Goal: Contribute content: Contribute content

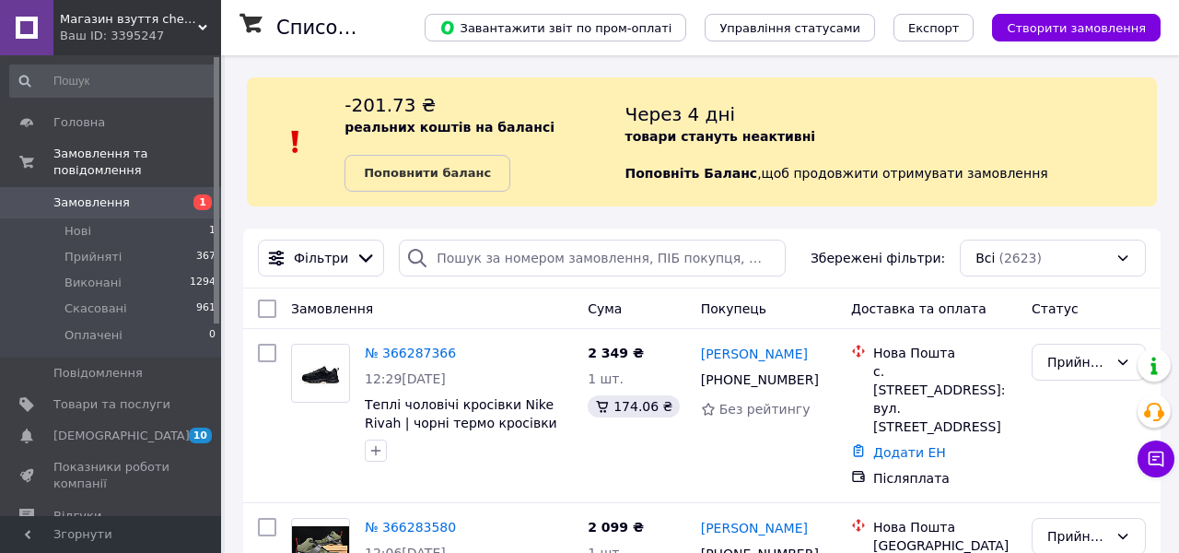
scroll to position [37, 0]
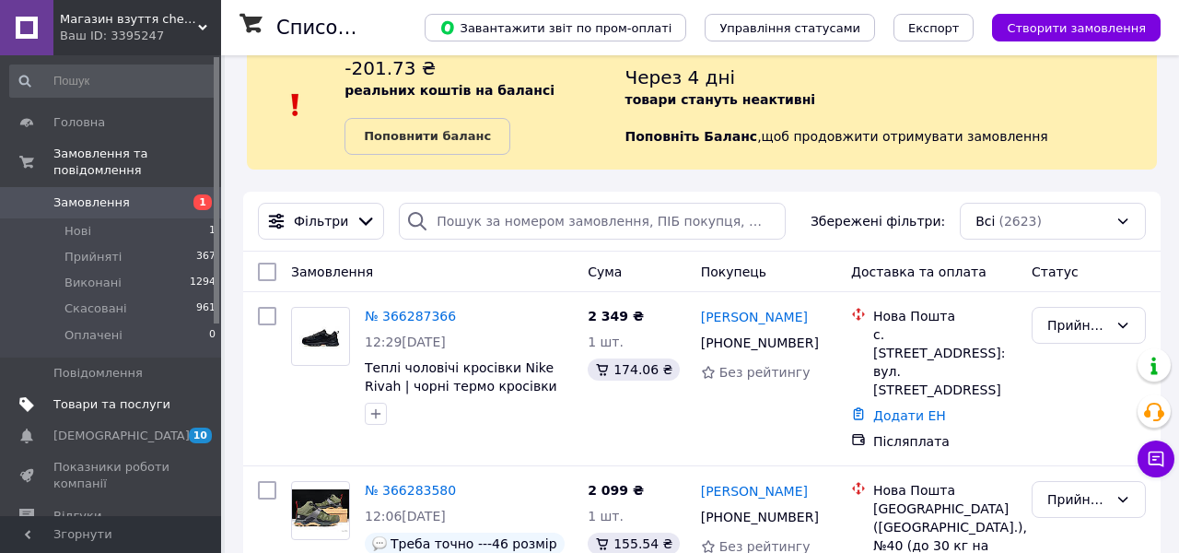
click at [101, 407] on span "Товари та послуги" at bounding box center [111, 404] width 117 height 17
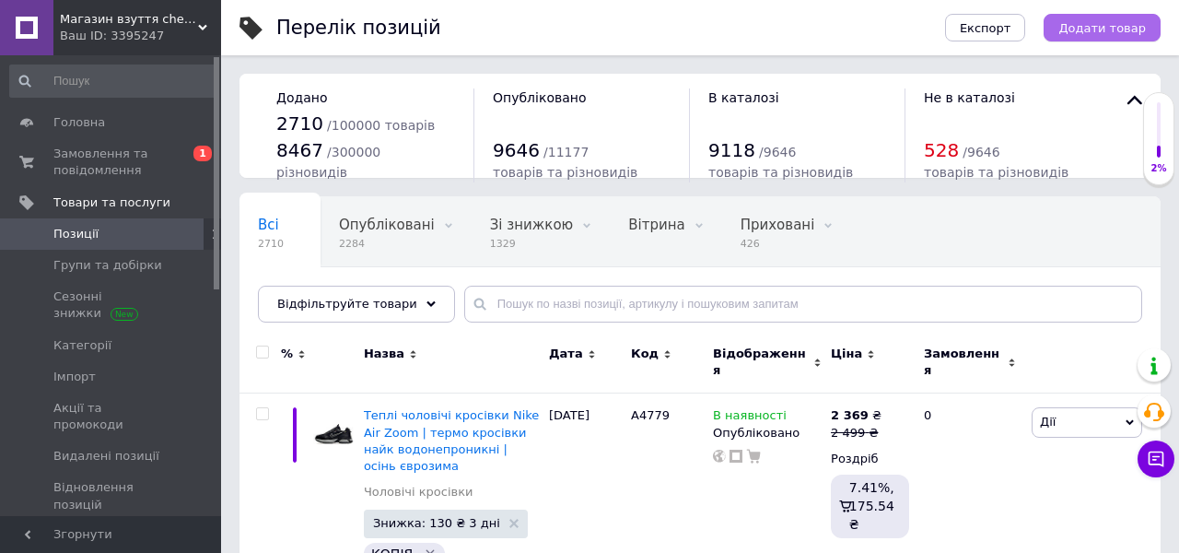
click at [1088, 23] on span "Додати товар" at bounding box center [1103, 28] width 88 height 14
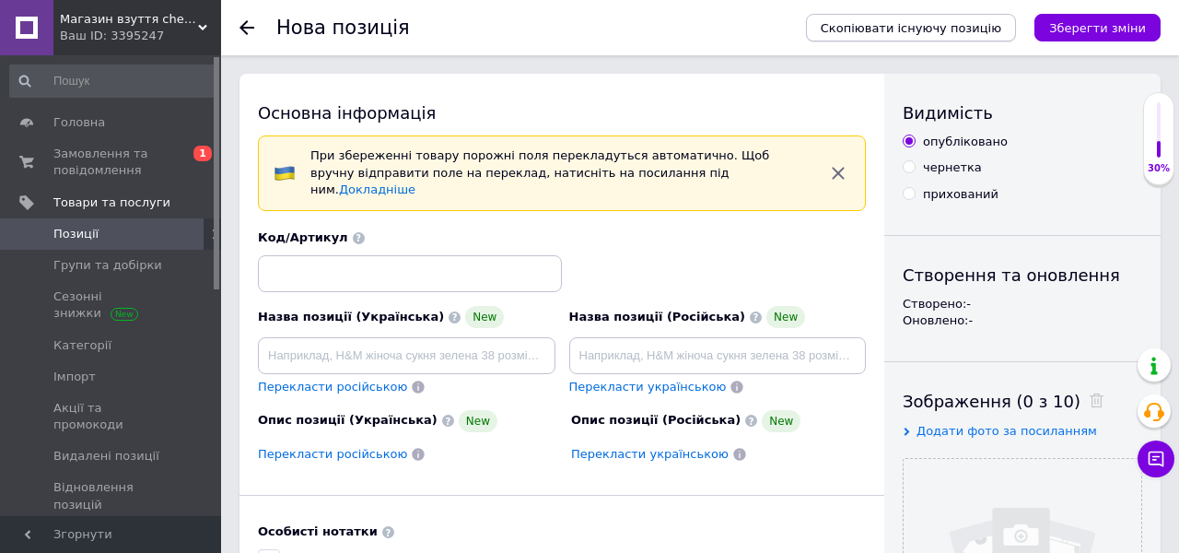
click at [961, 31] on span "Скопіювати існуючу позицію" at bounding box center [911, 28] width 181 height 14
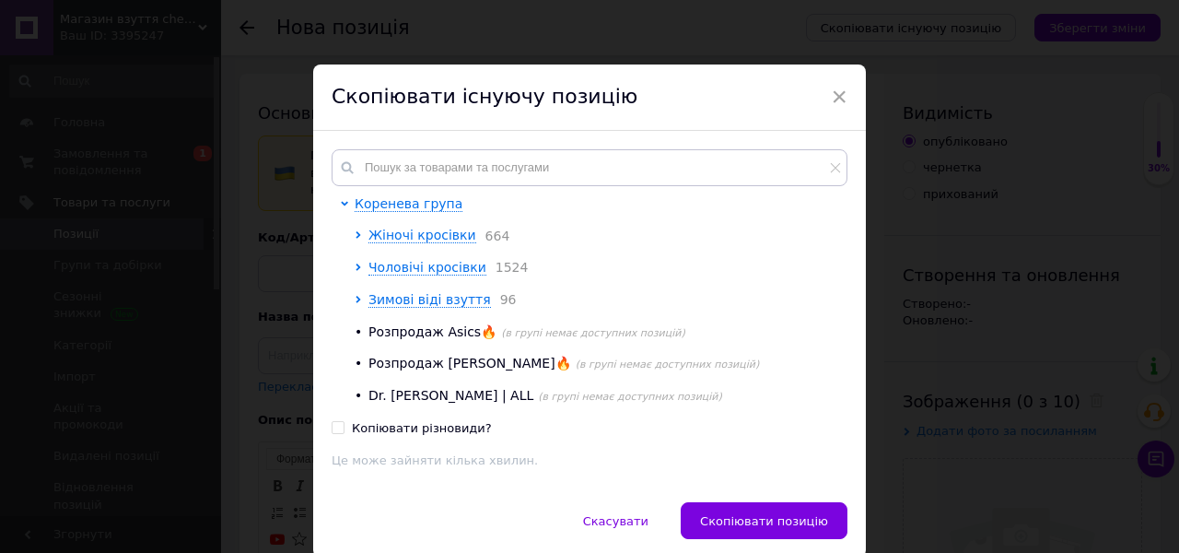
click at [580, 204] on div "Коренева група Жіночі кросівки 664 Чоловічі кросівки 1524 Зимові віді взуття 96…" at bounding box center [596, 300] width 483 height 210
click at [574, 179] on input "text" at bounding box center [590, 167] width 516 height 37
paste input "А4769"
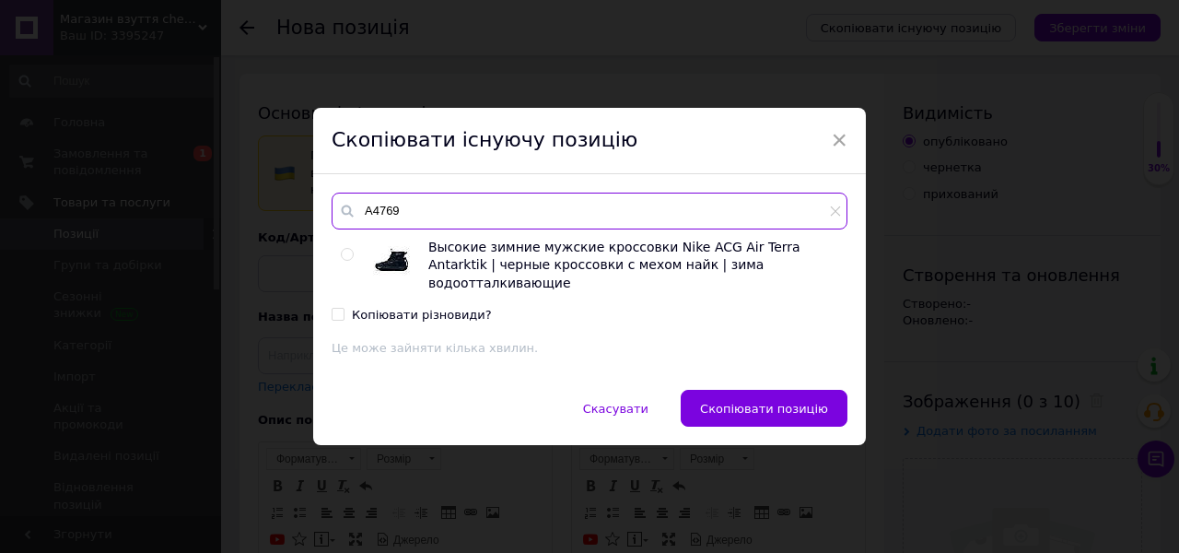
type input "А4769"
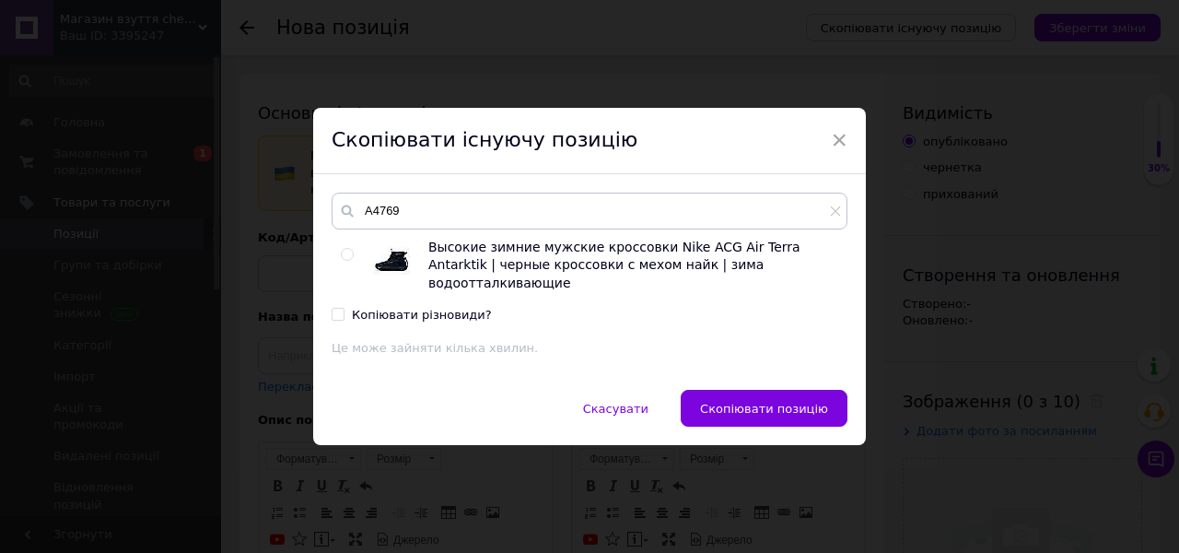
click at [345, 261] on input "radio" at bounding box center [347, 255] width 12 height 12
radio input "true"
click at [783, 402] on span "Скопіювати позицію" at bounding box center [764, 409] width 128 height 14
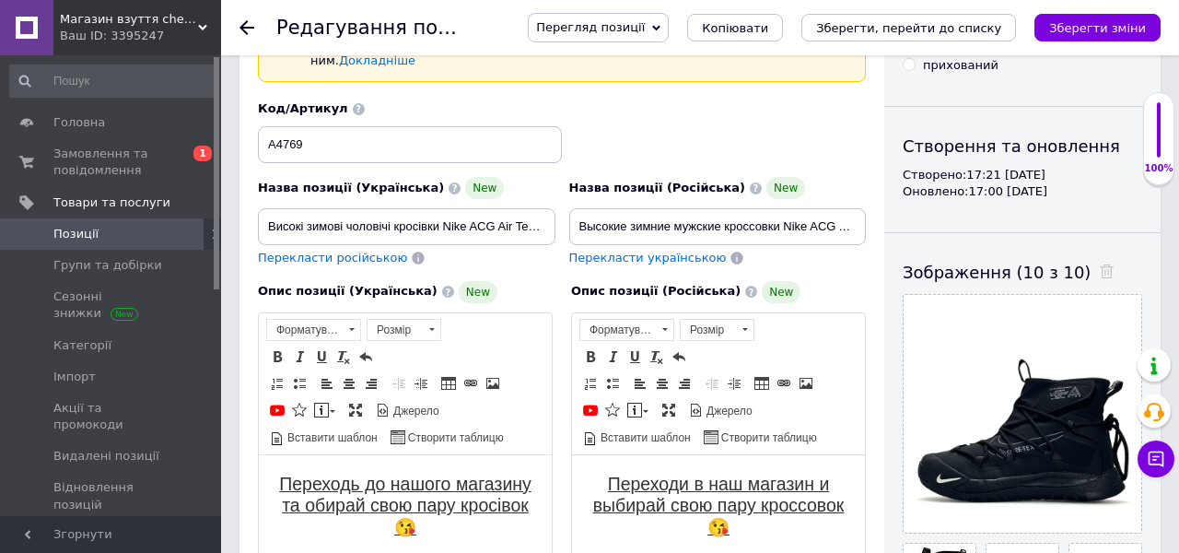
scroll to position [137, 0]
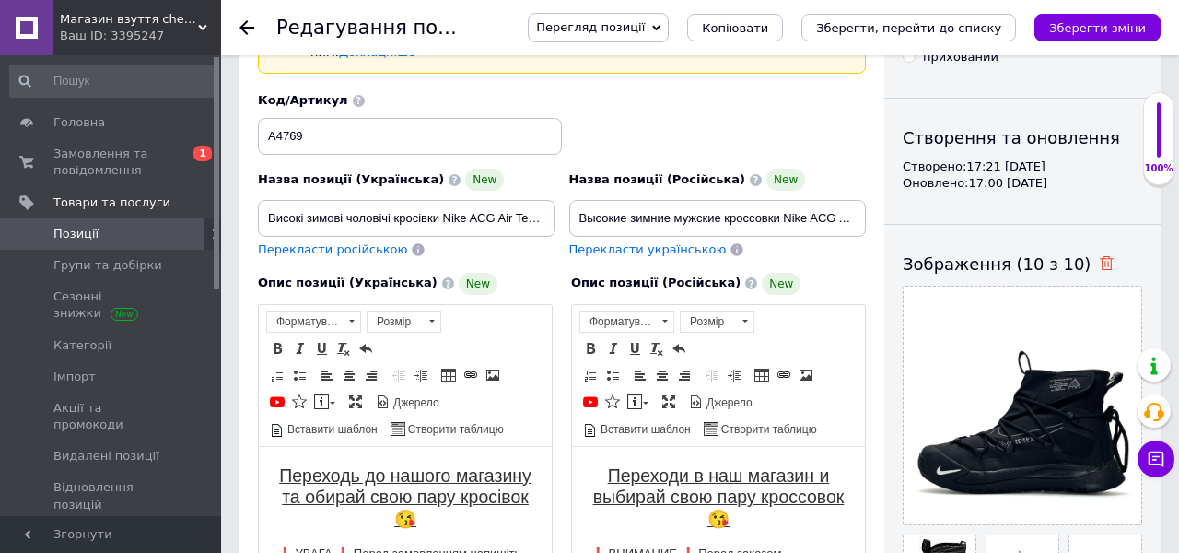
click at [1100, 263] on icon at bounding box center [1107, 263] width 14 height 14
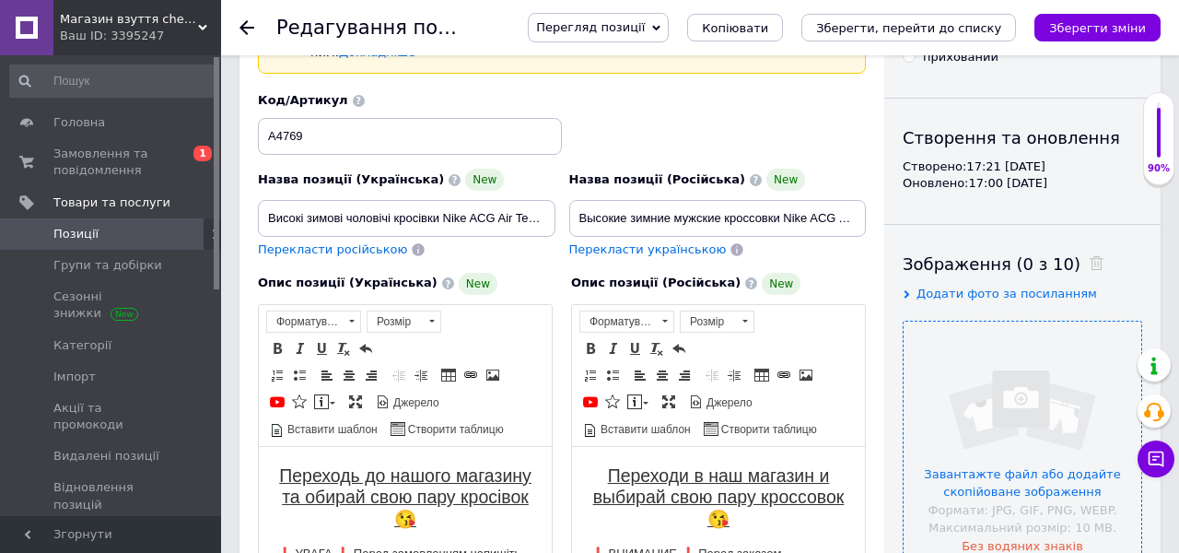
click at [1014, 364] on input "file" at bounding box center [1023, 441] width 238 height 238
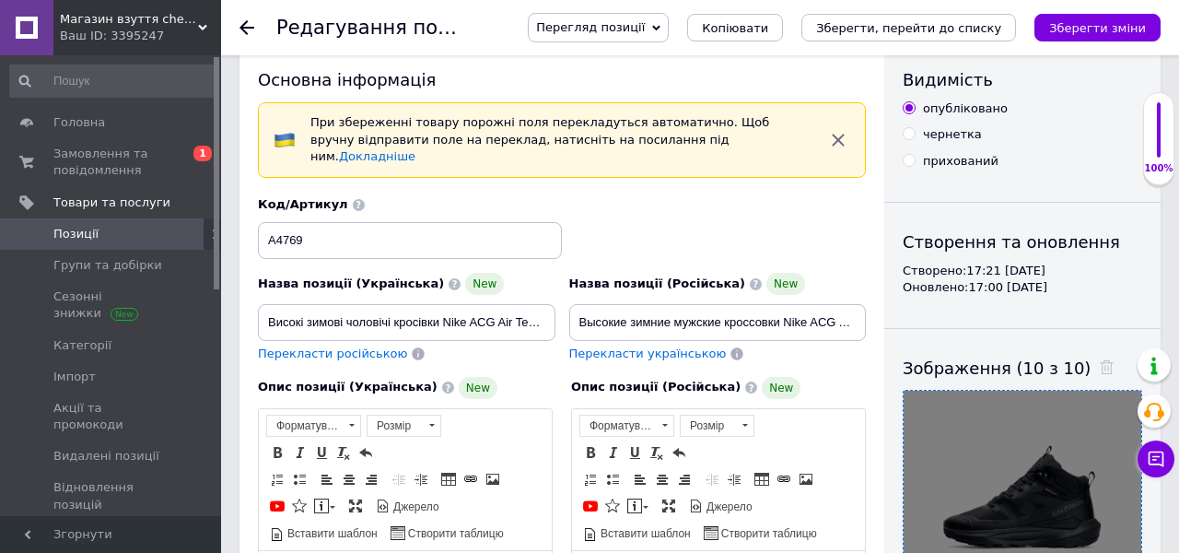
scroll to position [40, 0]
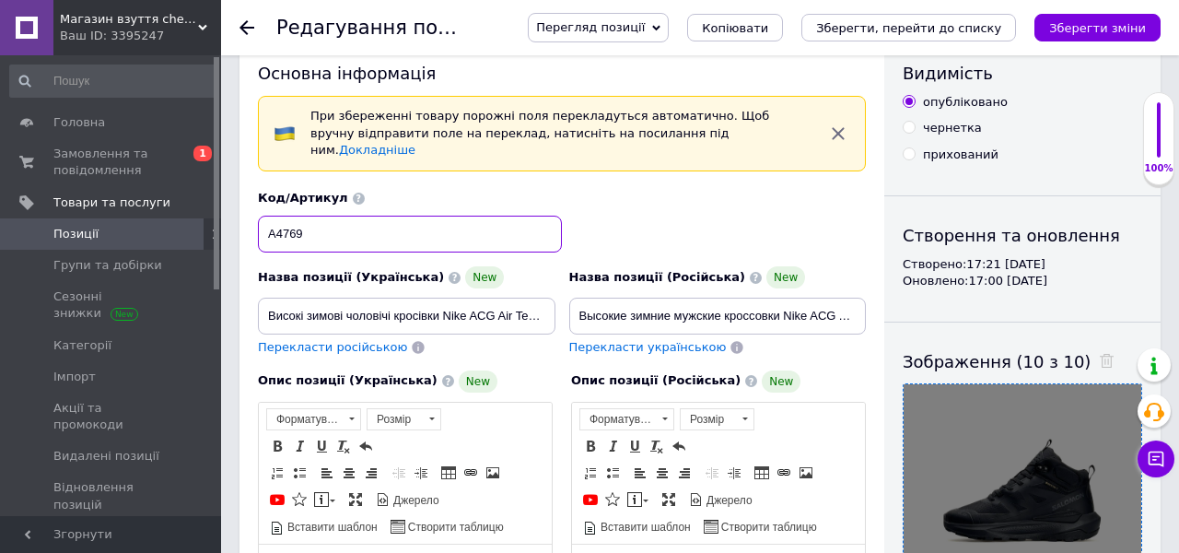
click at [296, 216] on input "А4769" at bounding box center [410, 234] width 304 height 37
click at [294, 216] on input "А4769" at bounding box center [410, 234] width 304 height 37
paste input "А4780"
click at [299, 217] on input "А476А47809" at bounding box center [410, 234] width 304 height 37
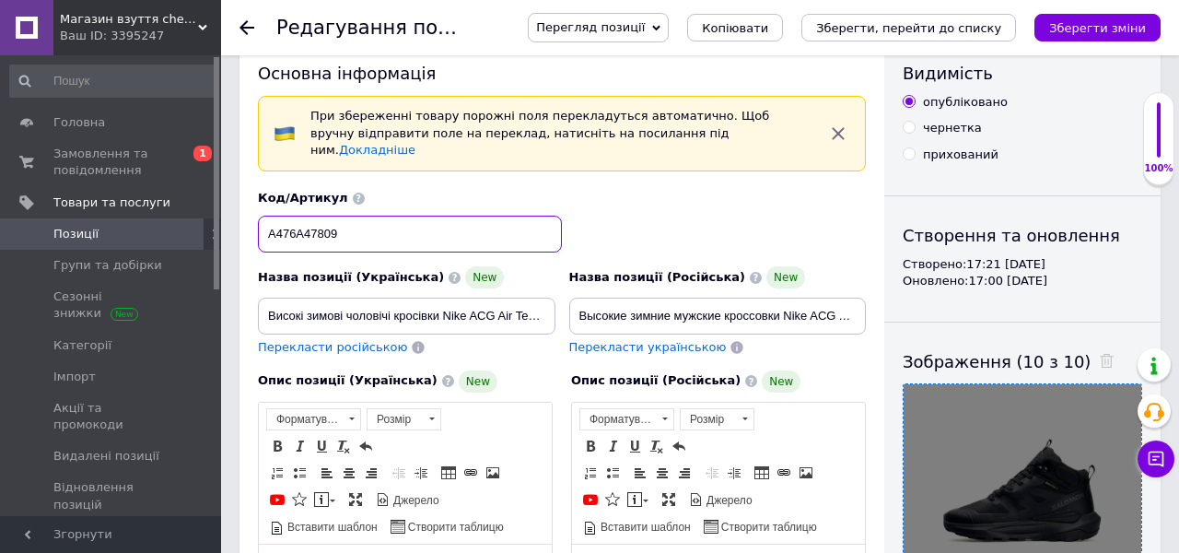
paste input "80"
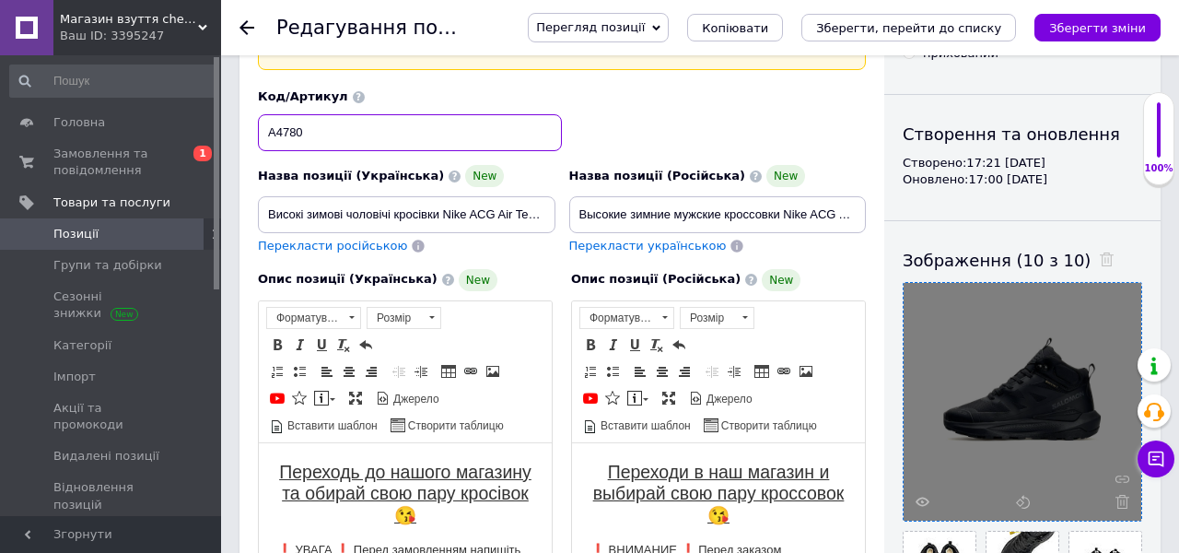
scroll to position [148, 0]
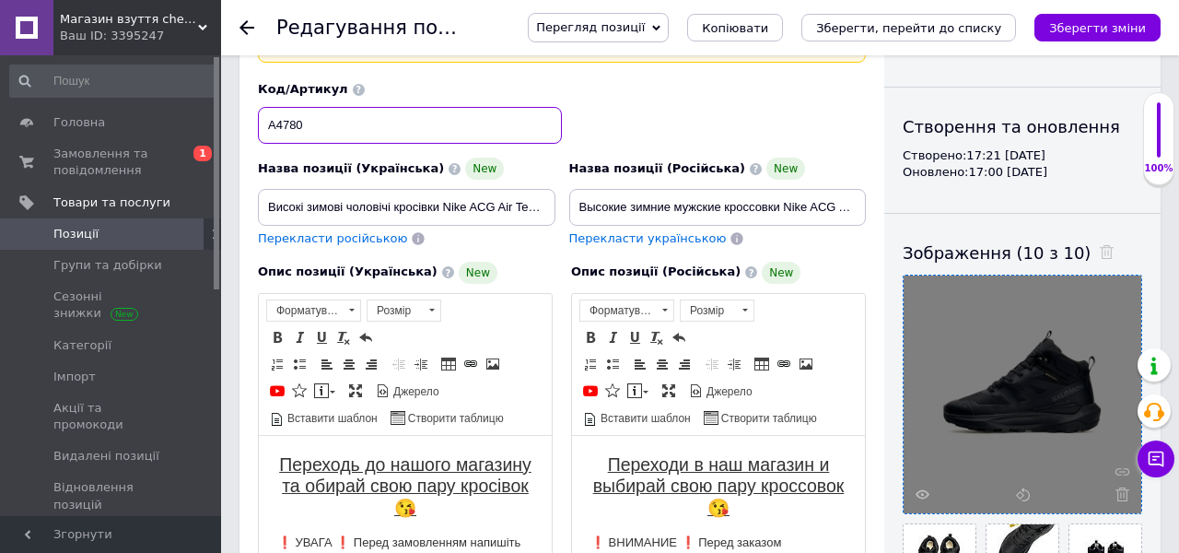
type input "А4780"
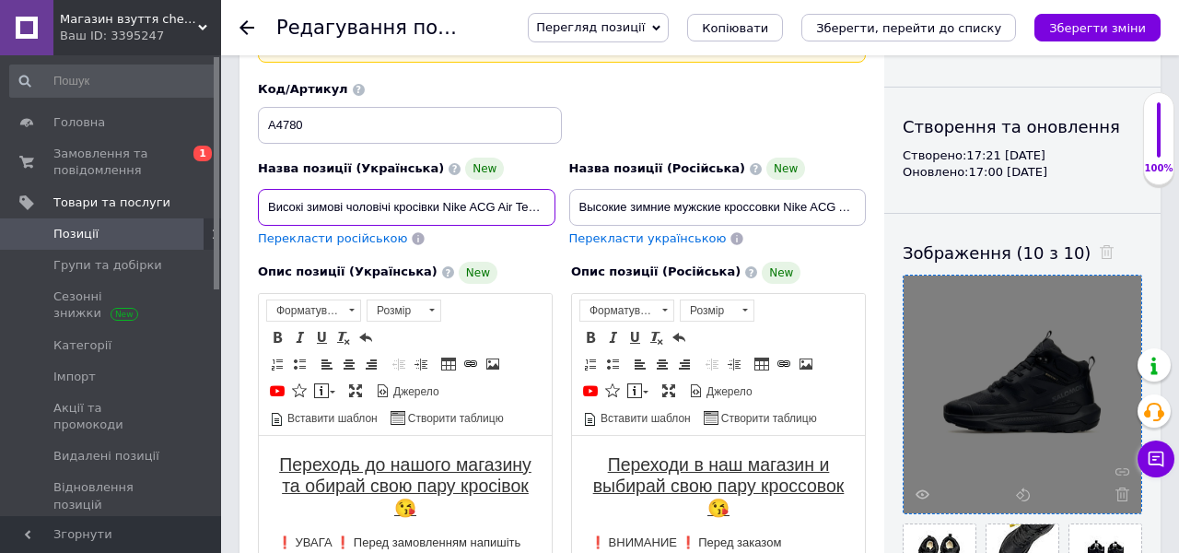
click at [480, 197] on input "Високі зимові чоловічі кросівки Nike ACG Air Terra Antarktik | чорні кросівки з…" at bounding box center [407, 207] width 298 height 37
click at [505, 194] on input "Високі зимові чоловічі кросівки Nike ACG Air Terra Antarktik | чорні кросівки з…" at bounding box center [407, 207] width 298 height 37
drag, startPoint x: 518, startPoint y: 192, endPoint x: 369, endPoint y: 189, distance: 149.3
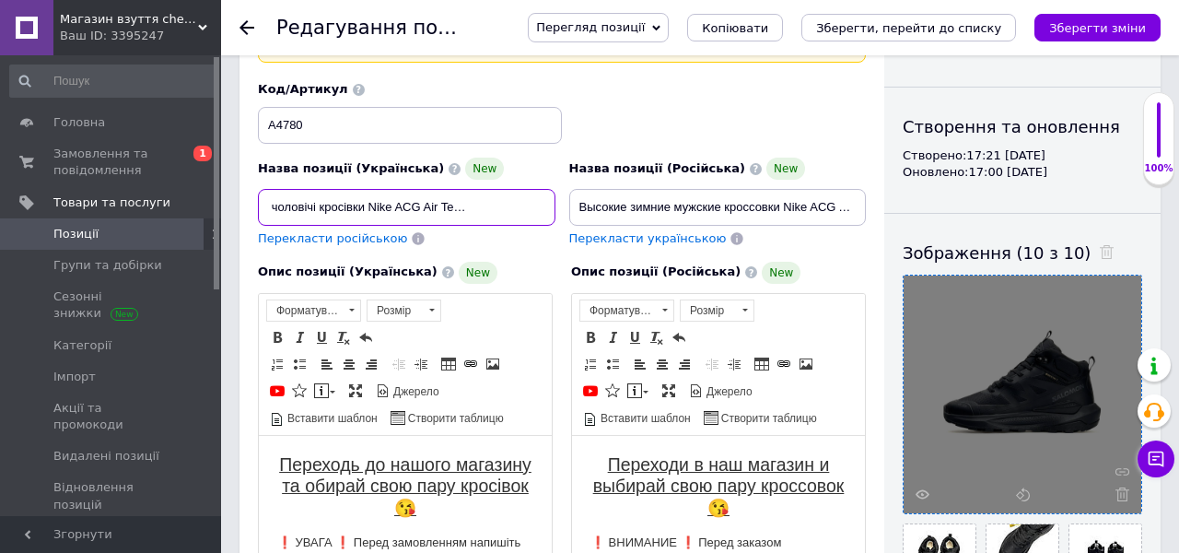
click at [369, 189] on input "Високі зимові чоловічі кросівки Nike ACG Air Terra Antarktik | чорні кросівки з…" at bounding box center [407, 207] width 298 height 37
paste input "[PERSON_NAME] Activ"
click at [439, 191] on input "Високі зимові чоловічі кросівки [PERSON_NAME] Activ | чорні кросівки з хутром н…" at bounding box center [407, 207] width 298 height 37
click at [427, 189] on input "Високі зимові чоловічі кросівки [PERSON_NAME] Activ | чорні кросівки з хутром н…" at bounding box center [407, 207] width 298 height 37
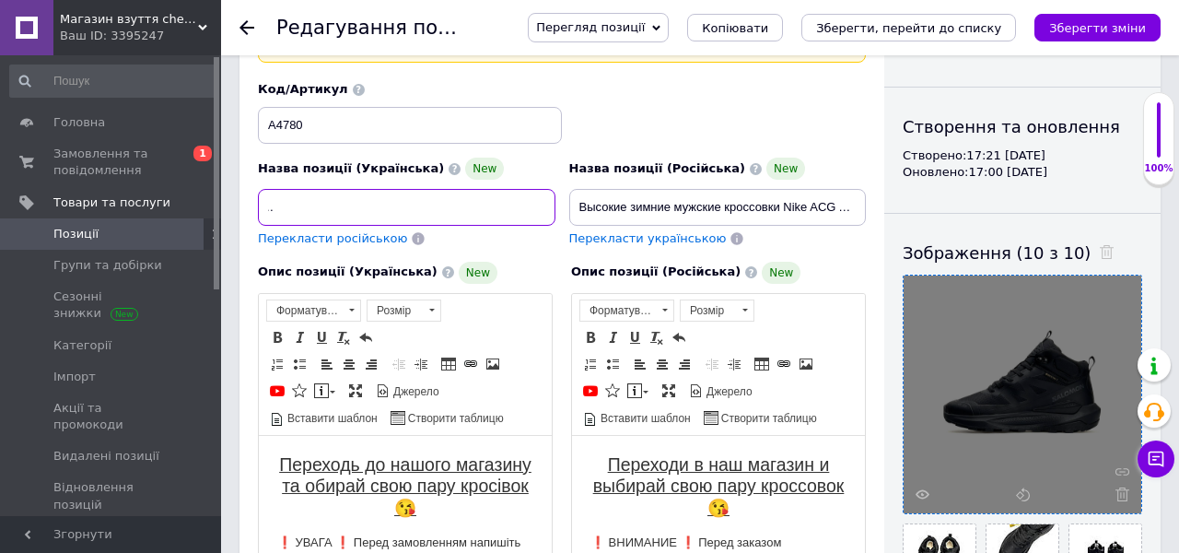
click at [427, 189] on input "Високі зимові чоловічі кросівки [PERSON_NAME] Activ | чорні кросівки з хутром н…" at bounding box center [407, 207] width 298 height 37
click at [481, 189] on input "Високі зимові чоловічі кросівки [PERSON_NAME] Activ | чорні кросівки з хутром […" at bounding box center [407, 207] width 298 height 37
type input "Високі зимові чоловічі кросівки [PERSON_NAME] Activ | чорні кросівки з хутром […"
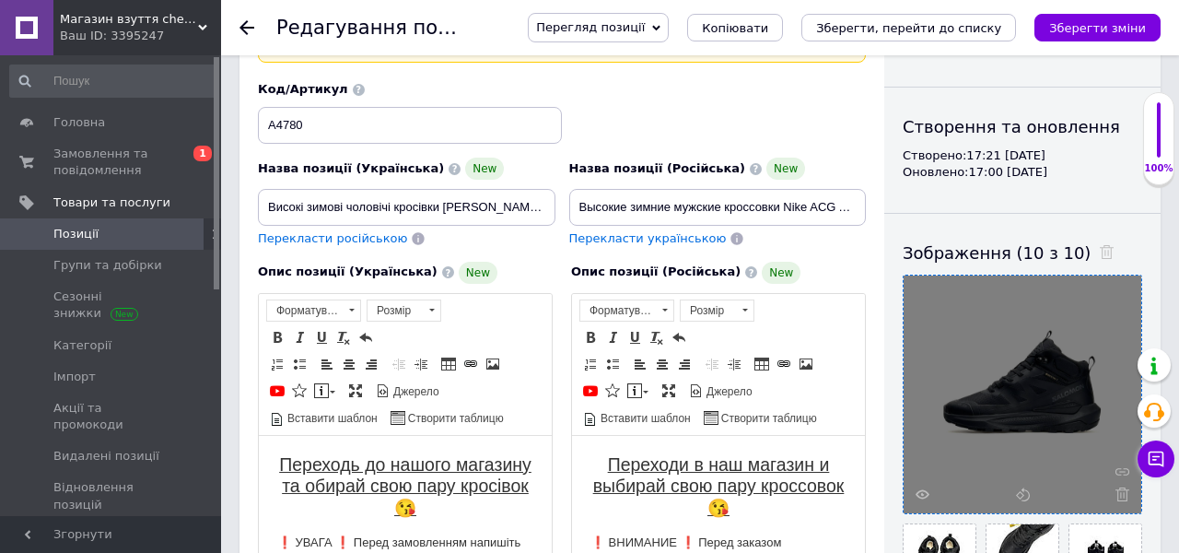
click at [330, 231] on span "Перекласти російською" at bounding box center [332, 238] width 149 height 14
type input "Высокие зимние мужские кроссовки [PERSON_NAME] Activ | черные кроссовки с мехом…"
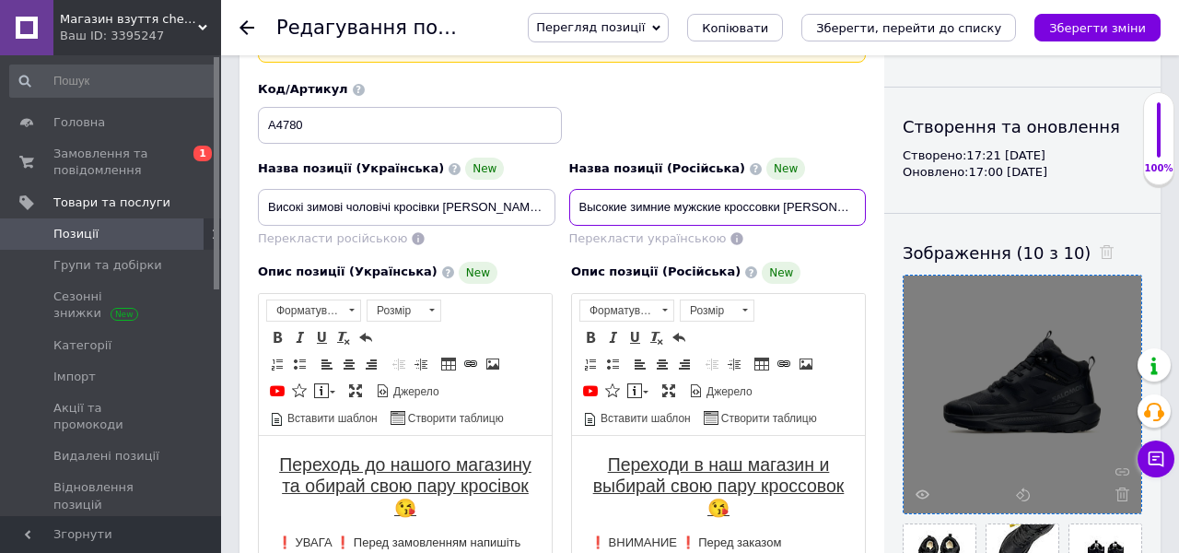
click at [715, 199] on input "Высокие зимние мужские кроссовки [PERSON_NAME] Activ | черные кроссовки с мехом…" at bounding box center [718, 207] width 298 height 37
click at [705, 190] on input "Высокие зимние мужские кроссовки [PERSON_NAME] Activ | черные кроссовки с мехом…" at bounding box center [718, 207] width 298 height 37
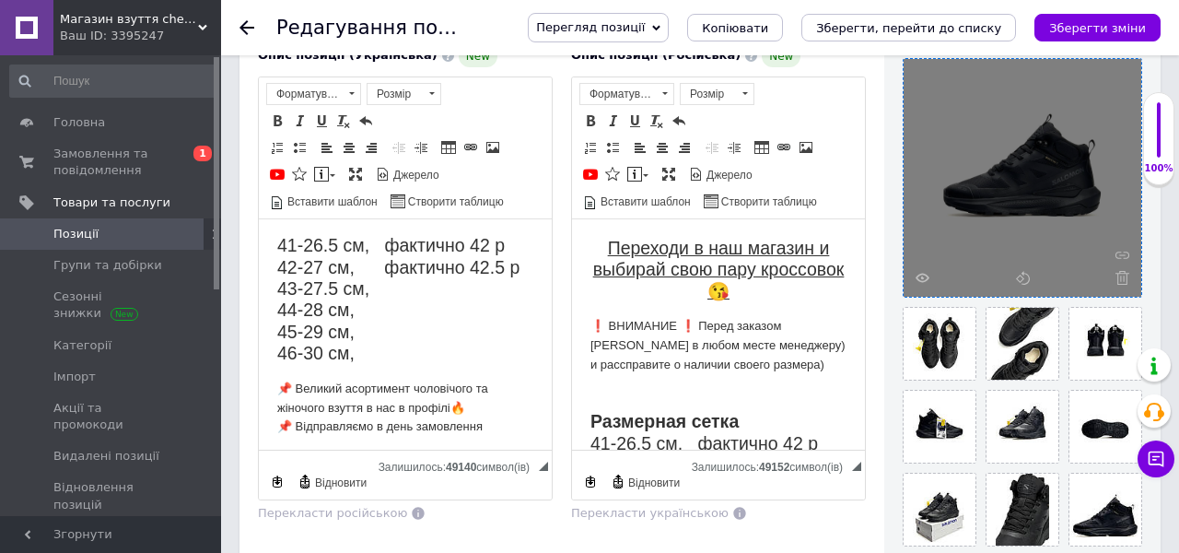
scroll to position [220, 0]
click at [320, 348] on h2 "Розмірна сітка 41-26.5 см, фактично 42 р 42-27 см, фактично 42.5 р 43-27.5 см, …" at bounding box center [405, 266] width 256 height 194
click at [310, 351] on h2 "Розмірна сітка 41-26.5 см, фактично 42 р 42-27 см, фактично 42.5 р 43-27.5 см, …" at bounding box center [405, 266] width 256 height 194
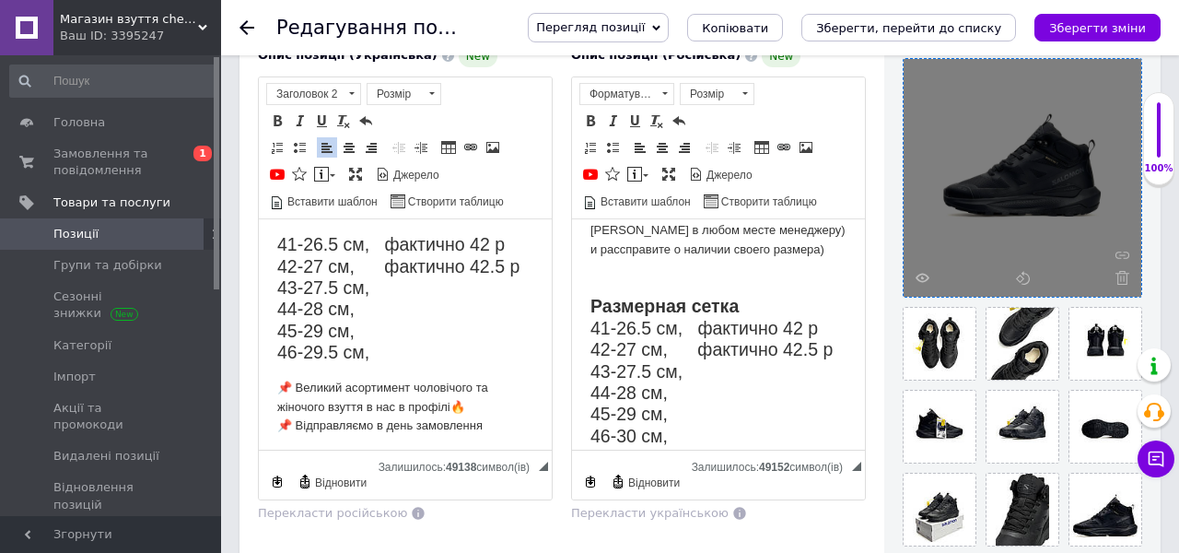
scroll to position [171, 0]
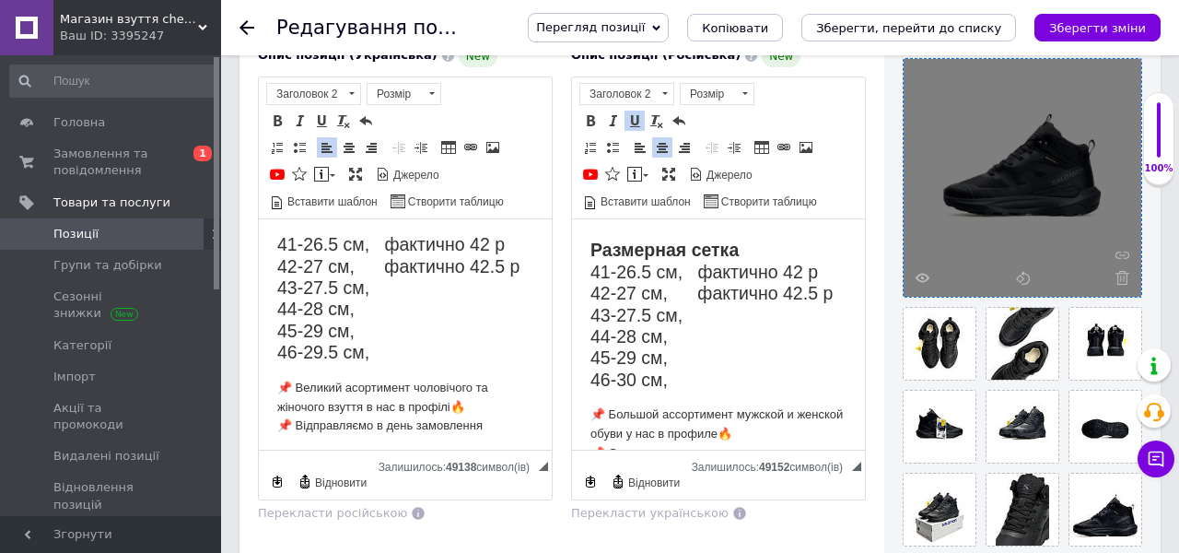
click at [636, 381] on h2 "Размерная сетка 41-26.5 см, фактично 42 р 42-27 см, фактично 42.5 р 43-27.5 см,…" at bounding box center [719, 303] width 256 height 172
click at [628, 381] on h2 "Размерная сетка 41-26.5 см, фактично 42 р 42-27 см, фактично 42.5 р 43-27.5 см,…" at bounding box center [719, 303] width 256 height 172
click at [1112, 6] on div "Перегляд позиції Зберегти та переглянути на сайті Зберегти та переглянути на ма…" at bounding box center [826, 27] width 670 height 55
click at [1112, 25] on icon "Зберегти зміни" at bounding box center [1097, 28] width 97 height 14
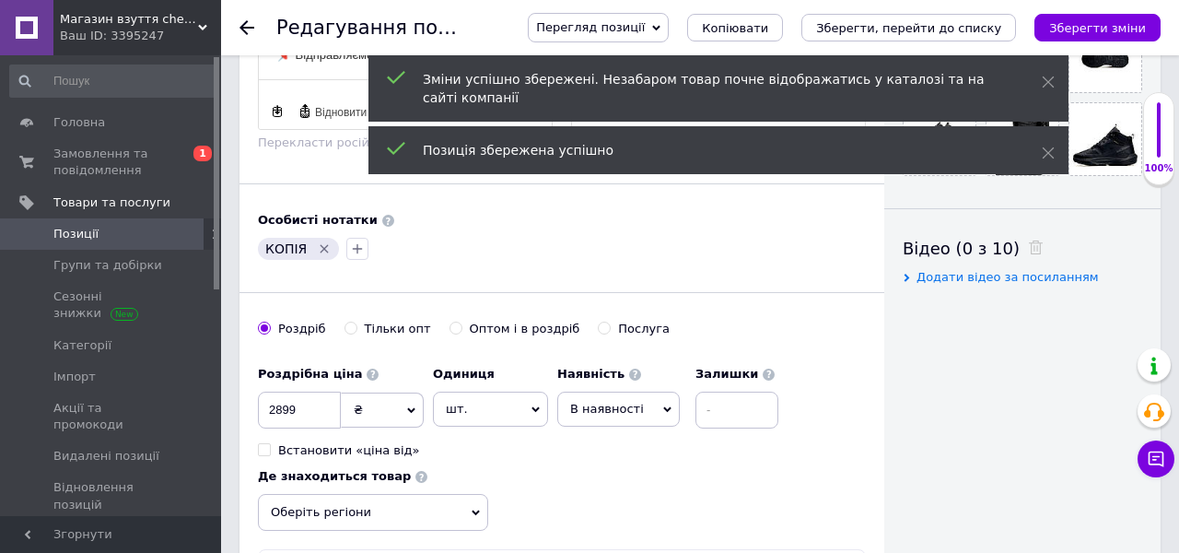
scroll to position [823, 0]
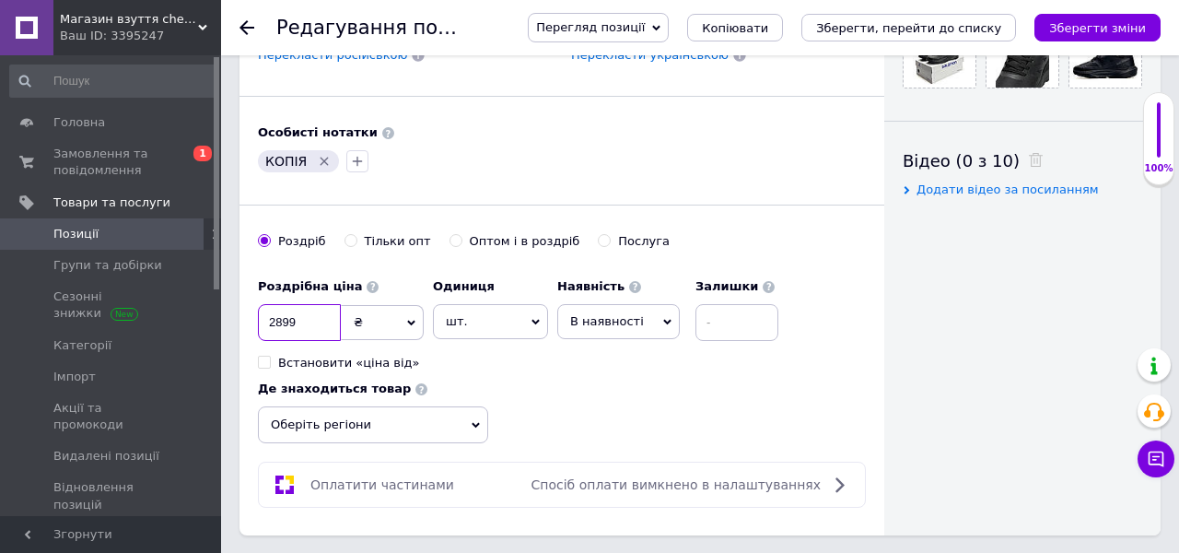
click at [281, 305] on input "2899" at bounding box center [299, 322] width 83 height 37
type input "2649"
click at [1111, 24] on icon "Зберегти зміни" at bounding box center [1097, 28] width 97 height 14
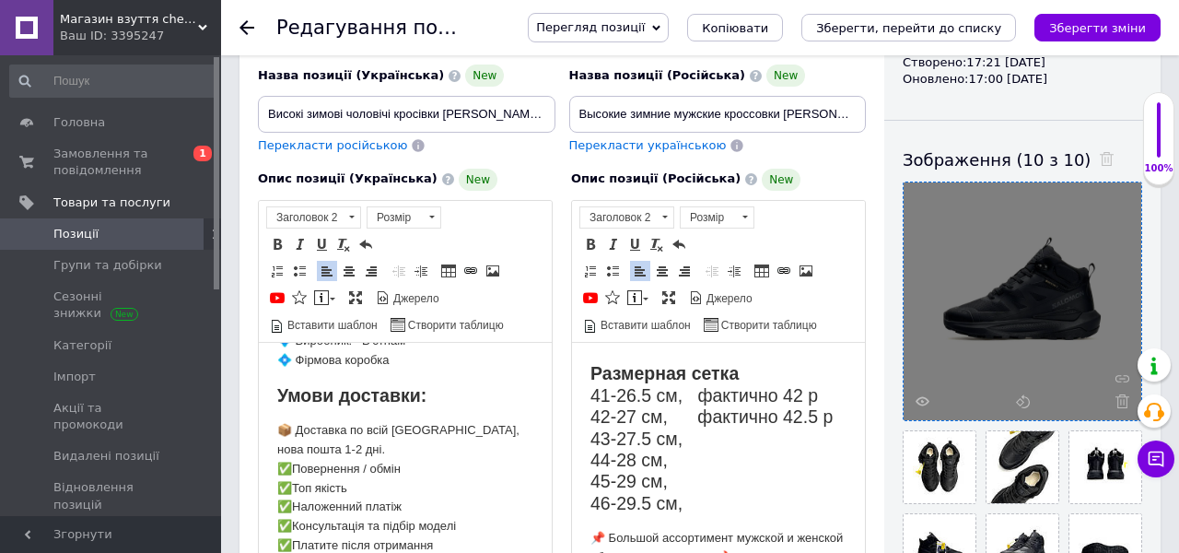
scroll to position [65, 0]
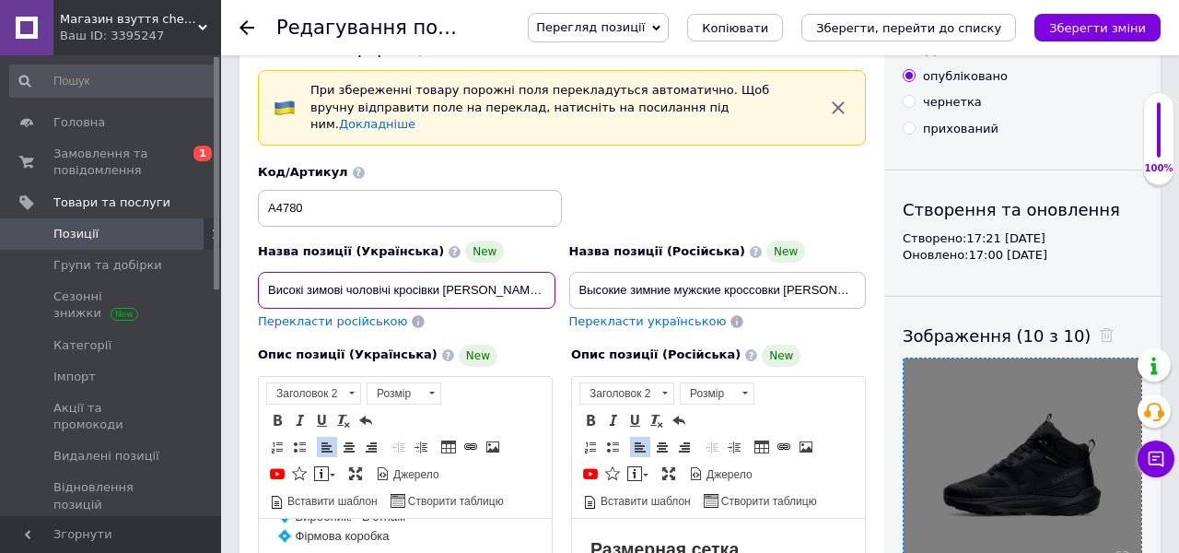
click at [465, 272] on input "Високі зимові чоловічі кросівки [PERSON_NAME] Activ | чорні кросівки з хутром […" at bounding box center [407, 290] width 298 height 37
click at [464, 272] on input "Високі зимові чоловічі кросівки [PERSON_NAME] Activ | чорні кросівки з хутром […" at bounding box center [407, 290] width 298 height 37
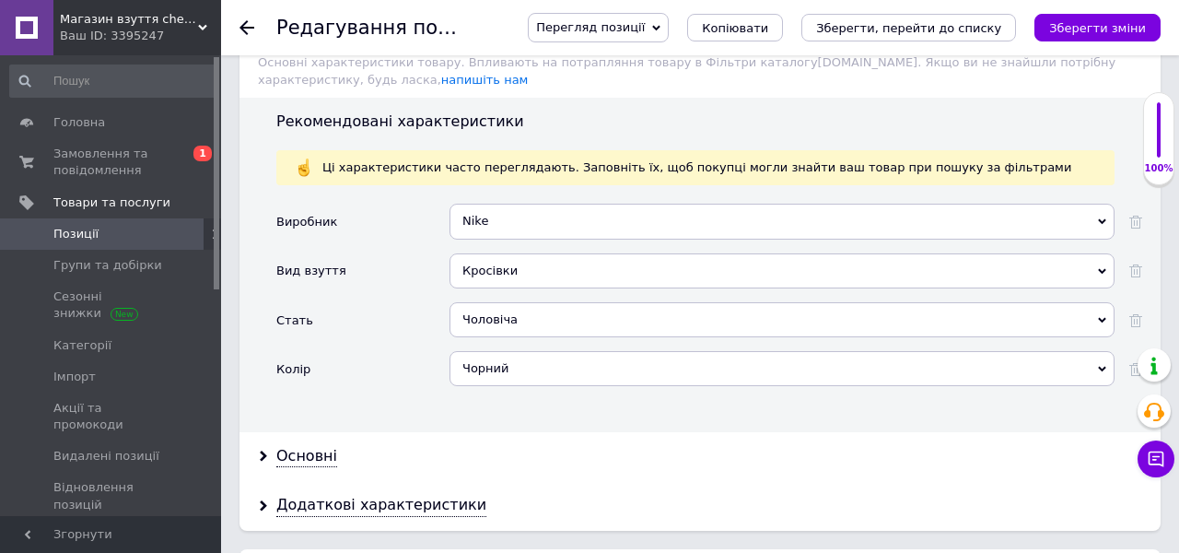
scroll to position [2424, 0]
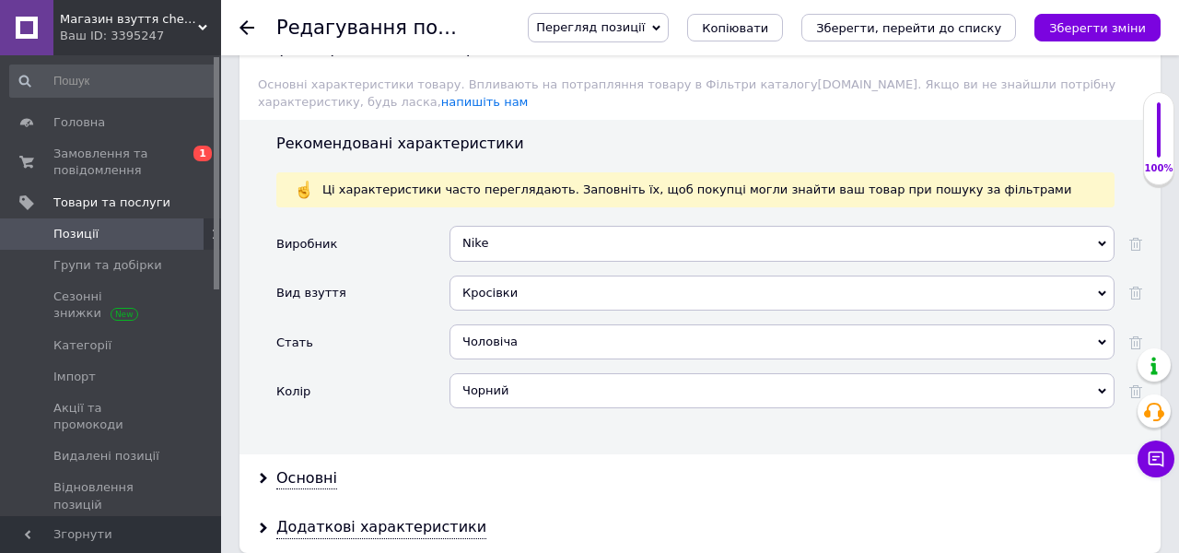
click at [517, 226] on div "Nike" at bounding box center [782, 243] width 665 height 35
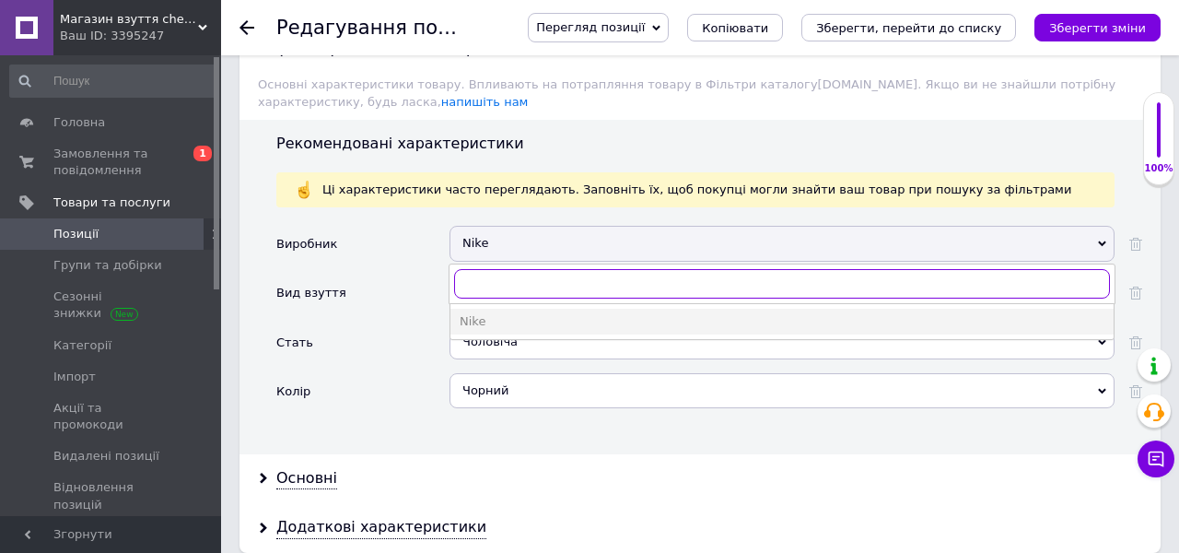
paste input "[PERSON_NAME]"
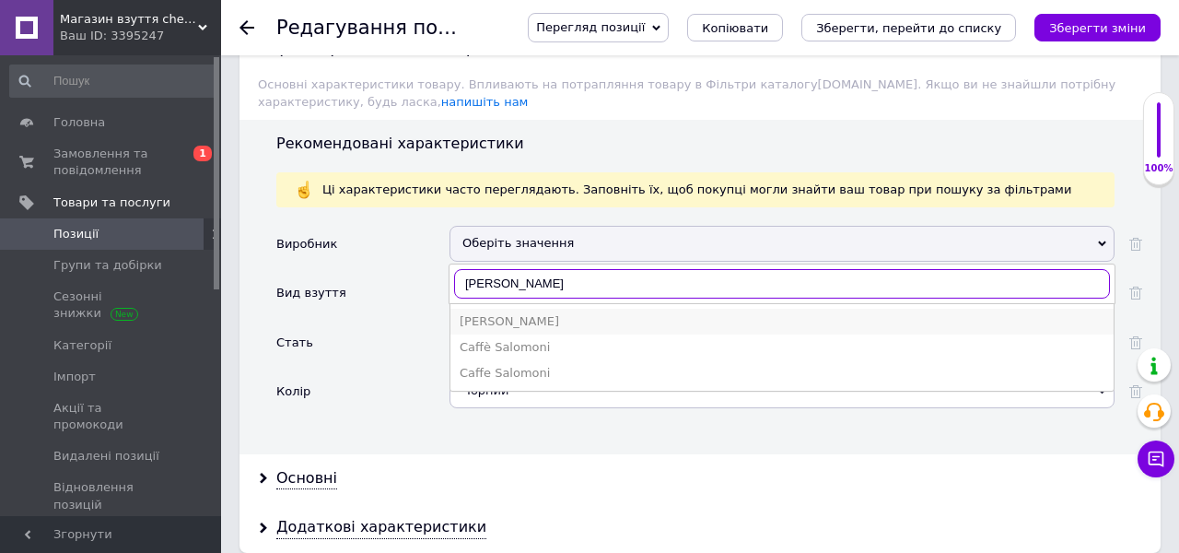
type input "[PERSON_NAME]"
click at [511, 313] on div "[PERSON_NAME]" at bounding box center [782, 321] width 645 height 17
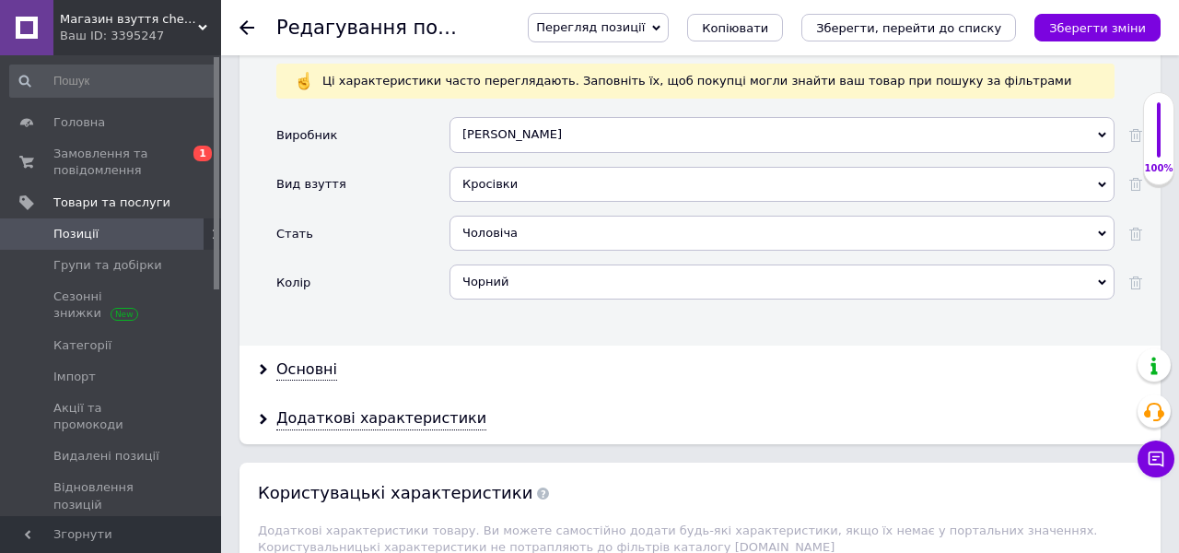
scroll to position [2534, 0]
click at [316, 358] on div "Основні" at bounding box center [306, 368] width 61 height 21
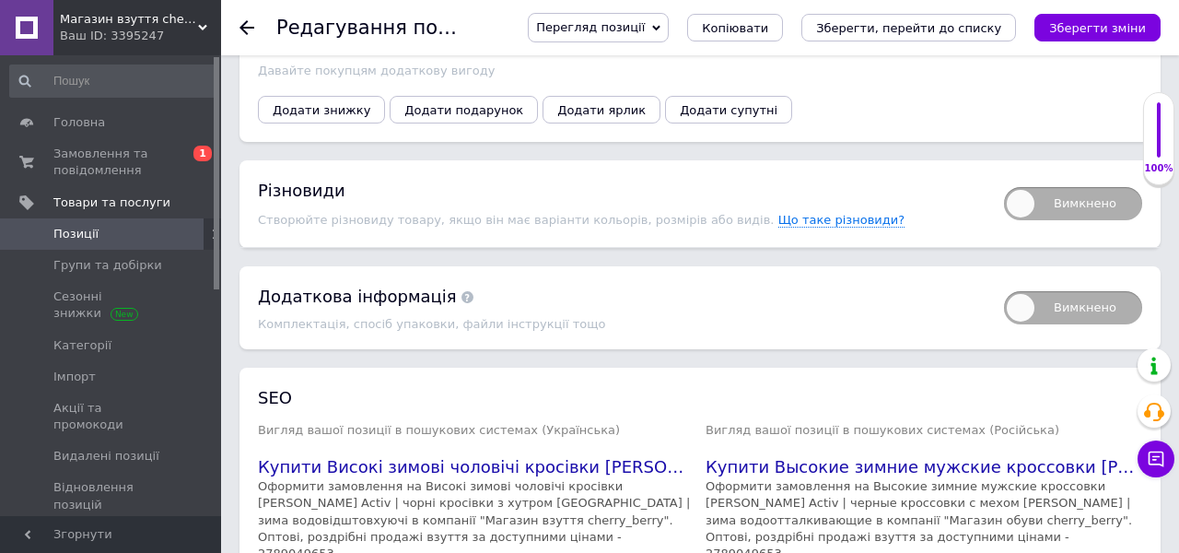
scroll to position [4653, 0]
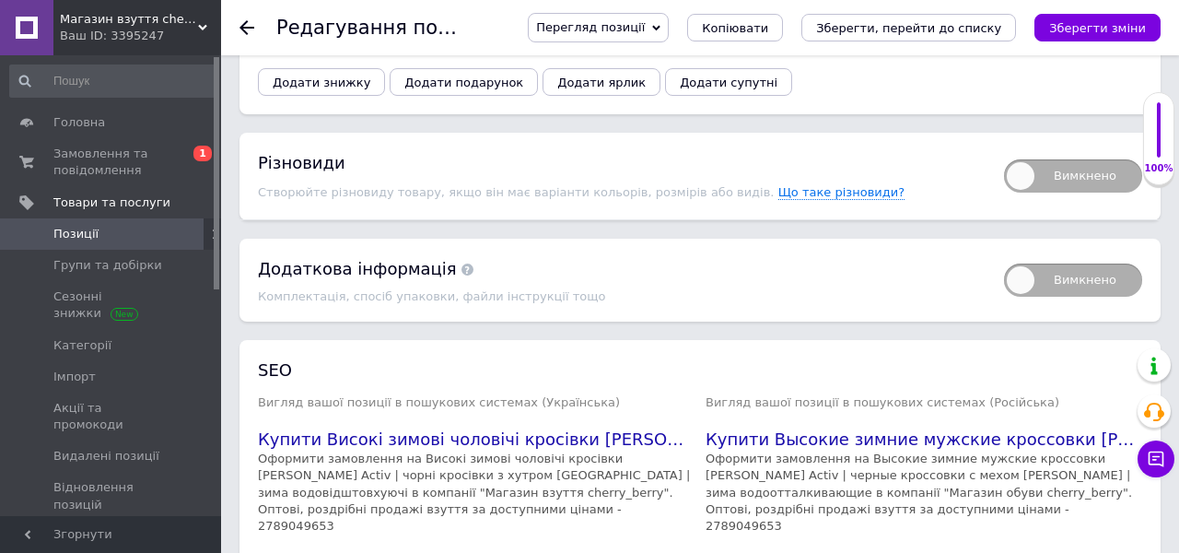
click at [1050, 159] on span "Вимкнено" at bounding box center [1073, 175] width 138 height 33
click at [1004, 158] on input "Вимкнено" at bounding box center [998, 153] width 12 height 12
checkbox input "true"
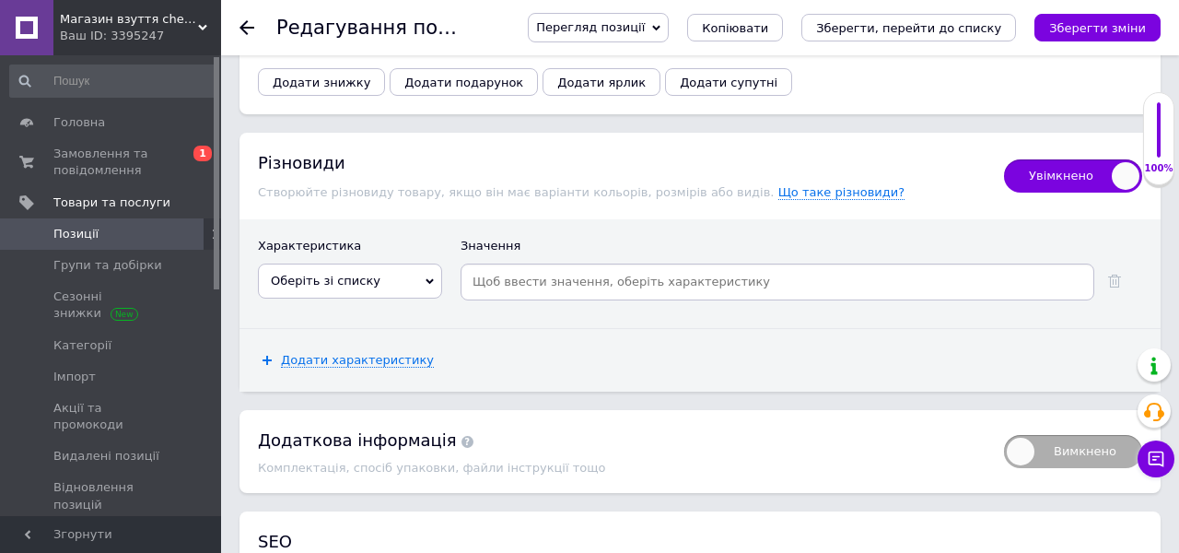
click at [334, 273] on span "Оберіть зі списку" at bounding box center [350, 281] width 184 height 35
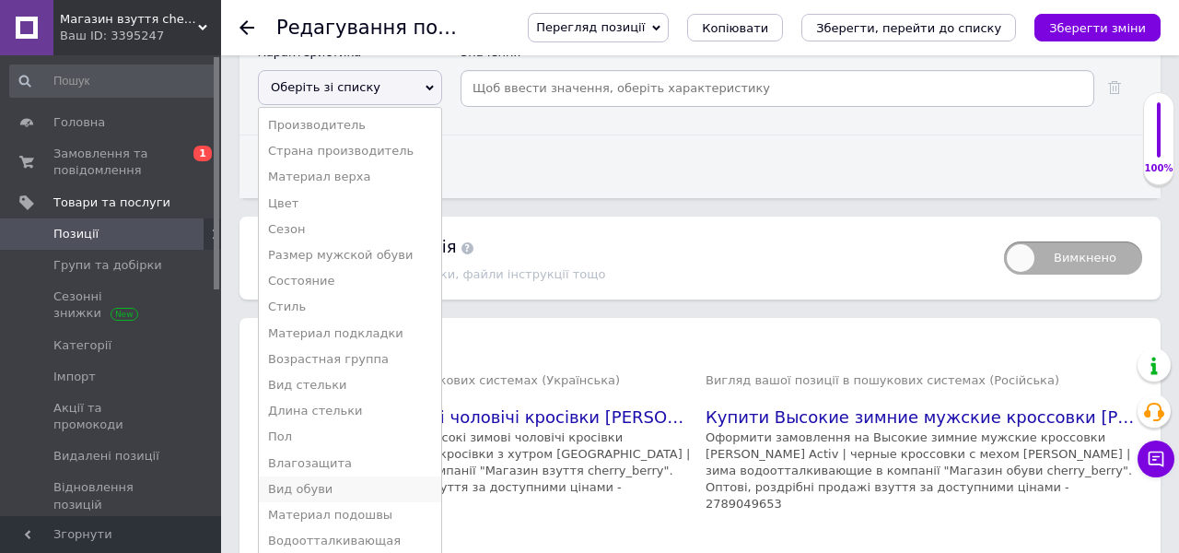
scroll to position [4849, 0]
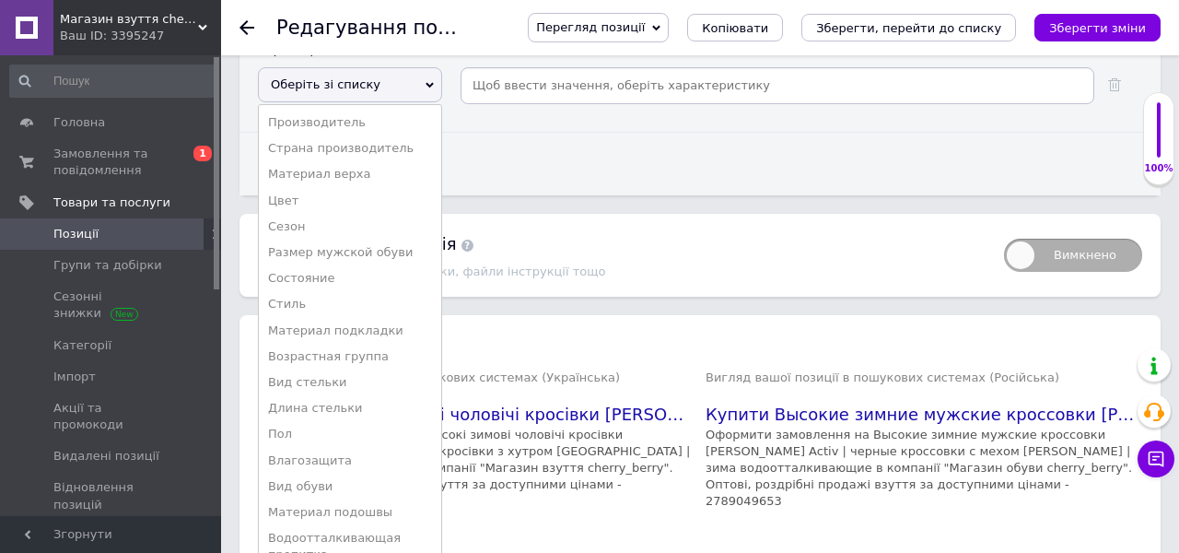
click at [360, 240] on li "Размер мужской обуви" at bounding box center [350, 253] width 182 height 26
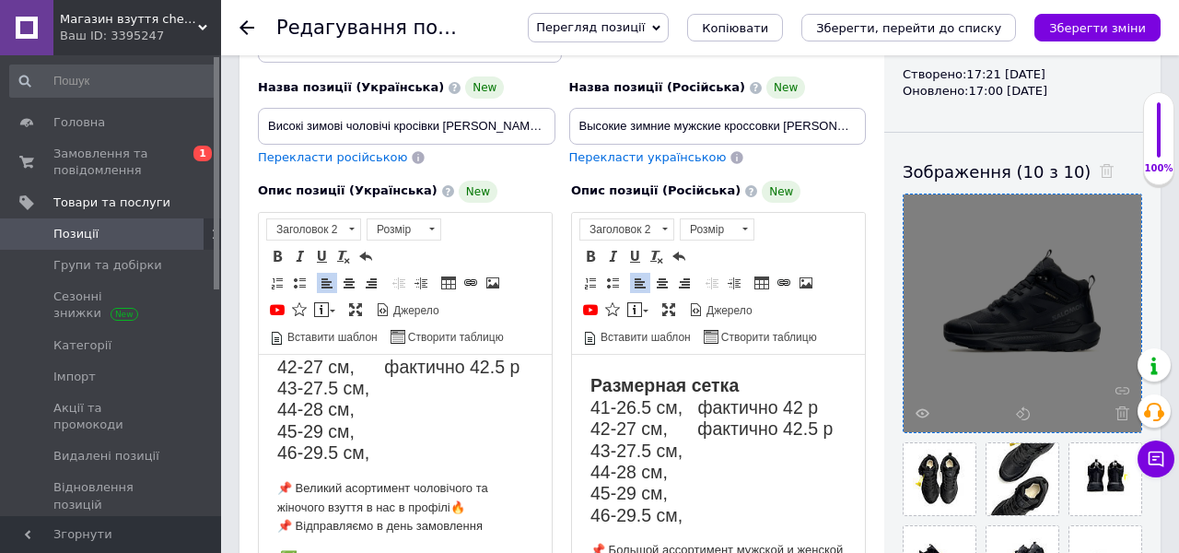
scroll to position [249, 0]
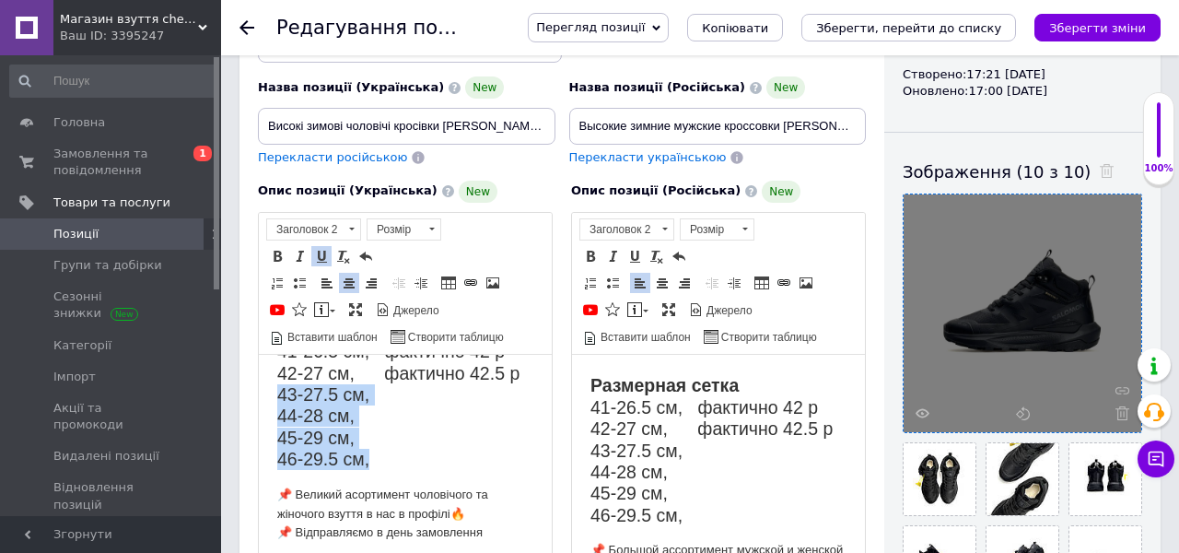
drag, startPoint x: 377, startPoint y: 463, endPoint x: 264, endPoint y: 402, distance: 129.0
copy h2 "43-27.5 см, 44-28 см, 45-29 см, 46-29.5 см,"
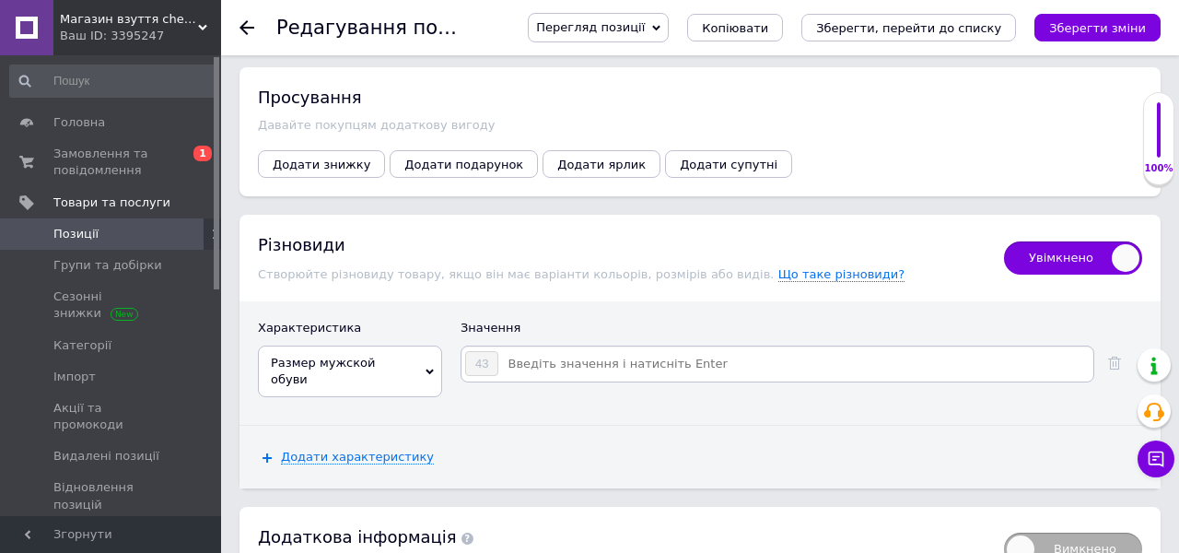
scroll to position [4562, 0]
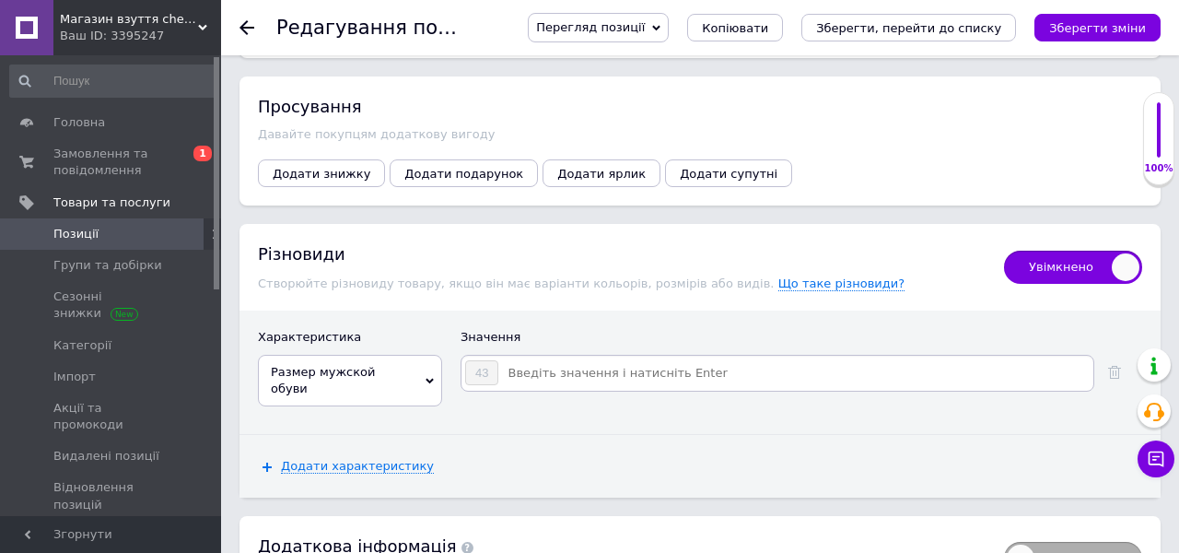
click at [544, 367] on input at bounding box center [794, 373] width 591 height 28
type input "42-26.5 см"
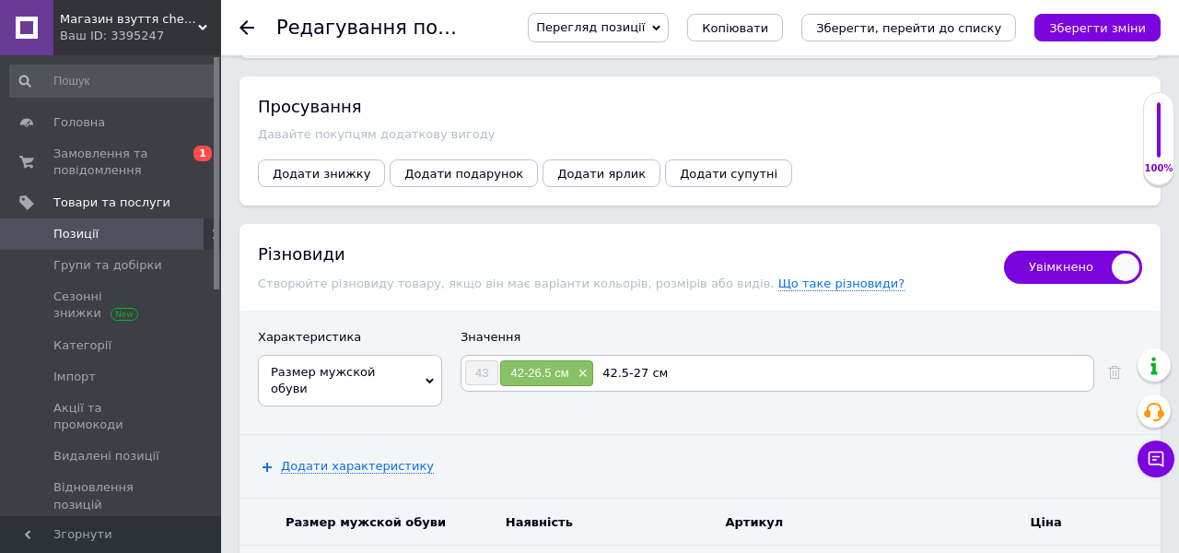
type input "42.5-27 см"
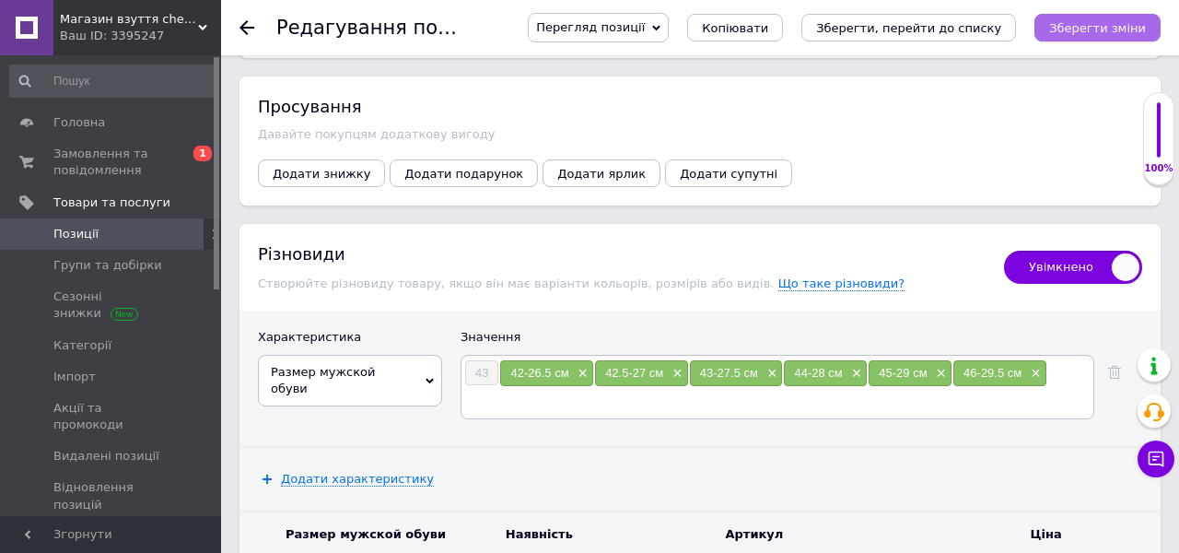
click at [1111, 23] on icon "Зберегти зміни" at bounding box center [1097, 28] width 97 height 14
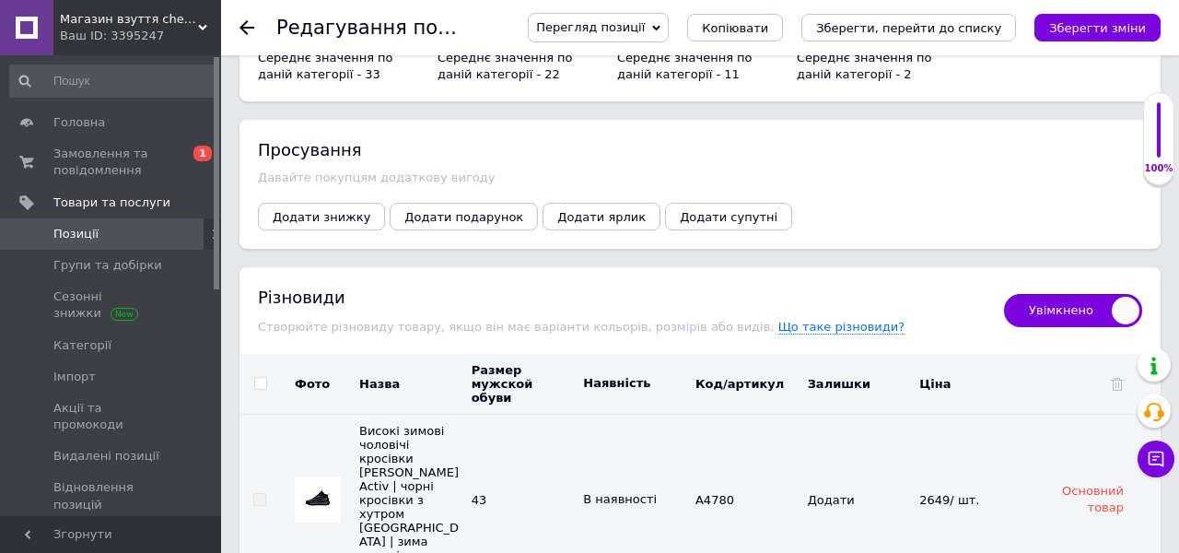
scroll to position [4580, 0]
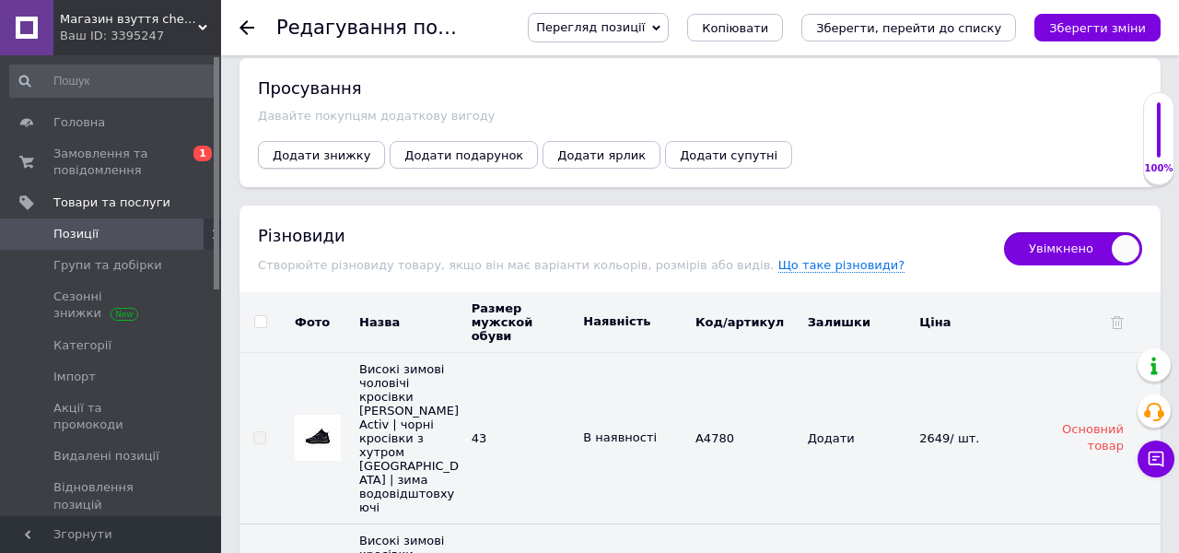
click at [317, 151] on button "Додати знижку" at bounding box center [321, 155] width 127 height 28
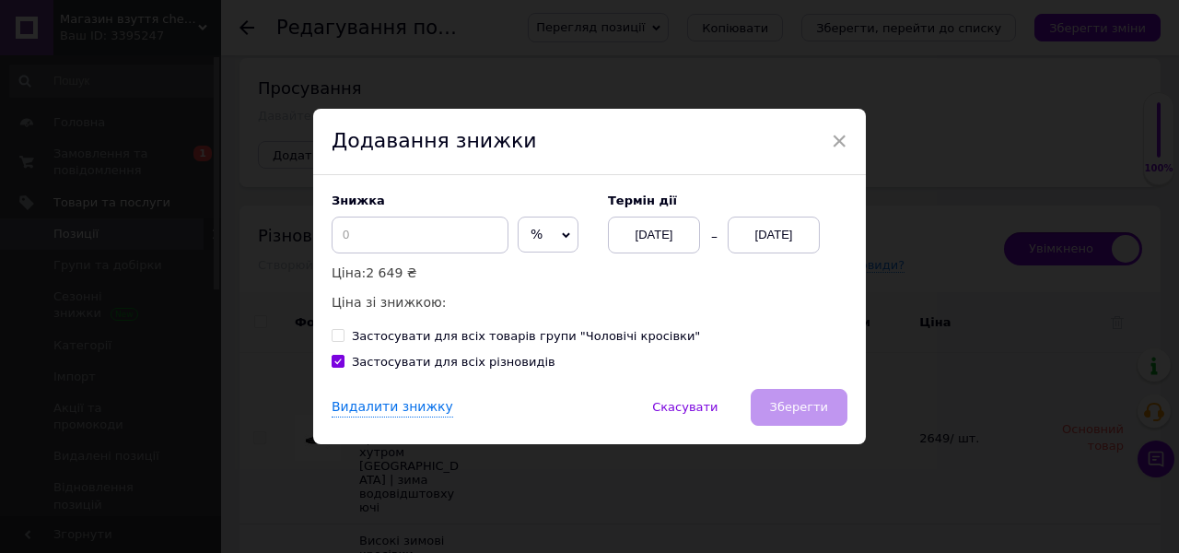
click at [518, 249] on span "%" at bounding box center [548, 235] width 61 height 37
click at [387, 231] on input at bounding box center [420, 235] width 177 height 37
click at [546, 233] on div "Знижка % ₴ Ціна: 2 649 ₴ Ціна зі знижкою:" at bounding box center [461, 253] width 258 height 120
click at [527, 234] on span "%" at bounding box center [548, 235] width 61 height 37
click at [519, 273] on li "₴" at bounding box center [548, 273] width 59 height 26
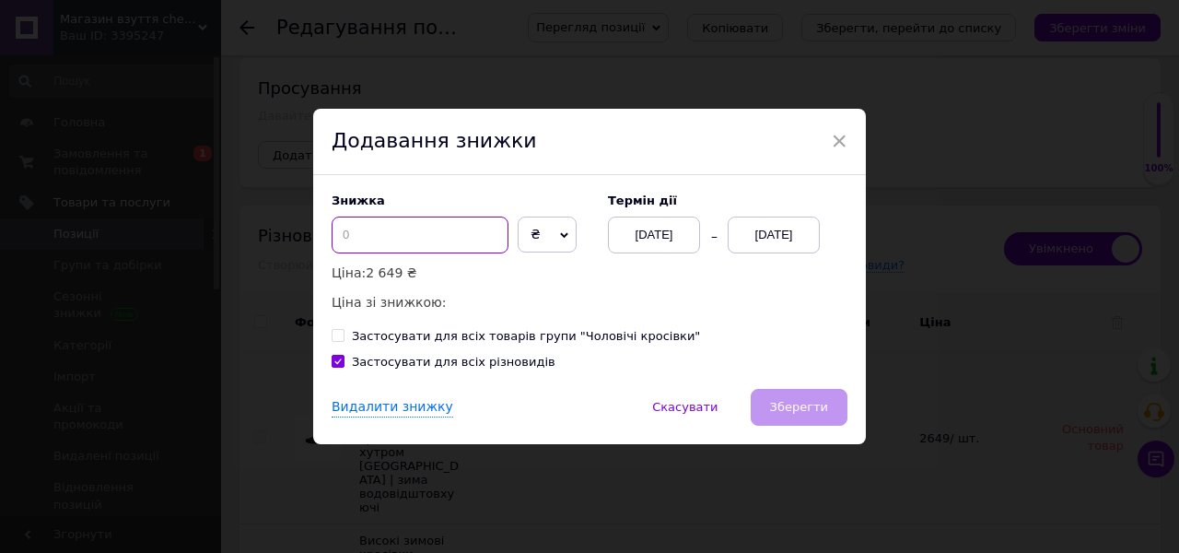
click at [394, 235] on input at bounding box center [420, 235] width 177 height 37
type input "150"
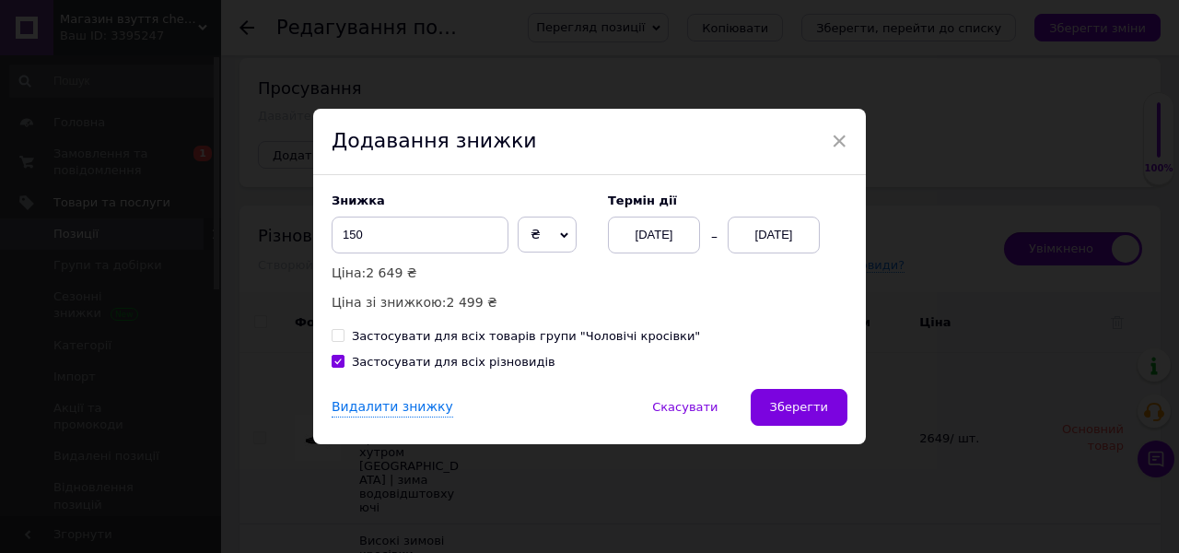
click at [793, 248] on div "[DATE]" at bounding box center [774, 235] width 92 height 37
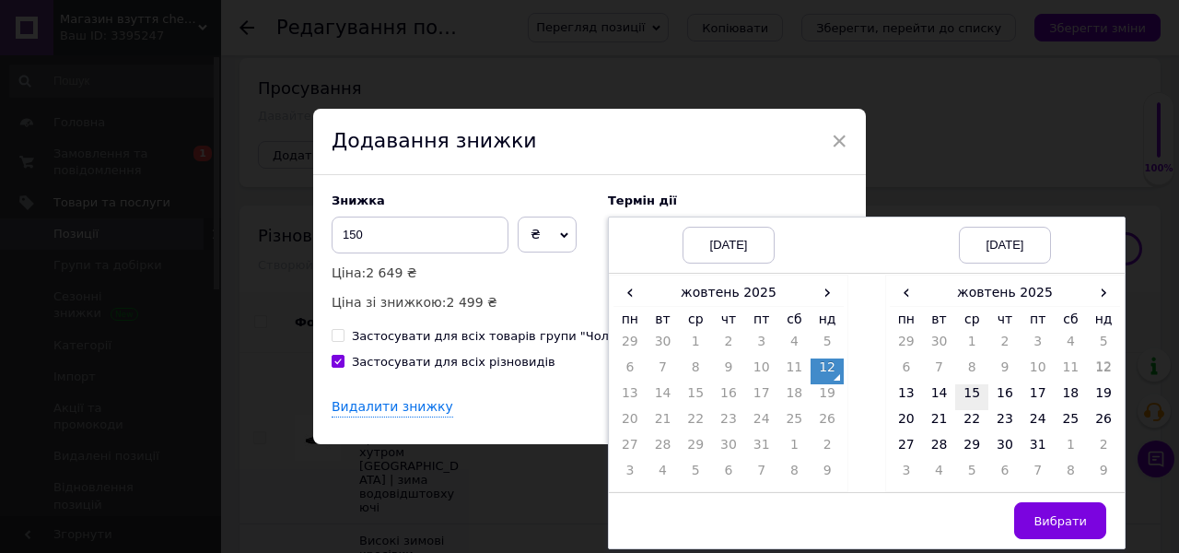
click at [974, 396] on td "15" at bounding box center [971, 397] width 33 height 26
click at [1043, 525] on span "Вибрати" at bounding box center [1060, 521] width 53 height 14
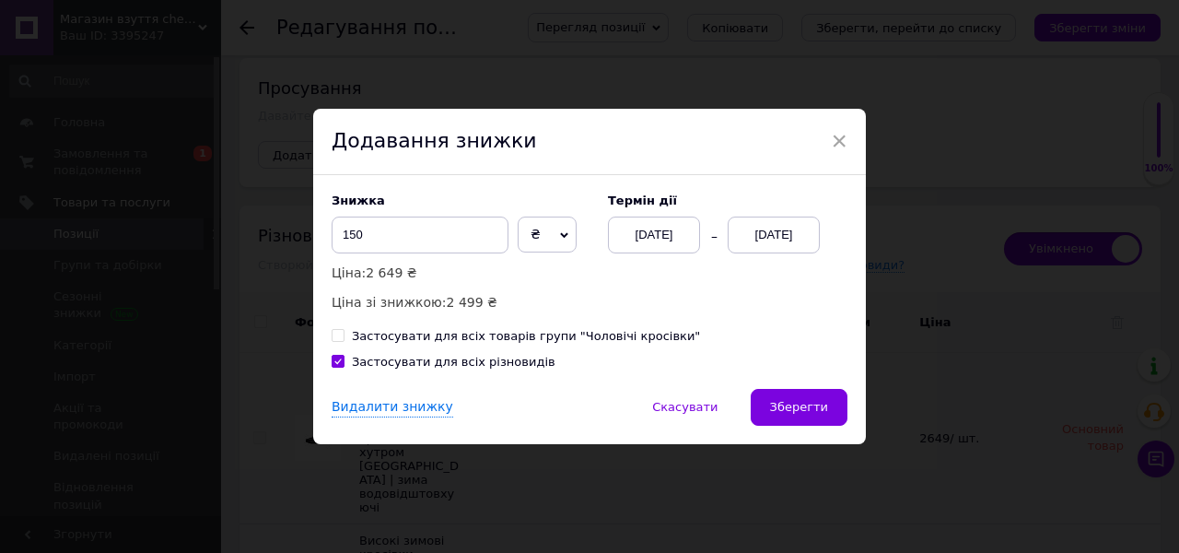
click at [806, 405] on span "Зберегти" at bounding box center [799, 407] width 58 height 14
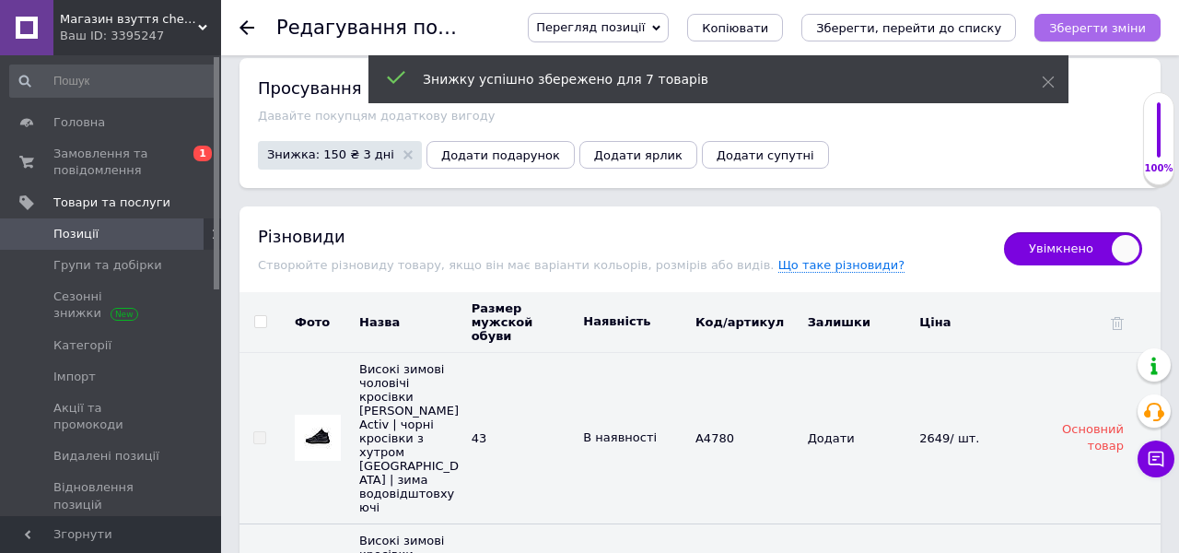
click at [1077, 26] on icon "Зберегти зміни" at bounding box center [1097, 28] width 97 height 14
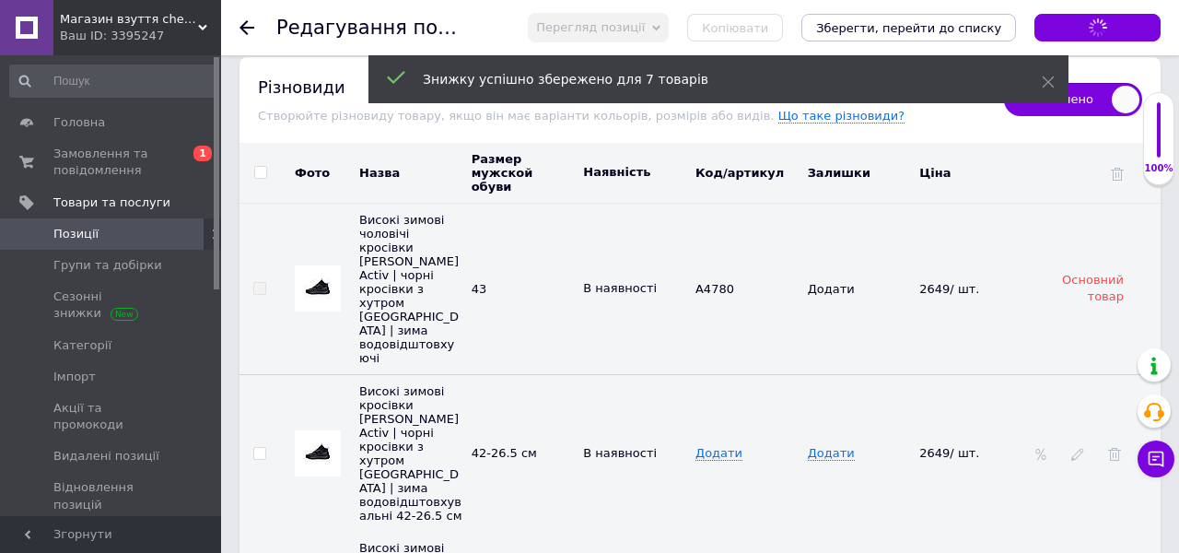
scroll to position [4760, 0]
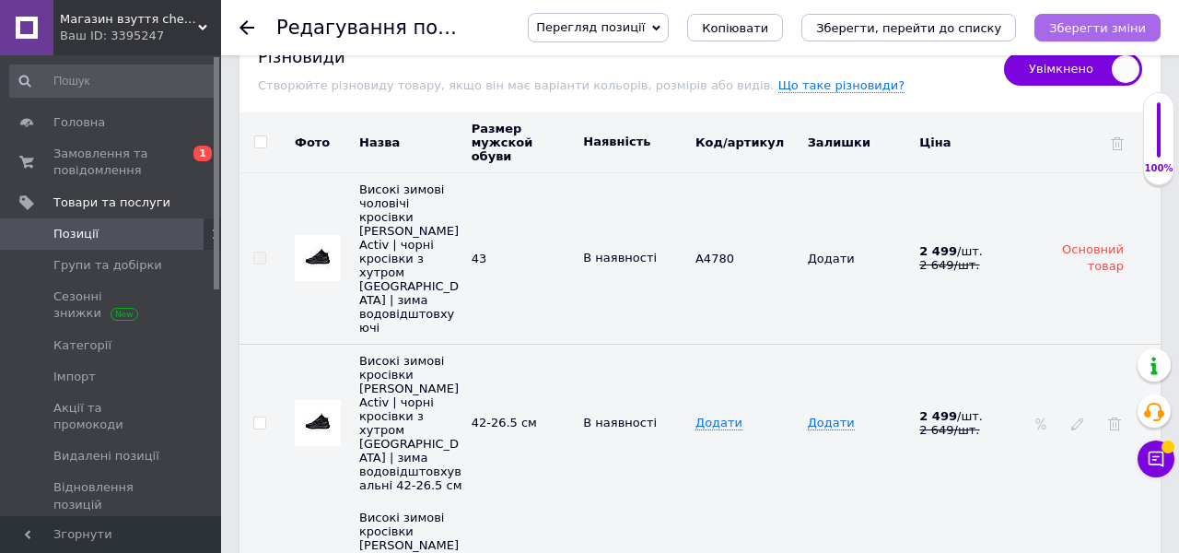
click at [1130, 27] on icon "Зберегти зміни" at bounding box center [1097, 28] width 97 height 14
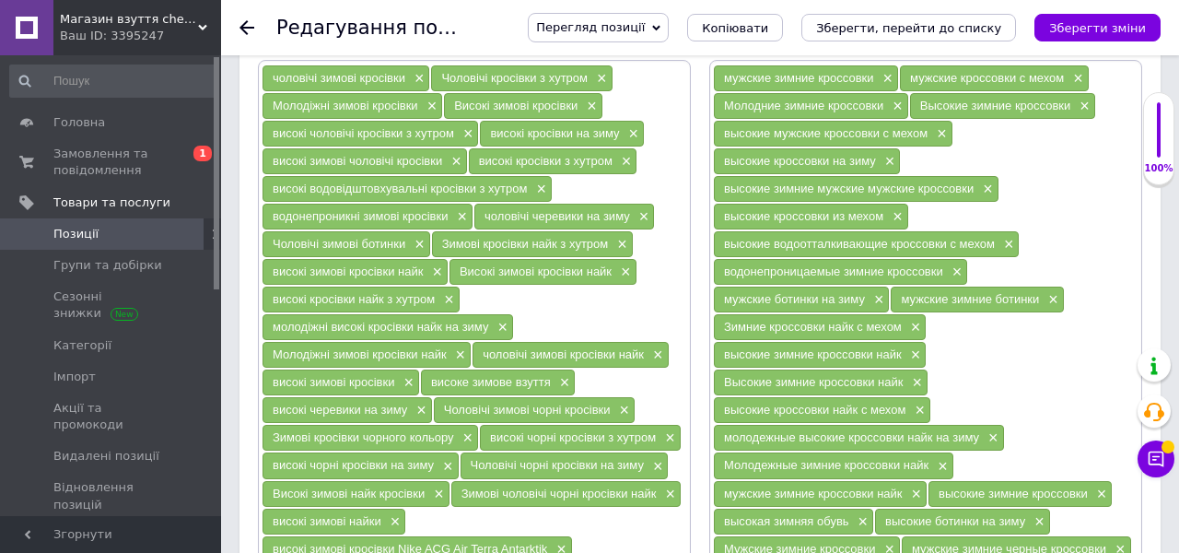
scroll to position [1412, 0]
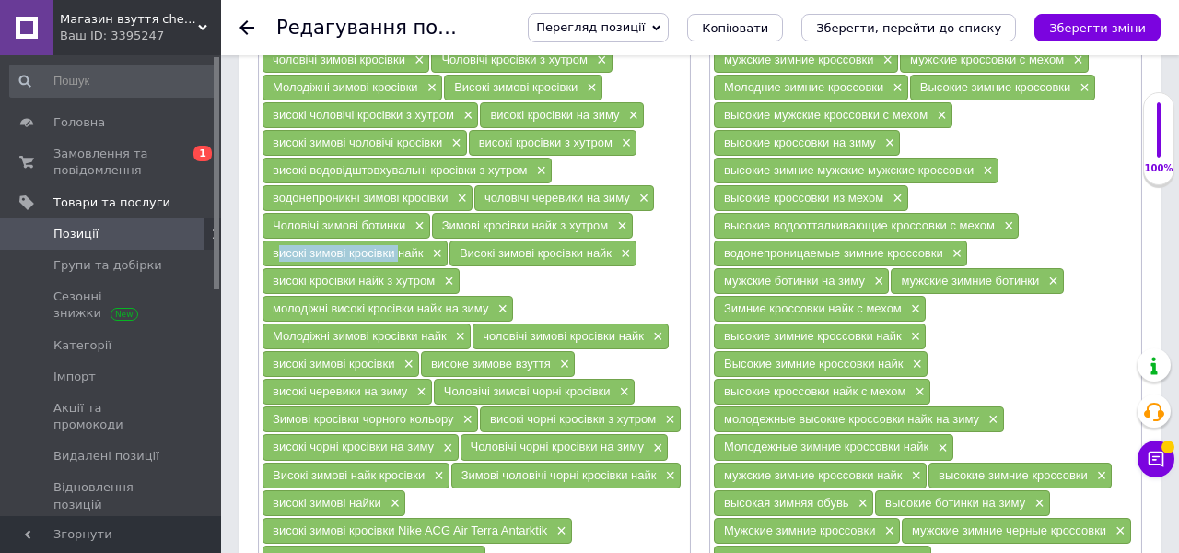
drag, startPoint x: 395, startPoint y: 240, endPoint x: 267, endPoint y: 238, distance: 128.1
click at [268, 240] on div "високі зимові кросівки найк ×" at bounding box center [355, 253] width 185 height 26
copy span "високі зимові кросівки"
click at [440, 246] on span "×" at bounding box center [434, 254] width 15 height 16
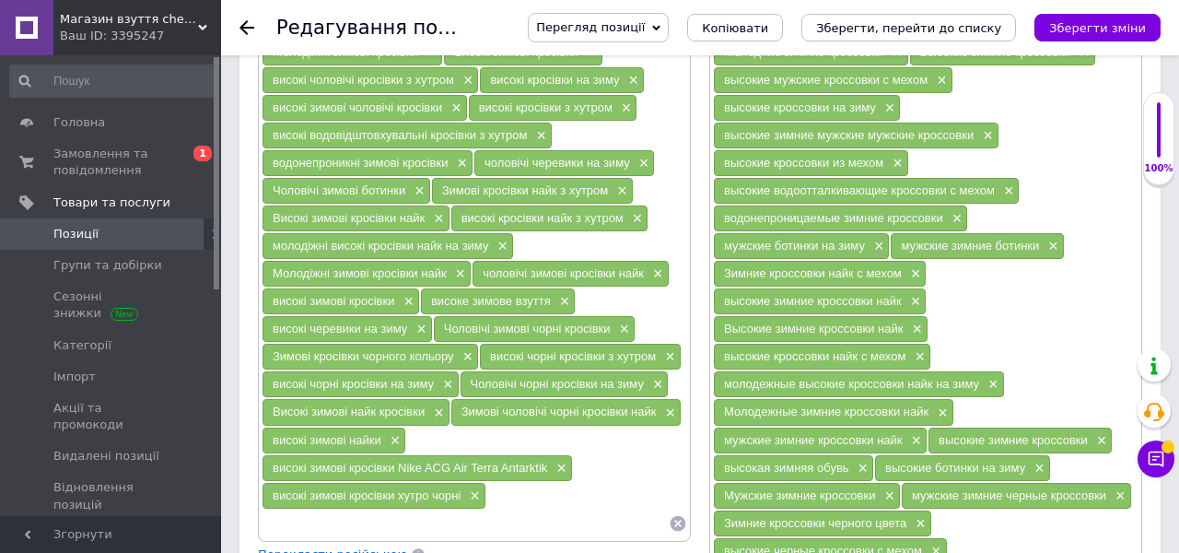
scroll to position [1543, 0]
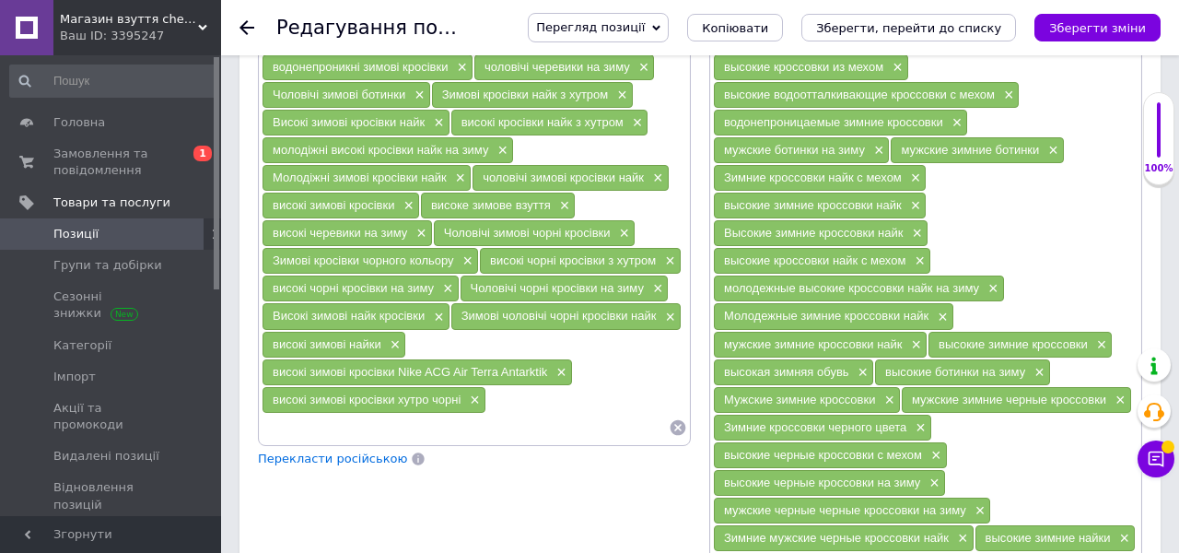
click at [385, 414] on input at bounding box center [465, 428] width 407 height 28
paste input "високі зимові кросівки"
type input "високі зимові кросівки [PERSON_NAME]"
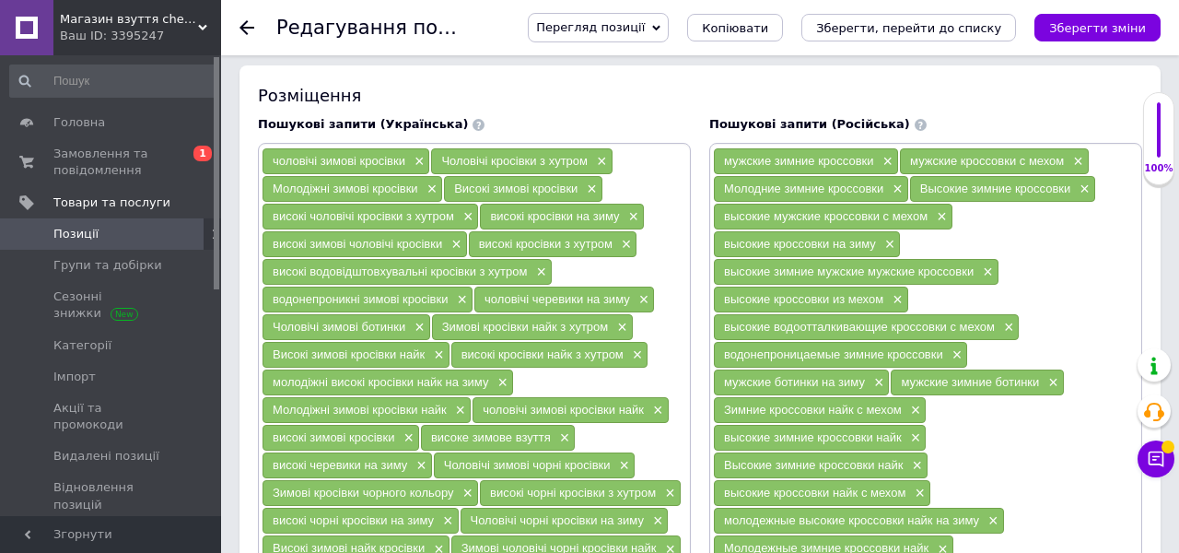
scroll to position [1313, 0]
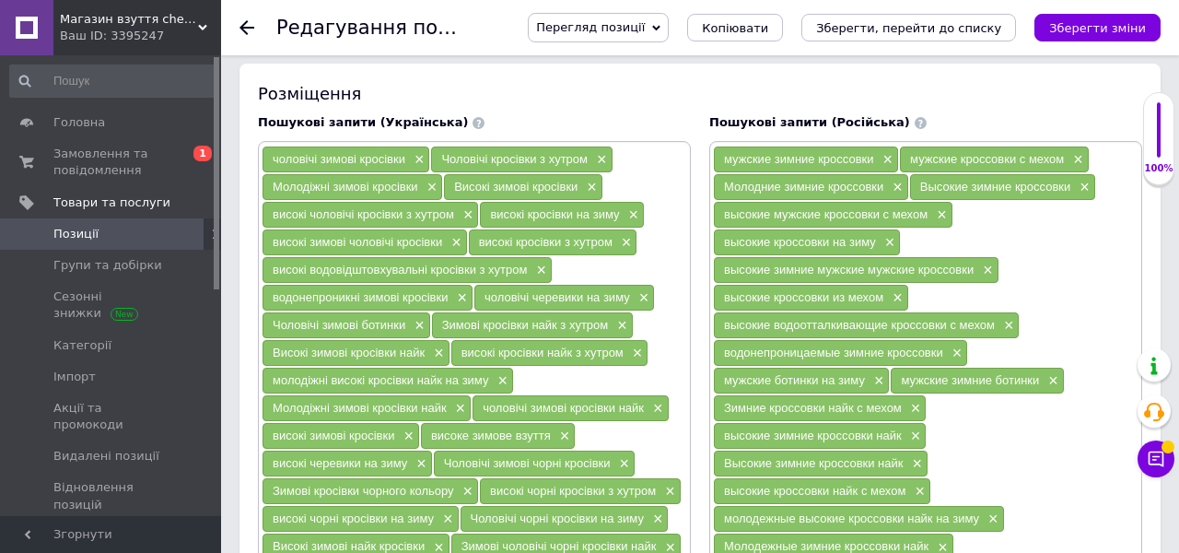
drag, startPoint x: 606, startPoint y: 310, endPoint x: 438, endPoint y: 308, distance: 168.6
click at [438, 312] on div "Зимові кросівки найк з хутром ×" at bounding box center [532, 325] width 201 height 26
copy span "Зимові кросівки найк з хутром"
click at [619, 318] on span "×" at bounding box center [620, 326] width 15 height 16
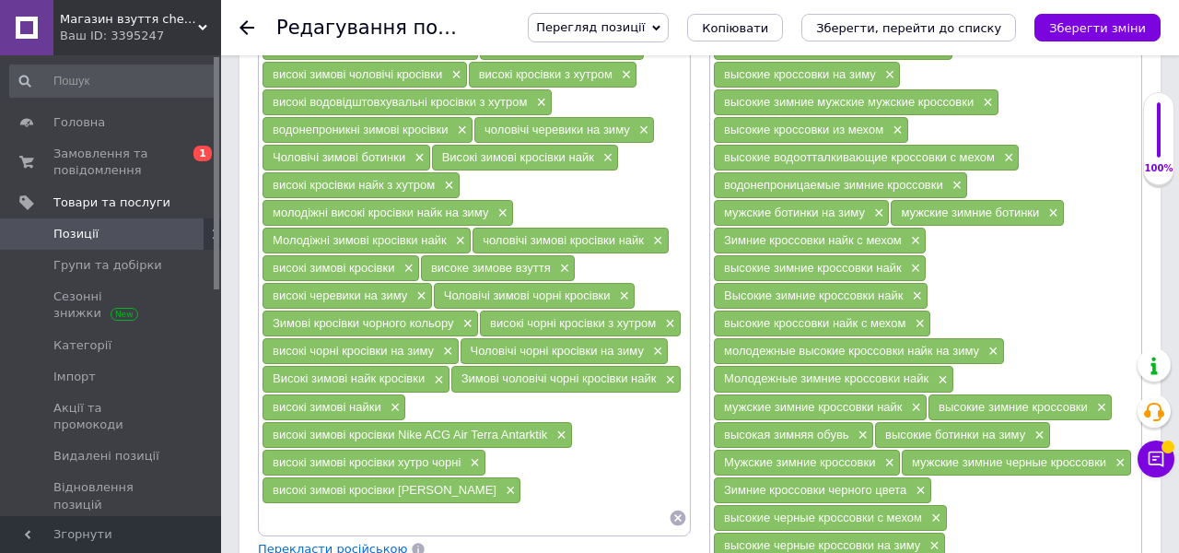
scroll to position [1501, 0]
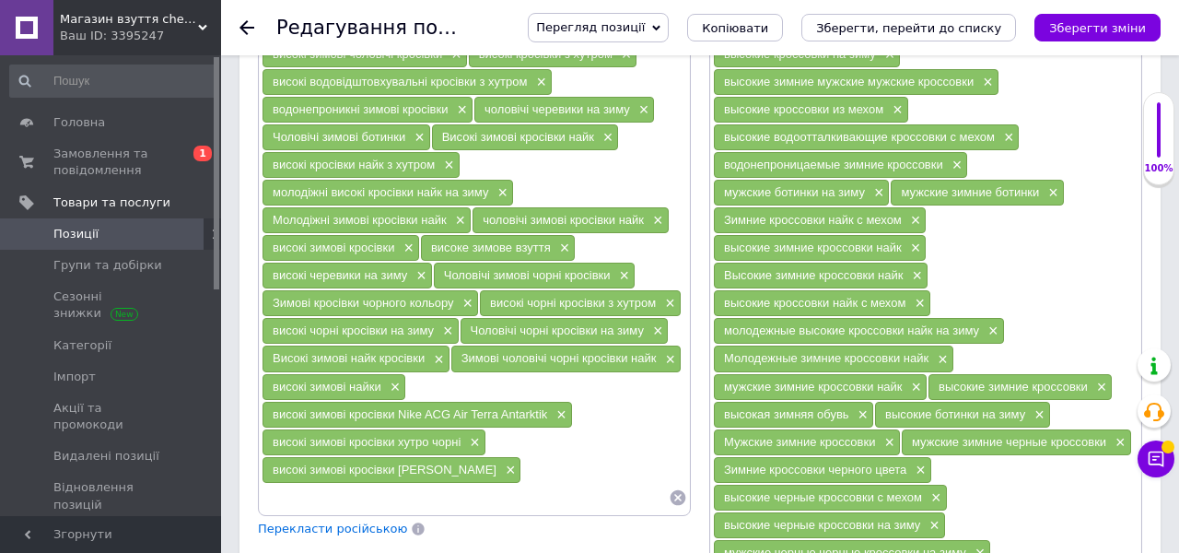
click at [384, 484] on input at bounding box center [465, 498] width 407 height 28
paste input "Зимові кросівки найк з хутром"
click at [422, 463] on span "високі зимові кросівки [PERSON_NAME]" at bounding box center [385, 470] width 224 height 14
copy span "[PERSON_NAME]"
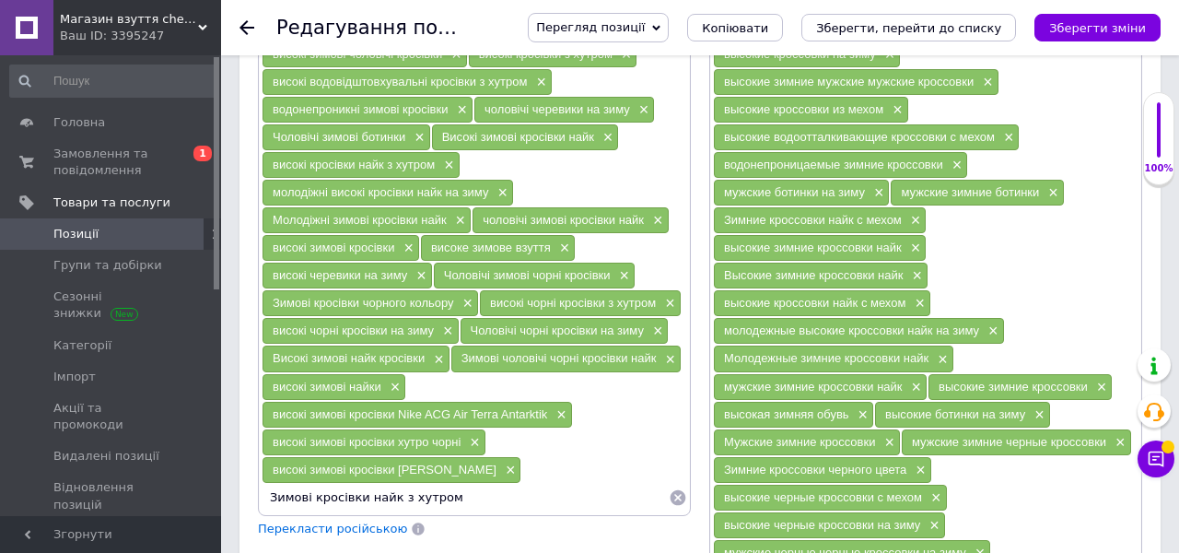
click at [375, 484] on input "Зимові кросівки найк з хутром" at bounding box center [465, 498] width 407 height 28
paste input "[PERSON_NAME]"
type input "Зимові кросівки [PERSON_NAME] з хутром"
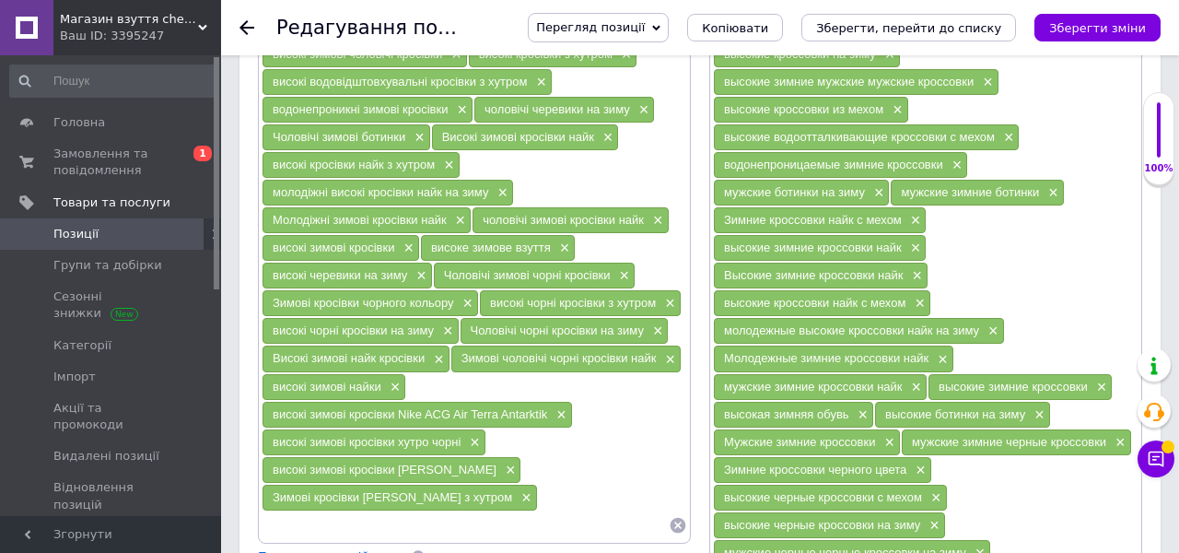
scroll to position [1316, 0]
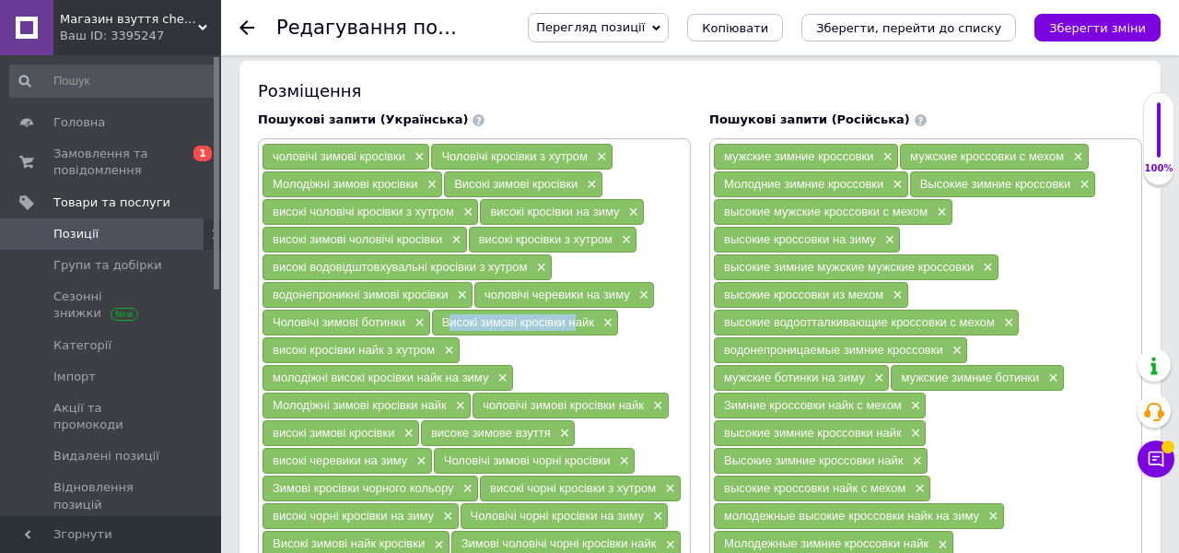
drag, startPoint x: 568, startPoint y: 304, endPoint x: 440, endPoint y: 309, distance: 127.2
click at [440, 310] on div "Високі зимові кросівки найк ×" at bounding box center [525, 323] width 187 height 26
copy span "Високі зимові кросівки"
click at [607, 315] on span "×" at bounding box center [606, 323] width 15 height 16
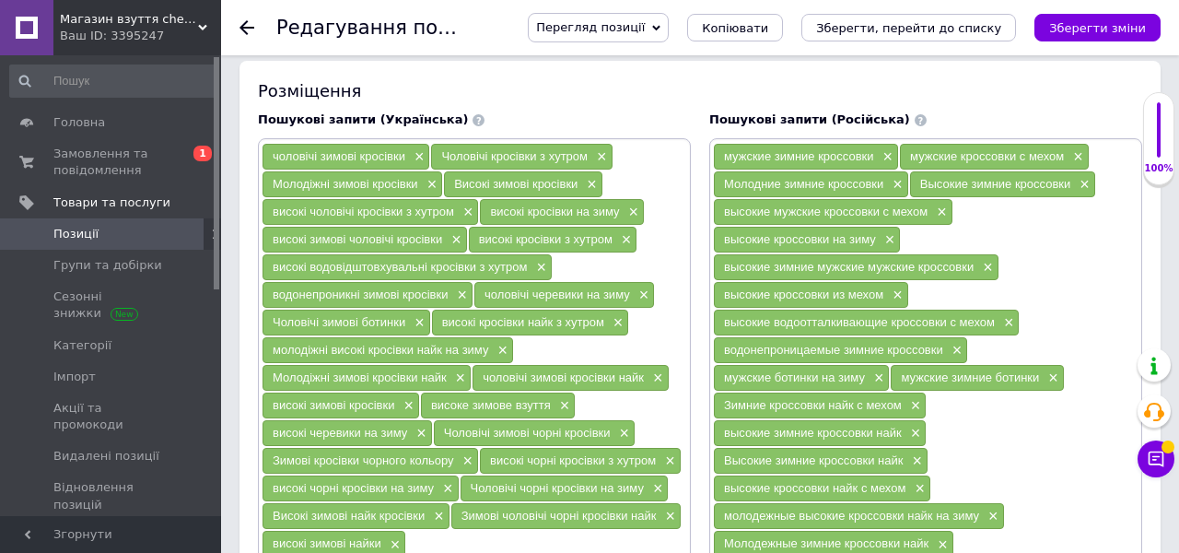
scroll to position [1477, 0]
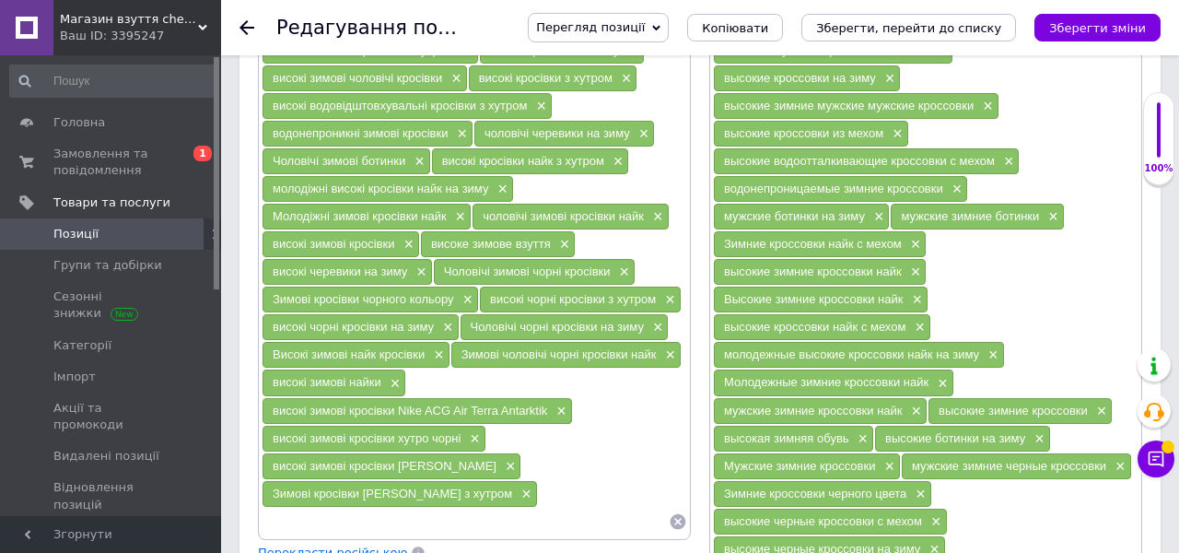
click at [382, 508] on input at bounding box center [465, 522] width 407 height 28
paste input "Високі зимові кросівки"
click at [387, 486] on span "Зимові кросівки [PERSON_NAME] з хутром" at bounding box center [393, 493] width 240 height 14
copy span "[PERSON_NAME]"
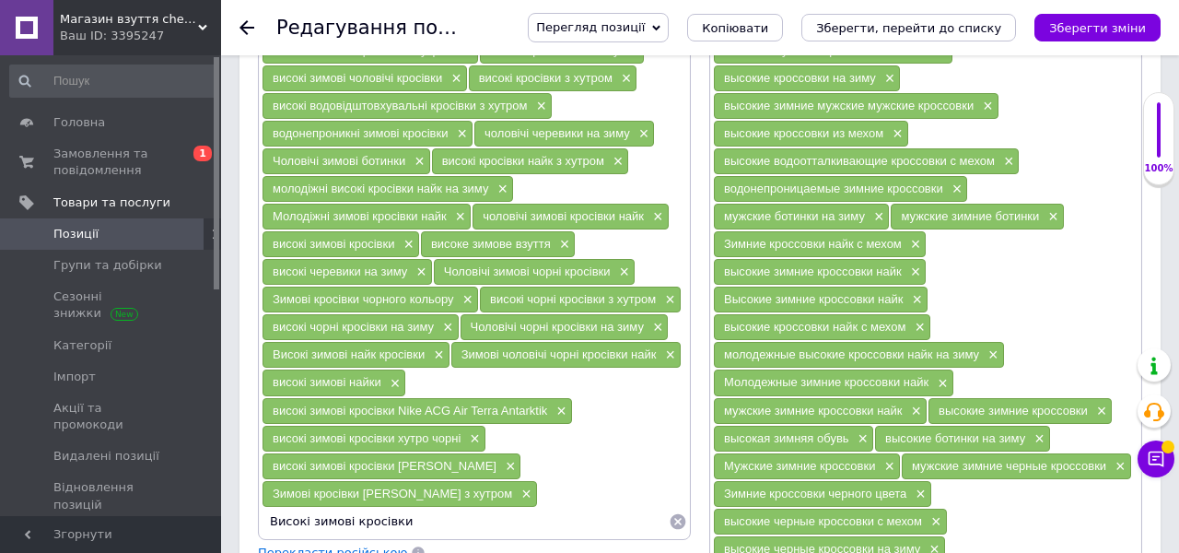
click at [415, 510] on input "Високі зимові кросівки" at bounding box center [465, 522] width 407 height 28
paste input "[PERSON_NAME]"
type input "Високі зимові кросівки [PERSON_NAME]"
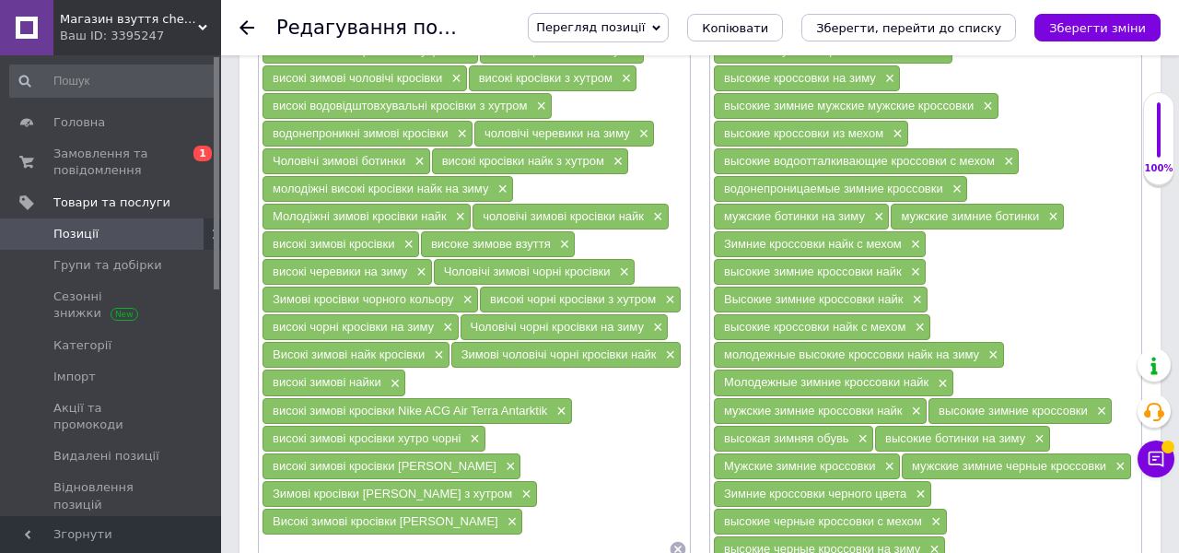
scroll to position [1367, 0]
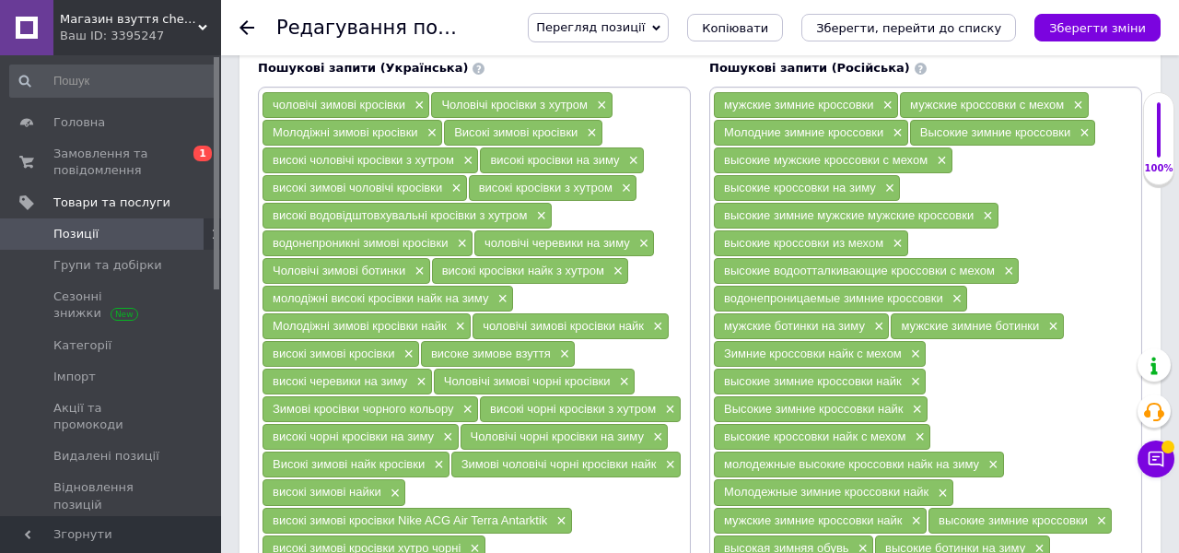
drag, startPoint x: 605, startPoint y: 255, endPoint x: 442, endPoint y: 252, distance: 163.1
click at [441, 258] on div "високі кросівки найк з хутром ×" at bounding box center [530, 271] width 197 height 26
copy span "високі кросівки найк з хутром"
click at [616, 264] on span "×" at bounding box center [616, 272] width 15 height 16
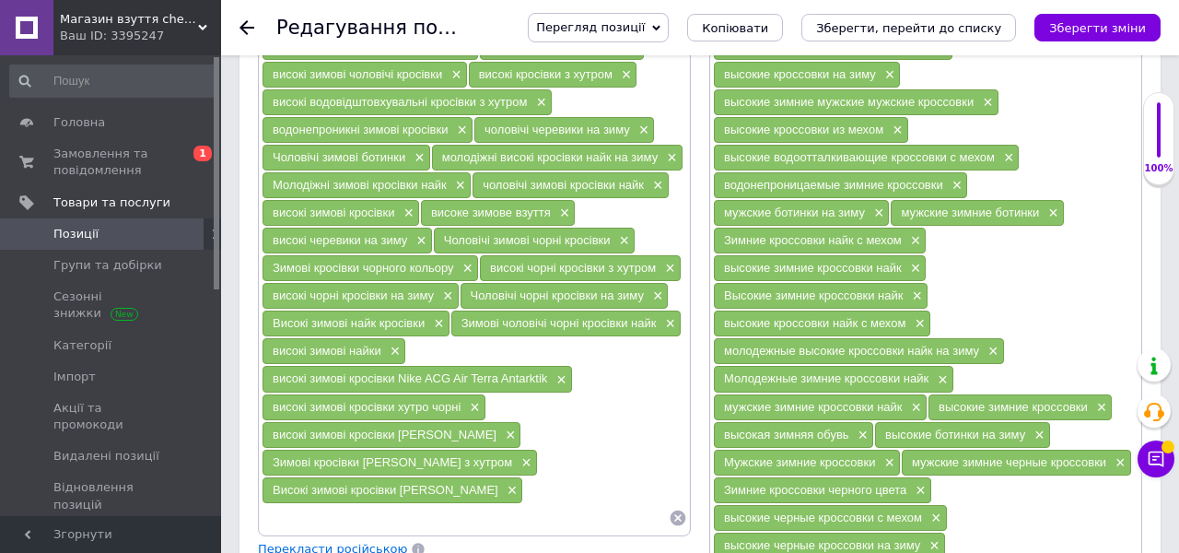
scroll to position [1490, 0]
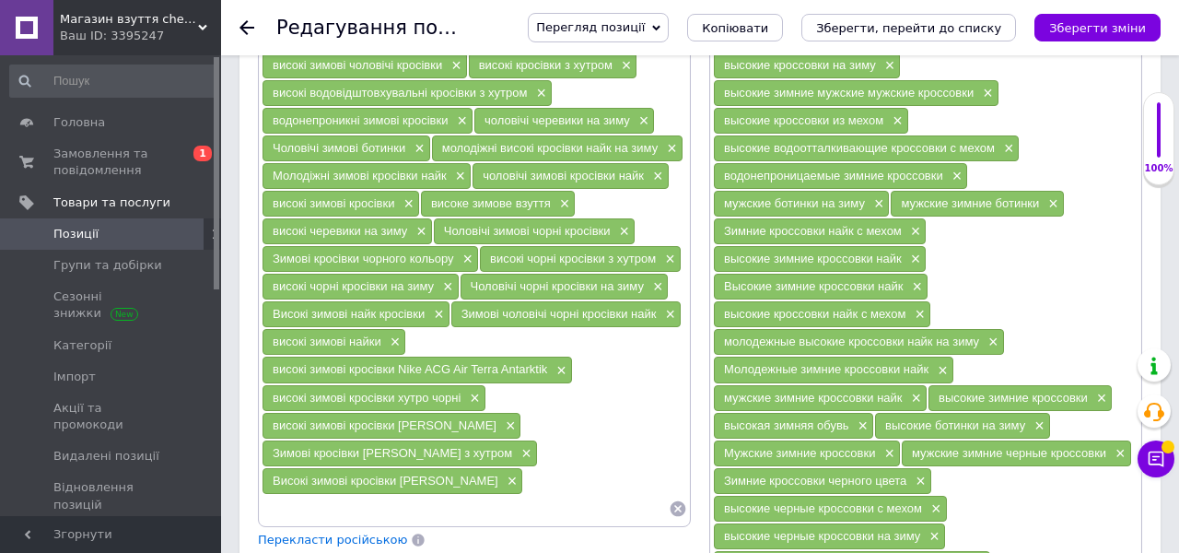
click at [381, 495] on input at bounding box center [465, 509] width 407 height 28
paste input "високі кросівки найк з хутром"
click at [377, 446] on span "Зимові кросівки [PERSON_NAME] з хутром" at bounding box center [393, 453] width 240 height 14
copy span "[PERSON_NAME]"
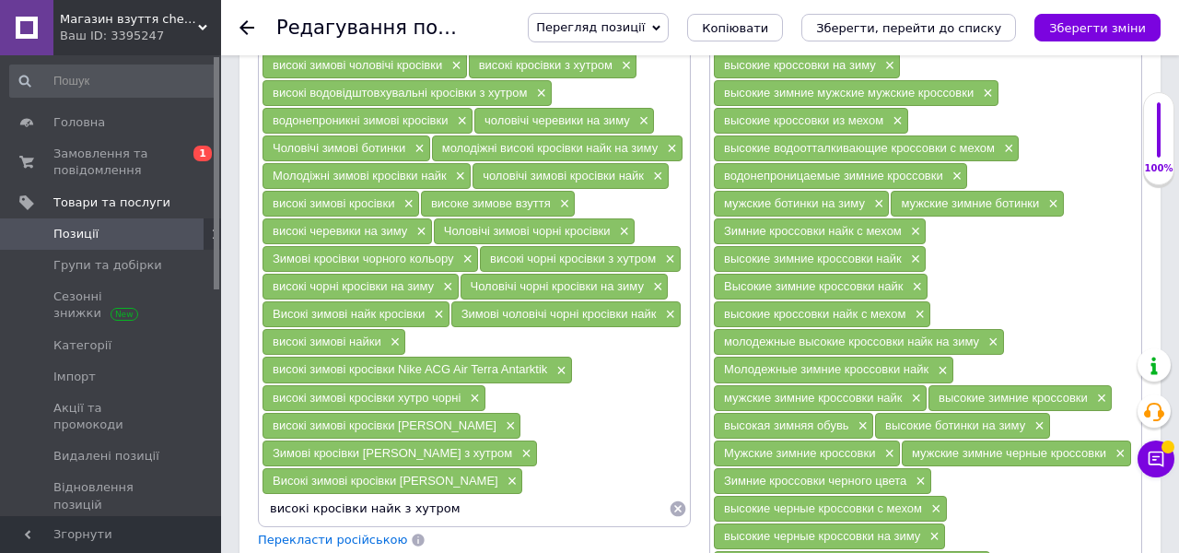
click at [381, 495] on input "високі кросівки найк з хутром" at bounding box center [465, 509] width 407 height 28
click at [380, 495] on input "високі кросівки найк з хутром" at bounding box center [465, 509] width 407 height 28
paste input "[PERSON_NAME]"
type input "високі кросівки [PERSON_NAME] з хутром"
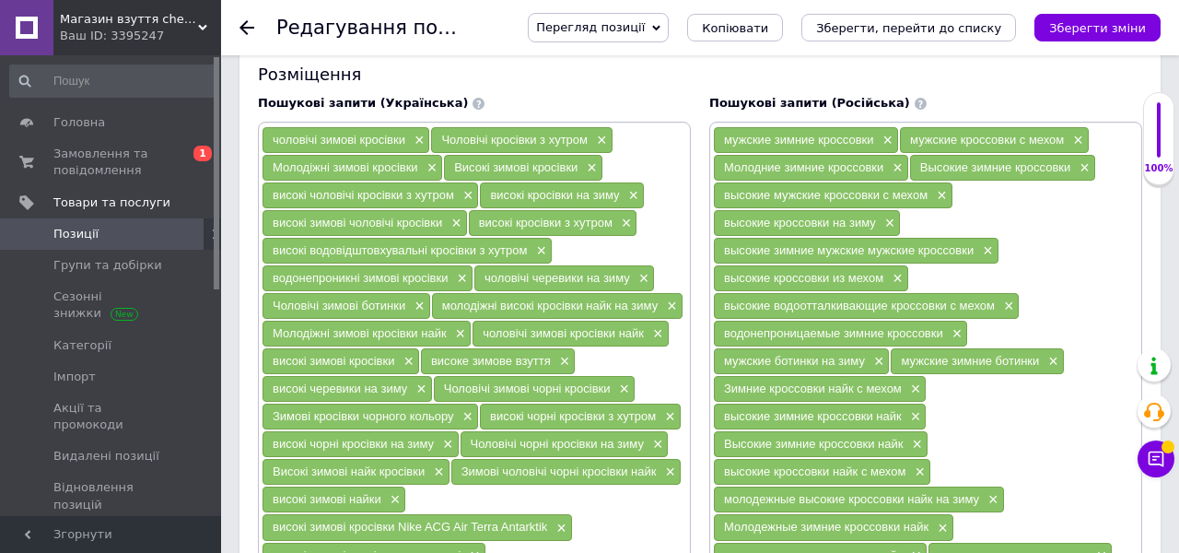
scroll to position [1329, 0]
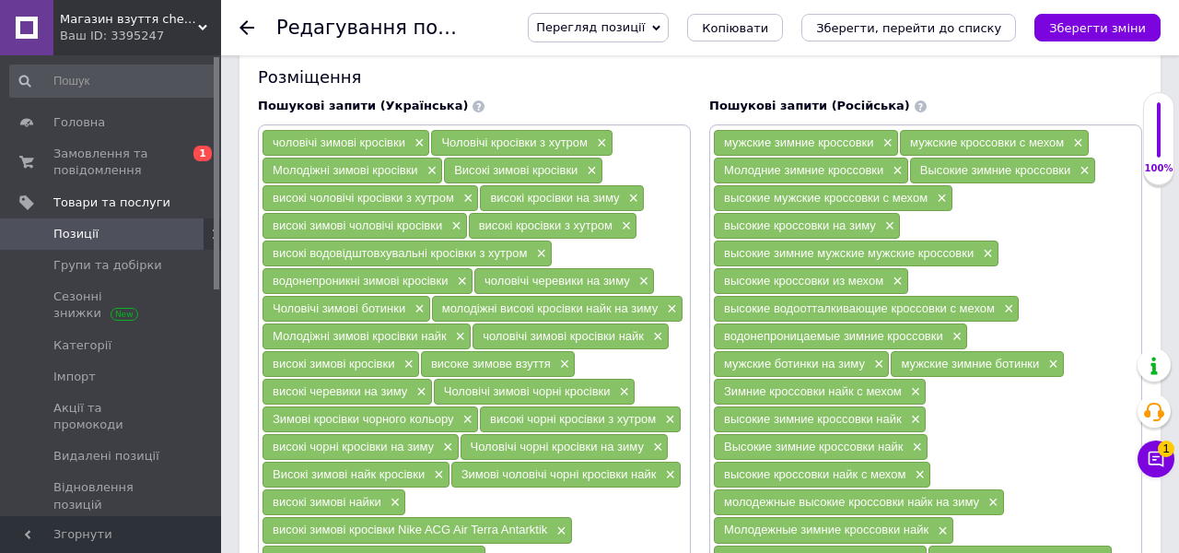
drag, startPoint x: 658, startPoint y: 293, endPoint x: 439, endPoint y: 293, distance: 219.3
click at [438, 296] on div "молодіжні високі кросівки найк на зиму ×" at bounding box center [557, 309] width 251 height 26
copy span "молодіжні високі кросівки найк на зиму"
click at [668, 301] on span "×" at bounding box center [669, 309] width 15 height 16
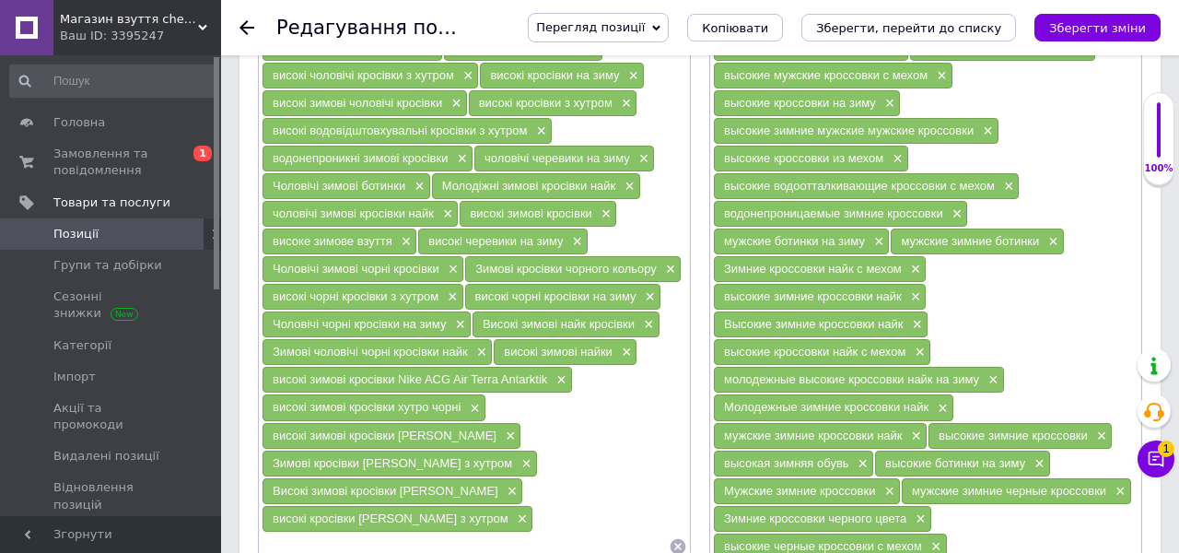
scroll to position [1454, 0]
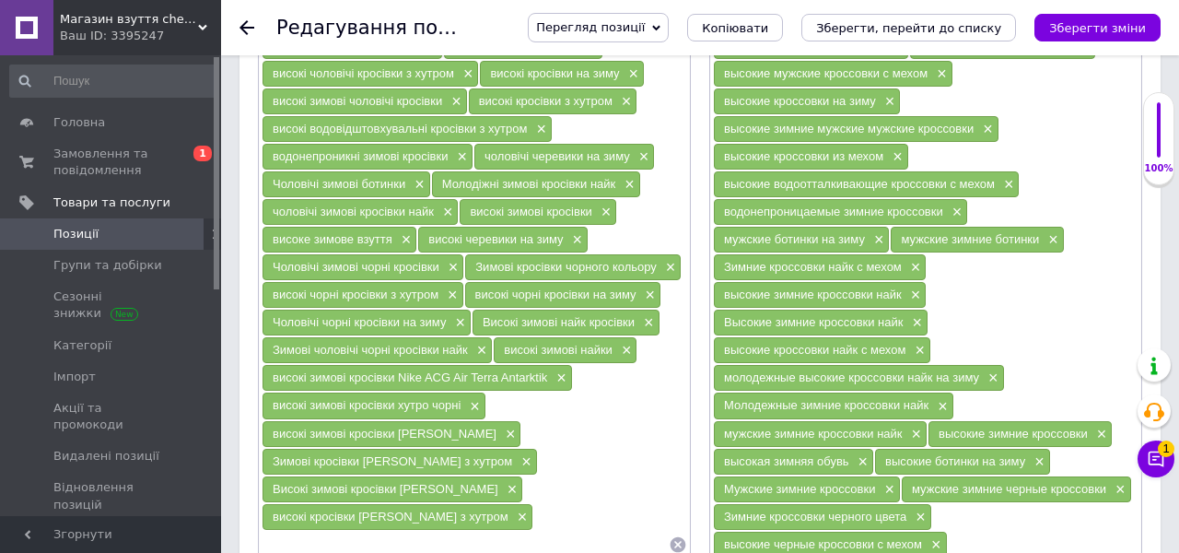
click at [419, 531] on input at bounding box center [465, 545] width 407 height 28
paste input "молодіжні високі кросівки найк на зиму"
click at [383, 508] on div "високі кросівки [PERSON_NAME] з хутром ×" at bounding box center [398, 517] width 270 height 26
copy span "[PERSON_NAME]"
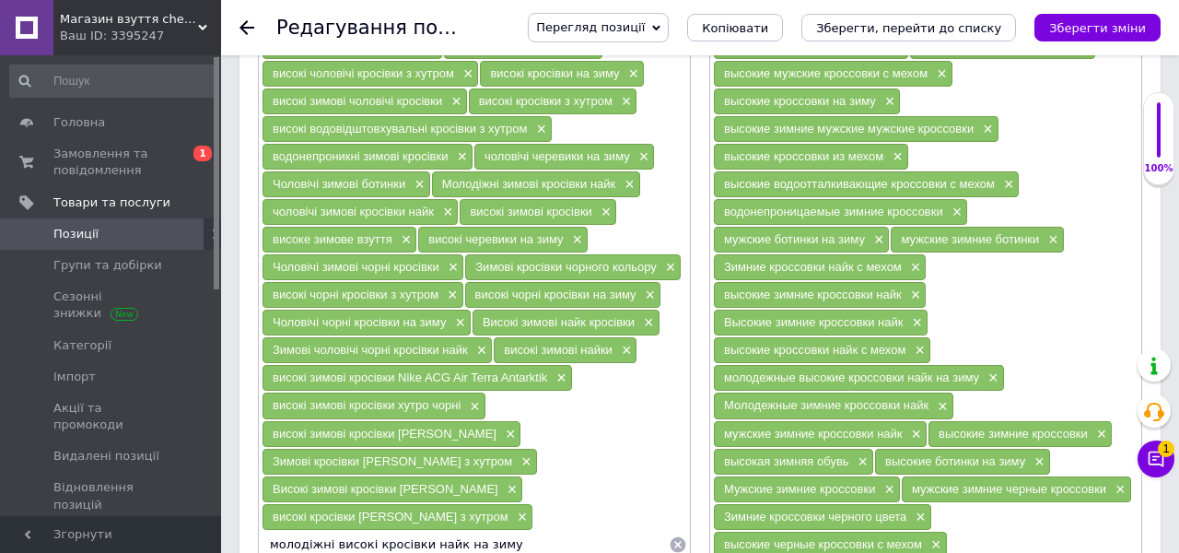
click at [440, 531] on input "молодіжні високі кросівки найк на зиму" at bounding box center [465, 545] width 407 height 28
paste input "[PERSON_NAME]"
type input "молодіжні високі кросівки [PERSON_NAME] на зиму"
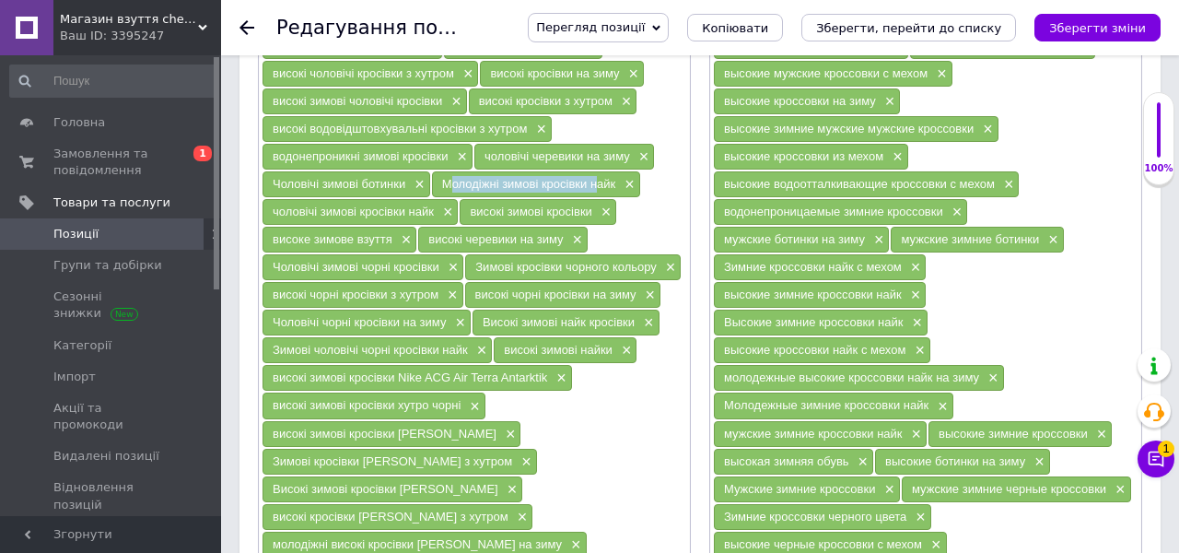
drag, startPoint x: 590, startPoint y: 169, endPoint x: 442, endPoint y: 165, distance: 147.5
click at [442, 177] on span "Молодіжні зимові кросівки найк" at bounding box center [529, 184] width 174 height 14
click at [627, 177] on span "×" at bounding box center [627, 185] width 15 height 16
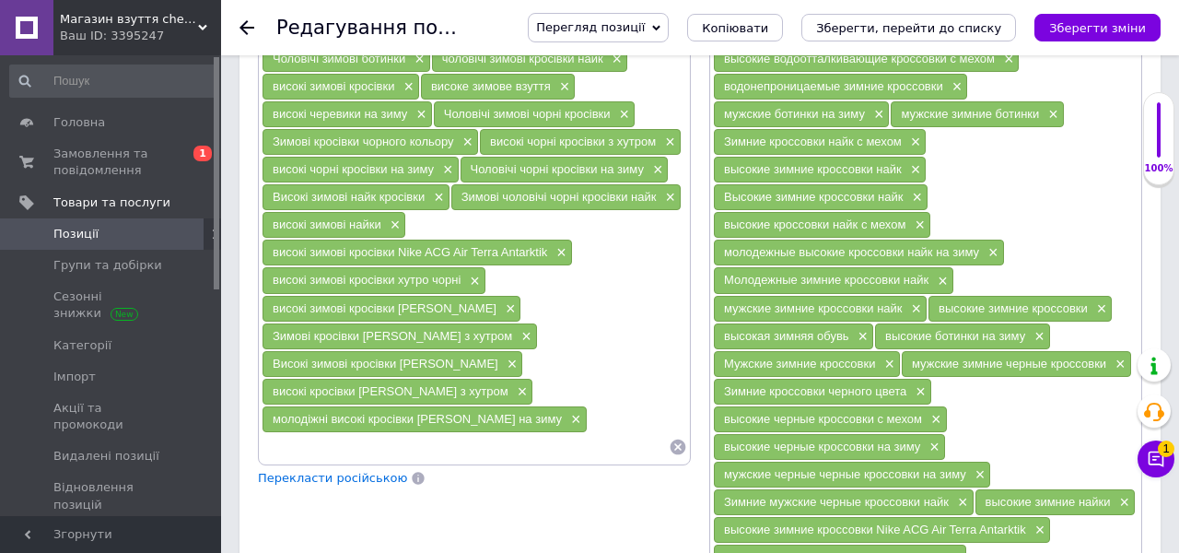
scroll to position [1598, 0]
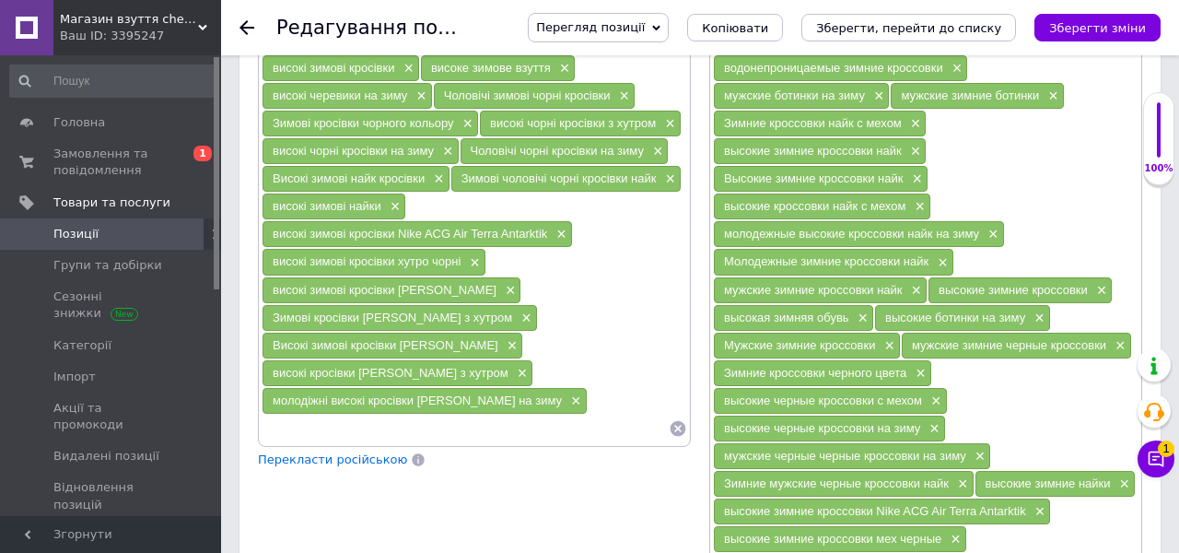
click at [359, 416] on input at bounding box center [465, 429] width 407 height 28
paste input "Молодіжні зимові кросівки"
click at [376, 310] on span "Зимові кросівки [PERSON_NAME] з хутром" at bounding box center [393, 317] width 240 height 14
click at [428, 415] on input "Молодіжні зимові кросівки" at bounding box center [465, 429] width 407 height 28
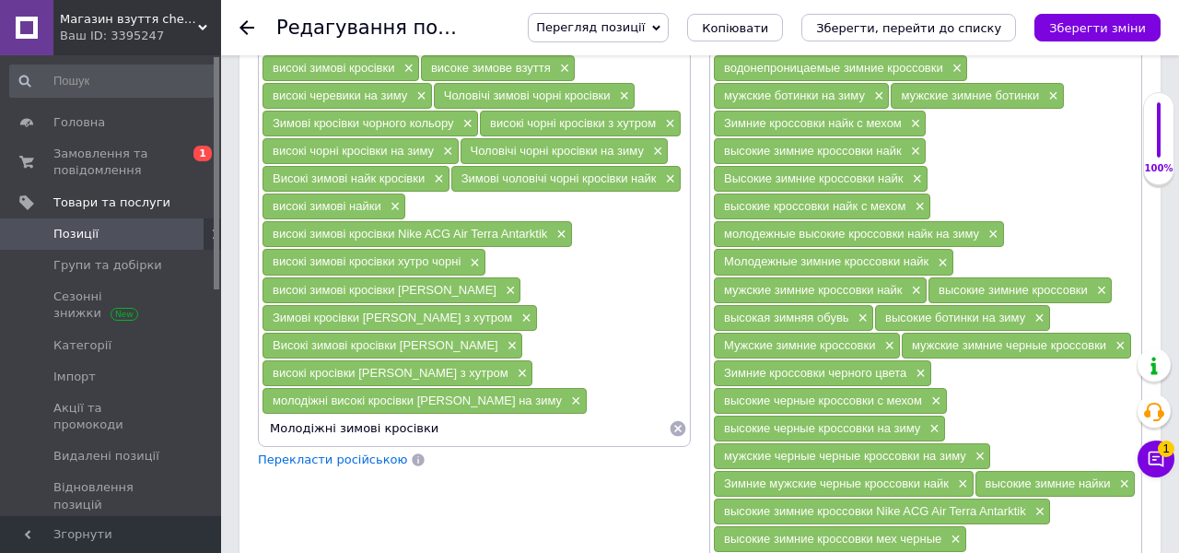
paste input "[PERSON_NAME]"
type input "Молодіжні зимові кросівки [PERSON_NAME]"
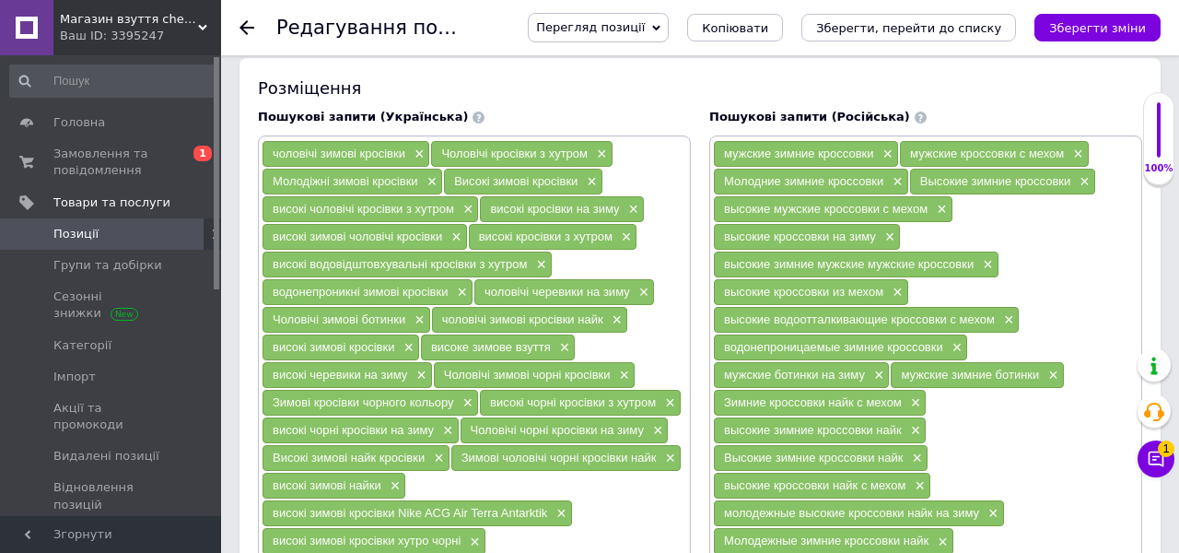
scroll to position [1320, 0]
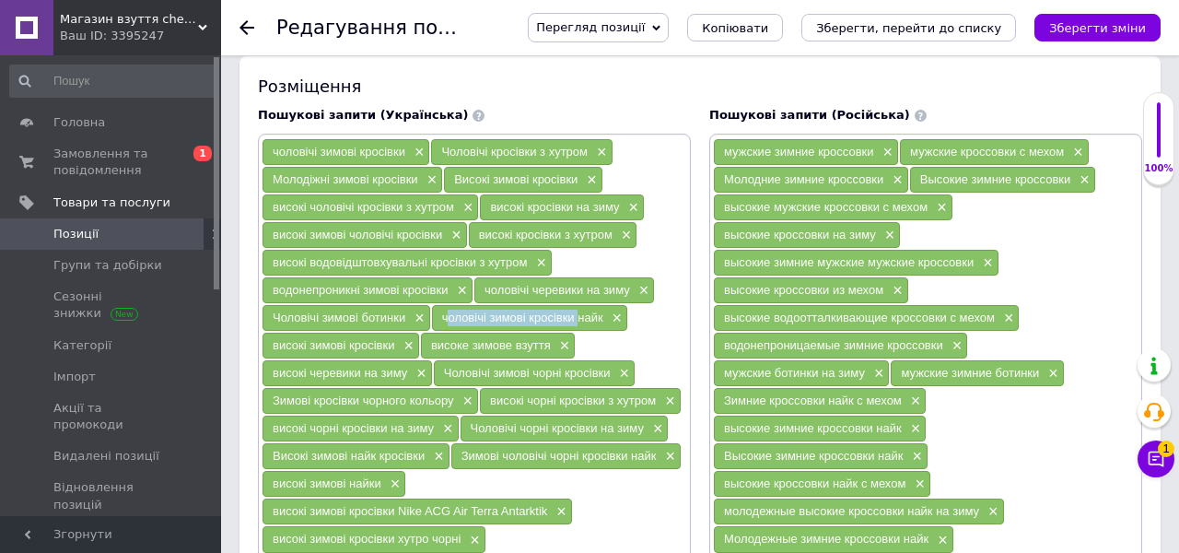
drag, startPoint x: 576, startPoint y: 300, endPoint x: 436, endPoint y: 298, distance: 140.1
click at [435, 305] on div "чоловічі зимові кросівки найк ×" at bounding box center [529, 318] width 195 height 26
click at [618, 310] on span "×" at bounding box center [615, 318] width 15 height 16
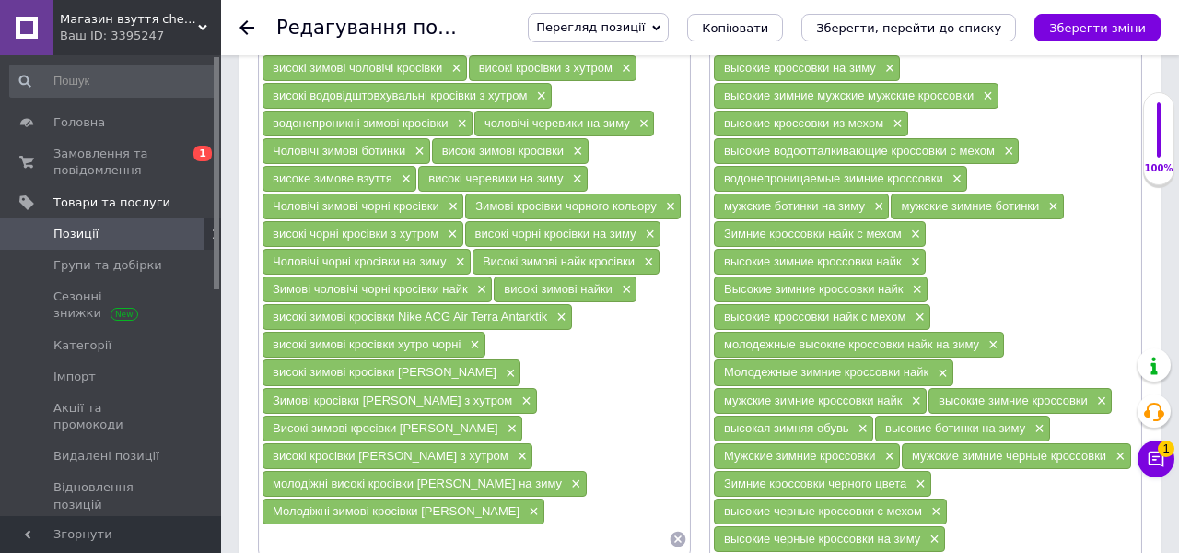
scroll to position [1512, 0]
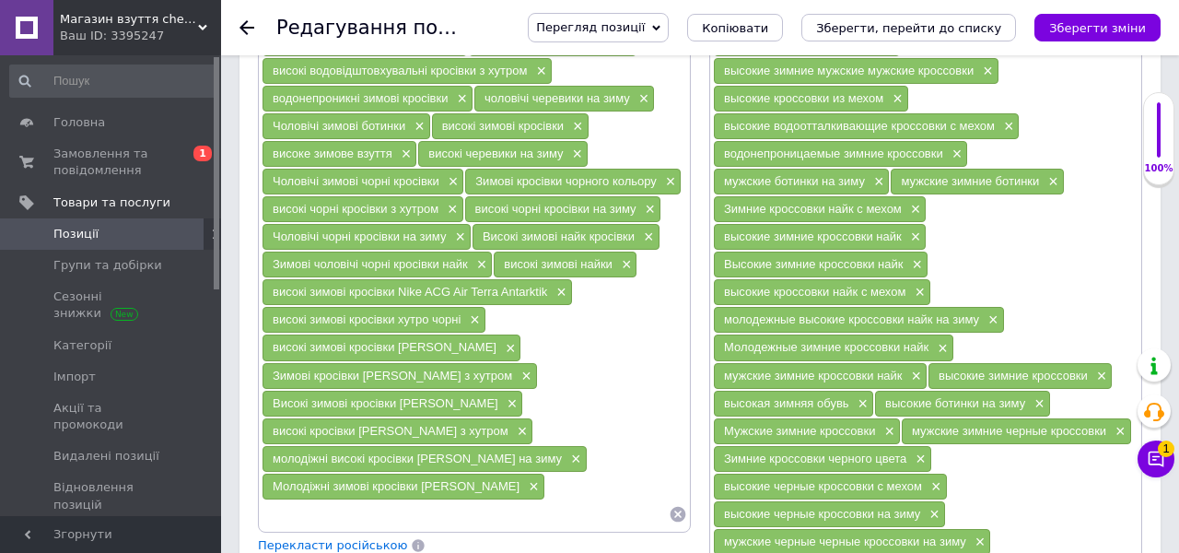
click at [392, 500] on input at bounding box center [465, 514] width 407 height 28
paste input "чоловічі зимові кросівки"
click at [349, 479] on span "Молодіжні зимові кросівки [PERSON_NAME]" at bounding box center [396, 486] width 247 height 14
click at [417, 500] on input "чоловічі зимові кросівки" at bounding box center [465, 514] width 407 height 28
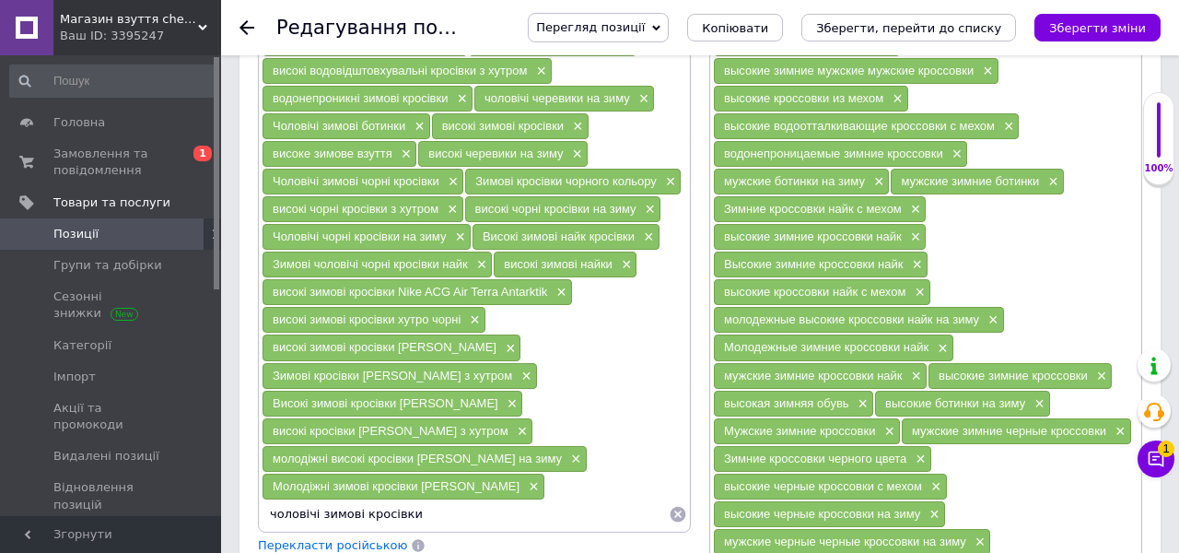
paste input "зимові"
click at [424, 396] on span "Високі зимові кросівки [PERSON_NAME]" at bounding box center [386, 403] width 226 height 14
click at [432, 502] on input "чоловічі зимові кросівки зимові" at bounding box center [465, 514] width 407 height 28
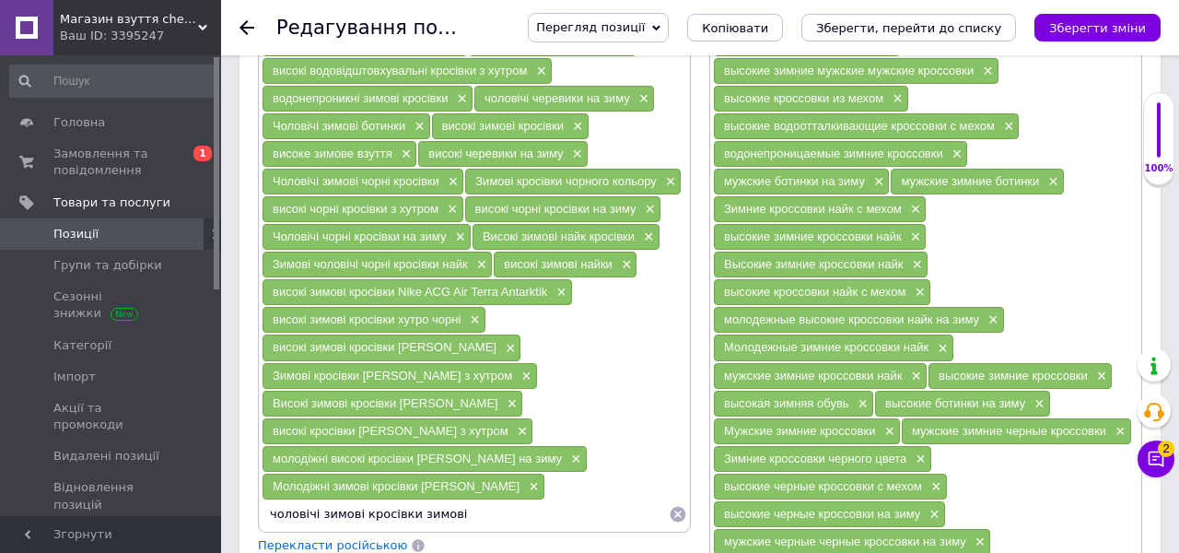
paste input "[PERSON_NAME]"
type input "чоловічі зимові кросівки [PERSON_NAME]"
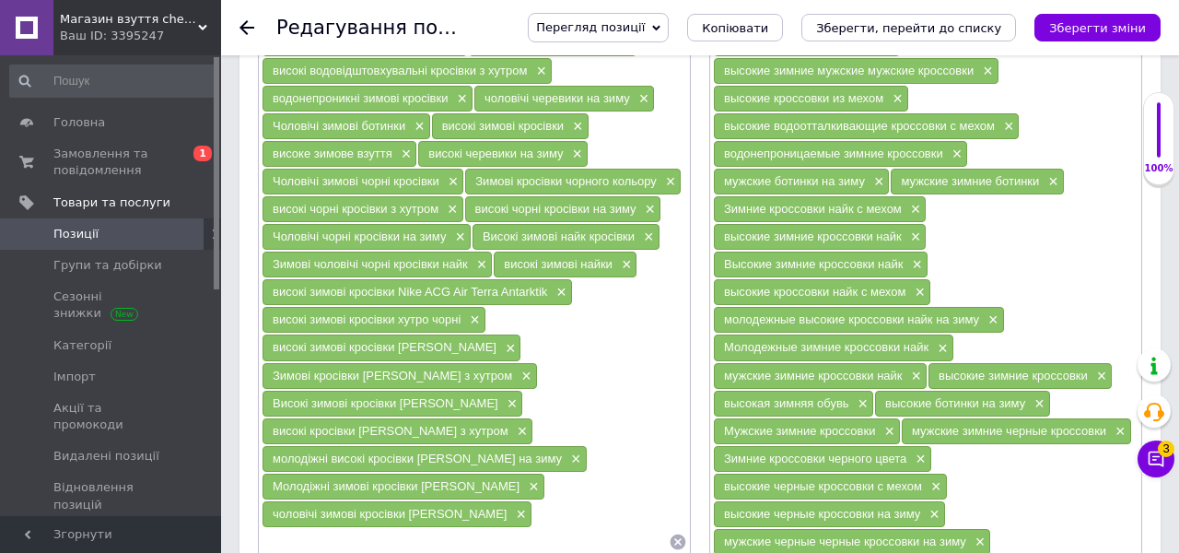
drag, startPoint x: 637, startPoint y: 219, endPoint x: 478, endPoint y: 217, distance: 158.5
click at [478, 224] on div "Високі зимові найк кросівки ×" at bounding box center [566, 237] width 187 height 26
click at [651, 229] on span "×" at bounding box center [646, 237] width 15 height 16
click at [388, 530] on input at bounding box center [465, 542] width 407 height 28
paste input "Високі зимові найк кросівки"
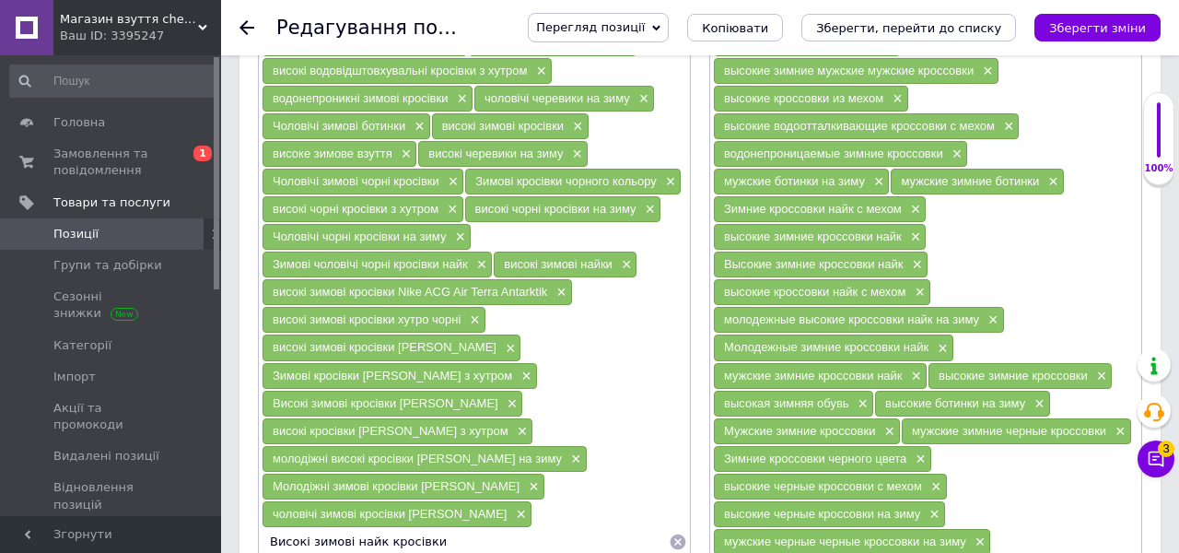
click at [420, 507] on span "чоловічі зимові кросівки [PERSON_NAME]" at bounding box center [390, 514] width 234 height 14
click at [369, 528] on input "Високі зимові найк кросівки" at bounding box center [465, 542] width 407 height 28
paste input "[PERSON_NAME]"
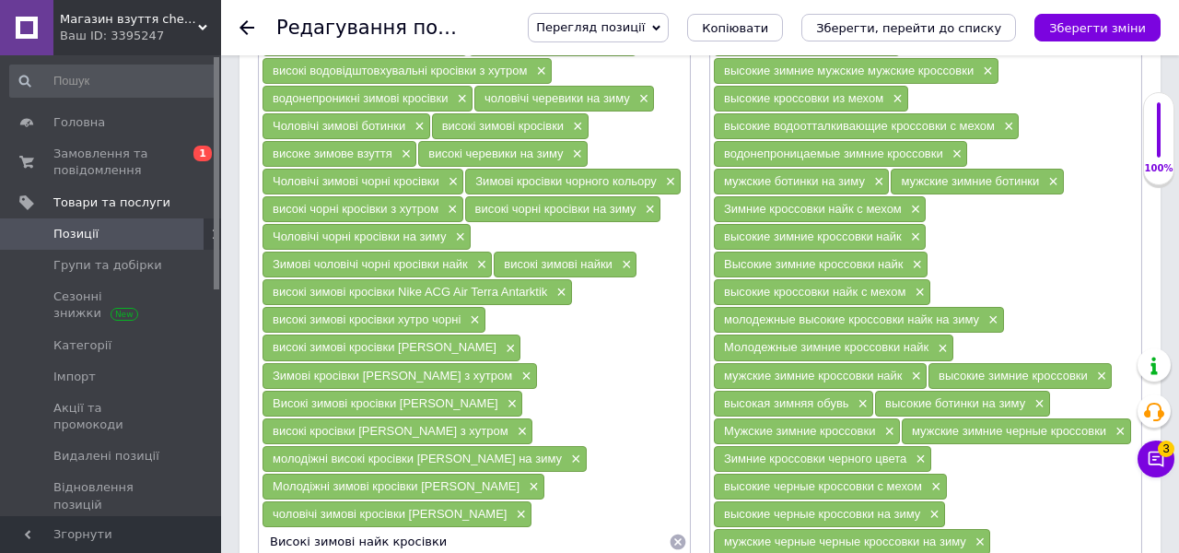
type input "Високі зимові [PERSON_NAME] кросівки"
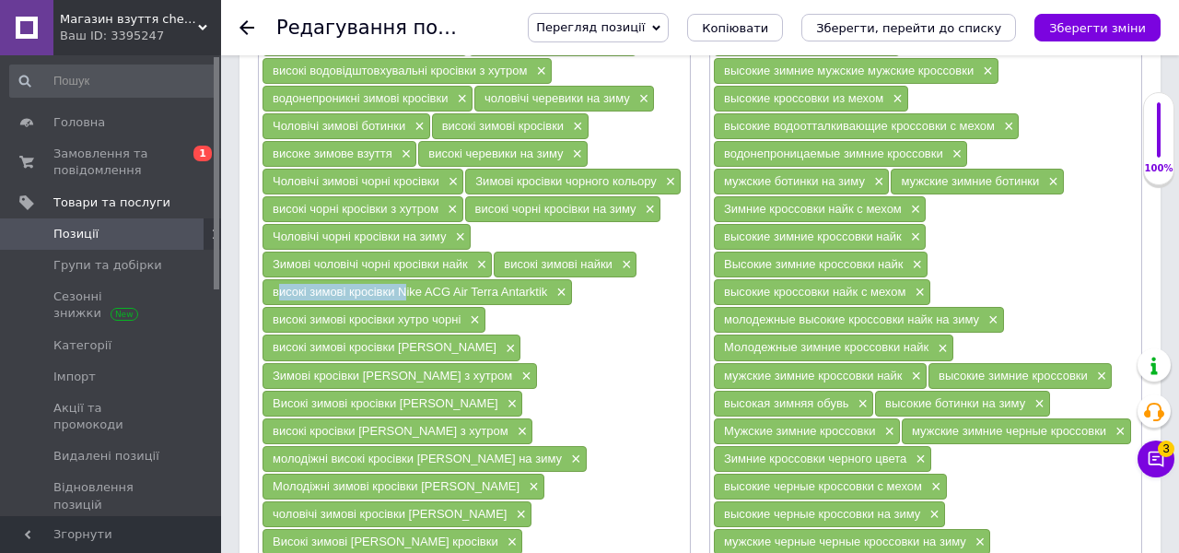
drag, startPoint x: 397, startPoint y: 276, endPoint x: 266, endPoint y: 275, distance: 130.8
click at [266, 279] on div "високі зимові кросівки Nike ACG Air Terra Antarktik ×" at bounding box center [418, 292] width 310 height 26
click at [564, 285] on span "×" at bounding box center [559, 293] width 15 height 16
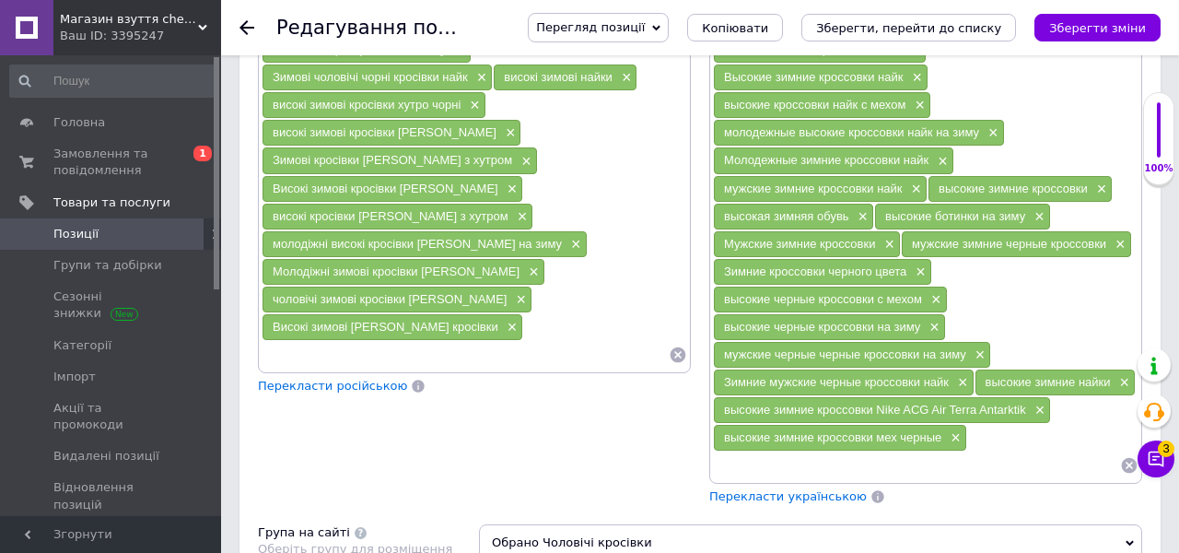
scroll to position [1723, 0]
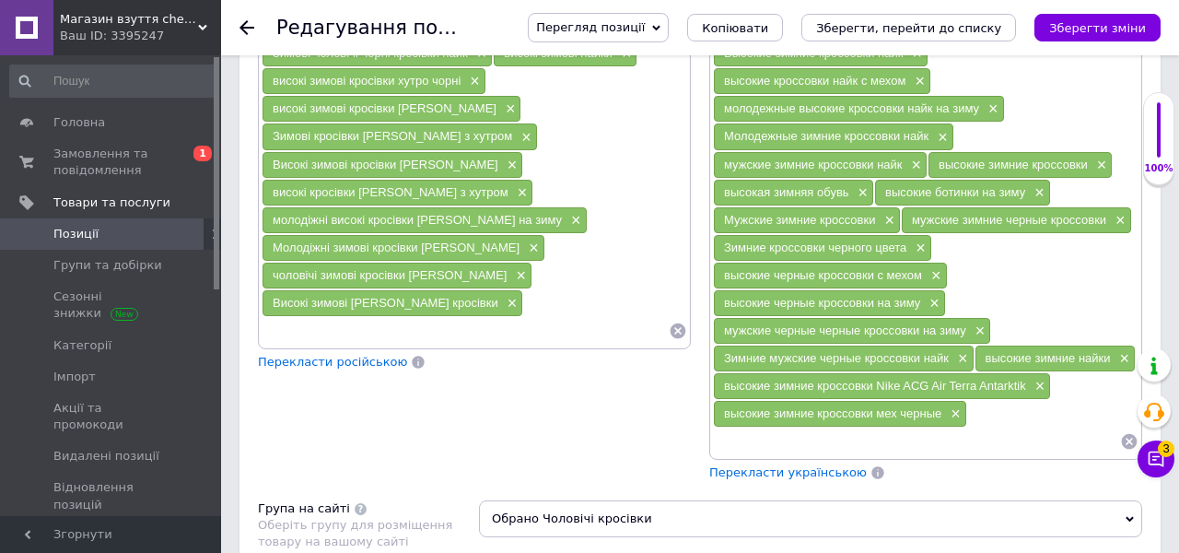
click at [408, 317] on input at bounding box center [465, 331] width 407 height 28
paste input "високі зимові кросівки"
paste input "[PERSON_NAME] Activ"
type input "високі зимові кросівки [PERSON_NAME] Activ"
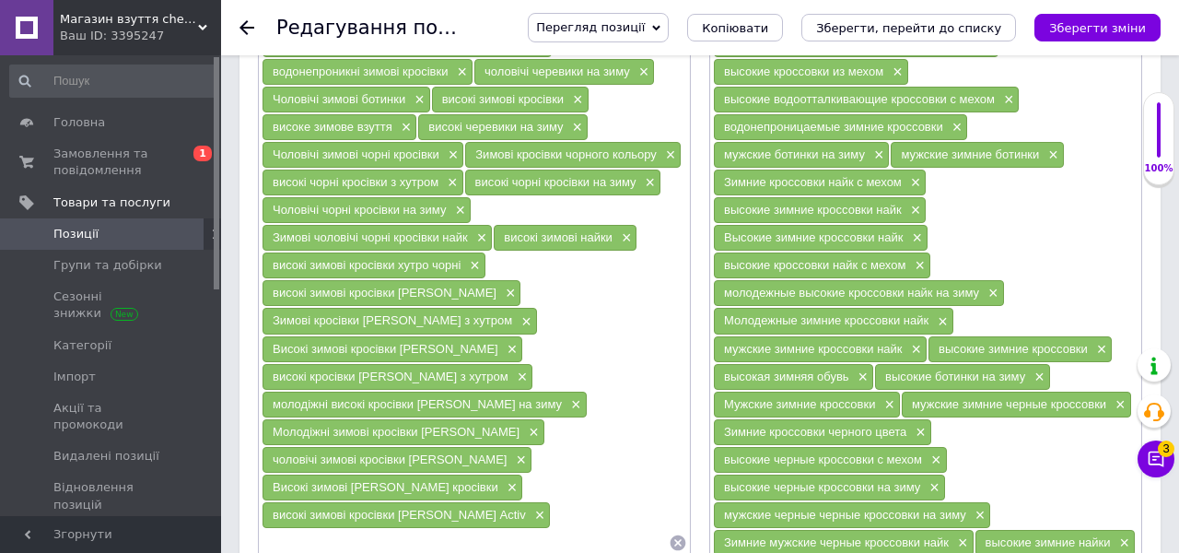
scroll to position [1536, 0]
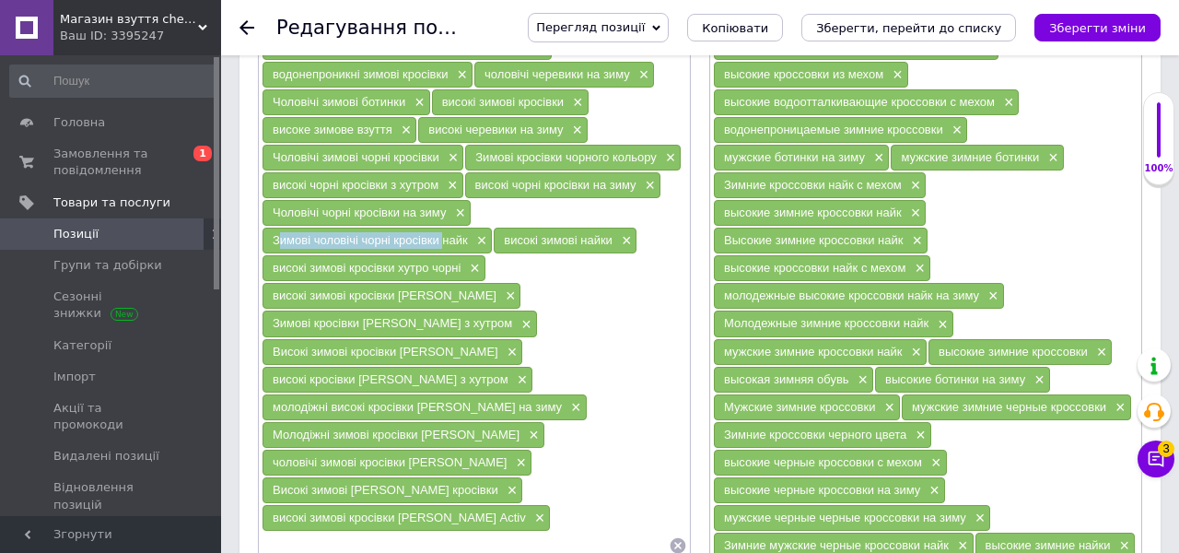
drag, startPoint x: 437, startPoint y: 228, endPoint x: 269, endPoint y: 224, distance: 167.7
click at [269, 228] on div "Зимові чоловічі чорні кросівки найк ×" at bounding box center [377, 241] width 229 height 26
click at [479, 233] on span "×" at bounding box center [480, 241] width 15 height 16
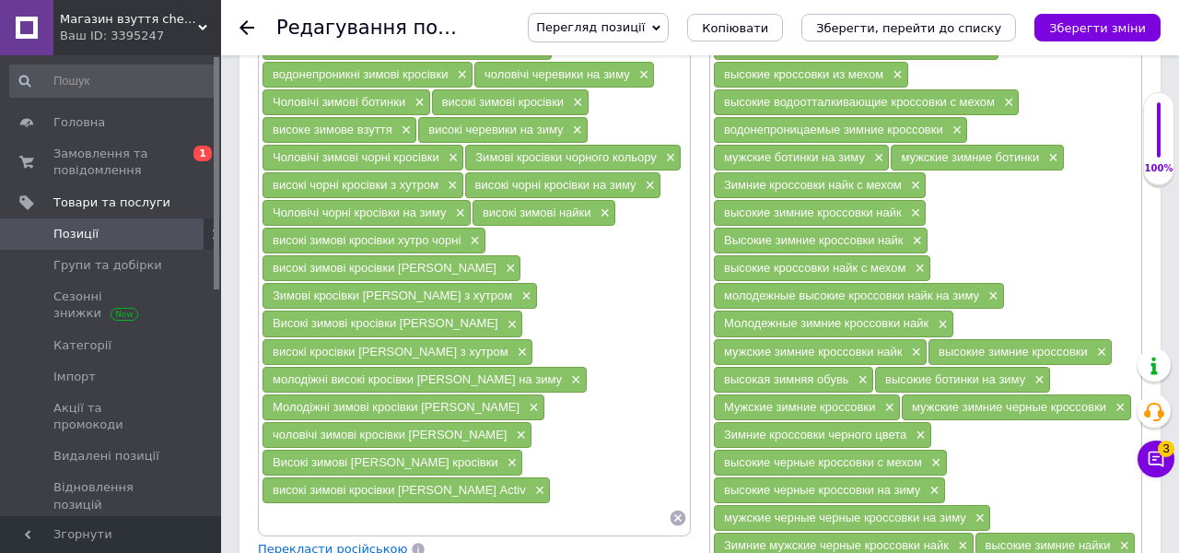
click at [411, 507] on input at bounding box center [465, 518] width 407 height 28
paste input "Зимові чоловічі чорні кросівки"
click at [371, 455] on span "Високі зимові [PERSON_NAME] кросівки" at bounding box center [386, 462] width 226 height 14
click at [452, 504] on input "Зимові чоловічі чорні кросівки" at bounding box center [465, 518] width 407 height 28
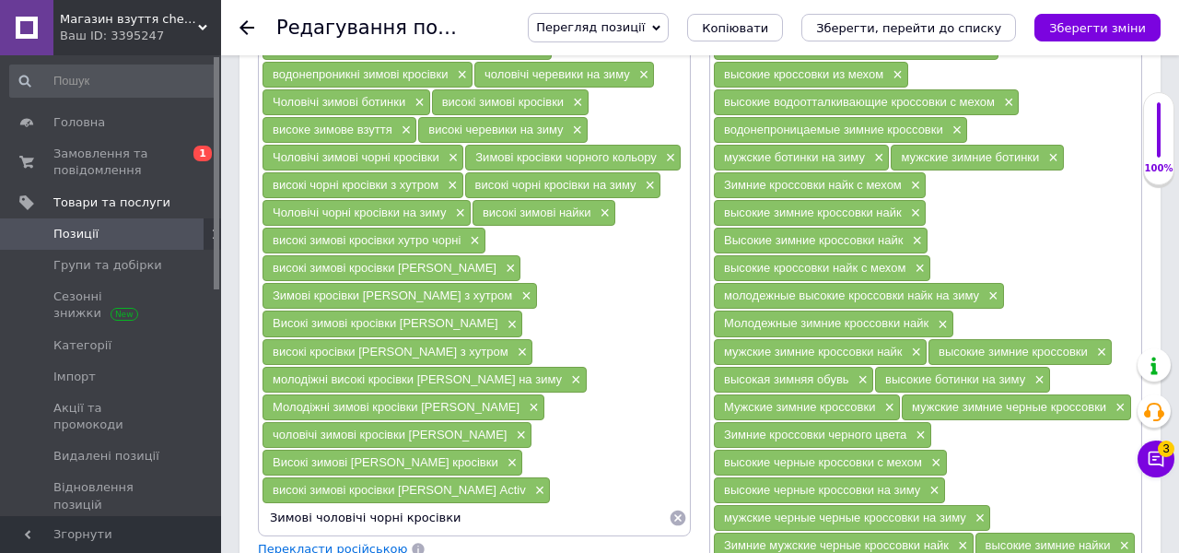
paste input "[PERSON_NAME]"
type input "Зимові чоловічі чорні кросівки [PERSON_NAME]"
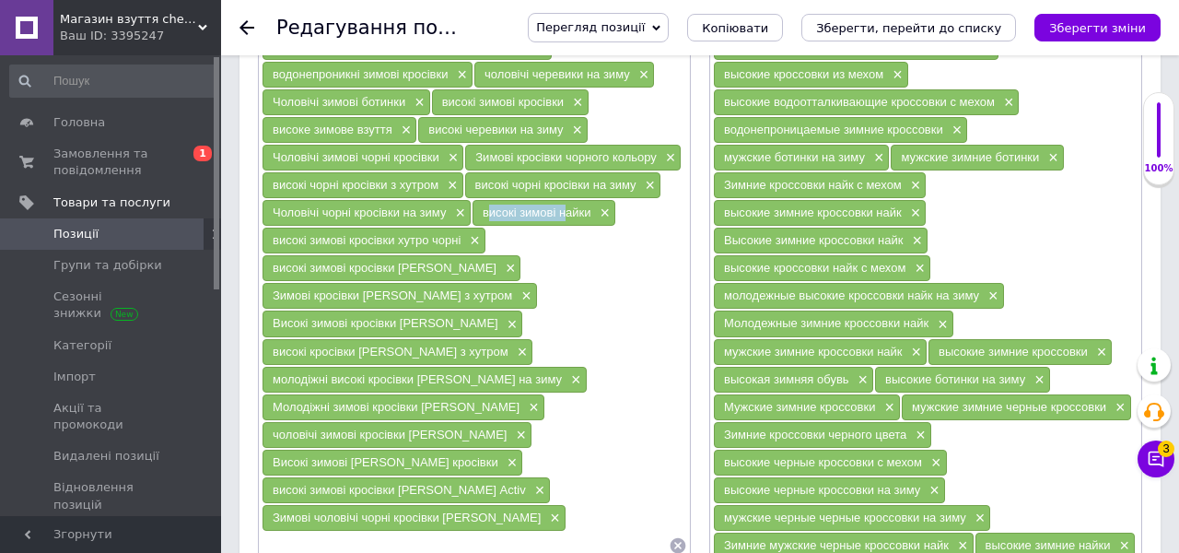
drag, startPoint x: 558, startPoint y: 196, endPoint x: 479, endPoint y: 196, distance: 79.2
click at [479, 200] on div "високі зимові найки ×" at bounding box center [544, 213] width 143 height 26
click at [596, 205] on span "×" at bounding box center [603, 213] width 15 height 16
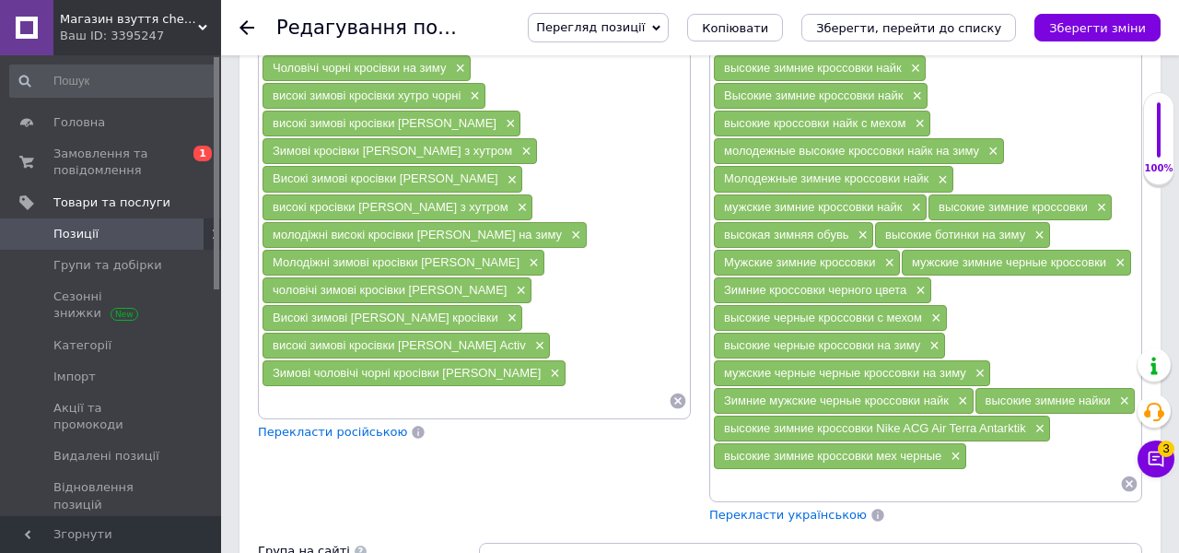
scroll to position [1695, 0]
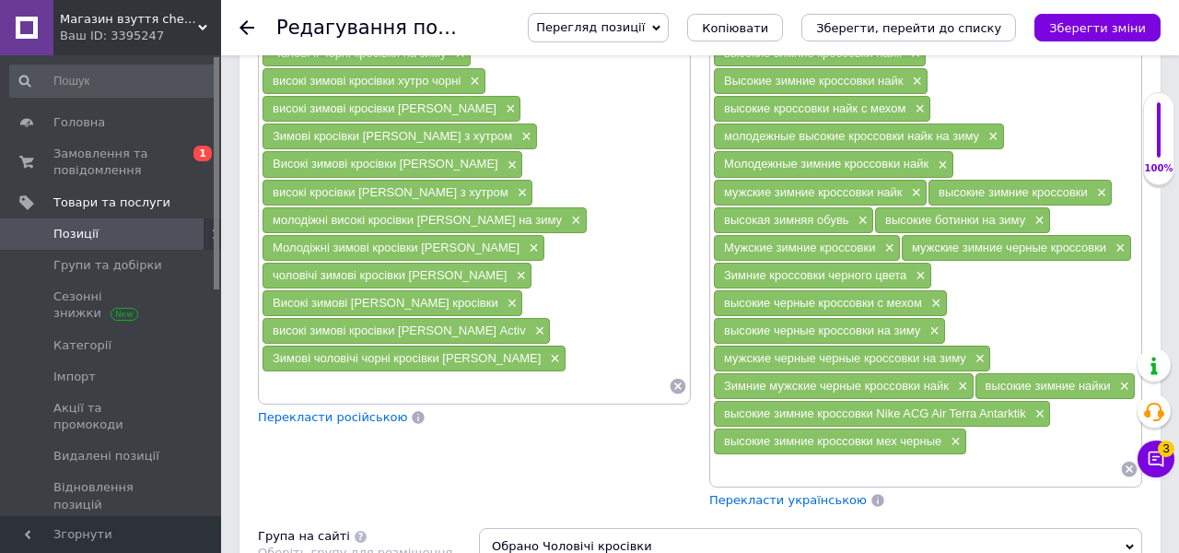
click at [441, 379] on input at bounding box center [465, 386] width 407 height 28
paste input "високі зимові"
click at [468, 350] on div "Зимові чоловічі чорні кросівки [PERSON_NAME] ×" at bounding box center [414, 359] width 303 height 26
click at [461, 351] on span "Зимові чоловічі чорні кросівки [PERSON_NAME]" at bounding box center [407, 358] width 268 height 14
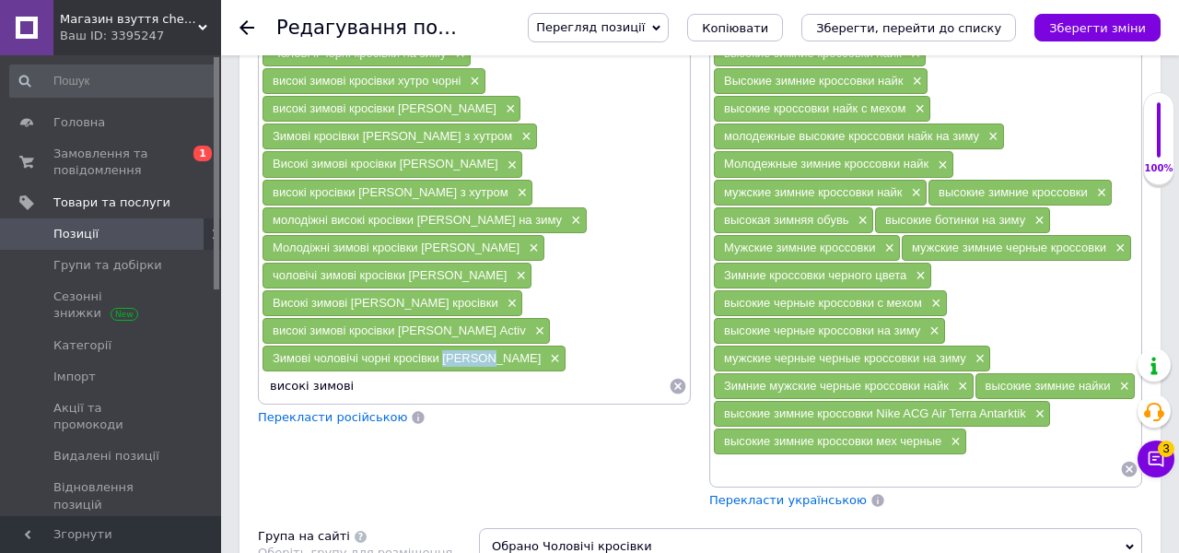
click at [461, 351] on span "Зимові чоловічі чорні кросівки [PERSON_NAME]" at bounding box center [407, 358] width 268 height 14
click at [375, 372] on input "високі зимові" at bounding box center [465, 386] width 407 height 28
paste input "[PERSON_NAME]"
type input "високі зимові [PERSON_NAME]"
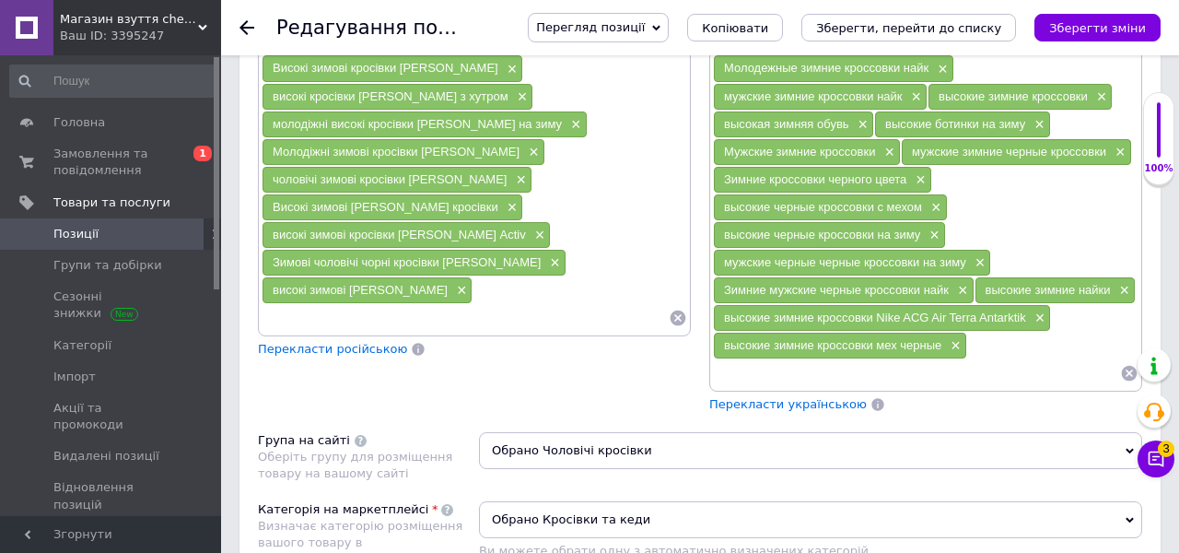
scroll to position [1796, 0]
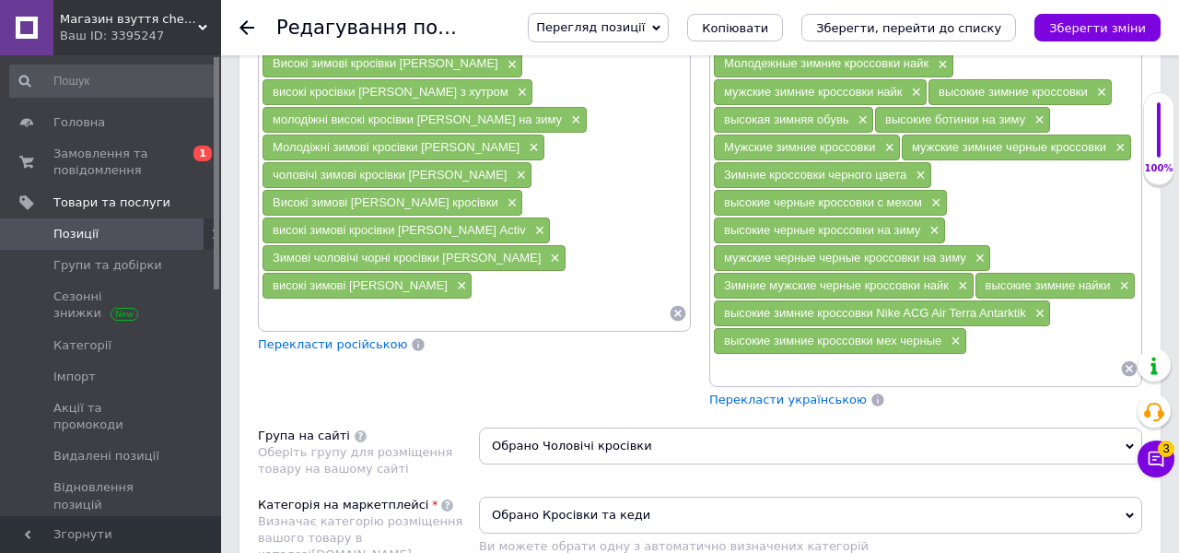
click at [387, 337] on span "Перекласти російською" at bounding box center [332, 344] width 149 height 14
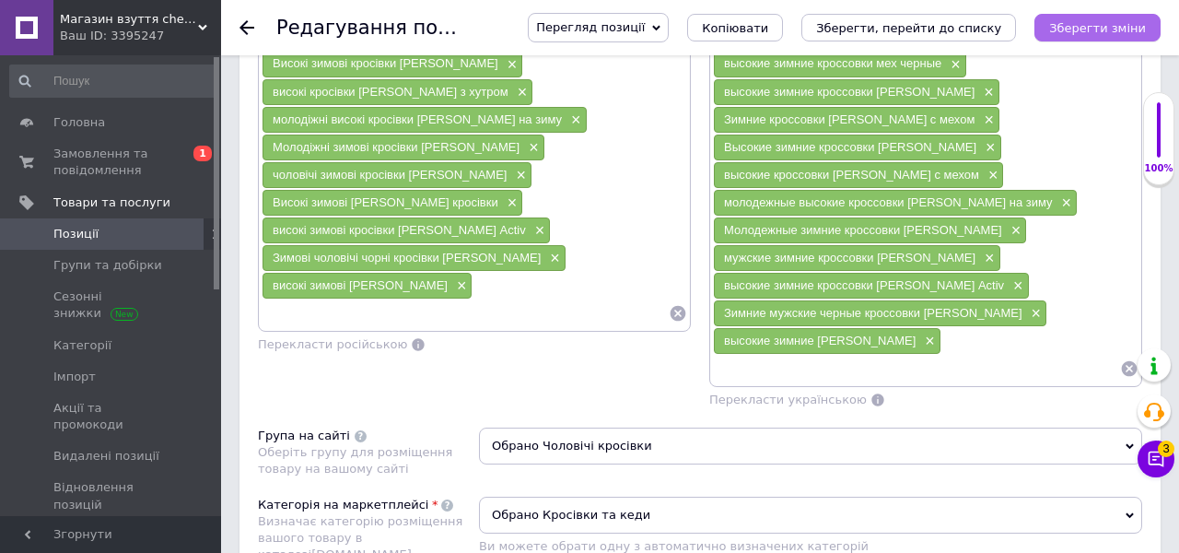
click at [1122, 31] on icon "Зберегти зміни" at bounding box center [1097, 28] width 97 height 14
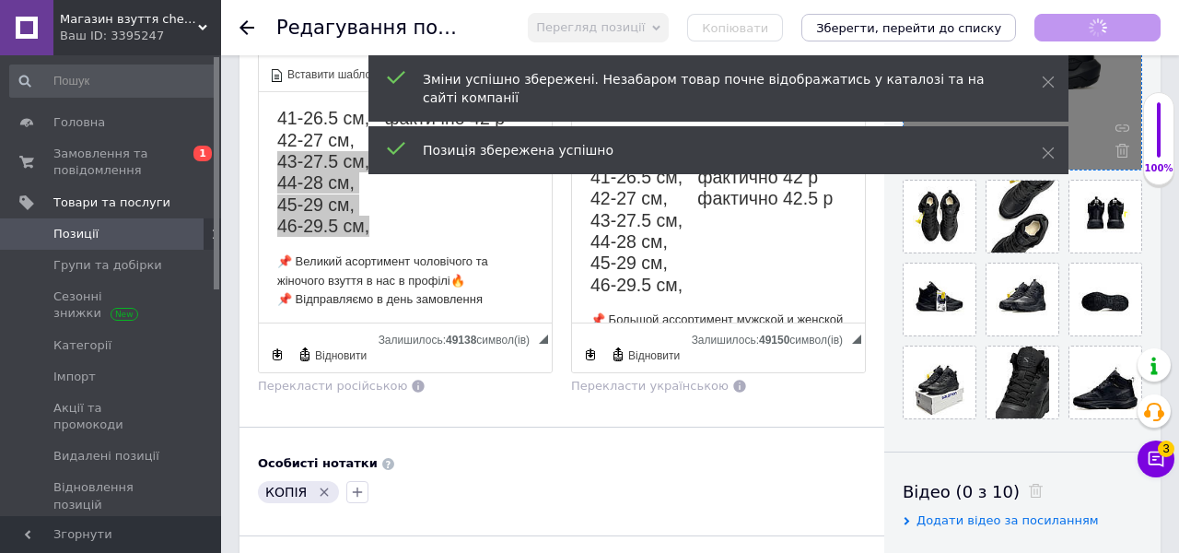
scroll to position [363, 0]
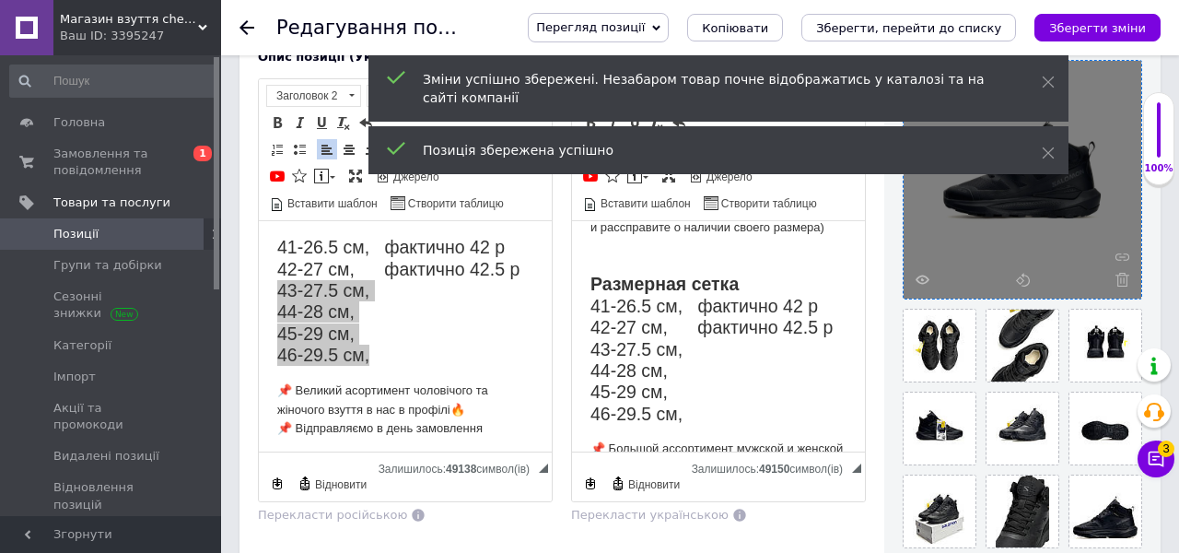
click at [1080, 34] on icon "Зберегти зміни" at bounding box center [1097, 28] width 97 height 14
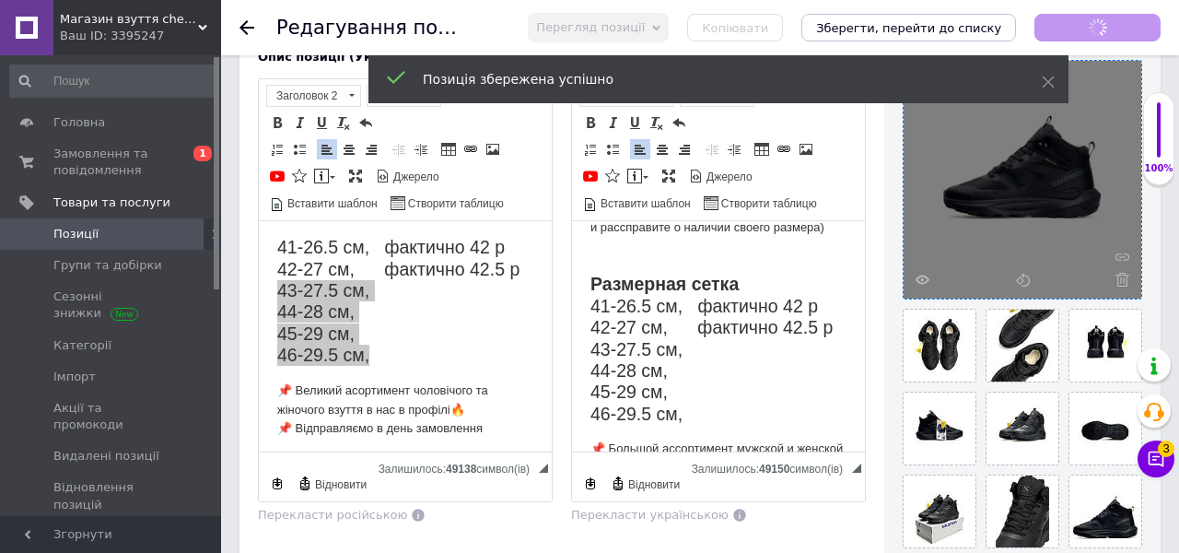
click at [137, 230] on span "Позиції" at bounding box center [111, 234] width 117 height 17
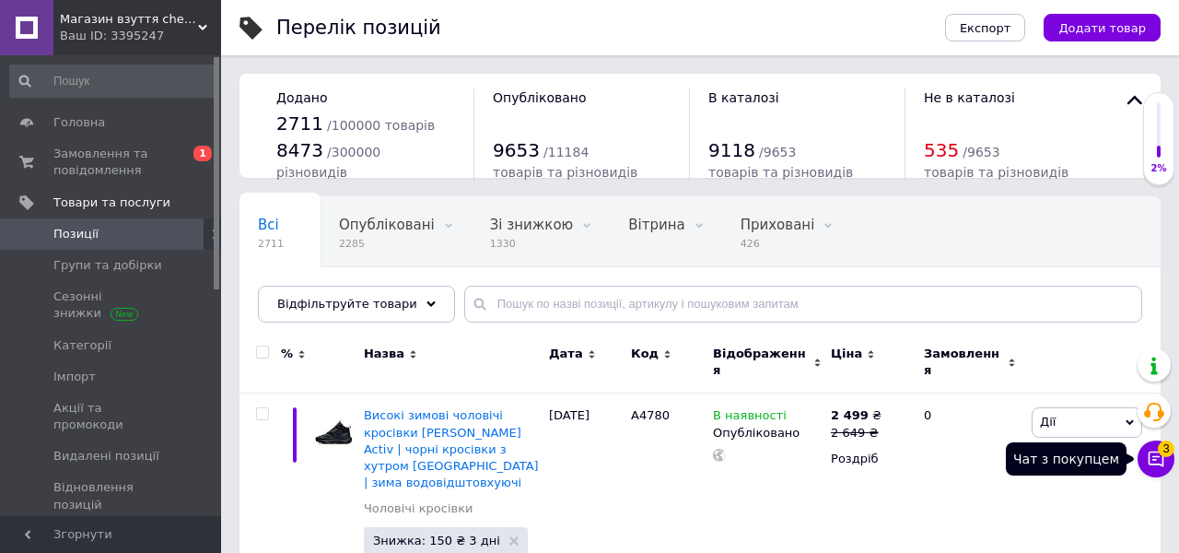
click at [1153, 460] on icon at bounding box center [1156, 459] width 18 height 18
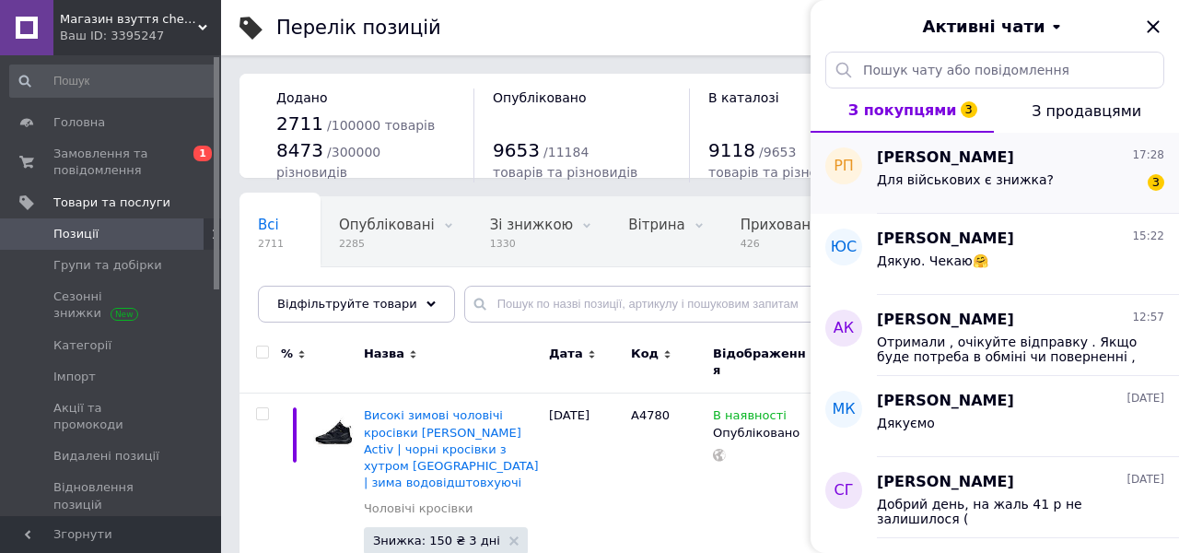
click at [1037, 184] on span "Для військових є знижка?" at bounding box center [965, 179] width 177 height 15
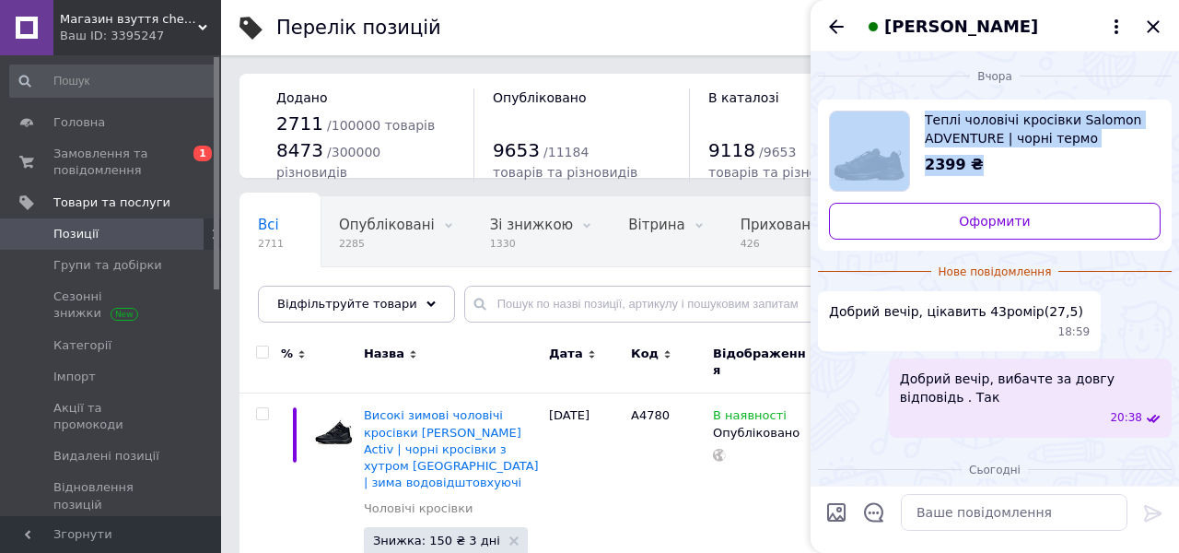
scroll to position [197, 0]
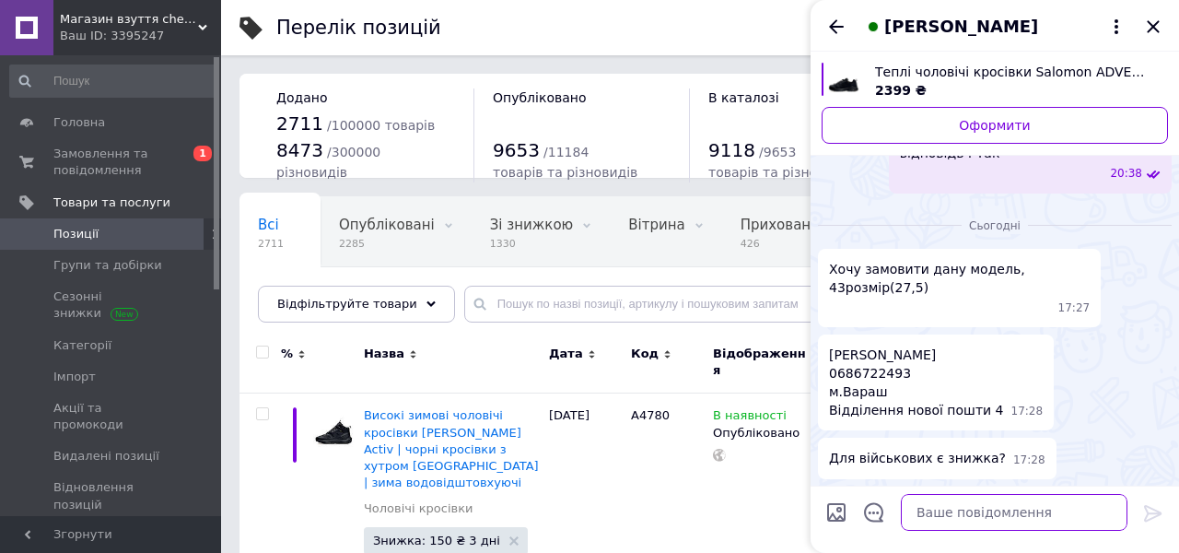
click at [962, 513] on textarea at bounding box center [1014, 512] width 227 height 37
type textarea "Д"
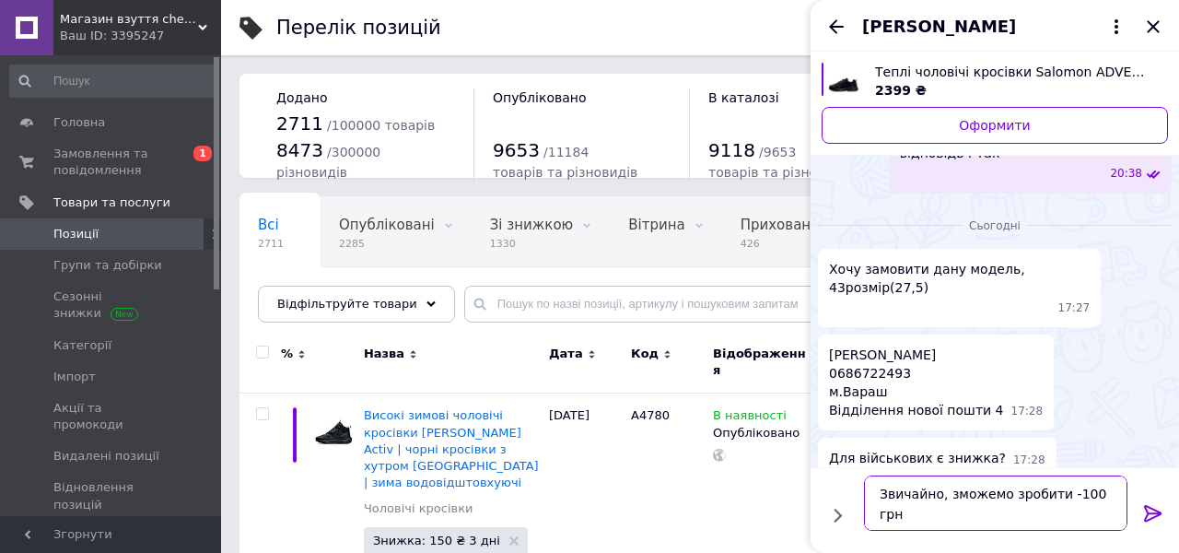
type textarea "Звичайно, зможемо зробити -100 грн"
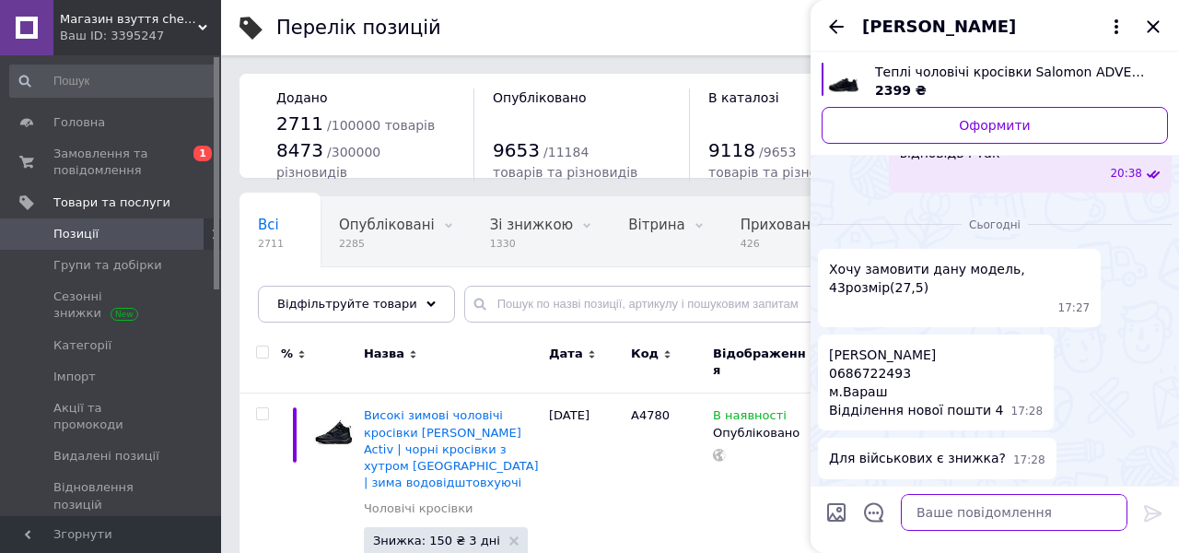
scroll to position [232, 0]
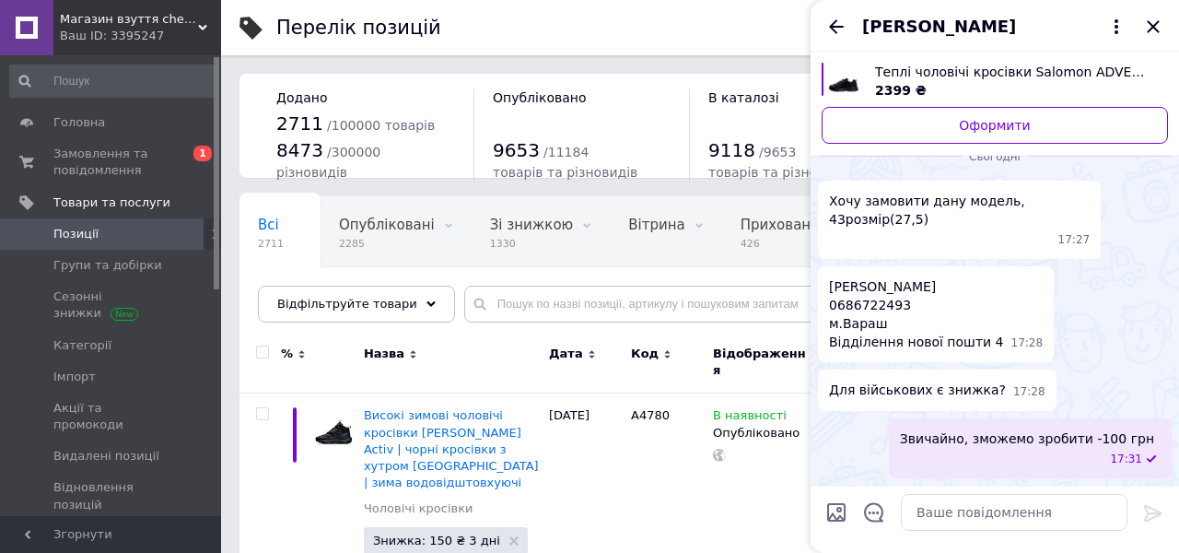
click at [829, 26] on icon "Назад" at bounding box center [837, 27] width 22 height 22
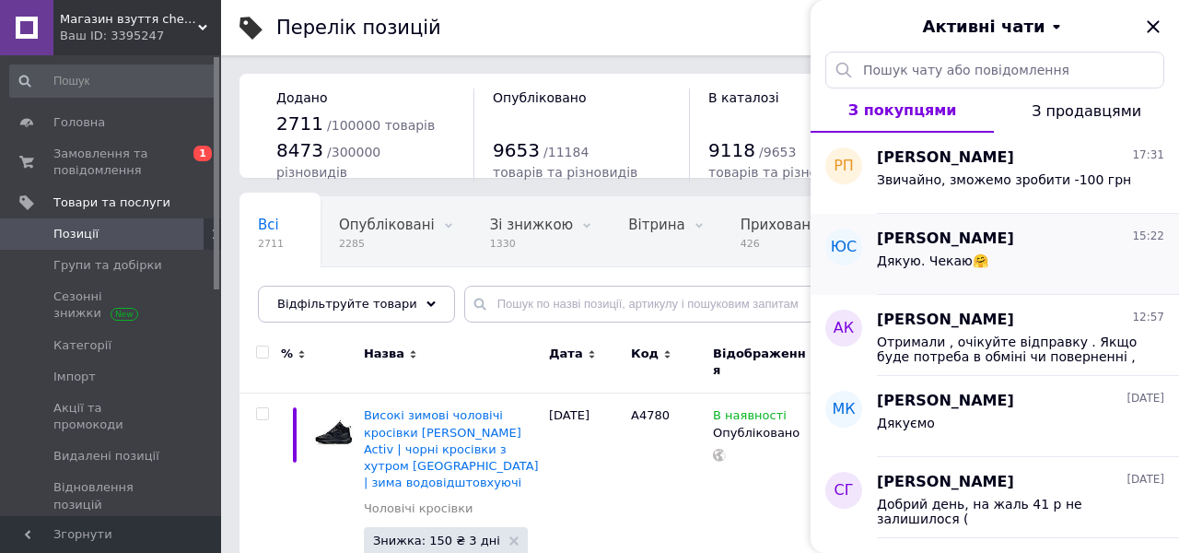
click at [967, 261] on span "Дякую. Чекаю🤗" at bounding box center [932, 260] width 111 height 15
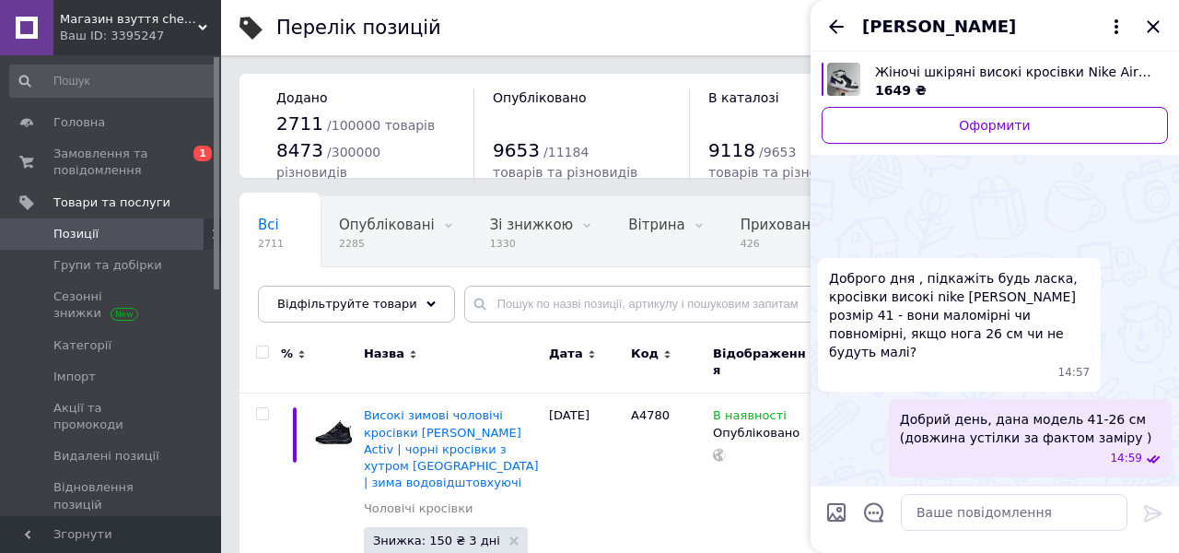
scroll to position [2390, 0]
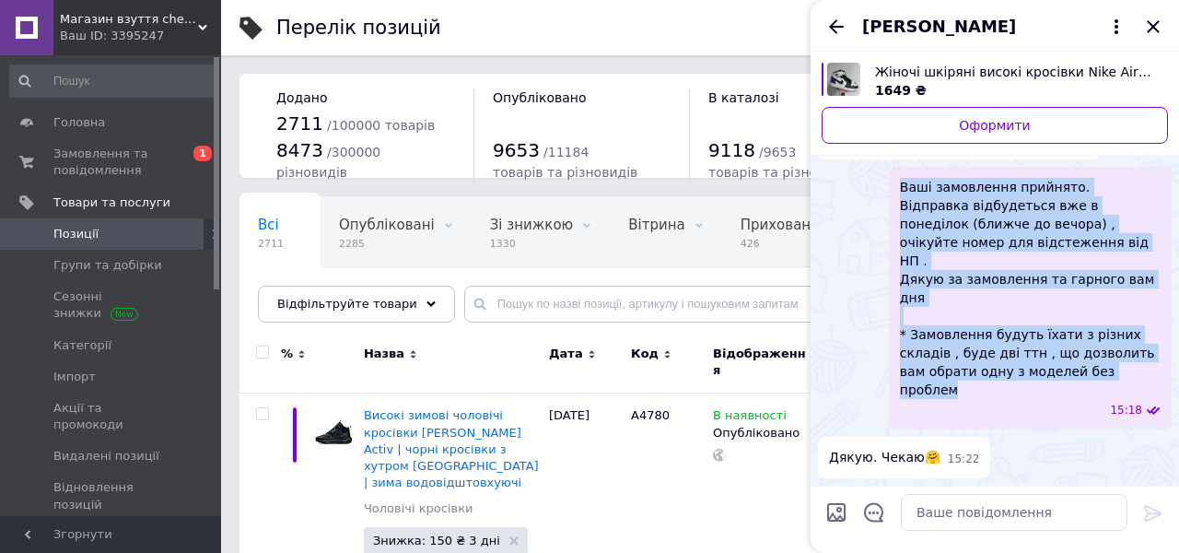
drag, startPoint x: 1139, startPoint y: 391, endPoint x: 898, endPoint y: 246, distance: 280.6
click at [898, 243] on div "Ваші замовлення прийнято. Відправка відбудеться вже в понеділок (ближче до вечо…" at bounding box center [1030, 298] width 283 height 263
click at [832, 25] on icon "Назад" at bounding box center [836, 26] width 15 height 14
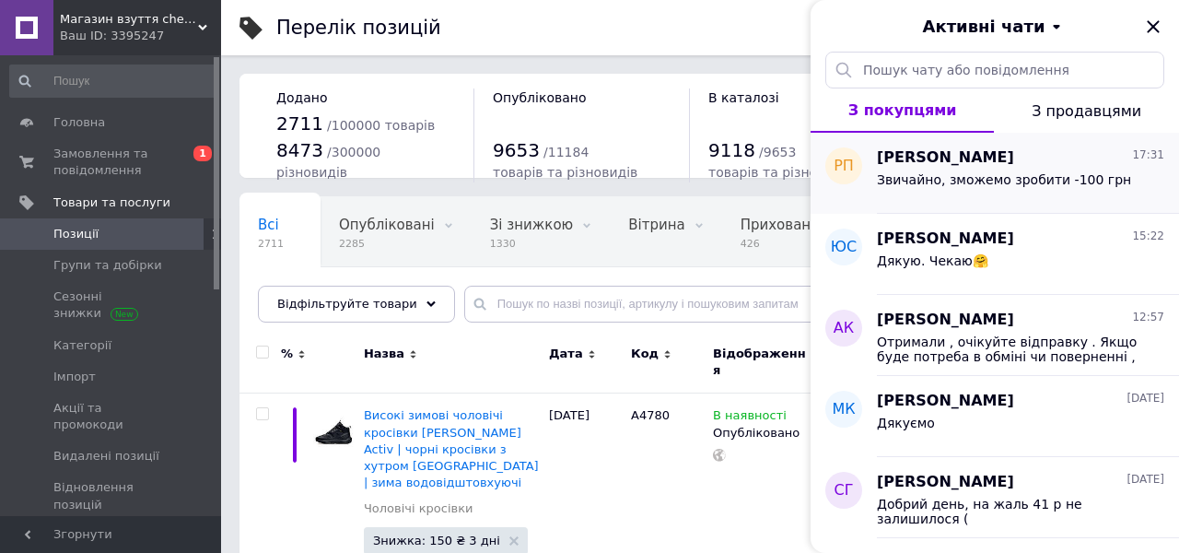
click at [1020, 179] on span "Звичайно, зможемо зробити -100 грн" at bounding box center [1004, 179] width 254 height 15
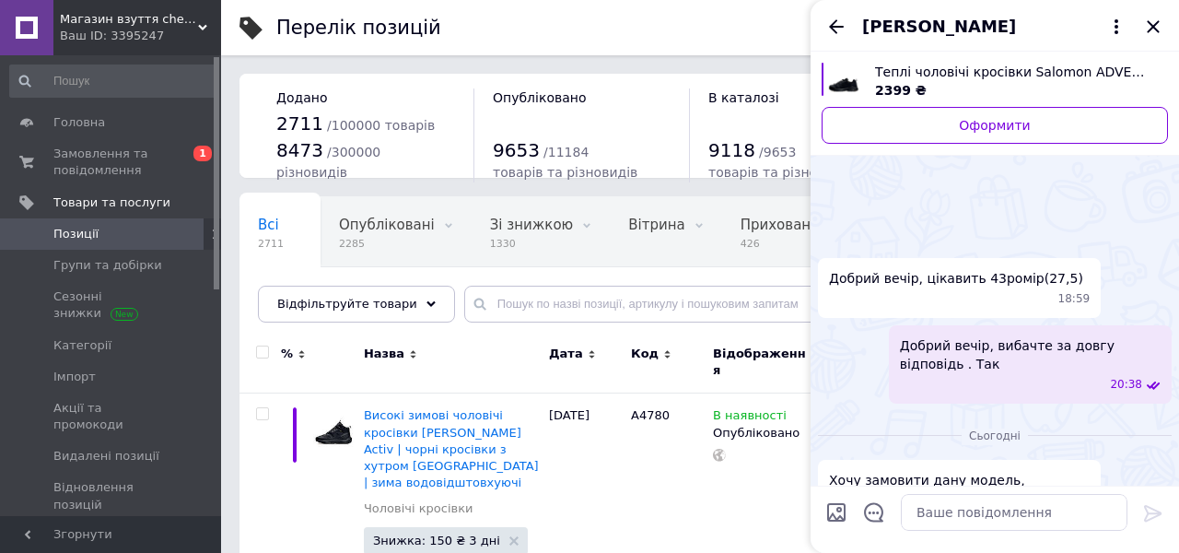
scroll to position [279, 0]
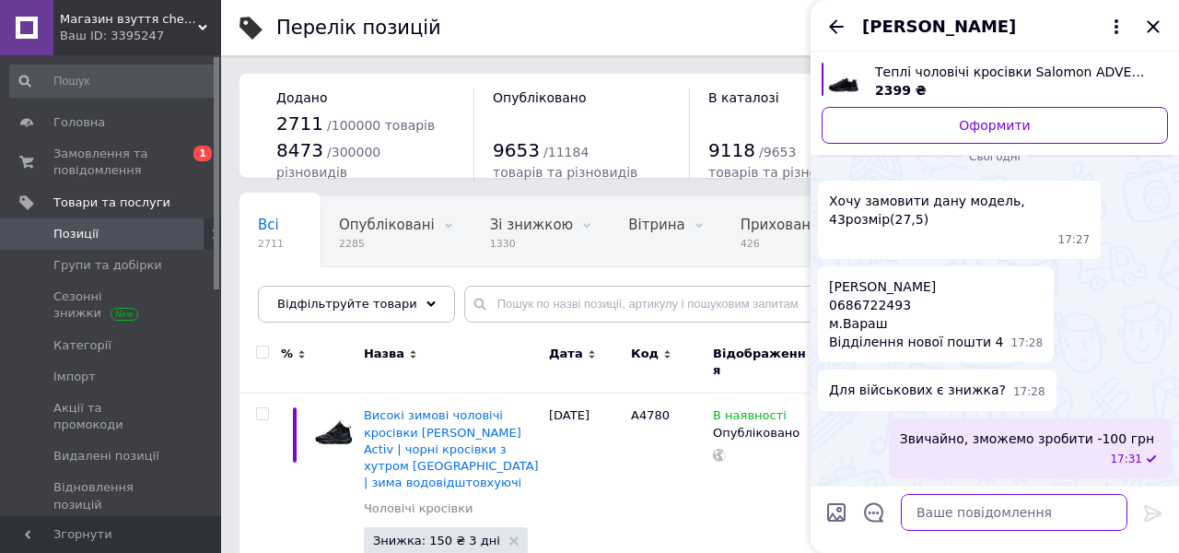
click at [991, 504] on textarea at bounding box center [1014, 512] width 227 height 37
paste textarea "Ваші замовлення прийнято. Відправка відбудеться вже в понеділок (ближче до вечо…"
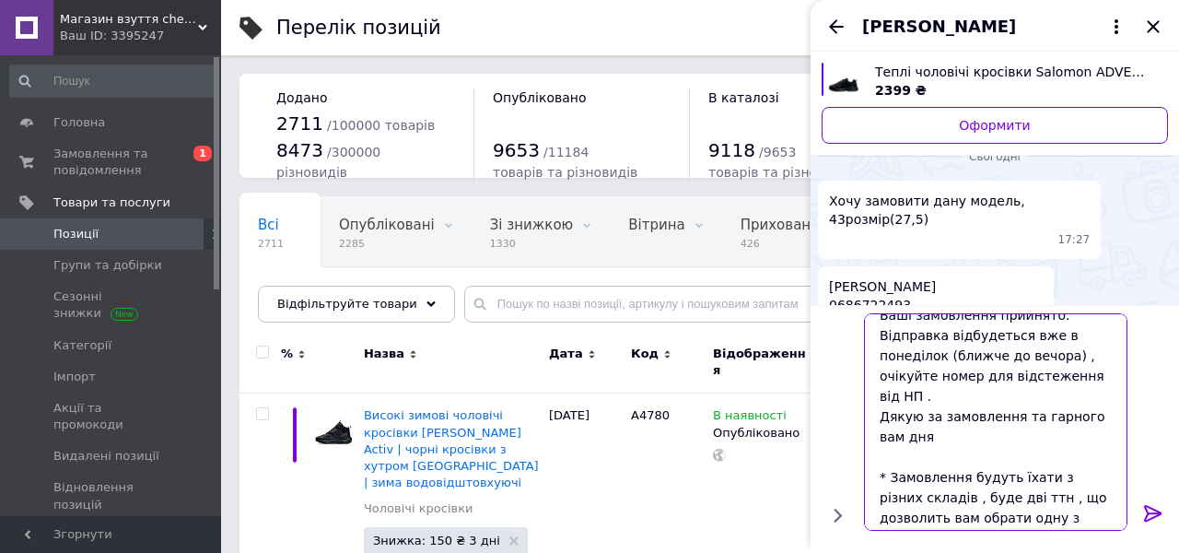
scroll to position [42, 0]
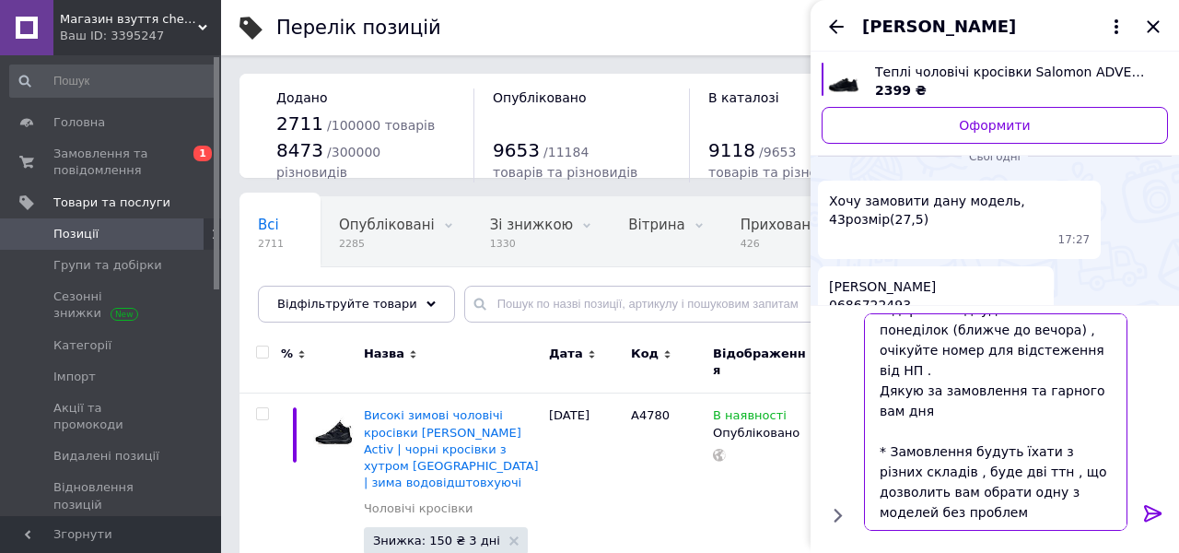
drag, startPoint x: 875, startPoint y: 448, endPoint x: 963, endPoint y: 512, distance: 108.7
click at [963, 513] on textarea "Ваші замовлення прийнято. Відправка відбудеться вже в понеділок (ближче до вечо…" at bounding box center [996, 421] width 264 height 217
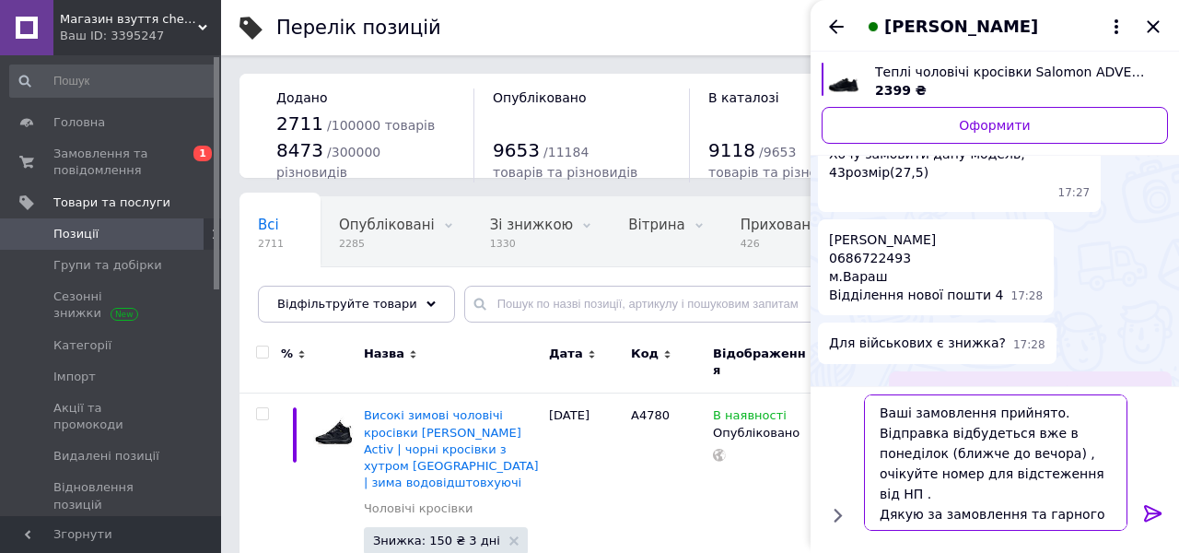
scroll to position [332, 0]
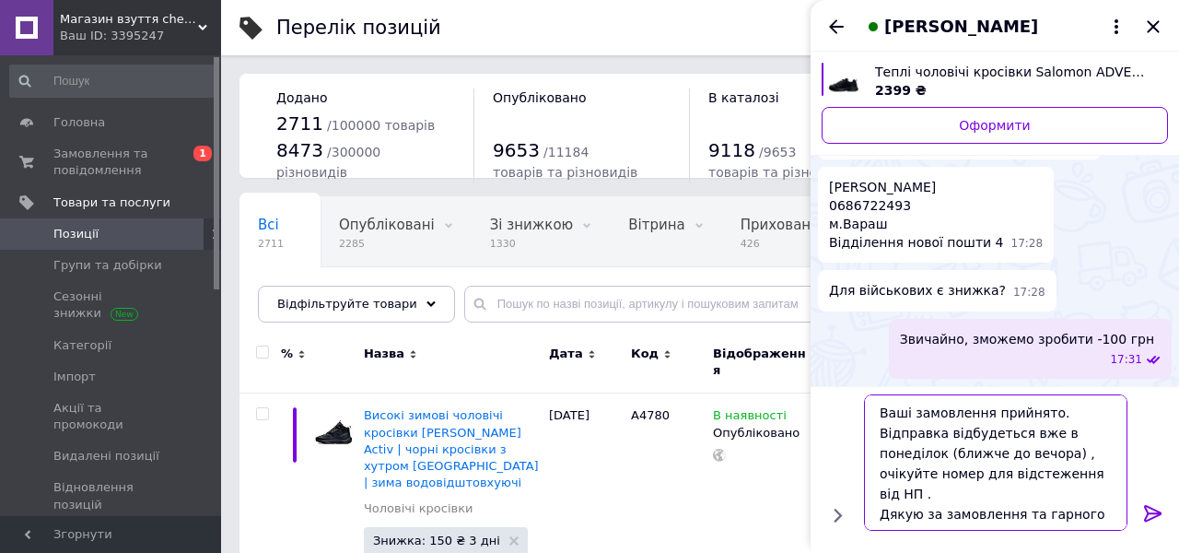
type textarea "Ваші замовлення прийнято. Відправка відбудеться вже в понеділок (ближче до вечо…"
click at [1150, 508] on icon at bounding box center [1153, 513] width 18 height 17
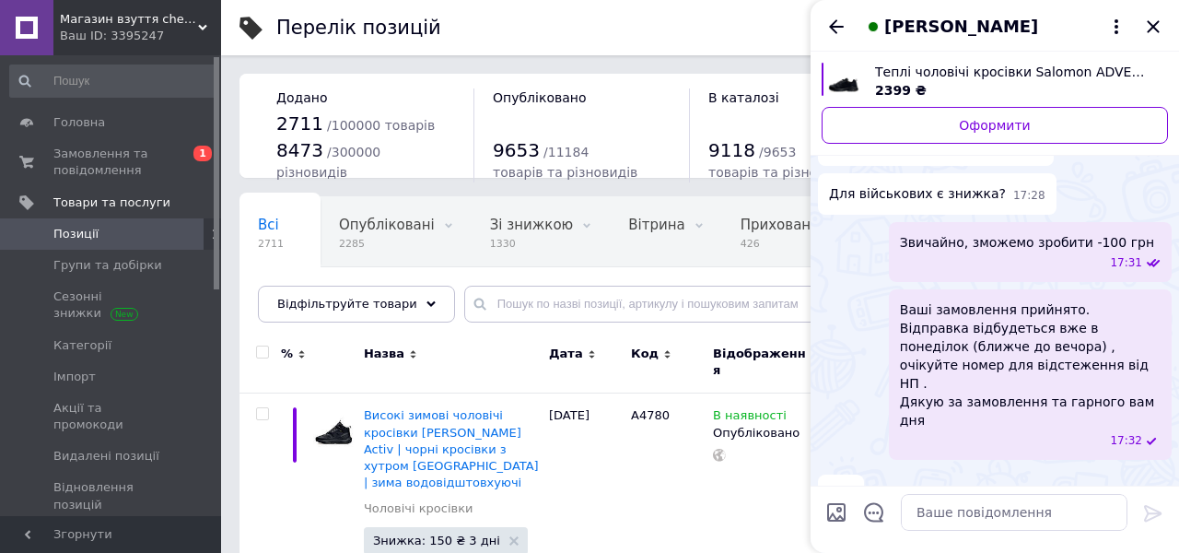
scroll to position [382, 0]
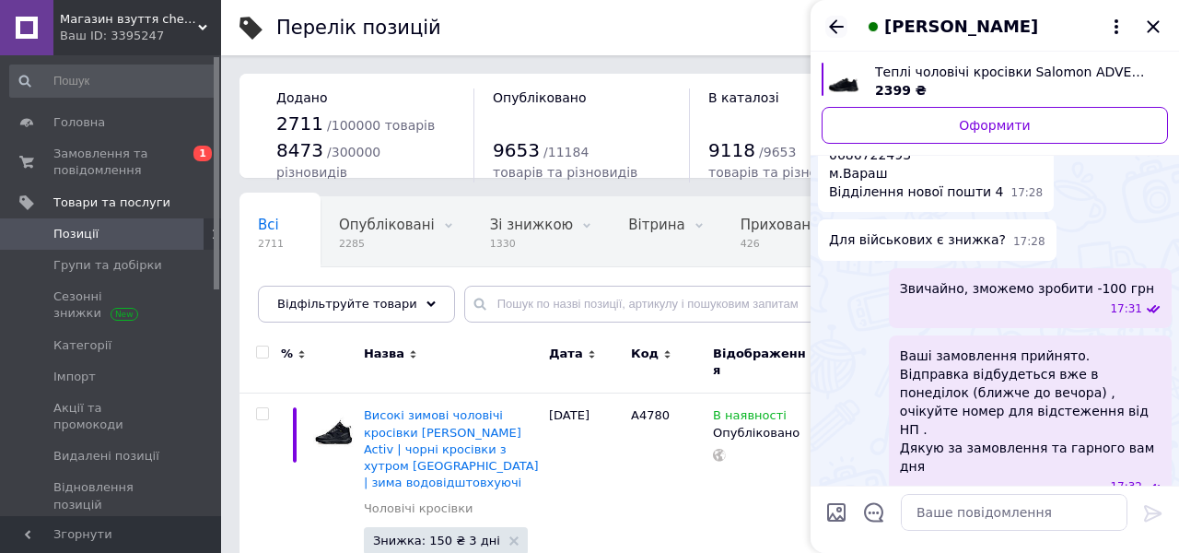
click at [839, 26] on icon "Назад" at bounding box center [836, 26] width 15 height 14
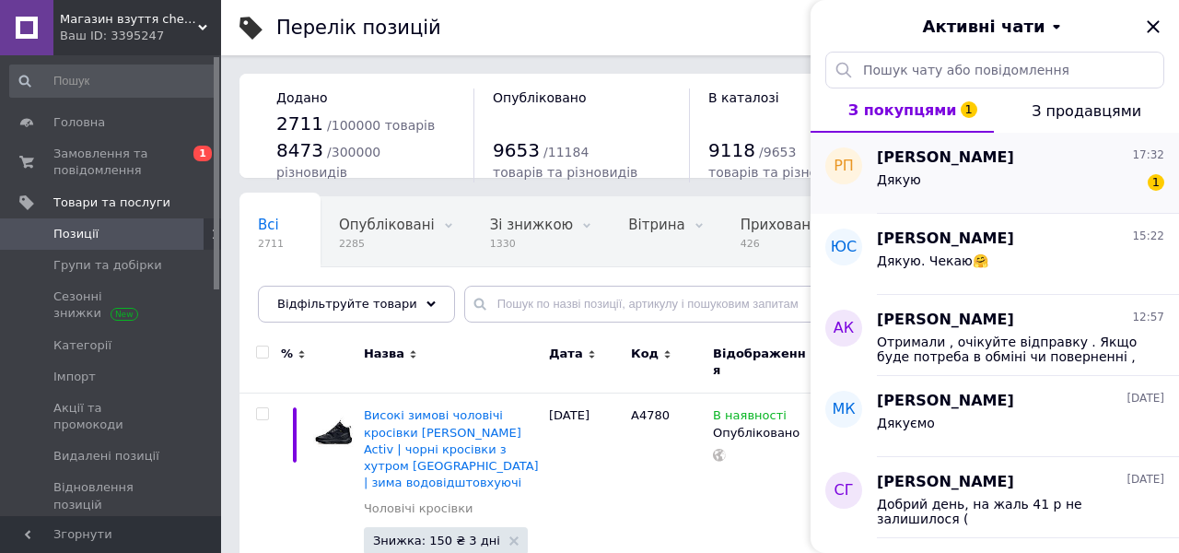
click at [936, 175] on div "Дякую 1" at bounding box center [1020, 183] width 287 height 29
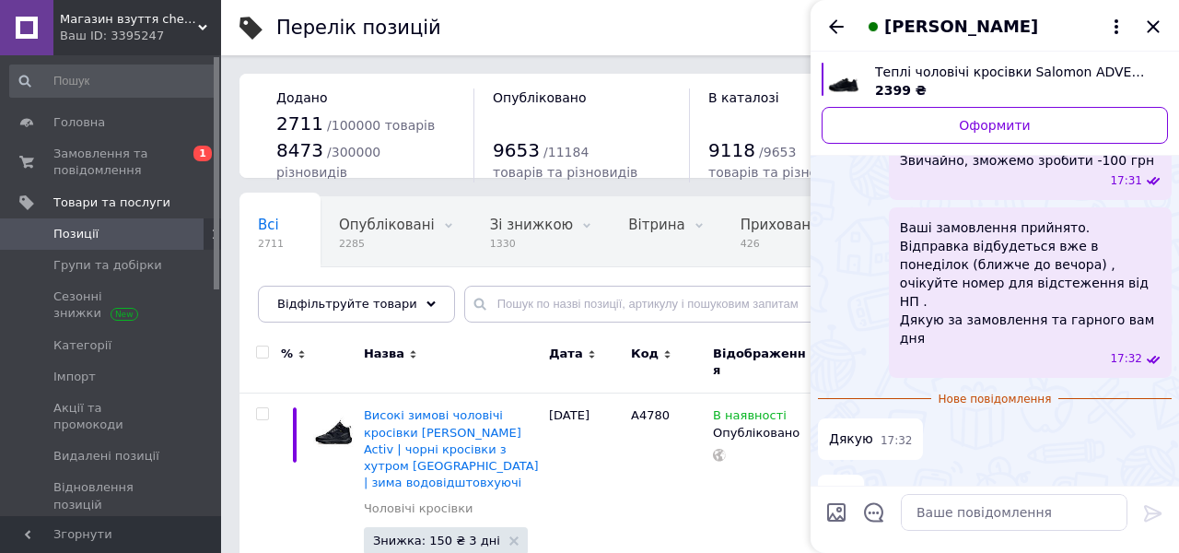
scroll to position [471, 0]
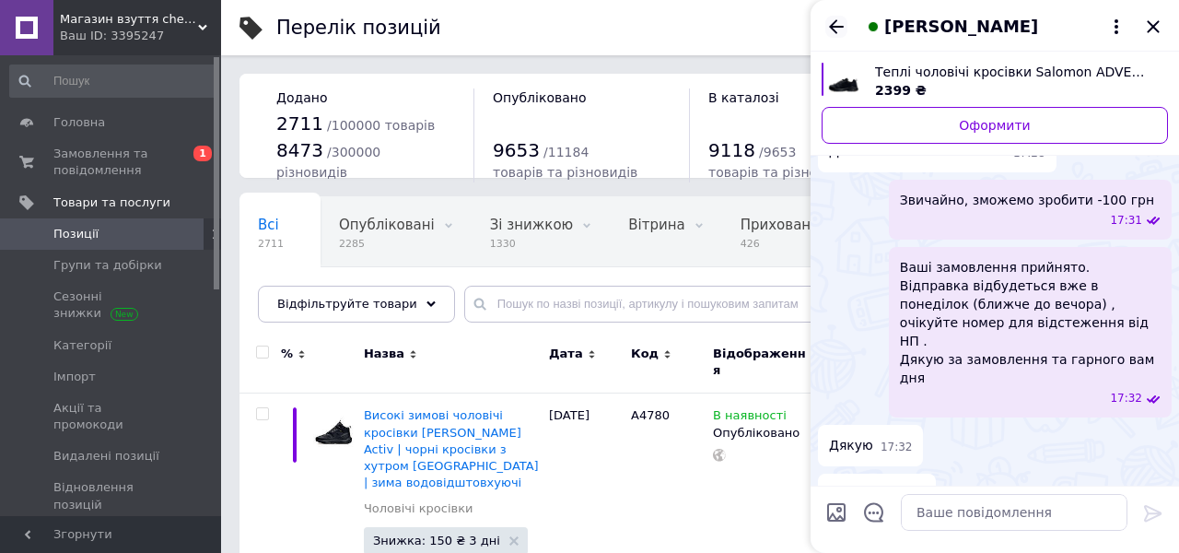
click at [833, 27] on icon "Назад" at bounding box center [836, 26] width 15 height 14
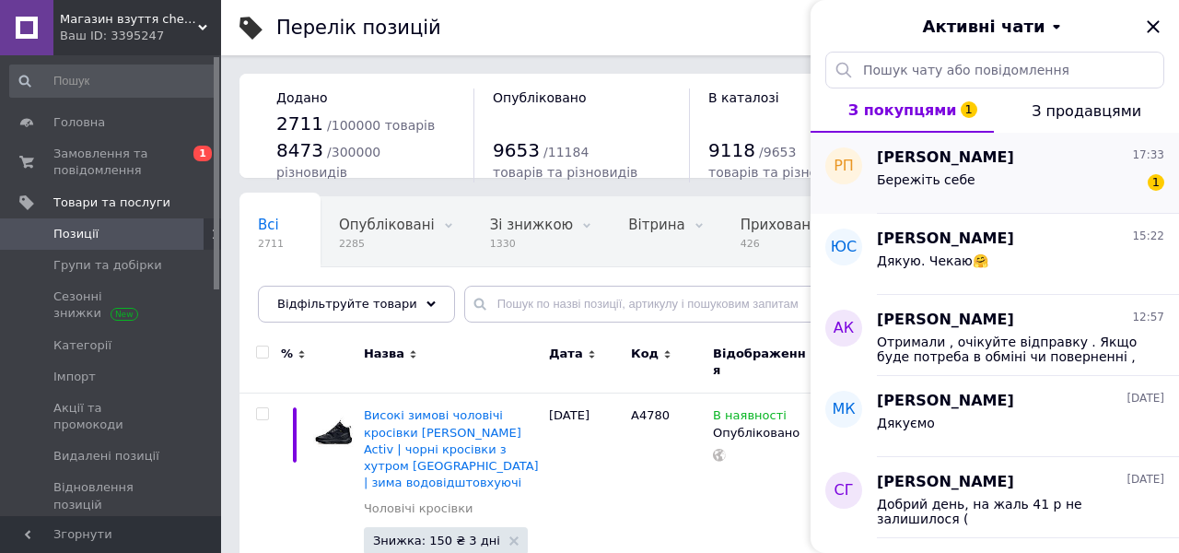
click at [969, 182] on div "Бережіть себе 1" at bounding box center [1020, 183] width 287 height 29
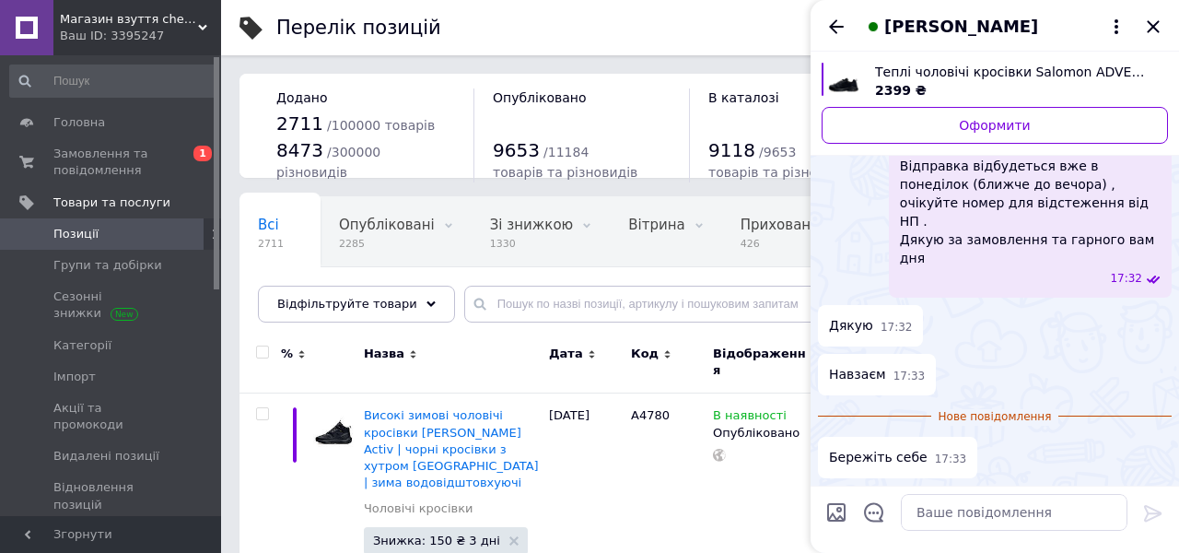
scroll to position [553, 0]
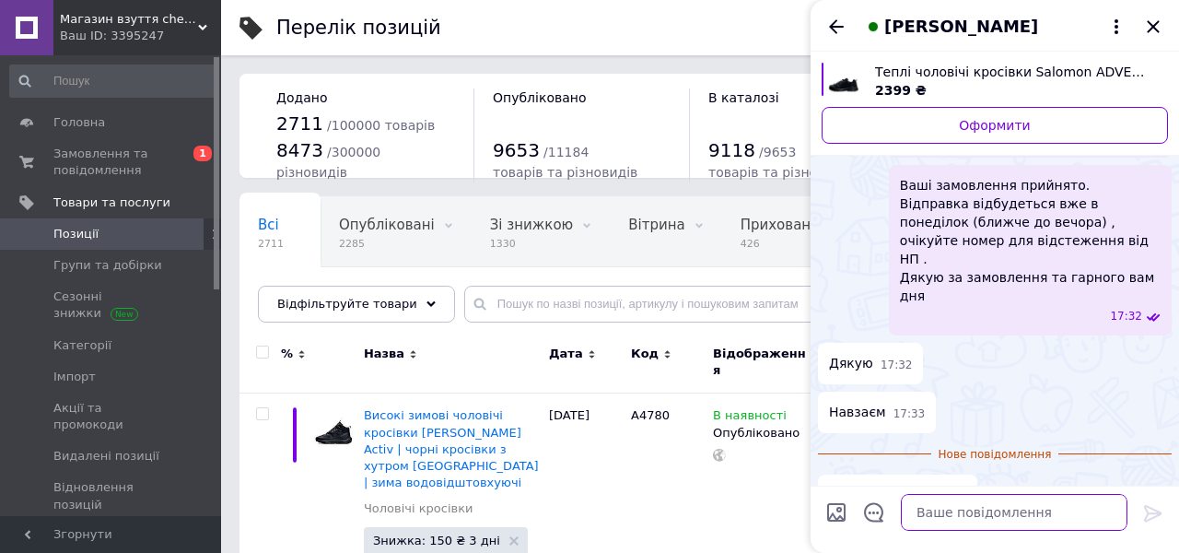
click at [935, 512] on textarea at bounding box center [1014, 512] width 227 height 37
type textarea "Дякую, ви теж"
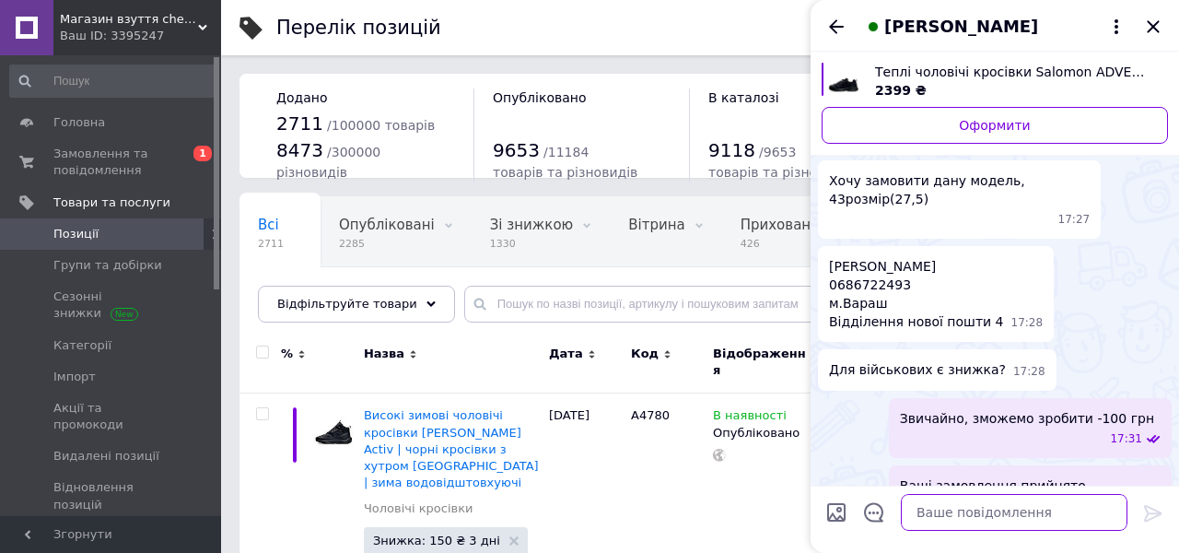
scroll to position [279, 0]
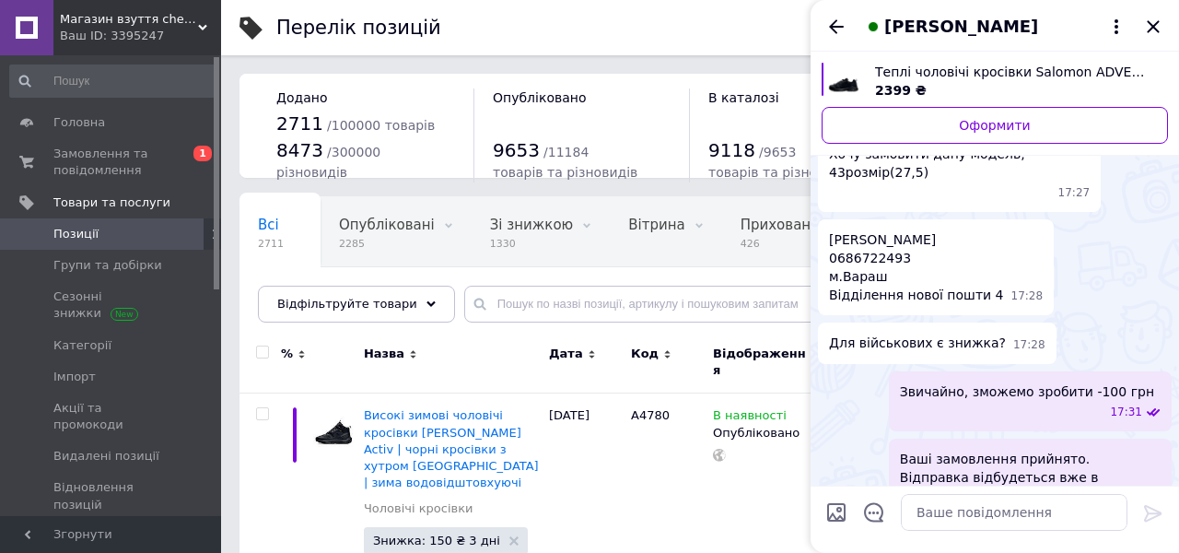
drag, startPoint x: 927, startPoint y: 242, endPoint x: 821, endPoint y: 239, distance: 106.0
click at [821, 238] on div "[PERSON_NAME] 0686722493 м.Вараш Відділення нової пошти 4 17:28" at bounding box center [936, 267] width 236 height 96
click at [850, 260] on span "[PERSON_NAME] 0686722493 м.Вараш Відділення нової пошти 4" at bounding box center [916, 267] width 175 height 74
click at [860, 277] on span "[PERSON_NAME] 0686722493 м.Вараш Відділення нової пошти 4" at bounding box center [916, 267] width 175 height 74
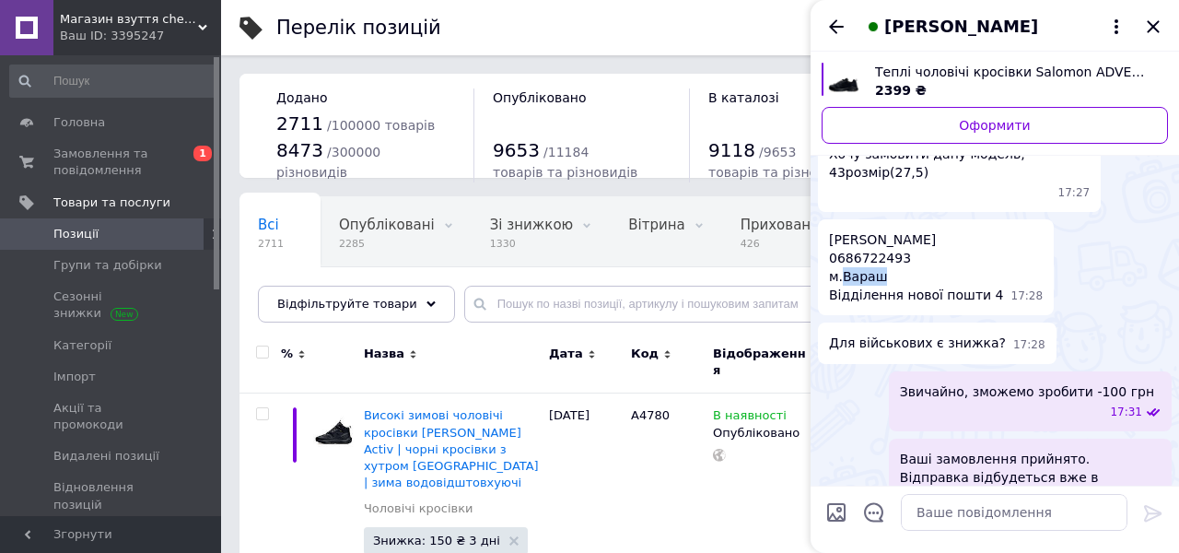
click at [860, 277] on span "[PERSON_NAME] 0686722493 м.Вараш Відділення нової пошти 4" at bounding box center [916, 267] width 175 height 74
click at [674, 381] on div "Код" at bounding box center [668, 363] width 82 height 62
click at [1154, 24] on icon "Закрити" at bounding box center [1153, 27] width 22 height 22
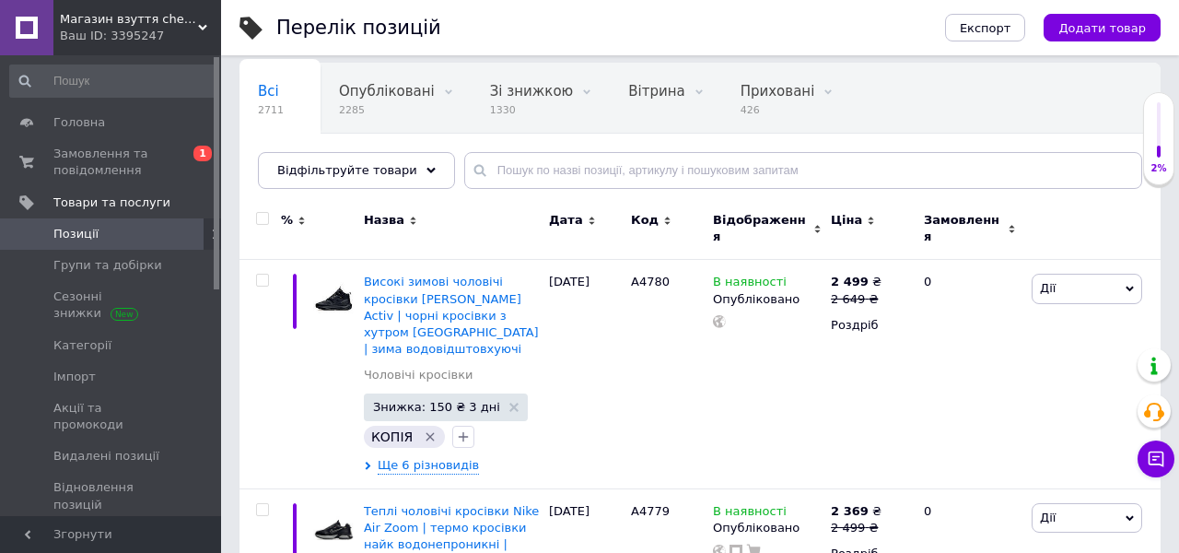
scroll to position [149, 0]
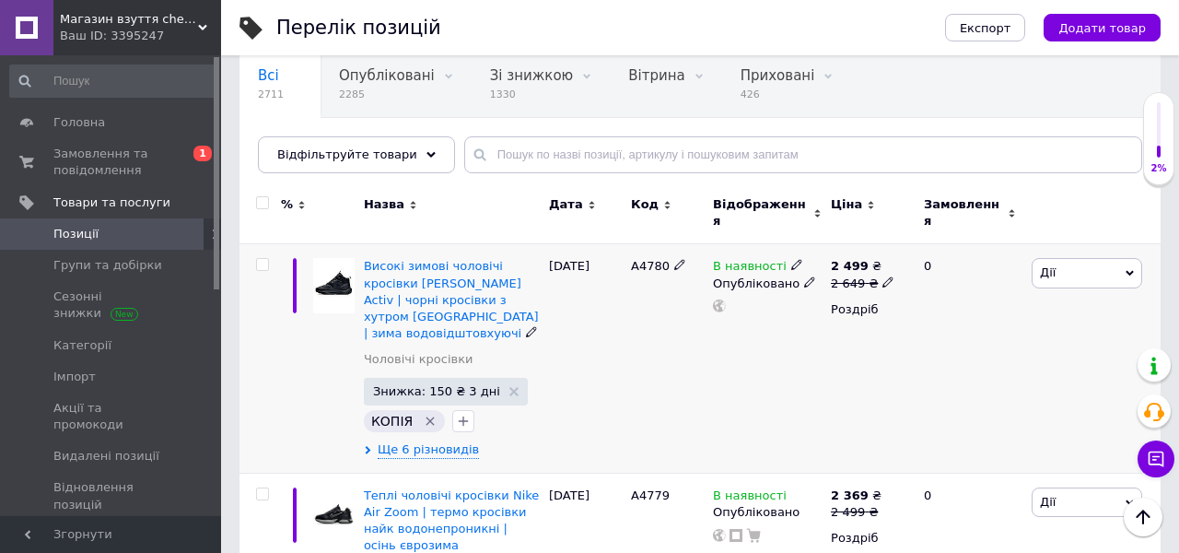
click at [651, 259] on span "А4780" at bounding box center [650, 266] width 39 height 14
click at [1118, 29] on span "Додати товар" at bounding box center [1103, 28] width 88 height 14
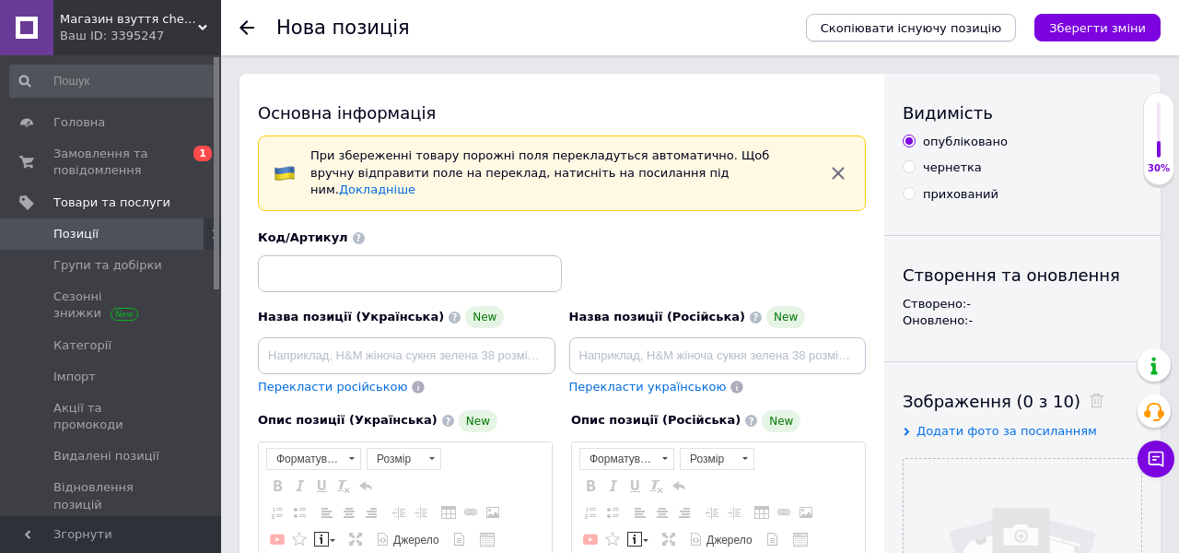
click at [937, 18] on button "Скопіювати існуючу позицію" at bounding box center [911, 28] width 210 height 28
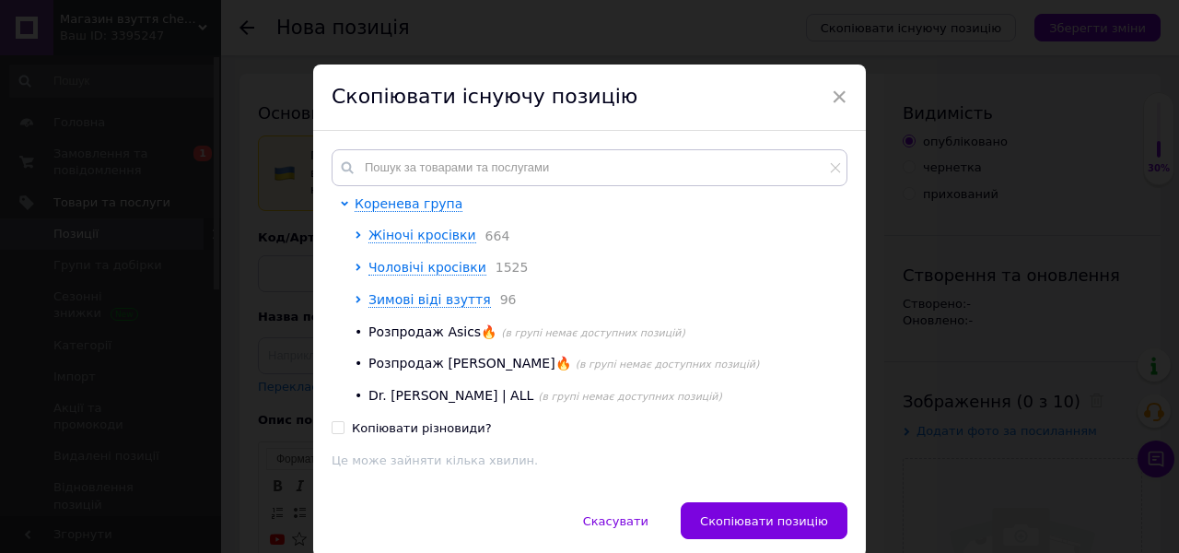
click at [508, 187] on div "Коренева група Жіночі кросівки 664 Чоловічі кросівки 1525 Зимові віді взуття 96…" at bounding box center [590, 277] width 516 height 256
click at [501, 164] on input "text" at bounding box center [590, 167] width 516 height 37
paste input "А4780"
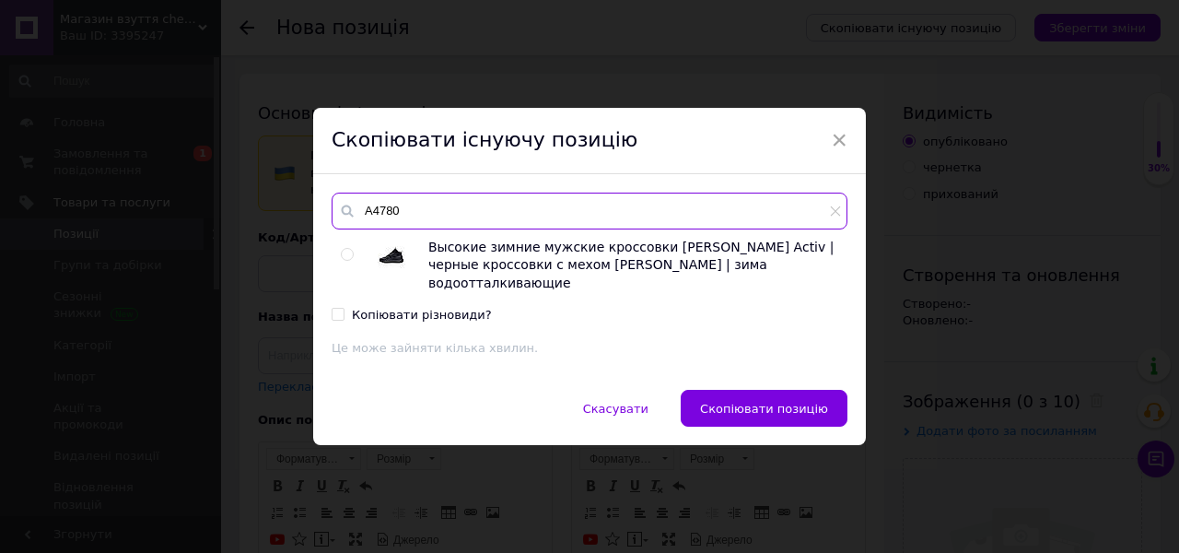
type input "А4780"
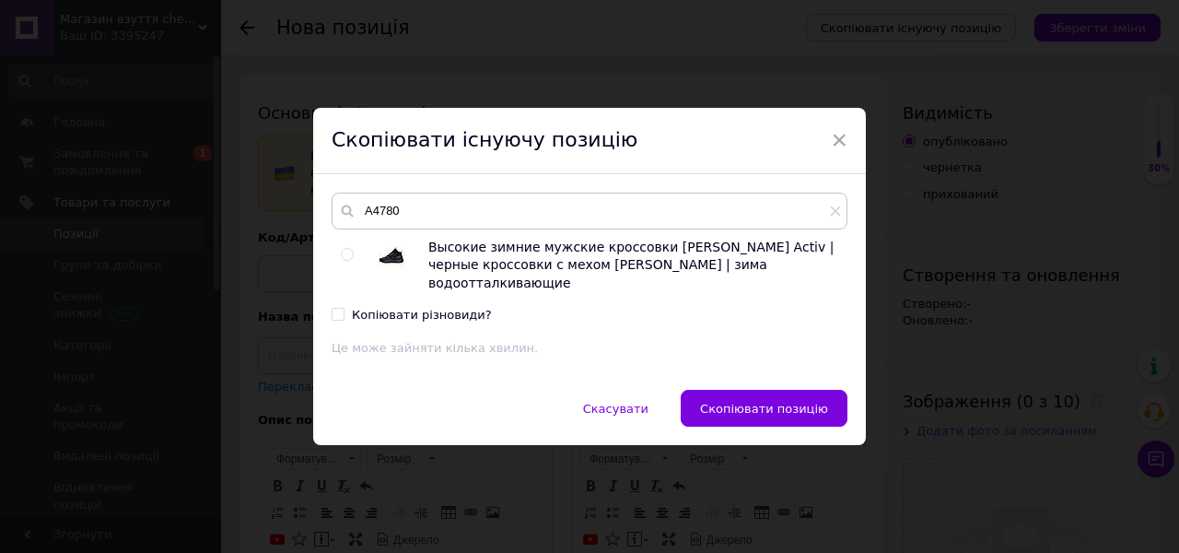
click at [341, 259] on input "radio" at bounding box center [347, 255] width 12 height 12
radio input "true"
click at [793, 390] on button "Скопіювати позицію" at bounding box center [764, 408] width 167 height 37
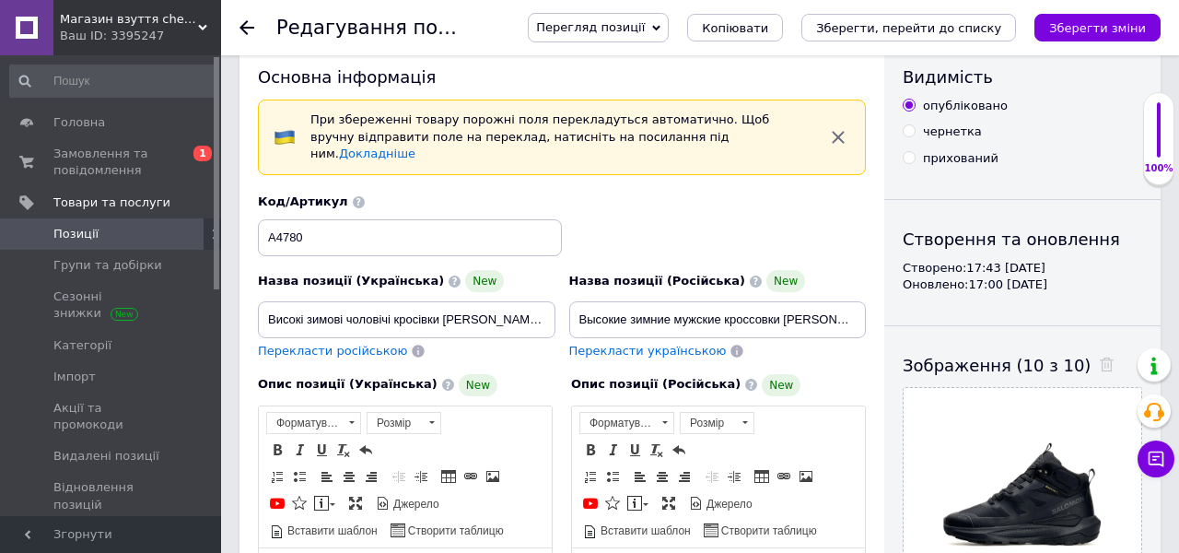
scroll to position [168, 0]
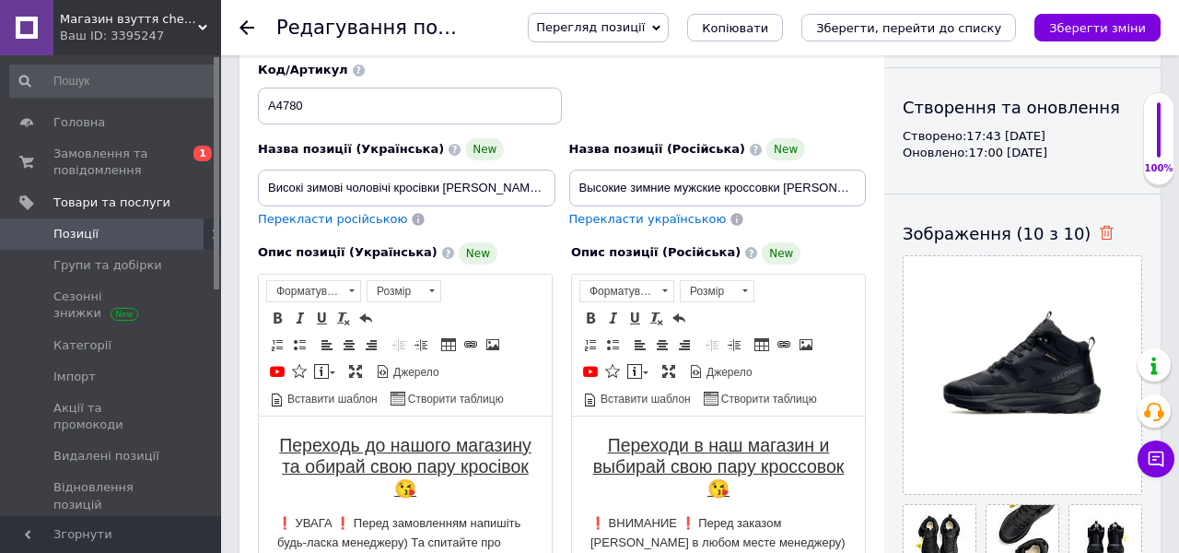
click at [1100, 232] on icon at bounding box center [1107, 233] width 14 height 14
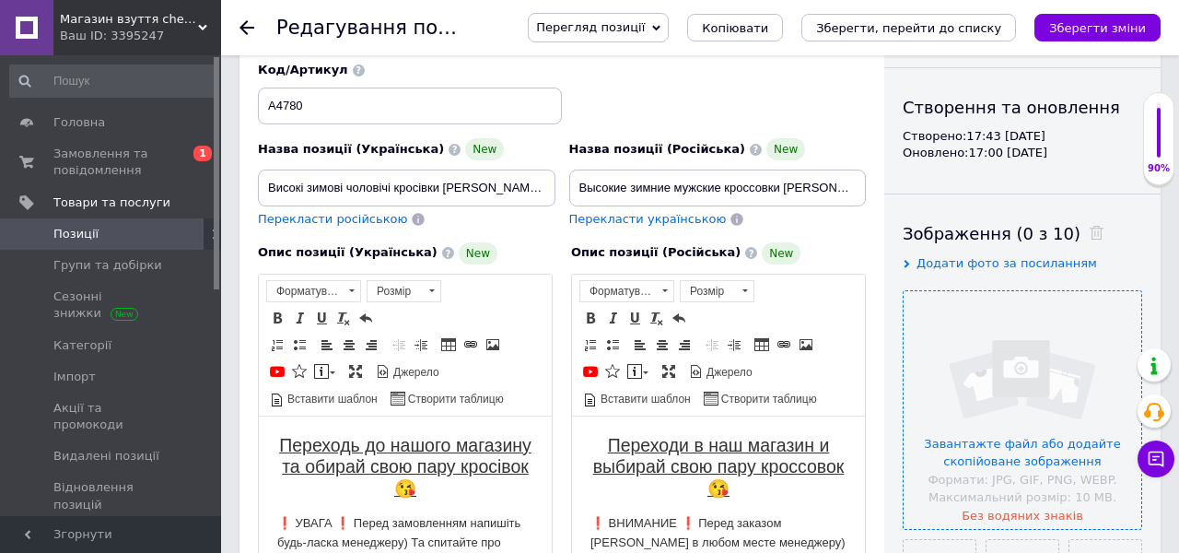
click at [1021, 344] on input "file" at bounding box center [1023, 410] width 238 height 238
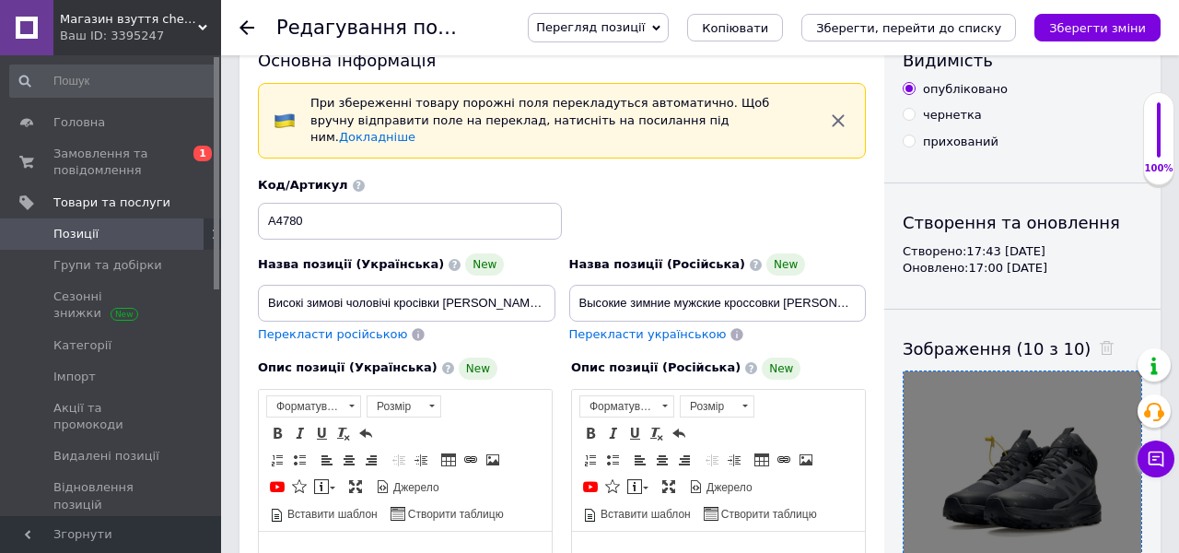
scroll to position [0, 0]
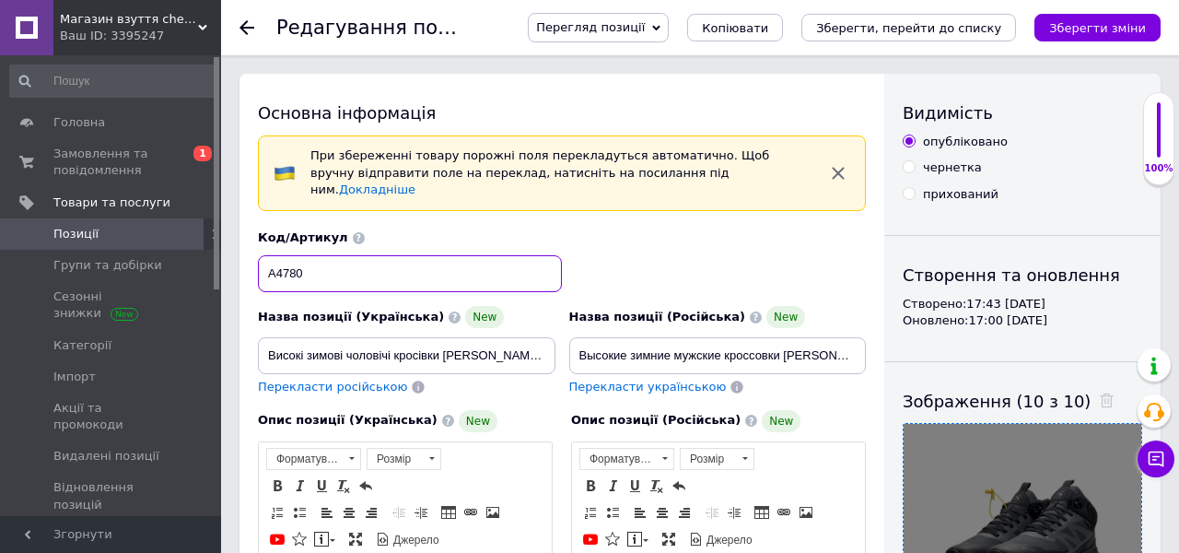
click at [282, 255] on input "А4780" at bounding box center [410, 273] width 304 height 37
paste input "1"
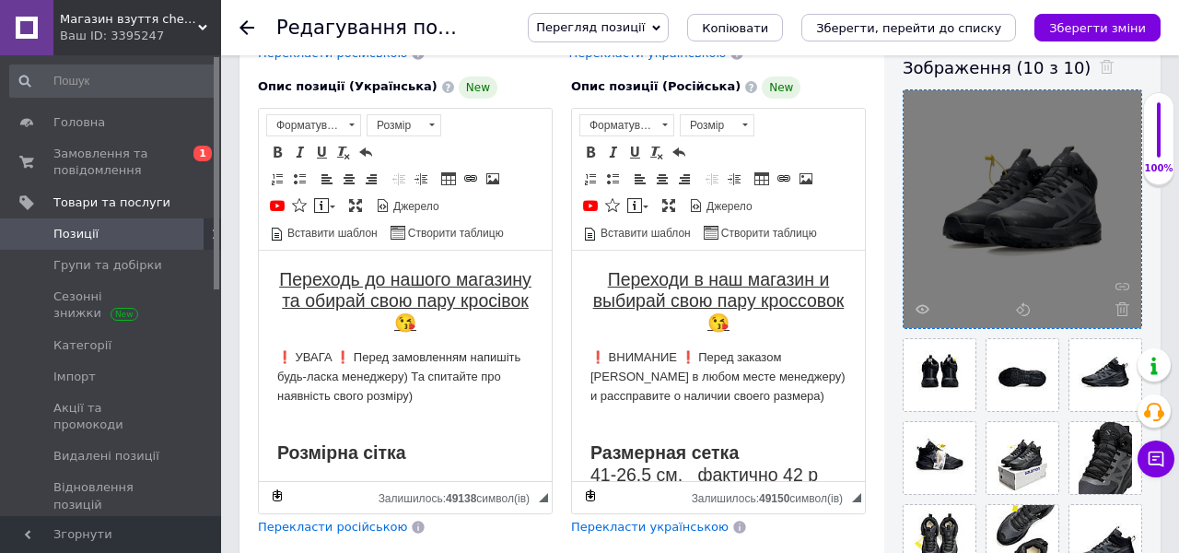
scroll to position [356, 0]
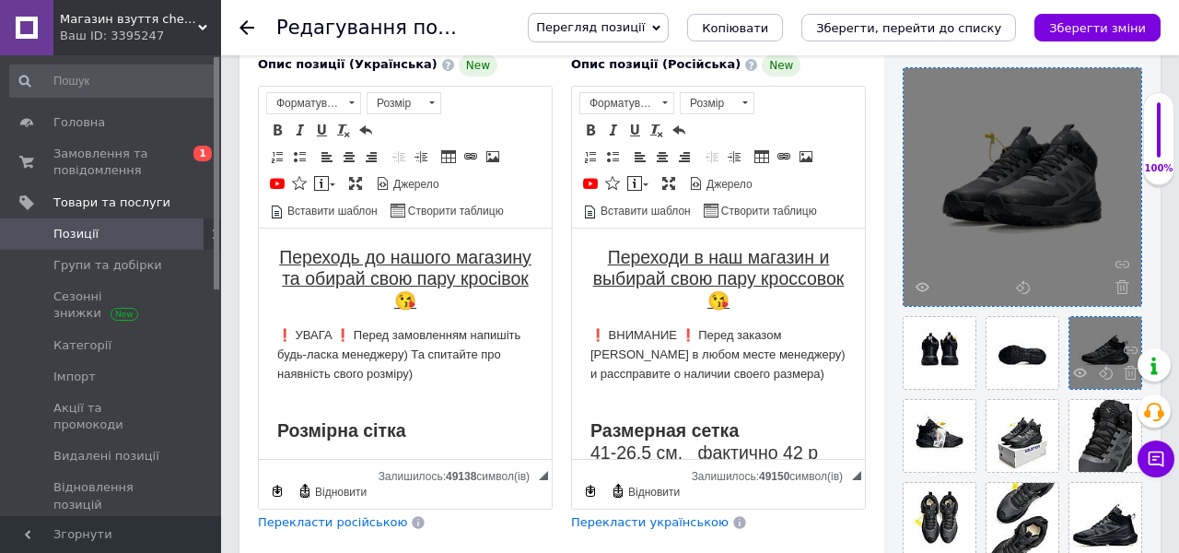
type input "А4781"
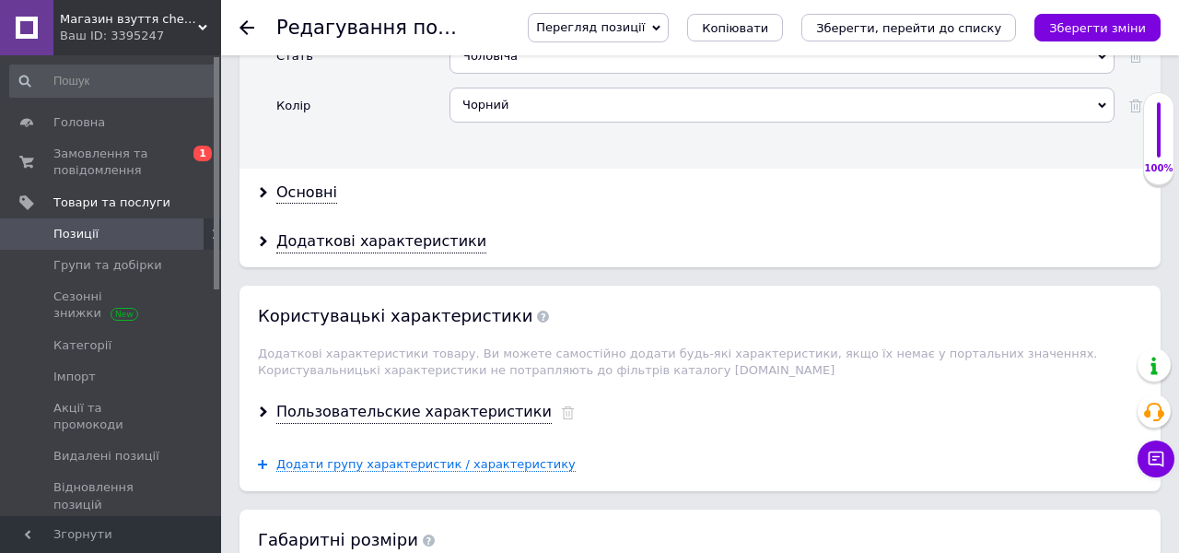
scroll to position [2689, 0]
click at [514, 89] on div "Чорний" at bounding box center [782, 104] width 665 height 35
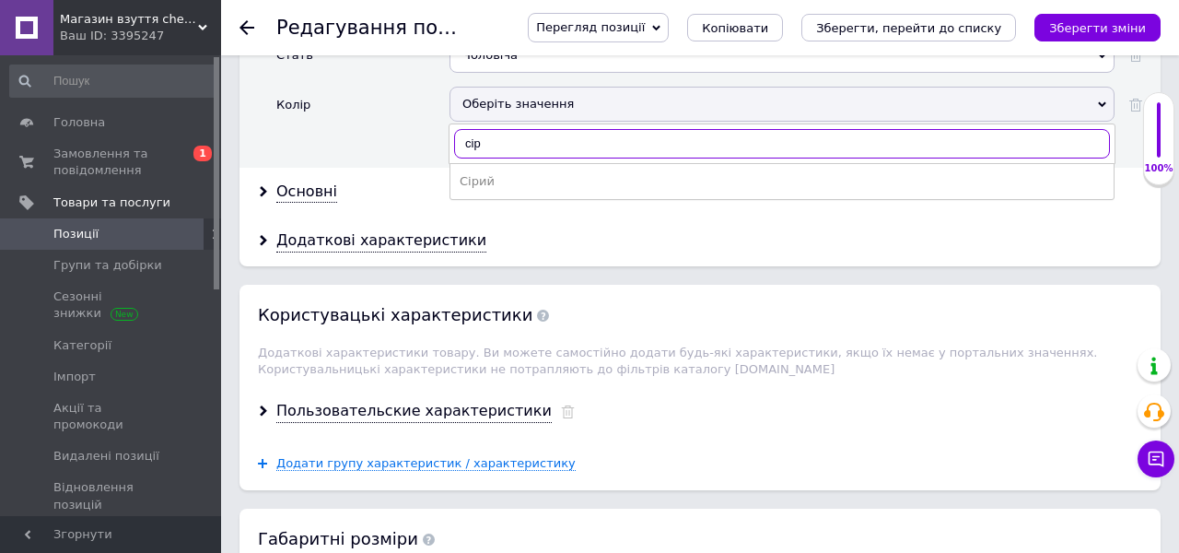
type input "сір"
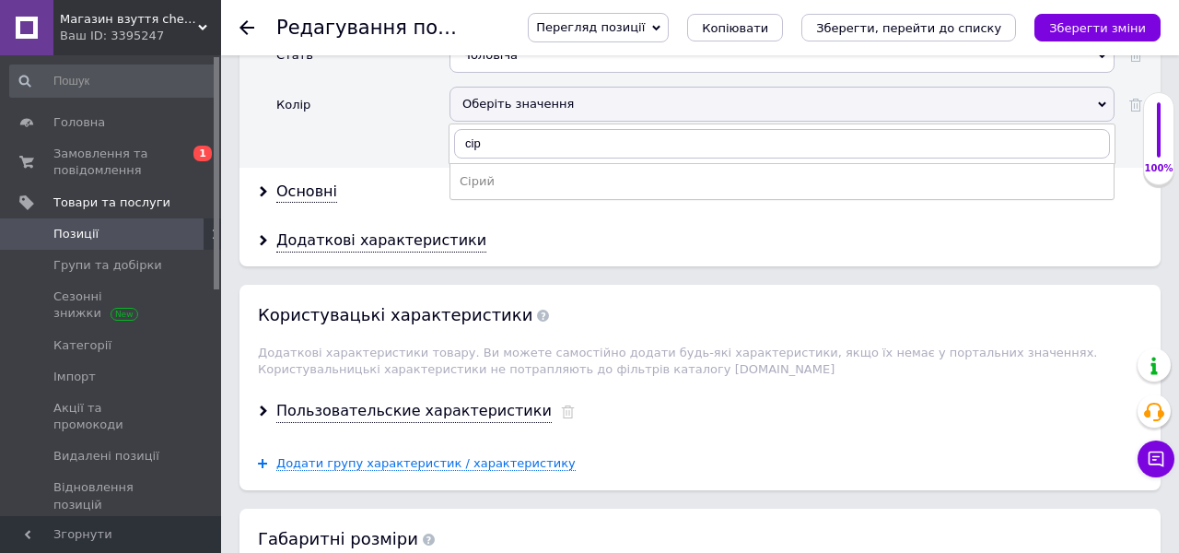
click at [496, 174] on li "Сірий" at bounding box center [782, 182] width 663 height 26
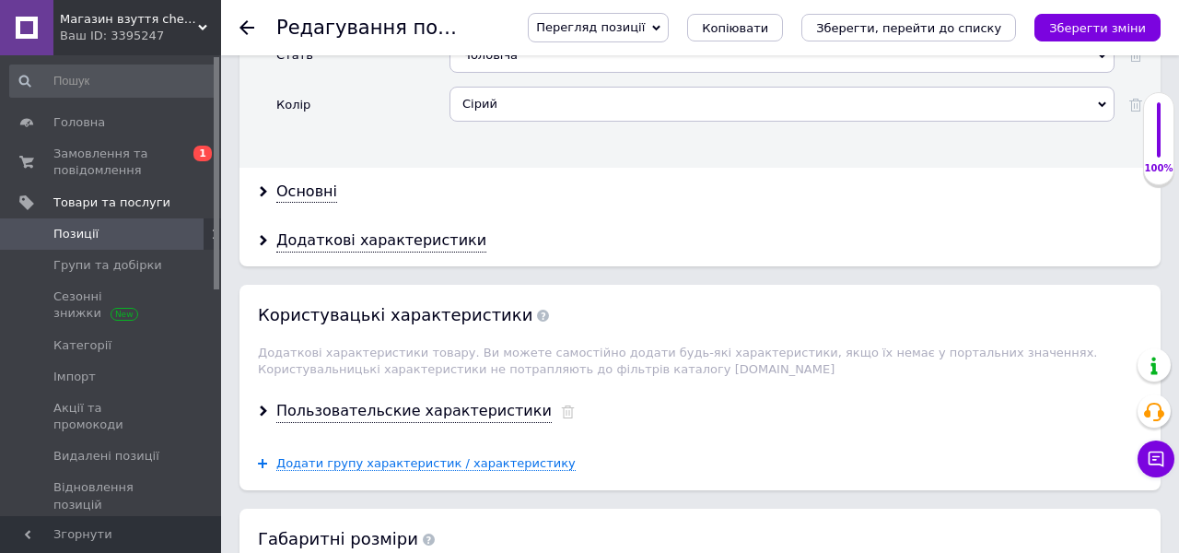
scroll to position [2749, 0]
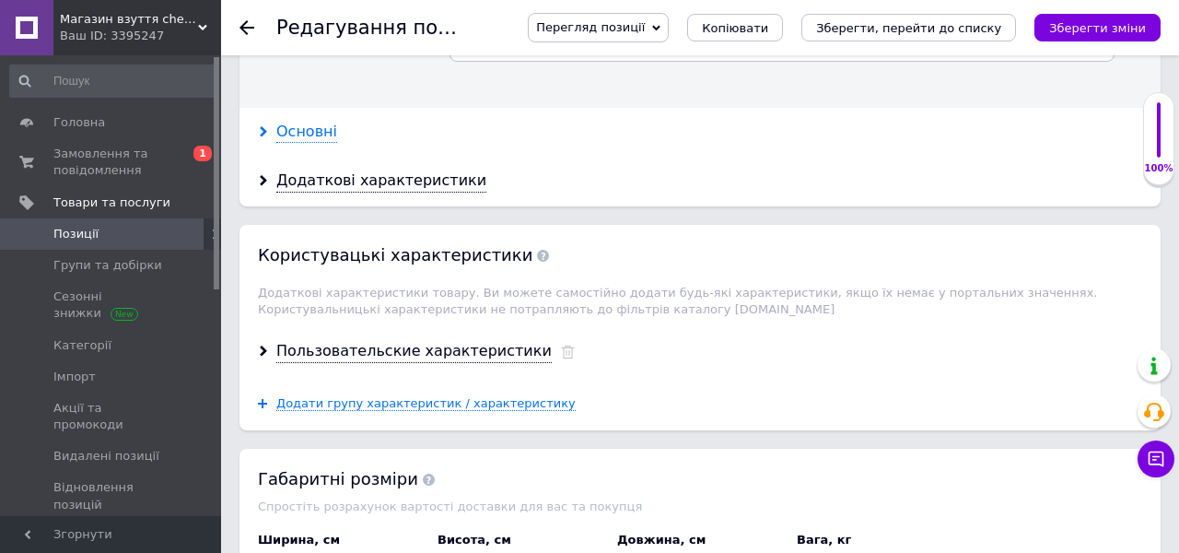
click at [283, 122] on div "Основні" at bounding box center [306, 132] width 61 height 21
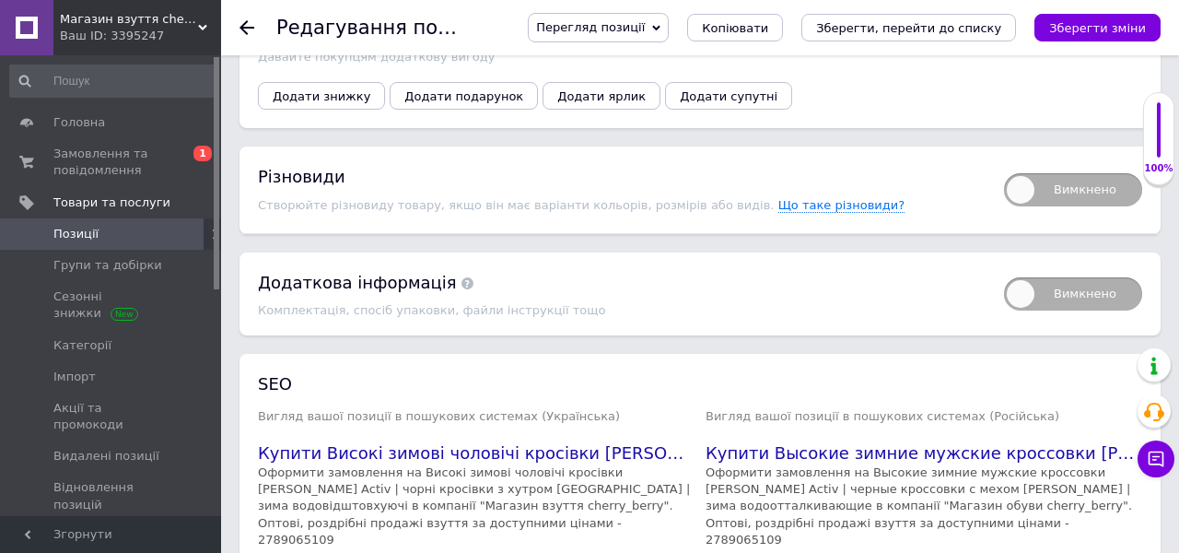
scroll to position [4641, 0]
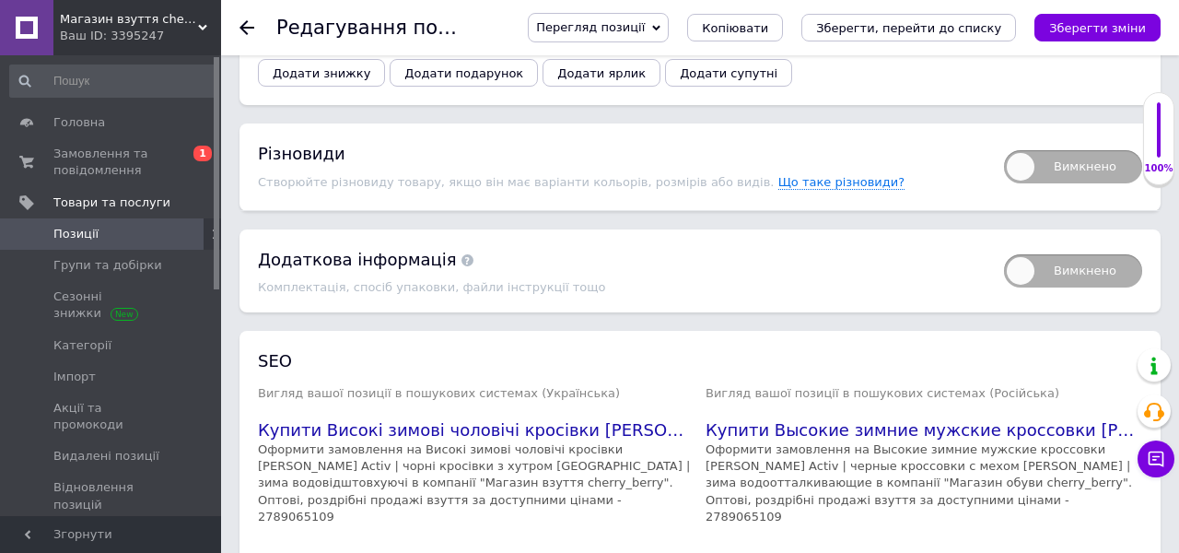
click at [1060, 150] on span "Вимкнено" at bounding box center [1073, 166] width 138 height 33
click at [1004, 146] on input "Вимкнено" at bounding box center [998, 144] width 12 height 12
checkbox input "true"
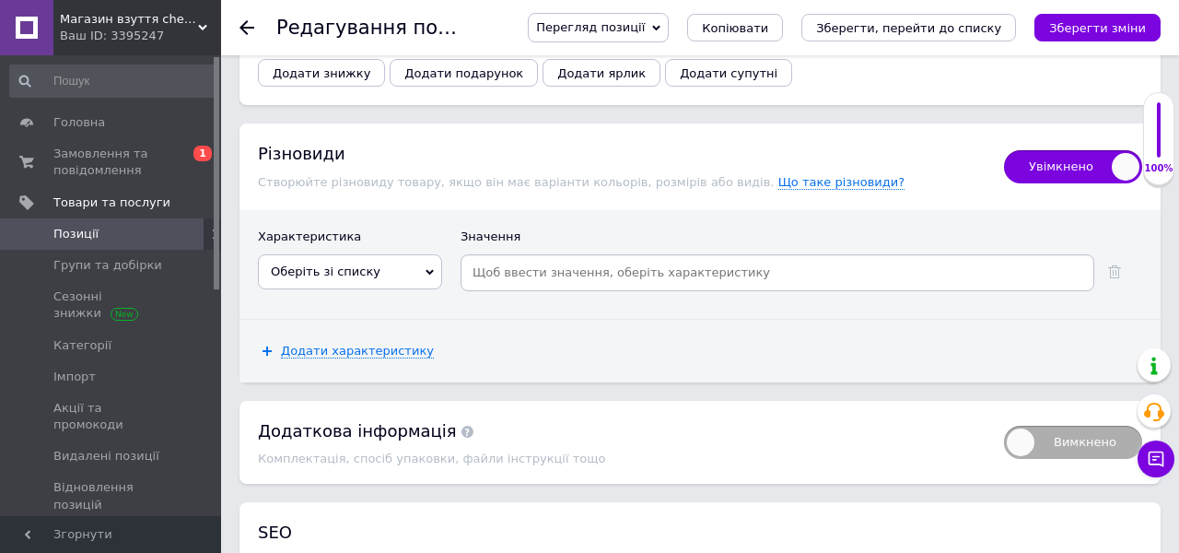
click at [382, 255] on span "Оберіть зі списку" at bounding box center [350, 271] width 184 height 35
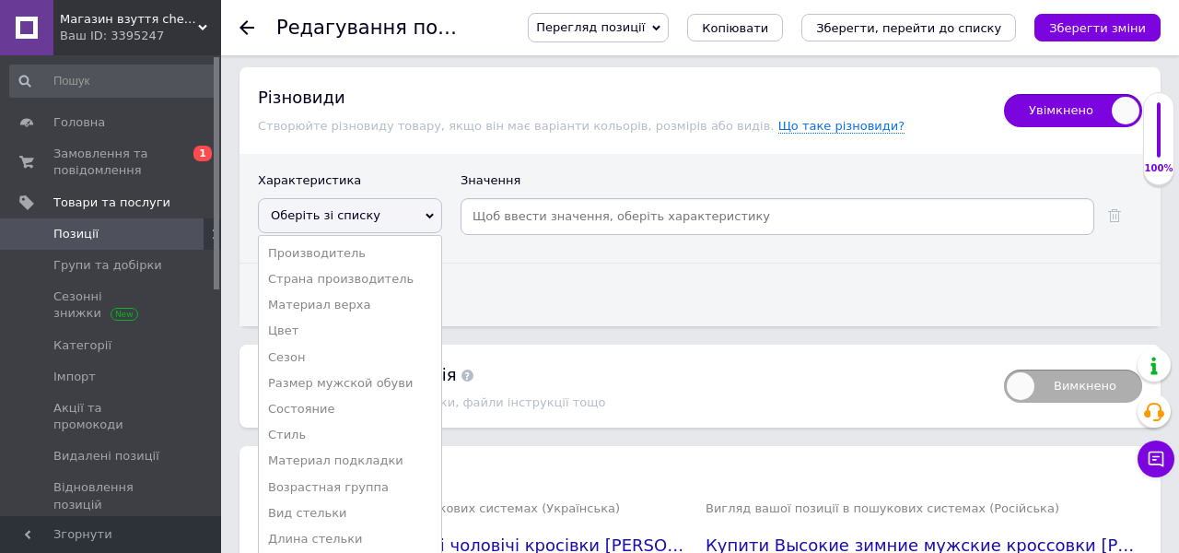
scroll to position [4702, 0]
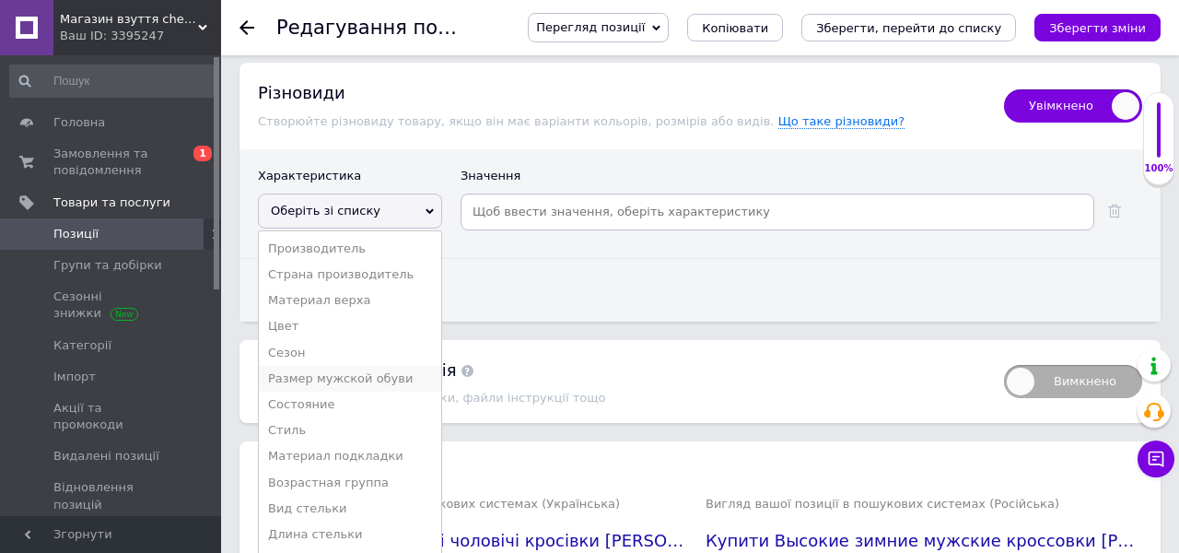
click at [383, 370] on li "Размер мужской обуви" at bounding box center [350, 379] width 182 height 26
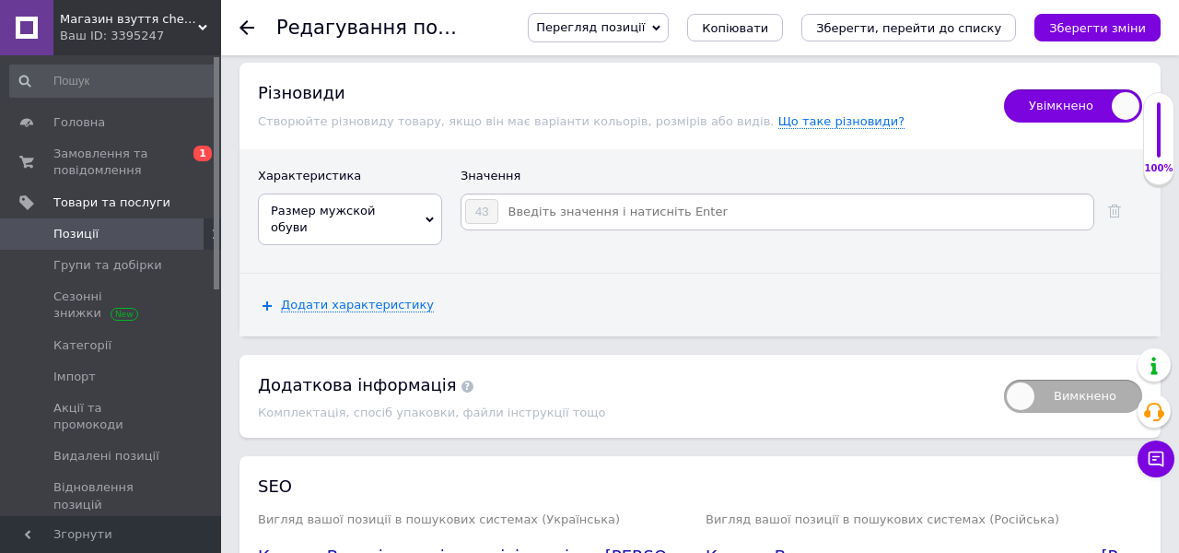
click at [537, 199] on input at bounding box center [794, 212] width 591 height 28
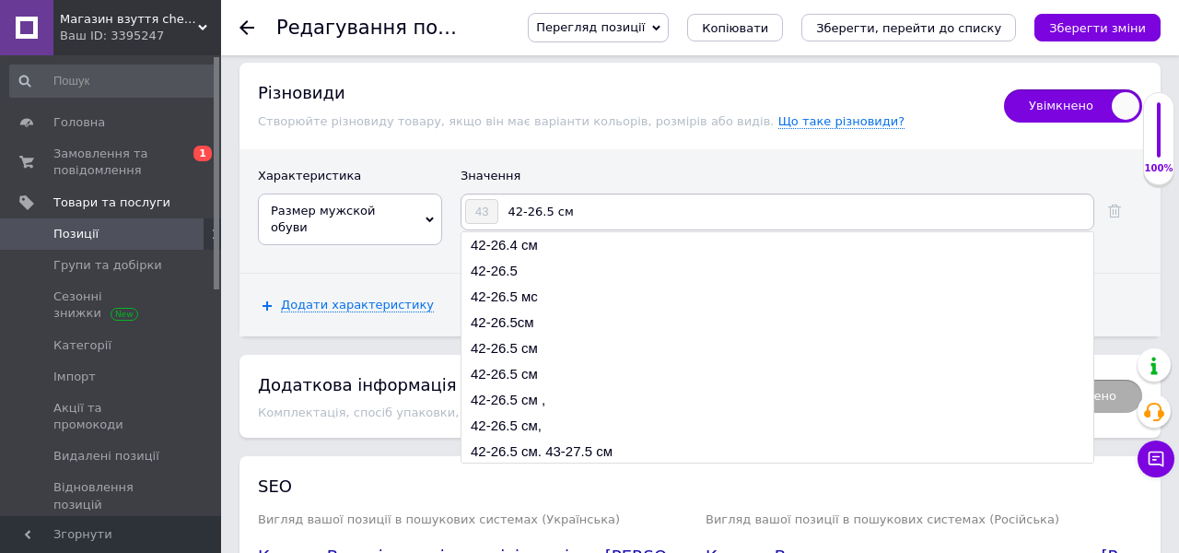
type input "42-26.5 см"
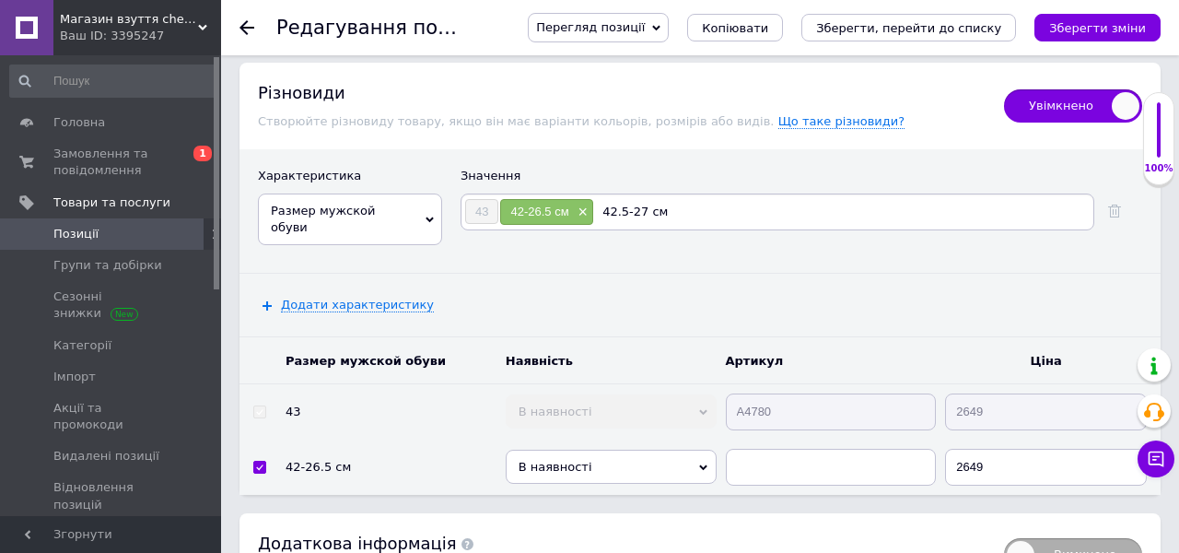
type input "42.5-27 см"
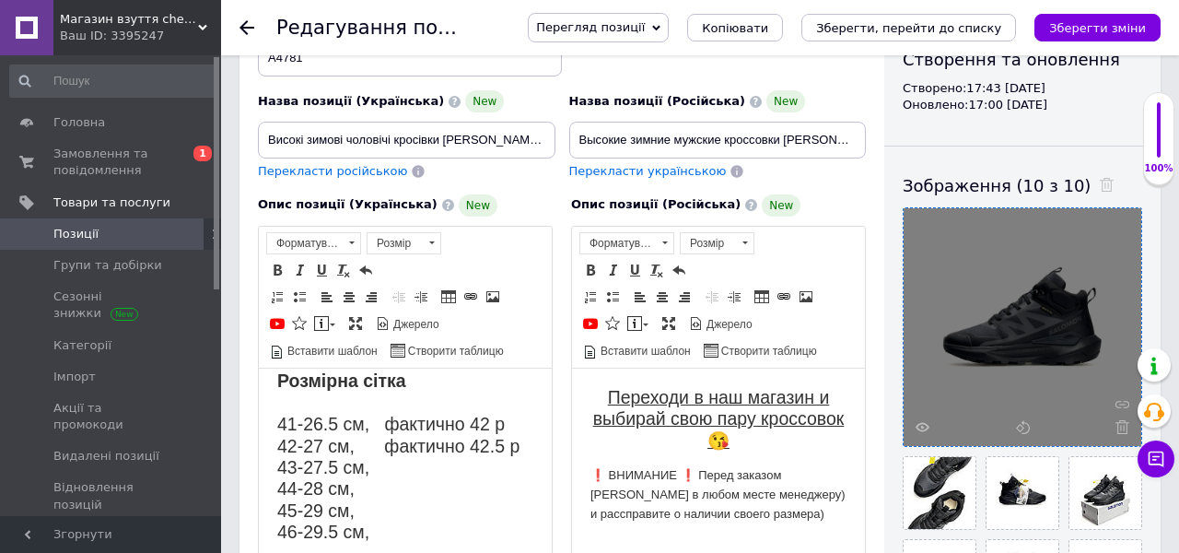
scroll to position [229, 0]
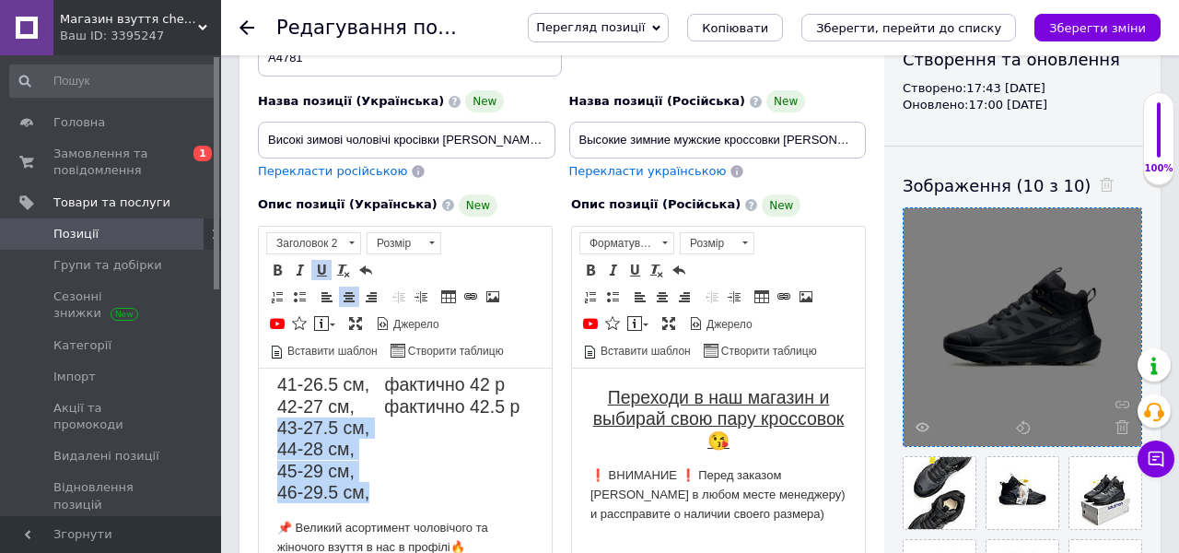
drag, startPoint x: 379, startPoint y: 499, endPoint x: 275, endPoint y: 427, distance: 125.7
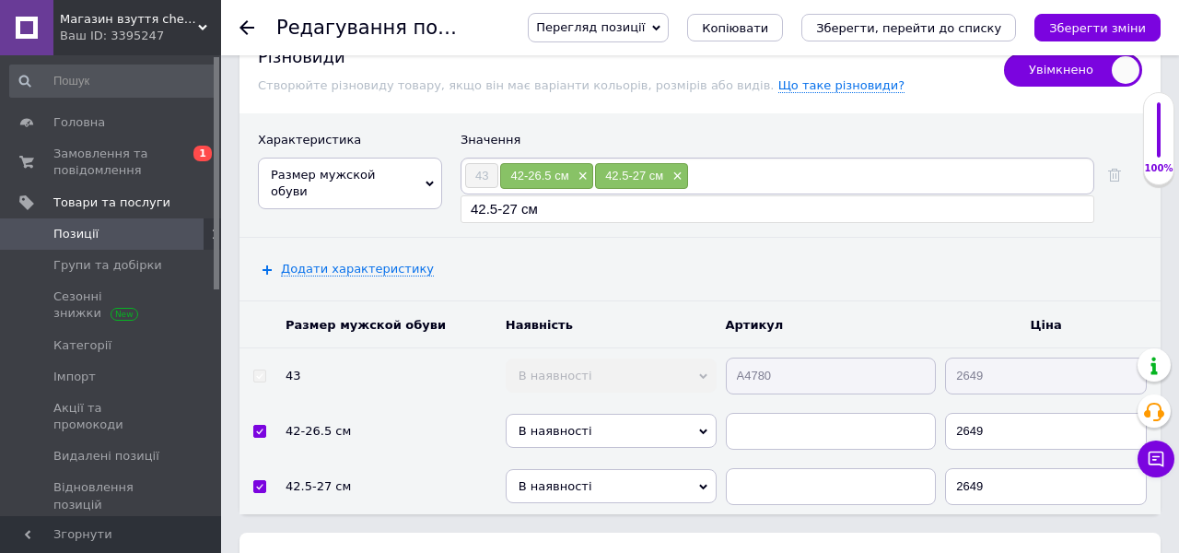
scroll to position [4724, 0]
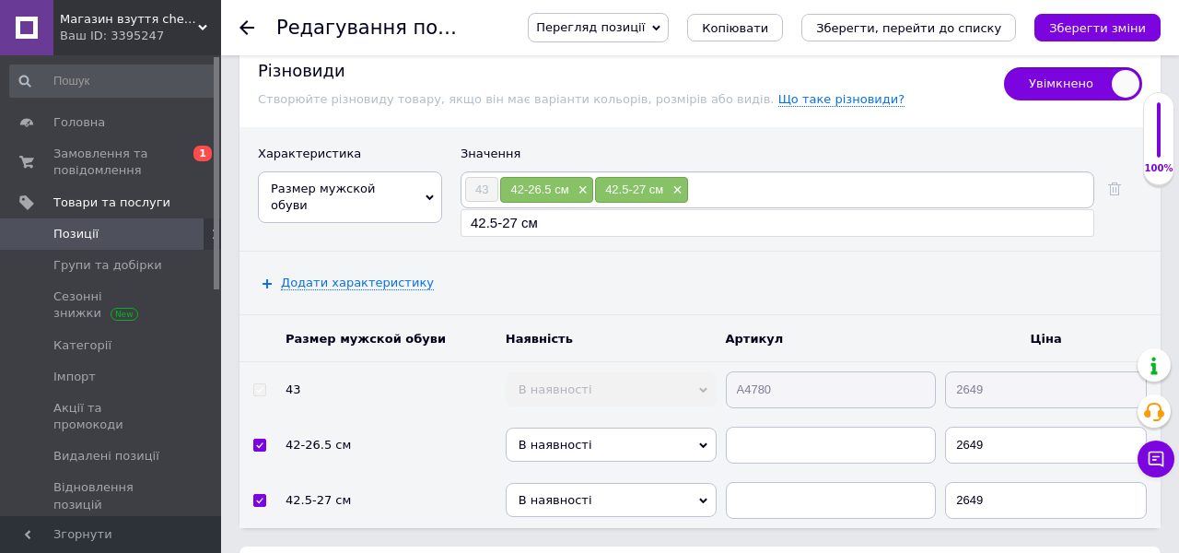
click at [713, 178] on input at bounding box center [890, 190] width 402 height 28
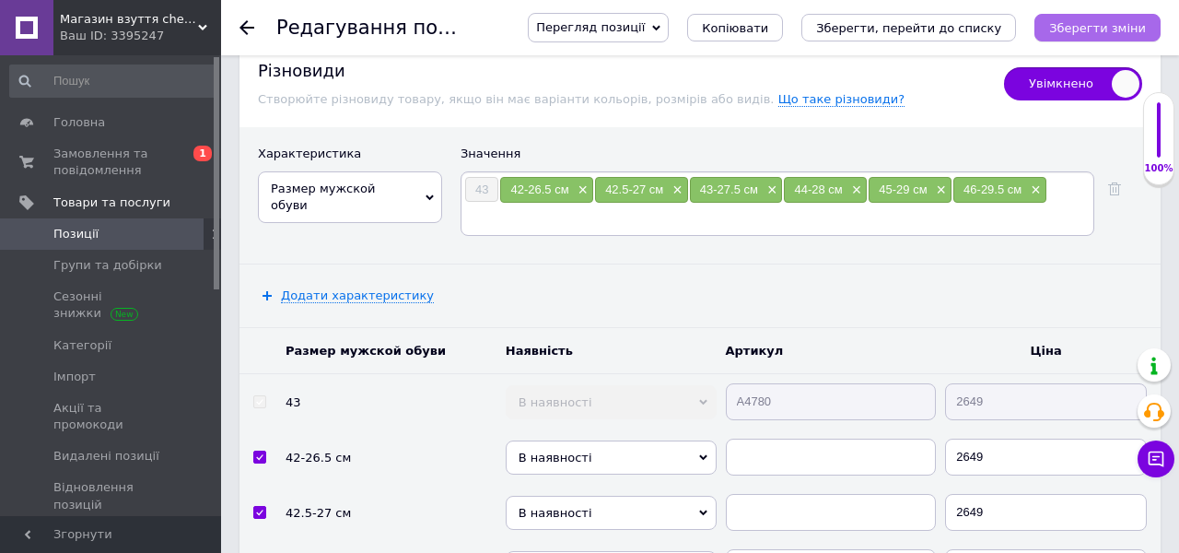
click at [1087, 28] on icon "Зберегти зміни" at bounding box center [1097, 28] width 97 height 14
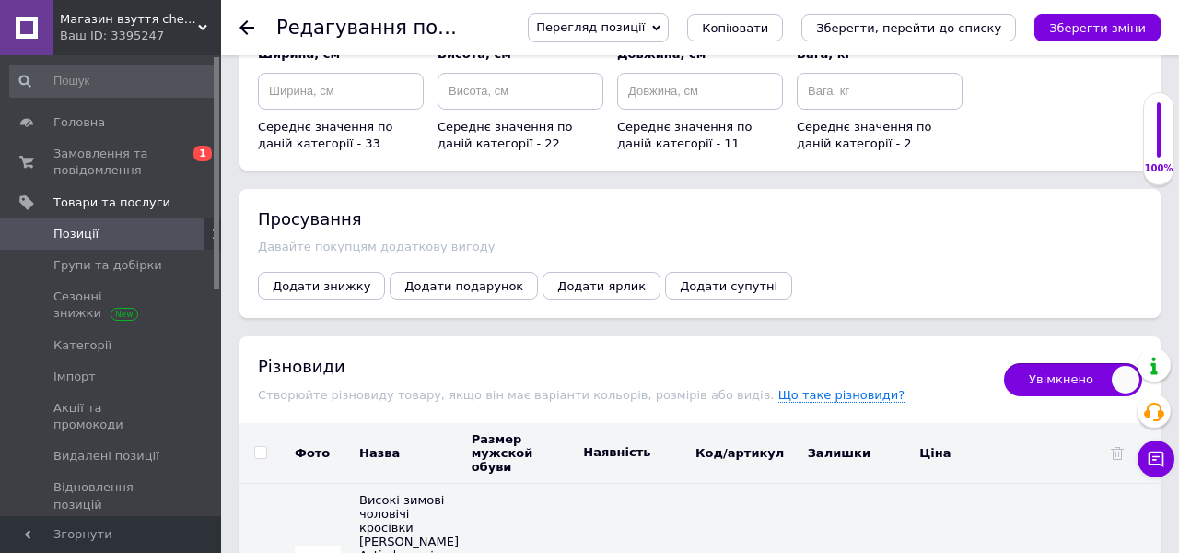
scroll to position [4408, 0]
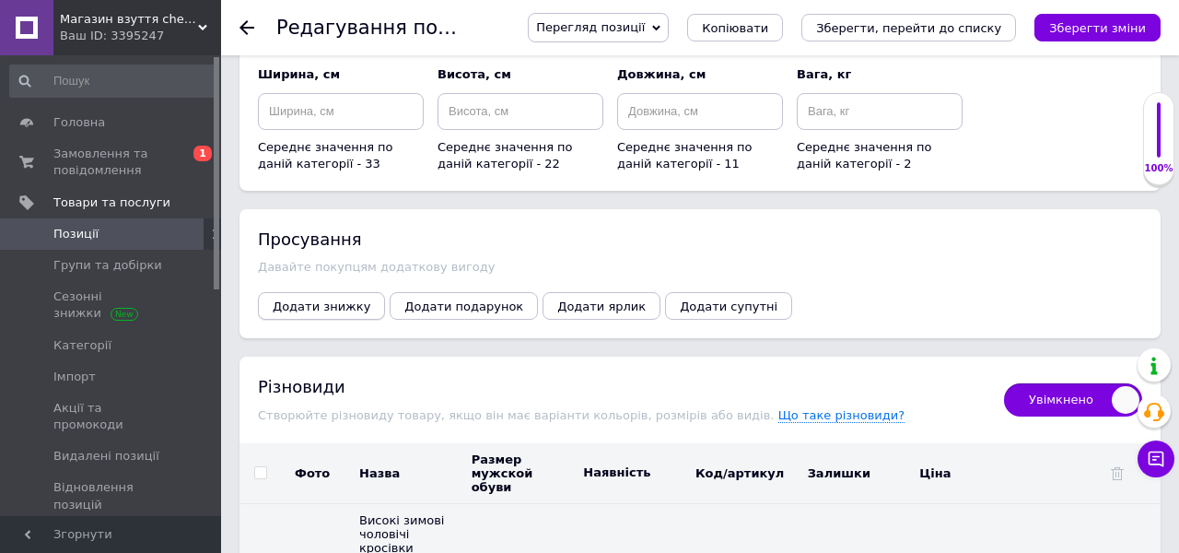
click at [343, 299] on span "Додати знижку" at bounding box center [322, 306] width 98 height 14
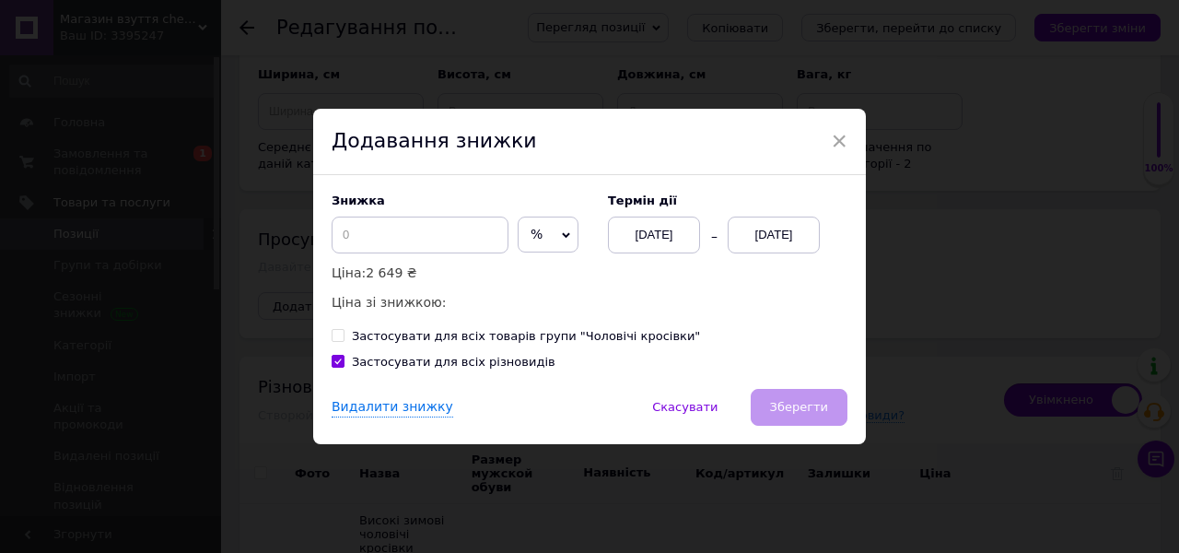
click at [548, 241] on div "Знижка % ₴ Ціна: 2 649 ₴ Ціна зі знижкою:" at bounding box center [461, 253] width 258 height 120
click at [531, 237] on span "%" at bounding box center [537, 234] width 12 height 15
click at [519, 276] on li "₴" at bounding box center [548, 273] width 59 height 26
click at [400, 238] on input at bounding box center [420, 235] width 177 height 37
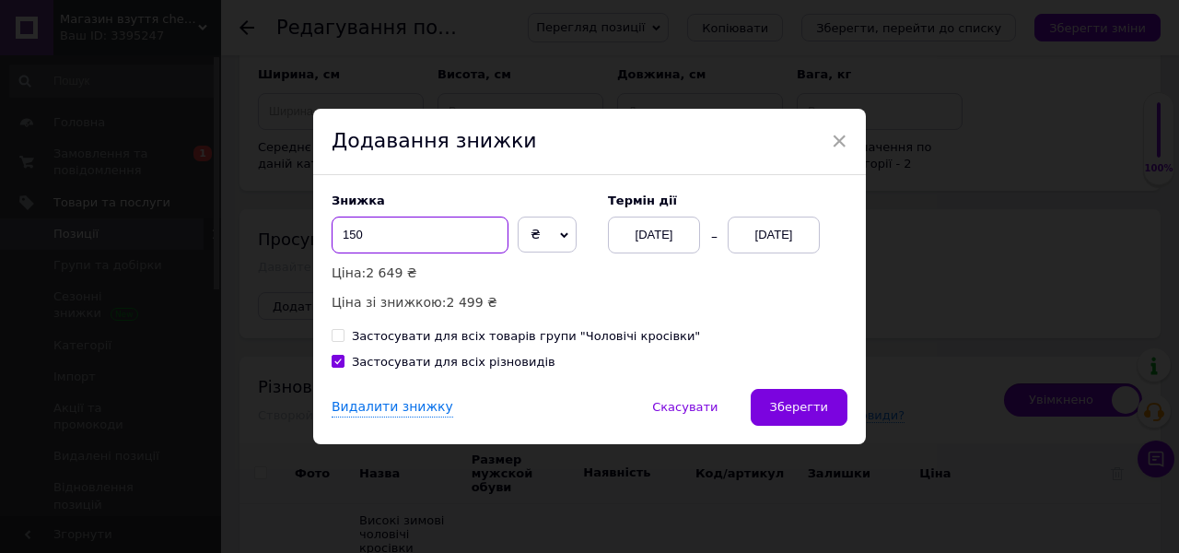
type input "150"
click at [800, 237] on div "[DATE]" at bounding box center [774, 235] width 92 height 37
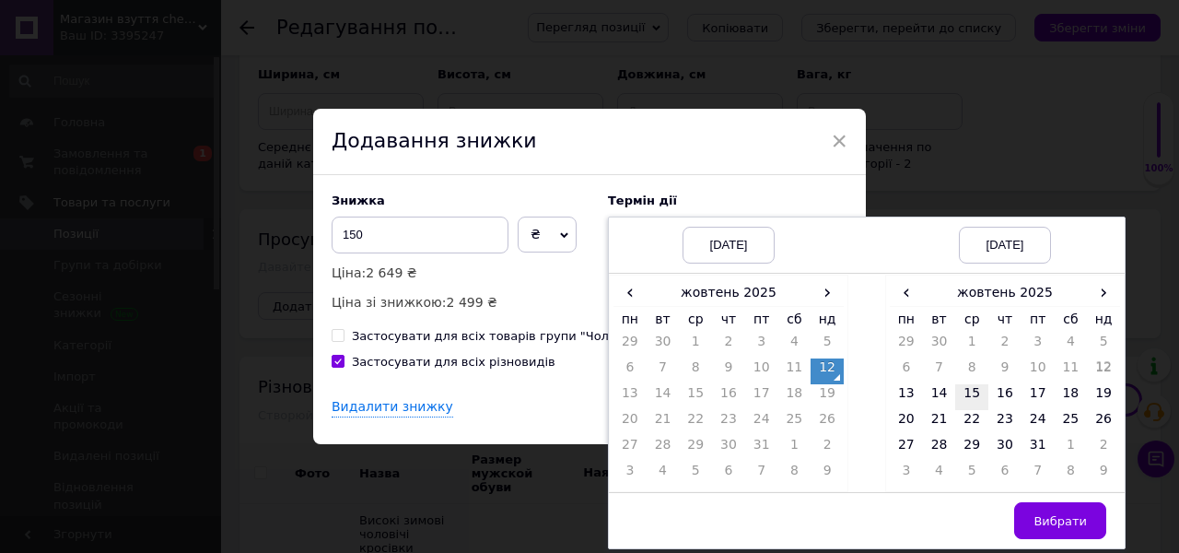
click at [975, 403] on td "15" at bounding box center [971, 397] width 33 height 26
click at [1049, 514] on span "Вибрати" at bounding box center [1060, 521] width 53 height 14
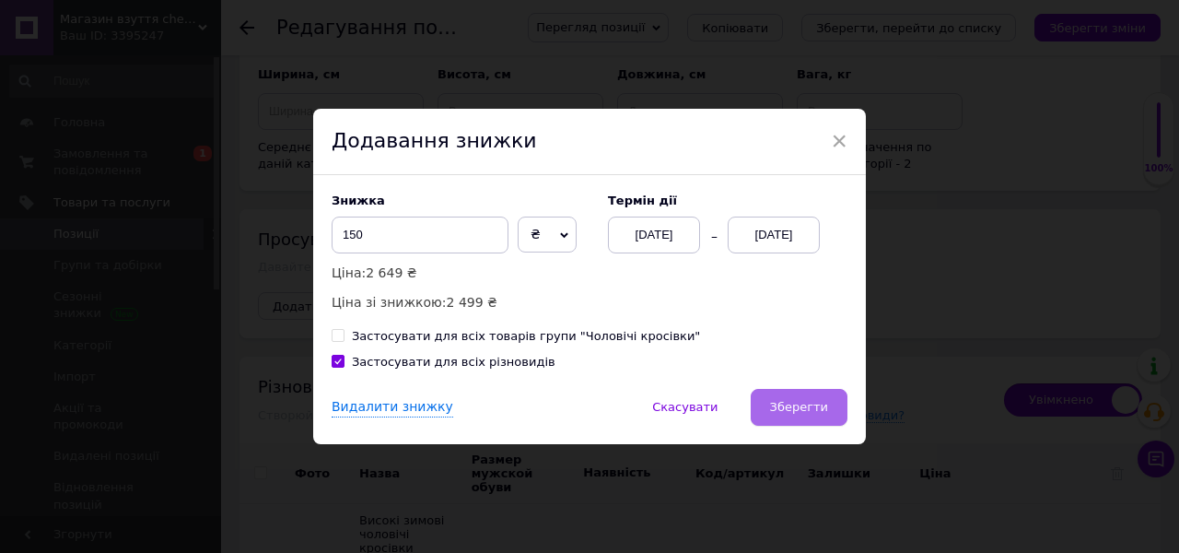
click at [821, 411] on span "Зберегти" at bounding box center [799, 407] width 58 height 14
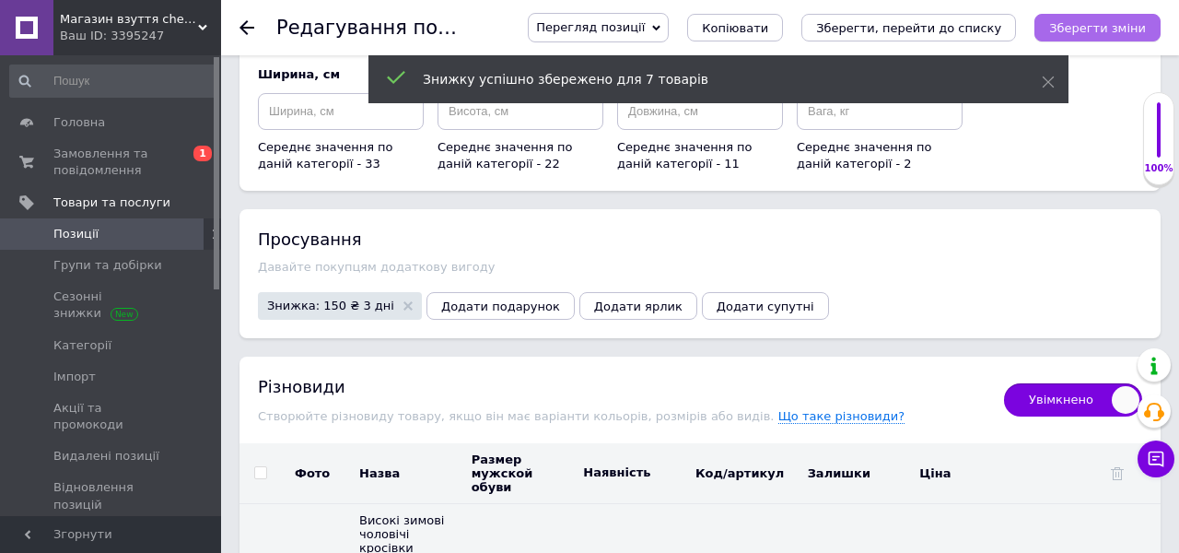
click at [1123, 32] on icon "Зберегти зміни" at bounding box center [1097, 28] width 97 height 14
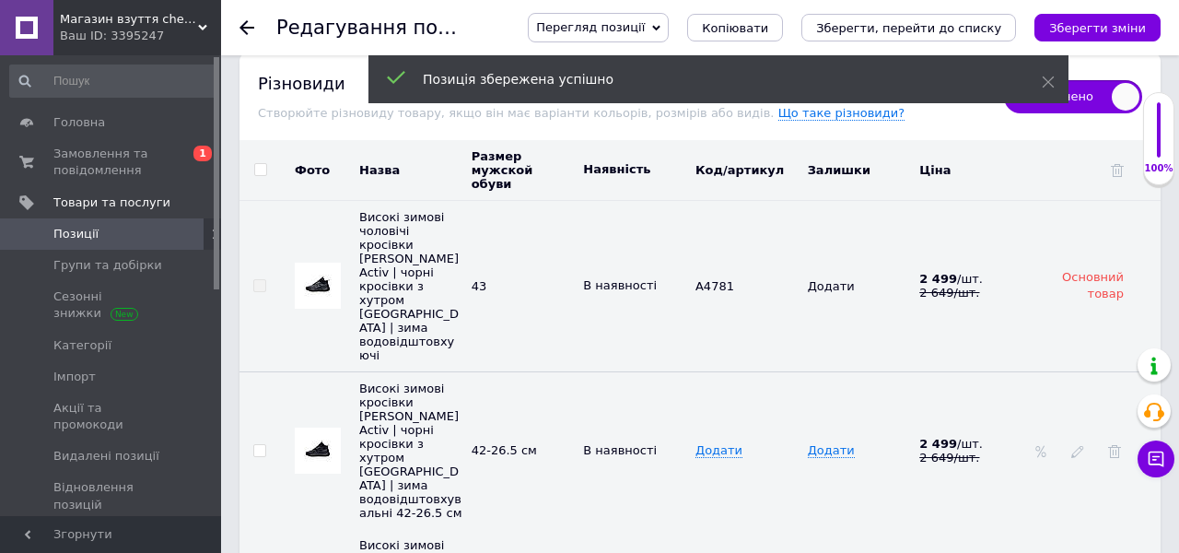
scroll to position [4713, 0]
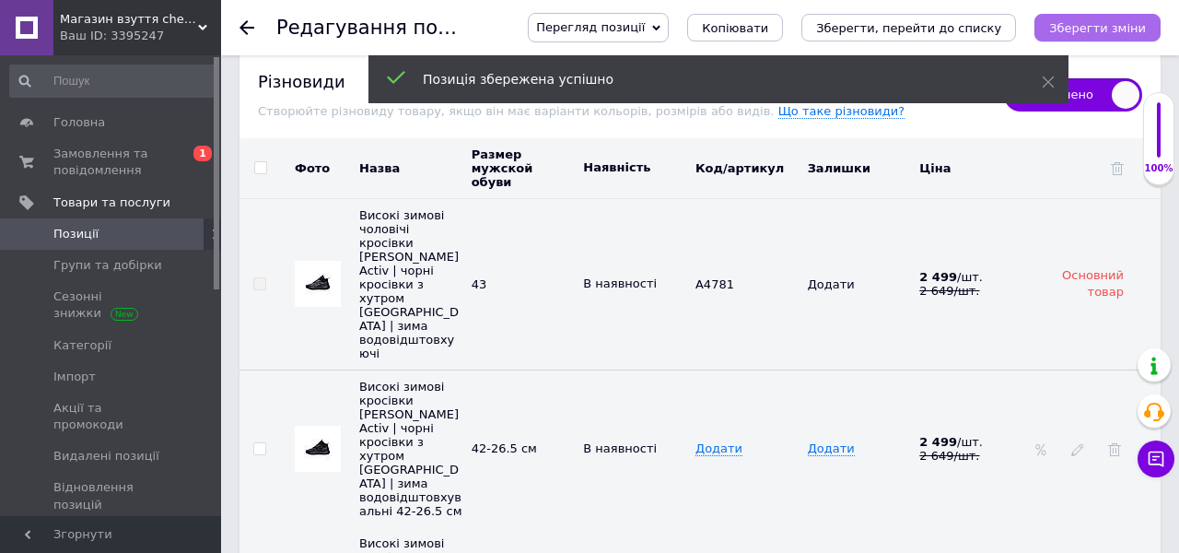
click at [1109, 28] on icon "Зберегти зміни" at bounding box center [1097, 28] width 97 height 14
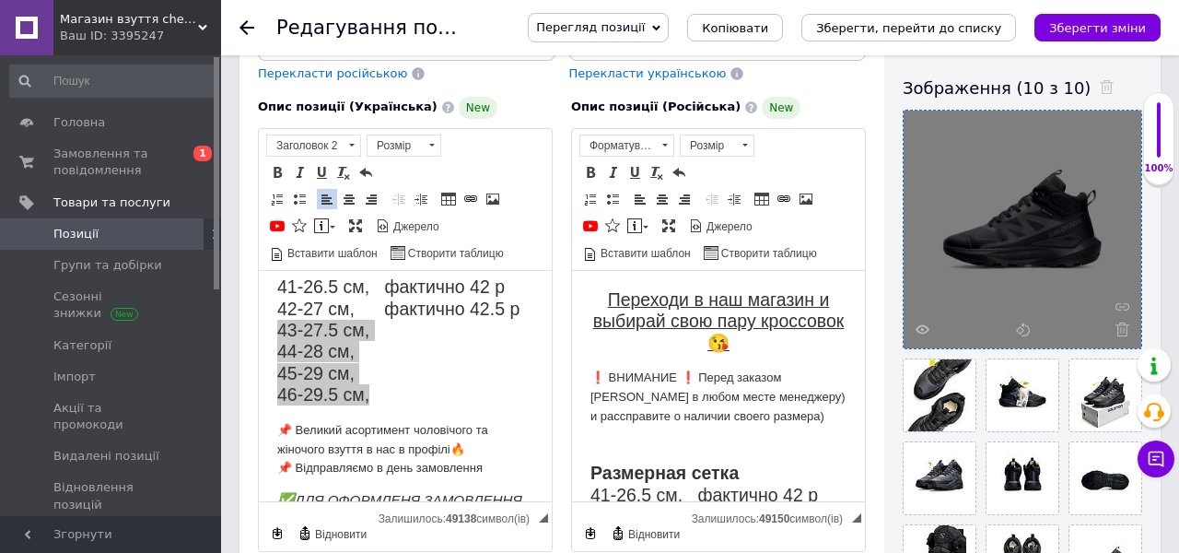
scroll to position [0, 0]
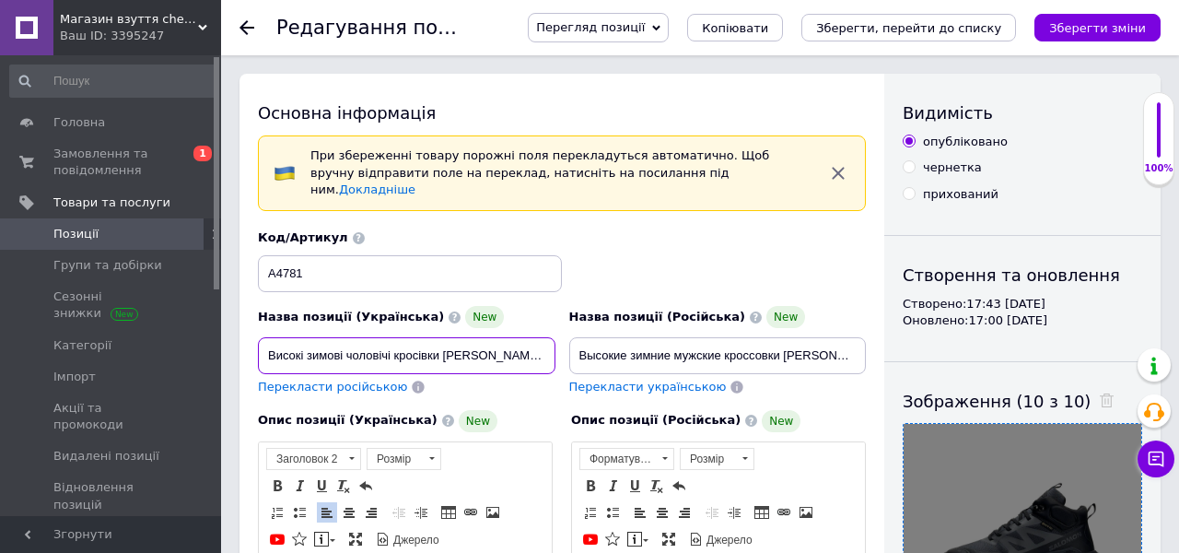
click at [449, 339] on input "Високі зимові чоловічі кросівки [PERSON_NAME] Activ | чорні кросівки з хутром […" at bounding box center [407, 355] width 298 height 37
click at [464, 339] on input "Високі зимові чоловічі кросівки [PERSON_NAME] Activ | чорні кросівки з хутром […" at bounding box center [407, 355] width 298 height 37
type input "Високі зимові чоловічі кросівки [PERSON_NAME] Activ | сірі кросівки з хутром [P…"
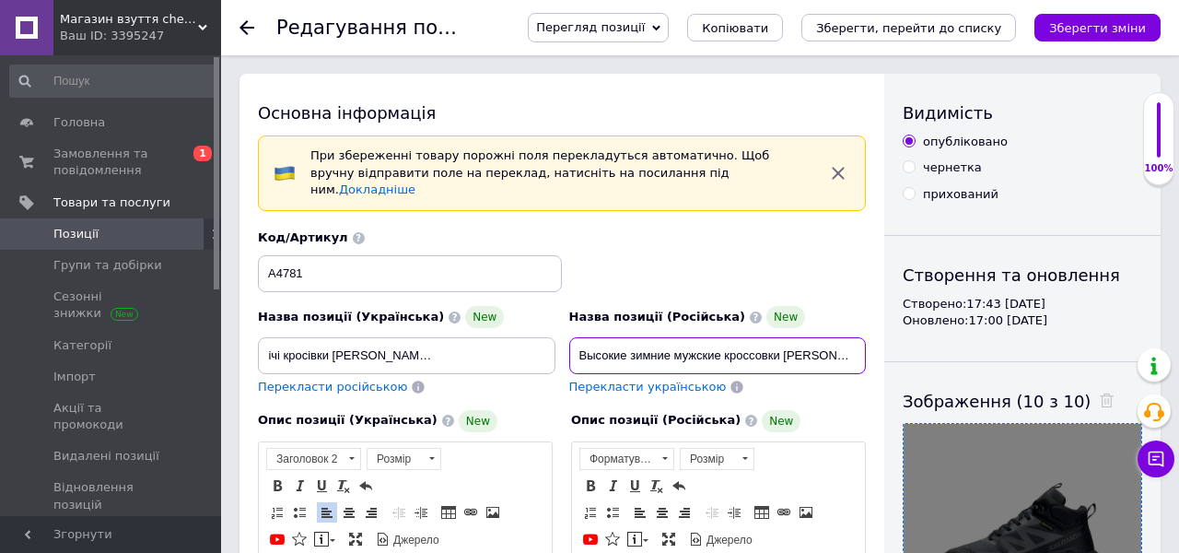
click at [700, 339] on input "Высокие зимние мужские кроссовки [PERSON_NAME] Activ | черные кроссовки с мехом…" at bounding box center [718, 355] width 298 height 37
click at [754, 340] on input "Высокие зимние мужские кроссовки [PERSON_NAME] Activ | черные кроссовки с мехом…" at bounding box center [718, 355] width 298 height 37
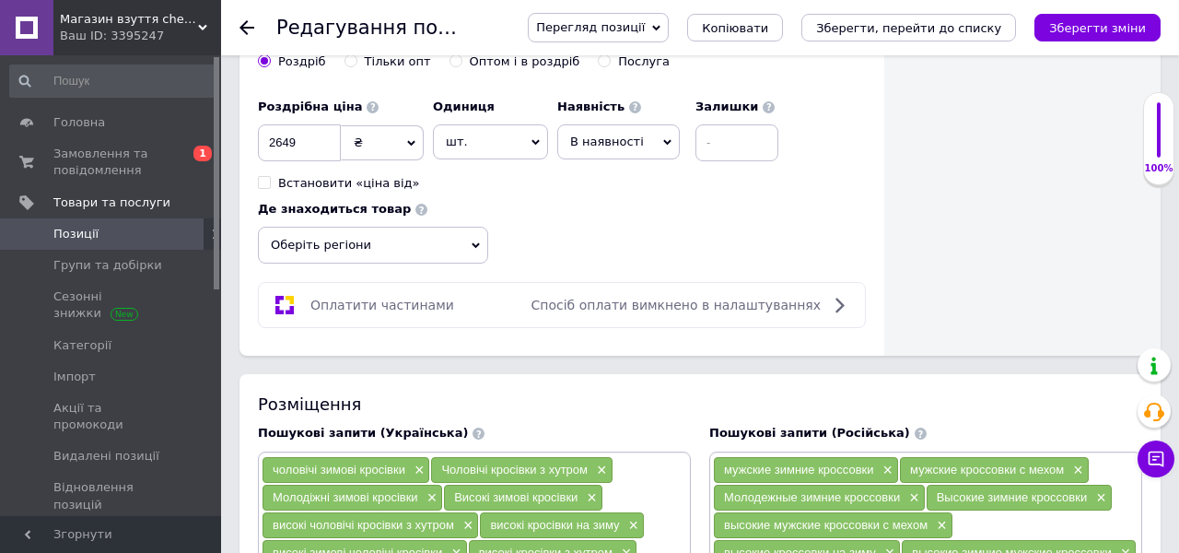
scroll to position [1325, 0]
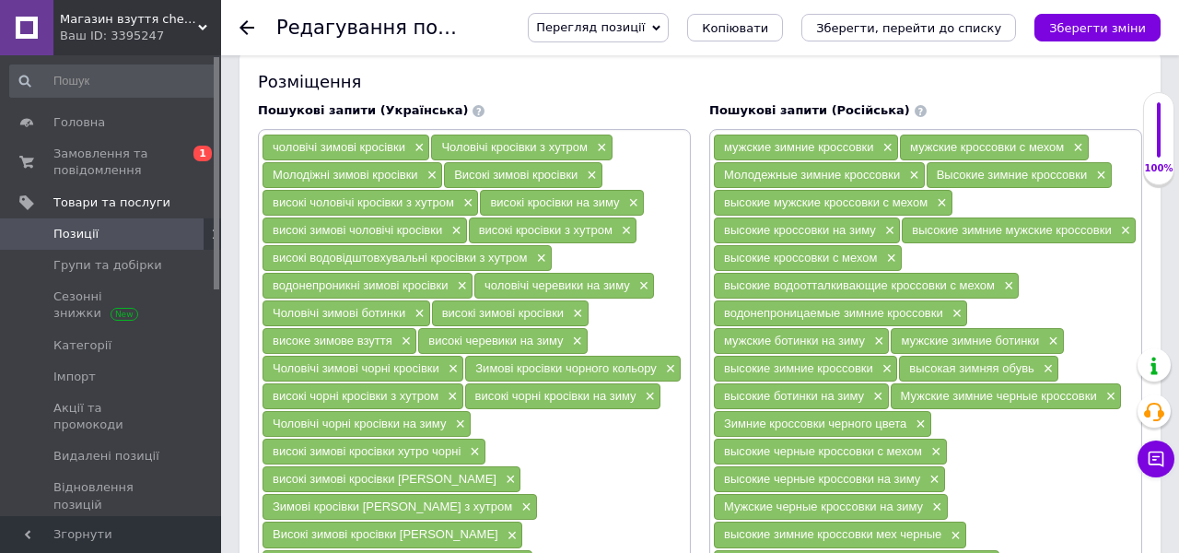
type input "Высокие зимние мужские кроссовки [PERSON_NAME] Activ | серые кроссовки с мехом …"
click at [1129, 29] on icon "Зберегти зміни" at bounding box center [1097, 28] width 97 height 14
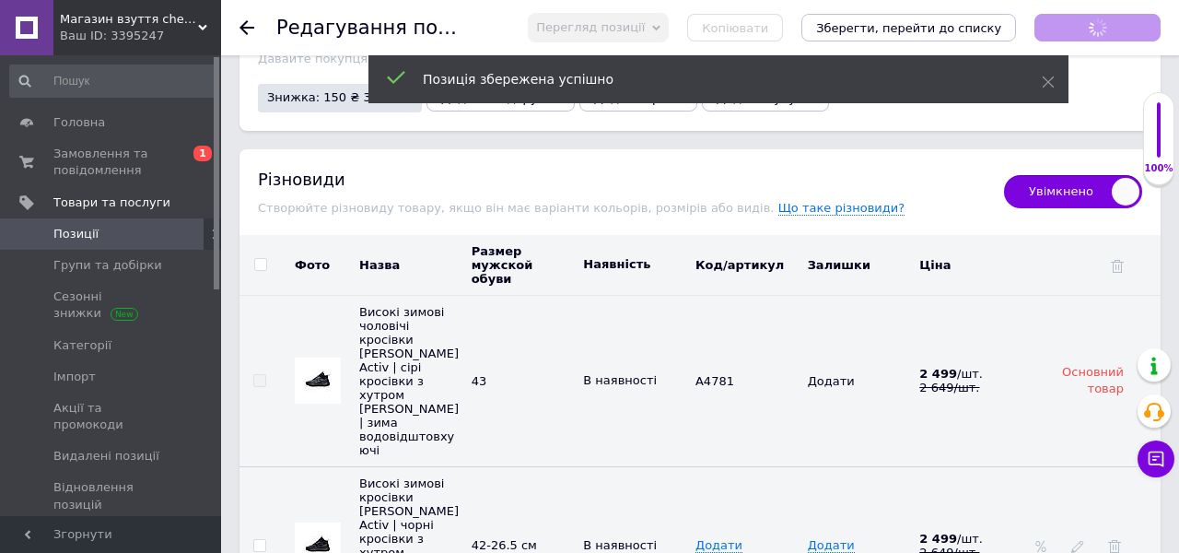
scroll to position [4640, 0]
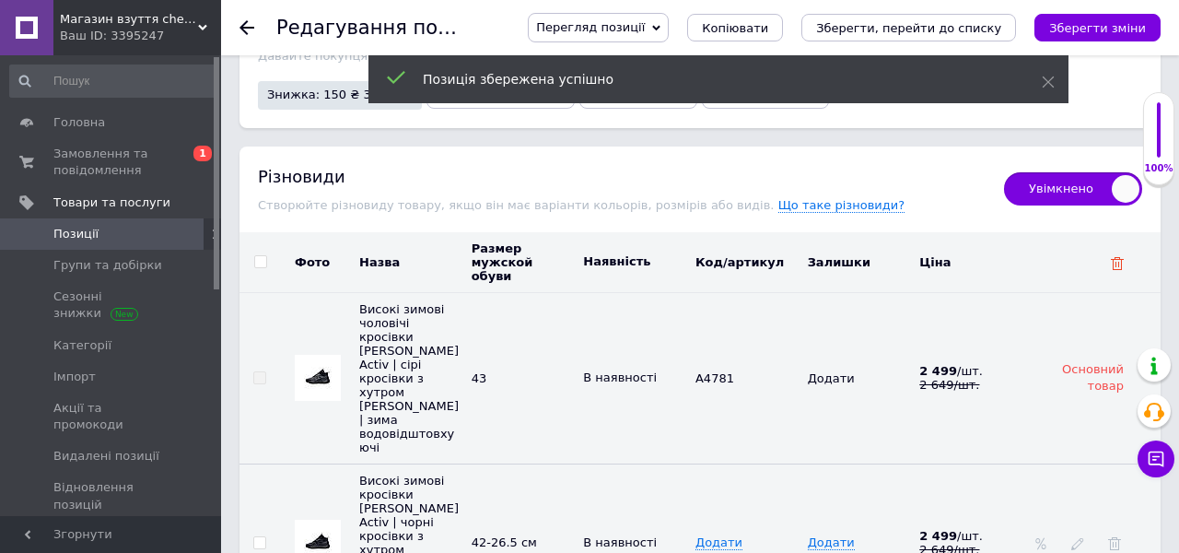
click at [1118, 257] on icon at bounding box center [1117, 263] width 13 height 13
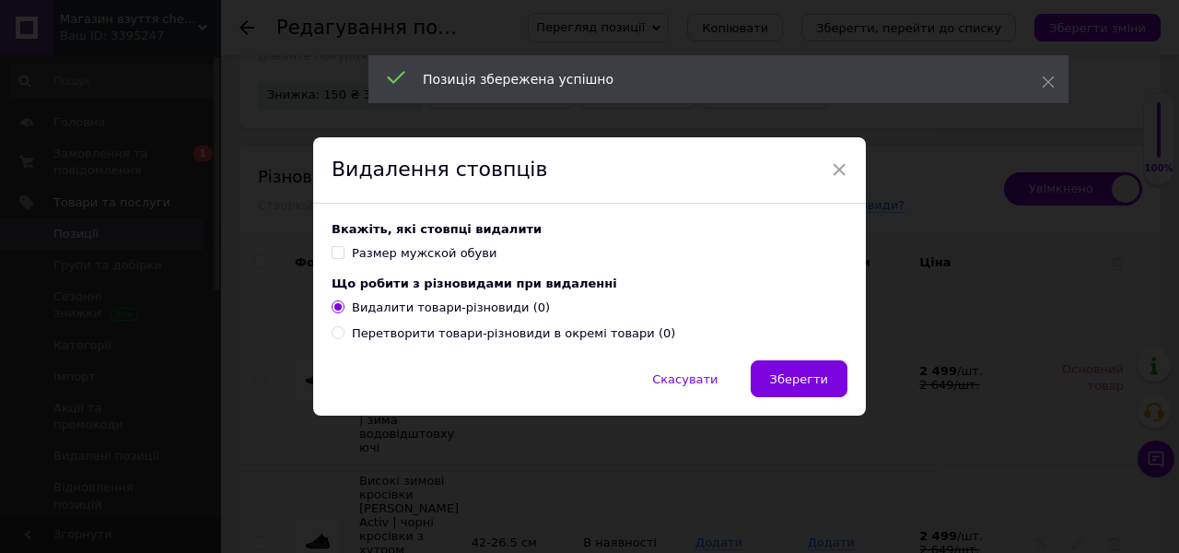
click at [353, 256] on div "Размер мужской обуви" at bounding box center [424, 253] width 145 height 17
click at [344, 256] on input "Размер мужской обуви" at bounding box center [338, 252] width 12 height 12
checkbox input "true"
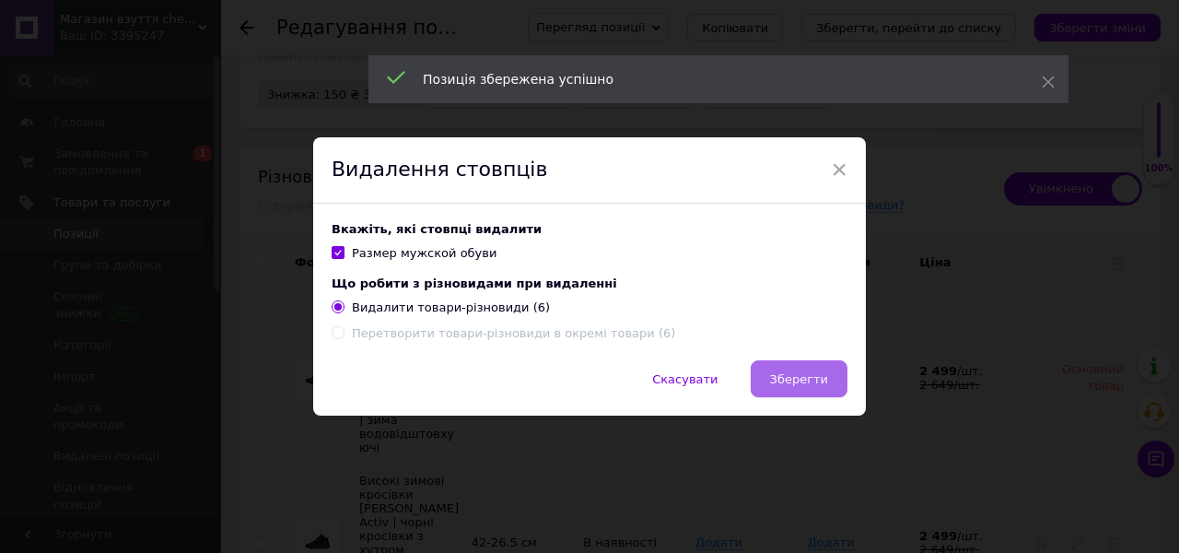
click at [775, 375] on span "Зберегти" at bounding box center [799, 379] width 58 height 14
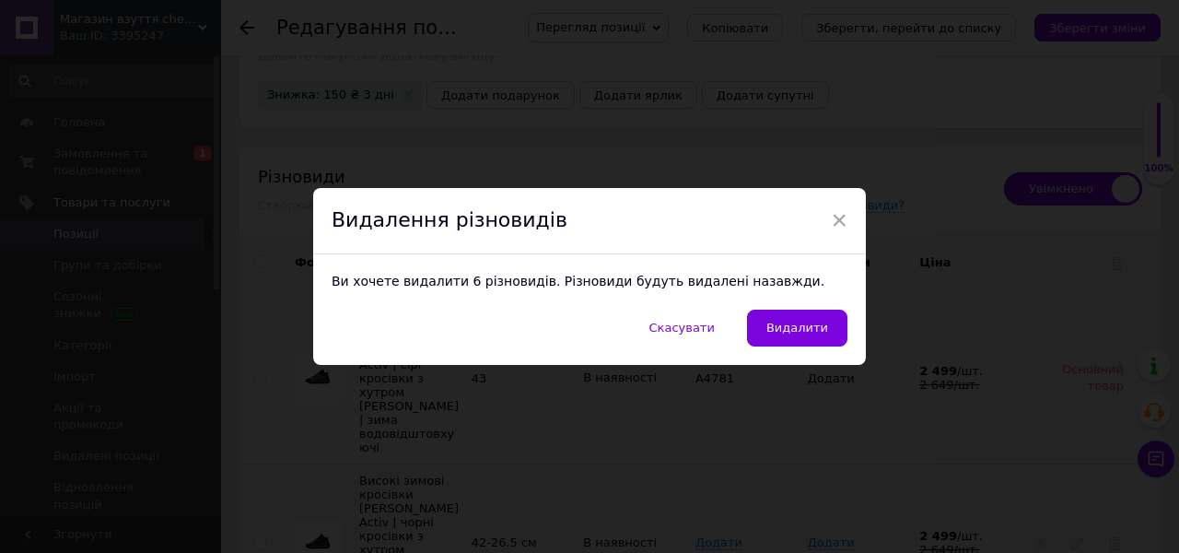
click at [821, 334] on button "Видалити" at bounding box center [797, 328] width 100 height 37
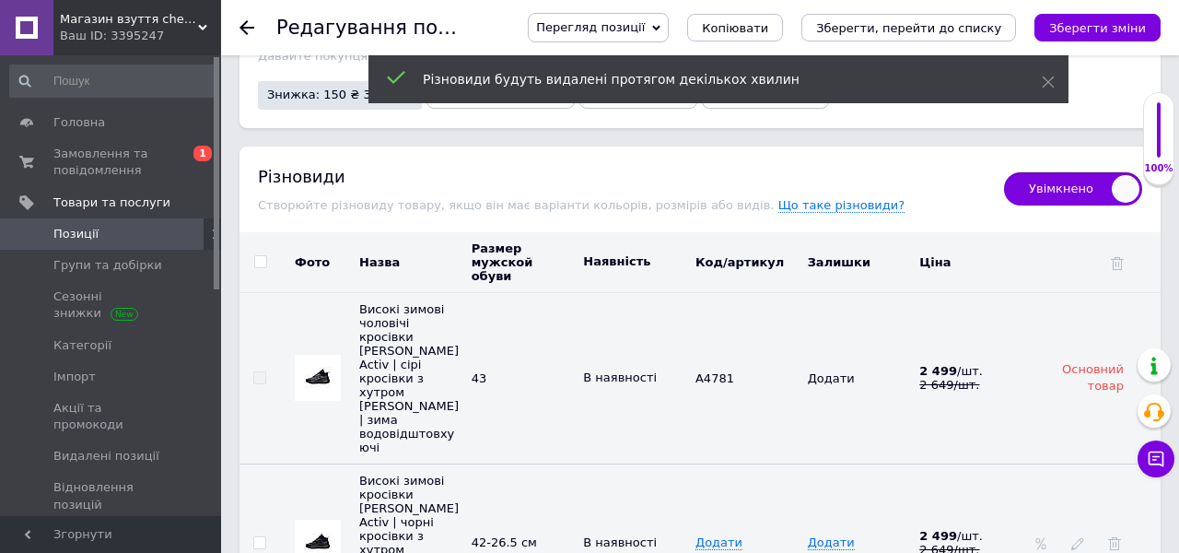
click at [1049, 183] on span "Увімкнено" at bounding box center [1073, 188] width 138 height 33
click at [1004, 172] on input "Увімкнено" at bounding box center [998, 166] width 12 height 12
checkbox input "false"
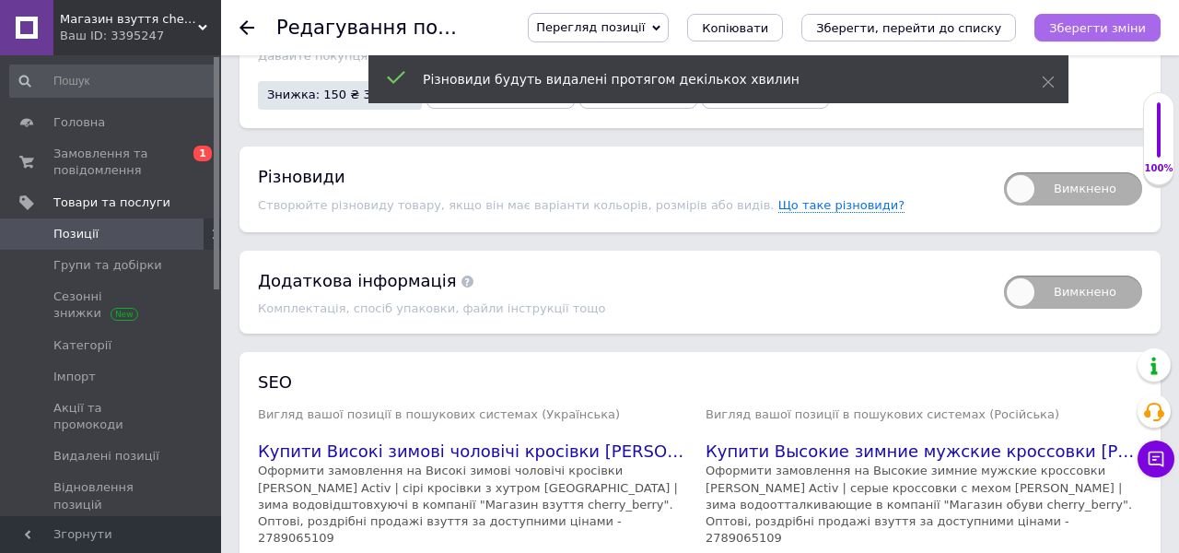
click at [1104, 29] on icon "Зберегти зміни" at bounding box center [1097, 28] width 97 height 14
click at [1080, 165] on div "Вимкнено" at bounding box center [1064, 189] width 157 height 49
click at [1041, 174] on span "Вимкнено" at bounding box center [1073, 188] width 138 height 33
click at [1004, 172] on input "Вимкнено" at bounding box center [998, 166] width 12 height 12
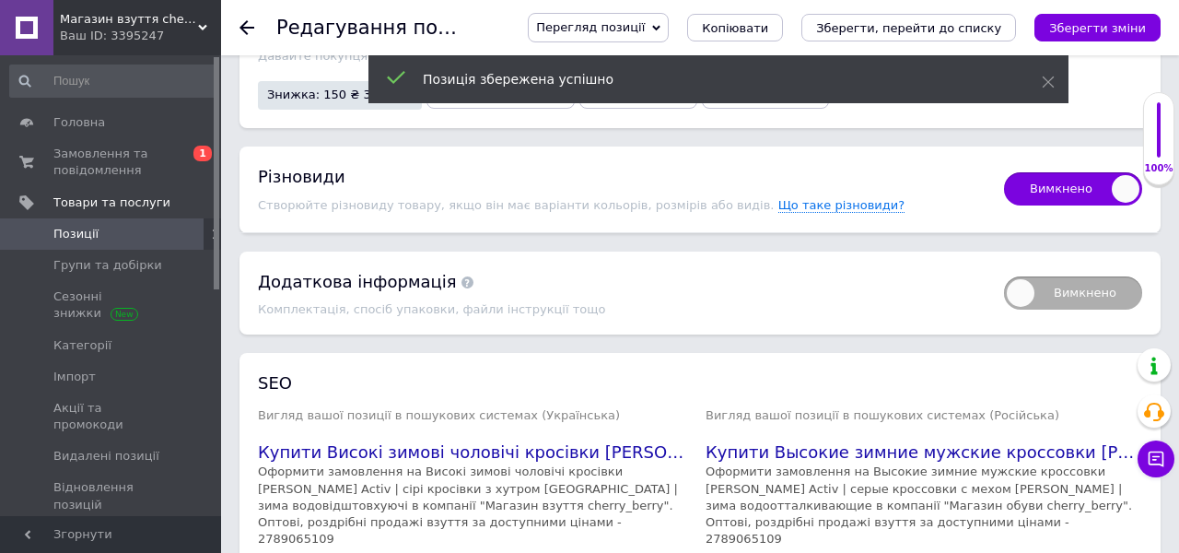
checkbox input "true"
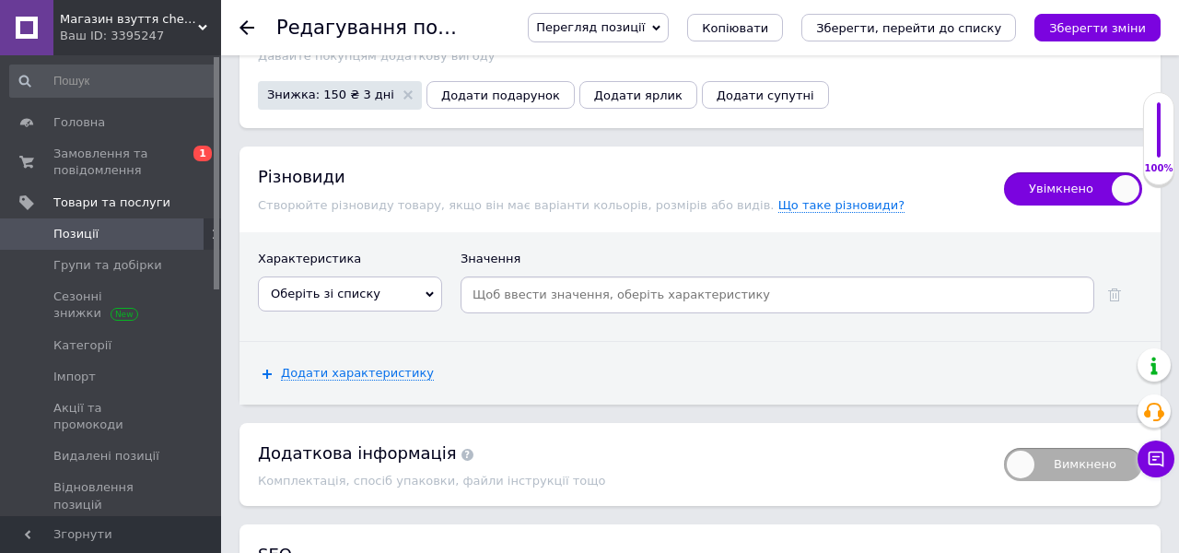
click at [376, 289] on span "Оберіть зі списку" at bounding box center [350, 293] width 184 height 35
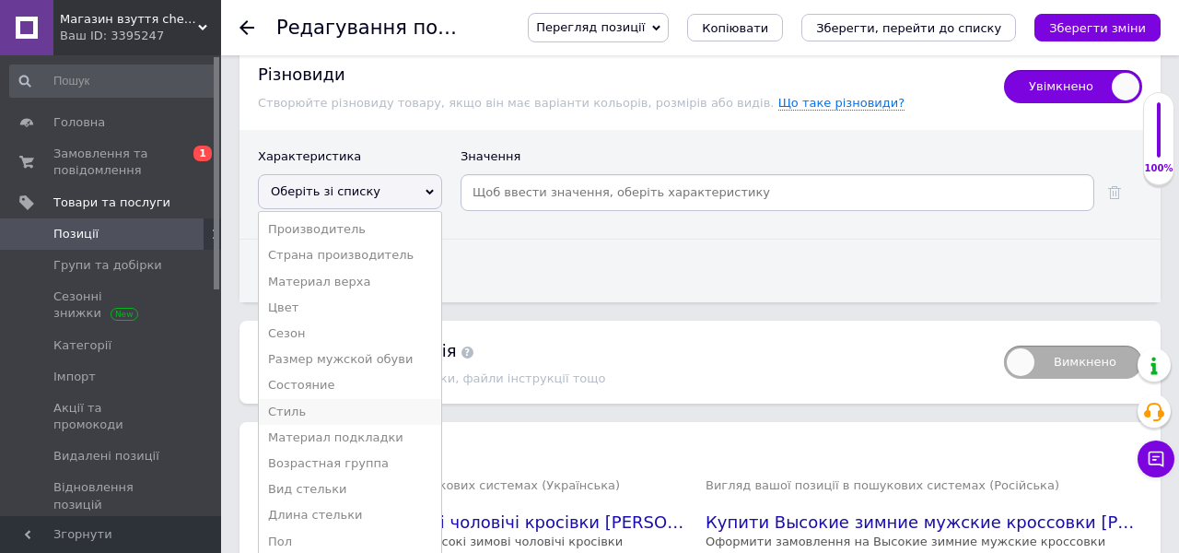
scroll to position [4754, 0]
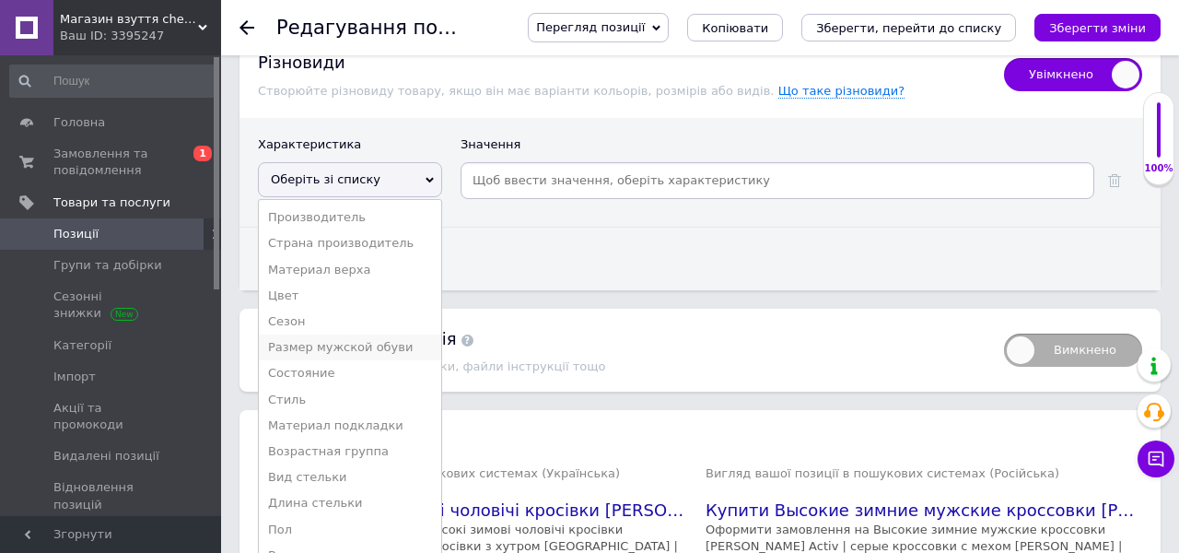
click at [375, 334] on li "Размер мужской обуви" at bounding box center [350, 347] width 182 height 26
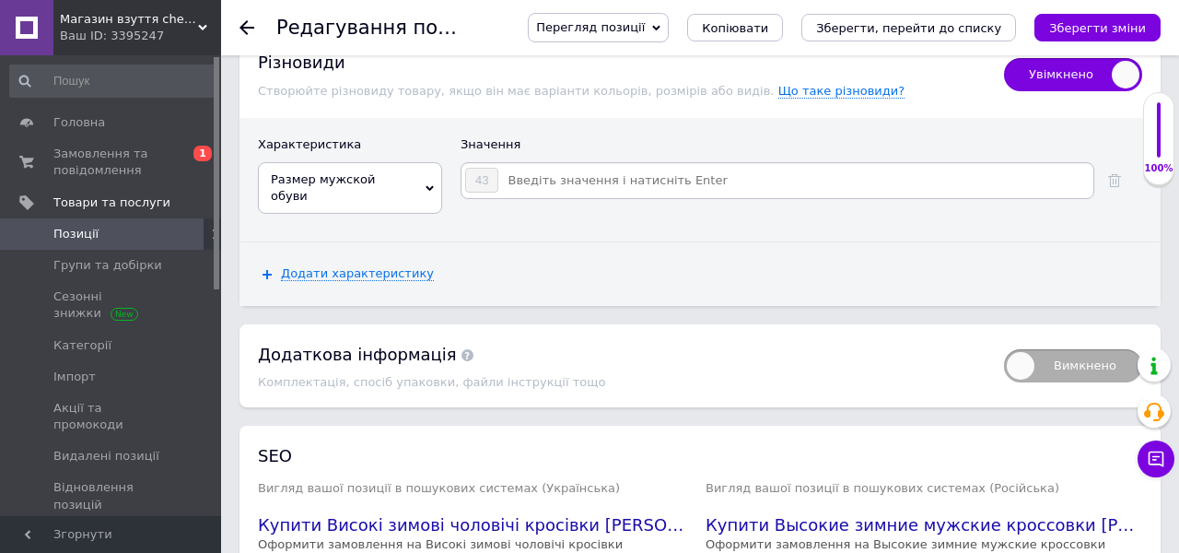
scroll to position [4640, 0]
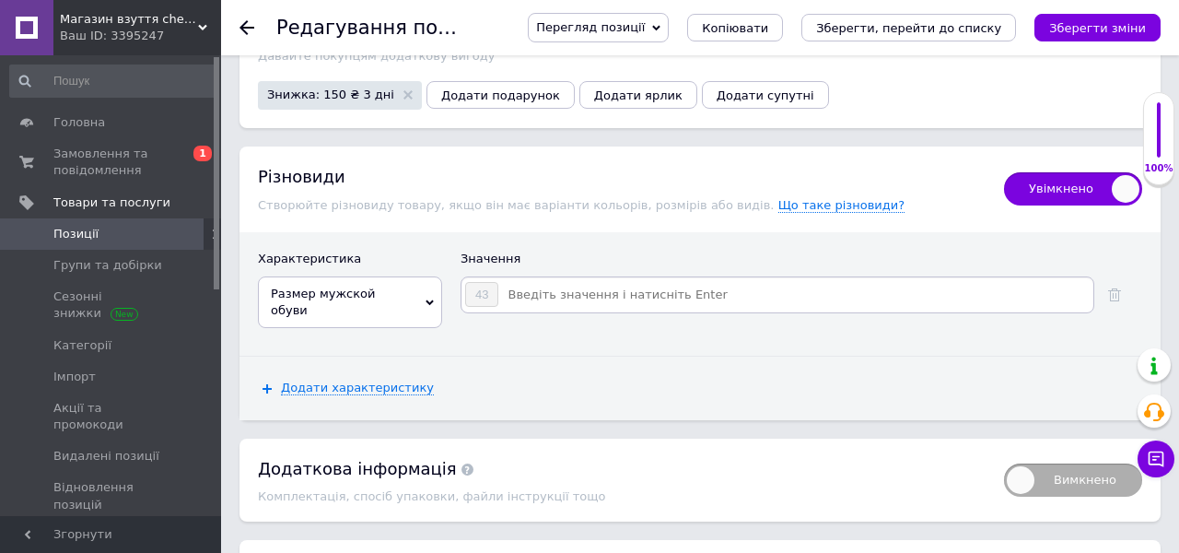
click at [563, 281] on input at bounding box center [794, 295] width 591 height 28
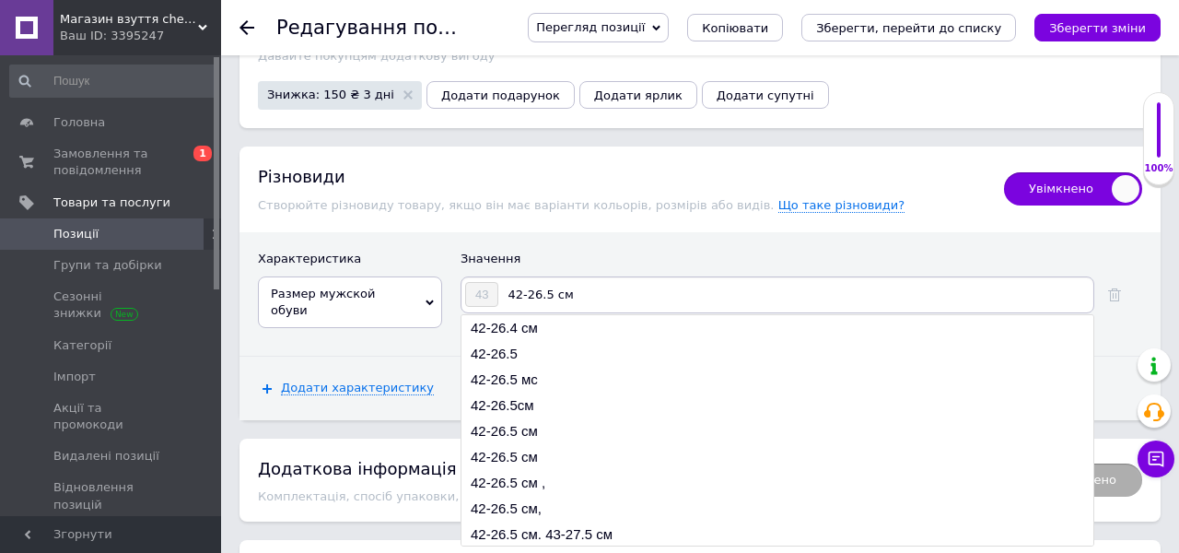
type input "42-26.5 см"
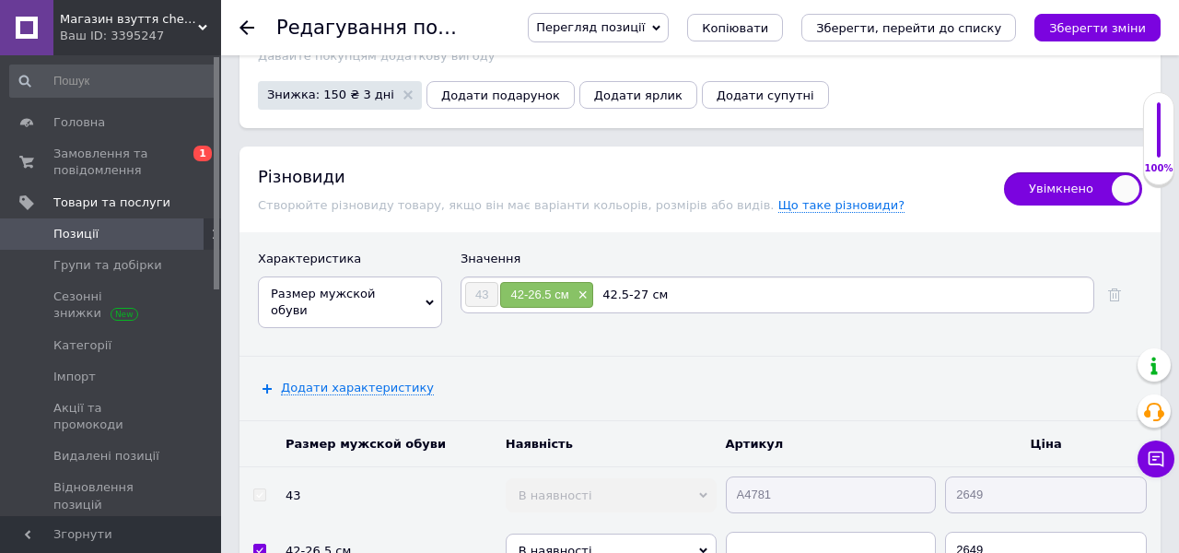
type input "42.5-27 см"
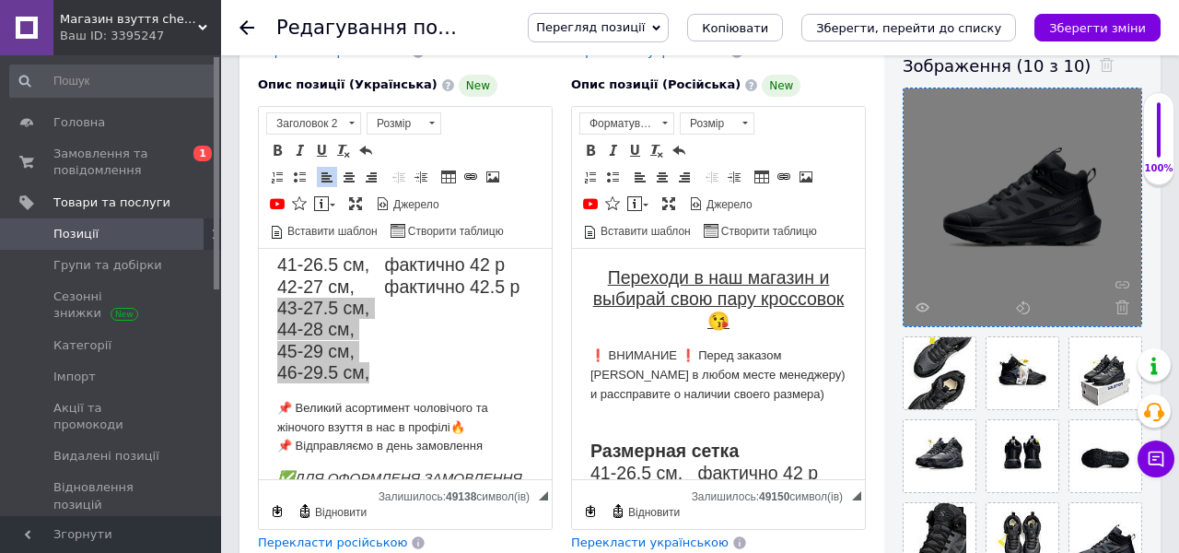
scroll to position [301, 0]
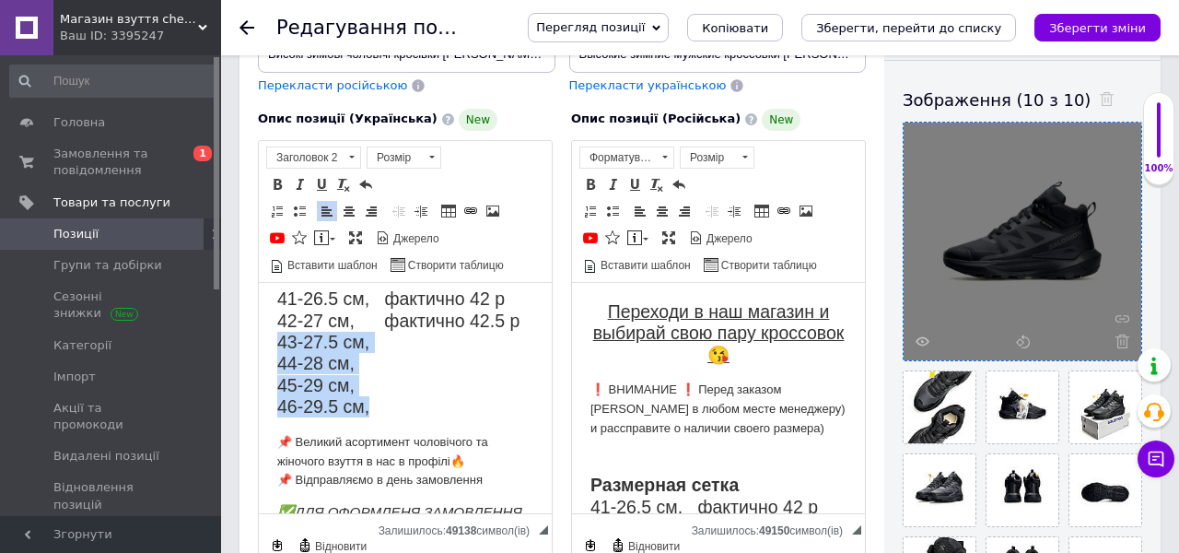
click at [420, 405] on h2 "Розмірна сітка 41-26.5 см, фактично 42 р 42-27 см, фактично 42.5 р 43-27.5 см, …" at bounding box center [405, 320] width 256 height 194
drag, startPoint x: 371, startPoint y: 400, endPoint x: 272, endPoint y: 347, distance: 112.5
click at [272, 347] on html "Переходь до нашого магазину та обирай свою пару кросівок😘 ❗️ УВАГА ❗️ Перед зам…" at bounding box center [405, 514] width 293 height 922
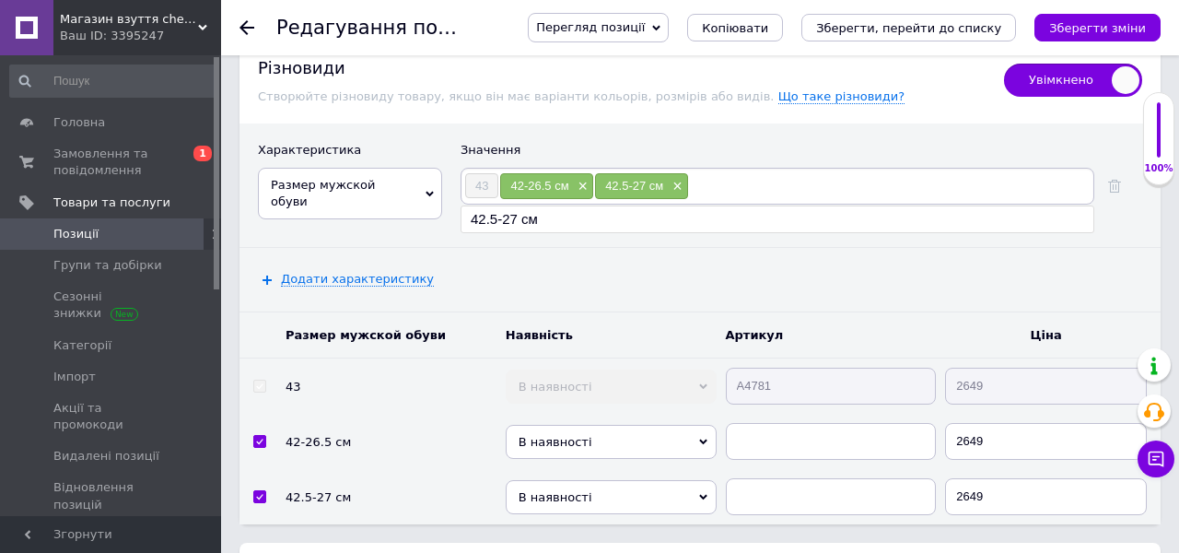
scroll to position [4697, 0]
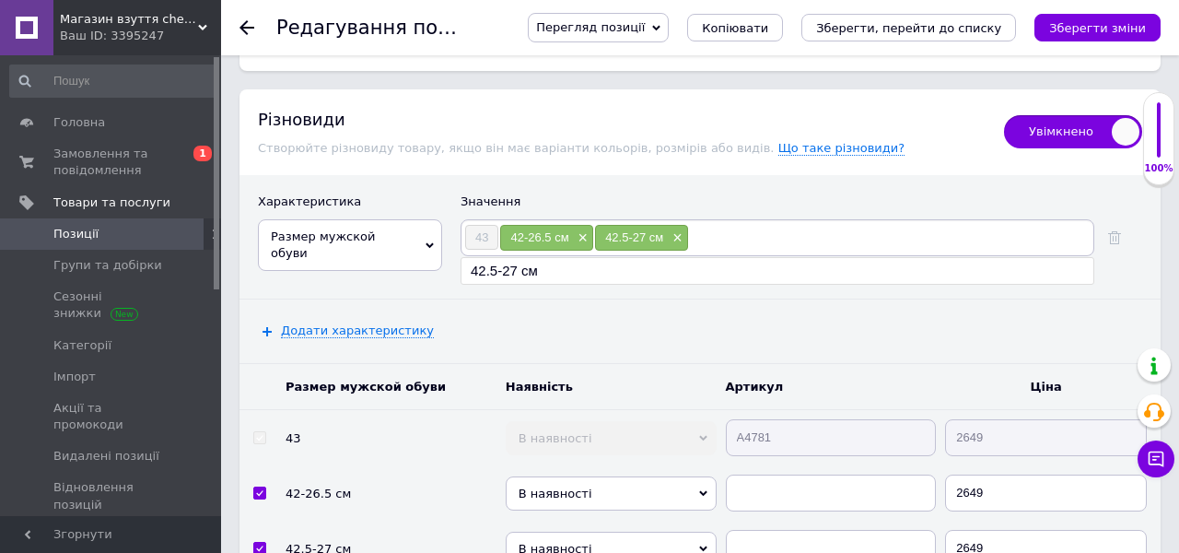
click at [723, 224] on input at bounding box center [890, 238] width 402 height 28
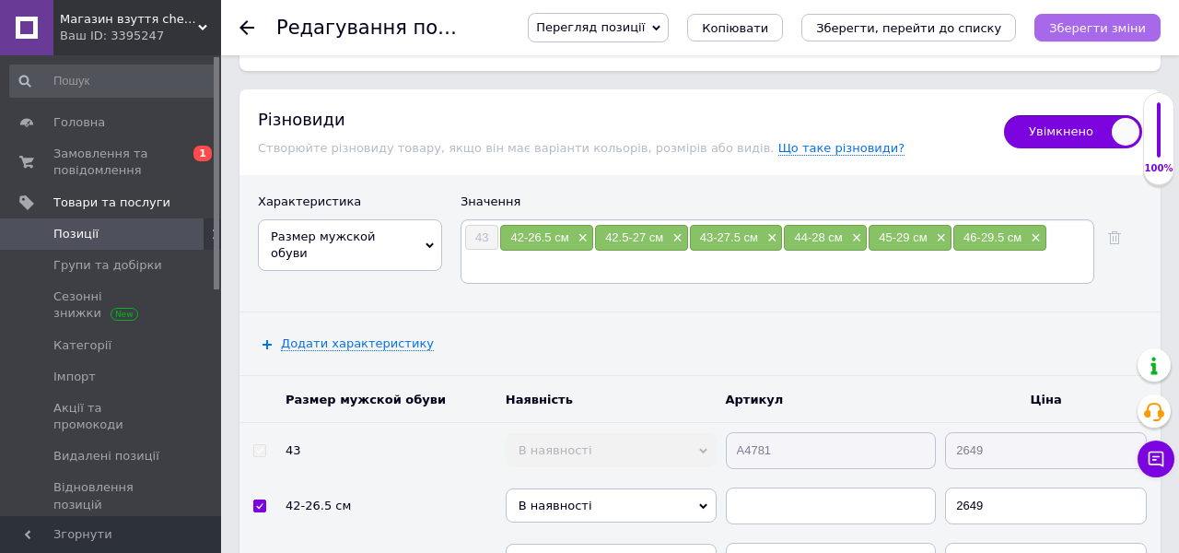
click at [1093, 22] on icon "Зберегти зміни" at bounding box center [1097, 28] width 97 height 14
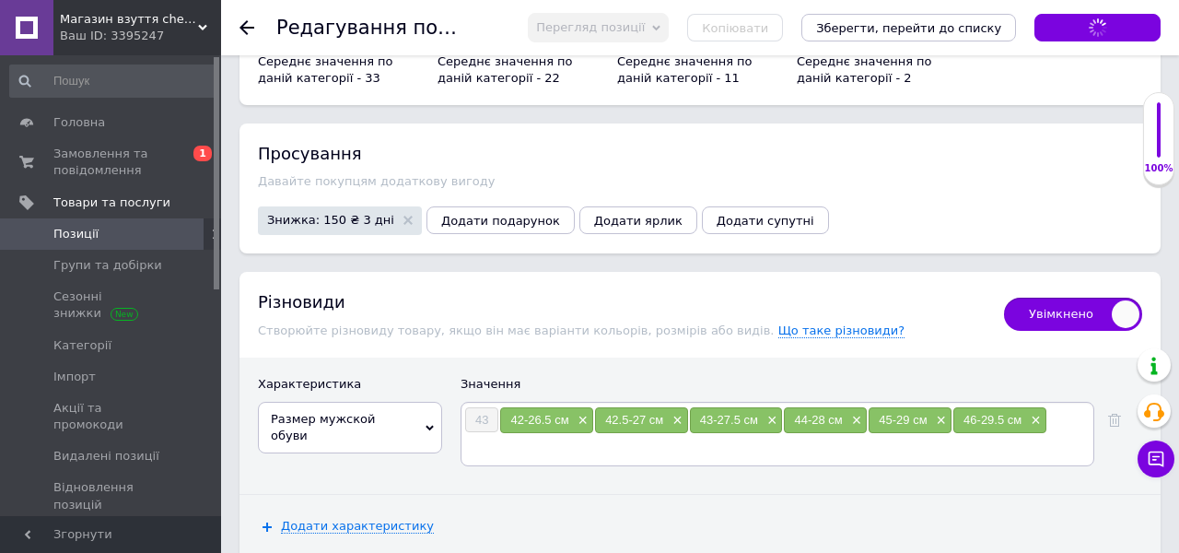
scroll to position [4500, 0]
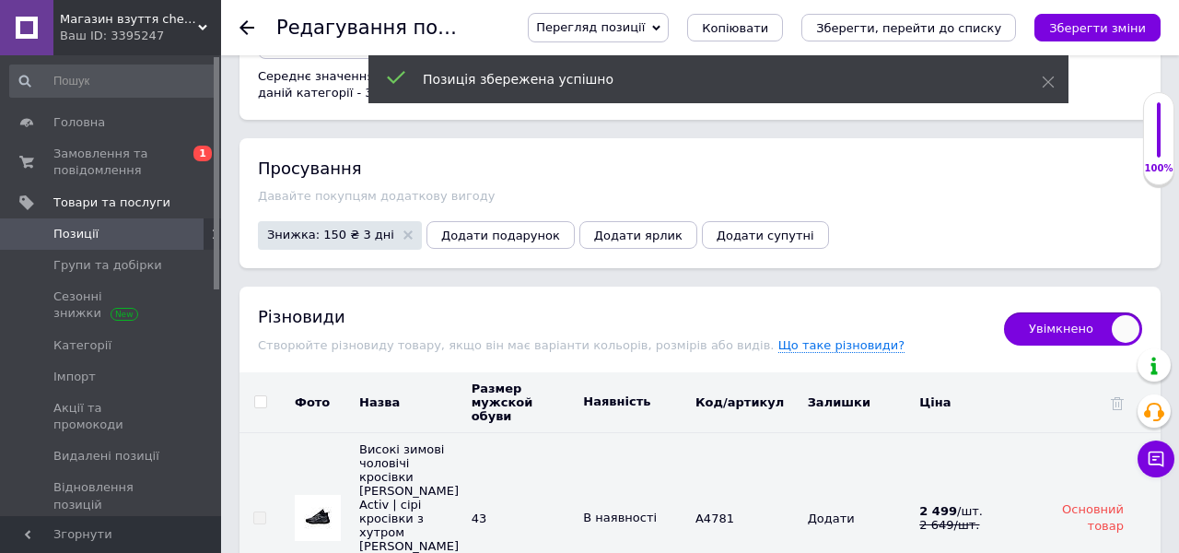
click at [337, 228] on span "Знижка: 150 ₴ 3 дні" at bounding box center [330, 234] width 127 height 12
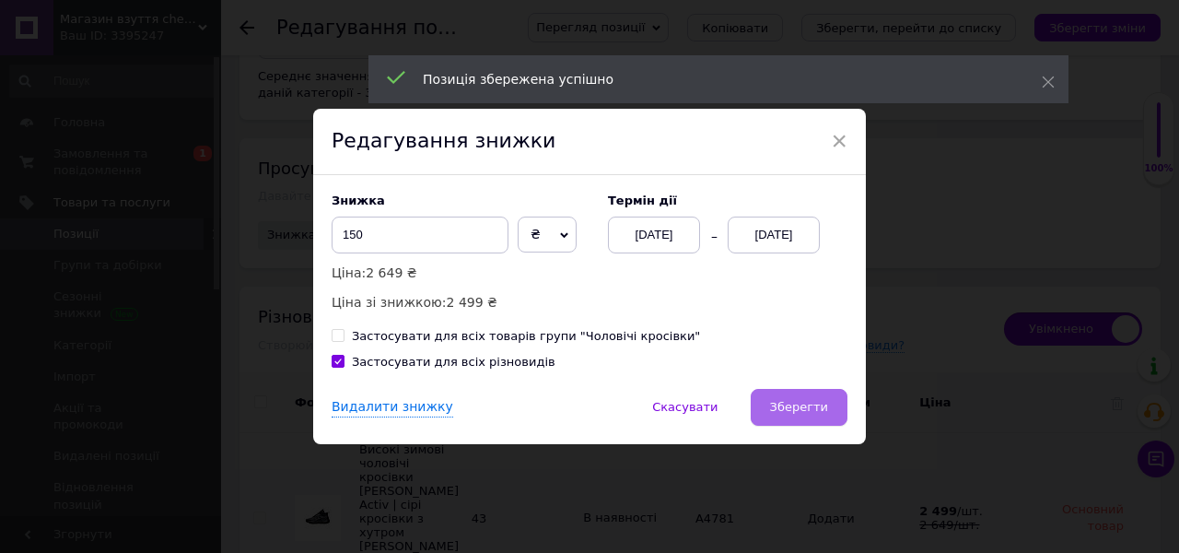
click at [775, 416] on button "Зберегти" at bounding box center [799, 407] width 97 height 37
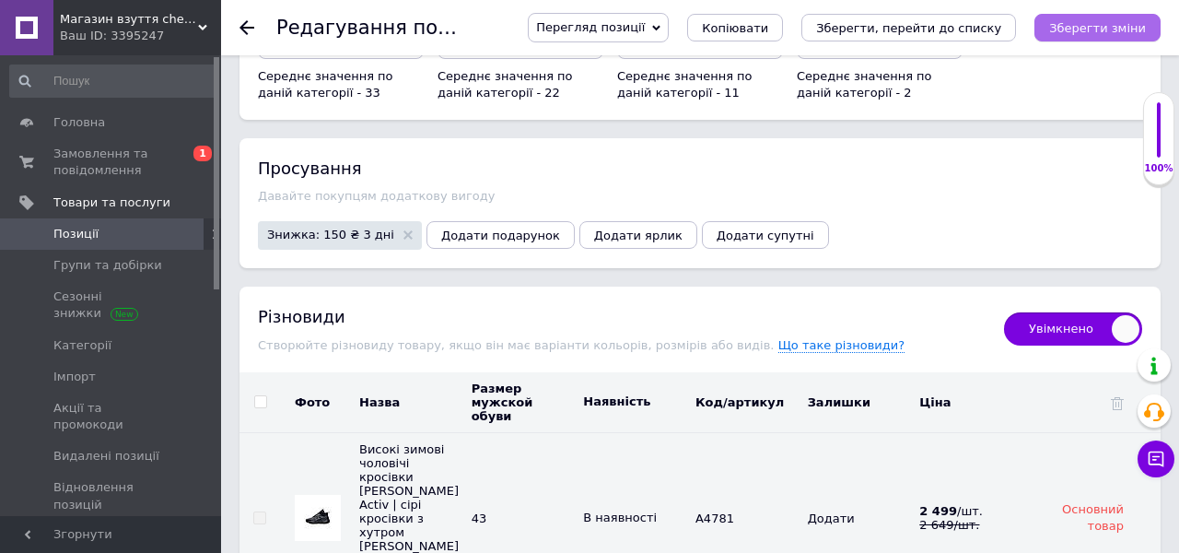
click at [1078, 30] on icon "Зберегти зміни" at bounding box center [1097, 28] width 97 height 14
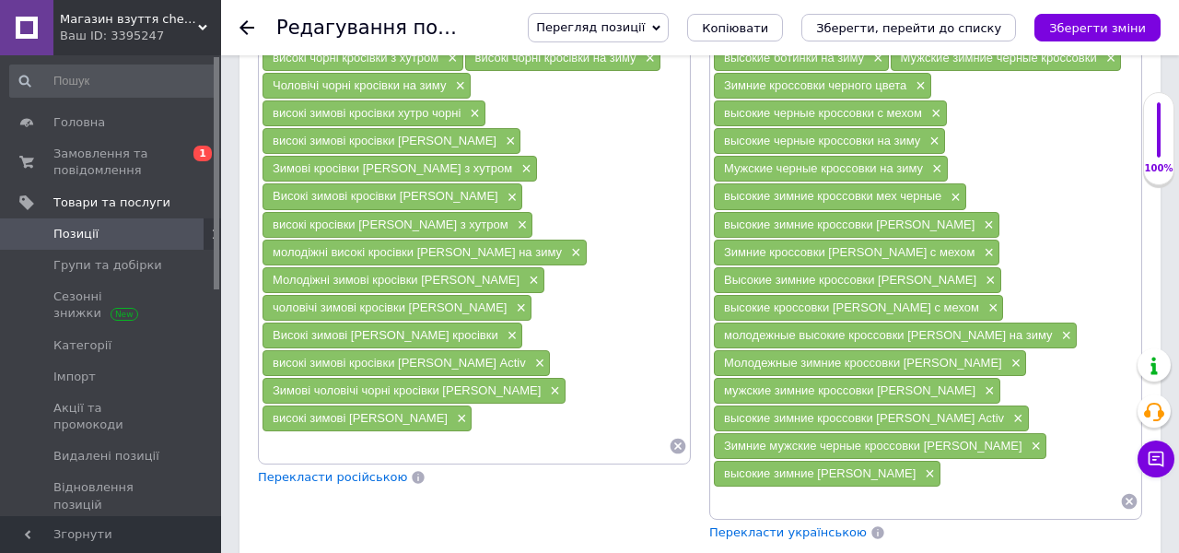
scroll to position [1656, 0]
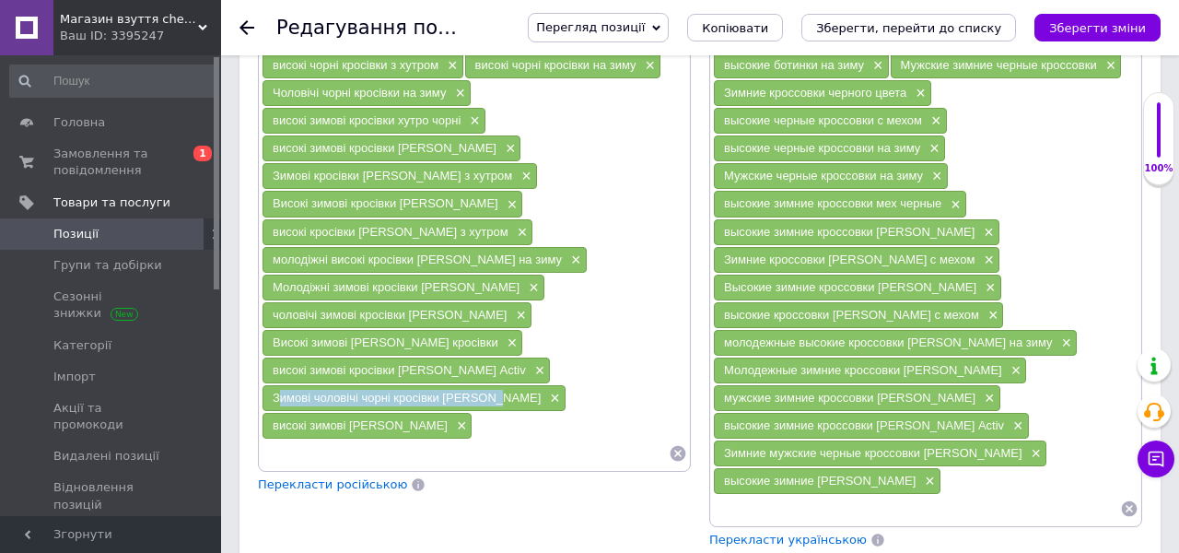
drag, startPoint x: 495, startPoint y: 390, endPoint x: 266, endPoint y: 388, distance: 228.5
click at [266, 388] on div "Зимові чоловічі чорні кросівки [PERSON_NAME] ×" at bounding box center [414, 398] width 303 height 26
click at [545, 391] on span "×" at bounding box center [552, 399] width 15 height 16
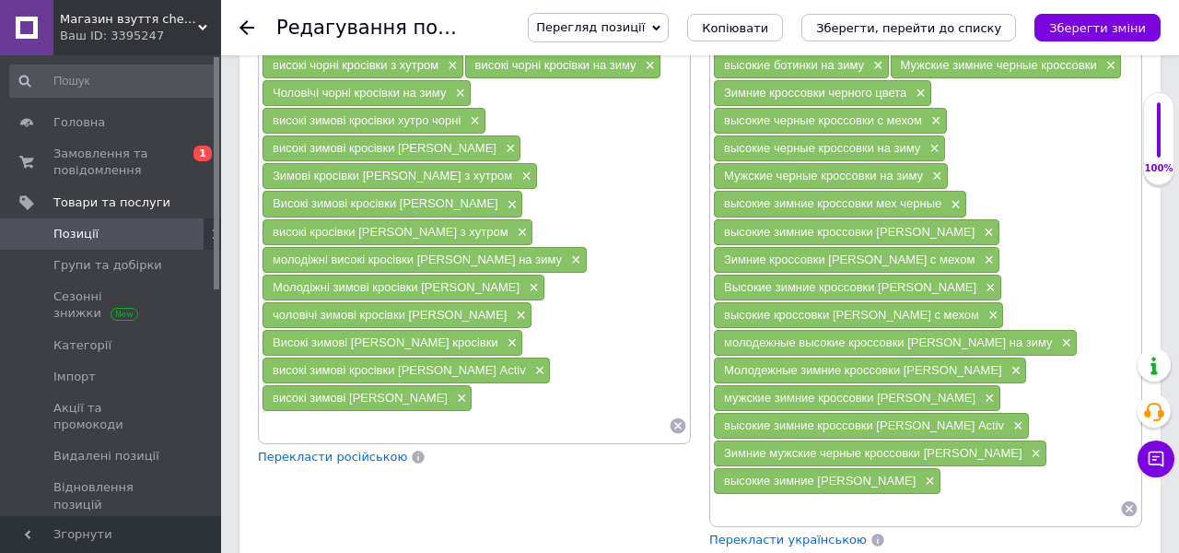
click at [437, 415] on input at bounding box center [465, 426] width 407 height 28
paste input "Зимові чоловічі чорні кросівки [PERSON_NAME]"
click at [369, 414] on input "Зимові чоловічі чорні кросівки [PERSON_NAME]" at bounding box center [465, 426] width 407 height 28
type input "Зимові чоловічі сірі кросівки [PERSON_NAME]"
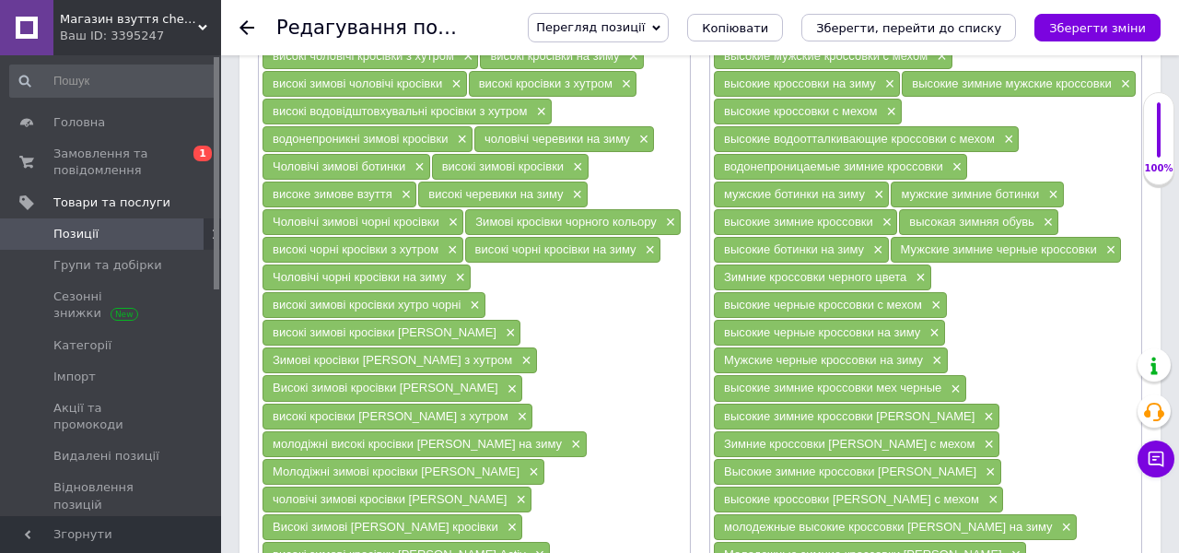
scroll to position [1470, 0]
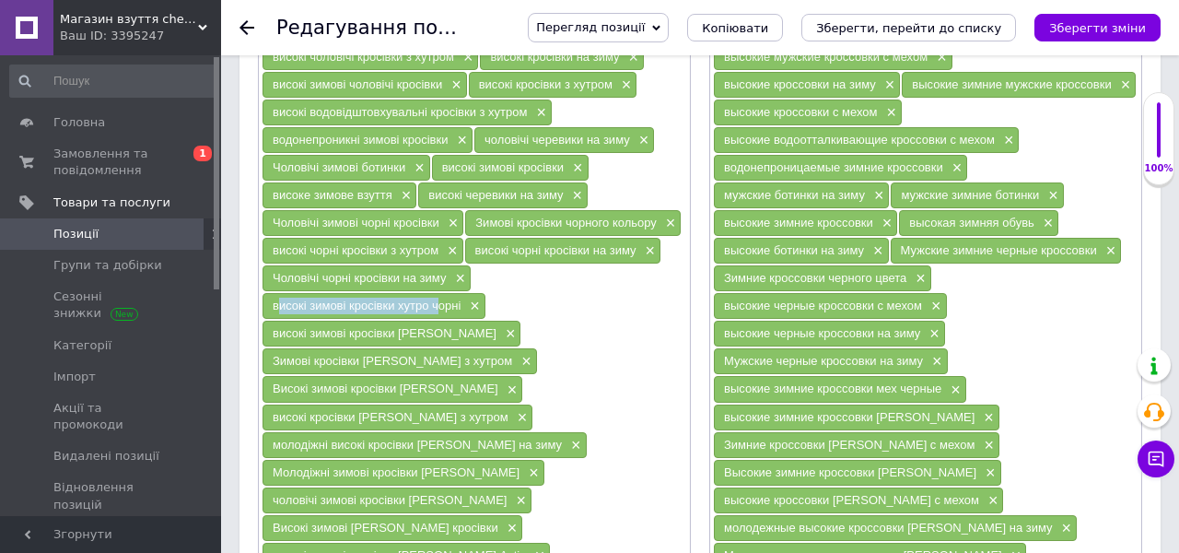
drag, startPoint x: 431, startPoint y: 294, endPoint x: 267, endPoint y: 294, distance: 164.0
click at [267, 294] on div "високі зимові кросівки хутро чорні ×" at bounding box center [374, 306] width 223 height 26
click at [475, 299] on span "×" at bounding box center [472, 307] width 15 height 16
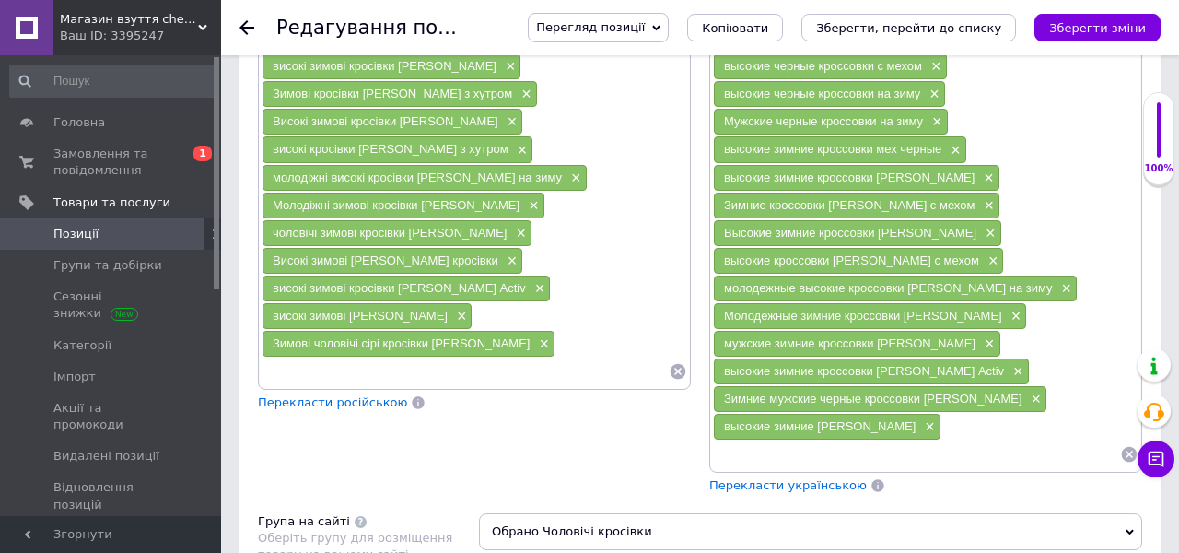
scroll to position [1745, 0]
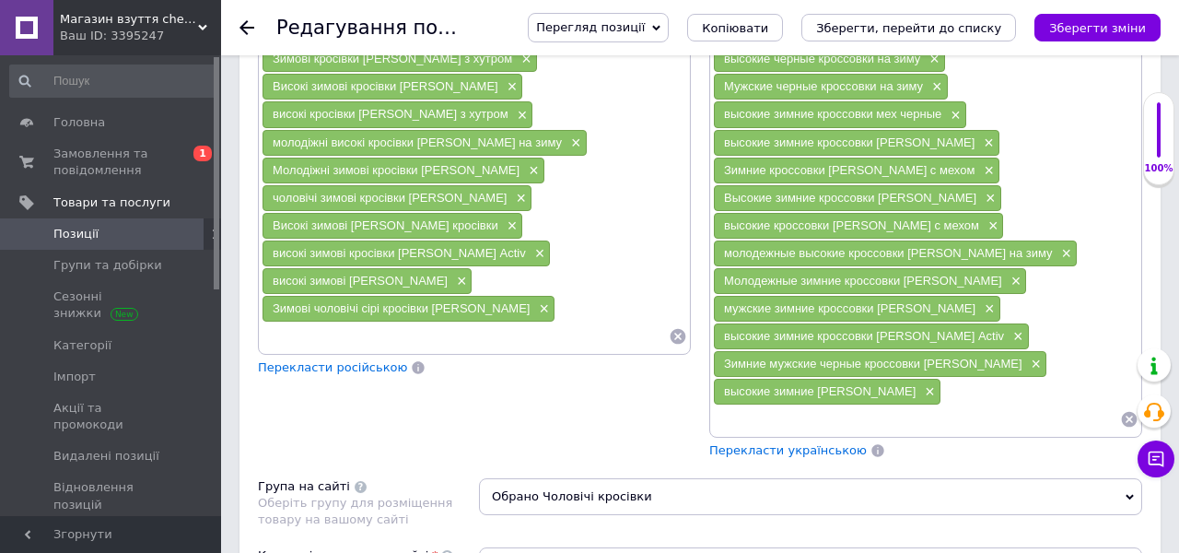
click at [473, 322] on input at bounding box center [465, 336] width 407 height 28
paste input "високі зимові кросівки хутро"
click at [530, 301] on span "Зимові чоловічі сірі кросівки [PERSON_NAME]" at bounding box center [401, 308] width 257 height 14
click at [462, 322] on input "високі зимові кросівки хутро" at bounding box center [465, 336] width 407 height 28
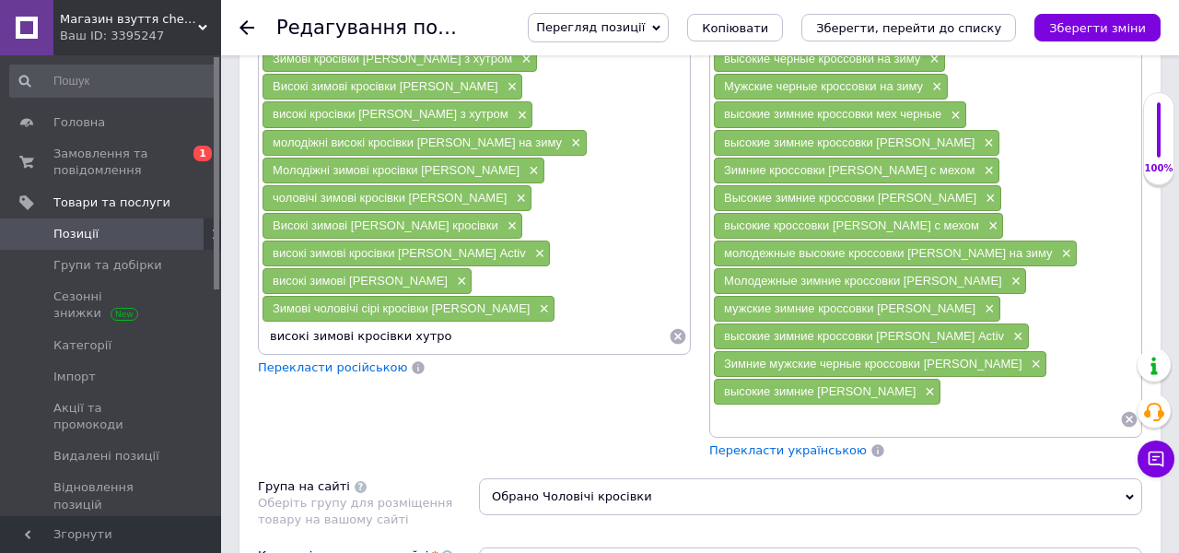
paste input "сірі"
type input "високі зимові кросівки хутро сірі"
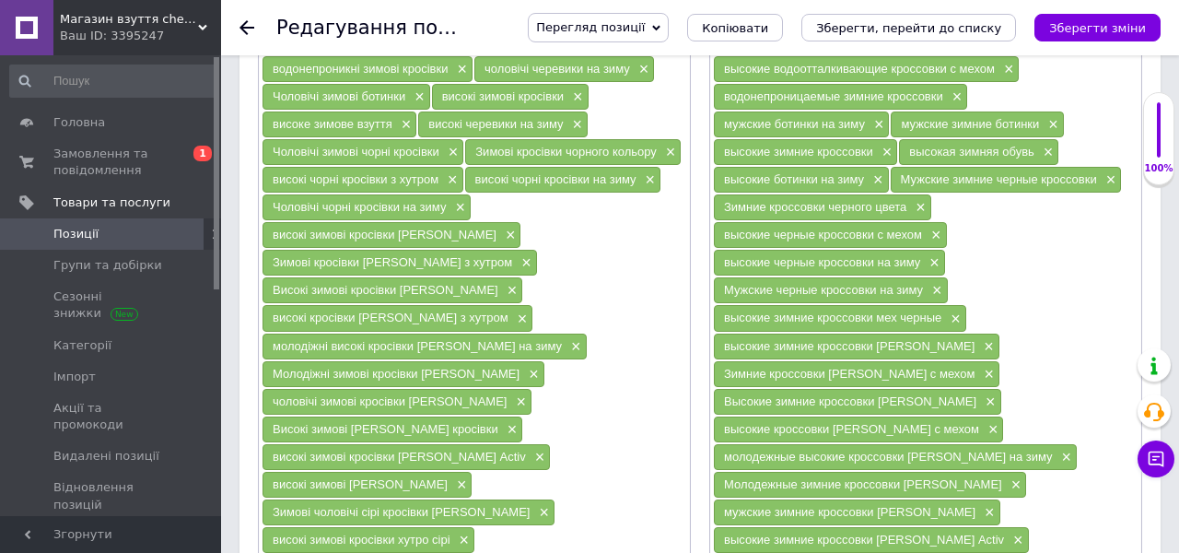
scroll to position [1532, 0]
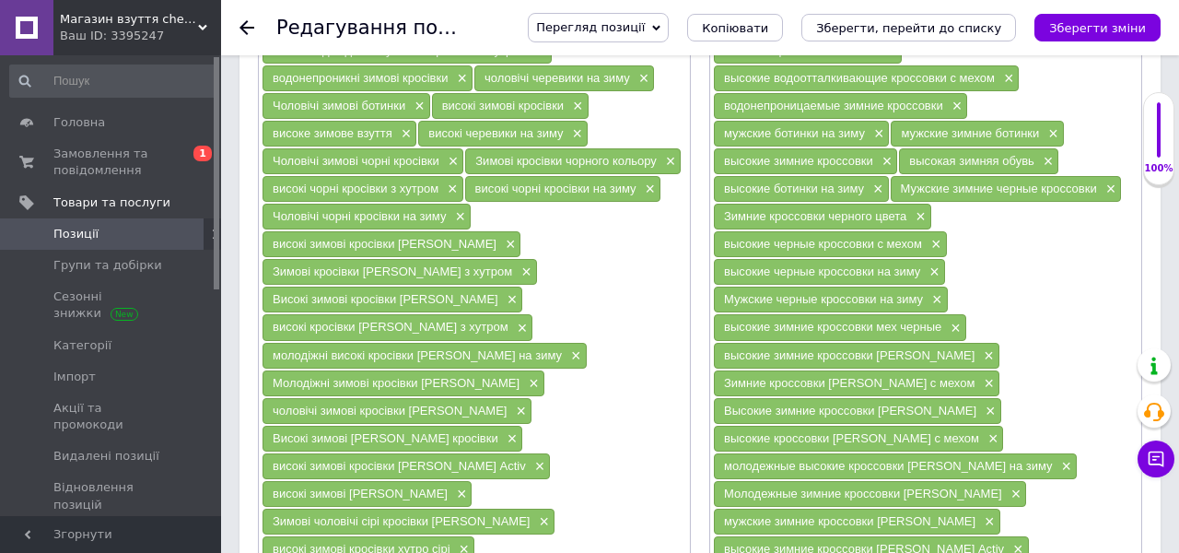
drag, startPoint x: 448, startPoint y: 201, endPoint x: 271, endPoint y: 201, distance: 176.9
click at [271, 204] on div "Чоловічі чорні кросівки на зиму ×" at bounding box center [367, 217] width 208 height 26
click at [459, 209] on span "×" at bounding box center [458, 217] width 15 height 16
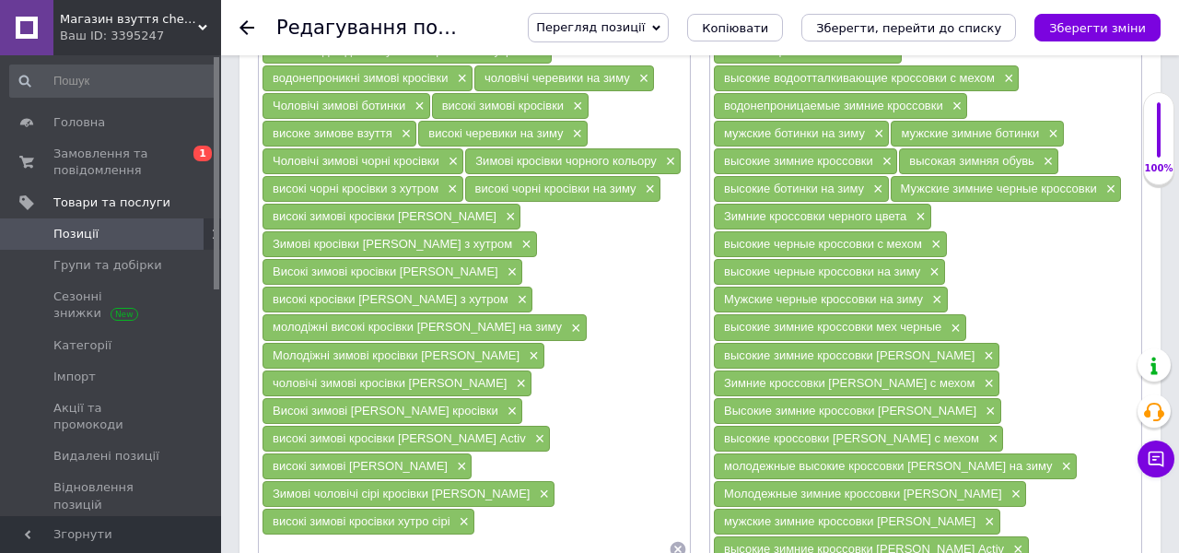
click at [448, 535] on input at bounding box center [465, 549] width 407 height 28
paste input "Чоловічі чорні кросівки на зиму"
click at [440, 514] on span "високі зимові кросівки хутро сірі" at bounding box center [362, 521] width 178 height 14
click at [335, 535] on input "Чоловічі чорні кросівки на зиму" at bounding box center [465, 549] width 407 height 28
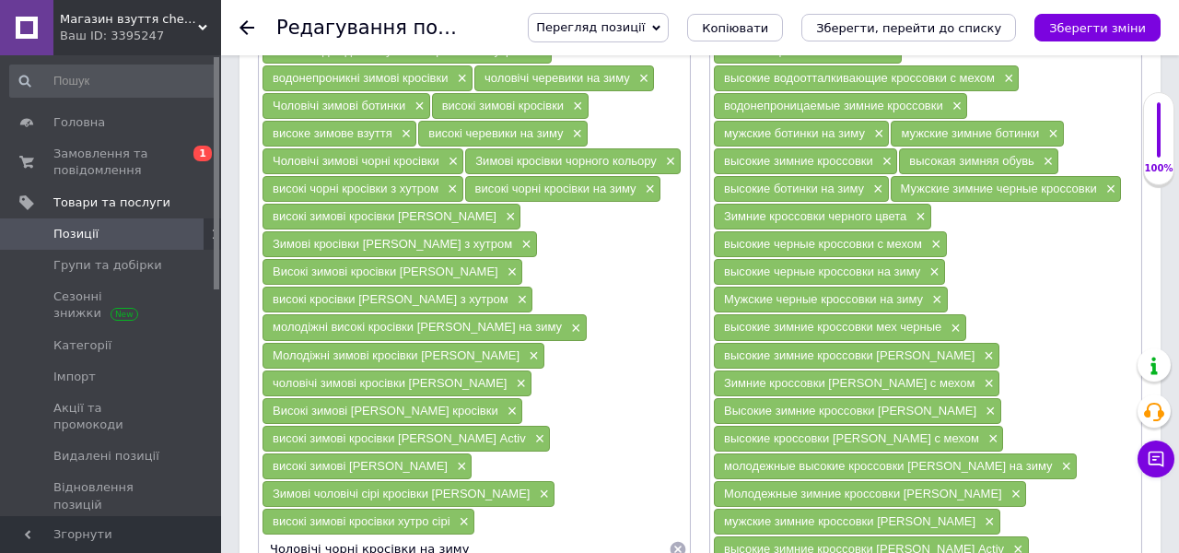
click at [334, 535] on input "Чоловічі чорні кросівки на зиму" at bounding box center [465, 549] width 407 height 28
paste input "ір"
type input "Чоловічі сірі кросівки на зиму"
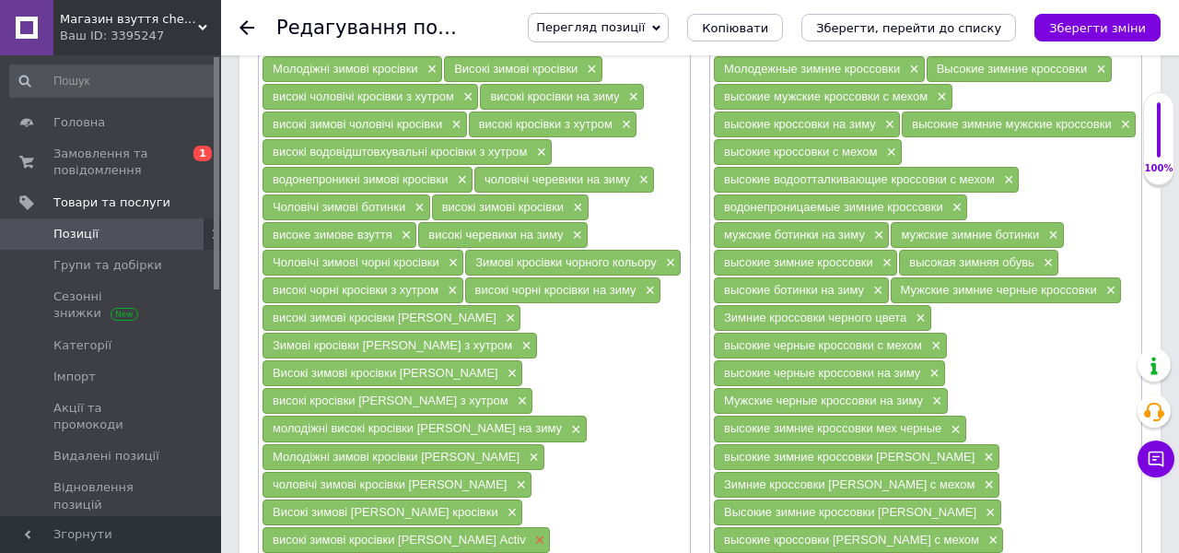
scroll to position [1423, 0]
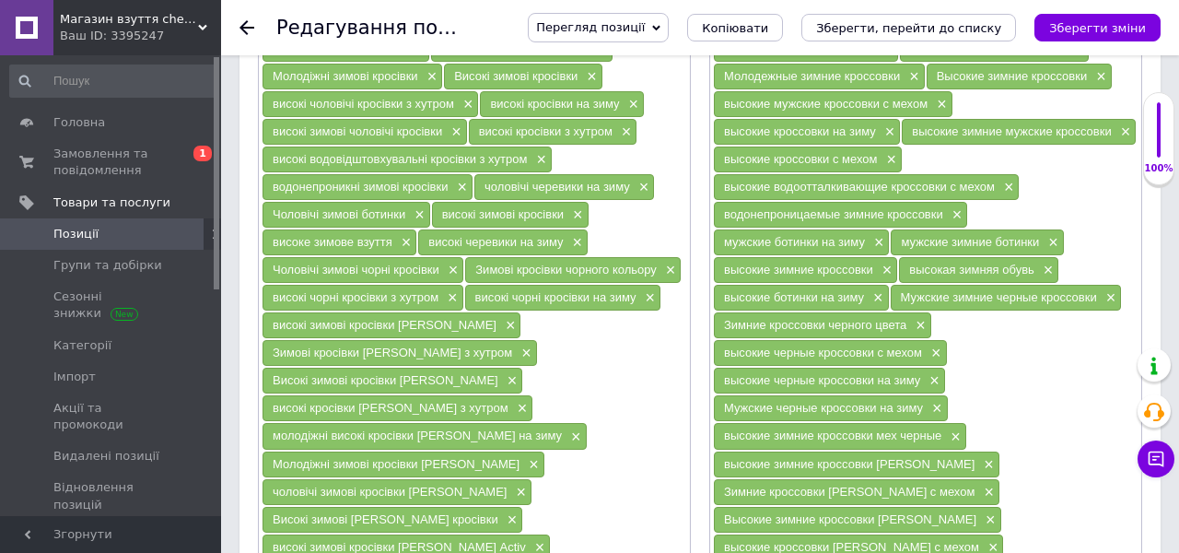
drag, startPoint x: 639, startPoint y: 287, endPoint x: 475, endPoint y: 284, distance: 164.0
click at [474, 285] on div "високі чорні кросівки на зиму ×" at bounding box center [563, 298] width 196 height 26
click at [647, 290] on span "×" at bounding box center [648, 298] width 15 height 16
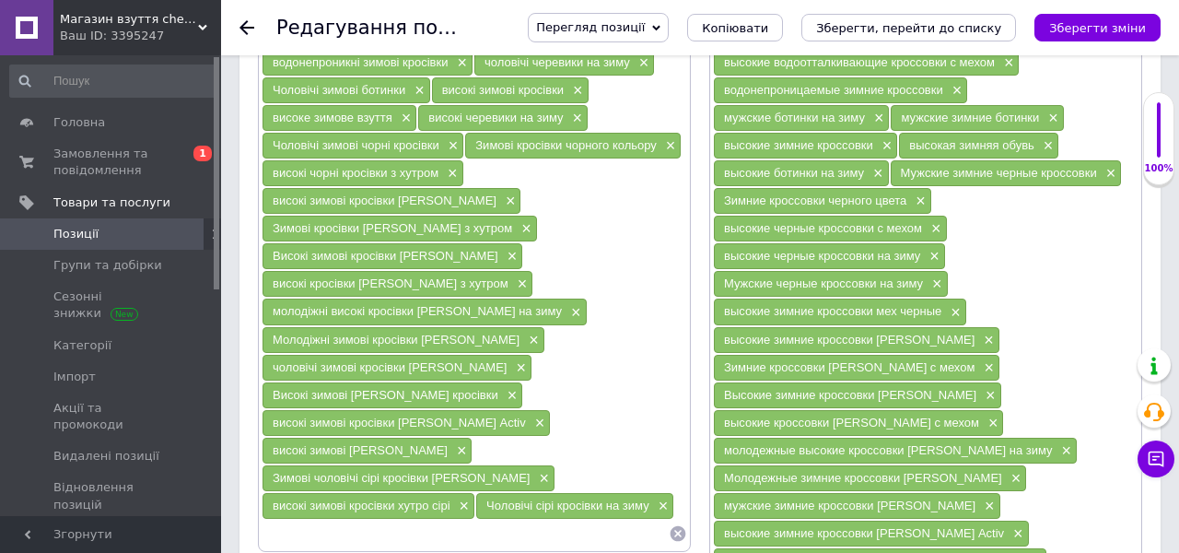
scroll to position [1605, 0]
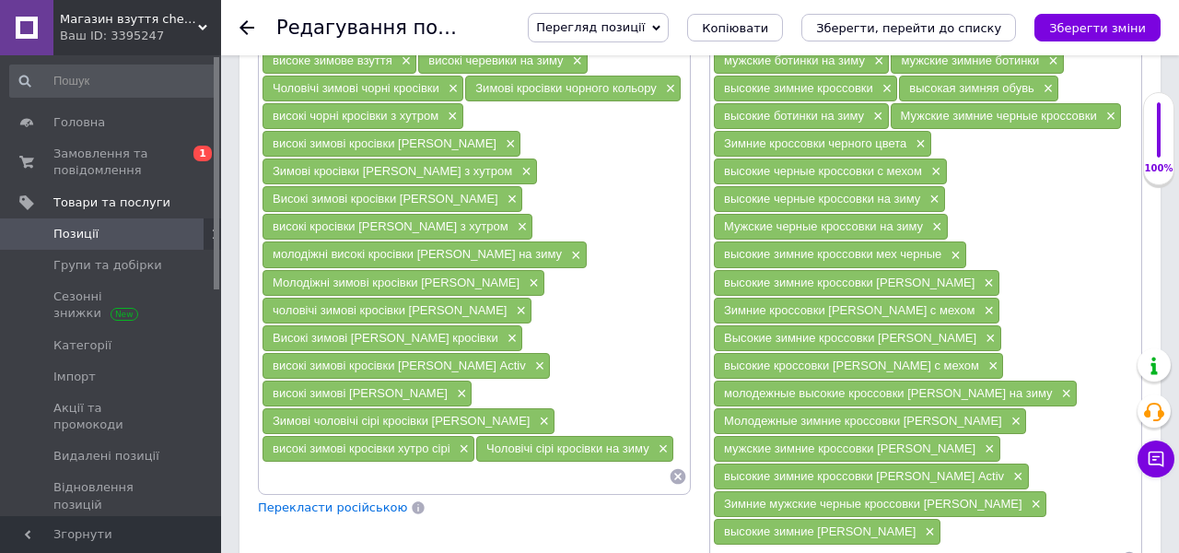
click at [533, 463] on input at bounding box center [465, 477] width 407 height 28
paste input "високі чорні кросівки на зиму"
click at [547, 441] on span "Чоловічі сірі кросівки на зиму" at bounding box center [567, 448] width 163 height 14
click at [333, 463] on input "високі чорні кросівки на зиму" at bounding box center [465, 477] width 407 height 28
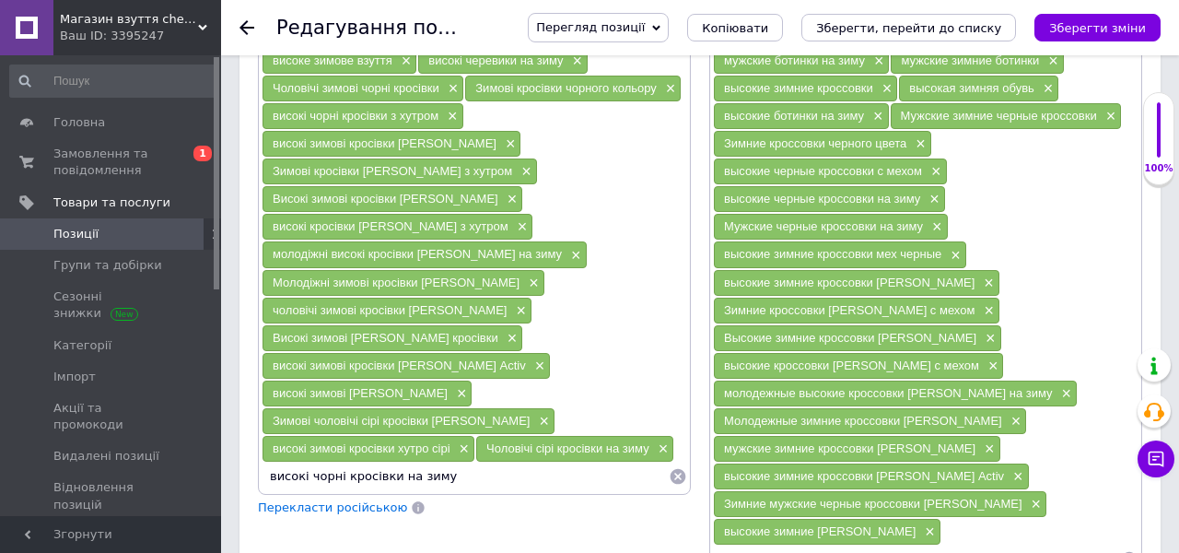
click at [333, 463] on input "високі чорні кросівки на зиму" at bounding box center [465, 477] width 407 height 28
paste input "ір"
type input "високі сірі кросівки на зиму"
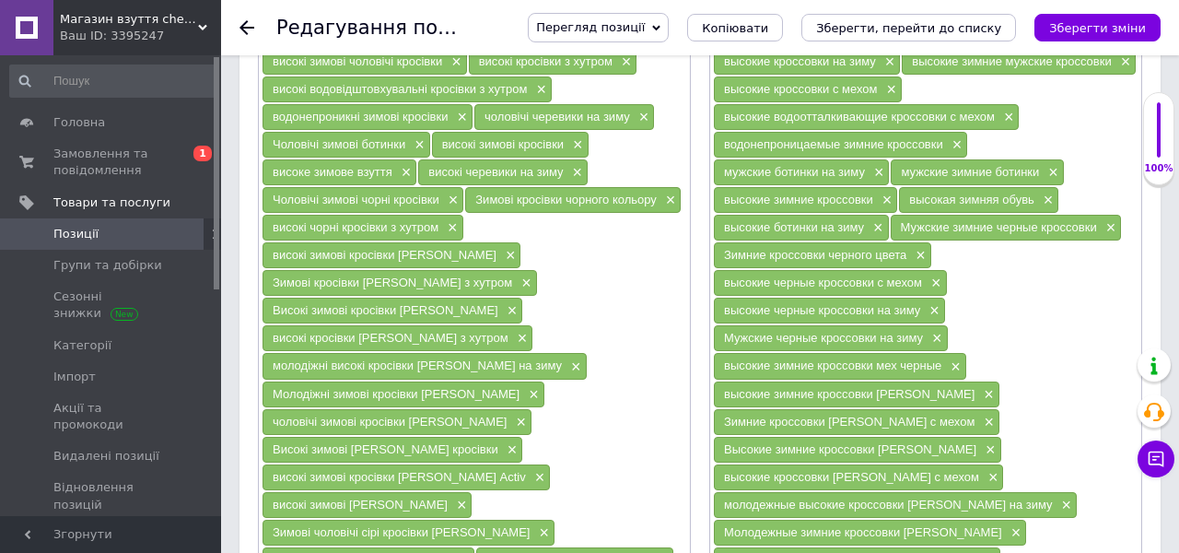
scroll to position [1450, 0]
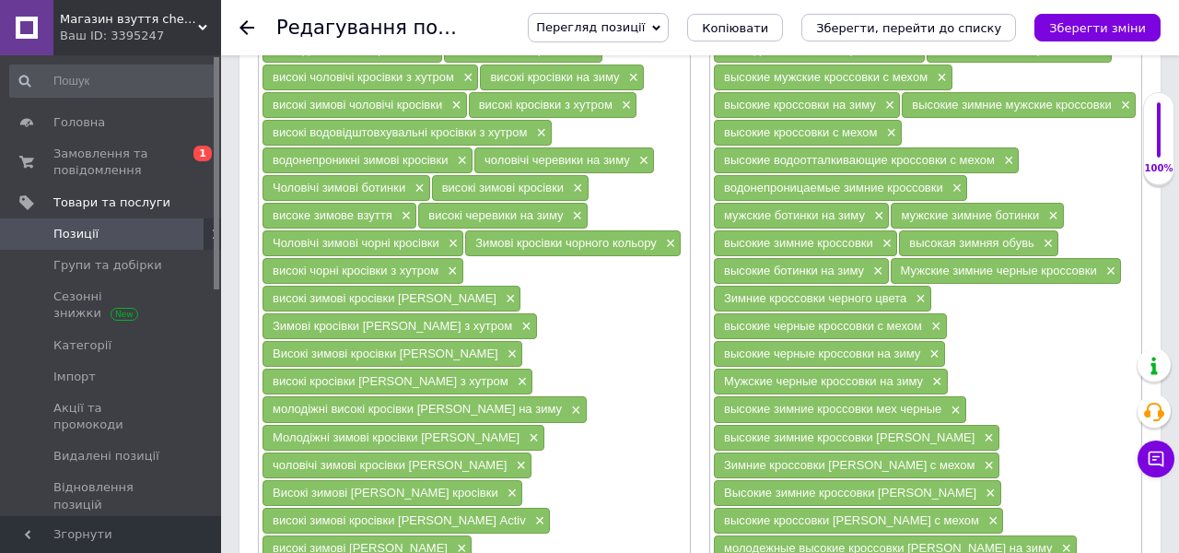
drag, startPoint x: 658, startPoint y: 228, endPoint x: 474, endPoint y: 227, distance: 184.3
click at [474, 230] on div "Зимові кросівки чорного кольору ×" at bounding box center [573, 243] width 216 height 26
click at [670, 236] on span "×" at bounding box center [669, 244] width 15 height 16
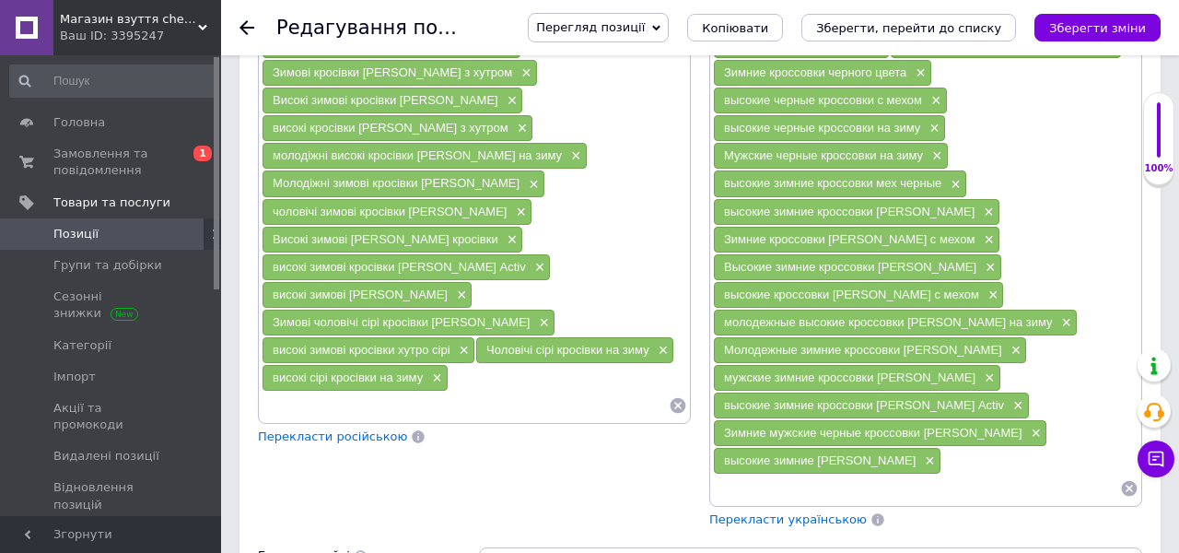
scroll to position [1708, 0]
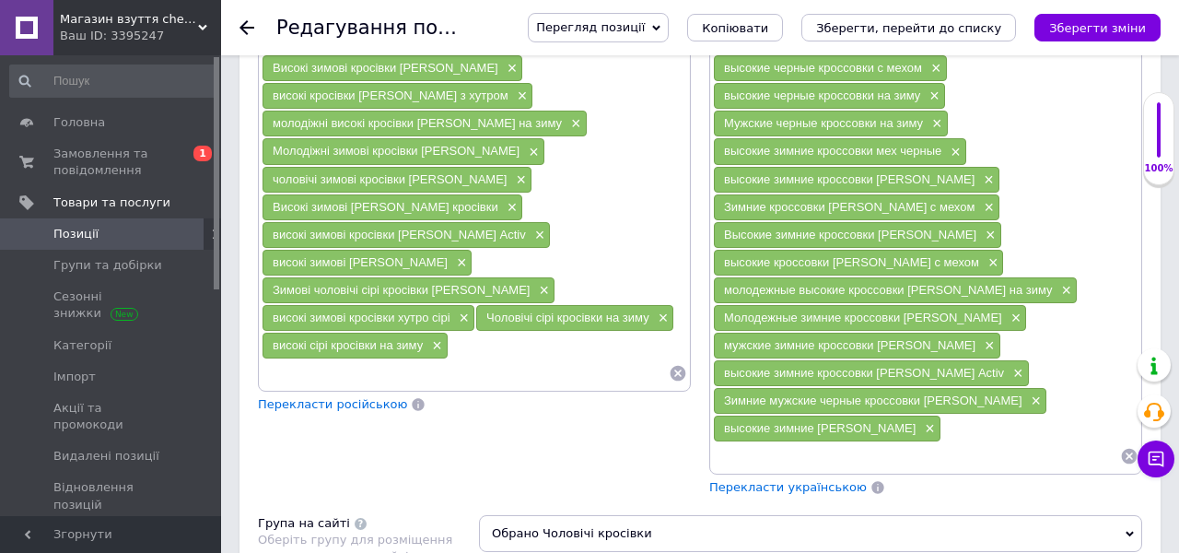
click at [466, 359] on input at bounding box center [465, 373] width 407 height 28
paste input "Зимові кросівки чорного кольору"
click at [316, 333] on div "високі сірі кросівки на зиму ×" at bounding box center [355, 346] width 185 height 26
click at [386, 359] on input "Зимові кросівки чорного кольору" at bounding box center [465, 373] width 407 height 28
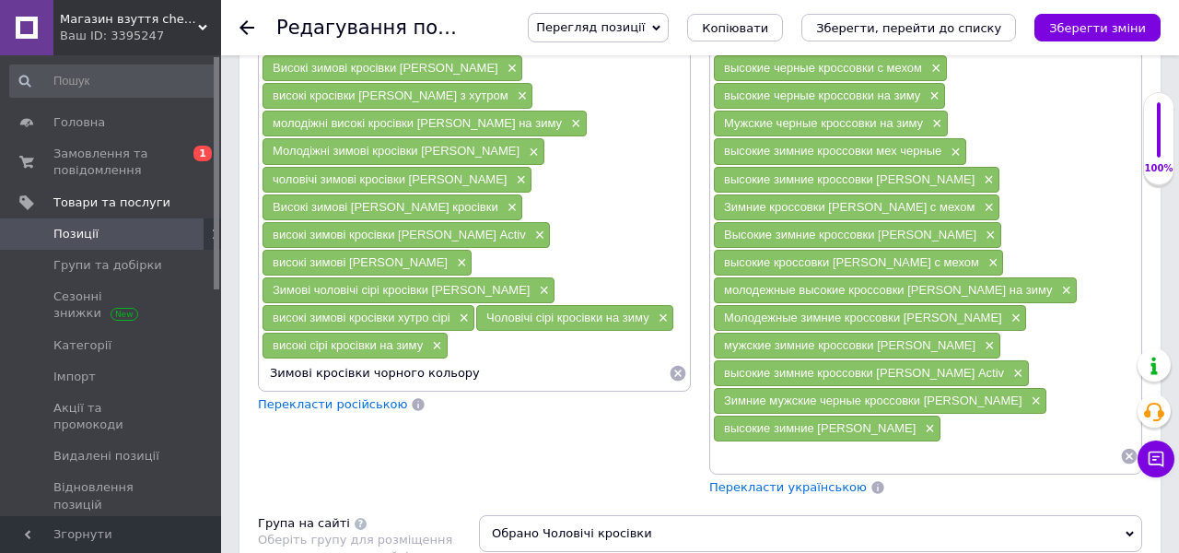
click at [385, 359] on input "Зимові кросівки чорного кольору" at bounding box center [465, 373] width 407 height 28
paste input "ірі"
type input "Зимові кросівки сірого кольору"
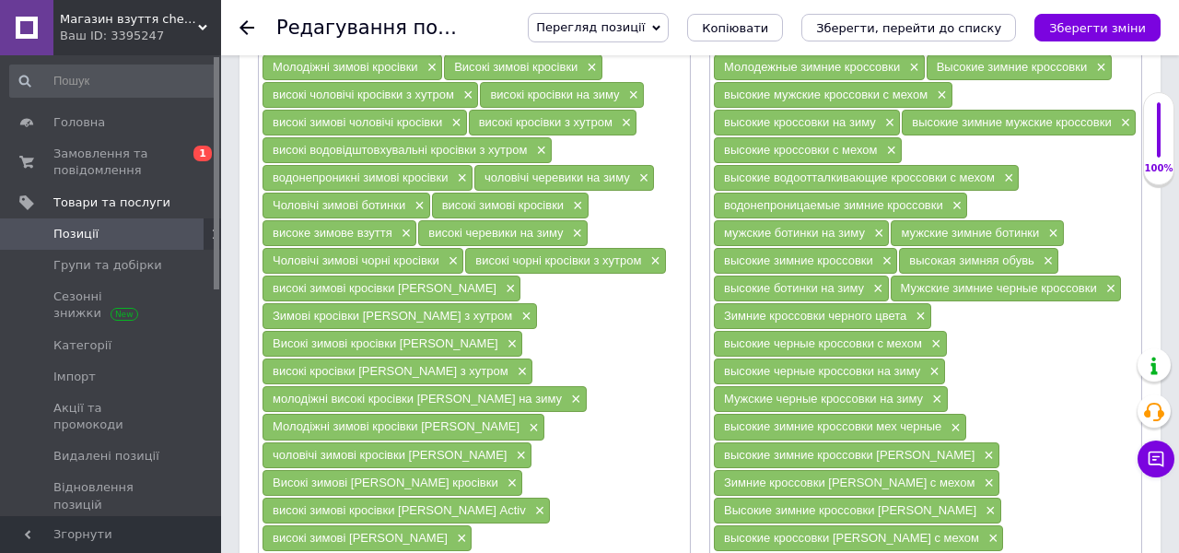
scroll to position [1434, 0]
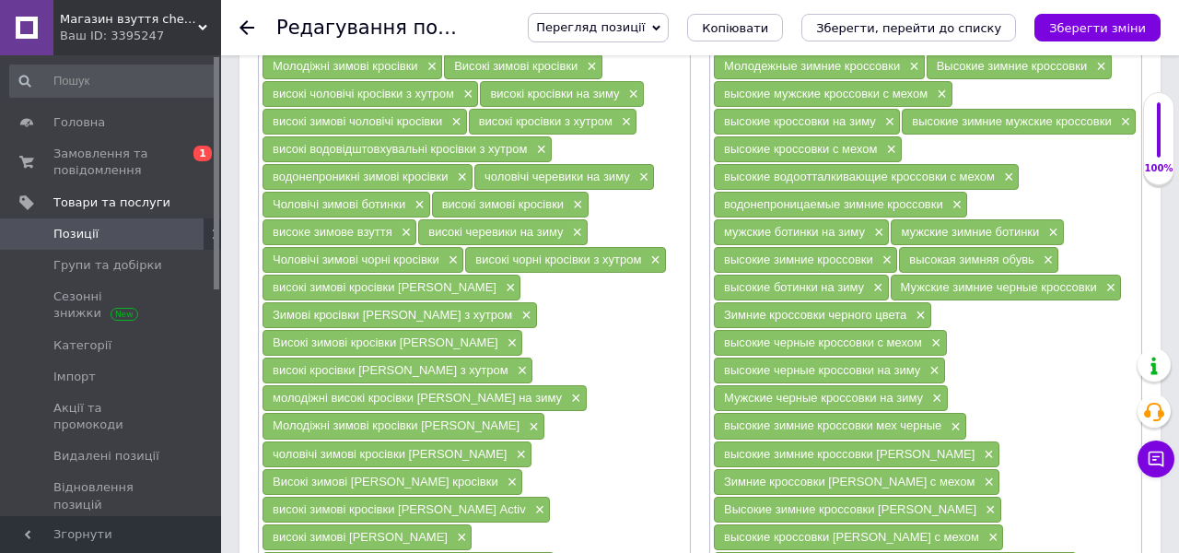
drag, startPoint x: 643, startPoint y: 246, endPoint x: 473, endPoint y: 242, distance: 170.5
click at [473, 247] on div "високі чорні кросівки з хутром ×" at bounding box center [565, 260] width 201 height 26
click at [656, 252] on span "×" at bounding box center [653, 260] width 15 height 16
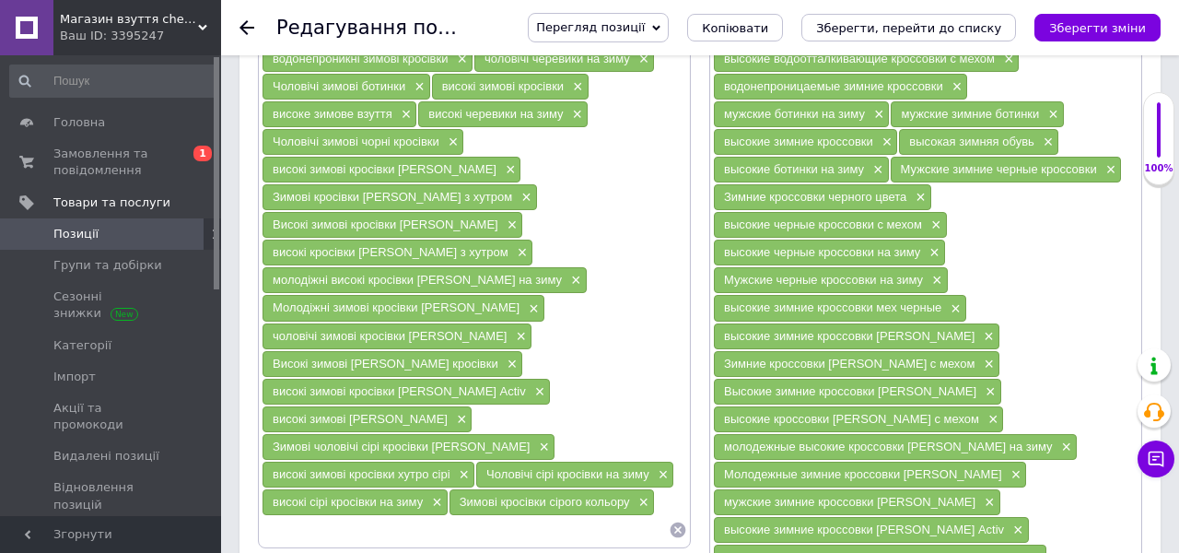
scroll to position [1559, 0]
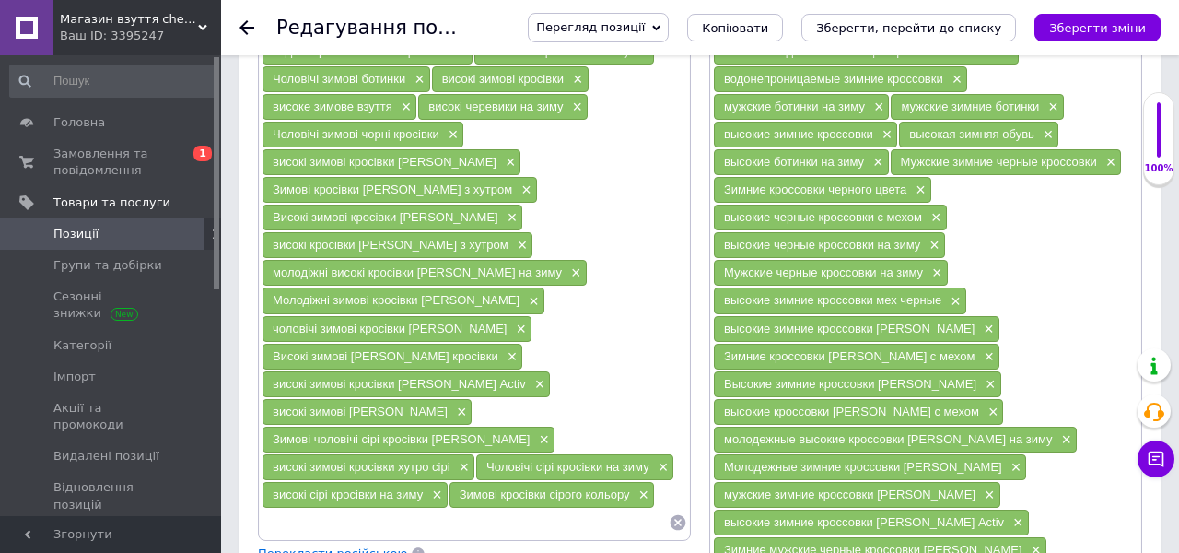
click at [404, 509] on input at bounding box center [465, 523] width 407 height 28
paste input "високі чорні кросівки з хутром"
click at [320, 487] on span "високі сірі кросівки на зиму" at bounding box center [348, 494] width 150 height 14
click at [319, 487] on span "високі сірі кросівки на зиму" at bounding box center [348, 494] width 150 height 14
click at [326, 509] on input "високі чорні кросівки з хутром" at bounding box center [465, 523] width 407 height 28
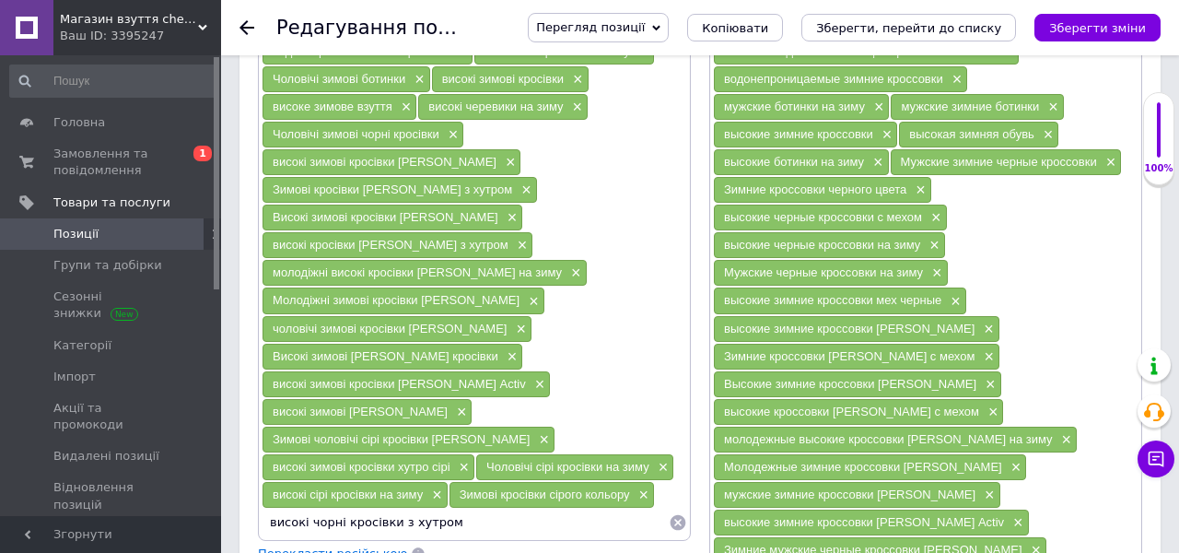
click at [325, 509] on input "високі чорні кросівки з хутром" at bounding box center [465, 523] width 407 height 28
paste input "ір"
type input "високі сірі кросівки з хутром"
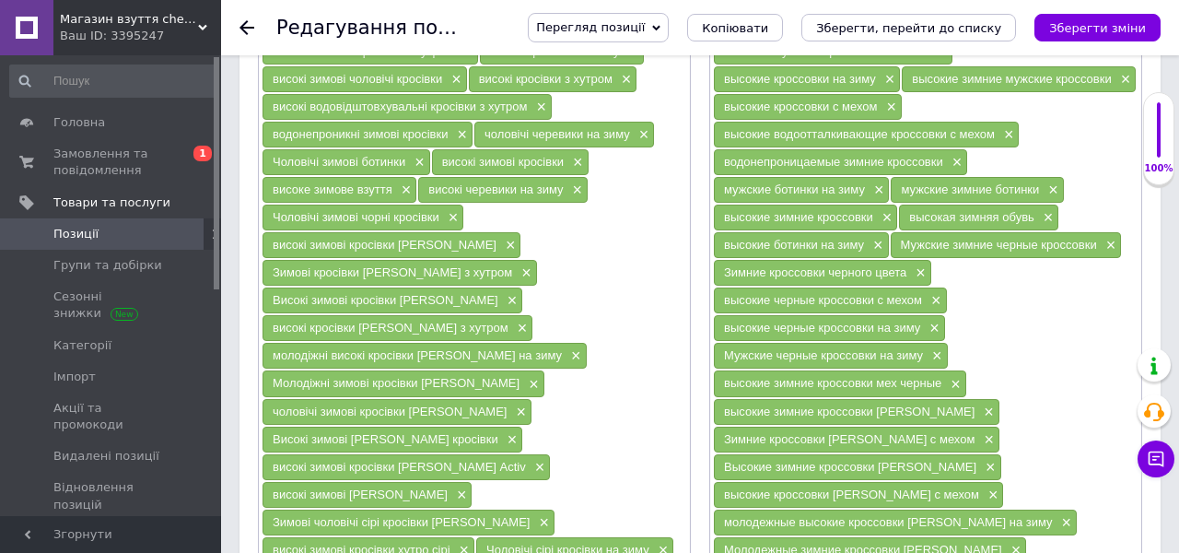
scroll to position [1461, 0]
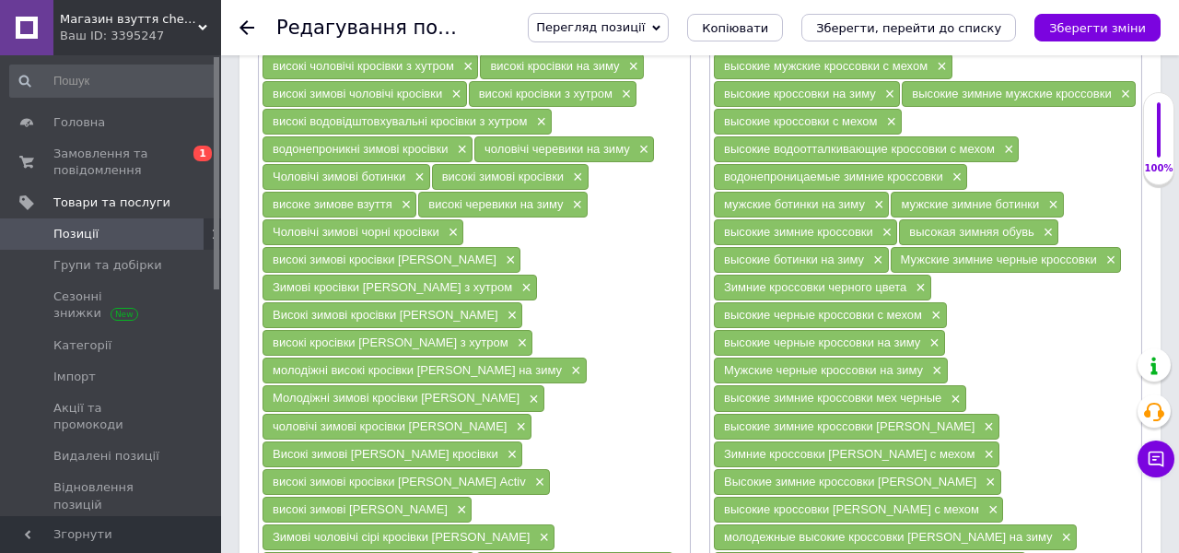
drag, startPoint x: 440, startPoint y: 217, endPoint x: 265, endPoint y: 213, distance: 175.1
click at [265, 219] on div "Чоловічі зимові чорні кросівки ×" at bounding box center [363, 232] width 201 height 26
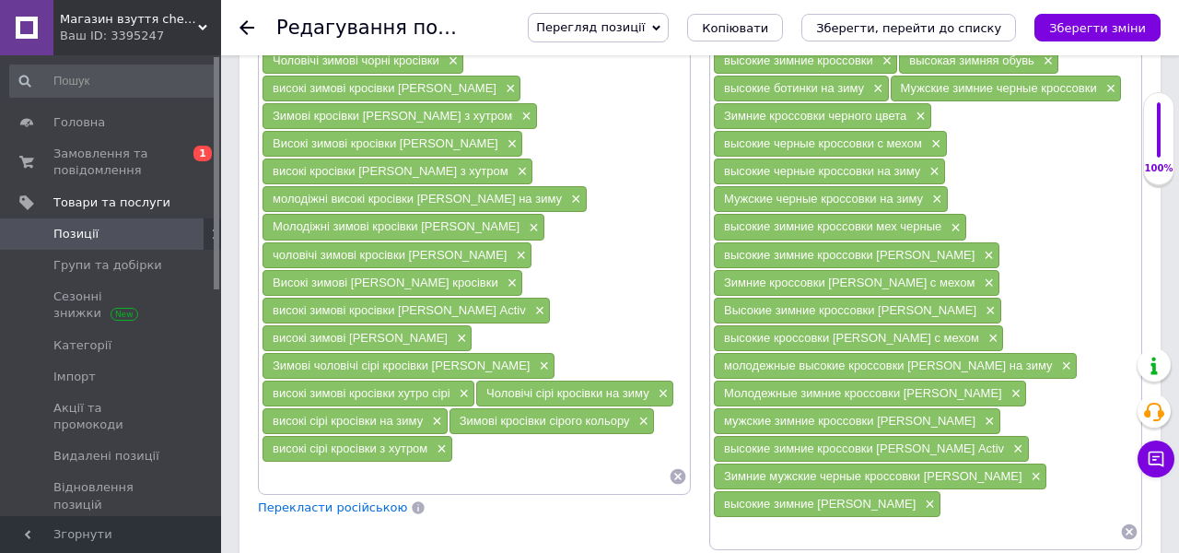
scroll to position [1657, 0]
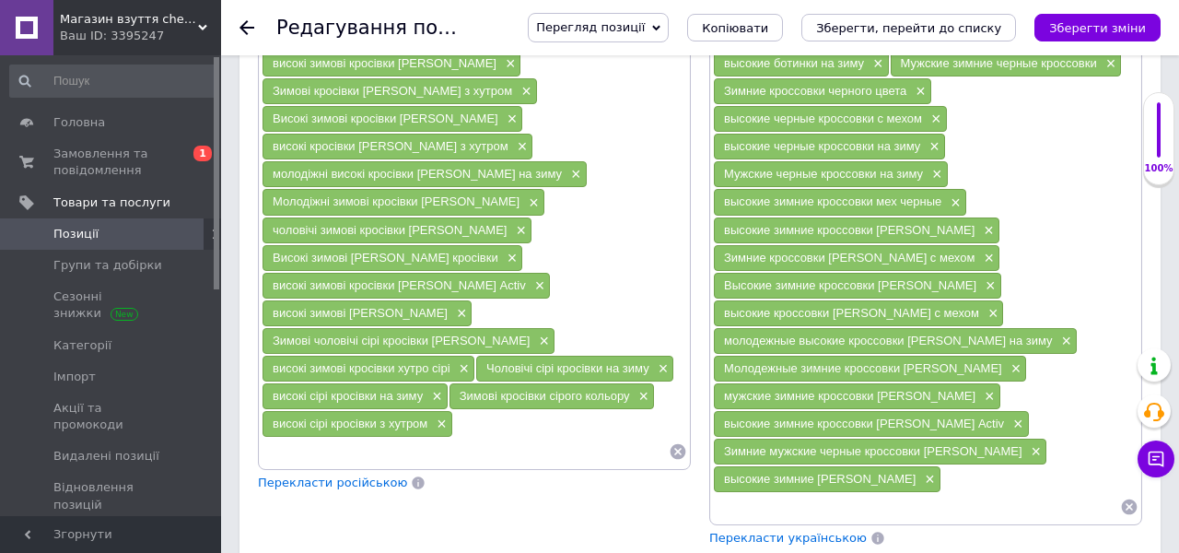
click at [431, 438] on input at bounding box center [465, 452] width 407 height 28
paste input "Чоловічі зимові чорні кросівки"
click at [320, 416] on span "високі сірі кросівки з хутром" at bounding box center [350, 423] width 155 height 14
click at [319, 416] on span "високі сірі кросівки з хутром" at bounding box center [350, 423] width 155 height 14
click at [380, 438] on input "Чоловічі зимові чорні кросівки" at bounding box center [465, 452] width 407 height 28
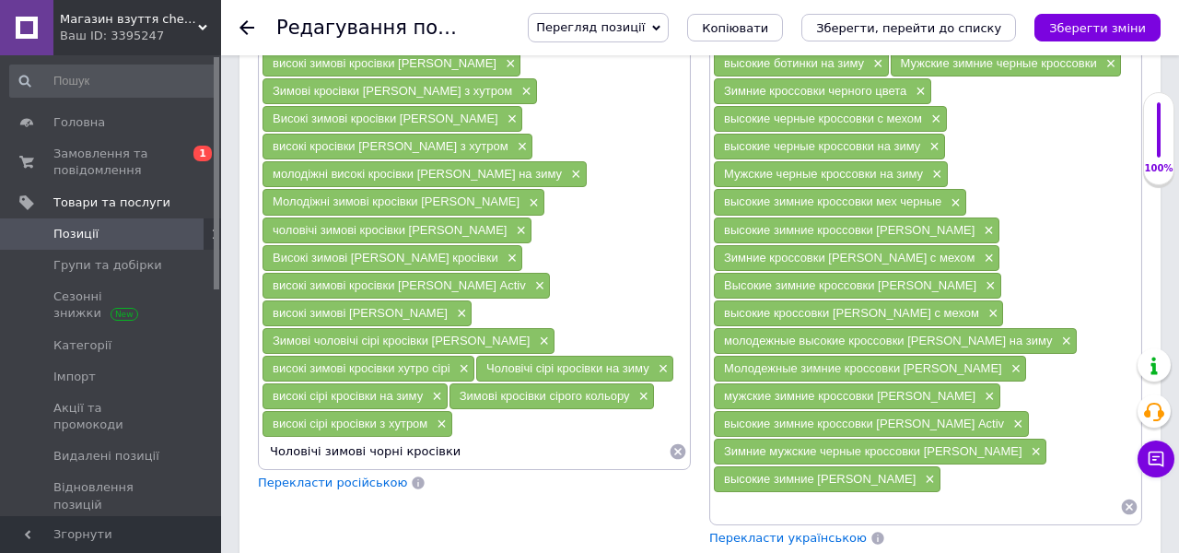
click at [380, 438] on input "Чоловічі зимові чорні кросівки" at bounding box center [465, 452] width 407 height 28
paste input "ір"
type input "Чоловічі зимові сірі кросівки"
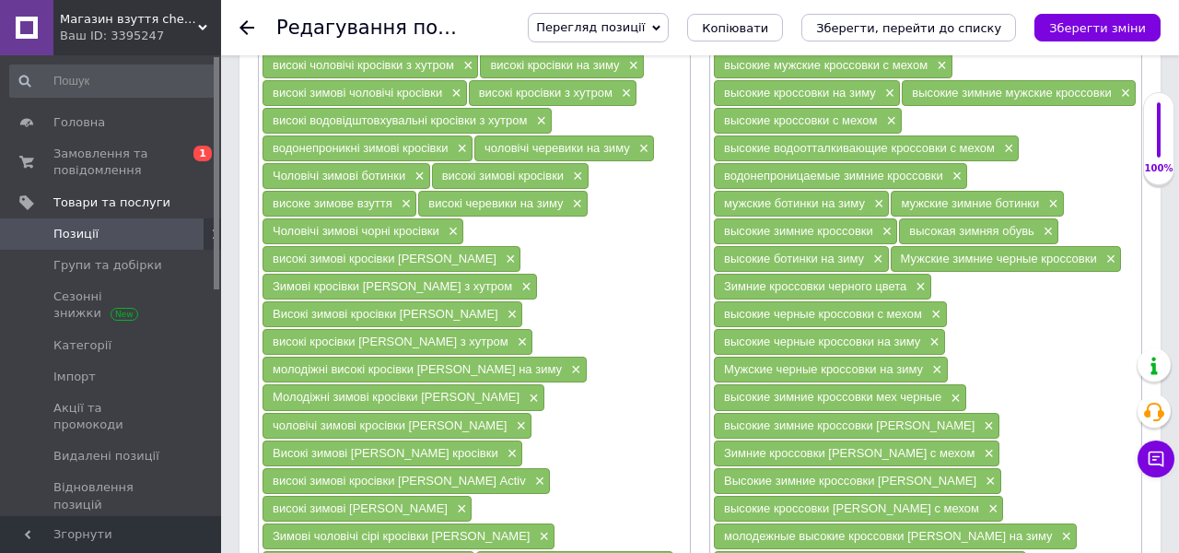
scroll to position [1451, 0]
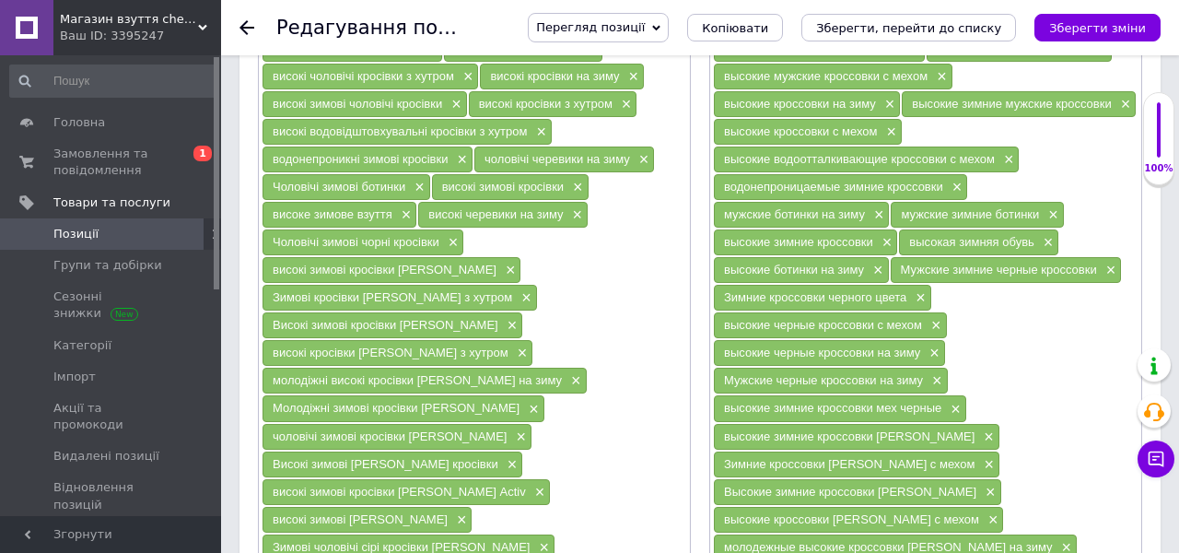
drag, startPoint x: 439, startPoint y: 226, endPoint x: 268, endPoint y: 227, distance: 171.4
click at [267, 229] on div "Чоловічі зимові чорні кросівки ×" at bounding box center [363, 242] width 201 height 26
click at [452, 235] on span "×" at bounding box center [451, 243] width 15 height 16
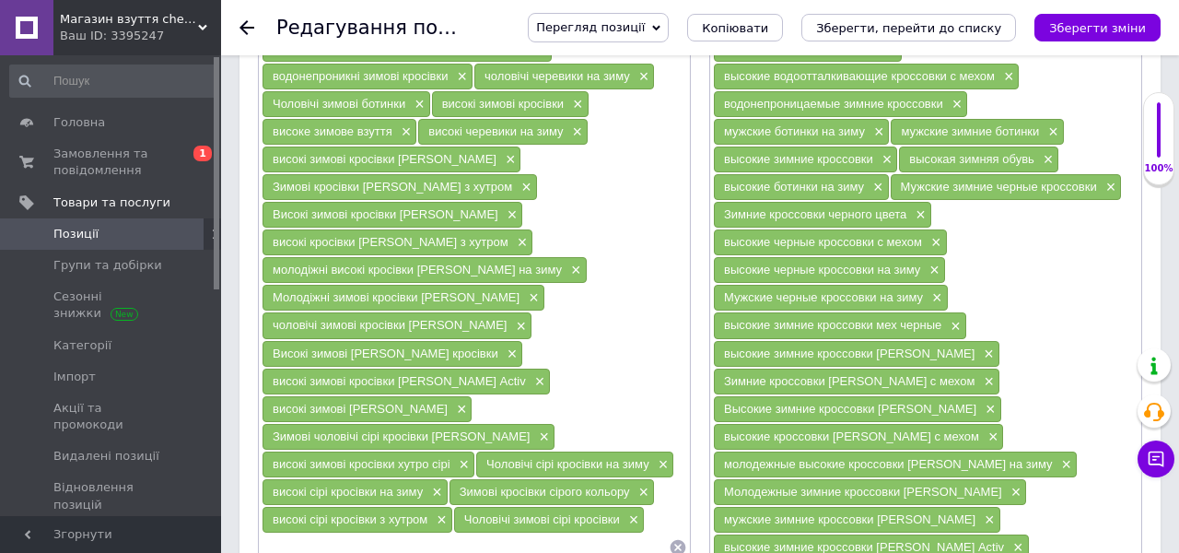
scroll to position [1575, 0]
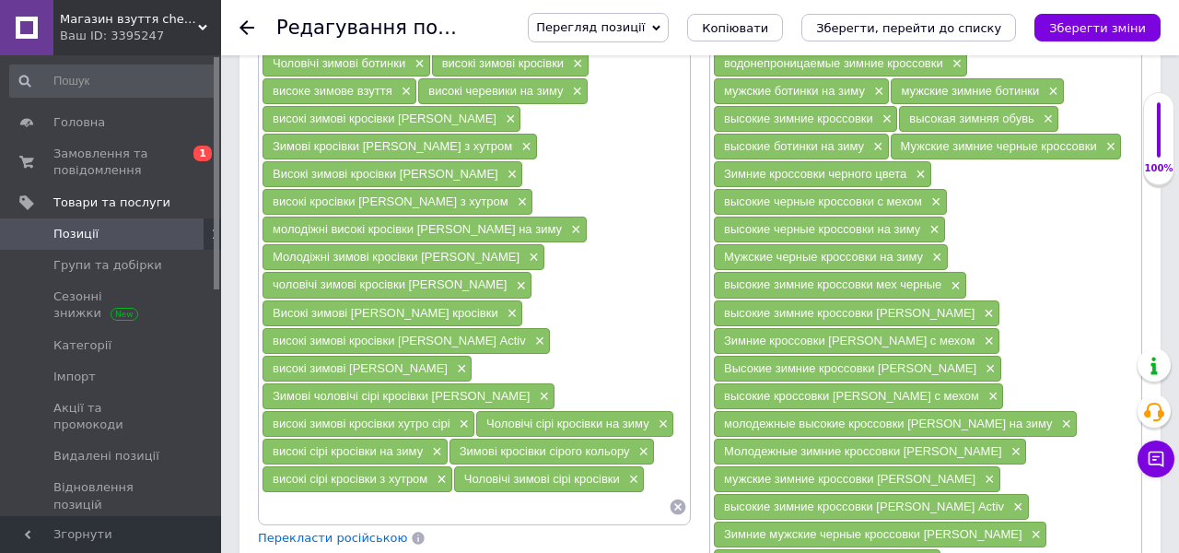
click at [381, 493] on input at bounding box center [465, 507] width 407 height 28
paste input "Чоловічі зимові чорні кросівки"
click at [317, 472] on span "високі сірі кросівки з хутром" at bounding box center [350, 479] width 155 height 14
click at [378, 493] on input "Чоловічі зимові чорні кросівки" at bounding box center [465, 507] width 407 height 28
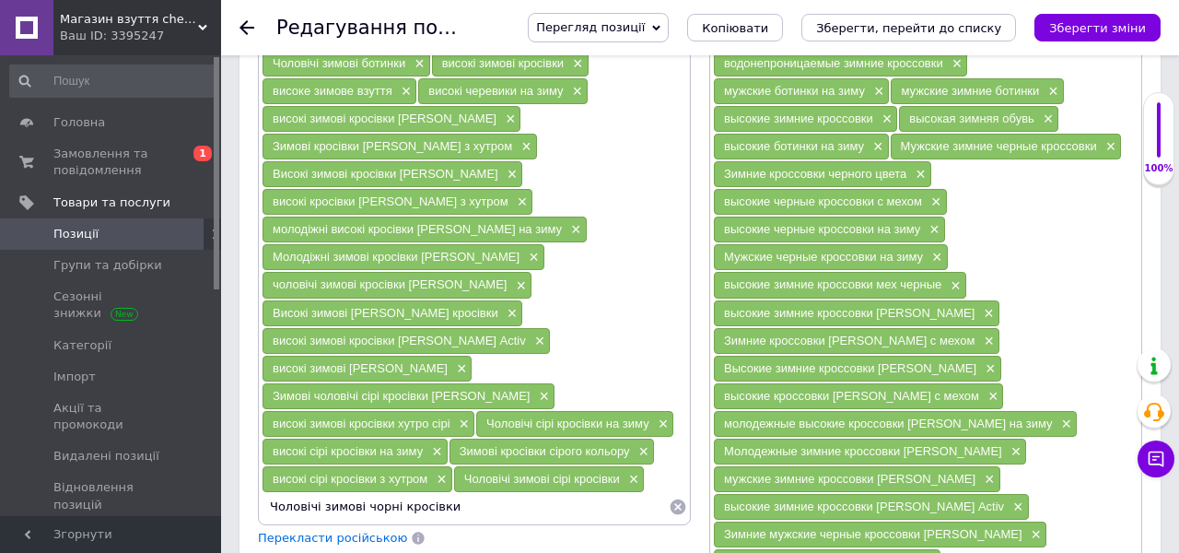
click at [378, 493] on input "Чоловічі зимові чорні кросівки" at bounding box center [465, 507] width 407 height 28
paste input "ір"
click at [468, 493] on input "Чоловічі зимові сірі кросівки" at bounding box center [465, 507] width 407 height 28
type input "Чоловічі зимові сірі кросівки"
drag, startPoint x: 455, startPoint y: 460, endPoint x: 270, endPoint y: 463, distance: 185.2
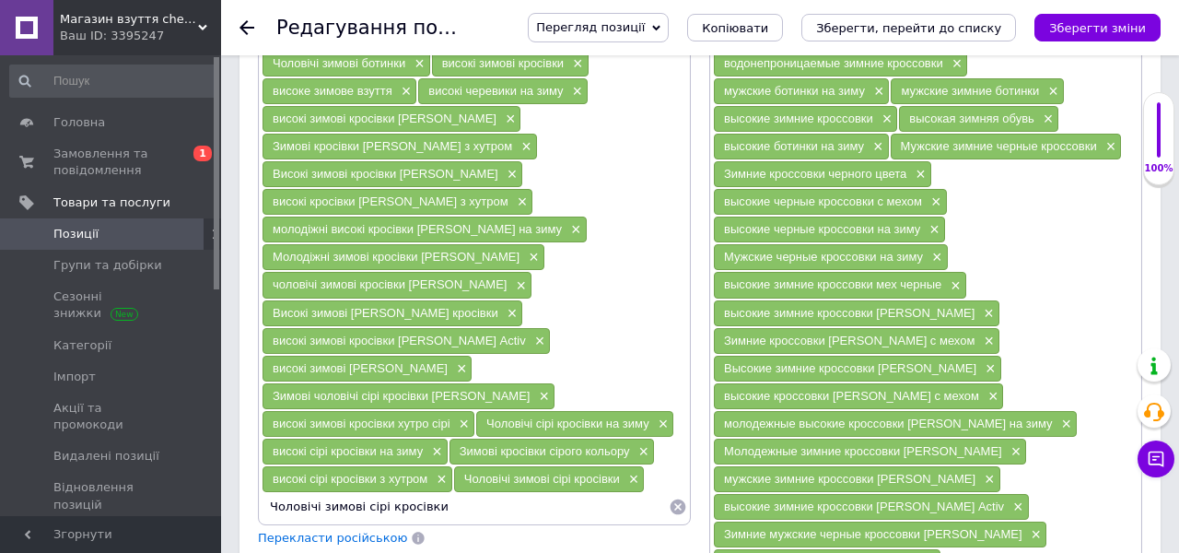
click at [270, 493] on input "Чоловічі зимові сірі кросівки" at bounding box center [465, 507] width 407 height 28
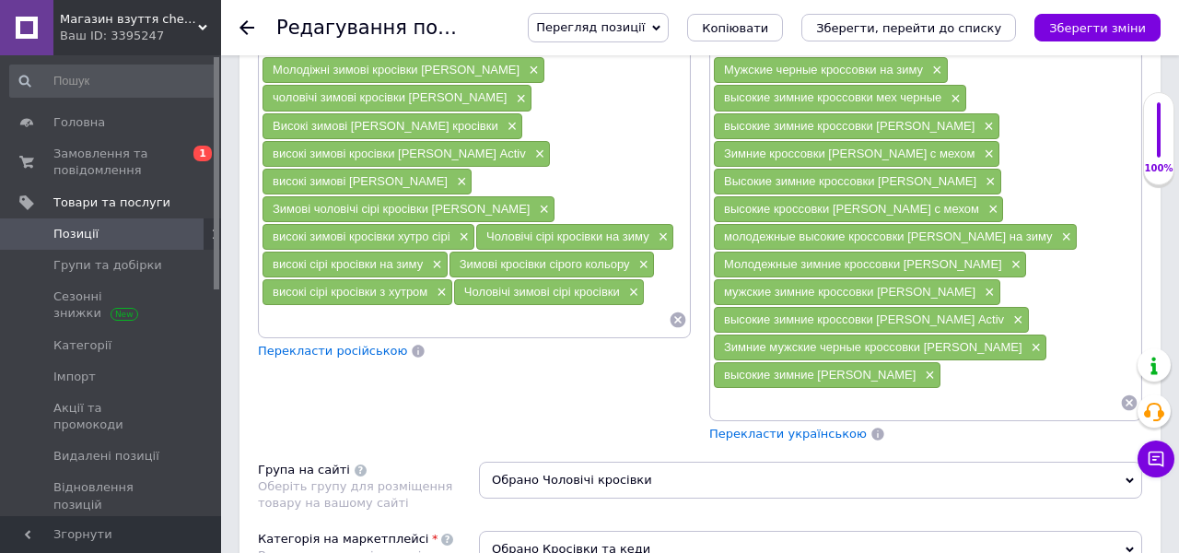
scroll to position [1777, 0]
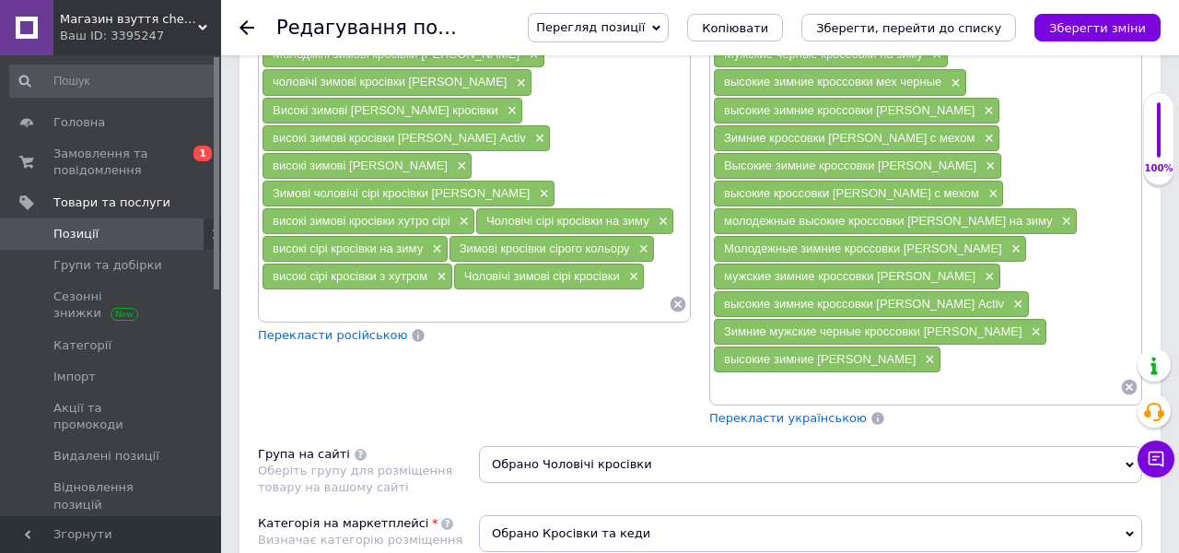
click at [347, 328] on span "Перекласти російською" at bounding box center [332, 335] width 149 height 14
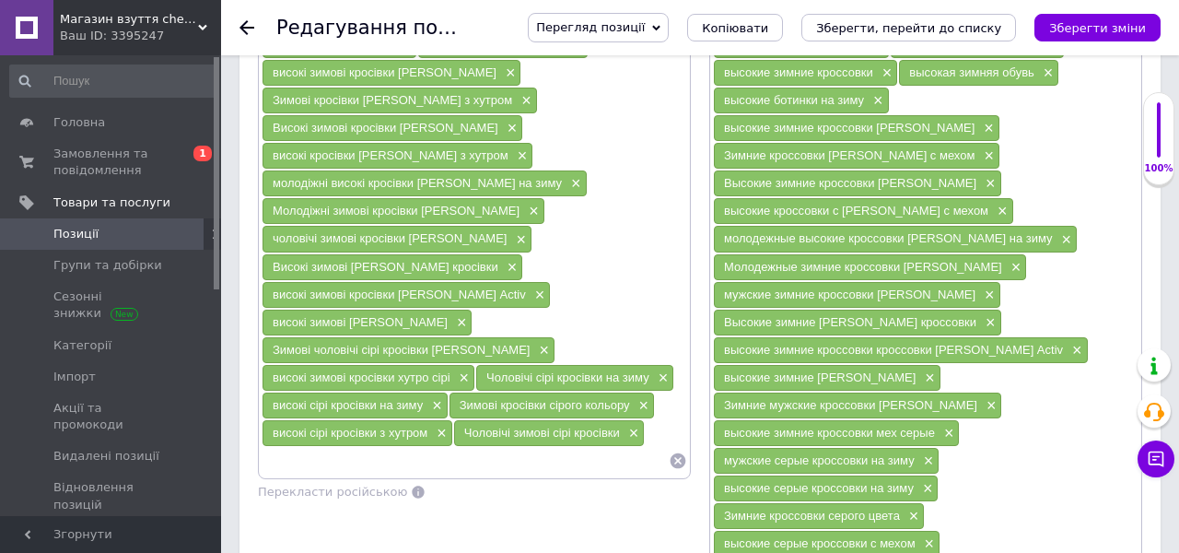
scroll to position [1613, 0]
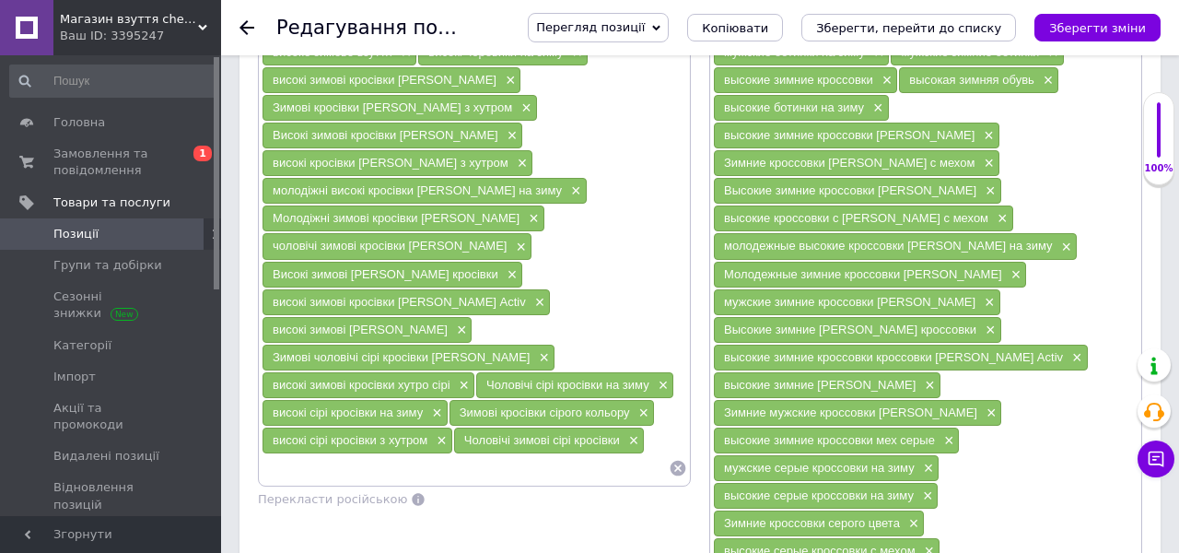
click at [1105, 32] on icon "Зберегти зміни" at bounding box center [1097, 28] width 97 height 14
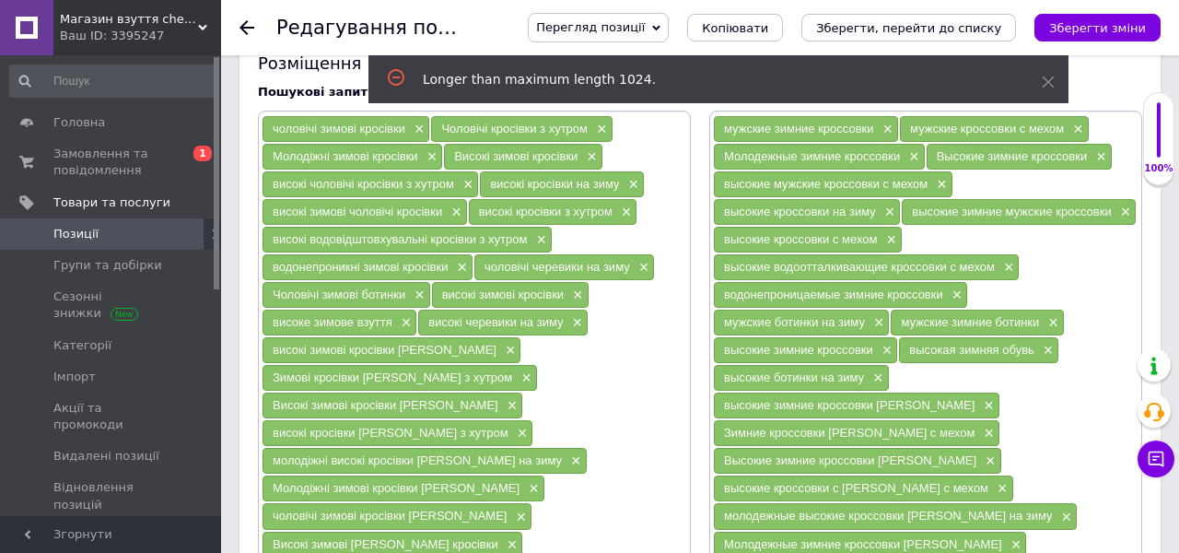
scroll to position [1230, 0]
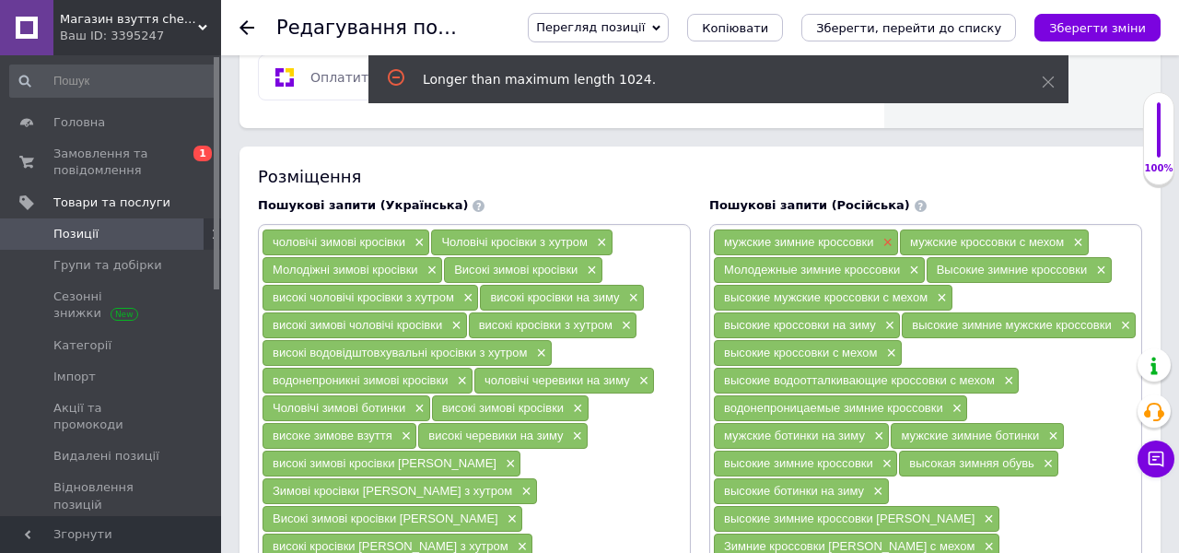
click at [888, 235] on span "×" at bounding box center [886, 243] width 15 height 16
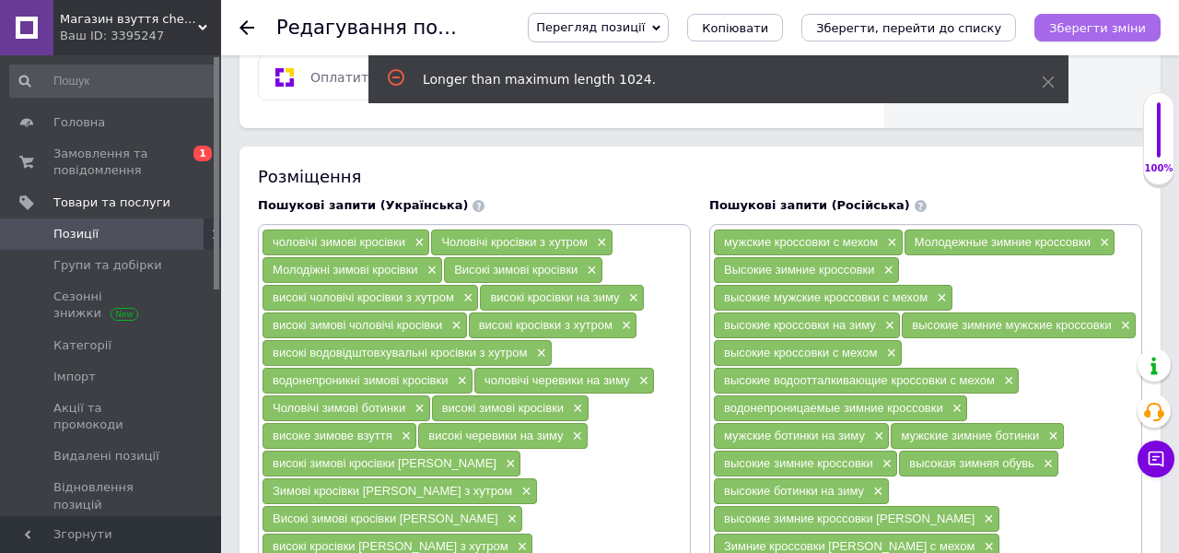
click at [1102, 33] on icon "Зберегти зміни" at bounding box center [1097, 28] width 97 height 14
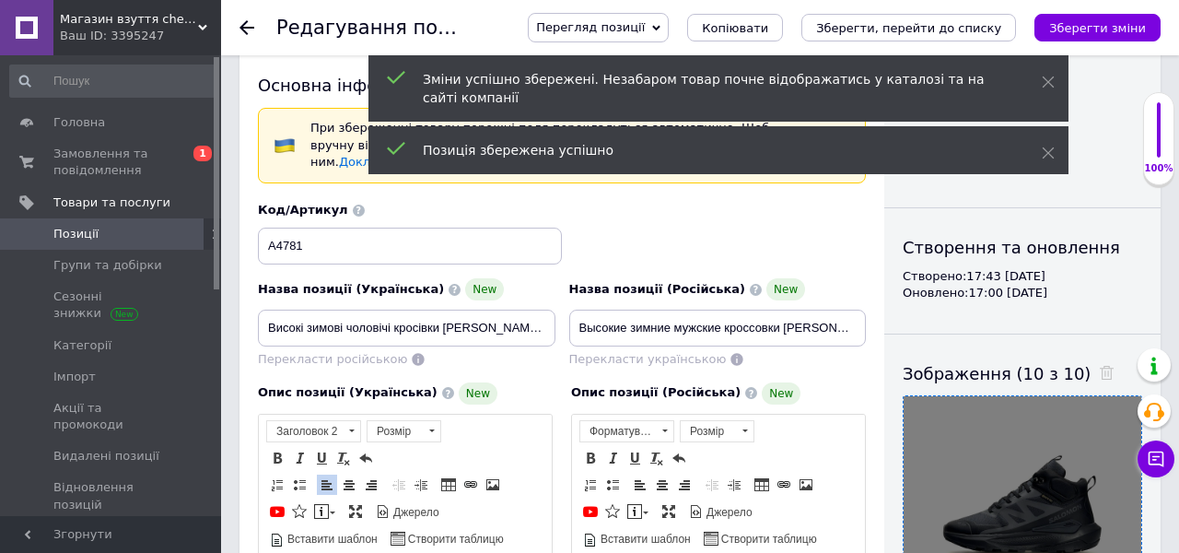
scroll to position [0, 0]
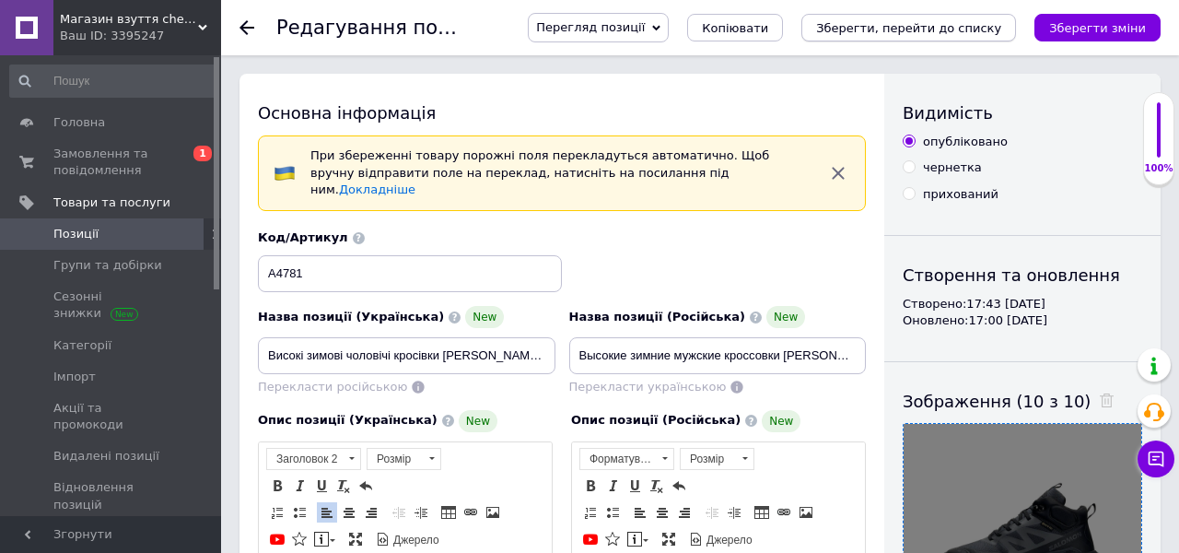
click at [891, 22] on icon "Зберегти, перейти до списку" at bounding box center [908, 28] width 185 height 14
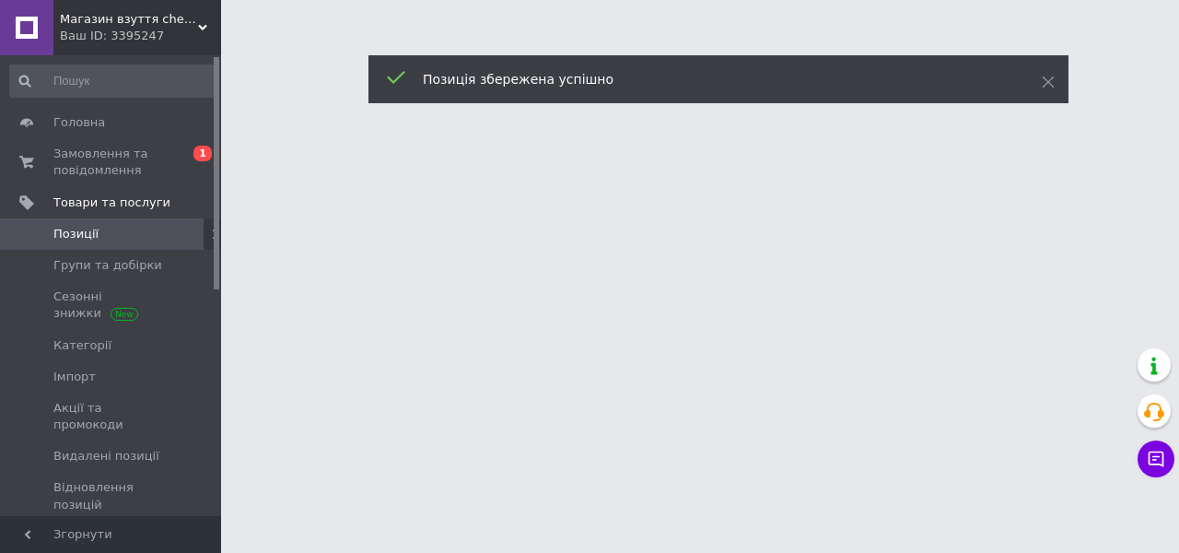
click at [157, 231] on span "Позиції" at bounding box center [111, 234] width 117 height 17
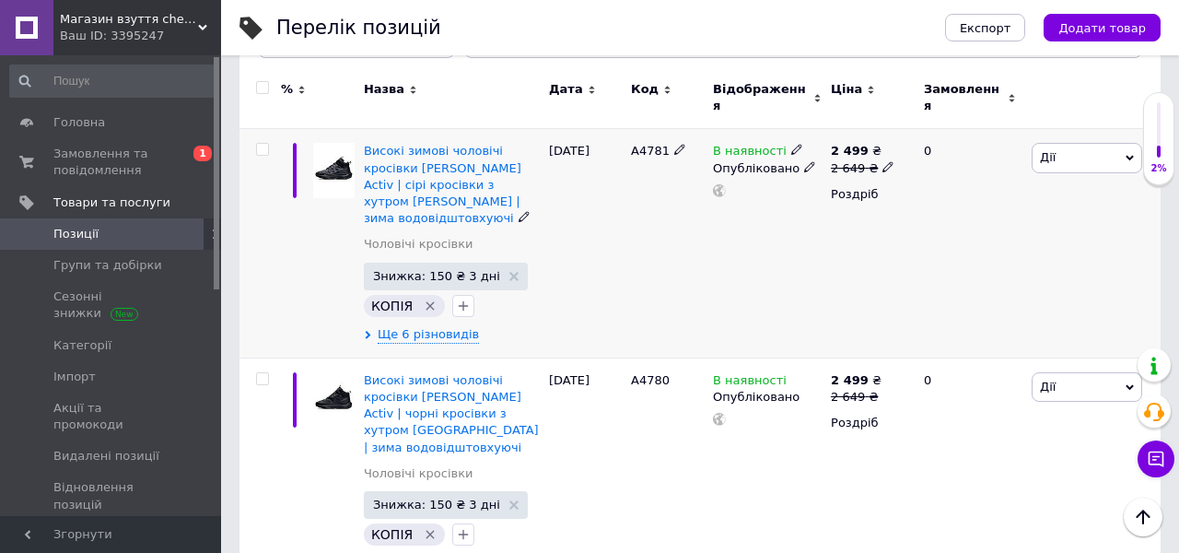
scroll to position [275, 0]
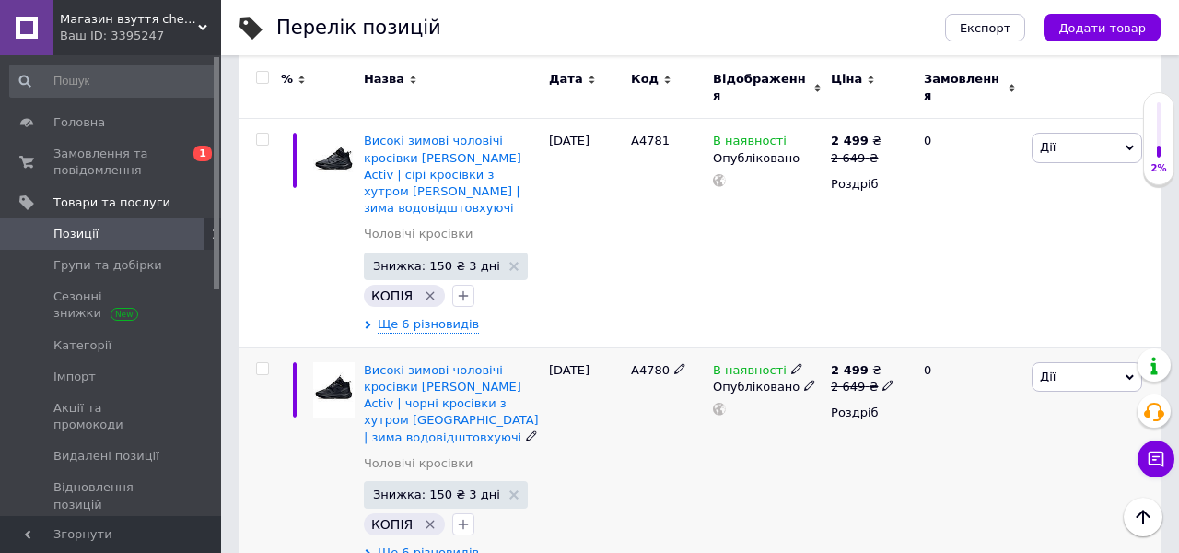
click at [637, 363] on span "А4780" at bounding box center [650, 370] width 39 height 14
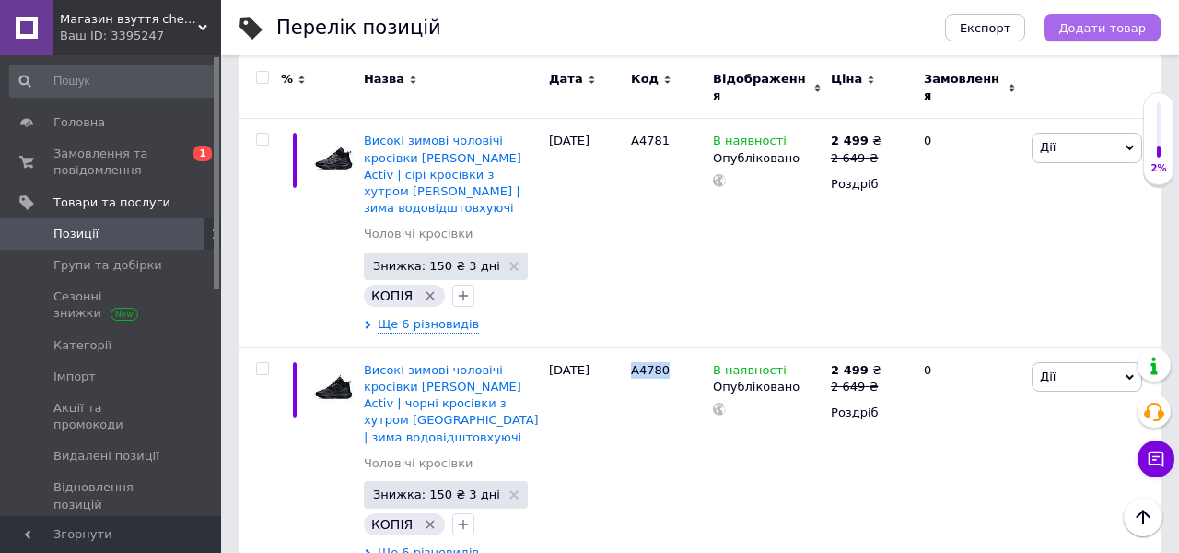
click at [1082, 24] on span "Додати товар" at bounding box center [1103, 28] width 88 height 14
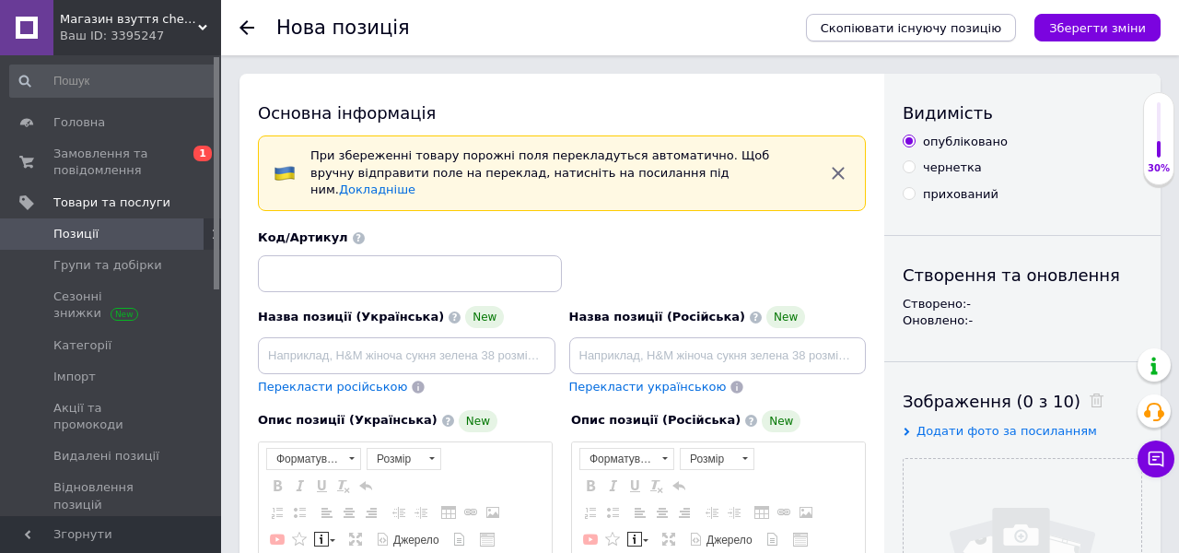
click at [905, 21] on span "Скопіювати існуючу позицію" at bounding box center [911, 28] width 181 height 14
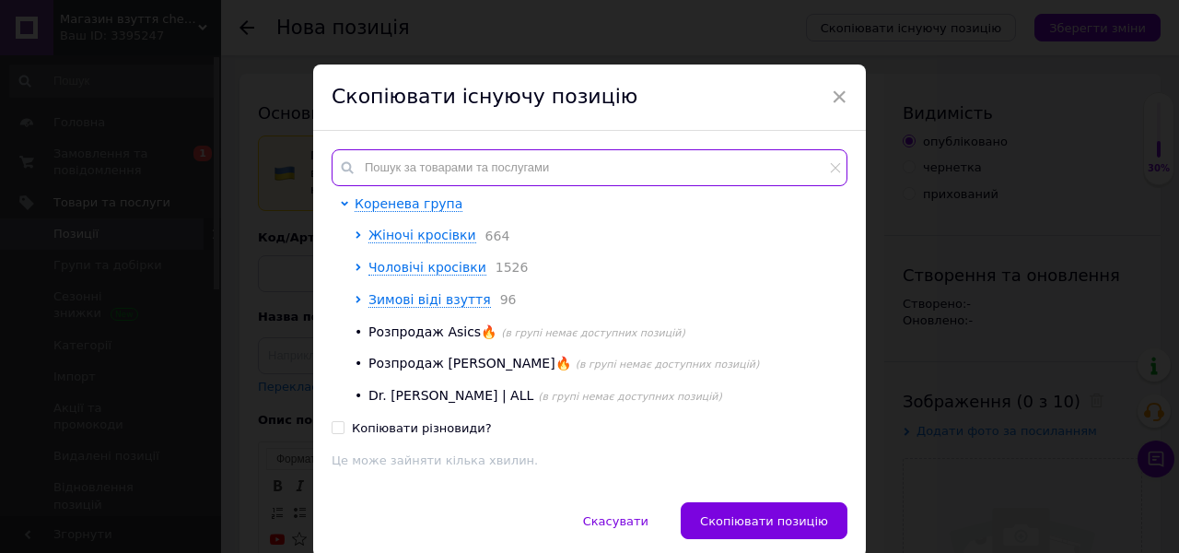
click at [568, 183] on input "text" at bounding box center [590, 167] width 516 height 37
click at [552, 169] on input "text" at bounding box center [590, 167] width 516 height 37
paste input "А4780"
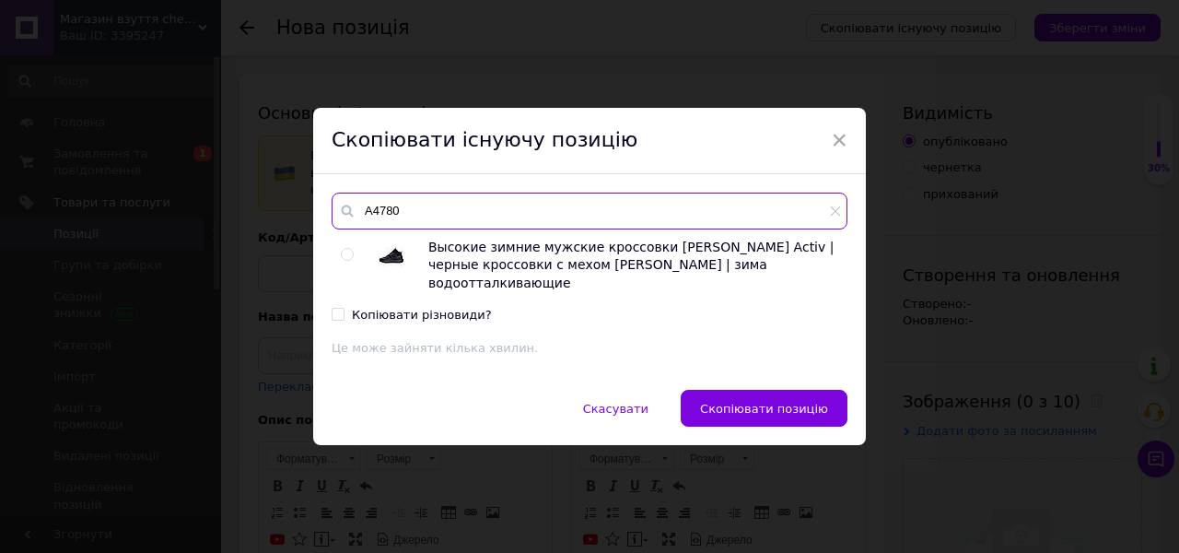
type input "А4780"
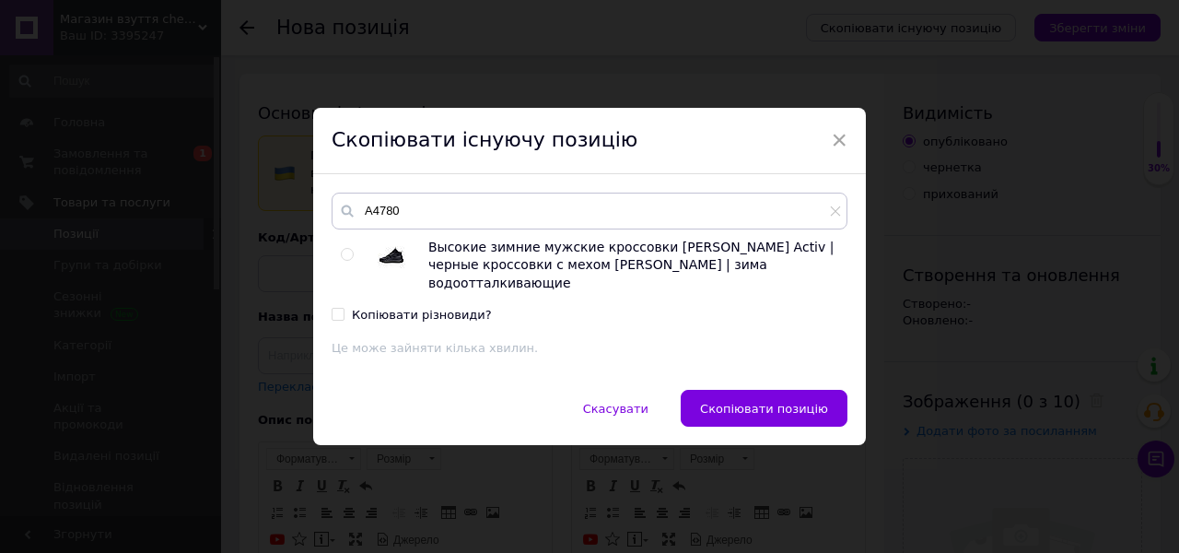
click at [332, 264] on div "Высокие зимние мужские кроссовки [PERSON_NAME] Activ | черные кроссовки с мехом…" at bounding box center [589, 266] width 515 height 54
click at [344, 261] on input "radio" at bounding box center [347, 255] width 12 height 12
radio input "true"
click at [787, 404] on span "Скопіювати позицію" at bounding box center [764, 409] width 128 height 14
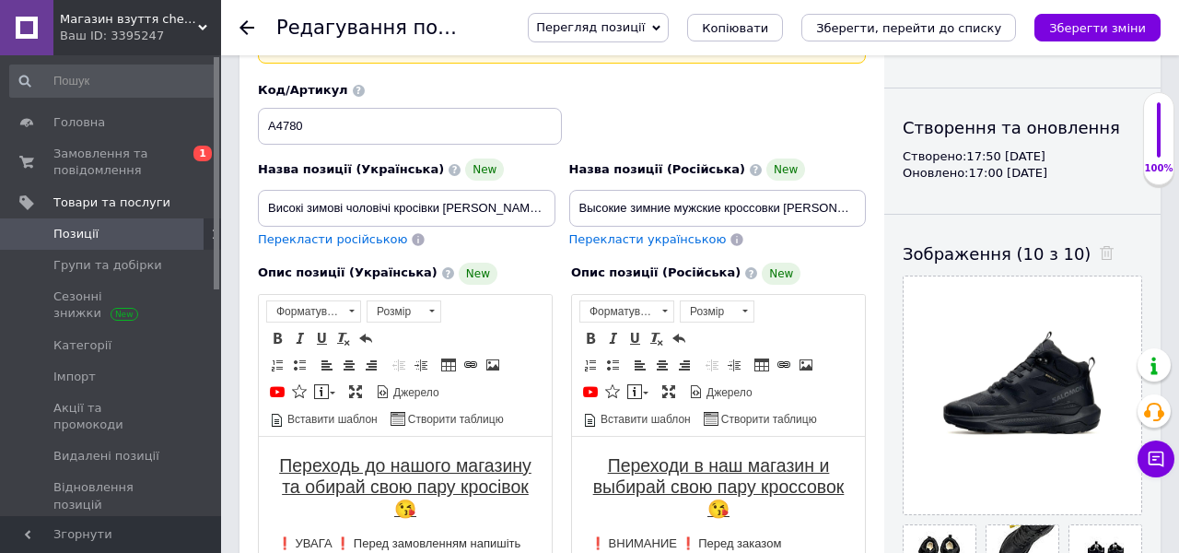
scroll to position [228, 0]
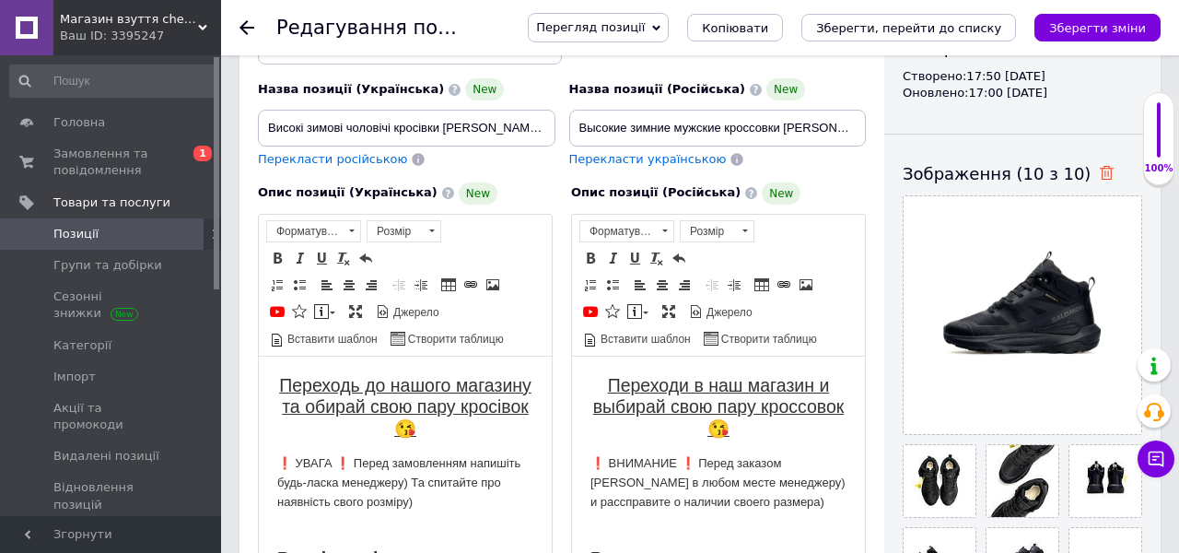
click at [1100, 170] on icon at bounding box center [1107, 173] width 14 height 14
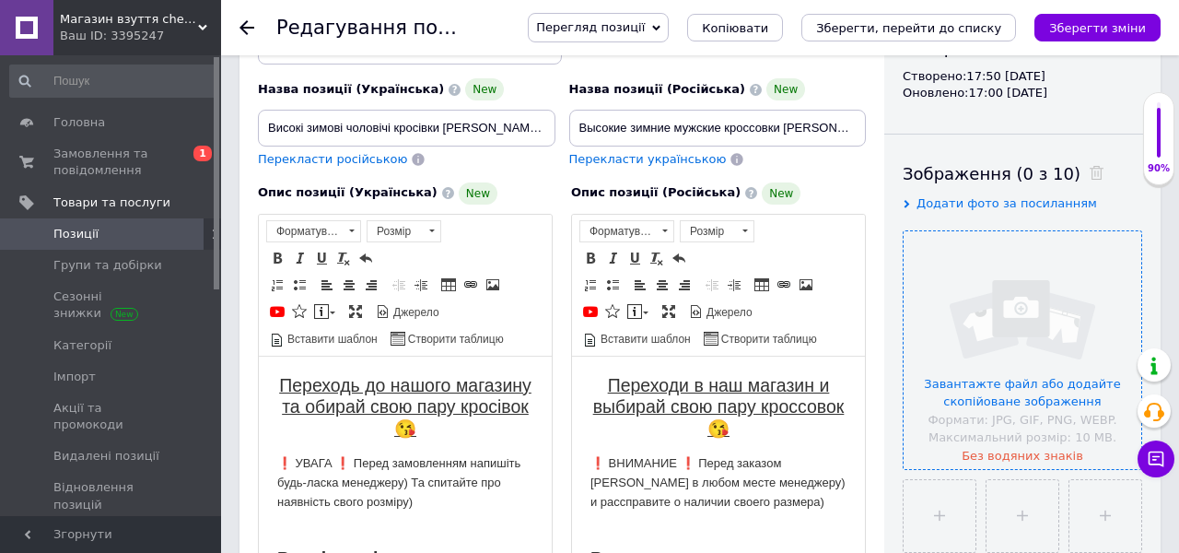
click at [1013, 343] on input "file" at bounding box center [1023, 350] width 238 height 238
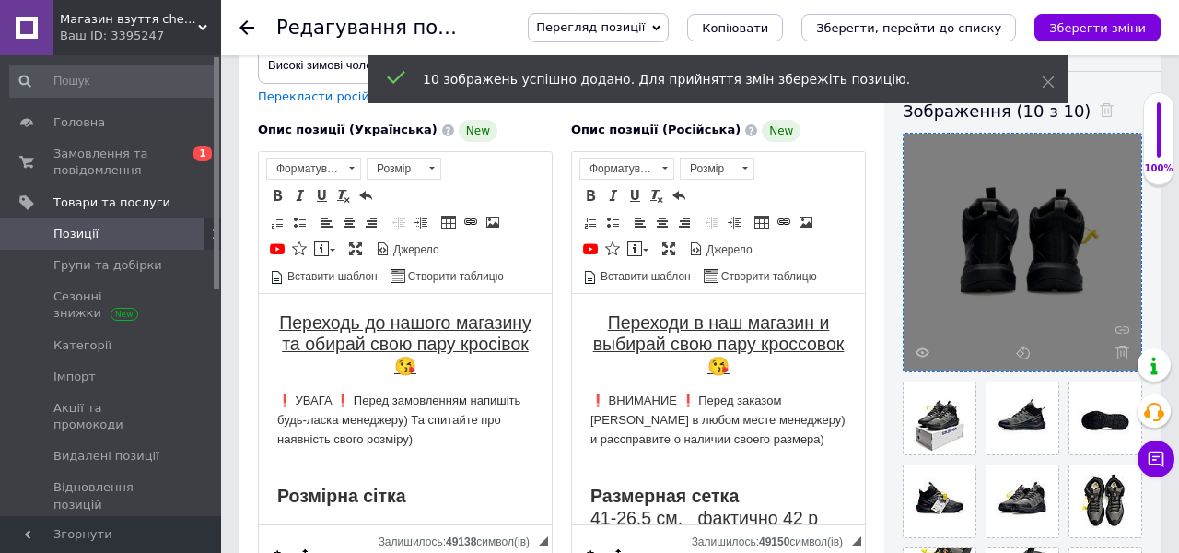
scroll to position [267, 0]
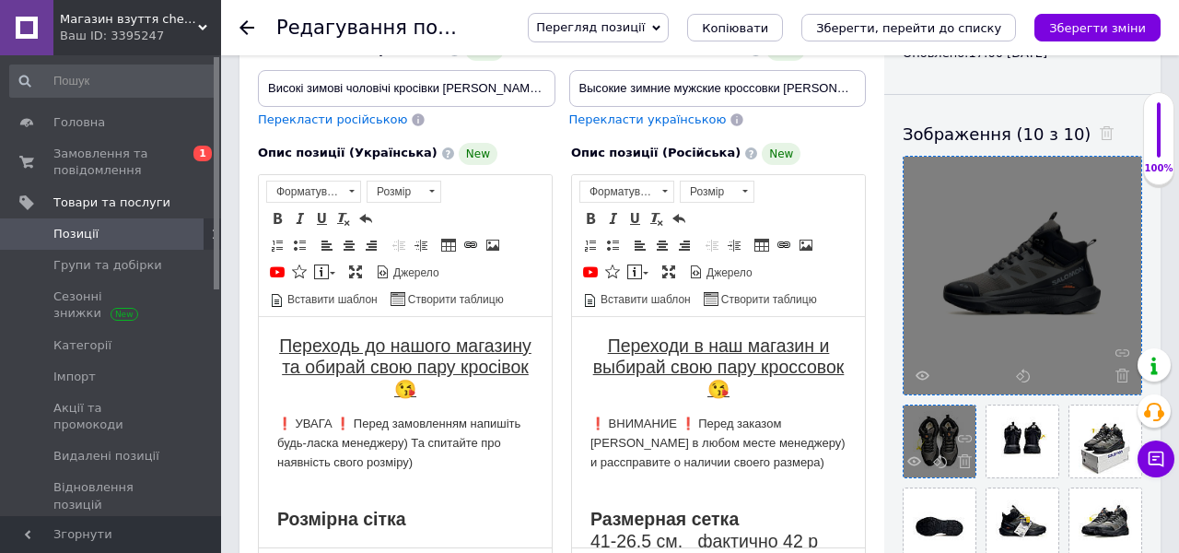
drag, startPoint x: 1098, startPoint y: 508, endPoint x: 934, endPoint y: 424, distance: 184.2
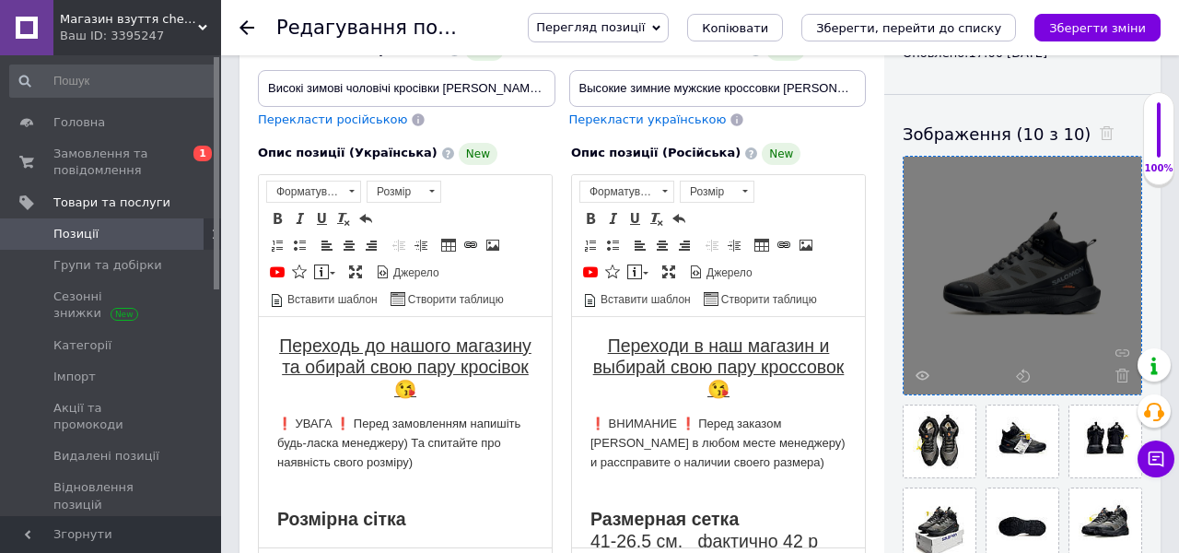
scroll to position [0, 0]
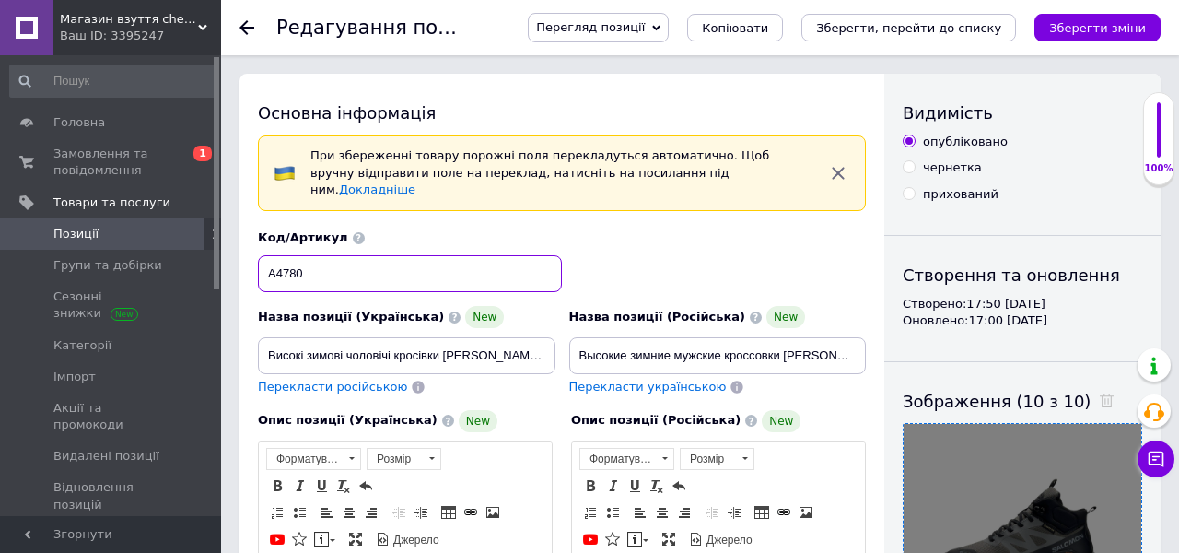
click at [292, 261] on input "А4780" at bounding box center [410, 273] width 304 height 37
click at [291, 261] on input "А4780" at bounding box center [410, 273] width 304 height 37
paste input "2"
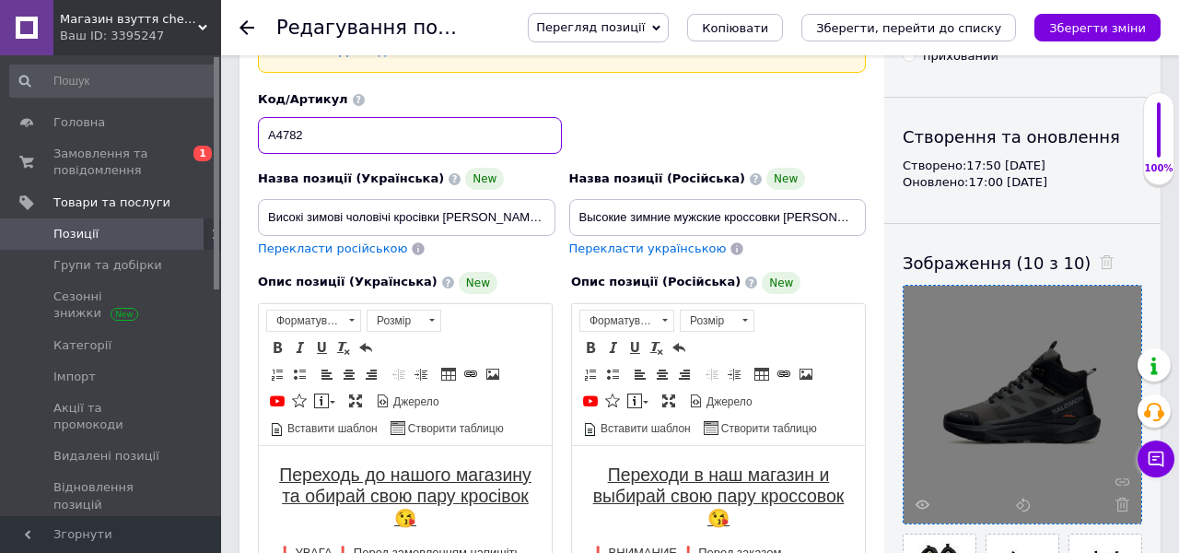
scroll to position [167, 0]
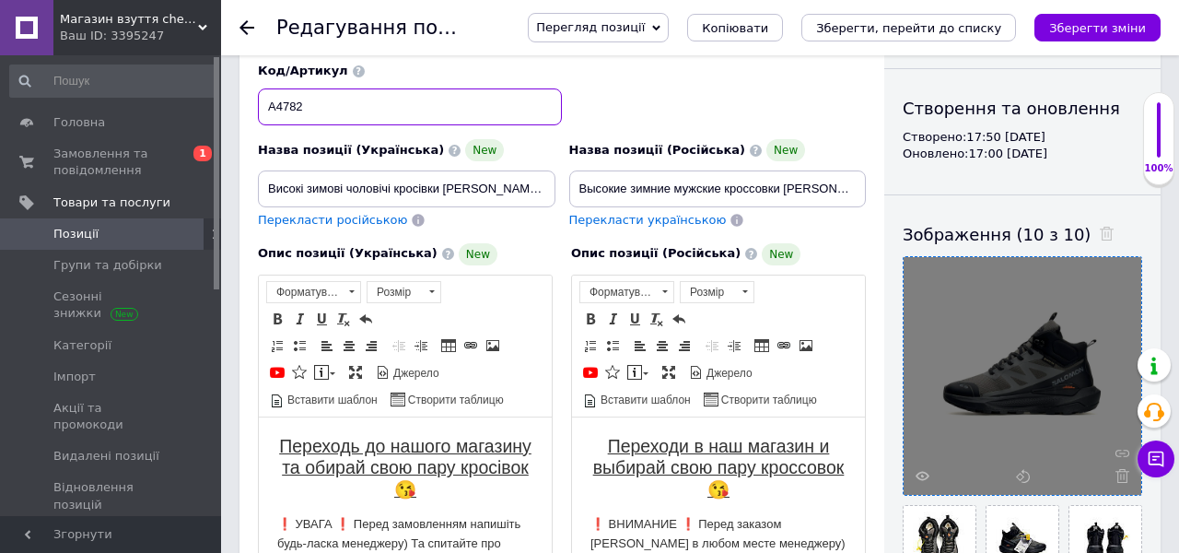
type input "А4782"
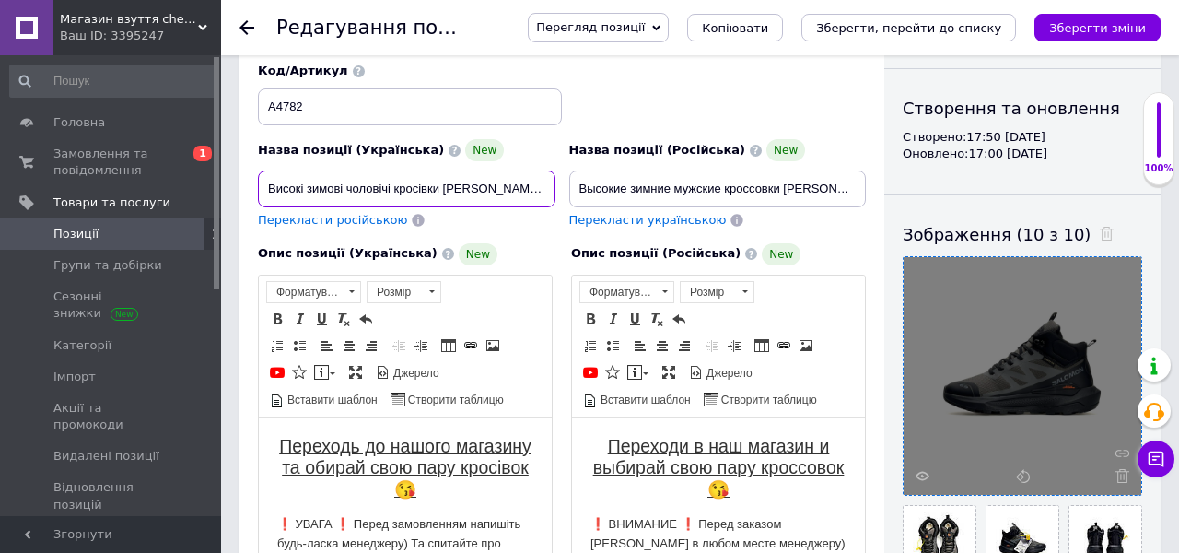
click at [451, 170] on input "Високі зимові чоловічі кросівки [PERSON_NAME] Activ | чорні кросівки з хутром […" at bounding box center [407, 188] width 298 height 37
click at [430, 178] on input "Високі зимові чоловічі кросівки [PERSON_NAME] Activ | чорні кросівки з хутром […" at bounding box center [407, 188] width 298 height 37
click at [430, 177] on input "Високі зимові чоловічі кросівки [PERSON_NAME] Activ | чорні кросівки з хутром […" at bounding box center [407, 188] width 298 height 37
type input "Високі зимові чоловічі кросівки [PERSON_NAME] Activ | хакі кросівки з хутром [P…"
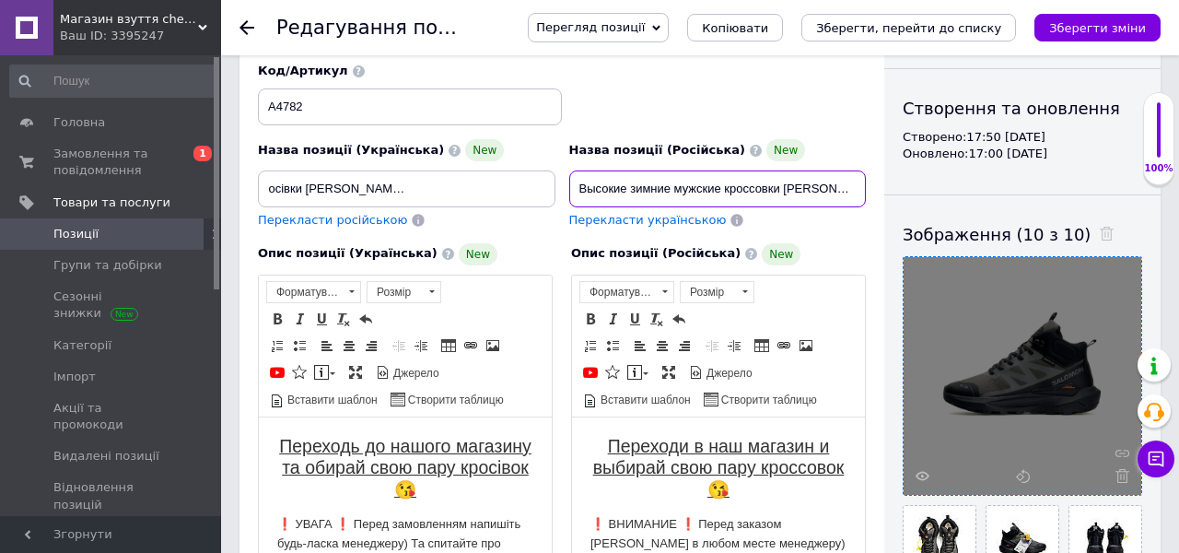
scroll to position [0, 0]
click at [685, 170] on input "Высокие зимние мужские кроссовки [PERSON_NAME] Activ | черные кроссовки с мехом…" at bounding box center [718, 188] width 298 height 37
click at [685, 171] on input "Высокие зимние мужские кроссовки [PERSON_NAME] Activ | черные кроссовки с мехом…" at bounding box center [718, 188] width 298 height 37
click at [698, 175] on input "Высокие зимние мужские кроссовки [PERSON_NAME] Activ | черные кроссовки с мехом…" at bounding box center [718, 188] width 298 height 37
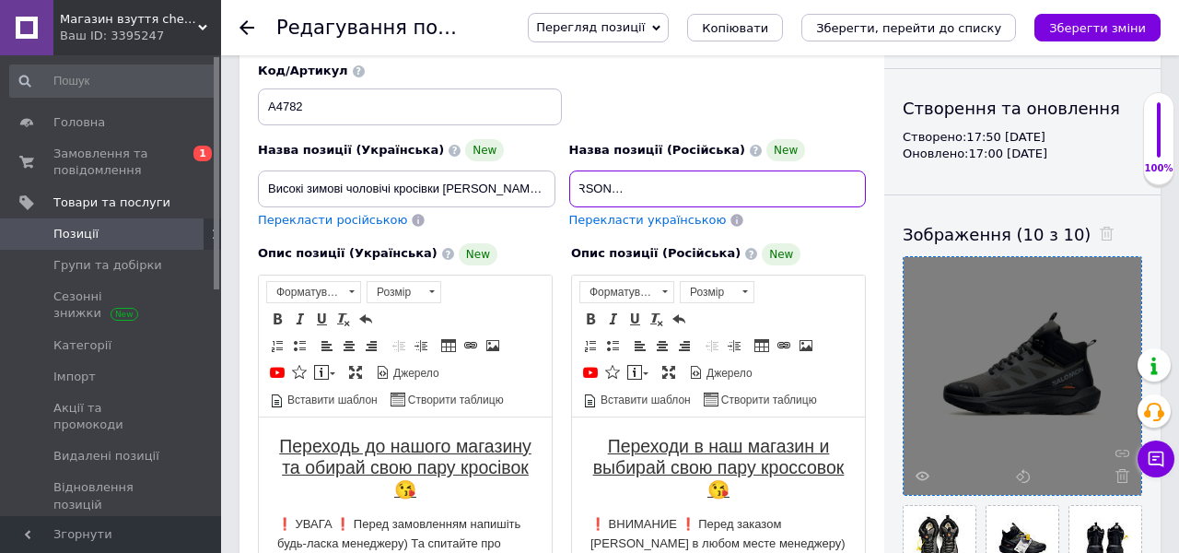
click at [687, 172] on input "Высокие зимние мужские кроссовки [PERSON_NAME] Activ | черные кроссовки с мехом…" at bounding box center [718, 188] width 298 height 37
click at [687, 173] on input "Высокие зимние мужские кроссовки [PERSON_NAME] Activ | черные кроссовки с мехом…" at bounding box center [718, 188] width 298 height 37
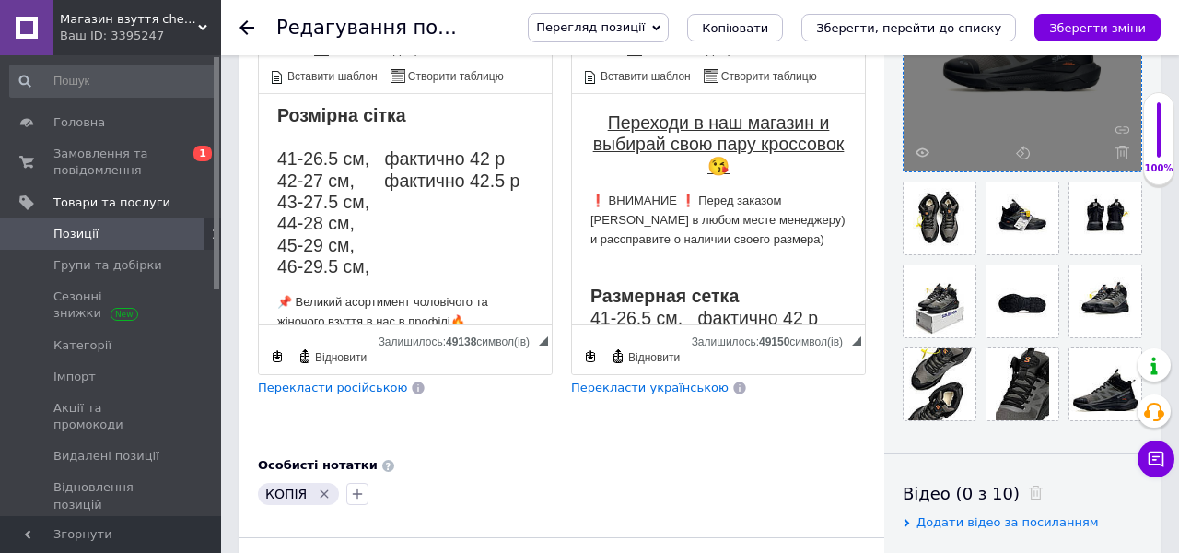
scroll to position [180, 0]
type input "Высокие зимние мужские кроссовки [PERSON_NAME] Activ | хаки кроссовки с мехом […"
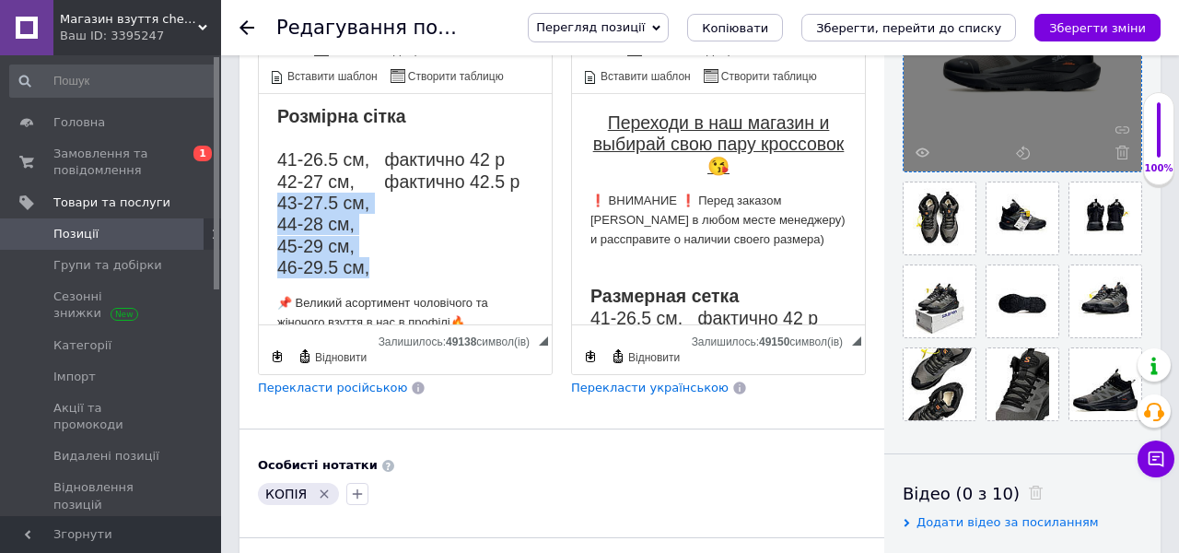
drag, startPoint x: 387, startPoint y: 272, endPoint x: 274, endPoint y: 205, distance: 131.3
click at [273, 204] on html "Переходь до нашого магазину та обирай свою пару кросівок😘 ❗️ УВАГА ❗️ Перед зам…" at bounding box center [405, 374] width 293 height 922
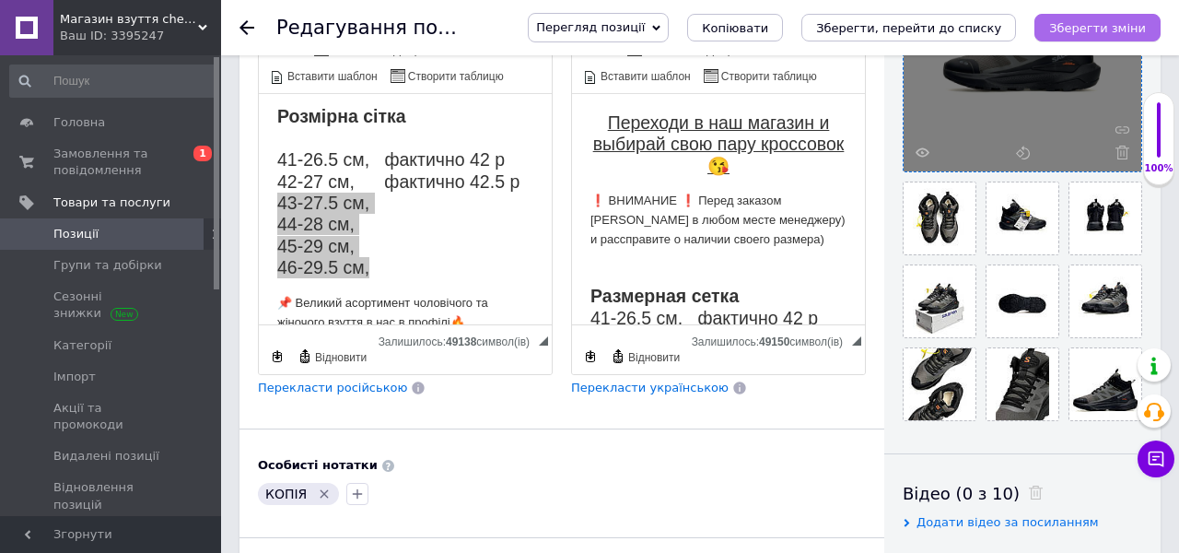
click at [1111, 31] on icon "Зберегти зміни" at bounding box center [1097, 28] width 97 height 14
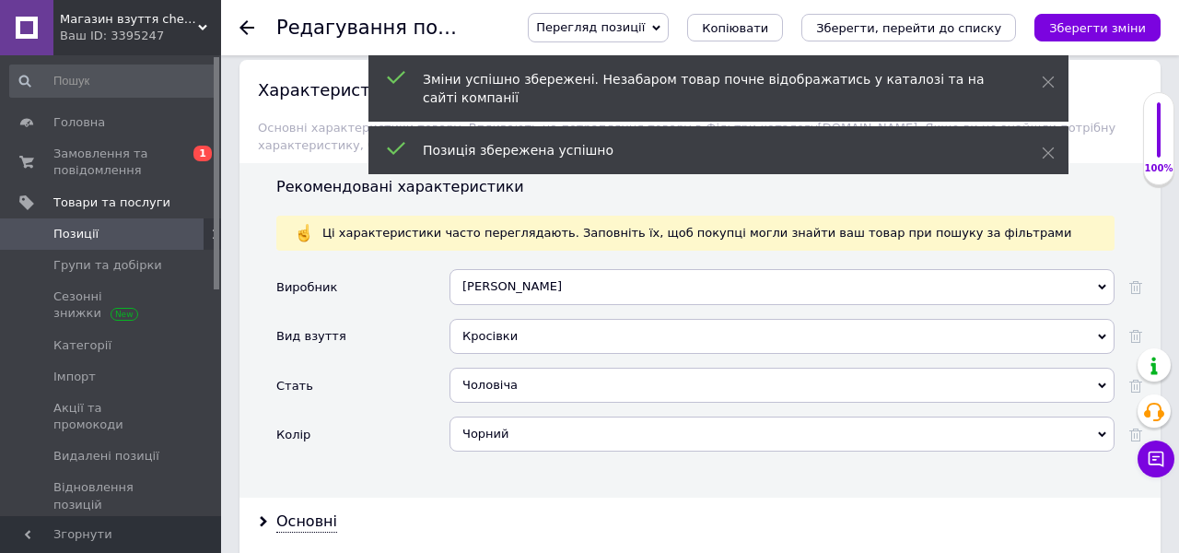
scroll to position [2485, 0]
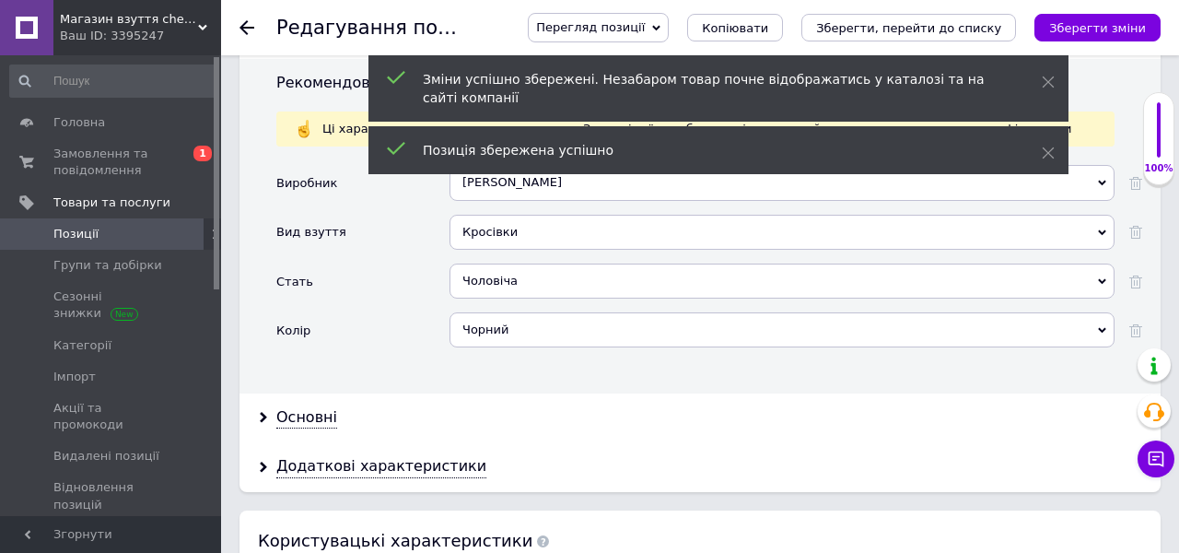
click at [543, 312] on div "Чорний" at bounding box center [782, 329] width 665 height 35
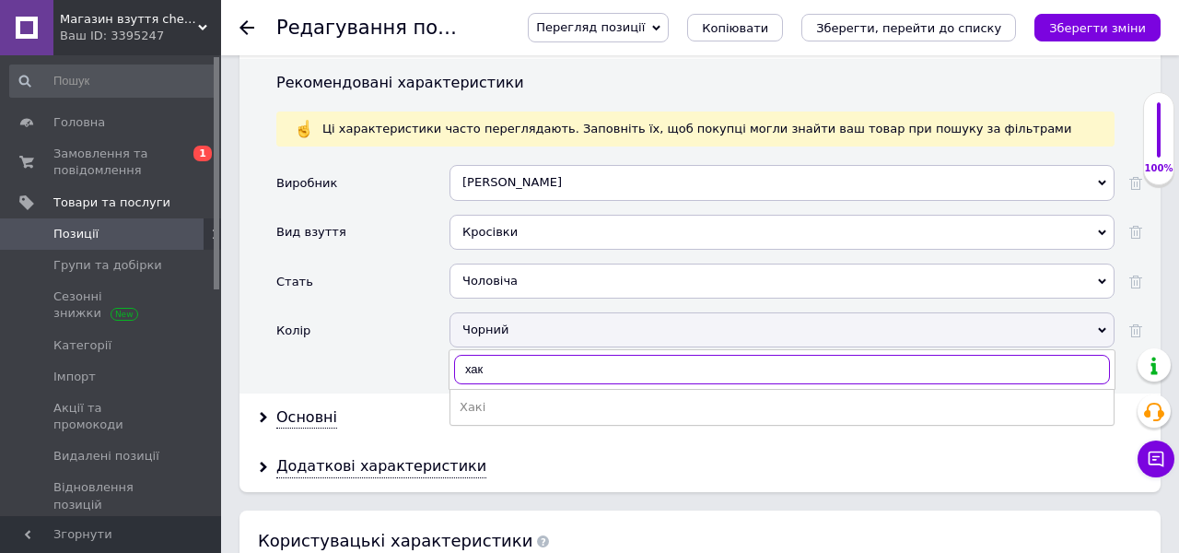
type input "хак"
click at [506, 399] on div "Хакі" at bounding box center [782, 407] width 645 height 17
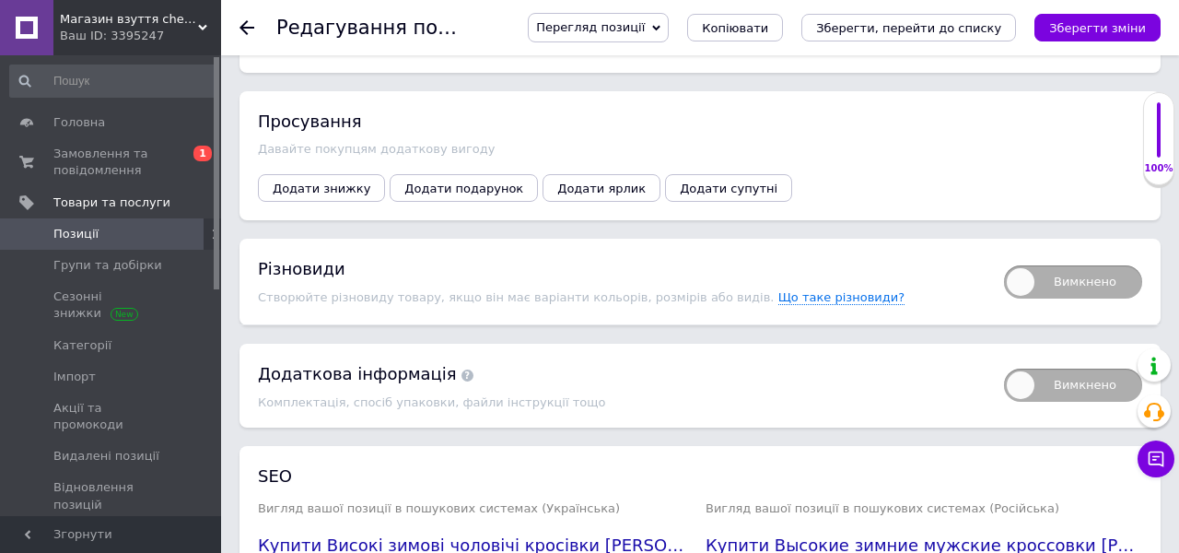
scroll to position [3393, 0]
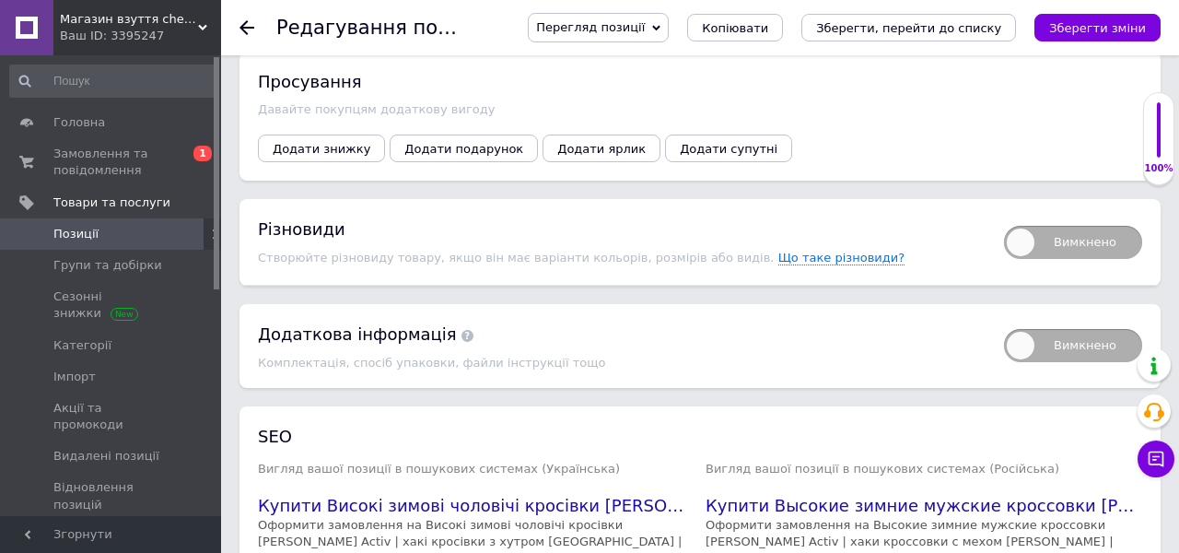
click at [1083, 230] on span "Вимкнено" at bounding box center [1073, 242] width 138 height 33
click at [1004, 226] on input "Вимкнено" at bounding box center [998, 220] width 12 height 12
checkbox input "true"
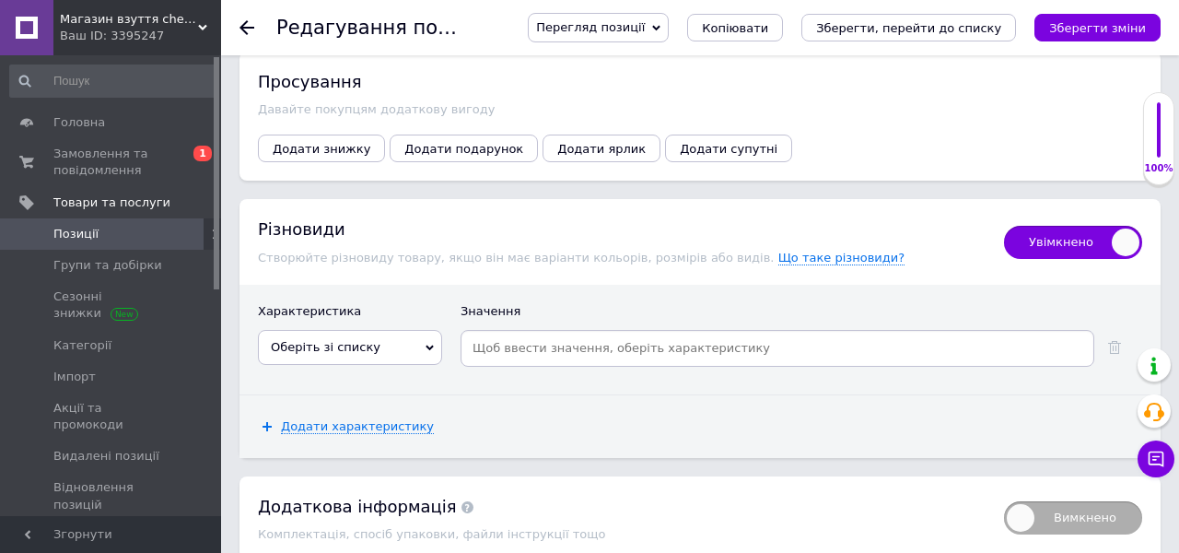
click at [385, 337] on span "Оберіть зі списку" at bounding box center [350, 347] width 184 height 35
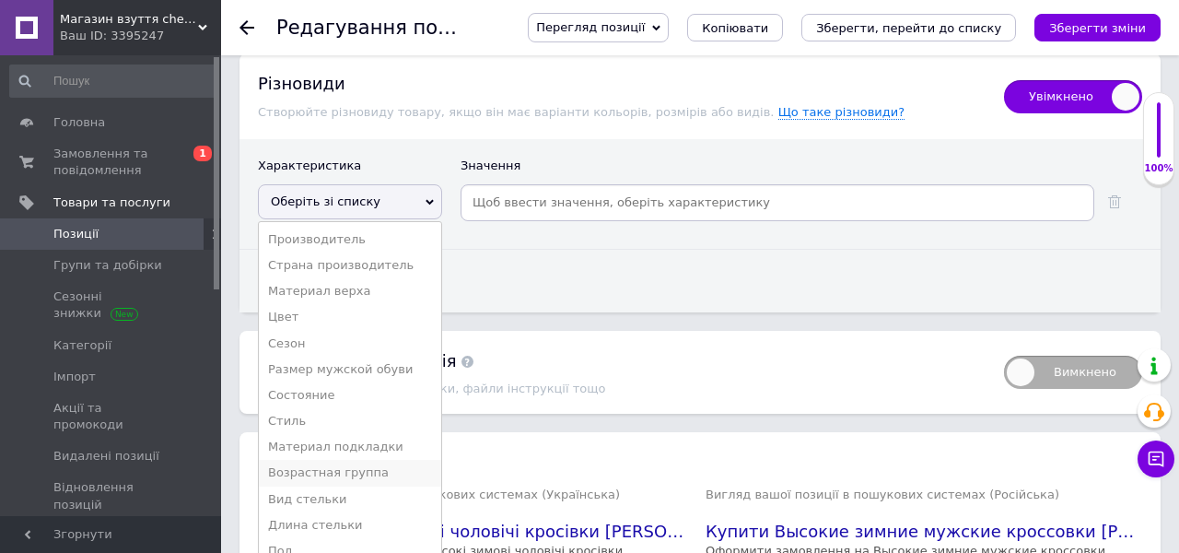
scroll to position [3560, 0]
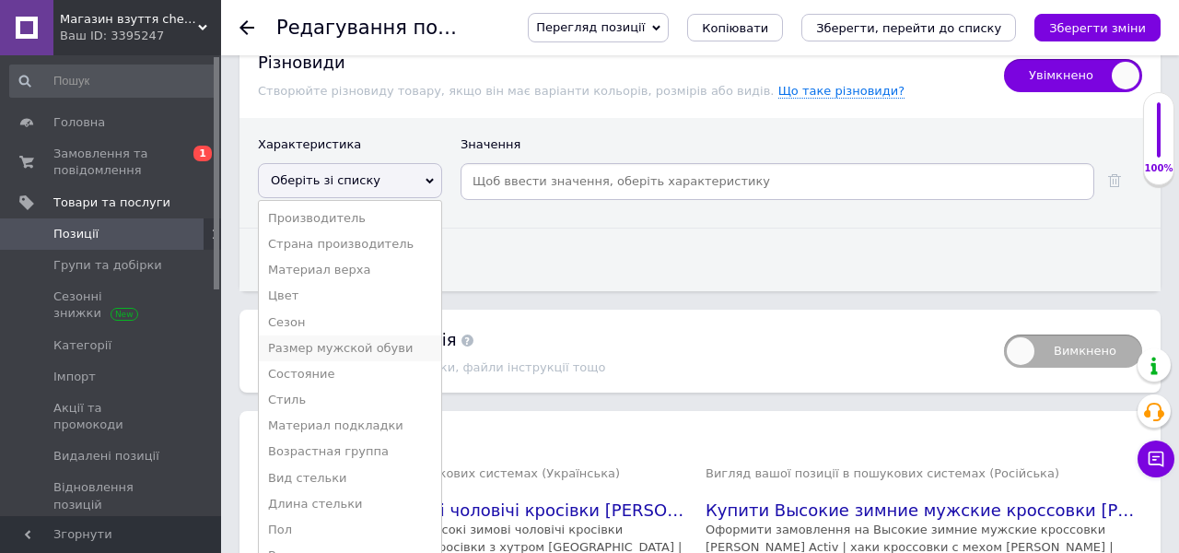
click at [376, 335] on li "Размер мужской обуви" at bounding box center [350, 348] width 182 height 26
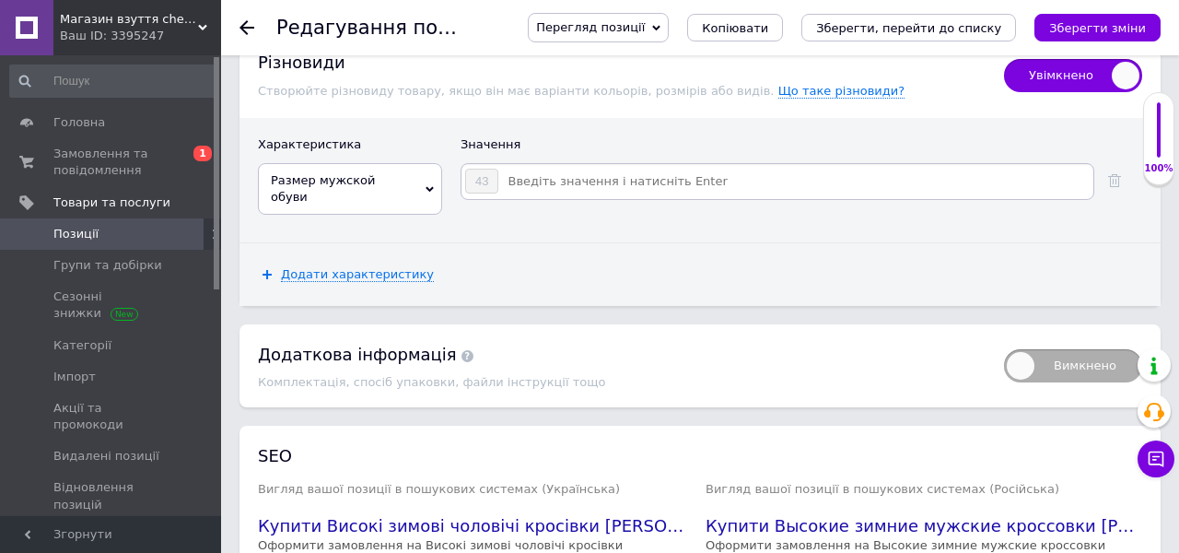
click at [579, 171] on input at bounding box center [794, 182] width 591 height 28
type input "42-26.5 см"
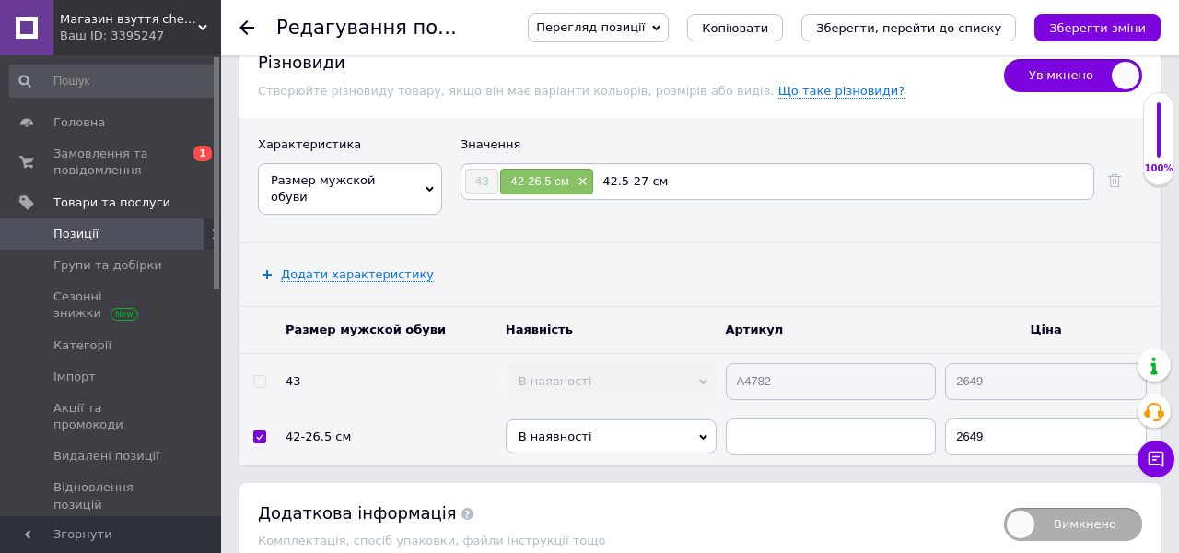
type input "42.5-27 см"
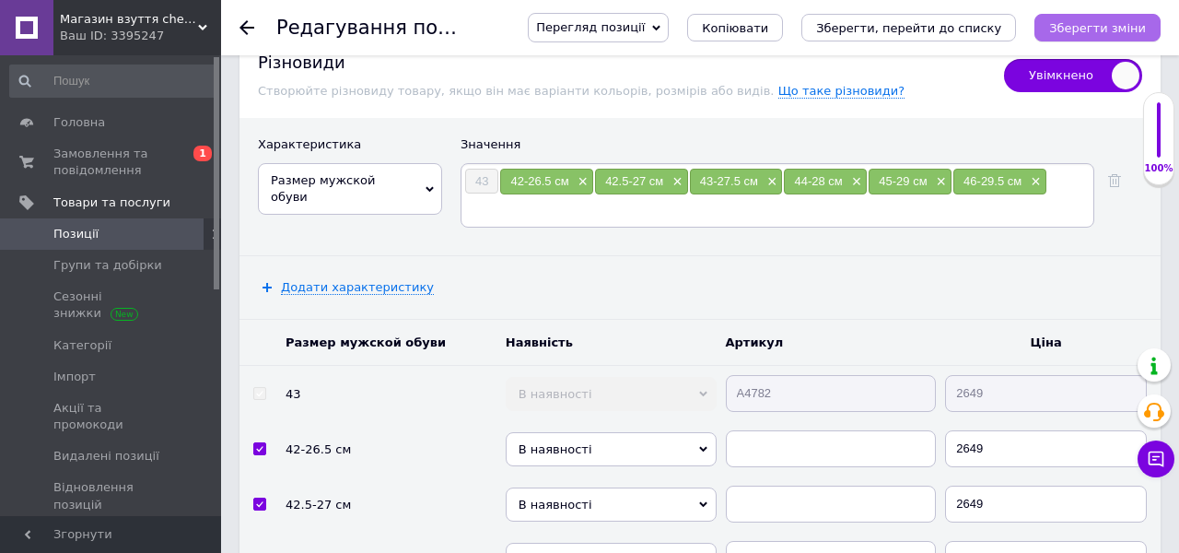
click at [1147, 18] on button "Зберегти зміни" at bounding box center [1098, 28] width 126 height 28
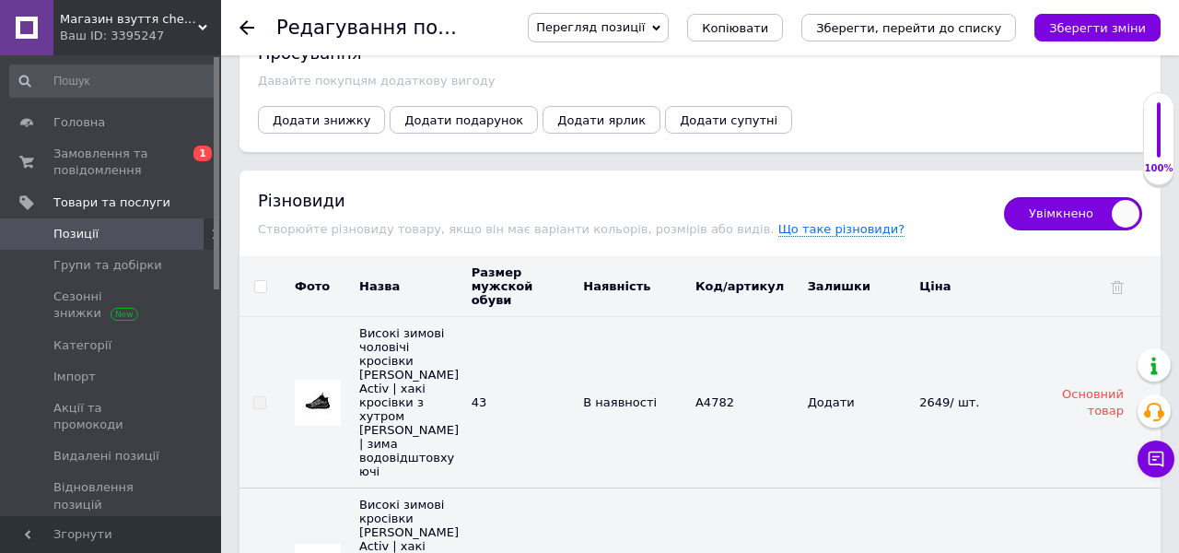
scroll to position [3409, 0]
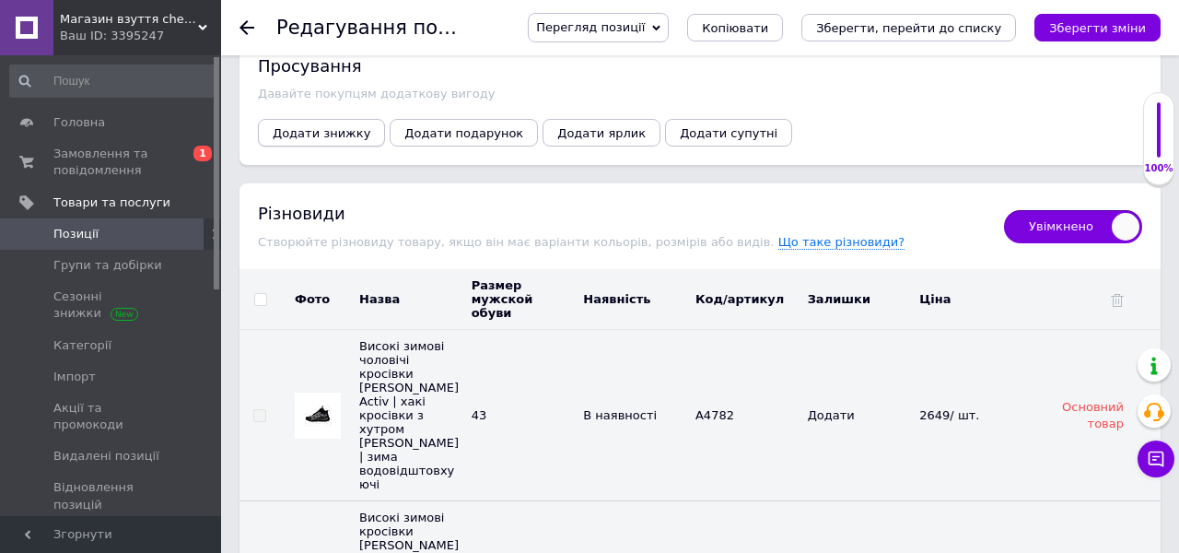
click at [334, 126] on button "Додати знижку" at bounding box center [321, 133] width 127 height 28
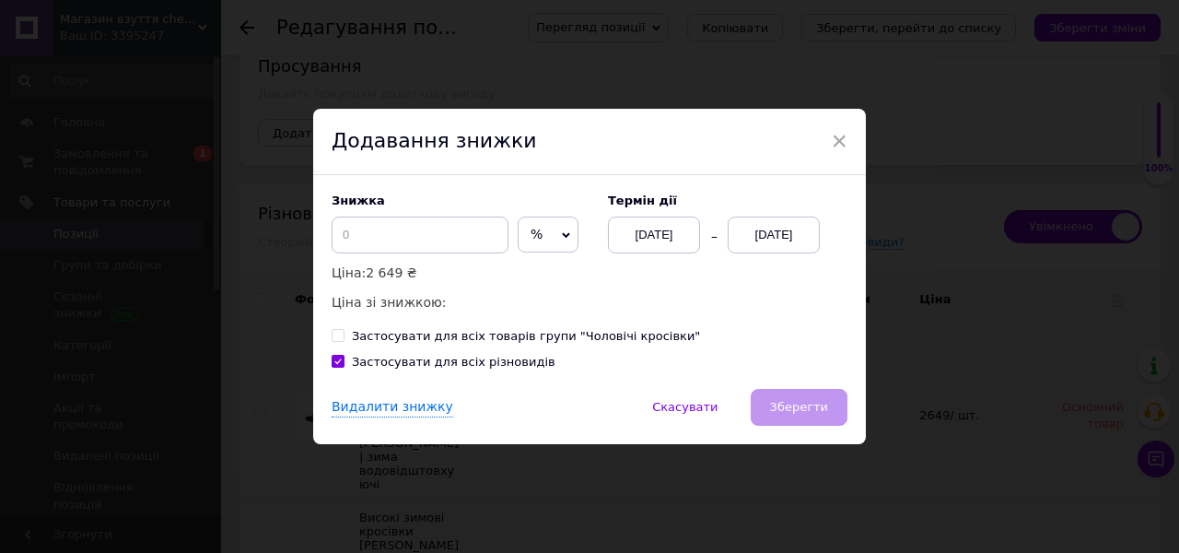
click at [517, 253] on div "Знижка % ₴ Ціна: 2 649 ₴ Ціна зі знижкою:" at bounding box center [461, 253] width 258 height 120
click at [518, 243] on span "%" at bounding box center [548, 235] width 61 height 37
click at [519, 271] on li "₴" at bounding box center [548, 273] width 59 height 26
click at [410, 246] on input at bounding box center [420, 235] width 177 height 37
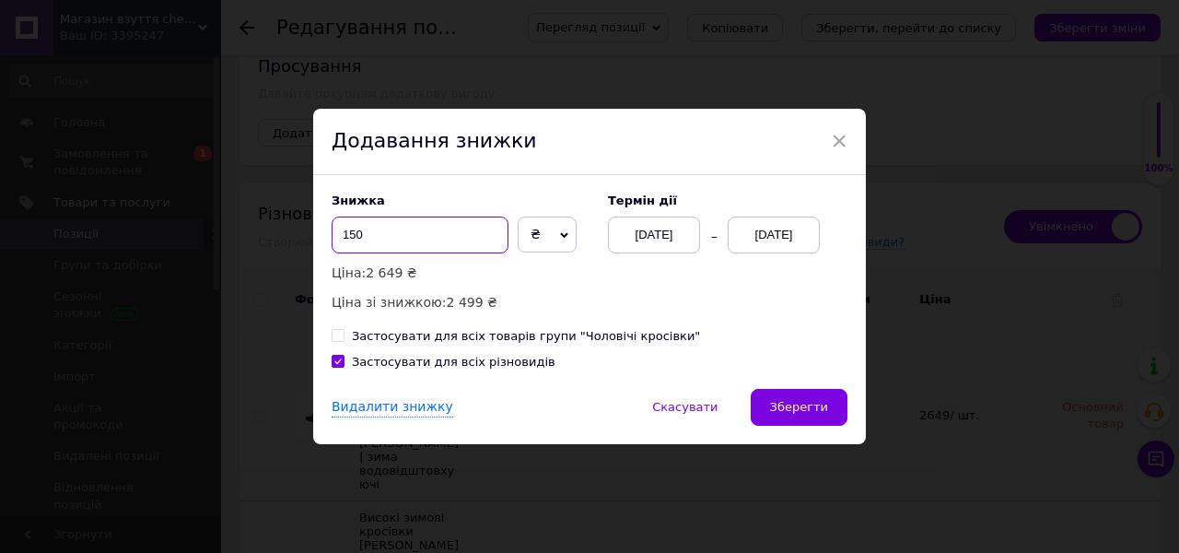
type input "150"
click at [795, 245] on div "[DATE]" at bounding box center [774, 235] width 92 height 37
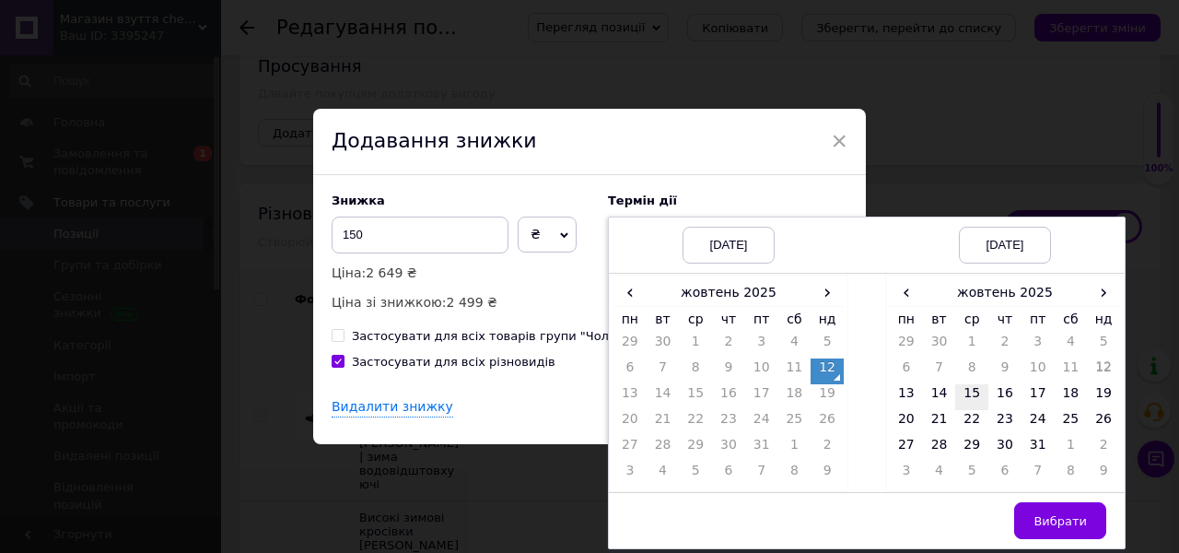
click at [971, 397] on td "15" at bounding box center [971, 397] width 33 height 26
click at [1062, 513] on button "Вибрати" at bounding box center [1060, 520] width 92 height 37
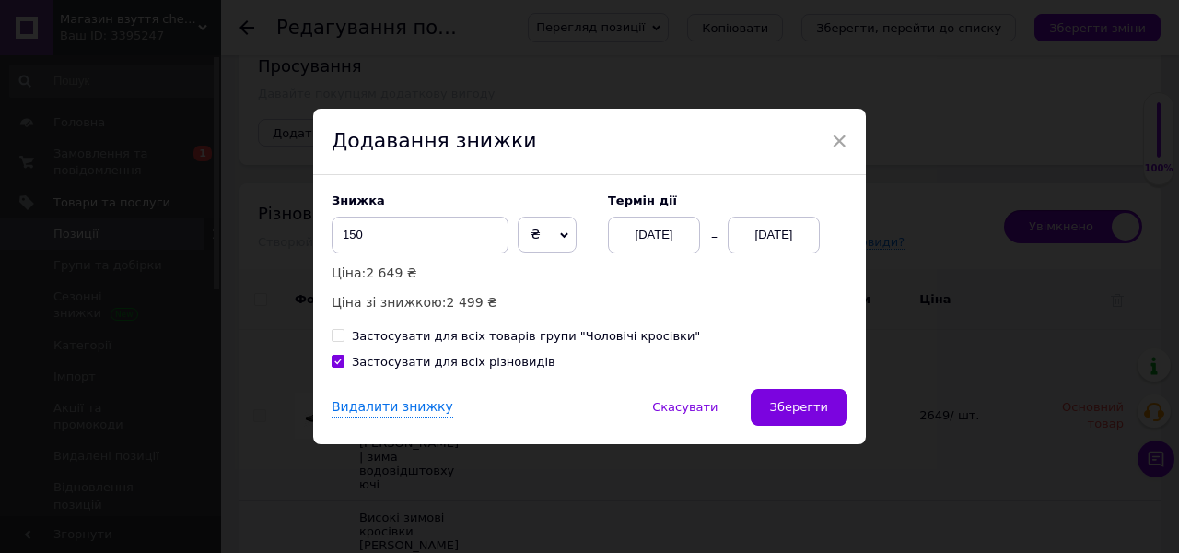
click at [802, 403] on span "Зберегти" at bounding box center [799, 407] width 58 height 14
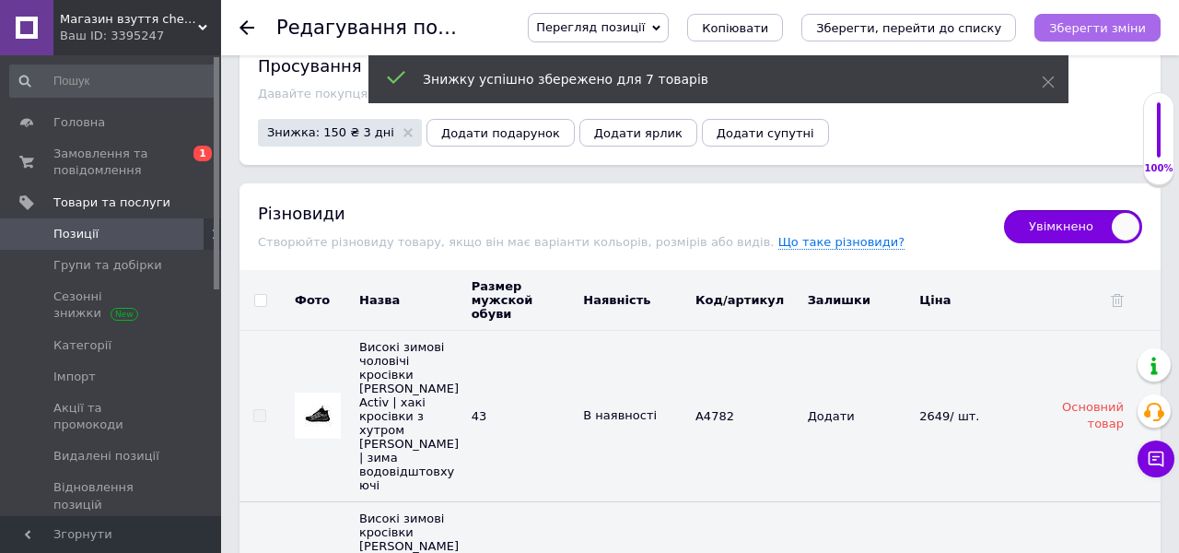
click at [1130, 26] on icon "Зберегти зміни" at bounding box center [1097, 28] width 97 height 14
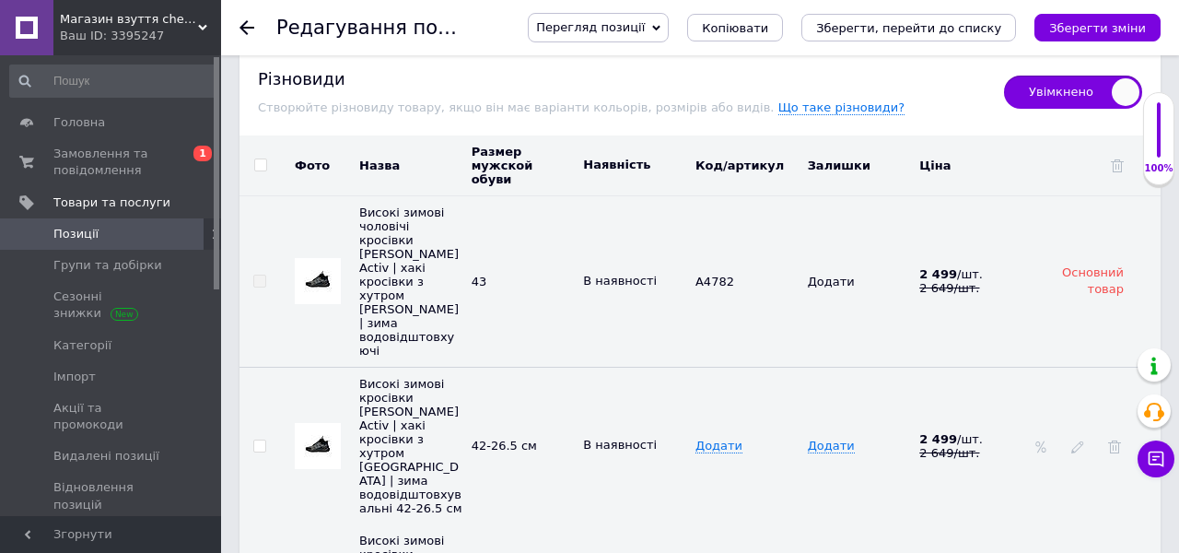
scroll to position [3541, 0]
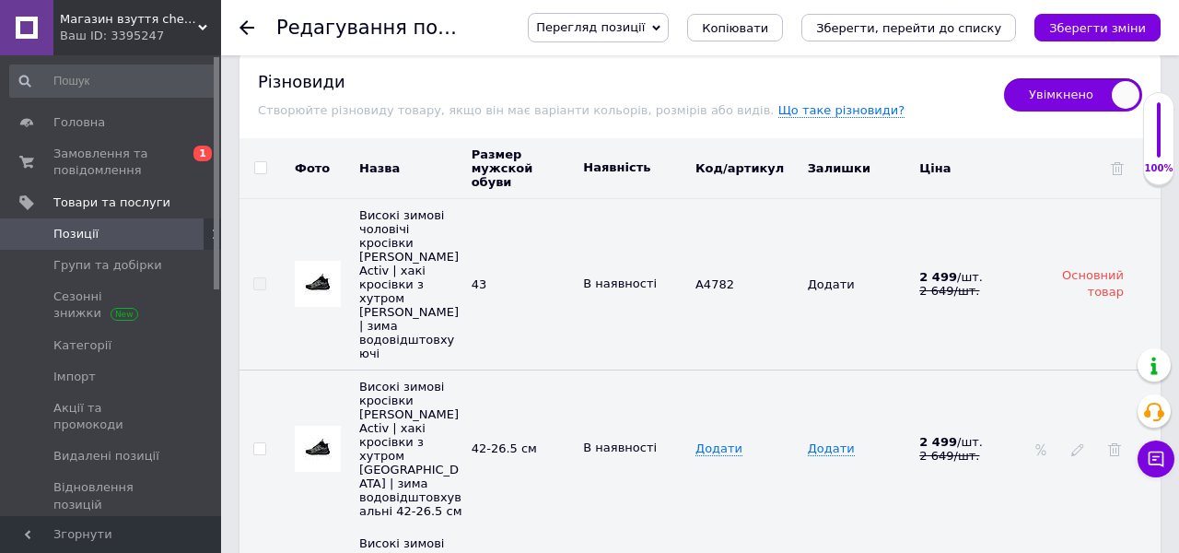
click at [1117, 23] on icon "Зберегти зміни" at bounding box center [1097, 28] width 97 height 14
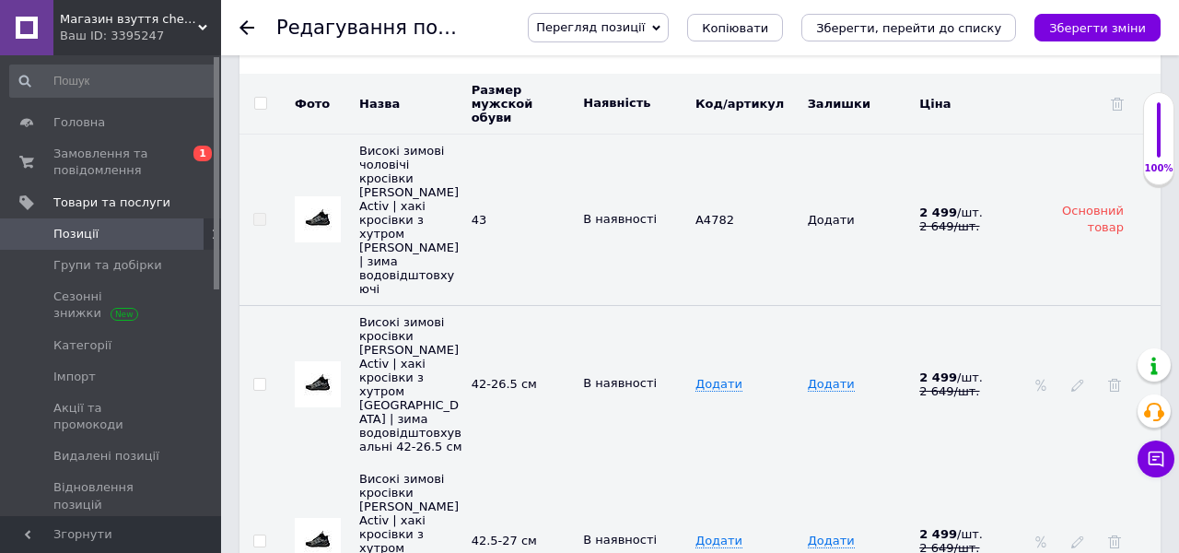
scroll to position [3607, 0]
click at [1116, 27] on icon "Зберегти зміни" at bounding box center [1097, 28] width 97 height 14
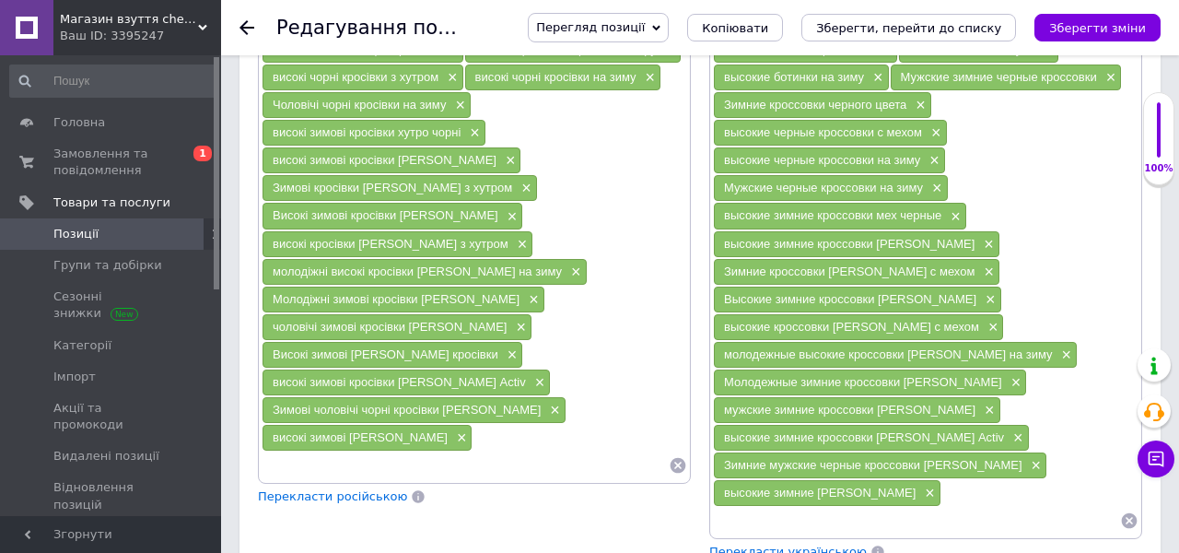
scroll to position [1693, 0]
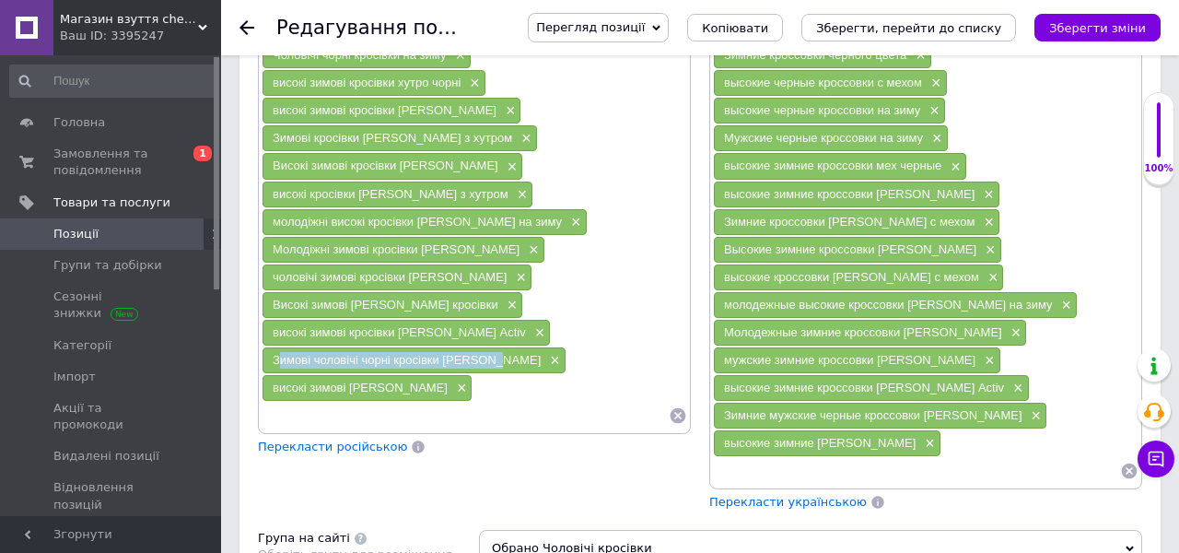
drag, startPoint x: 491, startPoint y: 346, endPoint x: 265, endPoint y: 346, distance: 225.7
click at [264, 347] on div "Зимові чоловічі чорні кросівки [PERSON_NAME] ×" at bounding box center [414, 360] width 303 height 26
click at [545, 353] on span "×" at bounding box center [552, 361] width 15 height 16
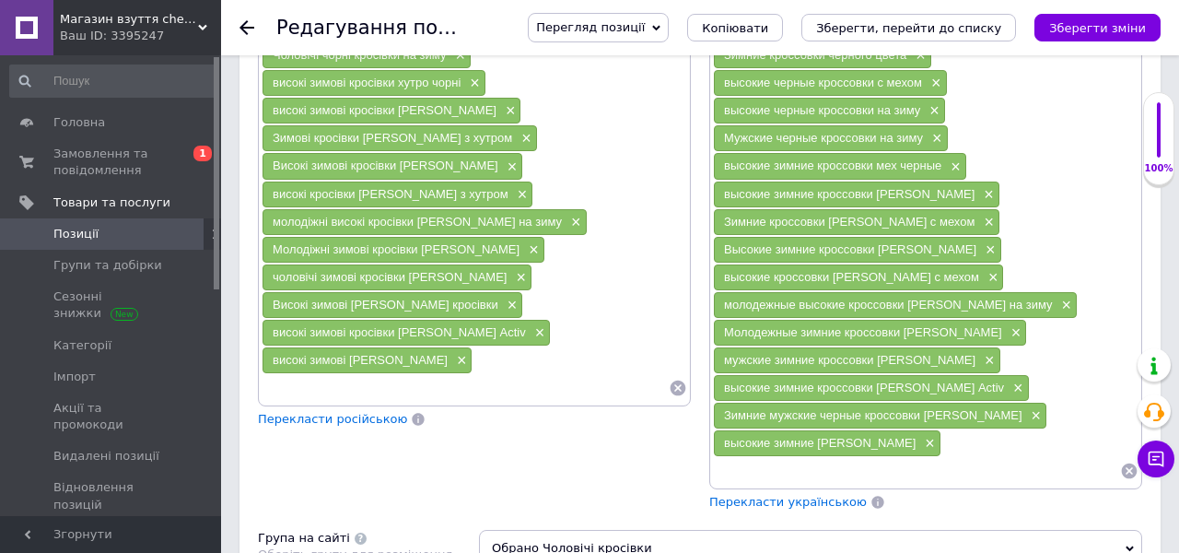
click at [401, 374] on input at bounding box center [465, 388] width 407 height 28
paste input "Зимові чоловічі чорні кросівки [PERSON_NAME]"
click at [376, 375] on input "Зимові чоловічі чорні кросівки [PERSON_NAME]" at bounding box center [465, 388] width 407 height 28
click at [376, 374] on input "Зимові чоловічі чорні кросівки [PERSON_NAME]" at bounding box center [465, 388] width 407 height 28
type input "Зимові чоловічі хакі кросівки [PERSON_NAME]"
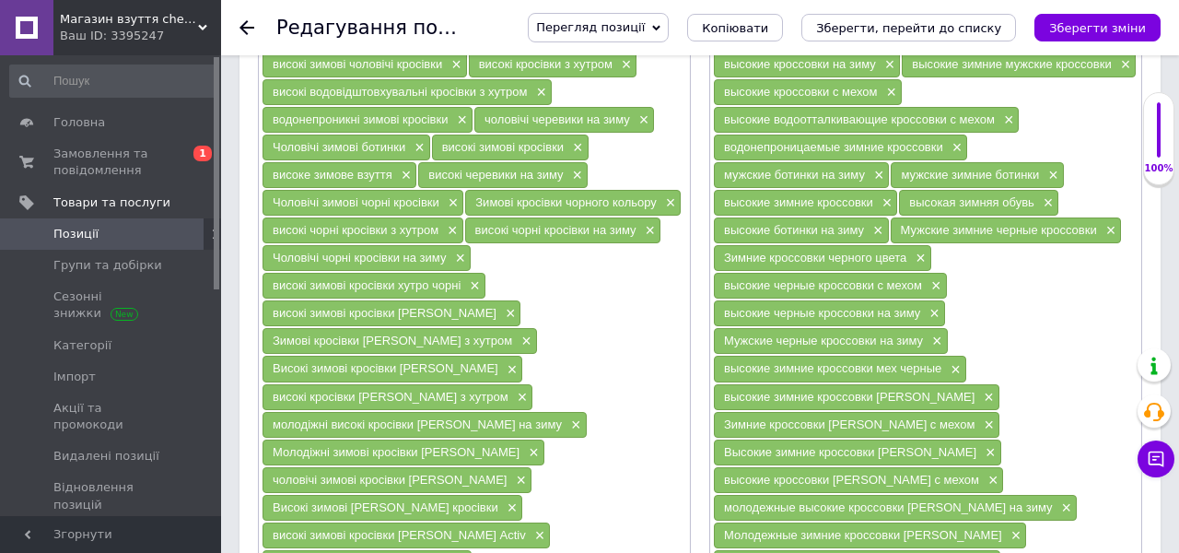
scroll to position [1490, 0]
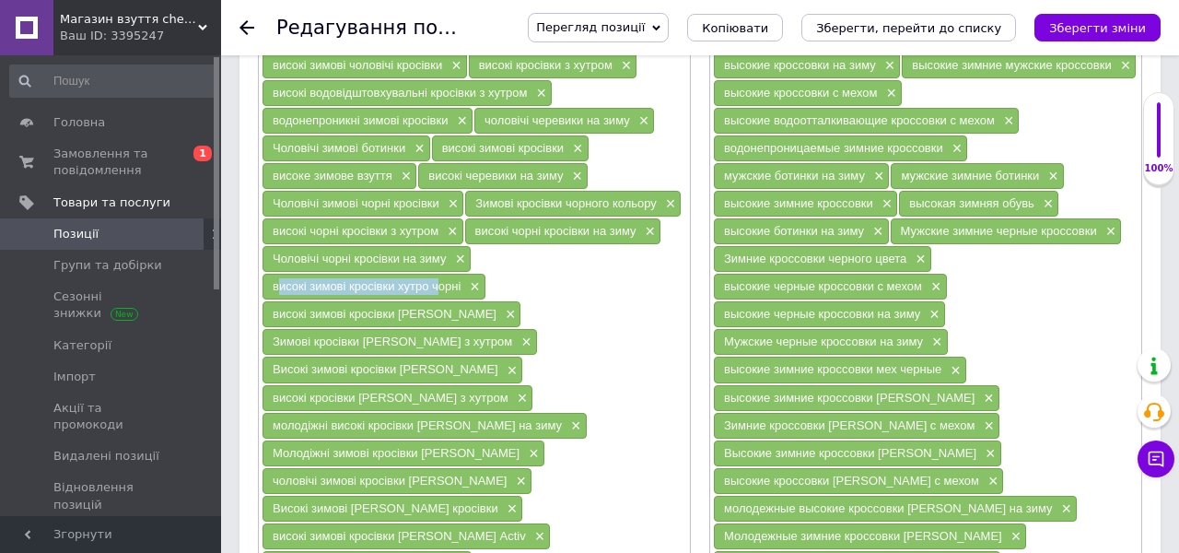
drag, startPoint x: 432, startPoint y: 275, endPoint x: 264, endPoint y: 270, distance: 167.8
click at [264, 274] on div "високі зимові кросівки хутро чорні ×" at bounding box center [374, 287] width 223 height 26
click at [474, 279] on span "×" at bounding box center [472, 287] width 15 height 16
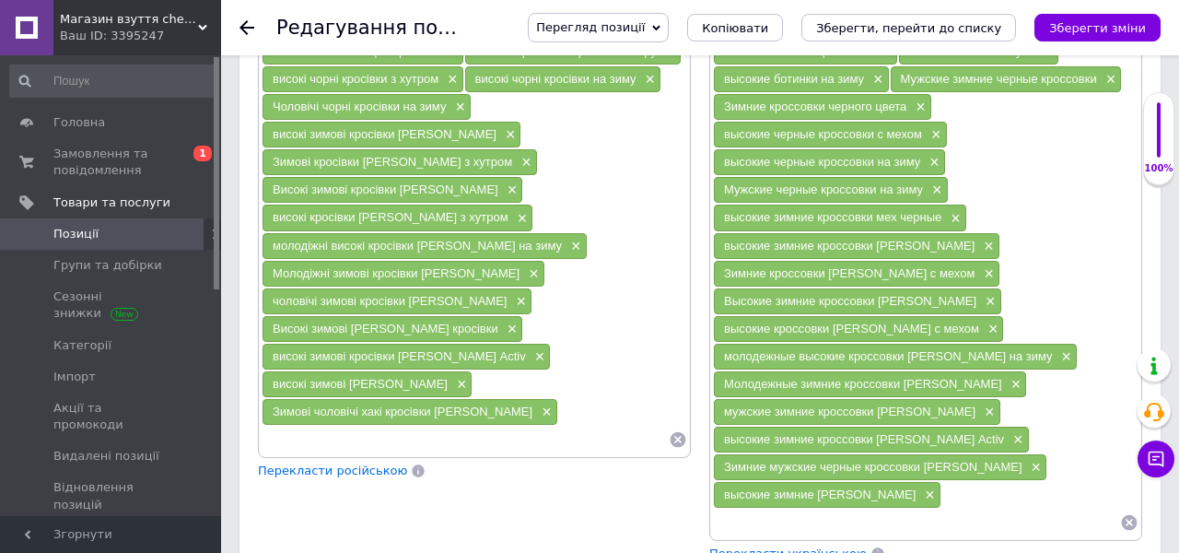
scroll to position [1658, 0]
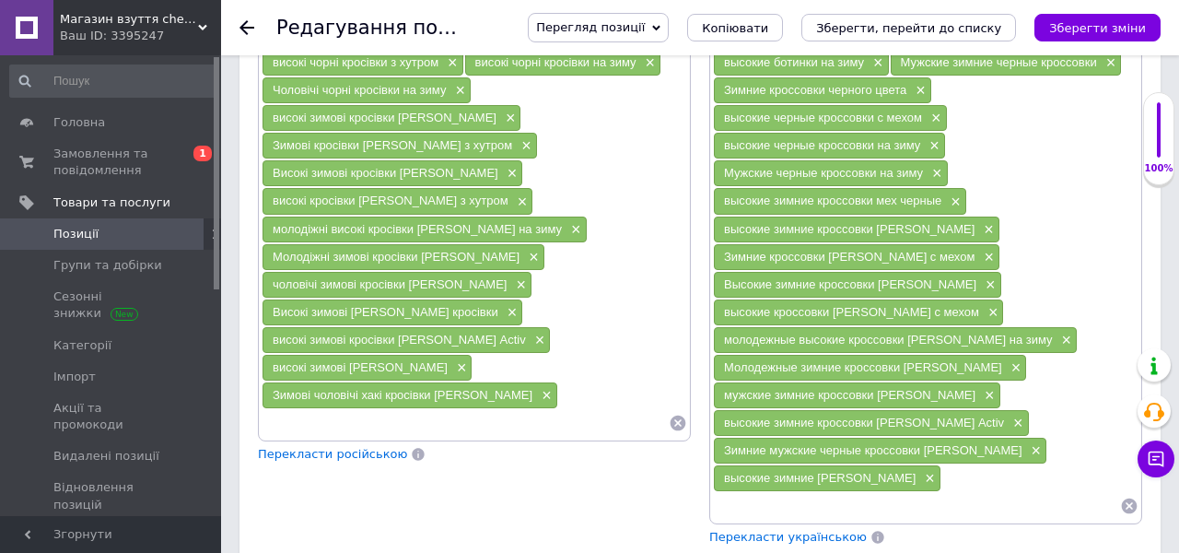
click at [428, 409] on input at bounding box center [465, 423] width 407 height 28
paste input "високі зимові кросівки хутро"
click at [527, 388] on span "Зимові чоловічі хакі кросівки [PERSON_NAME]" at bounding box center [403, 395] width 260 height 14
click at [526, 388] on span "Зимові чоловічі хакі кросівки [PERSON_NAME]" at bounding box center [403, 395] width 260 height 14
click at [449, 409] on input "високі зимові кросівки хутро" at bounding box center [465, 423] width 407 height 28
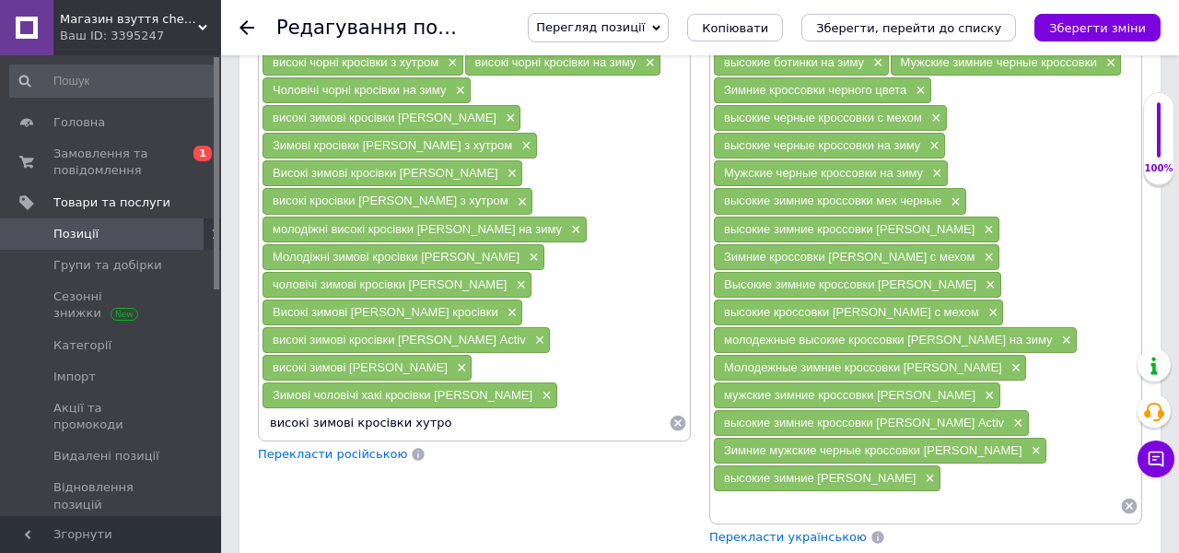
paste input "хакі"
type input "високі зимові кросівки хутро [GEOGRAPHIC_DATA]"
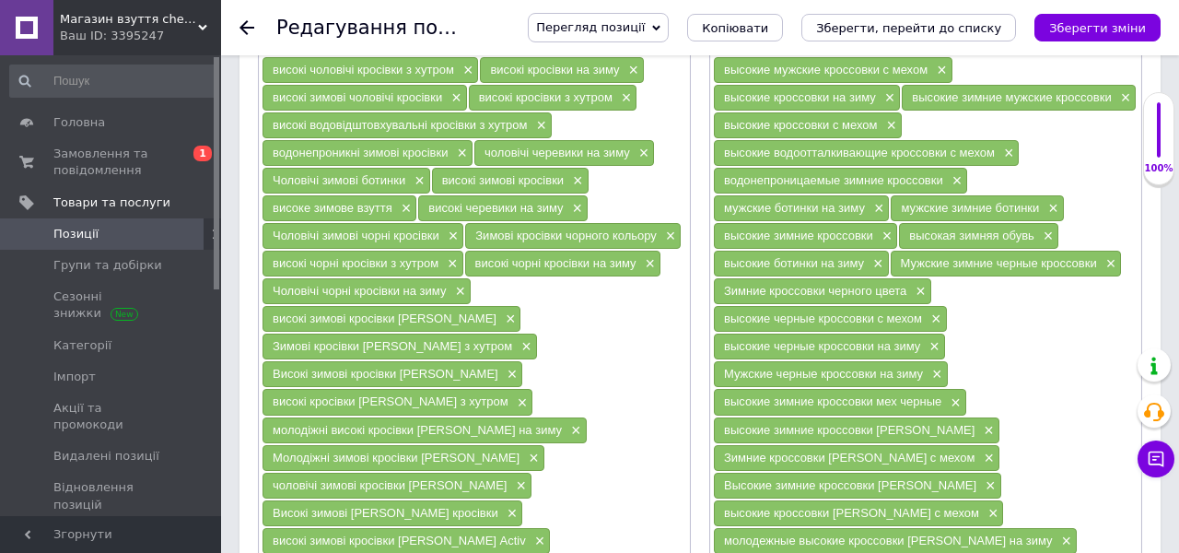
scroll to position [1435, 0]
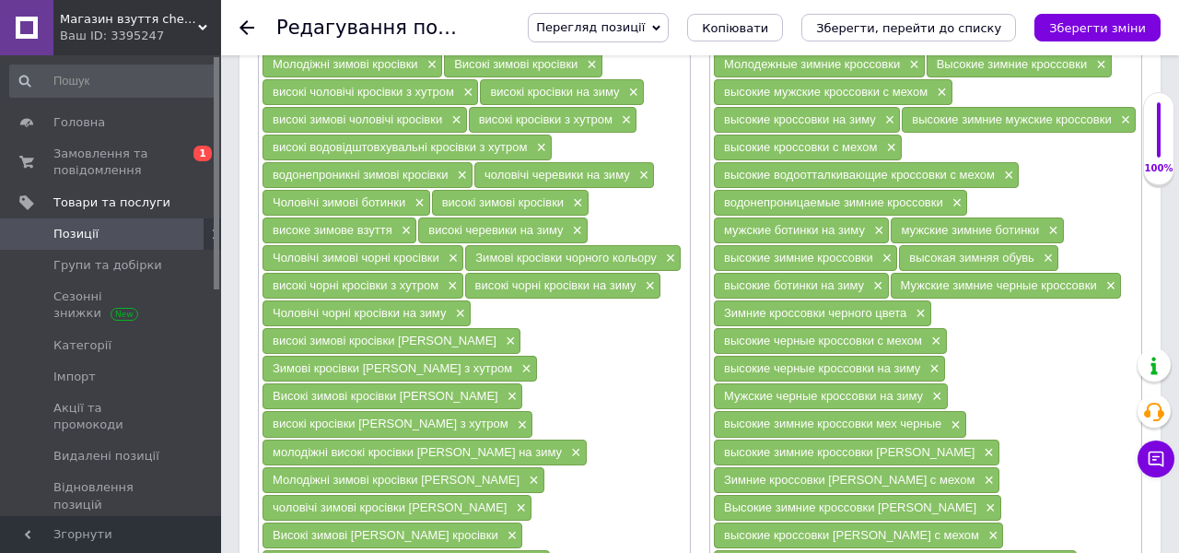
drag, startPoint x: 447, startPoint y: 299, endPoint x: 267, endPoint y: 299, distance: 179.7
click at [267, 300] on div "Чоловічі чорні кросівки на зиму ×" at bounding box center [367, 313] width 208 height 26
click at [461, 306] on span "×" at bounding box center [458, 314] width 15 height 16
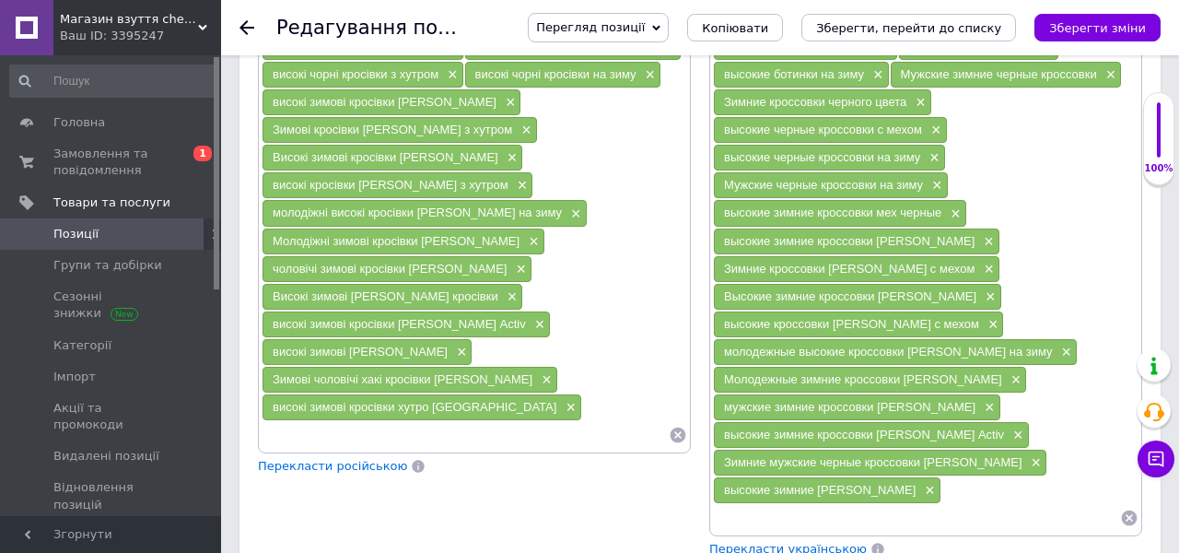
scroll to position [1664, 0]
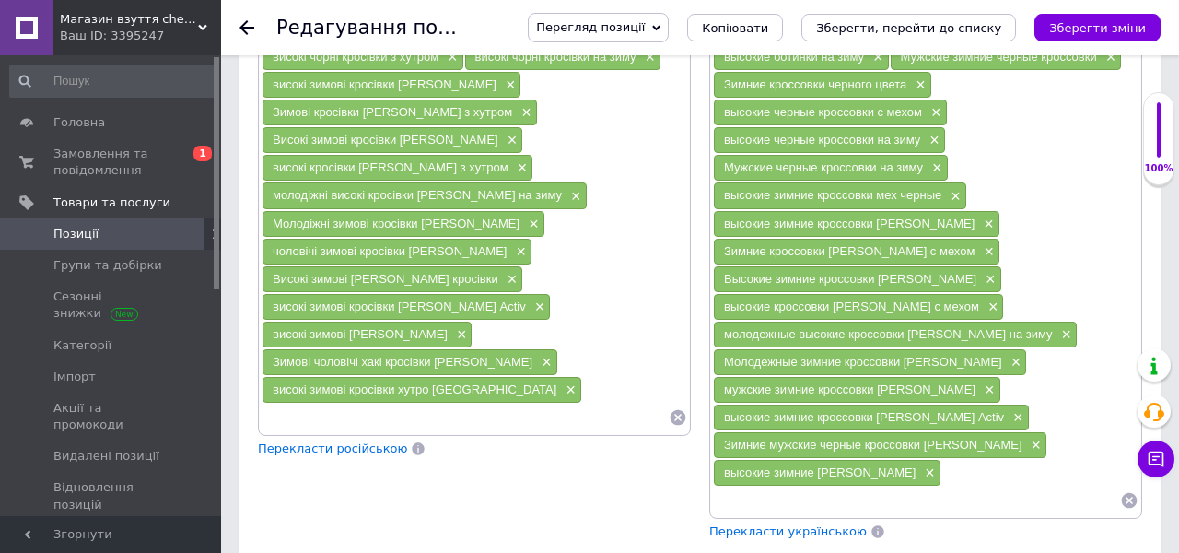
click at [421, 404] on input at bounding box center [465, 418] width 407 height 28
paste input "Чоловічі чорні кросівки на зиму"
click at [531, 355] on span "Зимові чоловічі хакі кросівки [PERSON_NAME]" at bounding box center [403, 362] width 260 height 14
click at [530, 355] on span "Зимові чоловічі хакі кросівки [PERSON_NAME]" at bounding box center [403, 362] width 260 height 14
click at [336, 404] on input "Чоловічі чорні кросівки на зиму" at bounding box center [465, 418] width 407 height 28
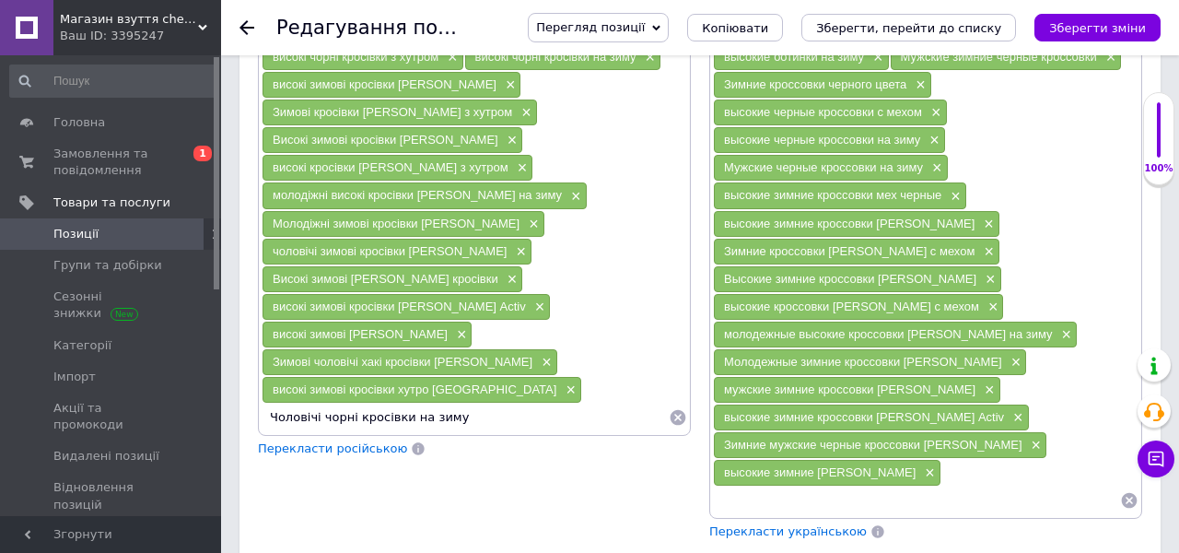
click at [335, 404] on input "Чоловічі чорні кросівки на зиму" at bounding box center [465, 418] width 407 height 28
paste input "ак"
type input "Чоловічі хакі кросівки на зиму"
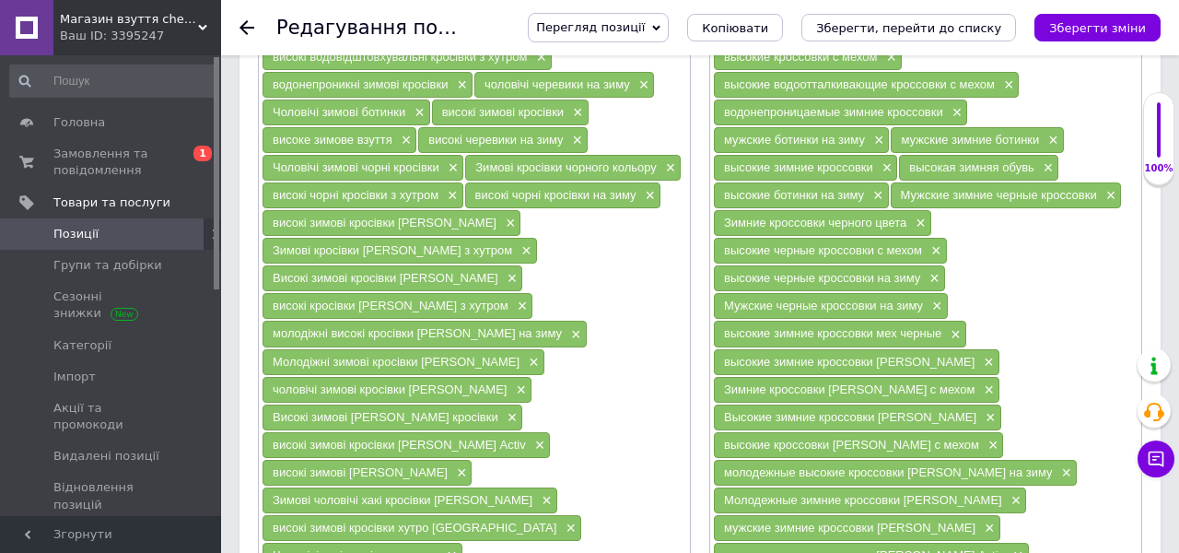
scroll to position [1525, 0]
drag, startPoint x: 443, startPoint y: 183, endPoint x: 266, endPoint y: 178, distance: 177.0
click at [266, 183] on div "високі чорні кросівки з хутром ×" at bounding box center [363, 196] width 201 height 26
click at [454, 189] on span "×" at bounding box center [450, 197] width 15 height 16
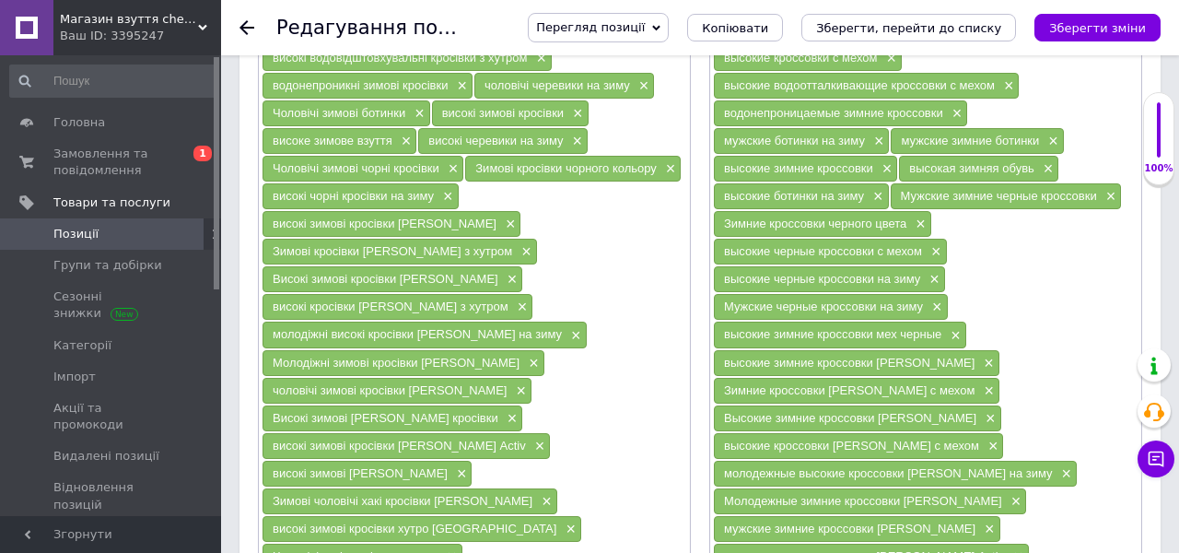
paste input "високі чорні кросівки з хутром"
click at [438, 549] on span "Чоловічі хакі кросівки на зиму" at bounding box center [355, 556] width 165 height 14
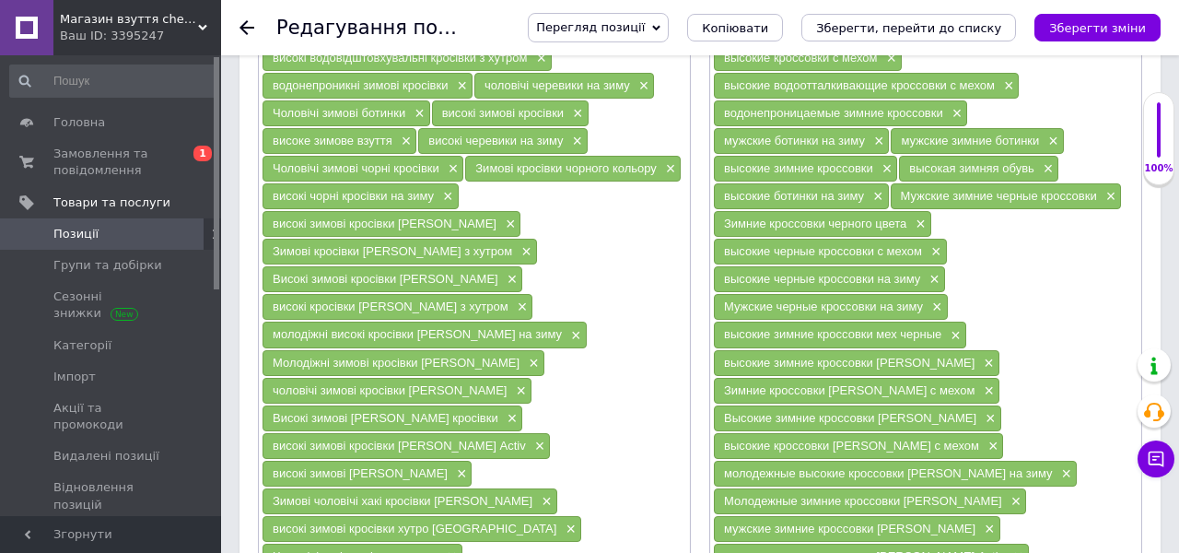
paste input "ак"
type input "високі хакі кросівки з хутром"
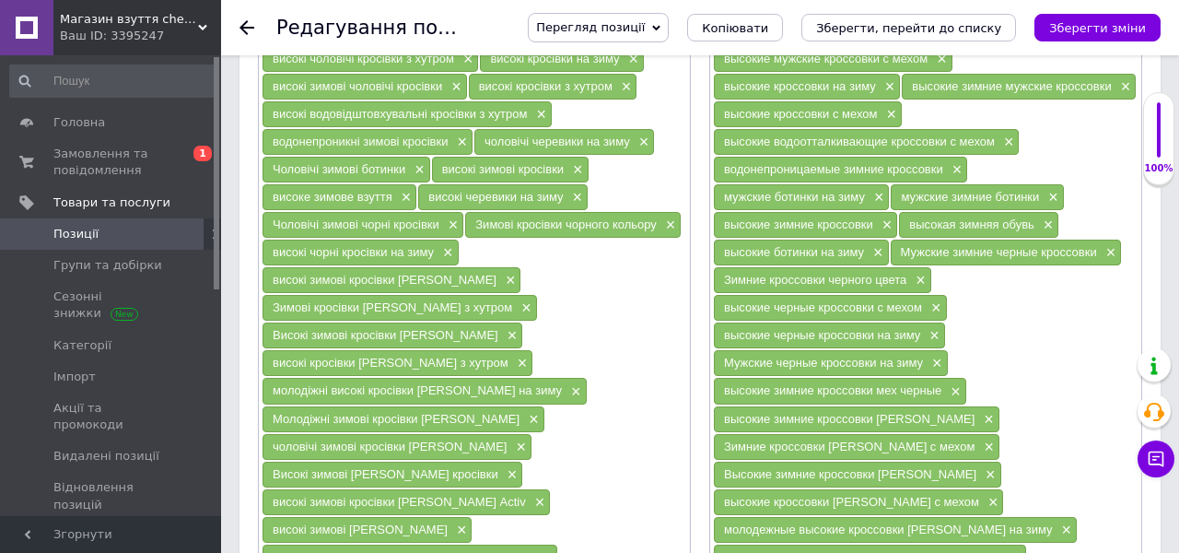
scroll to position [1468, 0]
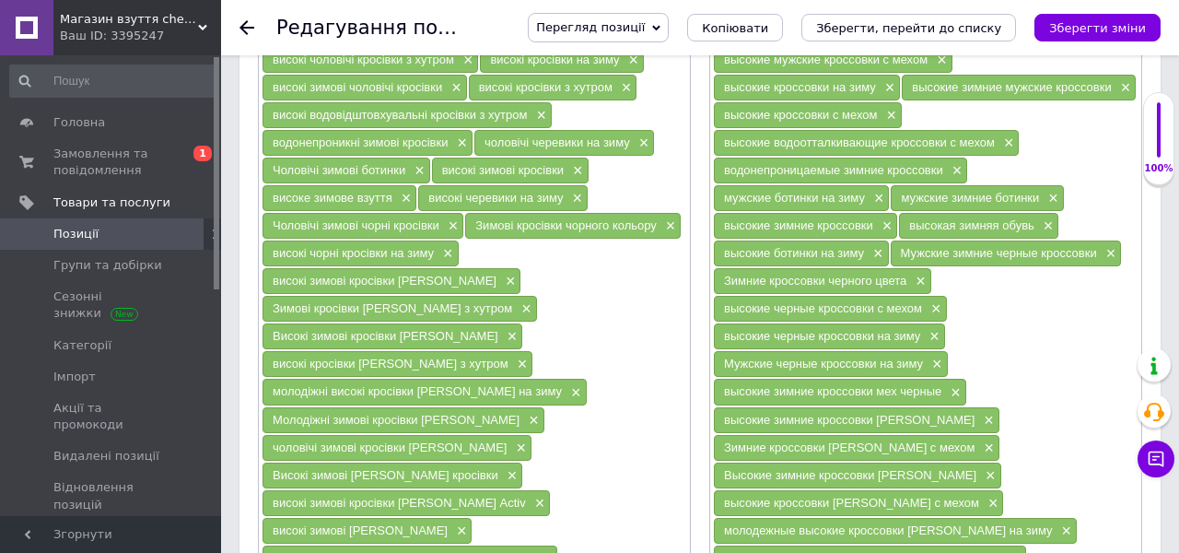
drag, startPoint x: 436, startPoint y: 240, endPoint x: 269, endPoint y: 240, distance: 166.8
click at [269, 240] on div "високі чорні кросівки на зиму ×" at bounding box center [361, 253] width 196 height 26
click at [448, 246] on span "×" at bounding box center [446, 254] width 15 height 16
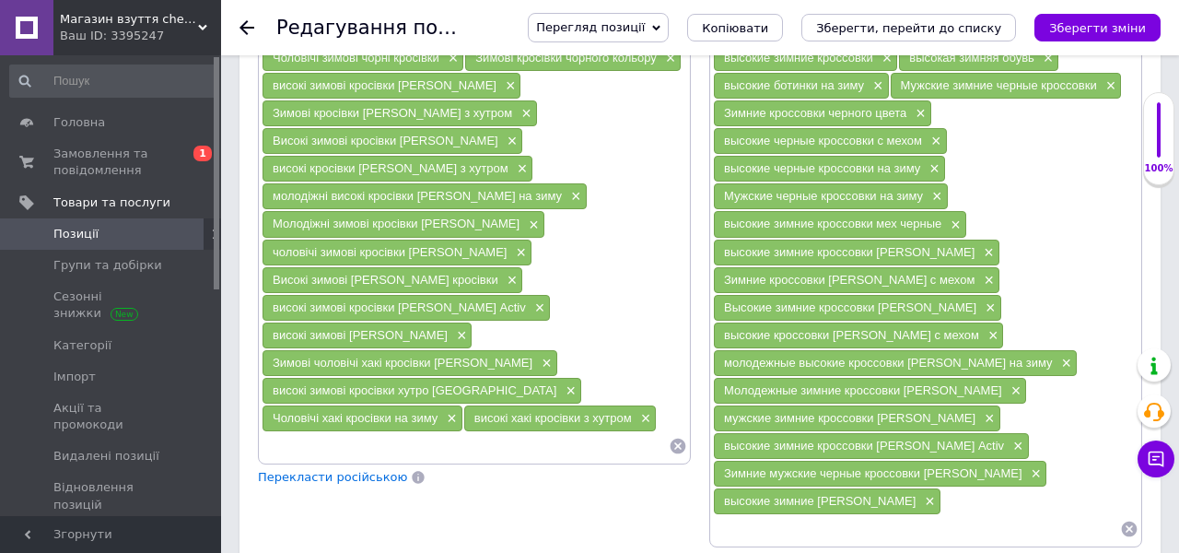
scroll to position [1654, 0]
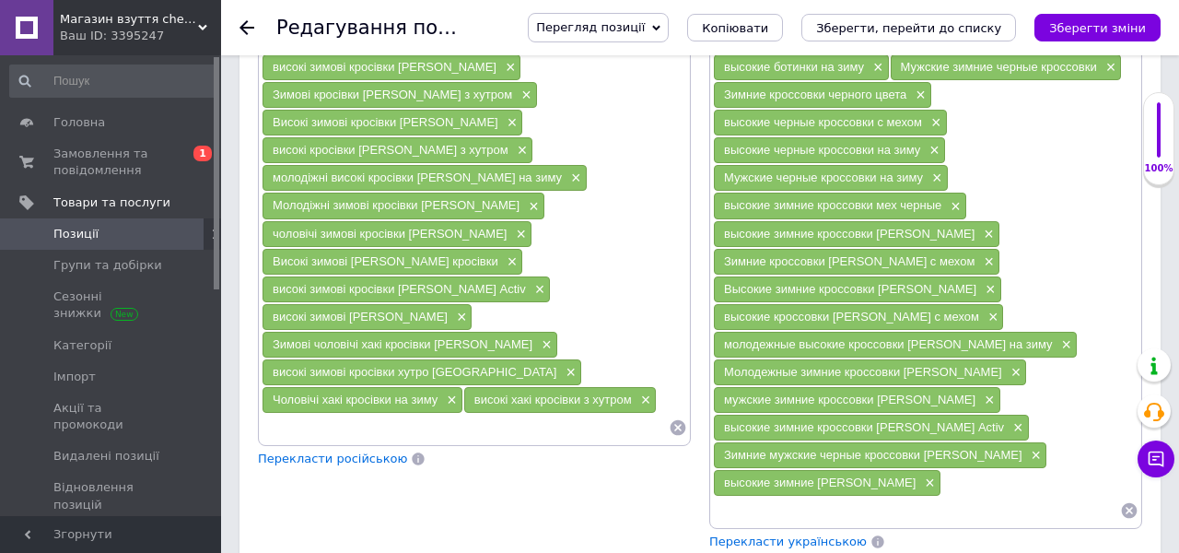
click at [352, 414] on input at bounding box center [465, 428] width 407 height 28
paste input "високі чорні кросівки на зиму"
click at [474, 392] on span "високі хакі кросівки з хутром" at bounding box center [553, 399] width 158 height 14
click at [326, 414] on input "високі чорні кросівки на зиму" at bounding box center [465, 428] width 407 height 28
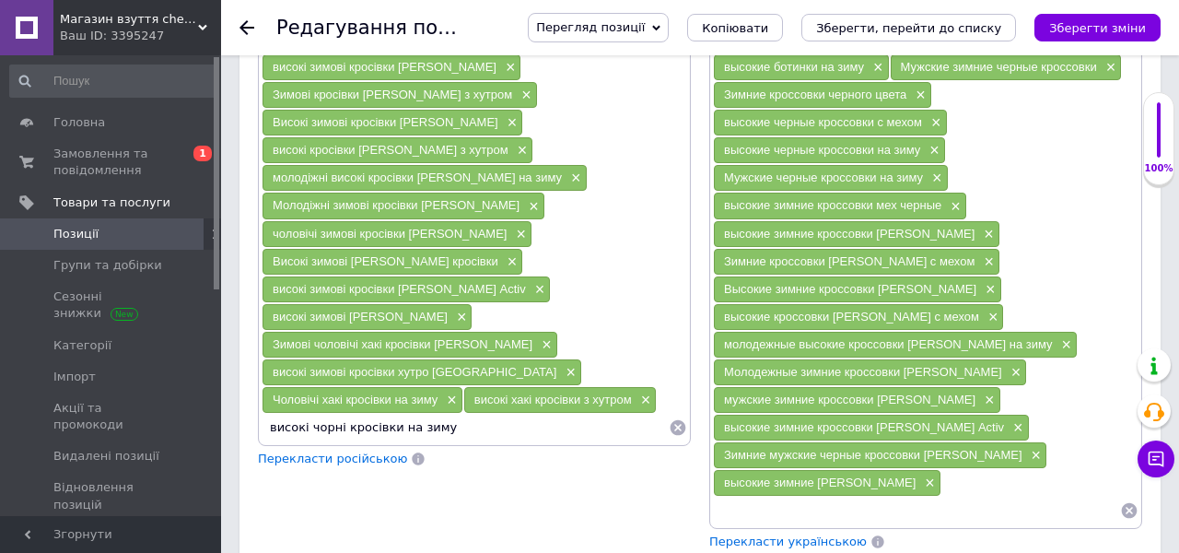
click at [326, 414] on input "високі чорні кросівки на зиму" at bounding box center [465, 428] width 407 height 28
paste input "ак"
type input "високі хакі кросівки на зиму"
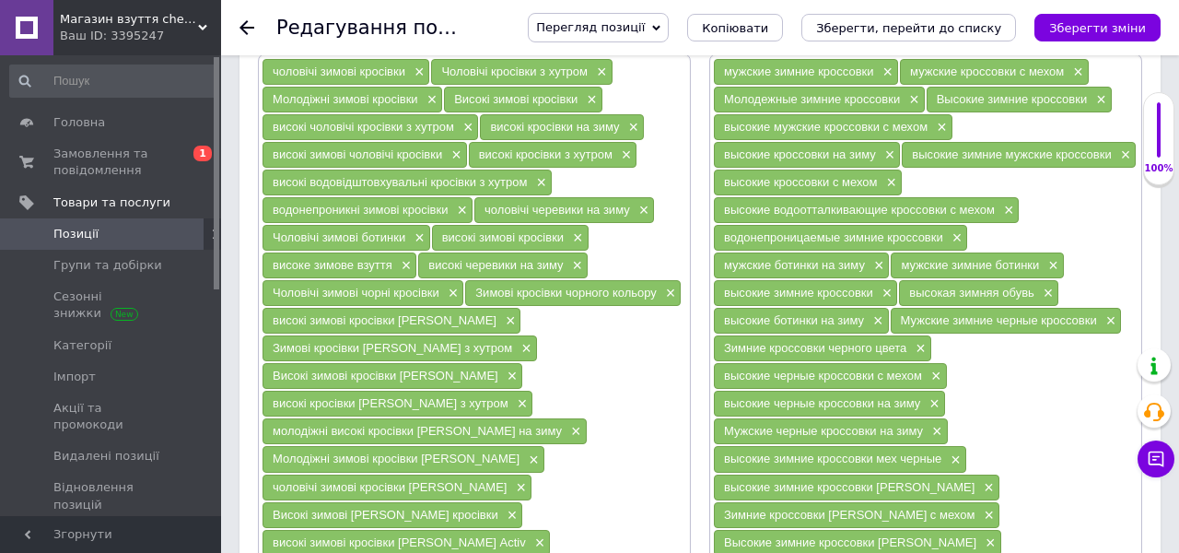
scroll to position [1395, 0]
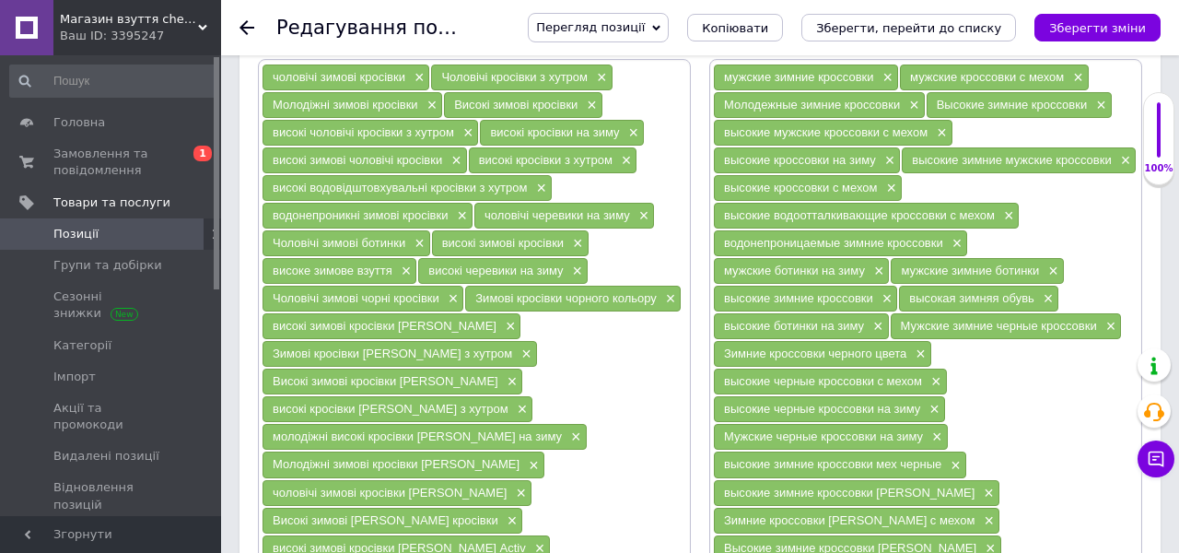
drag, startPoint x: 440, startPoint y: 284, endPoint x: 268, endPoint y: 285, distance: 172.3
click at [268, 286] on div "Чоловічі зимові чорні кросівки ×" at bounding box center [363, 299] width 201 height 26
click at [451, 291] on span "×" at bounding box center [451, 299] width 15 height 16
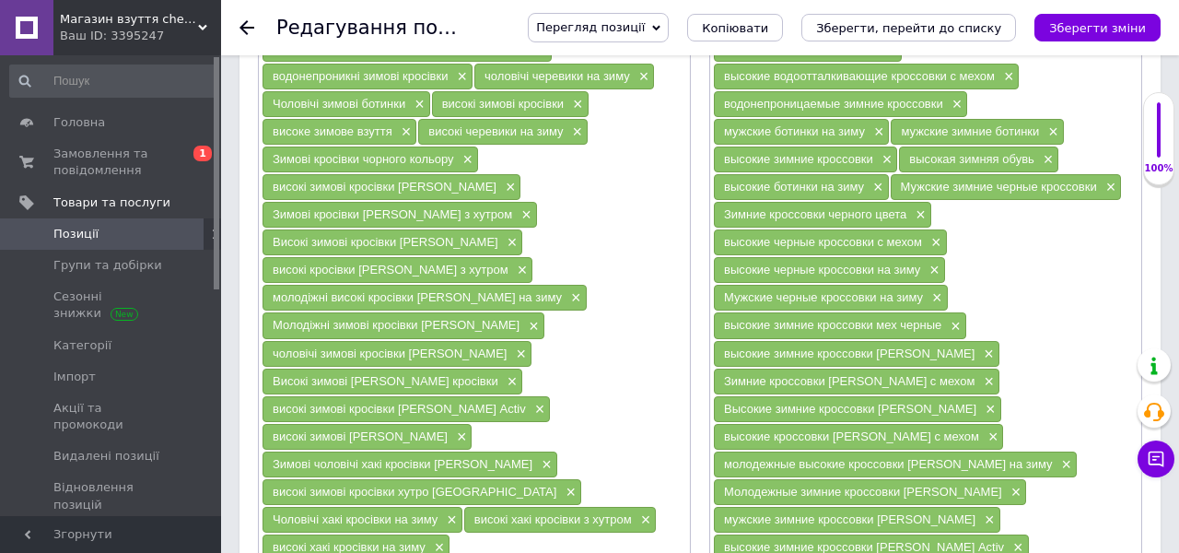
scroll to position [1559, 0]
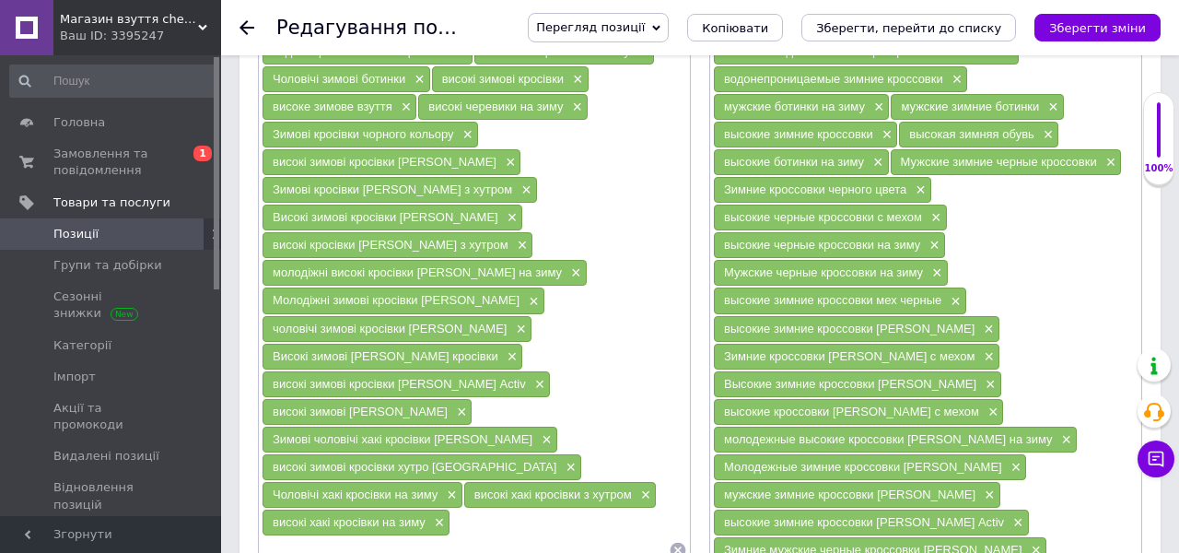
click at [389, 536] on input at bounding box center [465, 550] width 407 height 28
paste input "Чоловічі зимові чорні кросівки"
click at [474, 487] on span "високі хакі кросівки з хутром" at bounding box center [553, 494] width 158 height 14
click at [379, 536] on input "Чоловічі зимові чорні кросівки" at bounding box center [465, 550] width 407 height 28
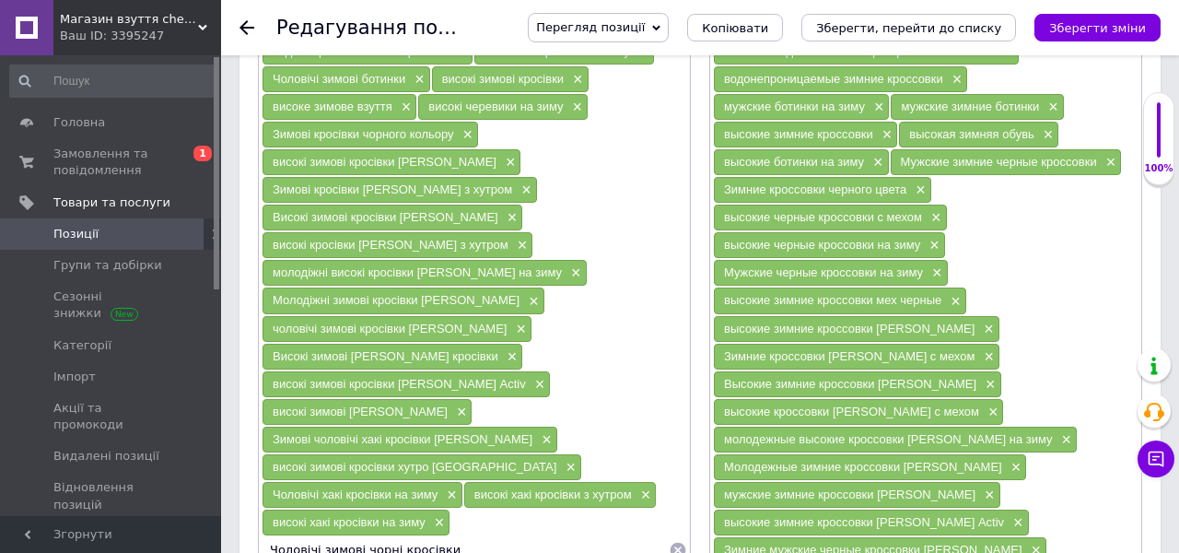
click at [379, 536] on input "Чоловічі зимові чорні кросівки" at bounding box center [465, 550] width 407 height 28
paste input "ак"
type input "Чоловічі зимові хакі кросівки"
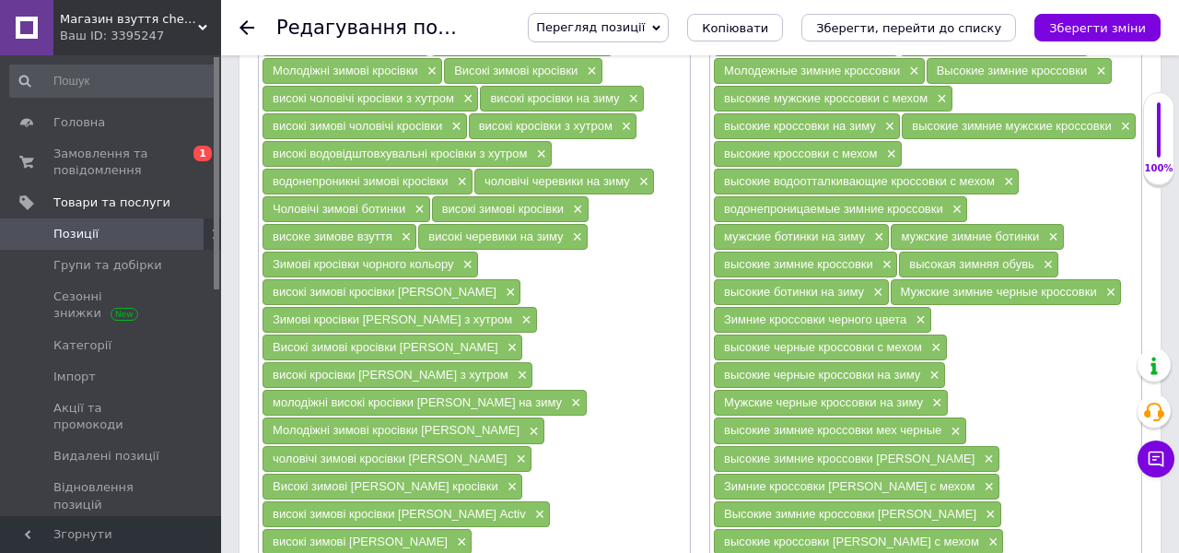
scroll to position [1428, 0]
drag, startPoint x: 453, startPoint y: 248, endPoint x: 271, endPoint y: 252, distance: 182.5
click at [271, 252] on div "Зимові кросівки чорного кольору ×" at bounding box center [371, 265] width 216 height 26
click at [470, 258] on span "×" at bounding box center [466, 266] width 15 height 16
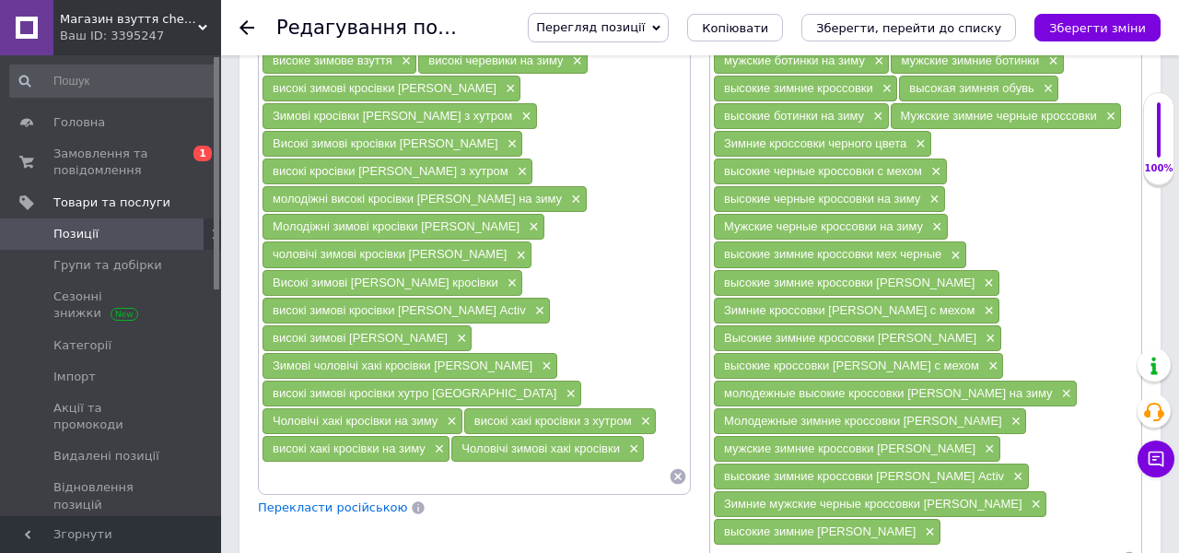
scroll to position [1617, 0]
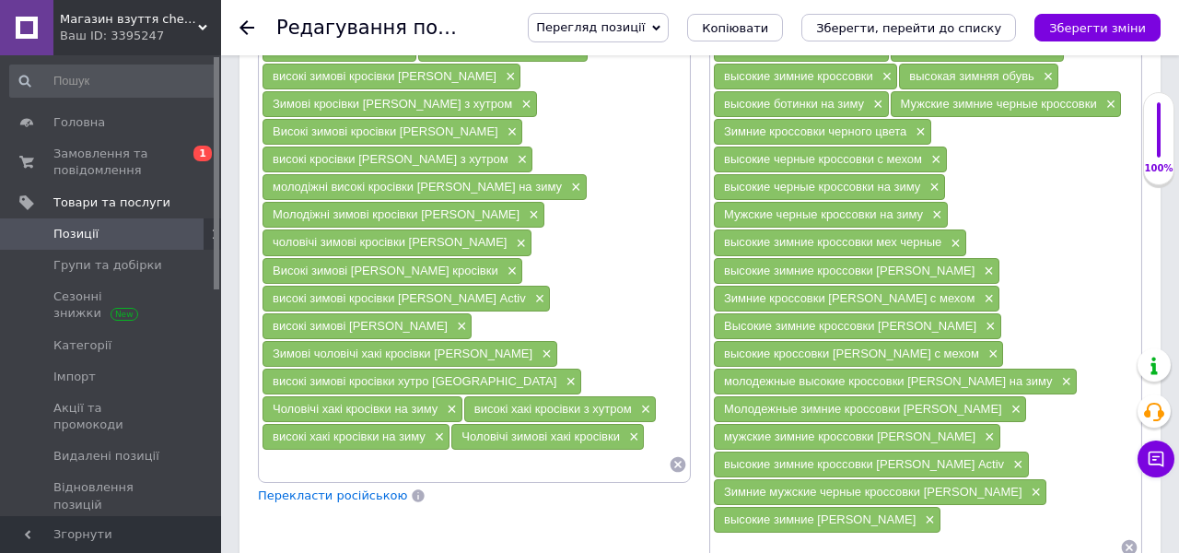
click at [406, 451] on input at bounding box center [465, 465] width 407 height 28
paste input "Зимові кросівки чорного кольору"
click at [400, 451] on input "Зимові кросівки чорного кольору" at bounding box center [465, 465] width 407 height 28
click at [399, 451] on input "Зимові кросівки чорного кольору" at bounding box center [465, 465] width 407 height 28
click at [451, 424] on div "Чоловічі зимові хакі кросівки ×" at bounding box center [547, 437] width 193 height 26
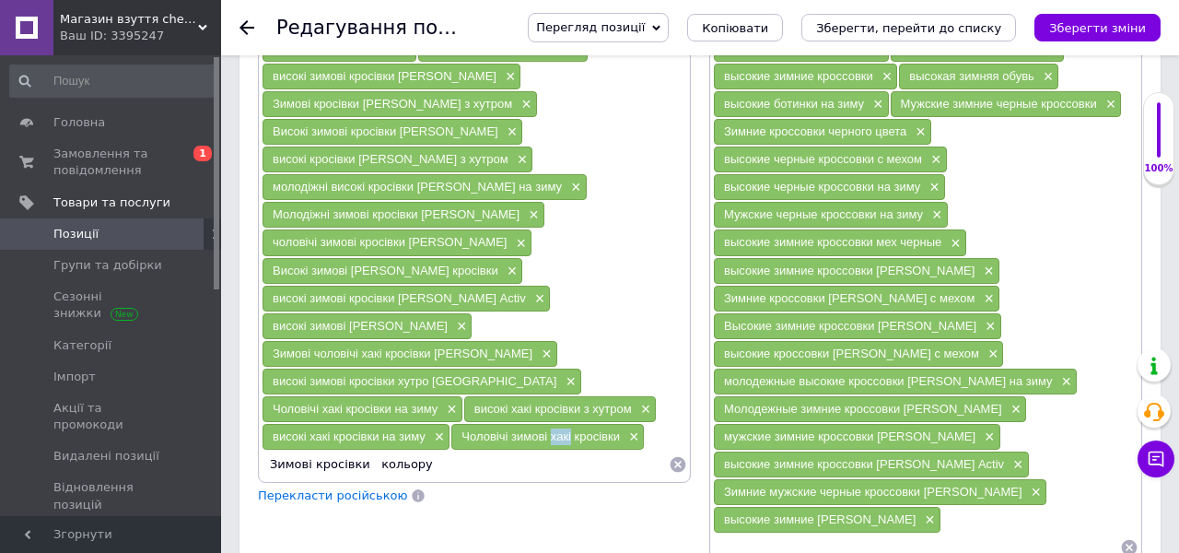
click at [451, 424] on div "Чоловічі зимові хакі кросівки ×" at bounding box center [547, 437] width 193 height 26
click at [434, 451] on input "Зимові кросівки кольору" at bounding box center [465, 465] width 407 height 28
paste input "хакі"
type input "Зимові кросівки кольору хакі"
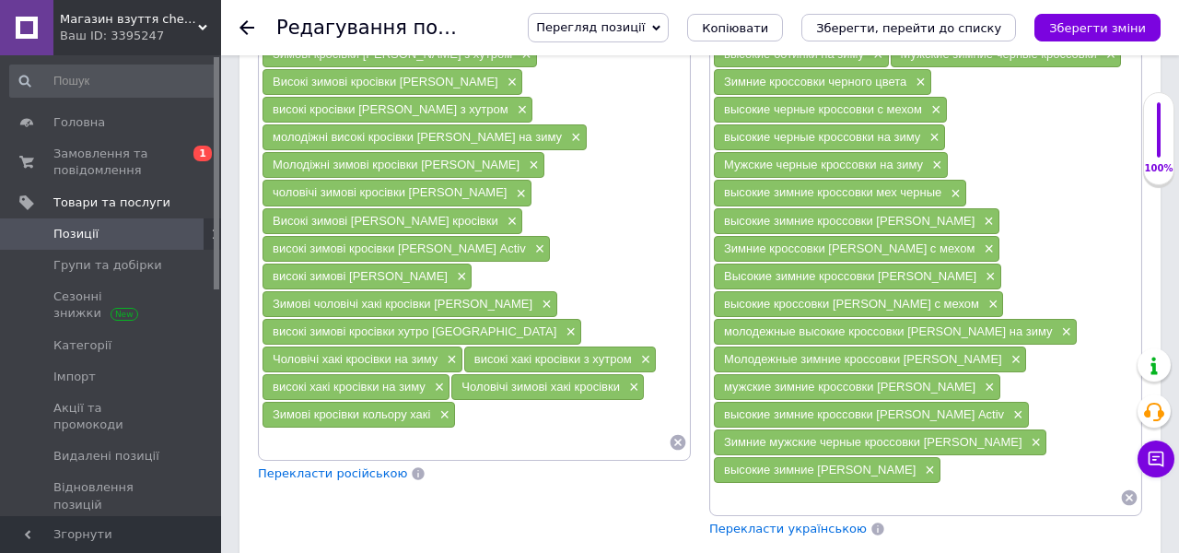
scroll to position [1735, 0]
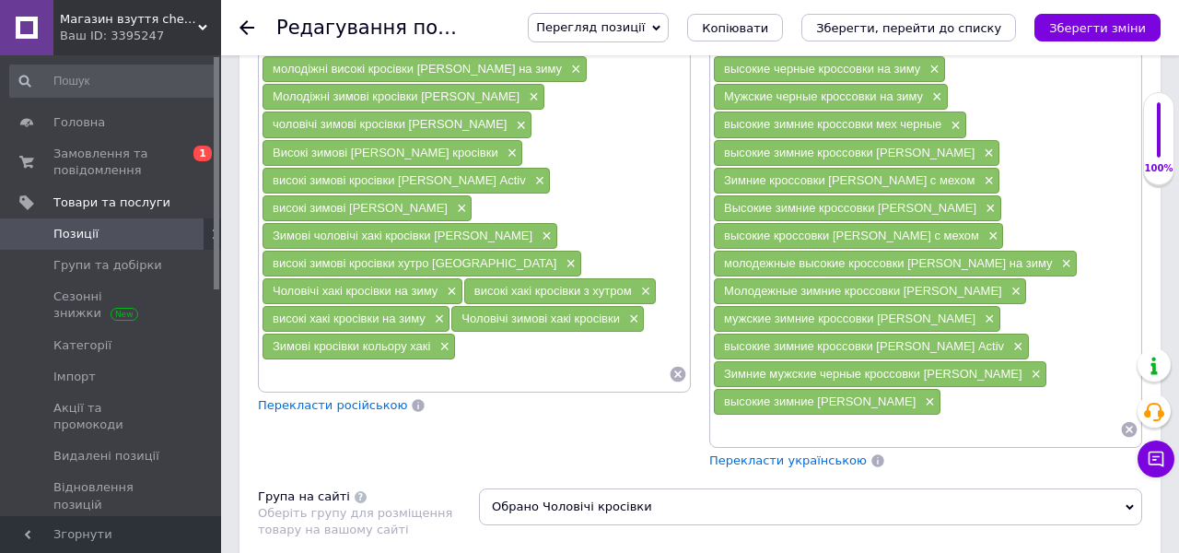
click at [363, 398] on span "Перекласти російською" at bounding box center [332, 405] width 149 height 14
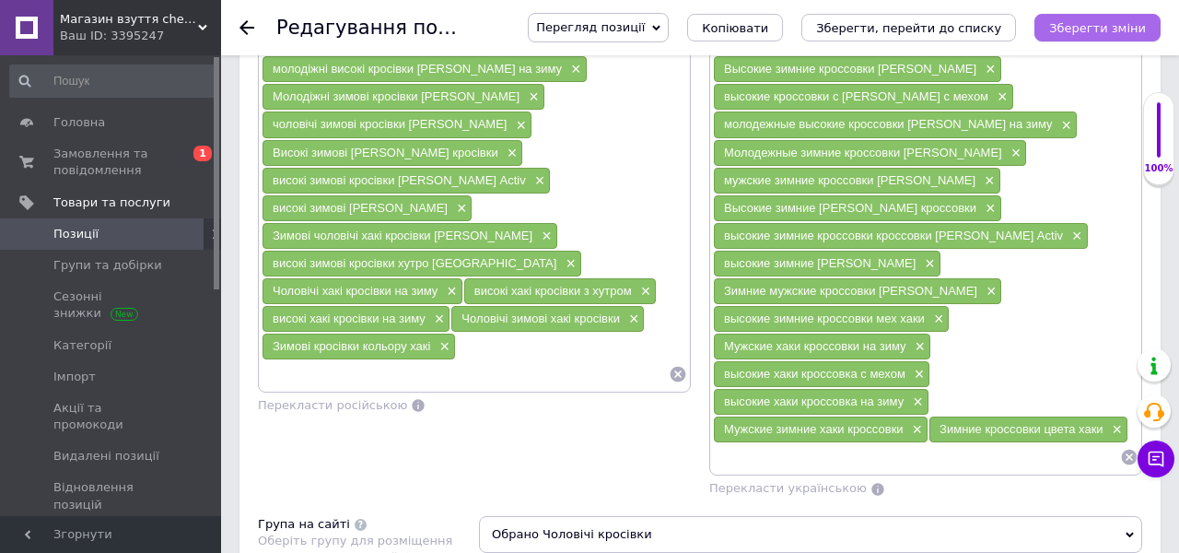
click at [1086, 37] on button "Зберегти зміни" at bounding box center [1098, 28] width 126 height 28
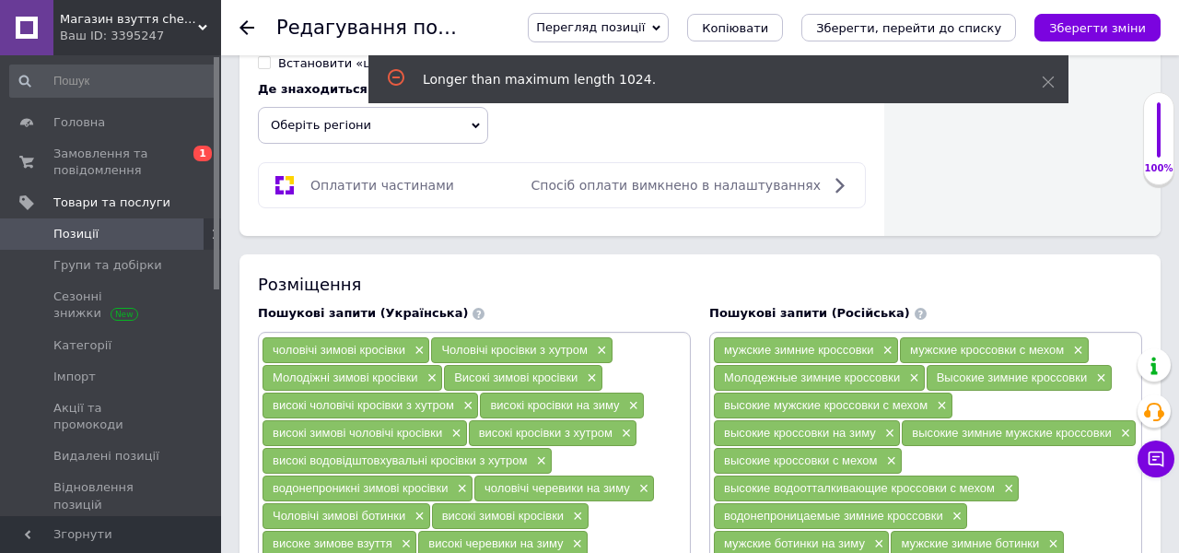
scroll to position [1118, 0]
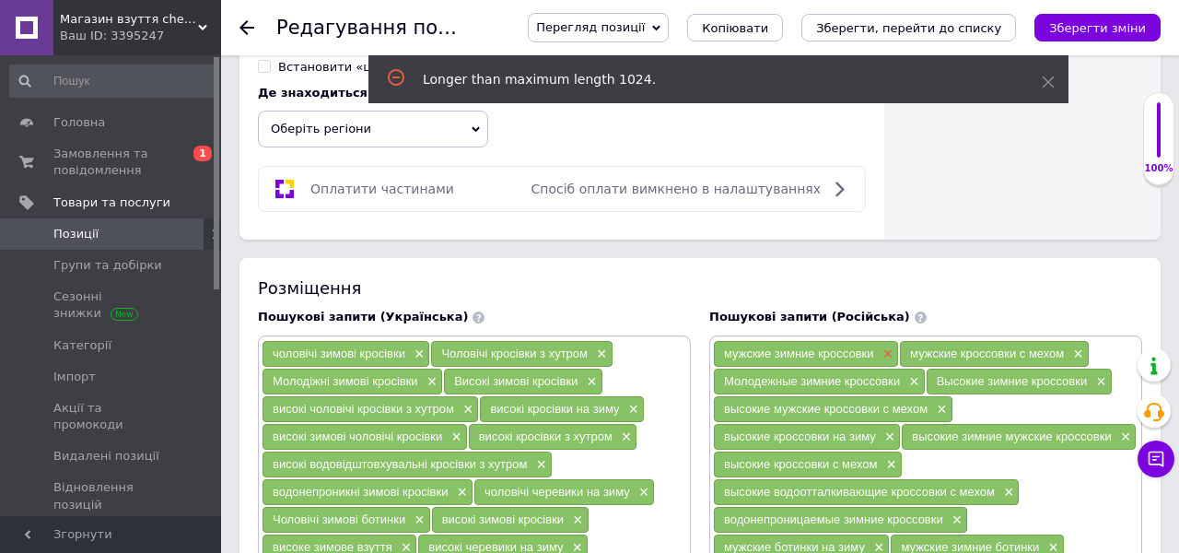
click at [885, 346] on span "×" at bounding box center [886, 354] width 15 height 16
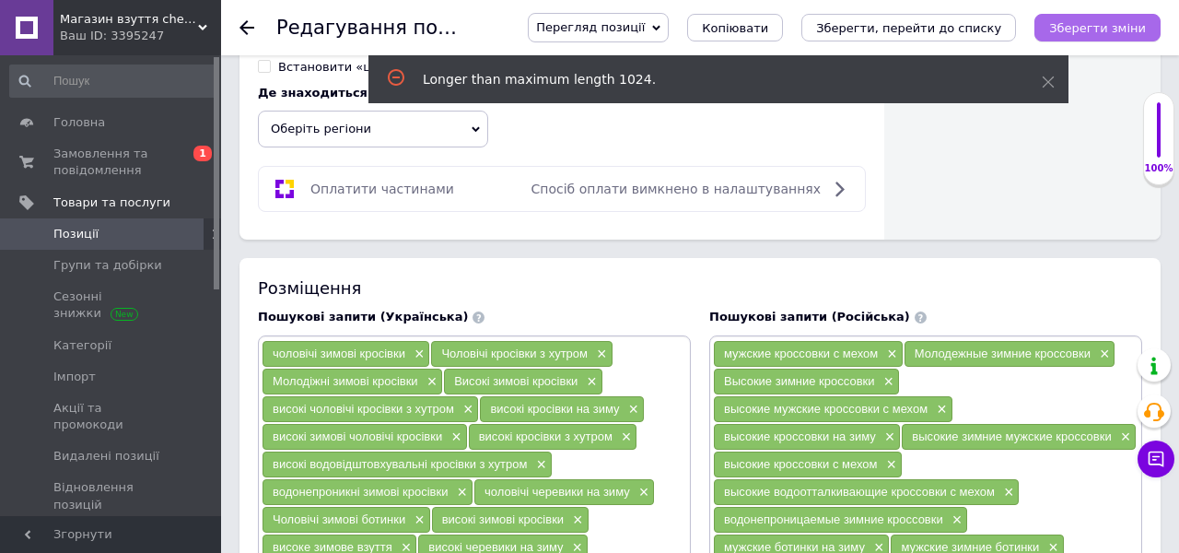
click at [1116, 21] on icon "Зберегти зміни" at bounding box center [1097, 28] width 97 height 14
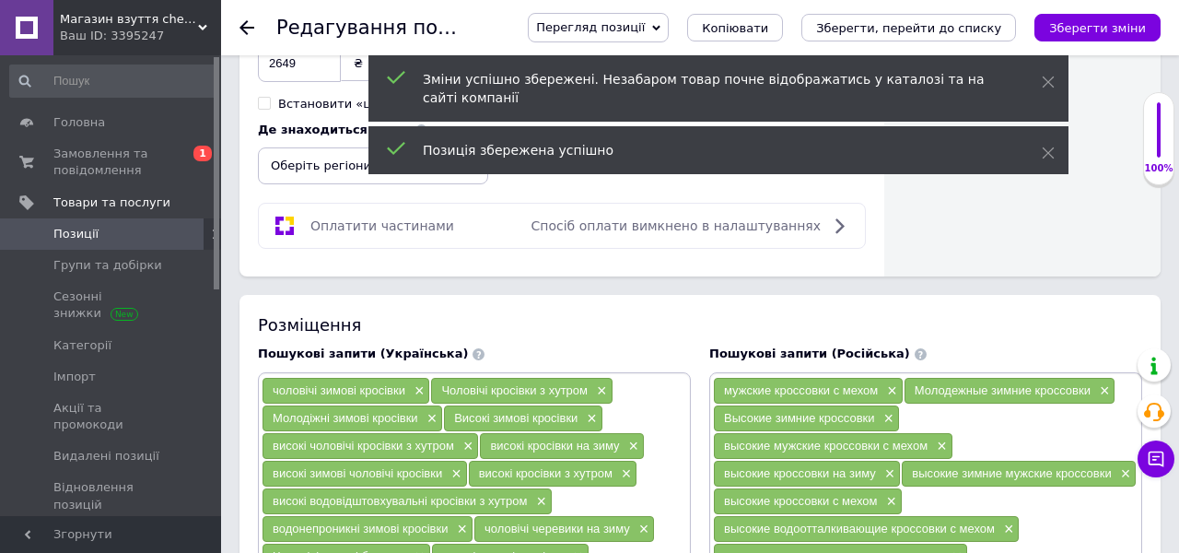
scroll to position [155, 0]
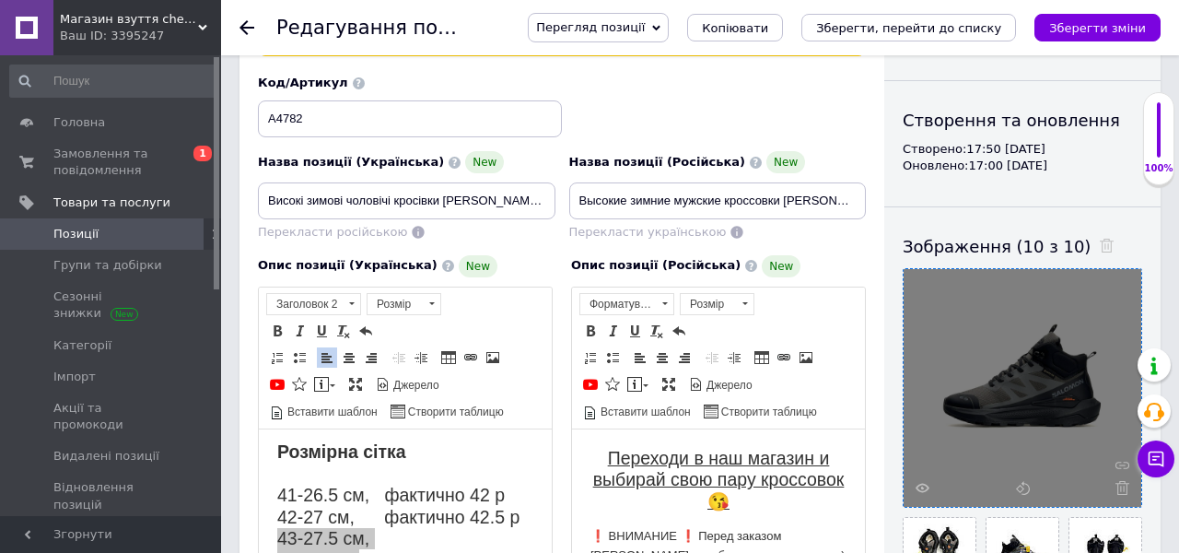
click at [148, 244] on link "Позиції" at bounding box center [113, 233] width 227 height 31
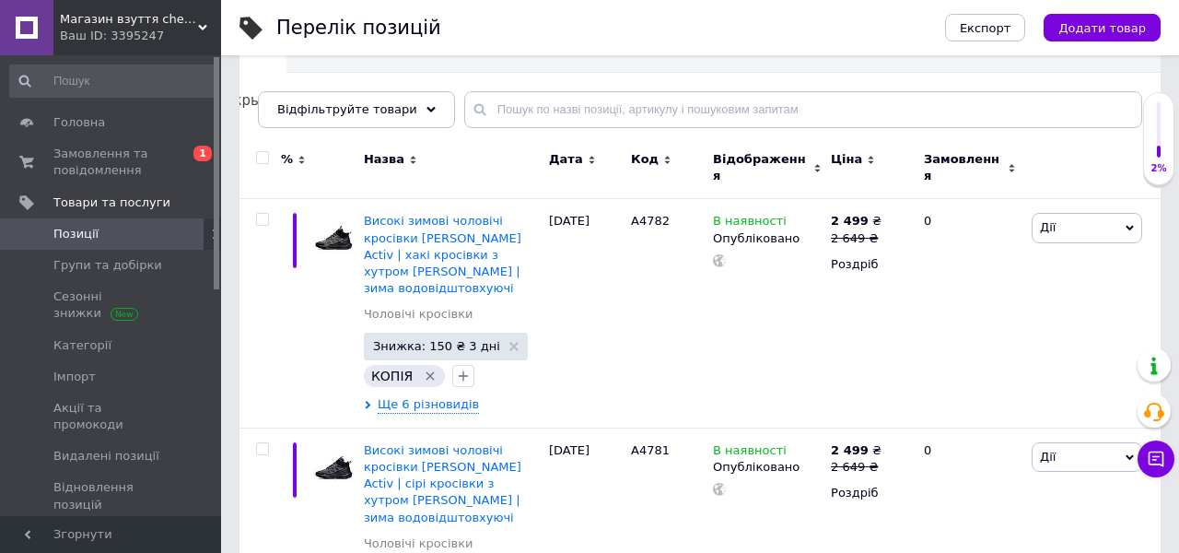
scroll to position [195, 0]
click at [123, 232] on span "Позиції" at bounding box center [111, 234] width 117 height 17
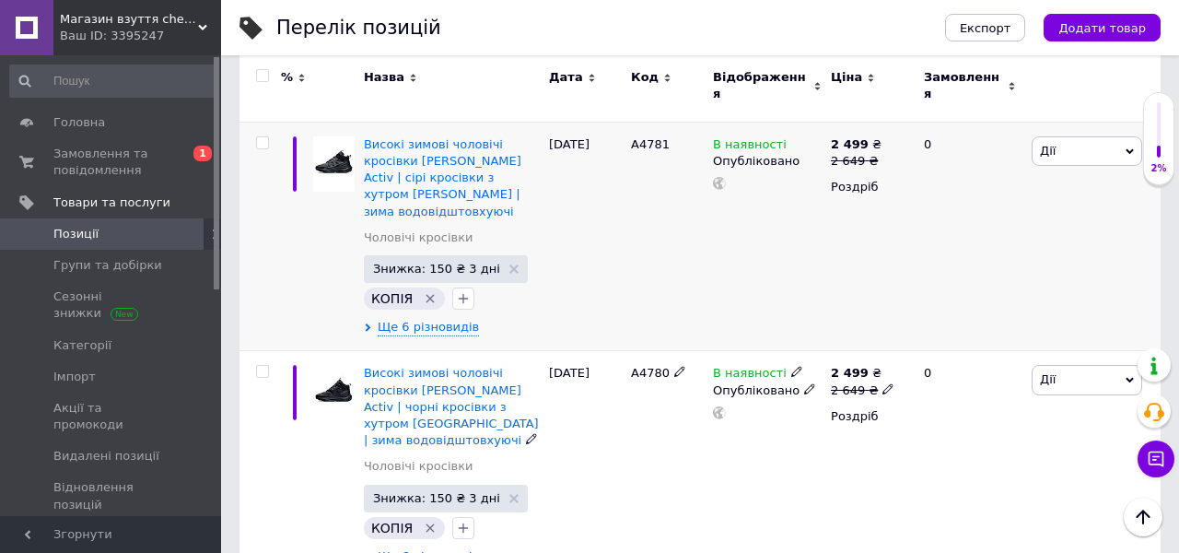
scroll to position [502, 0]
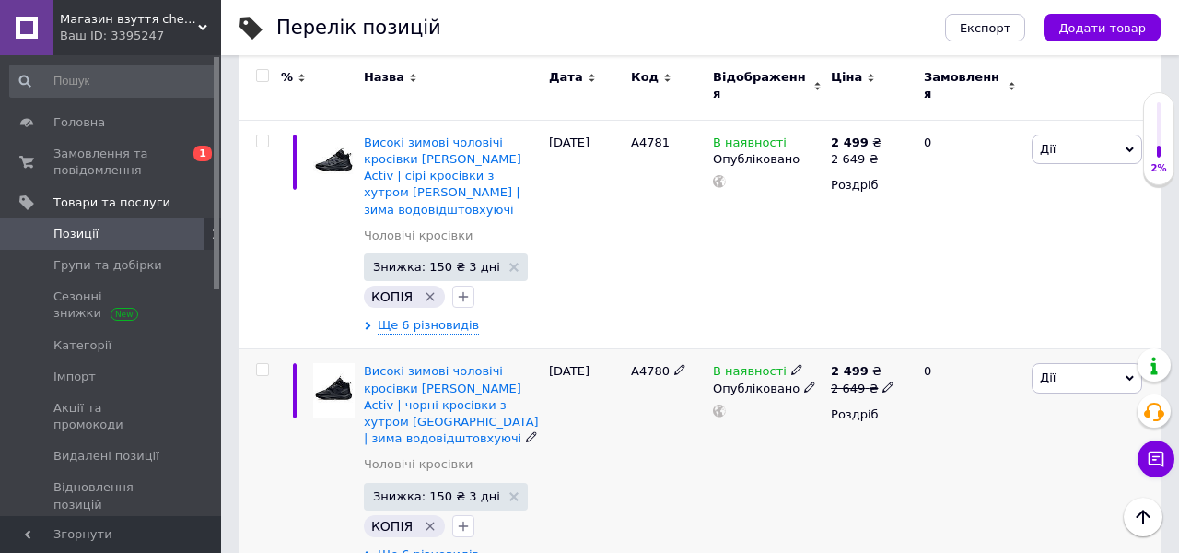
click at [644, 364] on span "А4780" at bounding box center [650, 371] width 39 height 14
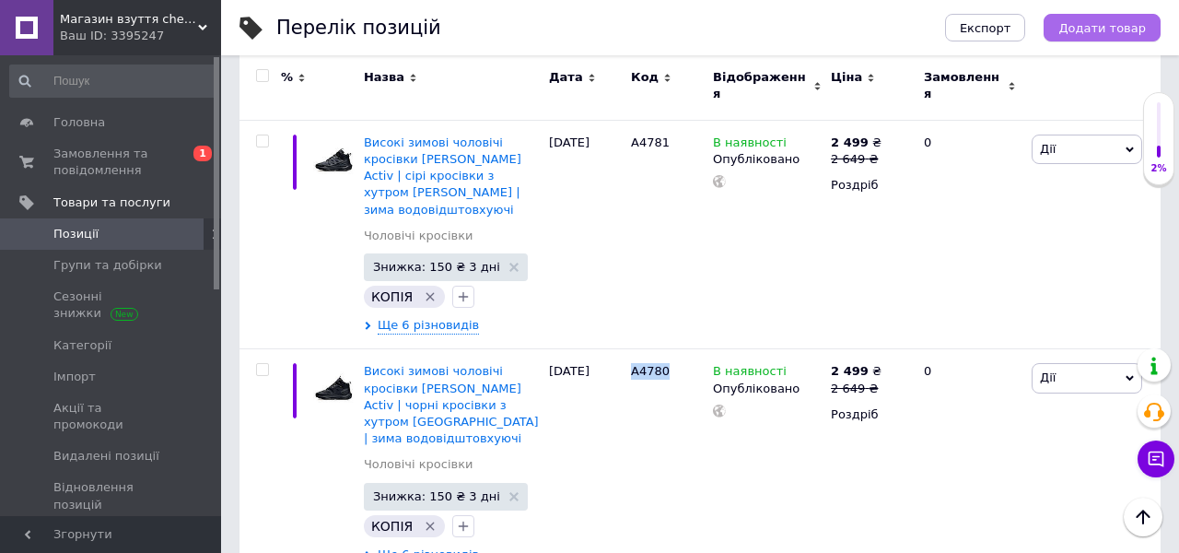
click at [1107, 30] on span "Додати товар" at bounding box center [1103, 28] width 88 height 14
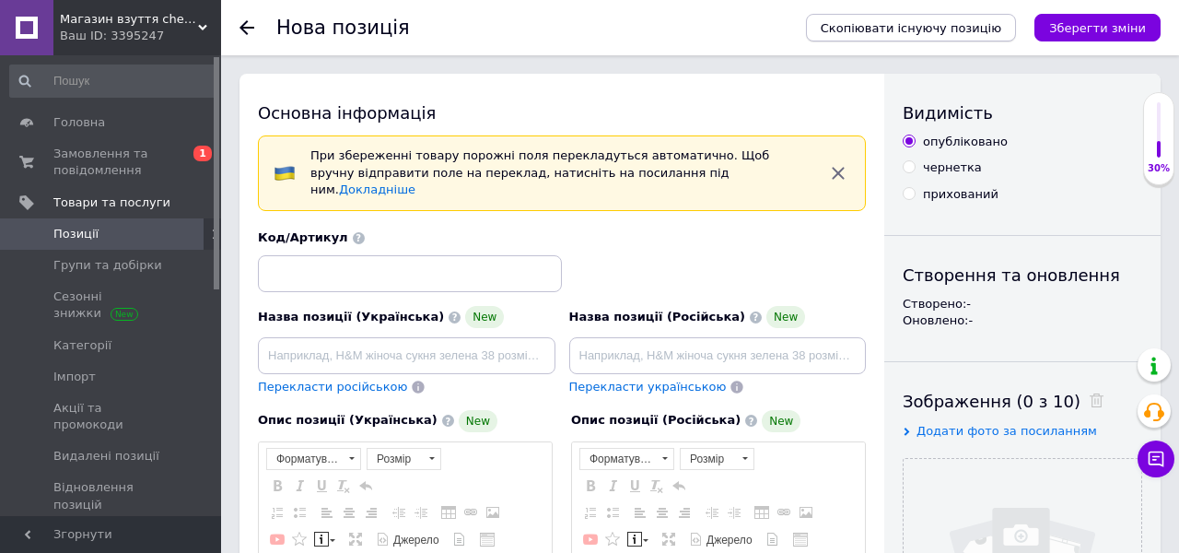
click at [977, 27] on span "Скопіювати існуючу позицію" at bounding box center [911, 28] width 181 height 14
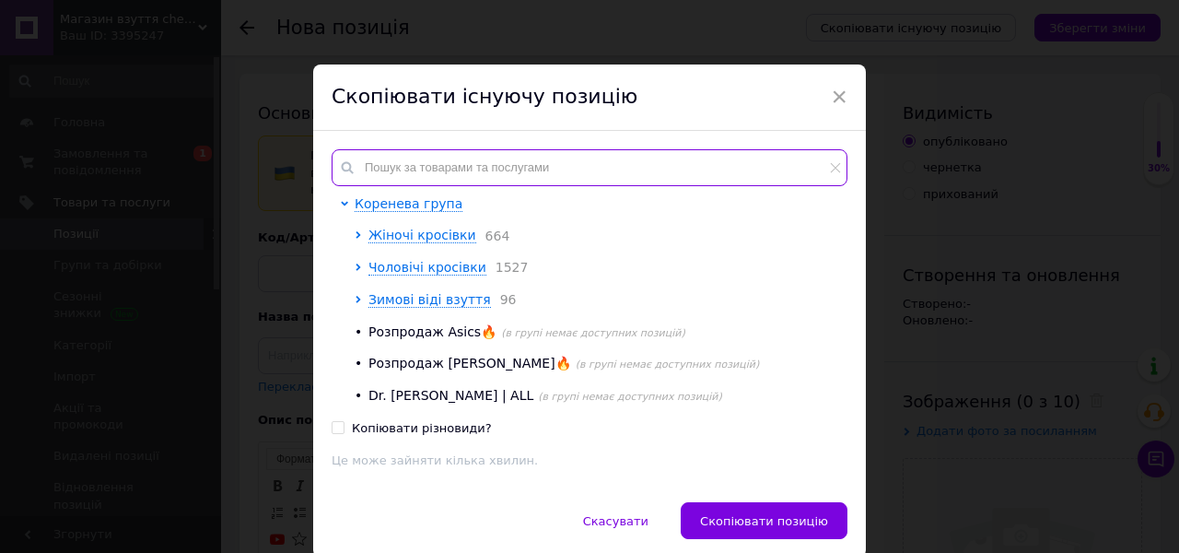
click at [569, 169] on input "text" at bounding box center [590, 167] width 516 height 37
paste input "А4780"
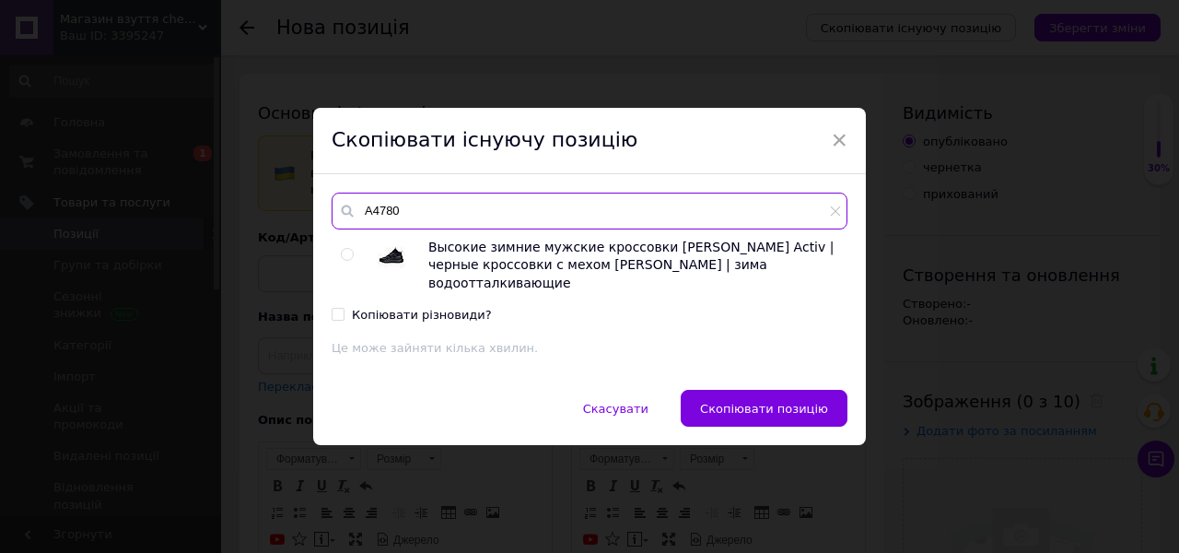
type input "А4780"
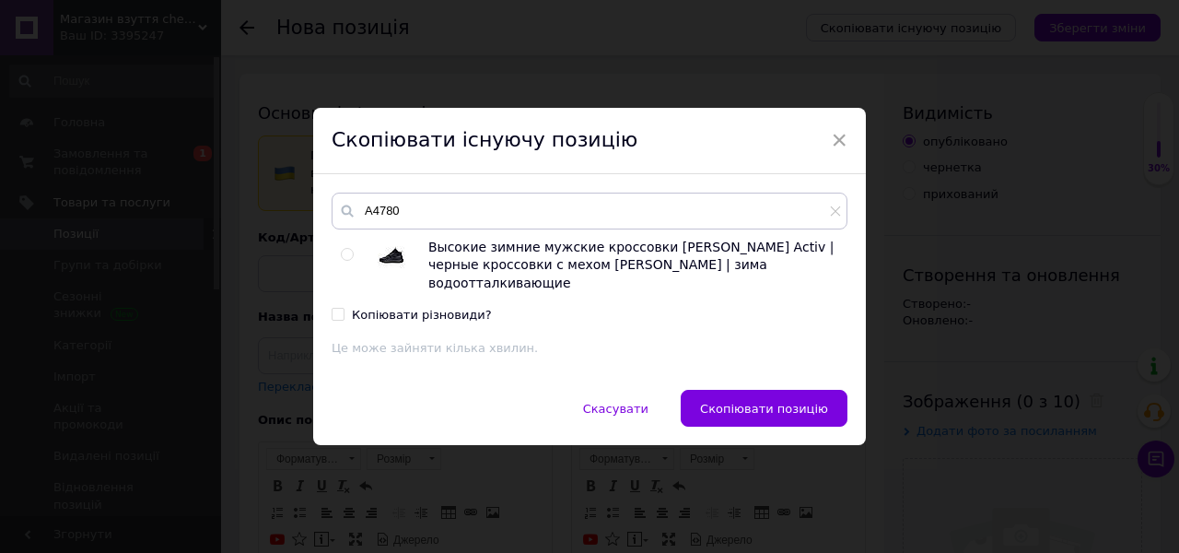
click at [347, 259] on input "radio" at bounding box center [347, 255] width 12 height 12
radio input "true"
click at [776, 404] on span "Скопіювати позицію" at bounding box center [764, 409] width 128 height 14
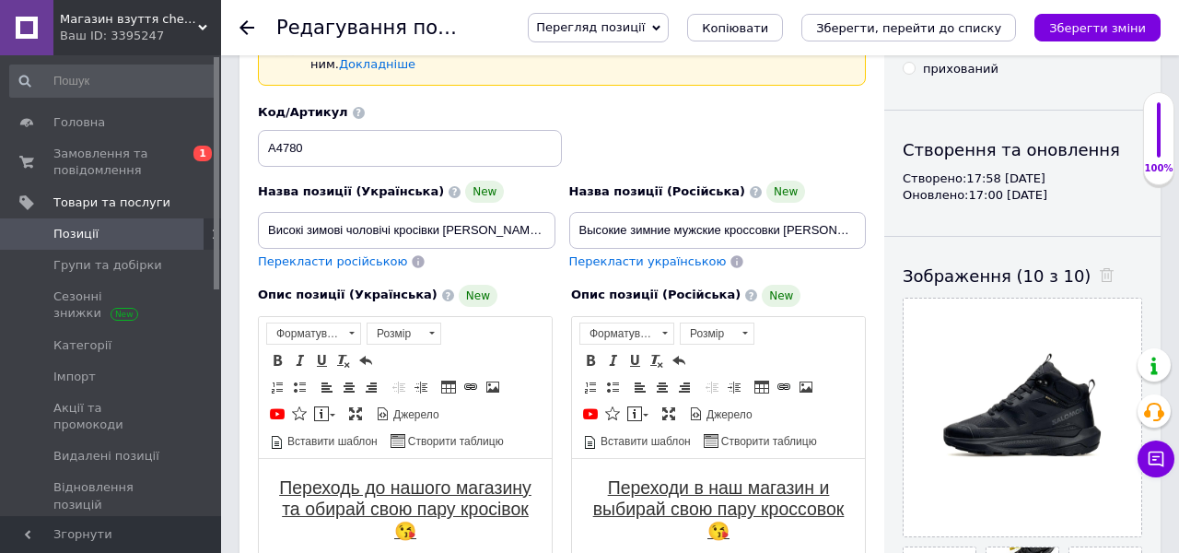
scroll to position [120, 0]
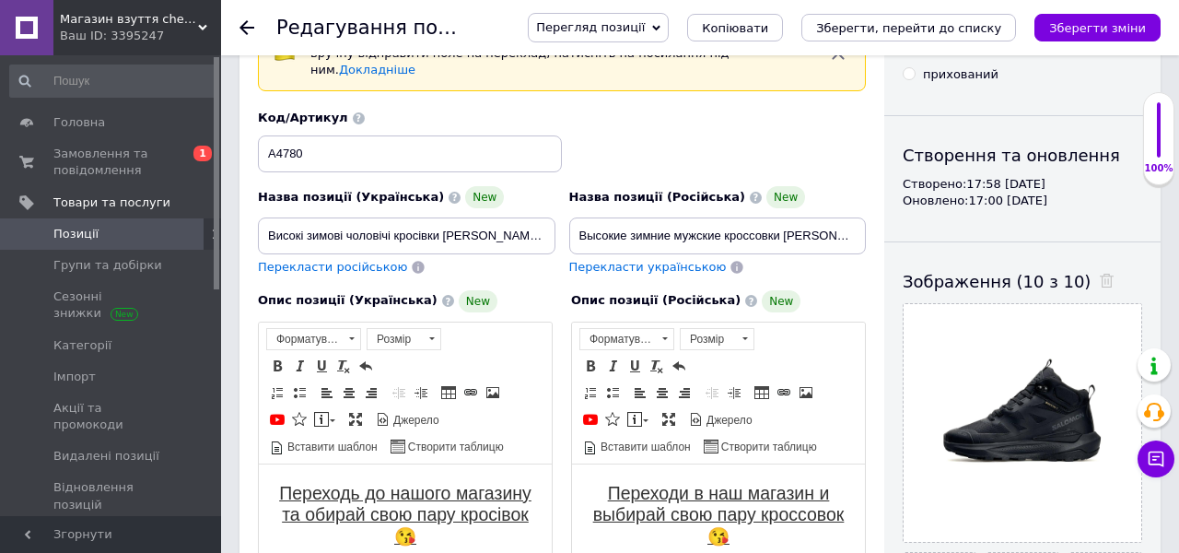
click at [1072, 270] on div "Зображення (10 з 10)" at bounding box center [1023, 281] width 240 height 23
click at [1100, 277] on icon at bounding box center [1107, 281] width 14 height 14
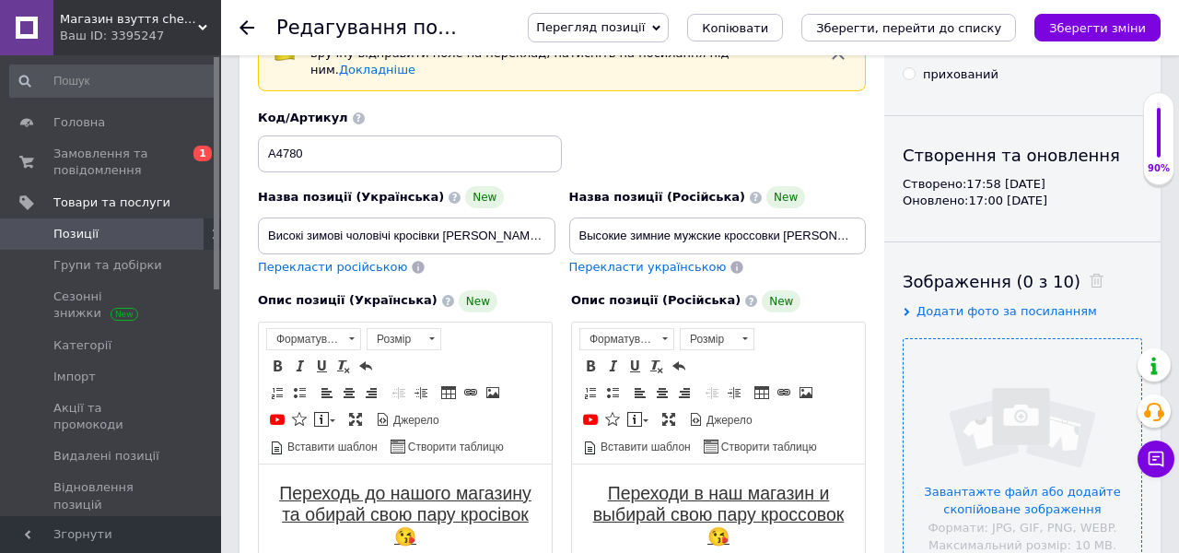
click at [1013, 378] on input "file" at bounding box center [1023, 458] width 238 height 238
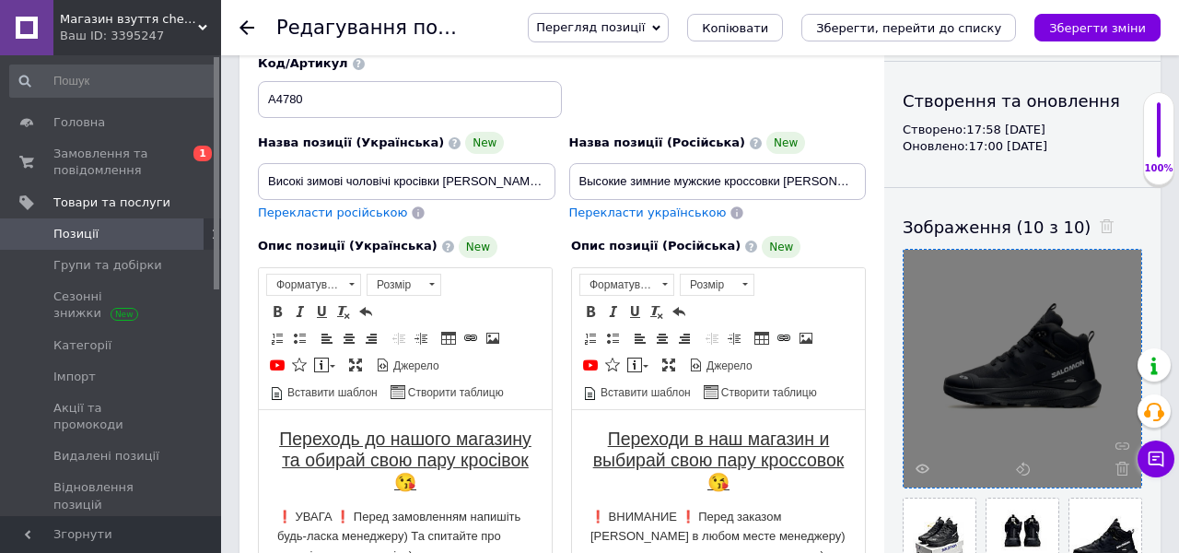
scroll to position [173, 0]
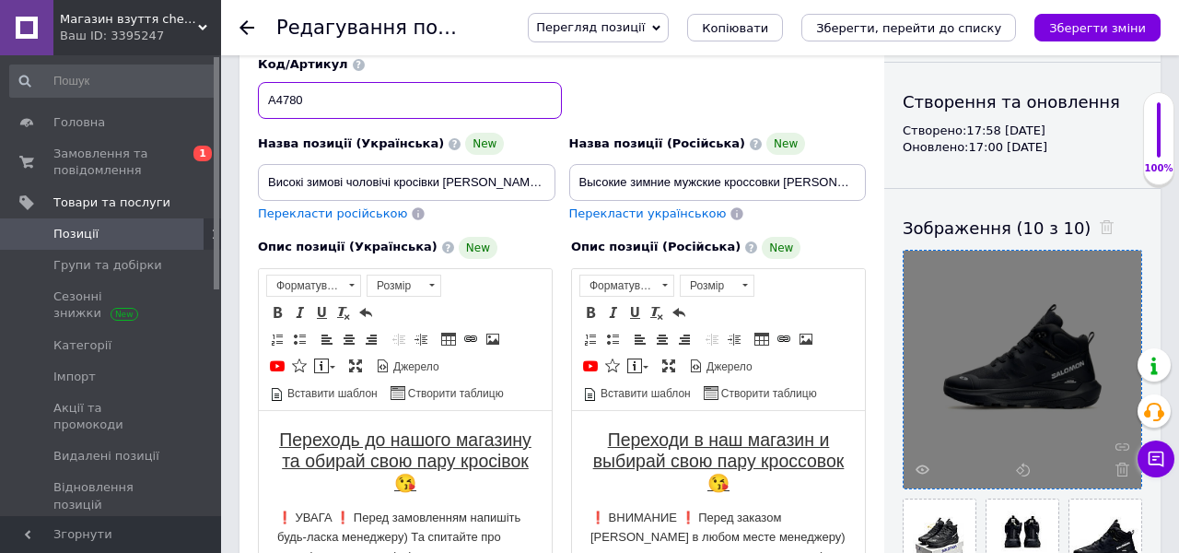
click at [288, 87] on input "А4780" at bounding box center [410, 100] width 304 height 37
paste input "3"
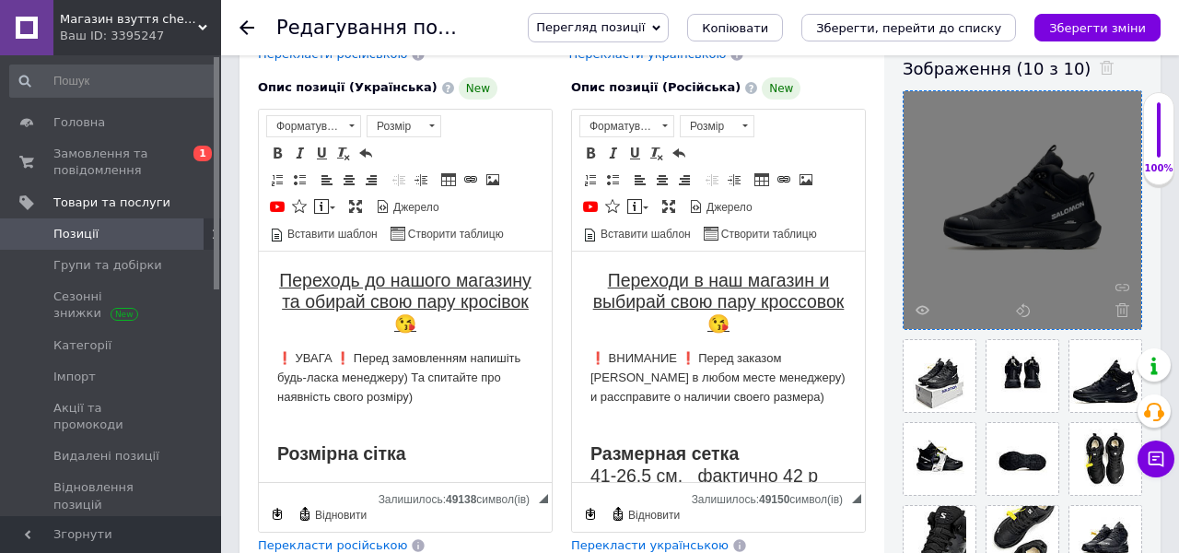
scroll to position [205, 0]
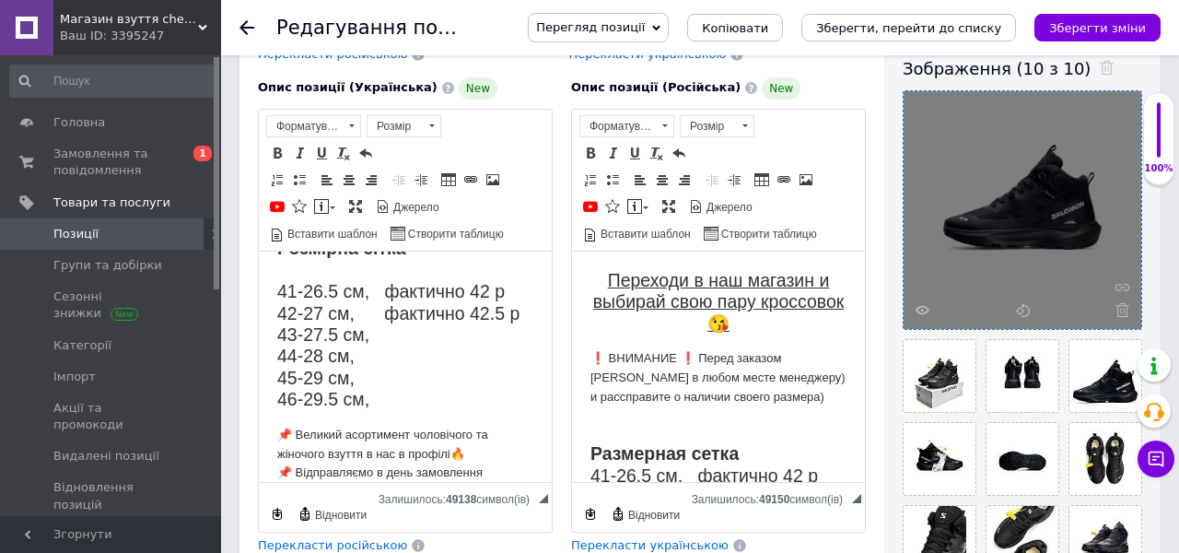
type input "А4783"
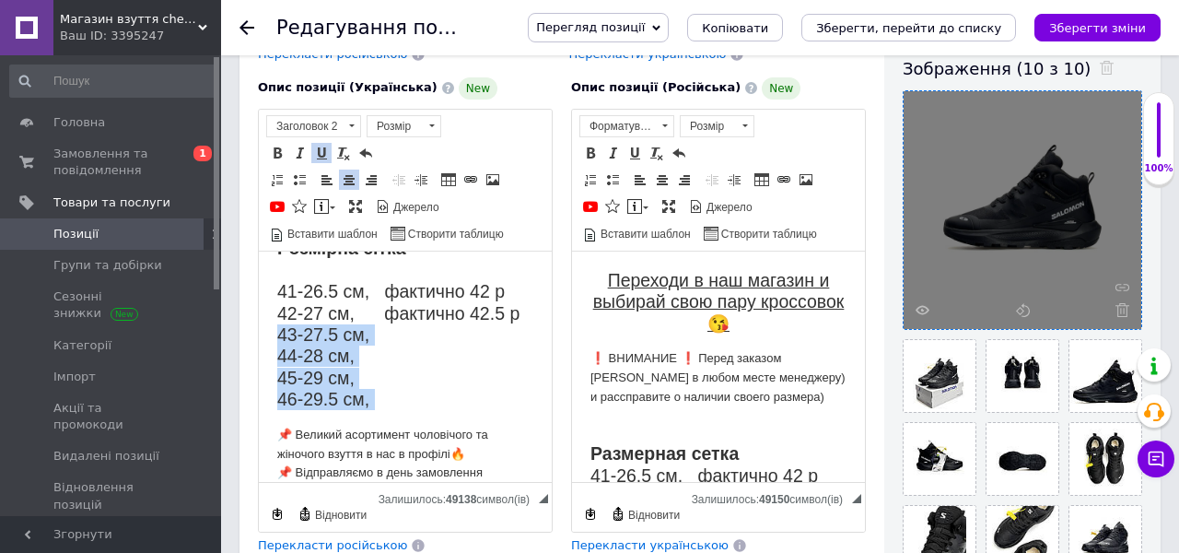
drag, startPoint x: 381, startPoint y: 411, endPoint x: 252, endPoint y: 332, distance: 152.2
click at [259, 332] on html "Переходь до нашого магазину та обирай свою пару кросівок😘 ❗️ УВАГА ❗️ Перед зам…" at bounding box center [405, 506] width 293 height 922
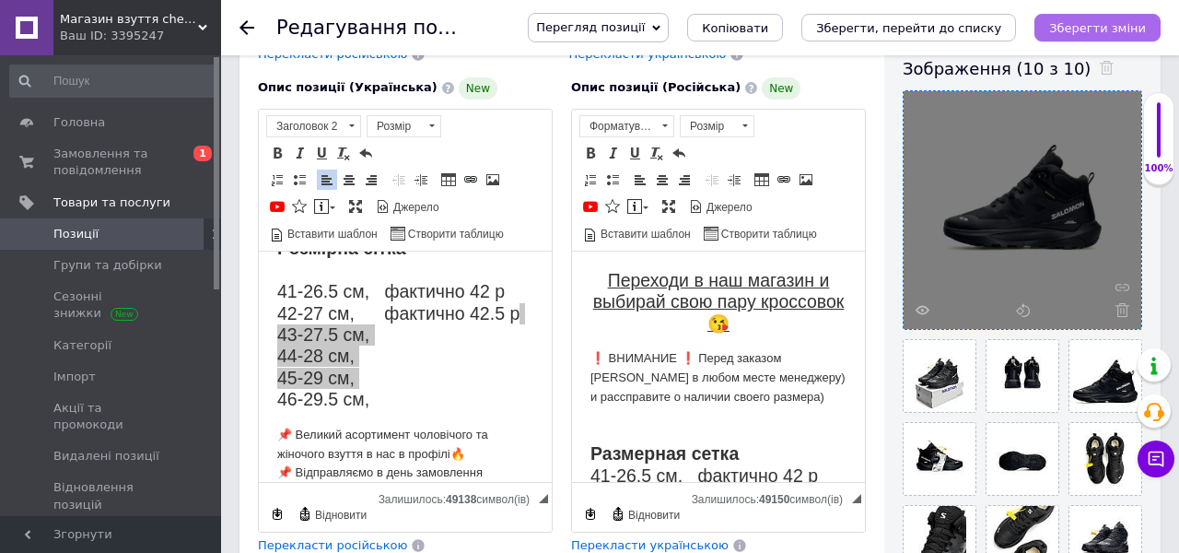
click at [1085, 27] on icon "Зберегти зміни" at bounding box center [1097, 28] width 97 height 14
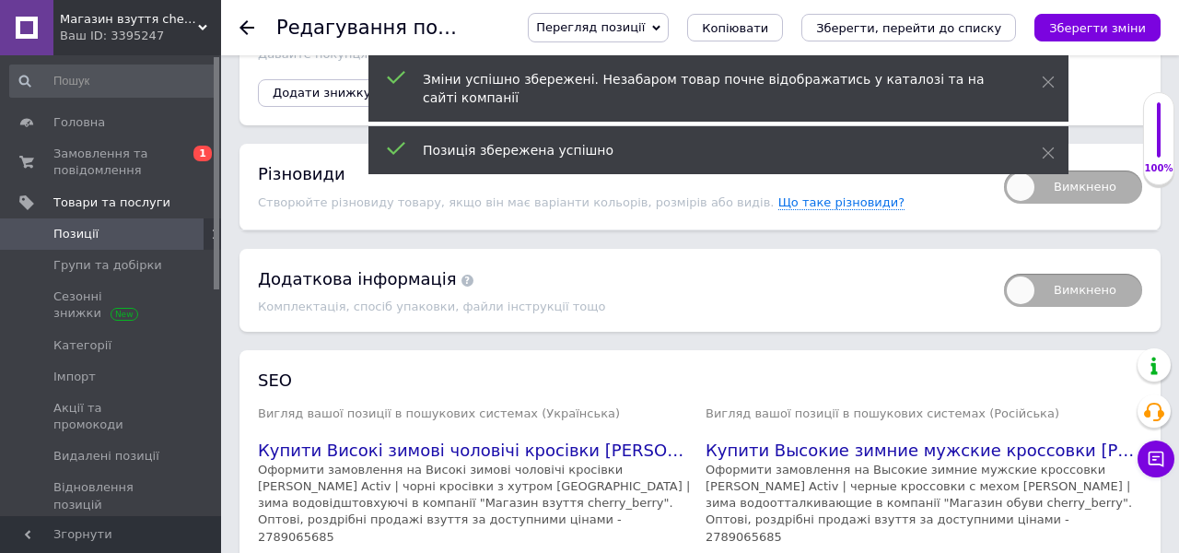
scroll to position [3451, 0]
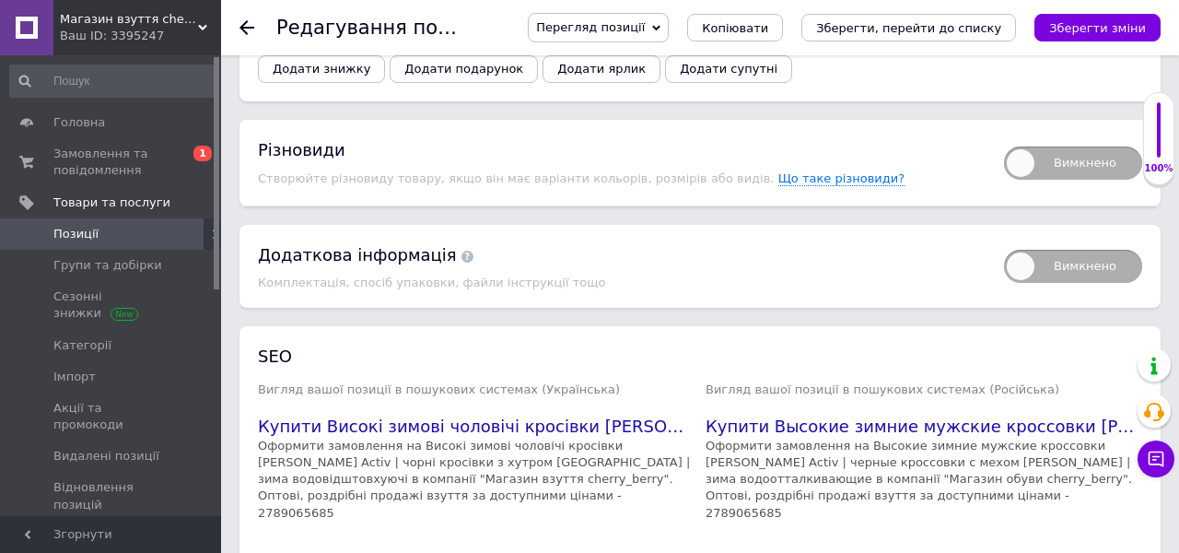
click at [1076, 157] on span "Вимкнено" at bounding box center [1073, 162] width 138 height 33
click at [1004, 146] on input "Вимкнено" at bounding box center [998, 141] width 12 height 12
checkbox input "true"
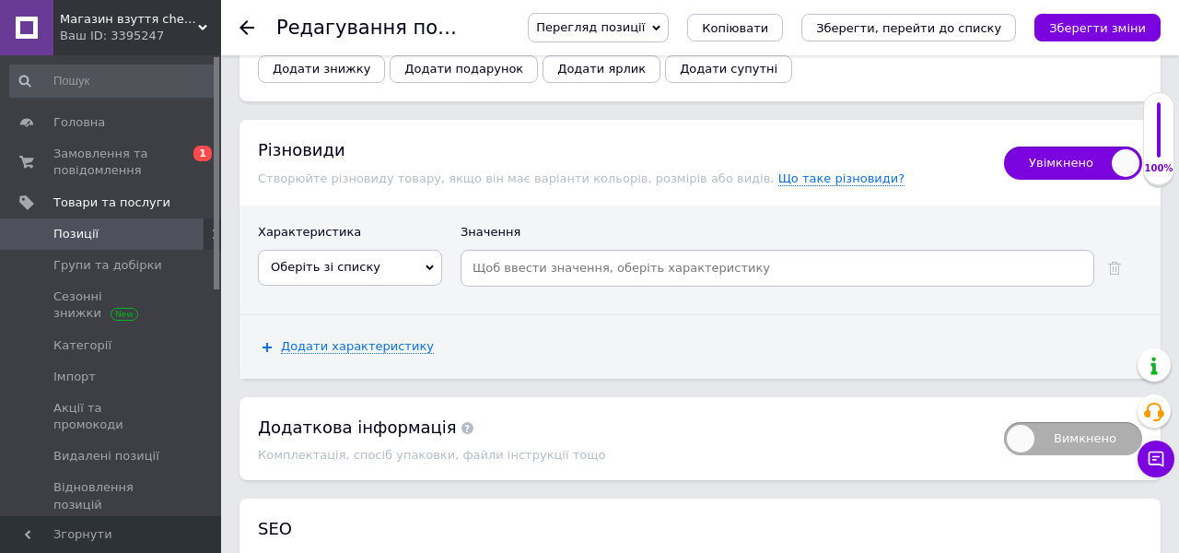
click at [341, 250] on span "Оберіть зі списку" at bounding box center [350, 267] width 184 height 35
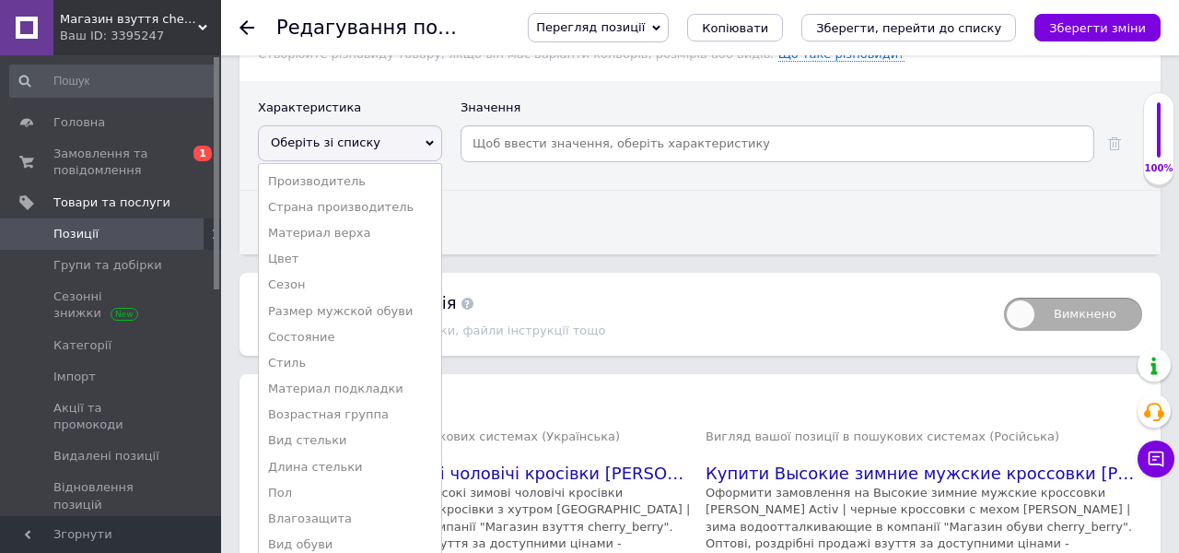
scroll to position [3600, 0]
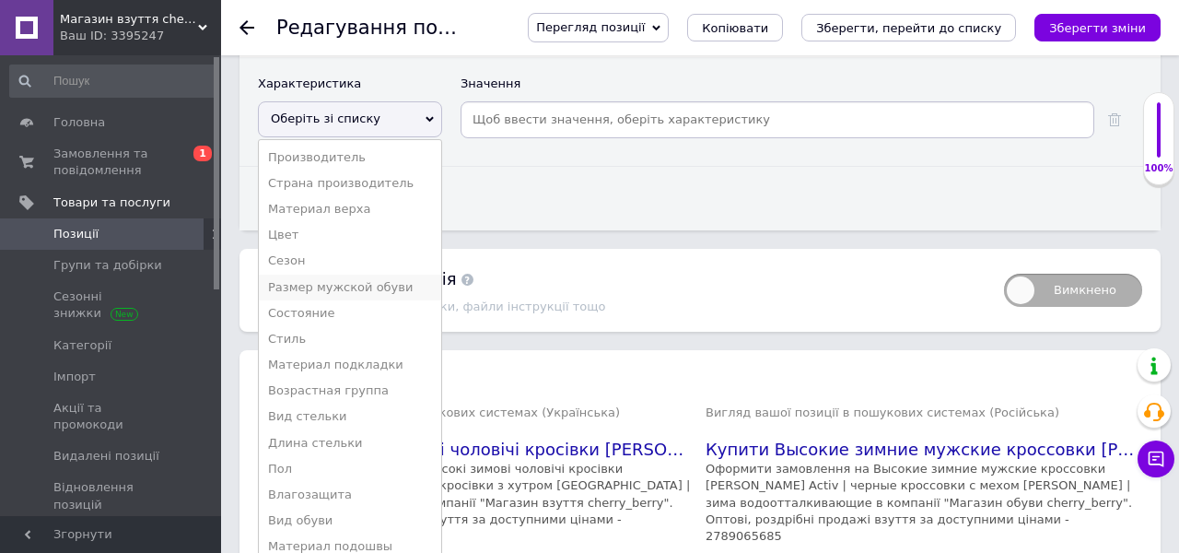
click at [378, 284] on ul "Производитель Страна производитель Материал верха Цвет Сезон Размер мужской обу…" at bounding box center [350, 373] width 184 height 469
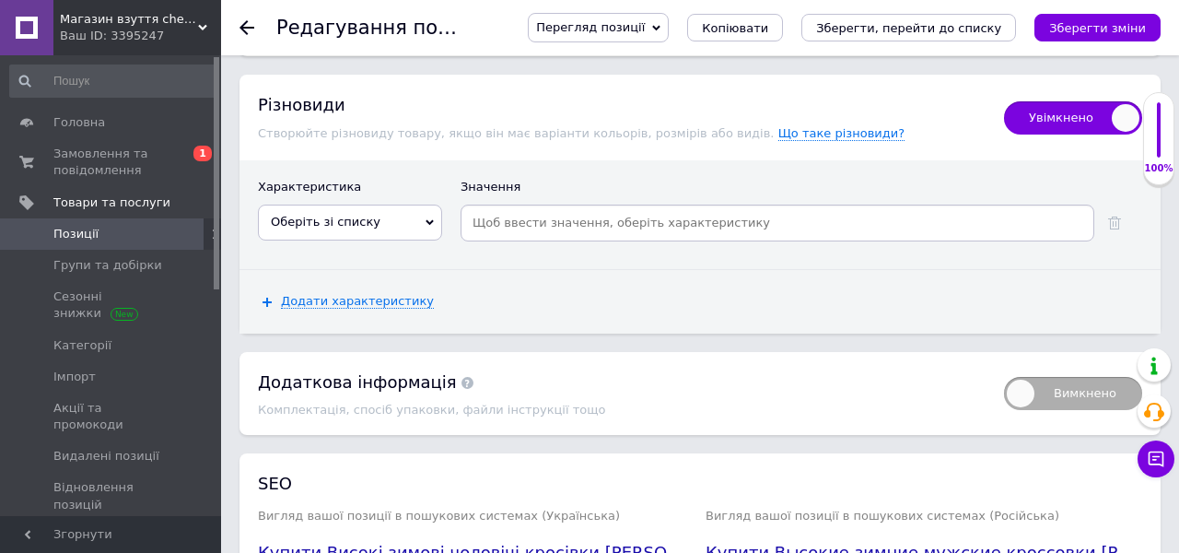
scroll to position [3482, 0]
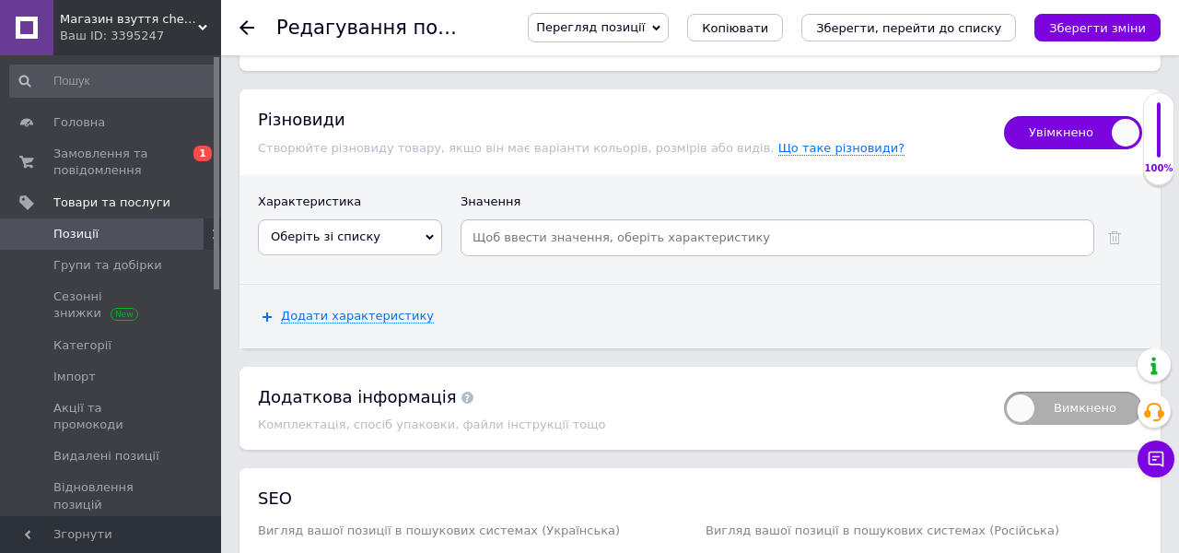
click at [382, 228] on span "Оберіть зі списку" at bounding box center [350, 236] width 184 height 35
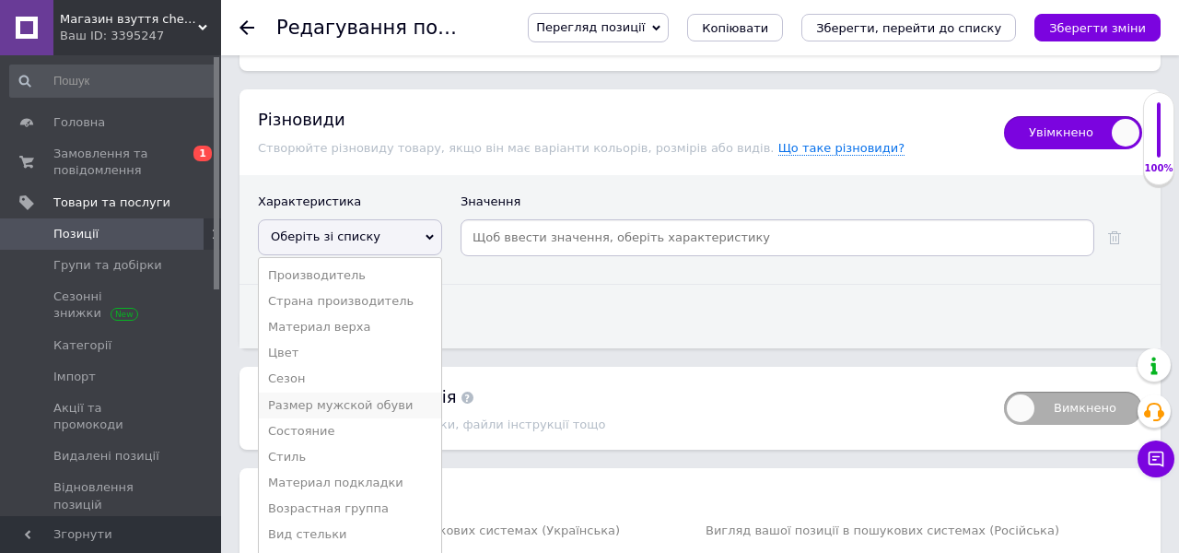
click at [378, 392] on li "Размер мужской обуви" at bounding box center [350, 405] width 182 height 26
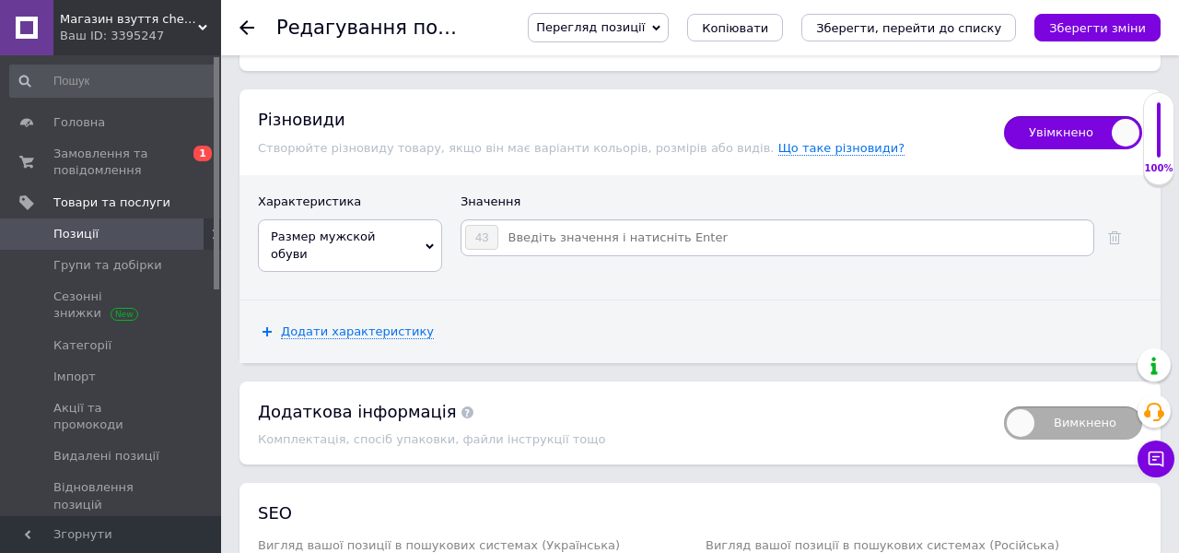
click at [557, 227] on input at bounding box center [794, 238] width 591 height 28
type input "42-26.5 см"
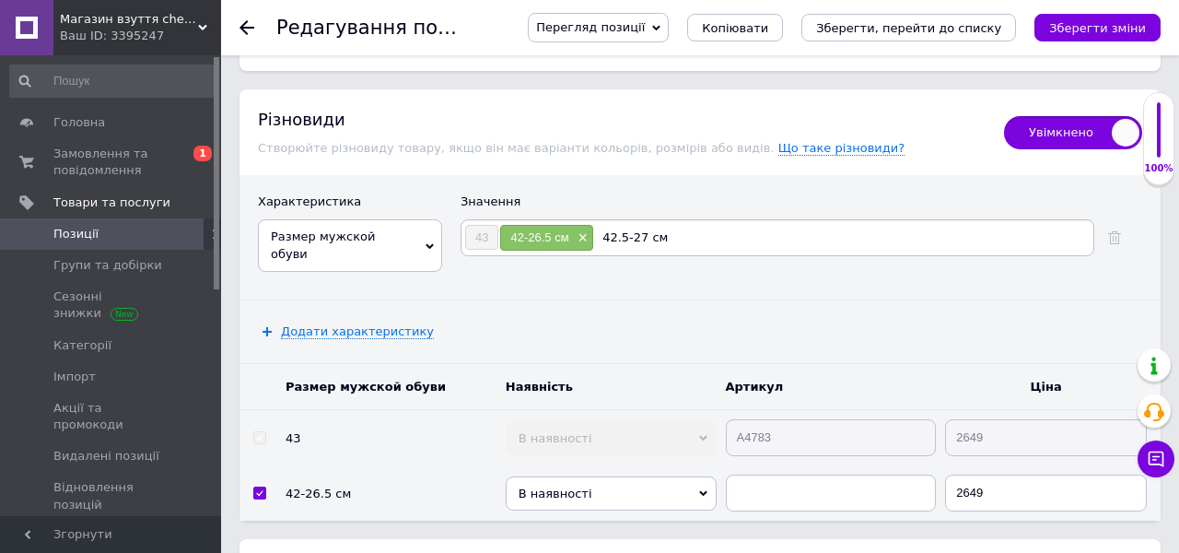
type input "42.5-27 см"
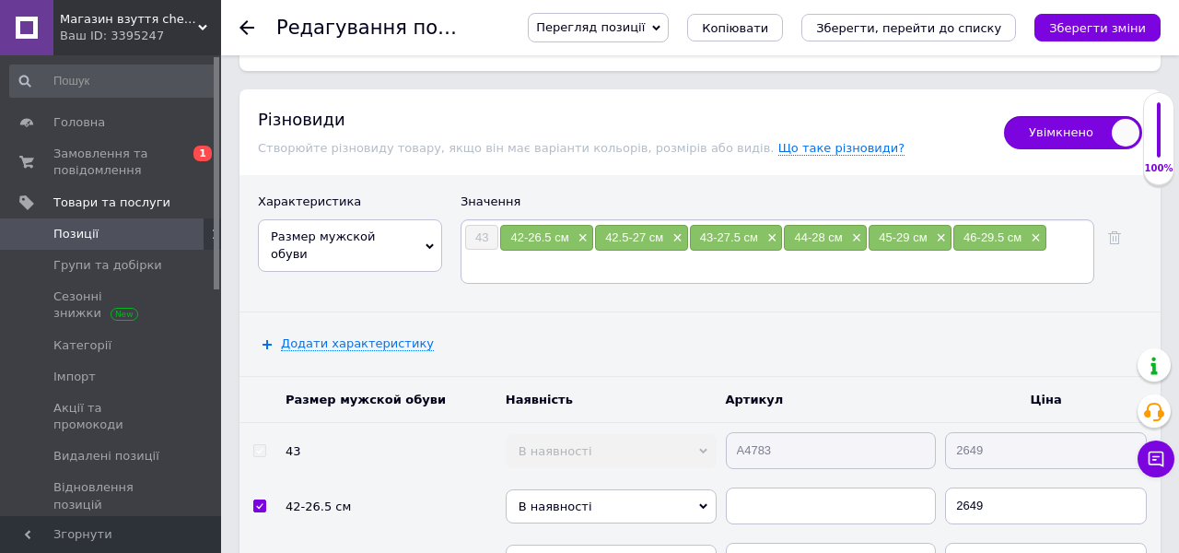
click at [1150, 29] on button "Зберегти зміни" at bounding box center [1098, 28] width 126 height 28
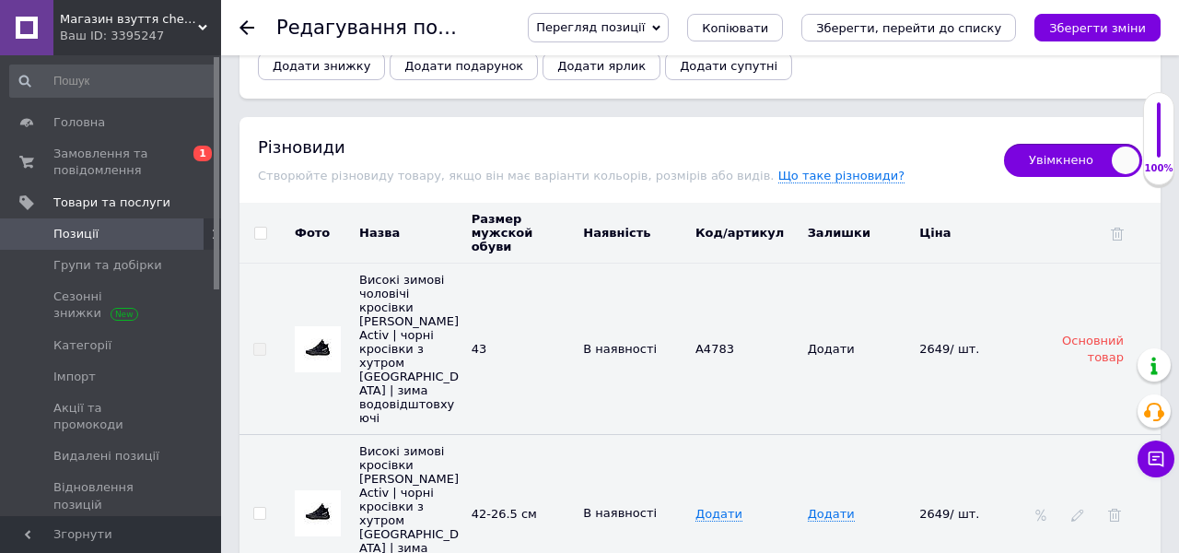
scroll to position [3406, 0]
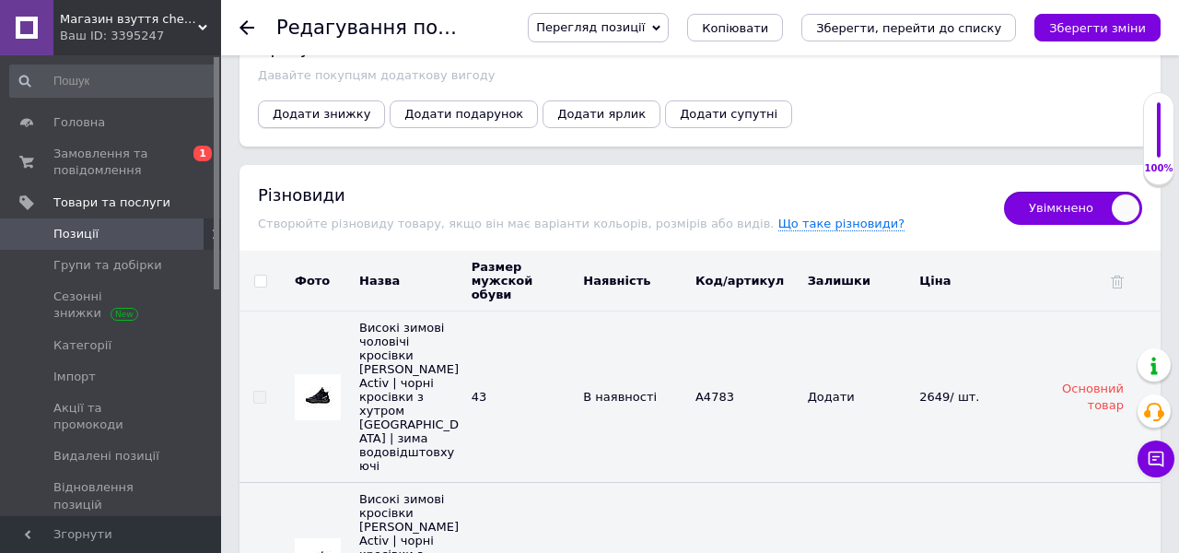
click at [335, 107] on span "Додати знижку" at bounding box center [322, 114] width 98 height 14
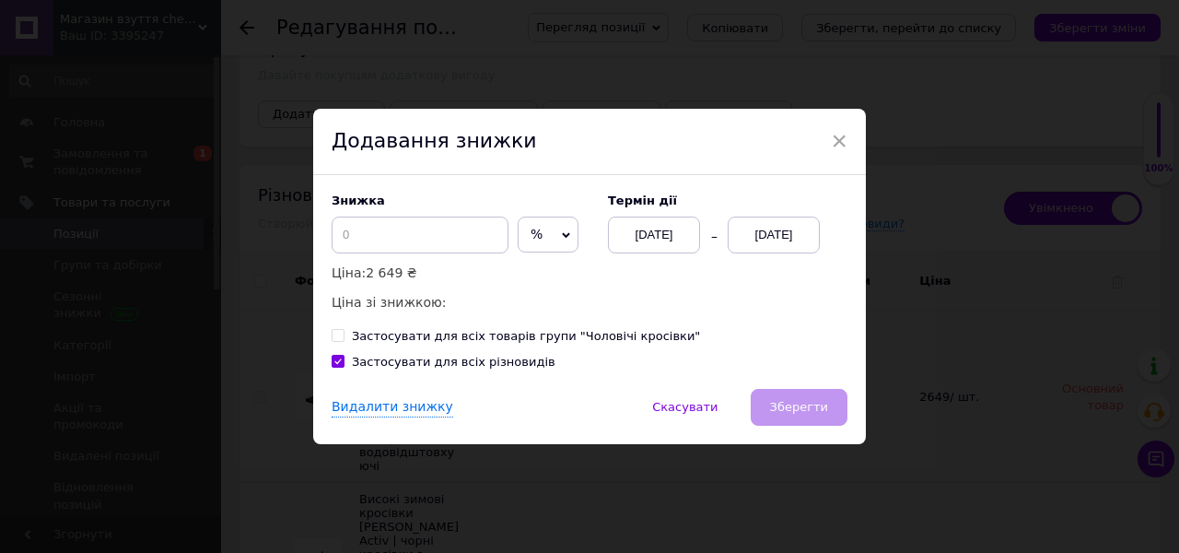
click at [518, 224] on span "%" at bounding box center [548, 235] width 61 height 37
click at [519, 273] on li "₴" at bounding box center [548, 273] width 59 height 26
click at [404, 240] on input at bounding box center [420, 235] width 177 height 37
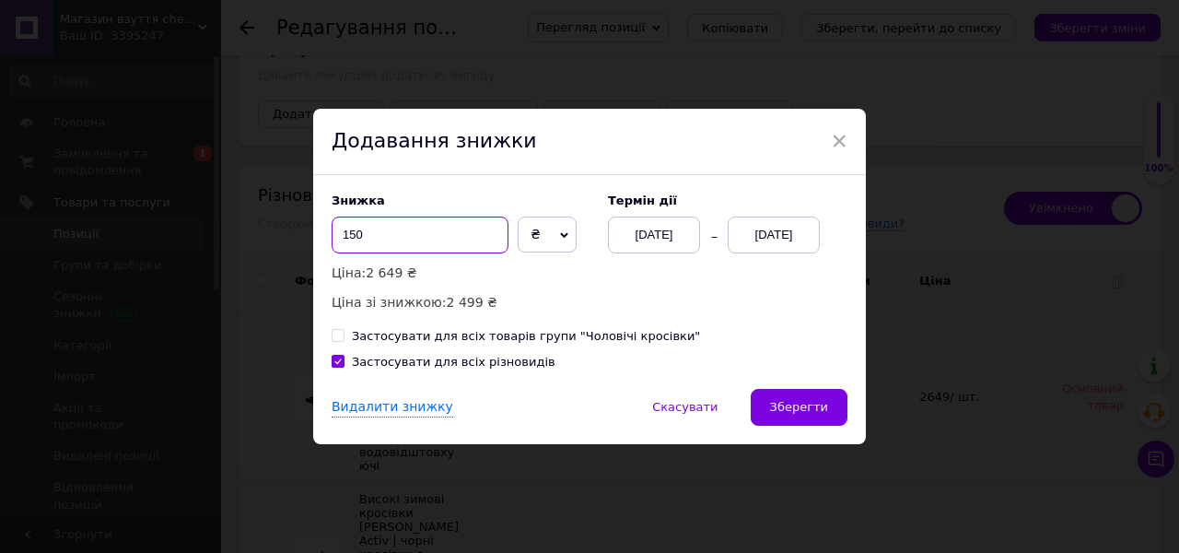
type input "150"
click at [788, 230] on div "[DATE]" at bounding box center [774, 235] width 92 height 37
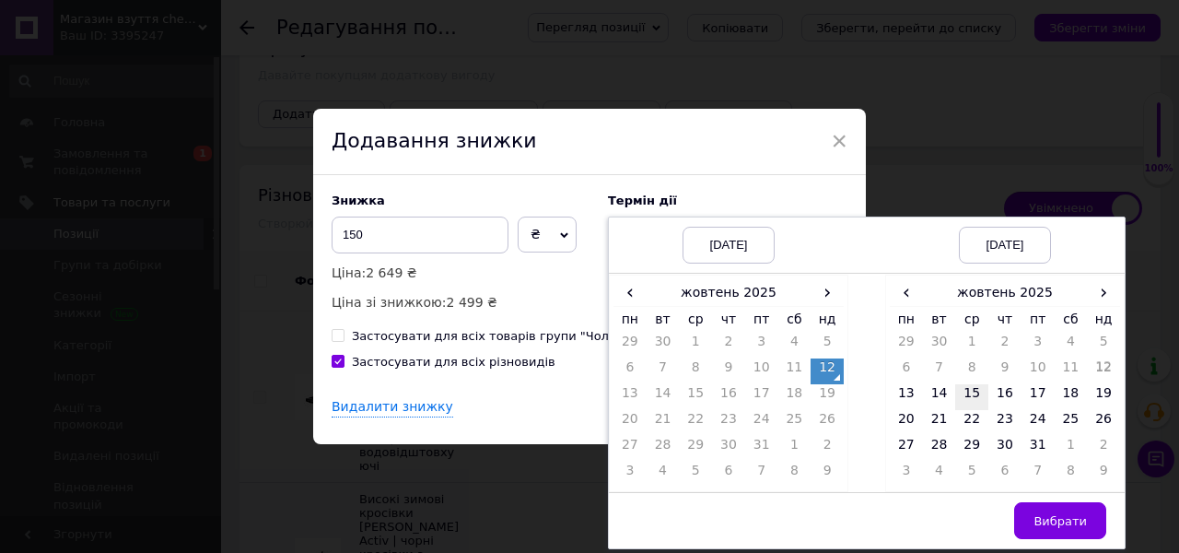
click at [980, 399] on td "15" at bounding box center [971, 397] width 33 height 26
click at [1049, 514] on span "Вибрати" at bounding box center [1060, 521] width 53 height 14
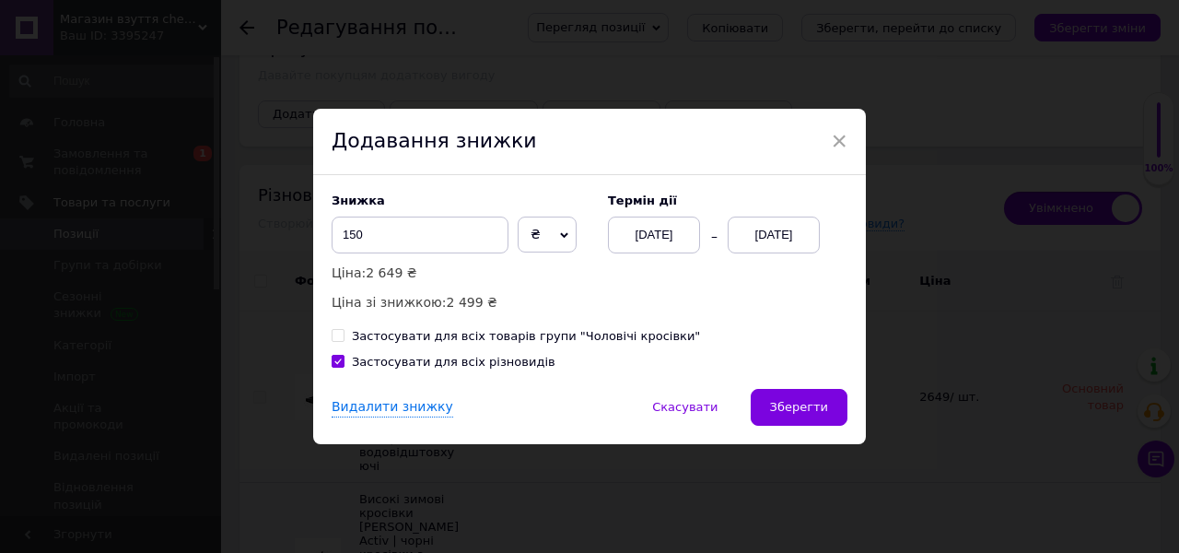
click at [812, 383] on div "Знижка 150 ₴ % Ціна: 2 649 ₴ Ціна зі знижкою: 2 499 ₴ Термін дії [DATE] [DATE] …" at bounding box center [589, 282] width 553 height 214
click at [807, 402] on span "Зберегти" at bounding box center [799, 407] width 58 height 14
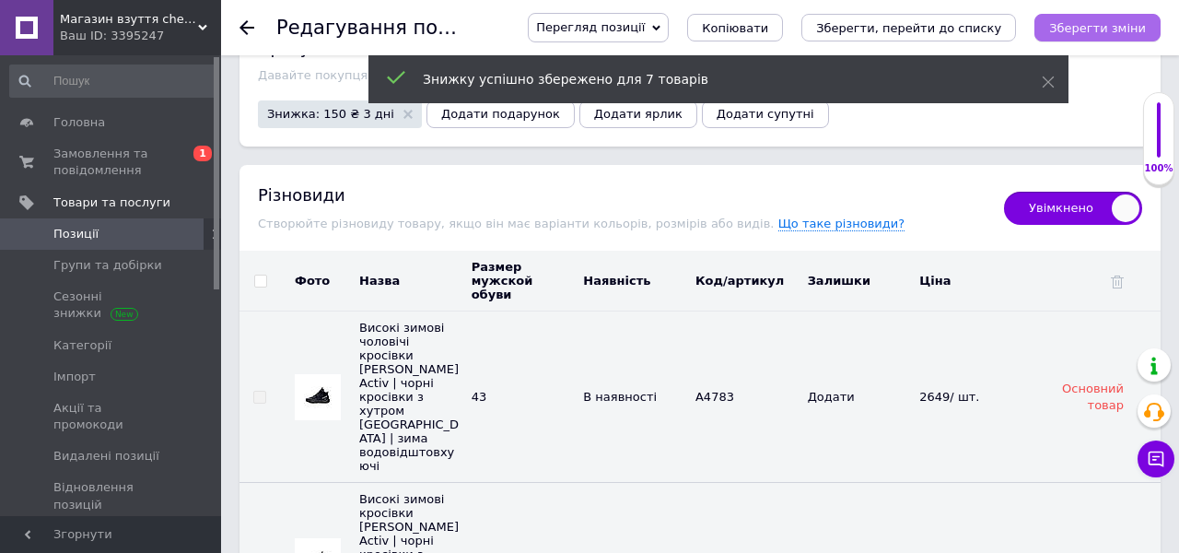
click at [1103, 33] on icon "Зберегти зміни" at bounding box center [1097, 28] width 97 height 14
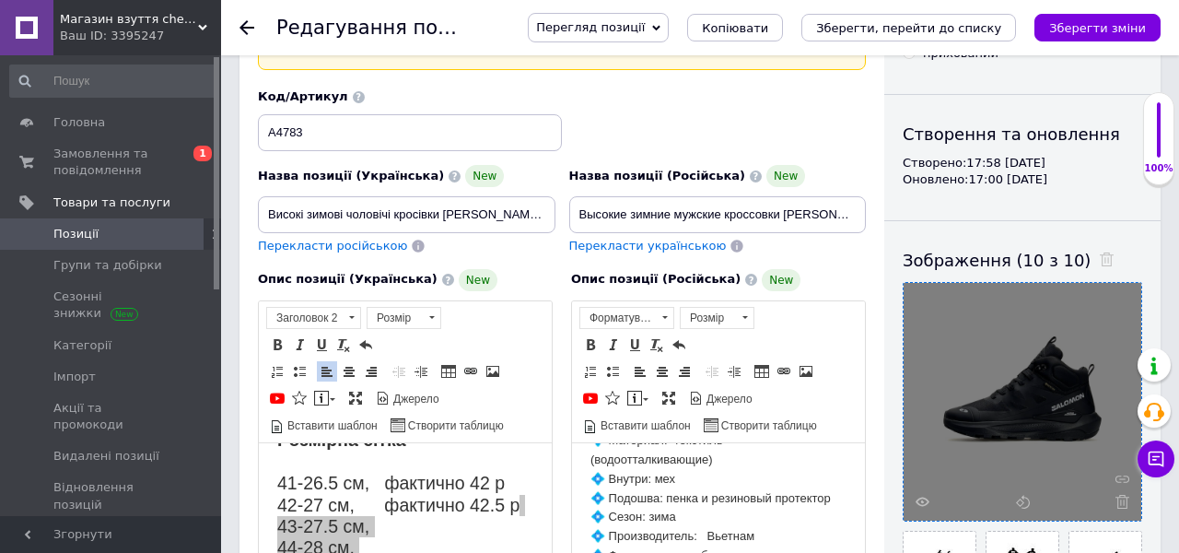
scroll to position [118, 0]
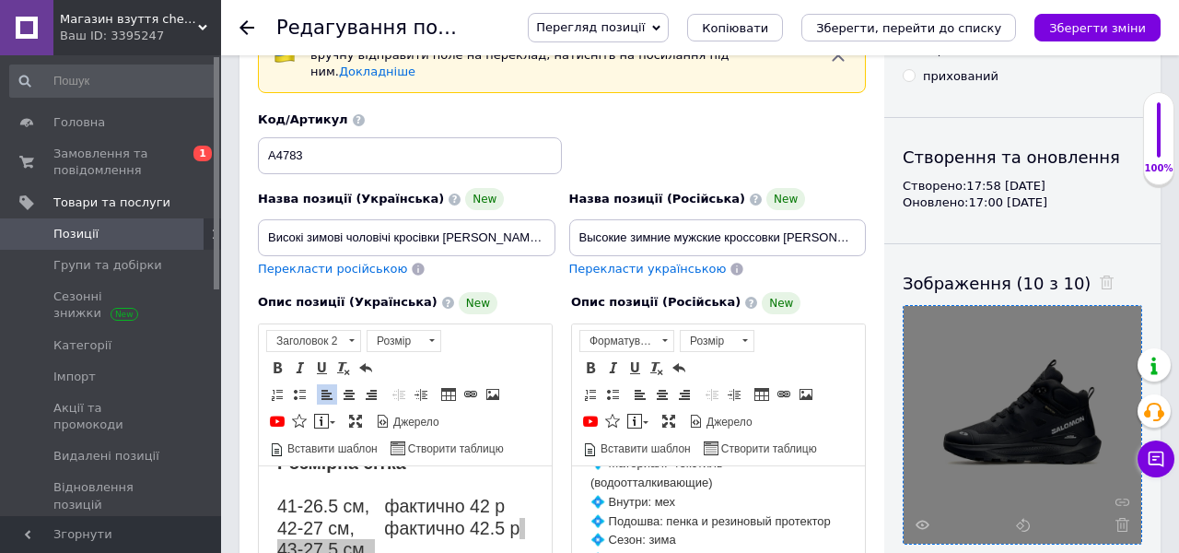
click at [853, 182] on div "Назва позиції (Російська) New Высокие зимние мужские кроссовки [PERSON_NAME] Ac…" at bounding box center [717, 234] width 311 height 104
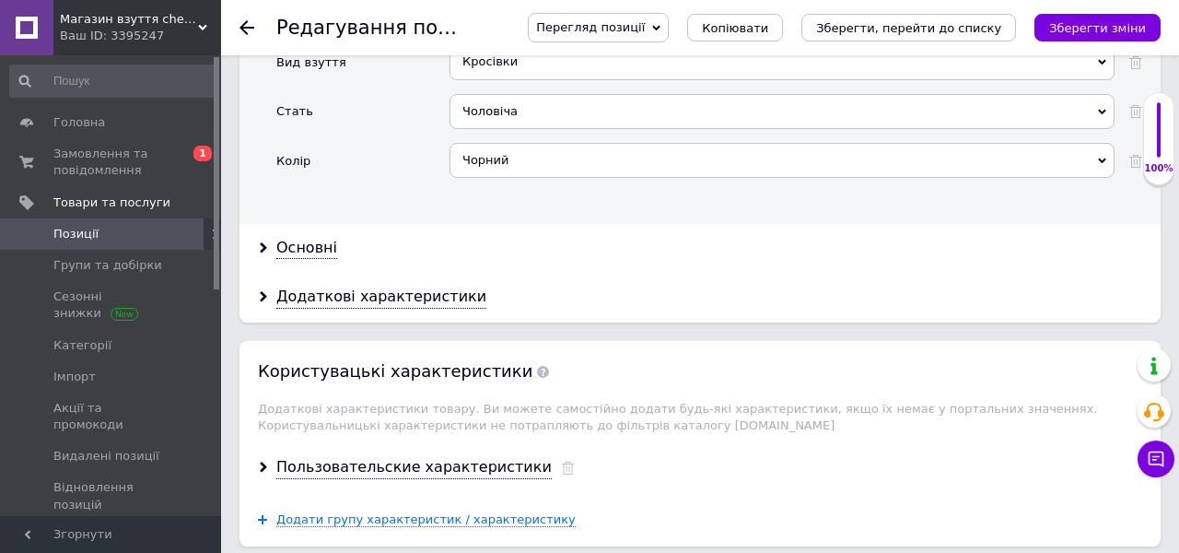
scroll to position [2634, 0]
click at [316, 237] on div "Основні" at bounding box center [306, 247] width 61 height 21
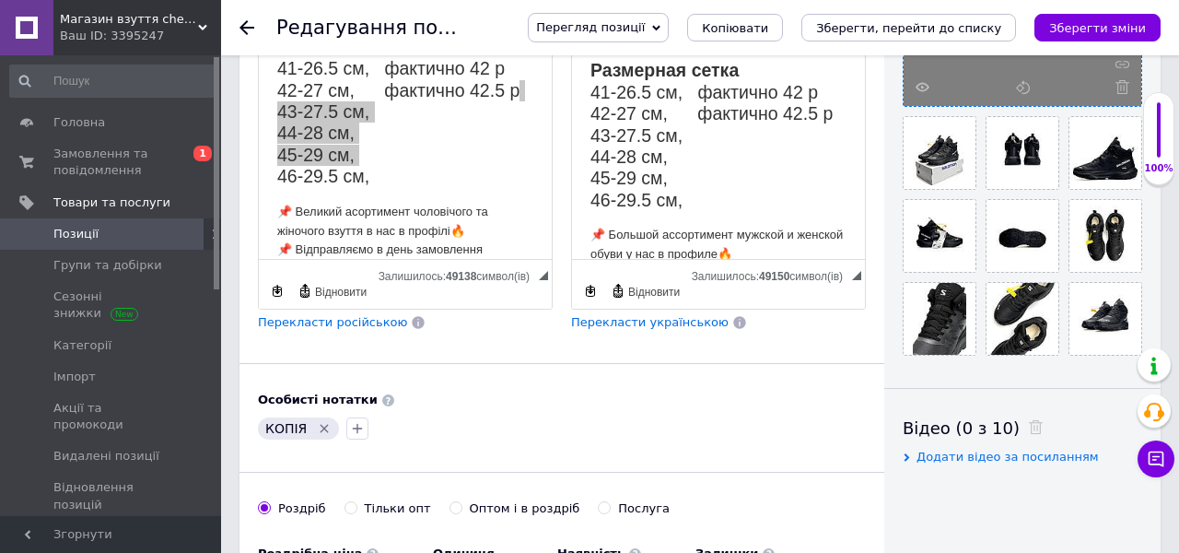
scroll to position [0, 0]
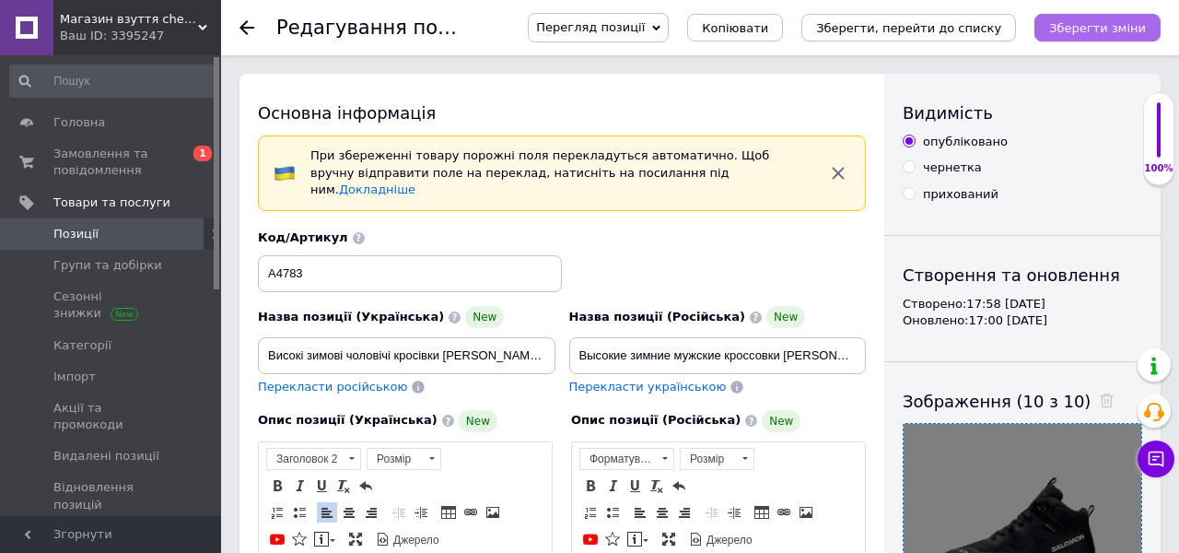
click at [1068, 25] on icon "Зберегти зміни" at bounding box center [1097, 28] width 97 height 14
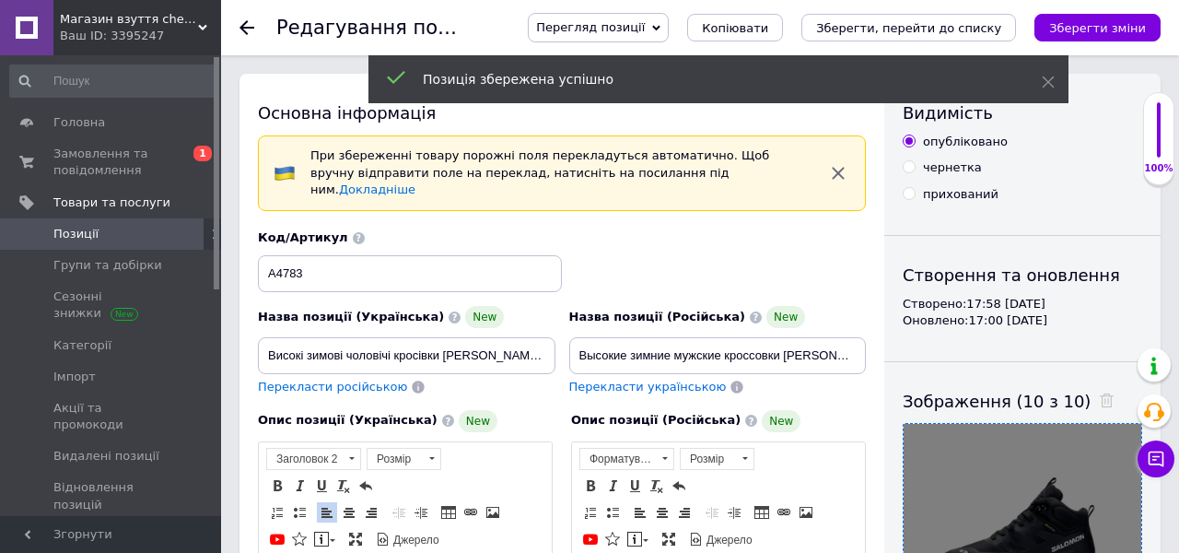
click at [111, 239] on span "Позиції" at bounding box center [111, 234] width 117 height 17
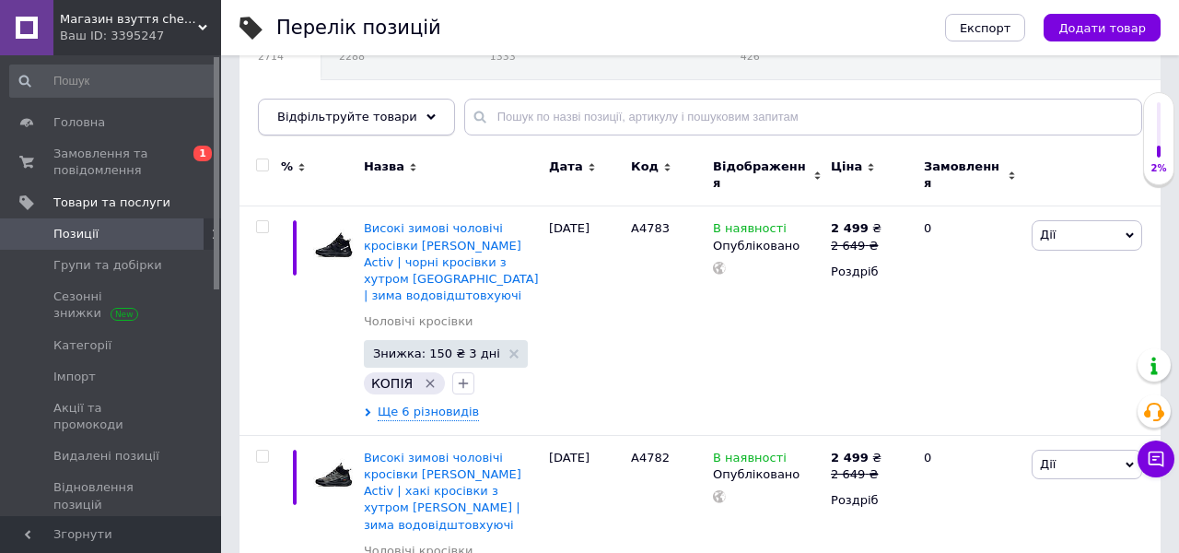
scroll to position [188, 0]
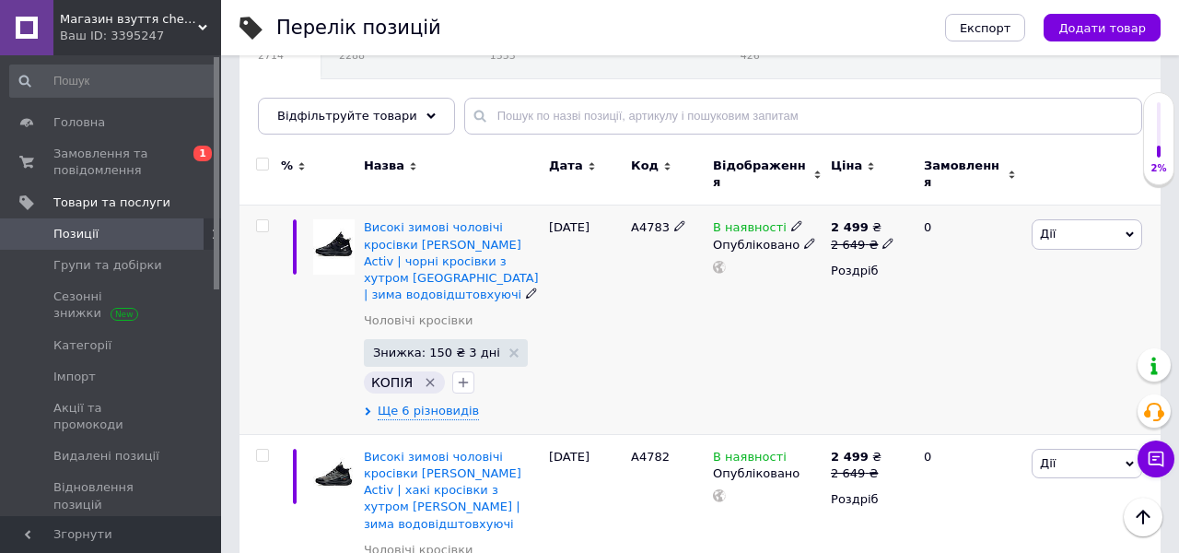
click at [260, 220] on input "checkbox" at bounding box center [262, 226] width 12 height 12
checkbox input "true"
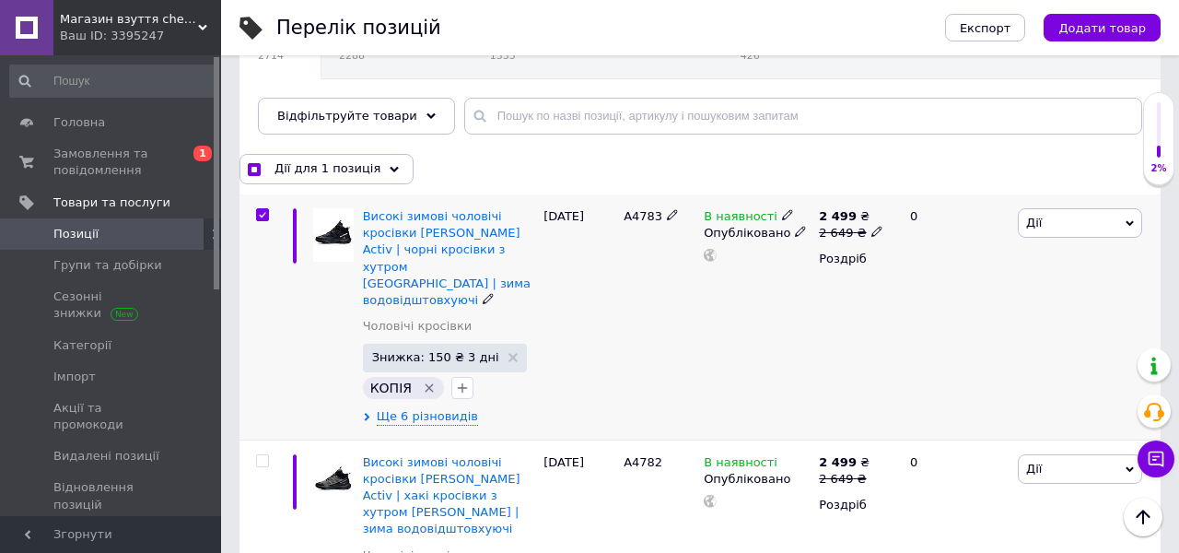
scroll to position [380, 0]
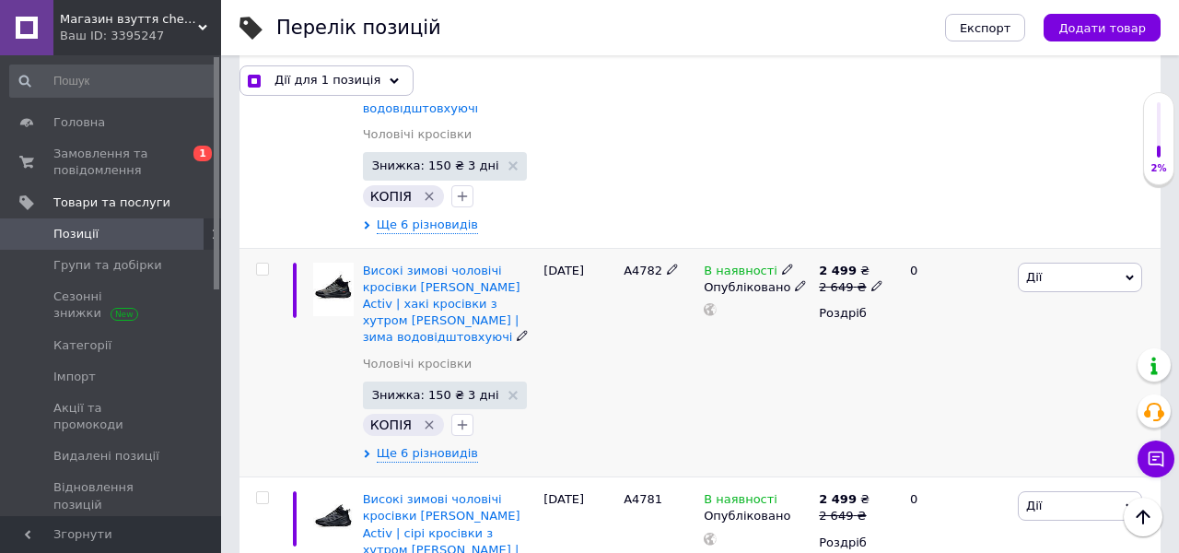
click at [266, 264] on input "checkbox" at bounding box center [262, 270] width 12 height 12
checkbox input "true"
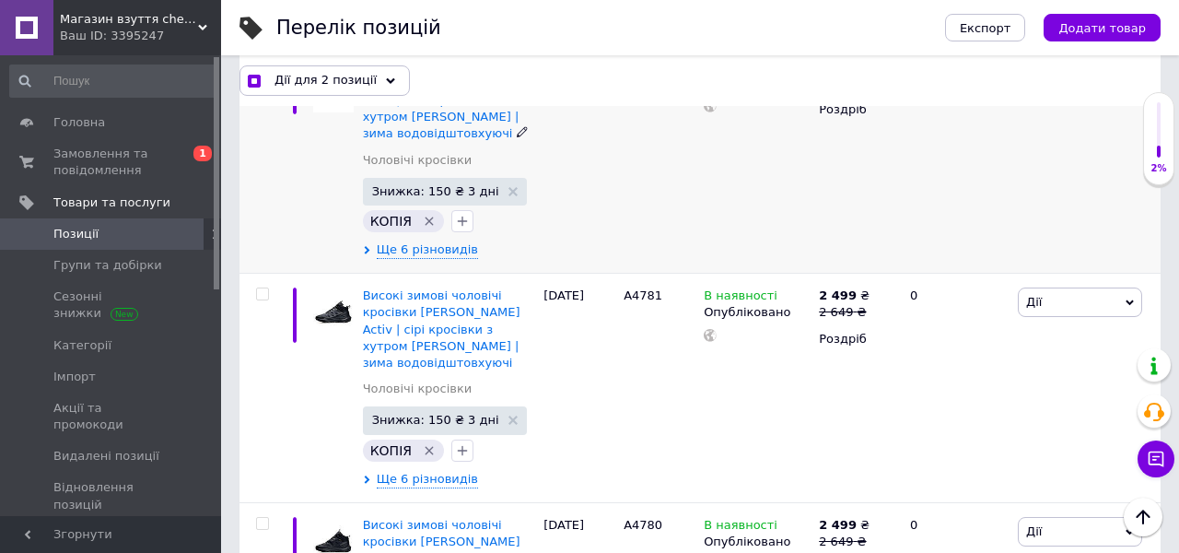
scroll to position [599, 0]
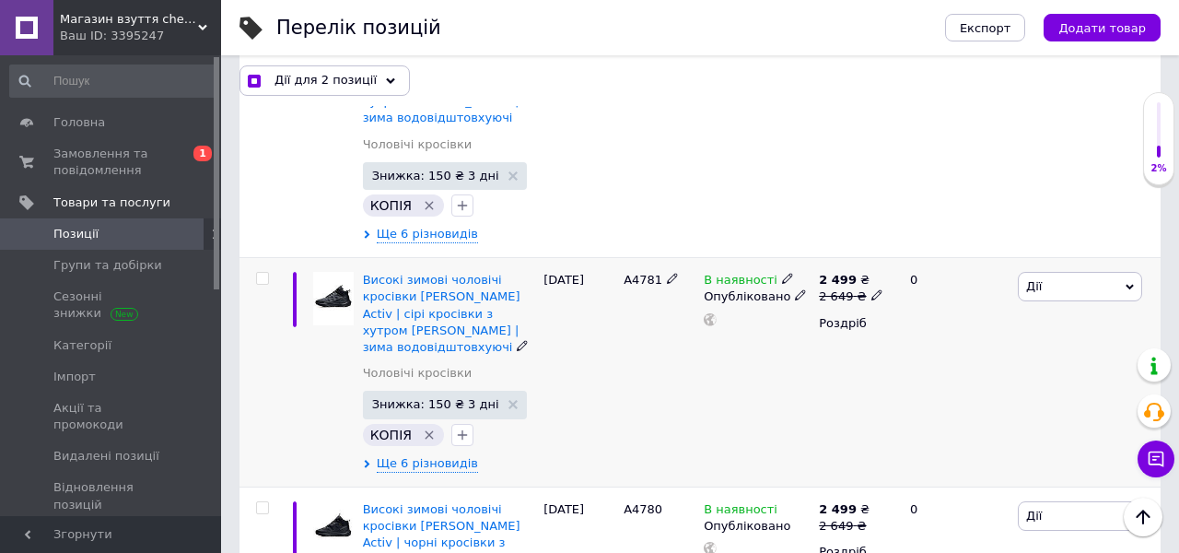
click at [269, 272] on div at bounding box center [262, 278] width 37 height 13
checkbox input "true"
click at [266, 273] on input "checkbox" at bounding box center [262, 279] width 12 height 12
checkbox input "true"
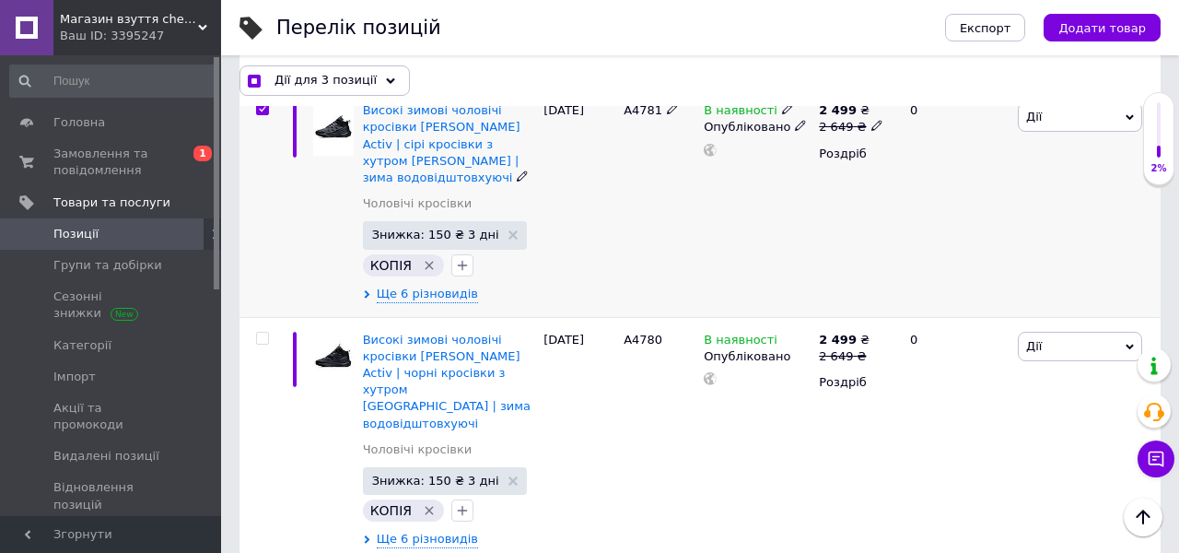
scroll to position [780, 0]
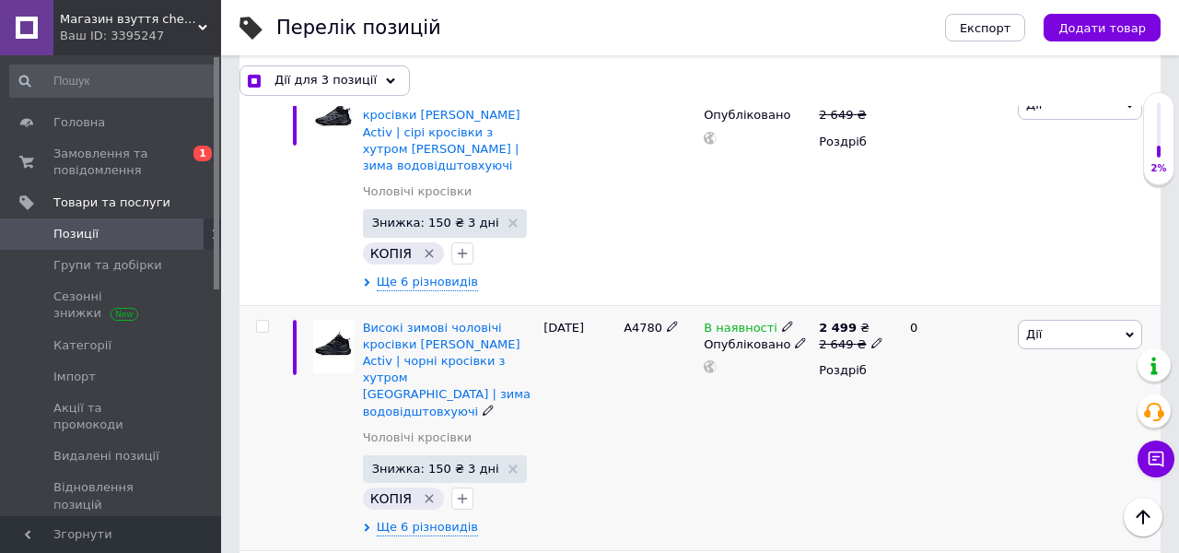
click at [262, 305] on div at bounding box center [260, 428] width 41 height 246
checkbox input "true"
click at [266, 320] on input "checkbox" at bounding box center [262, 326] width 12 height 12
checkbox input "true"
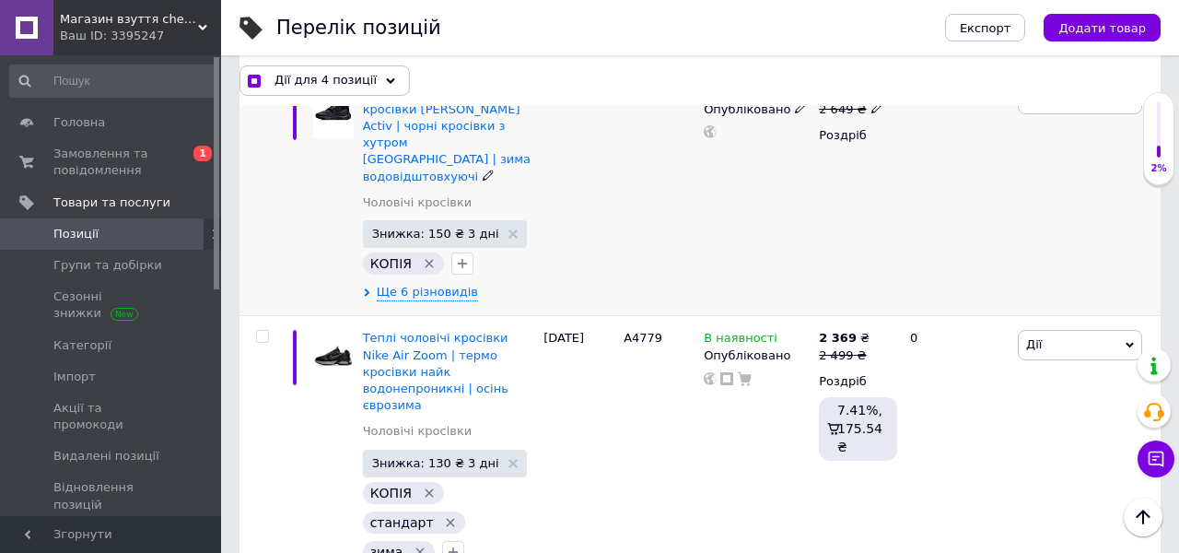
scroll to position [1016, 0]
click at [346, 80] on span "Дії для 4 позиції" at bounding box center [326, 80] width 102 height 17
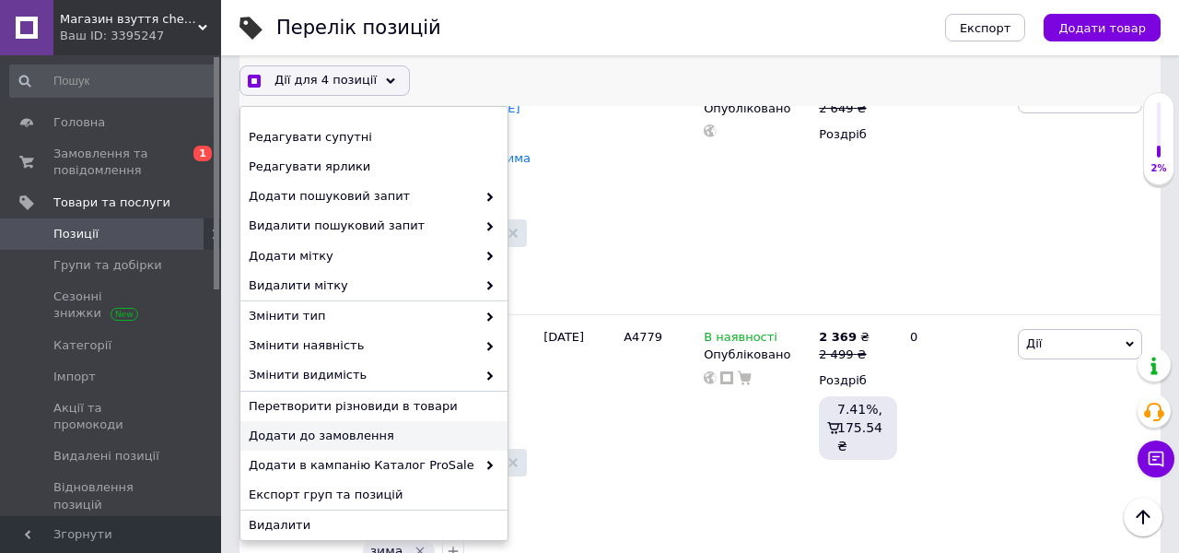
scroll to position [241, 0]
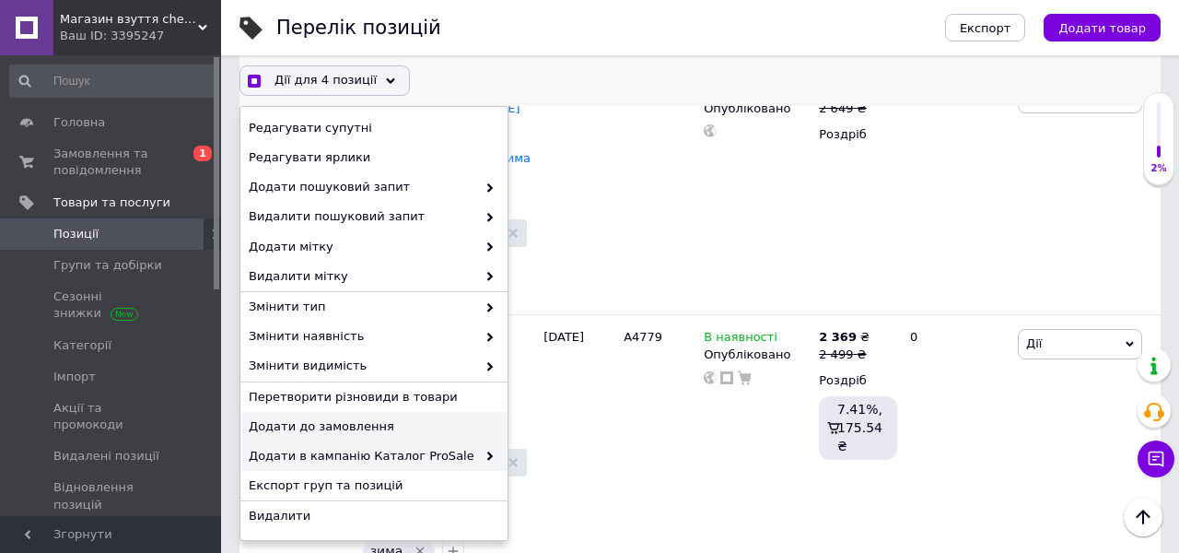
click at [426, 454] on span "Додати в кампанію Каталог ProSale" at bounding box center [363, 456] width 228 height 17
checkbox input "true"
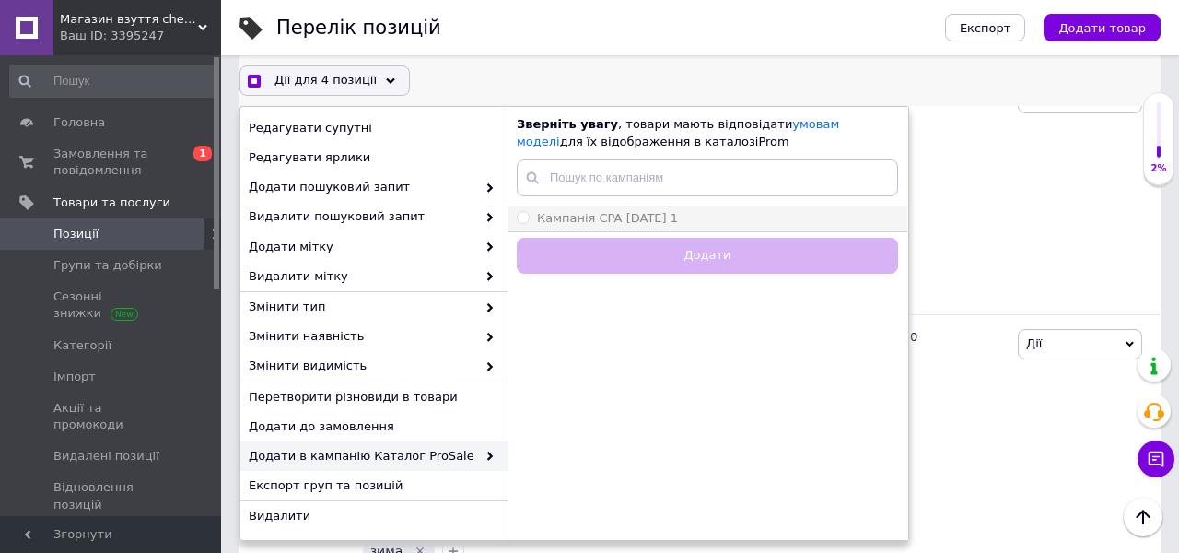
click at [580, 218] on span "Кампанія CPA [DATE] 1" at bounding box center [607, 218] width 141 height 14
click at [529, 218] on input "Кампанія CPA [DATE] 1" at bounding box center [523, 217] width 12 height 12
radio input "true"
checkbox input "true"
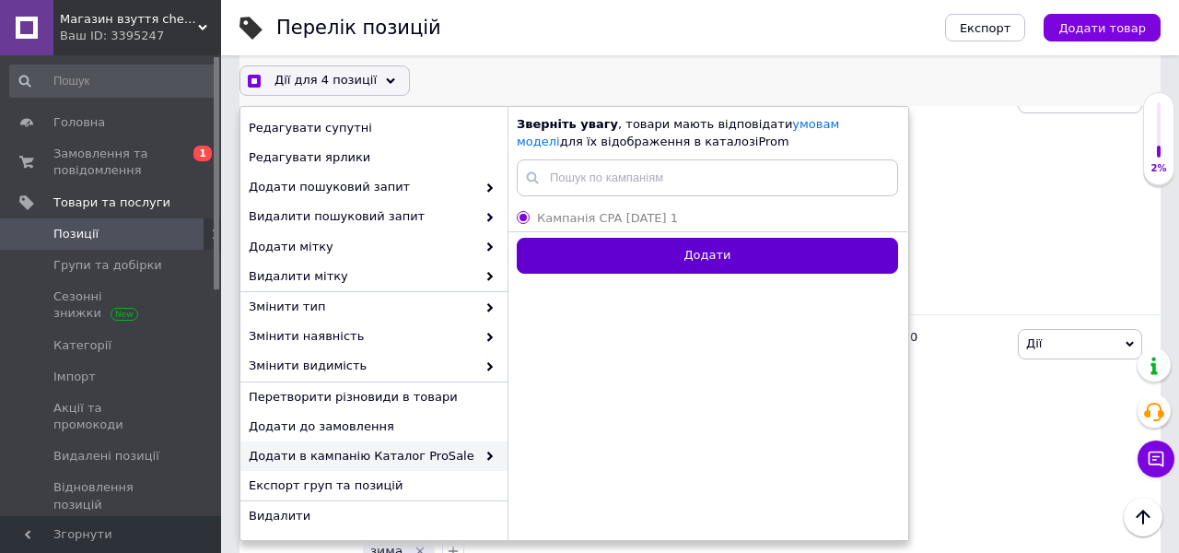
click at [638, 261] on button "Додати" at bounding box center [707, 256] width 381 height 36
radio input "false"
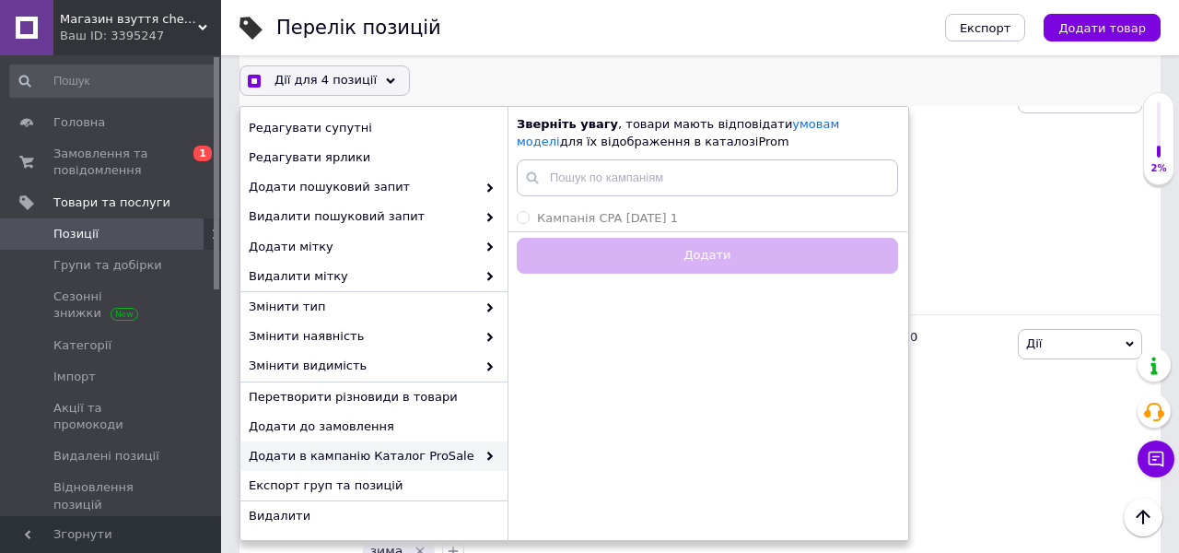
checkbox input "true"
checkbox input "false"
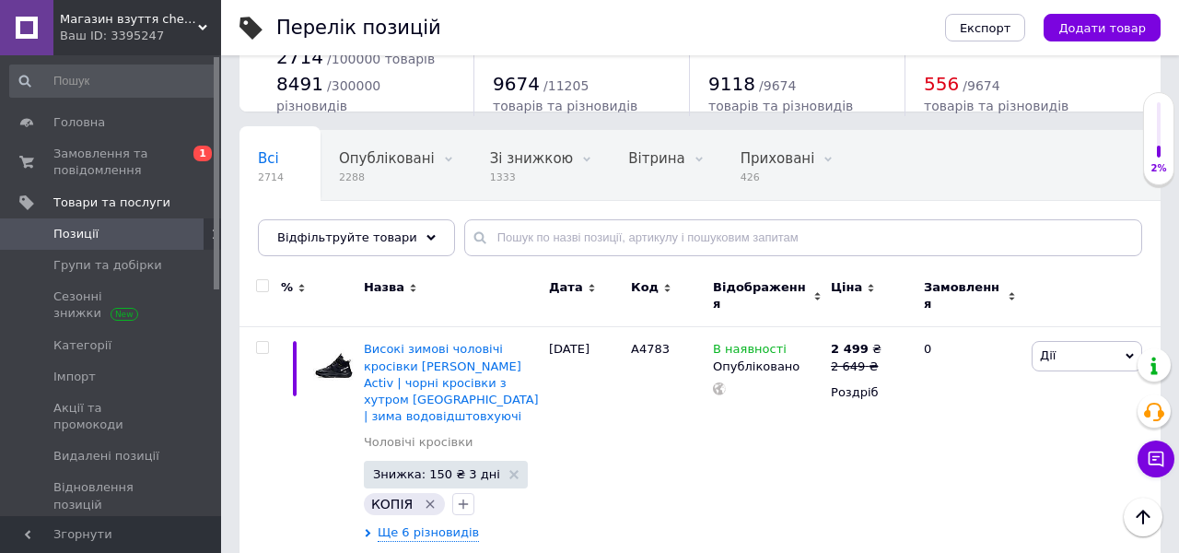
scroll to position [0, 0]
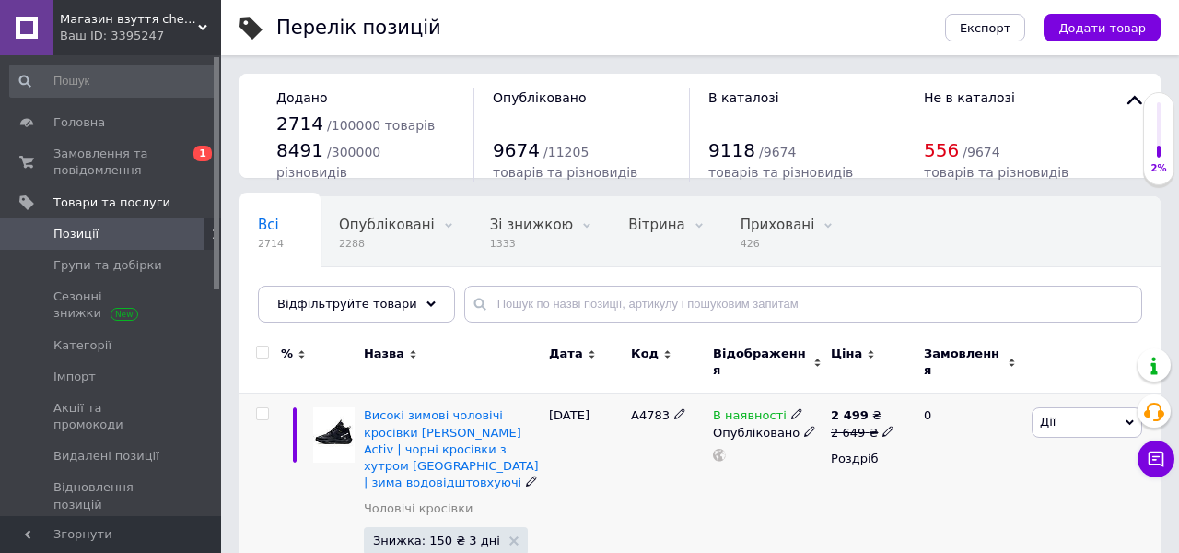
click at [265, 408] on input "checkbox" at bounding box center [262, 414] width 12 height 12
checkbox input "true"
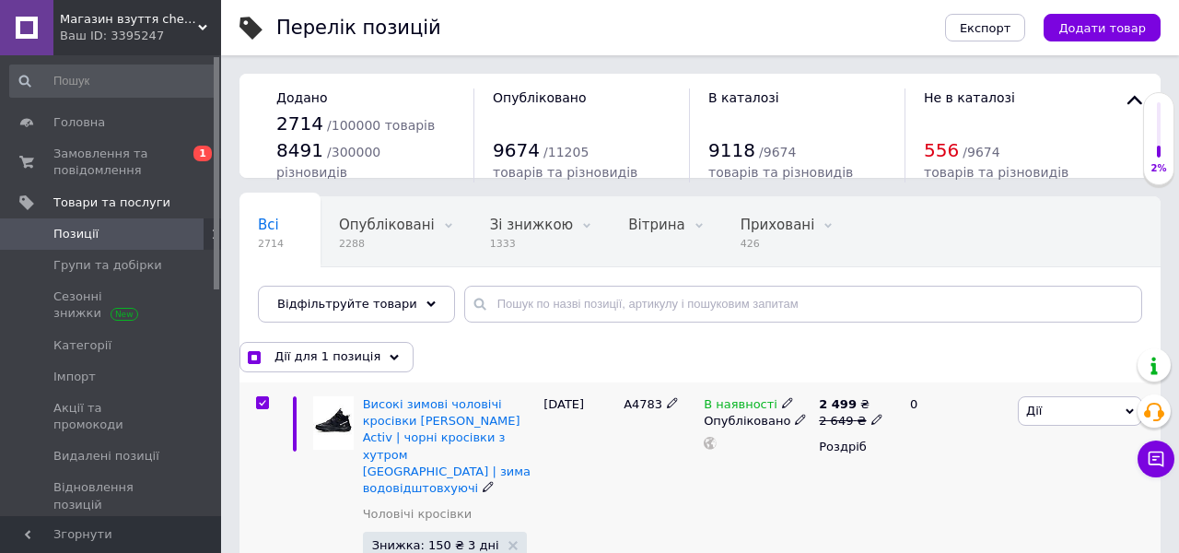
scroll to position [190, 0]
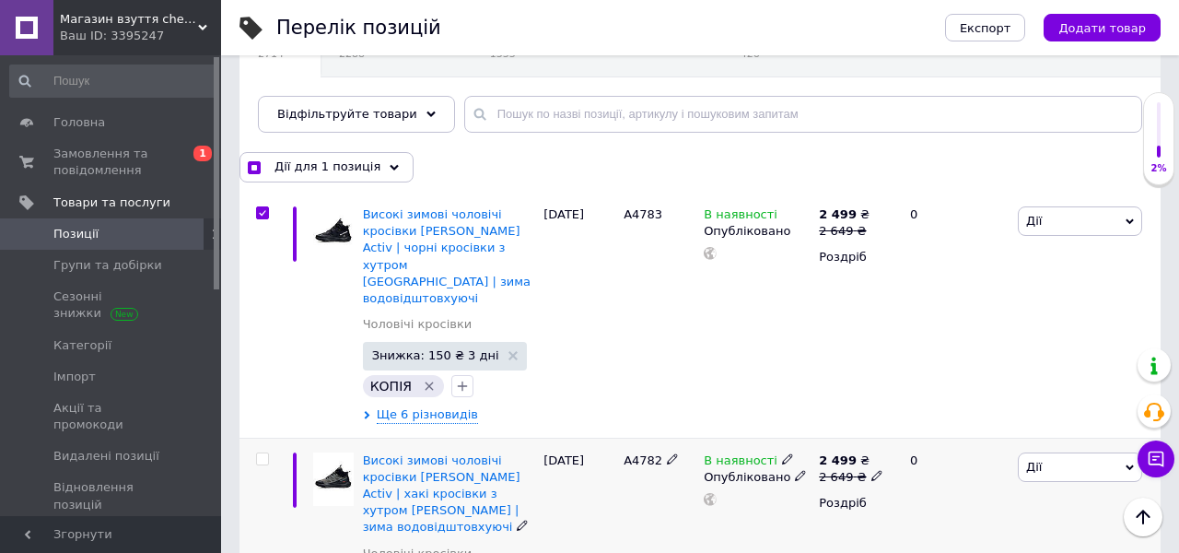
click at [264, 438] on div at bounding box center [260, 552] width 41 height 229
checkbox input "true"
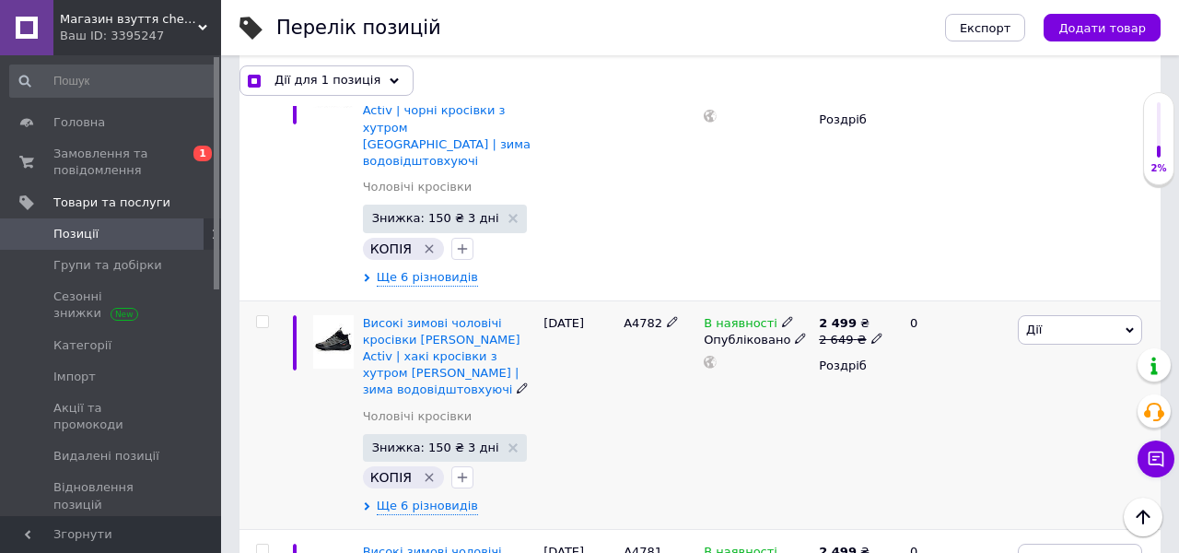
scroll to position [357, 0]
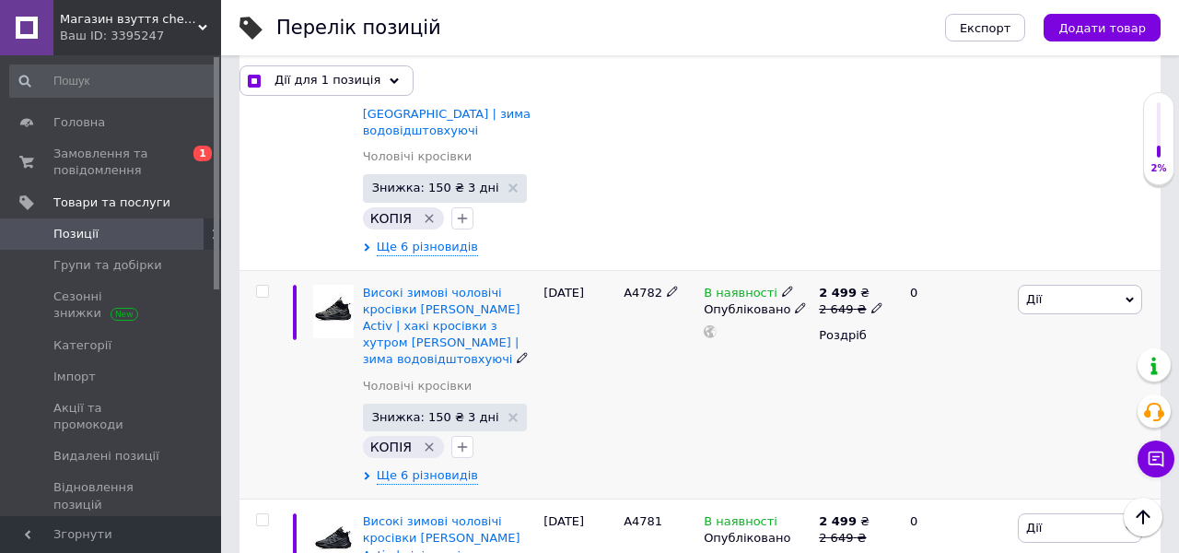
click at [259, 286] on input "checkbox" at bounding box center [262, 292] width 12 height 12
checkbox input "true"
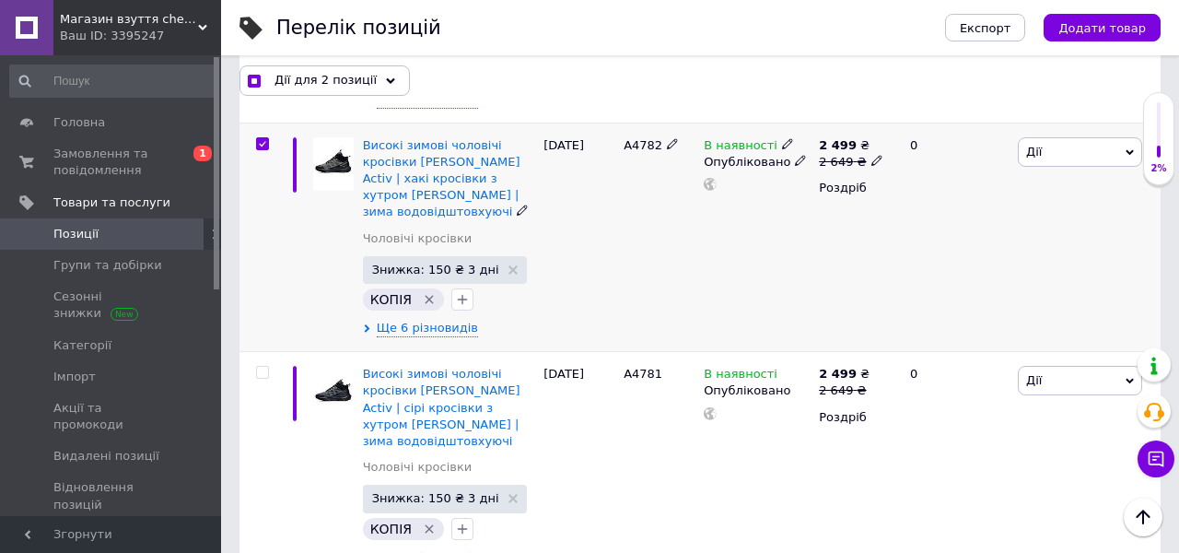
scroll to position [522, 0]
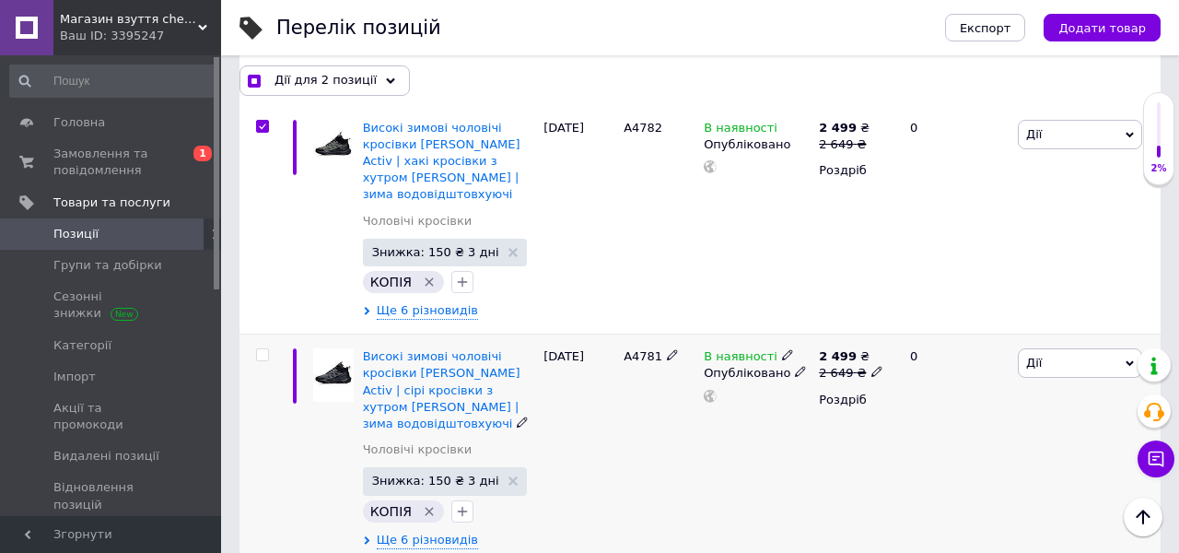
click at [260, 349] on input "checkbox" at bounding box center [262, 355] width 12 height 12
checkbox input "true"
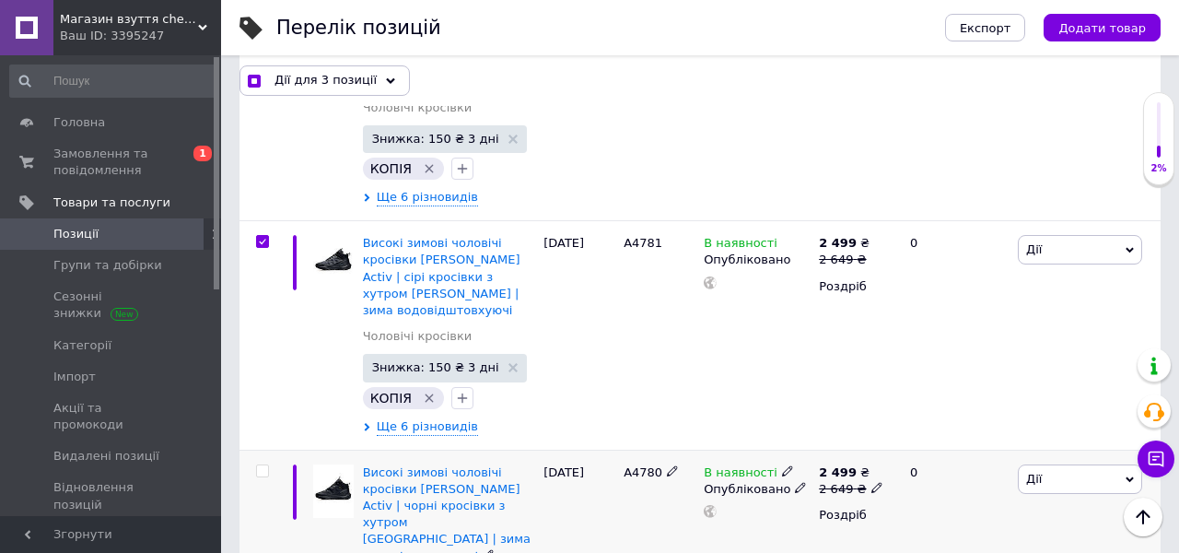
click at [261, 465] on input "checkbox" at bounding box center [262, 471] width 12 height 12
checkbox input "true"
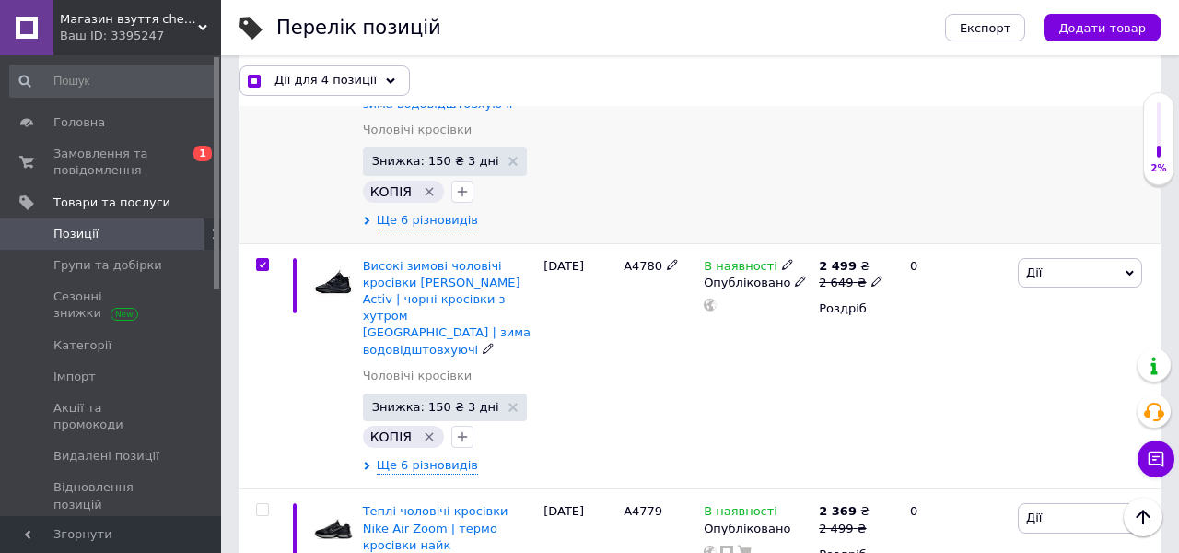
scroll to position [860, 0]
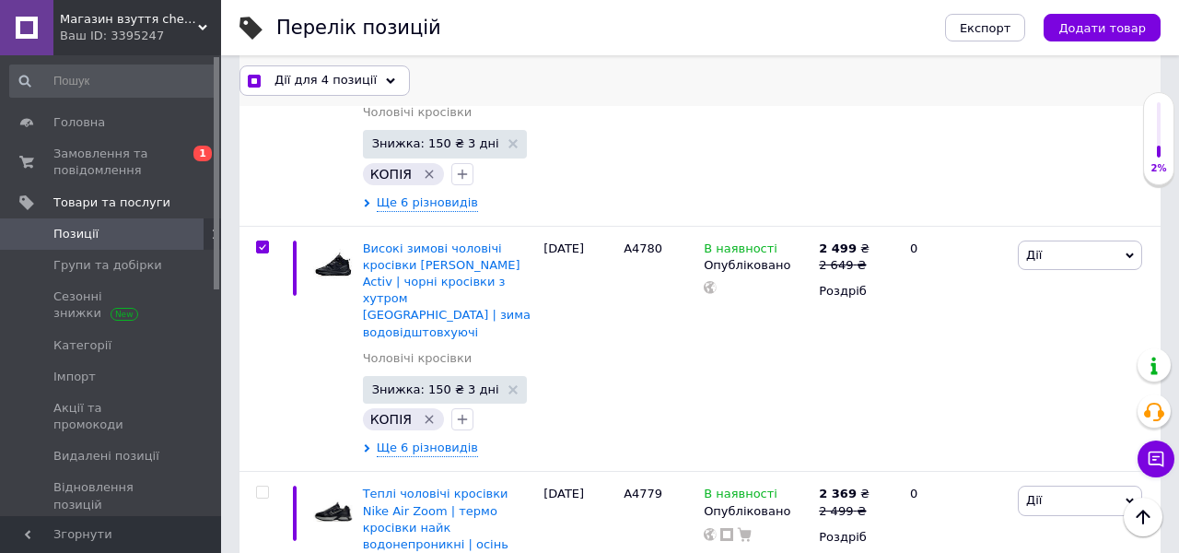
click at [355, 85] on span "Дії для 4 позиції" at bounding box center [326, 80] width 102 height 17
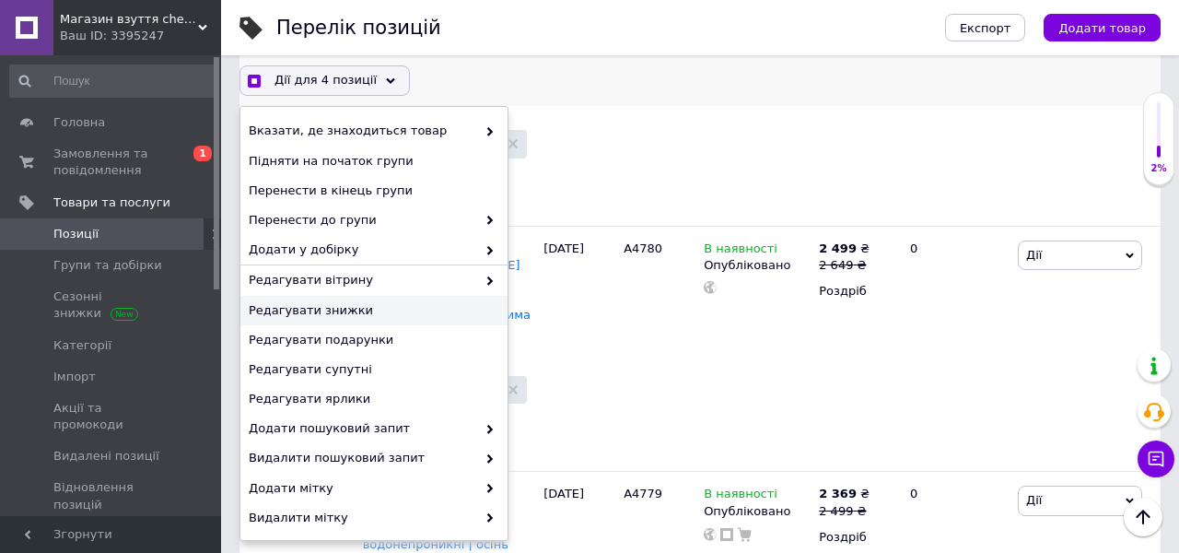
click at [365, 312] on span "Редагувати знижки" at bounding box center [372, 310] width 246 height 17
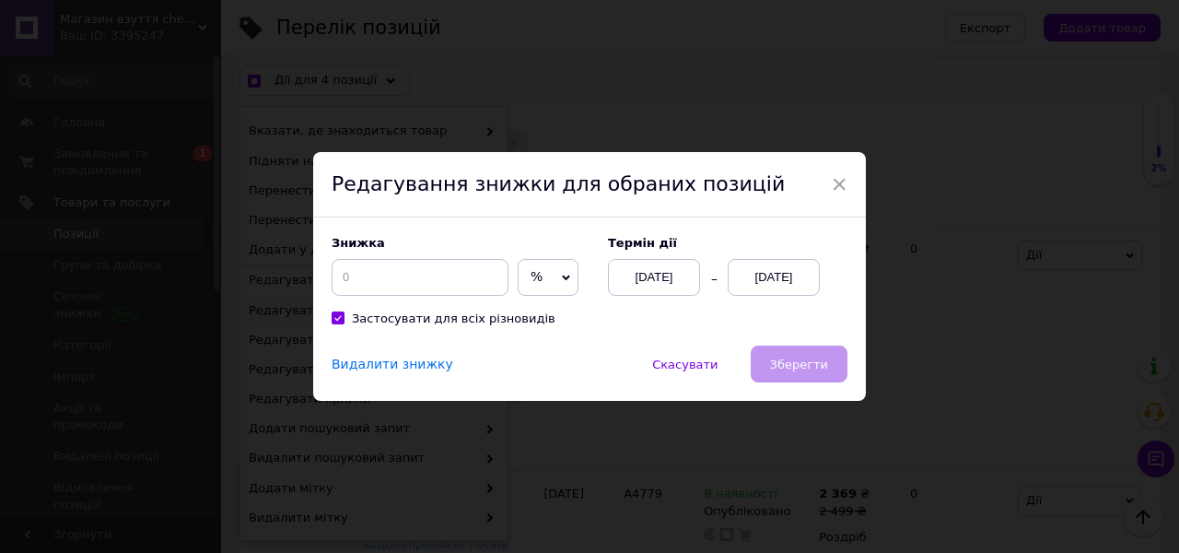
scroll to position [785, 0]
click at [840, 182] on span "×" at bounding box center [839, 184] width 17 height 31
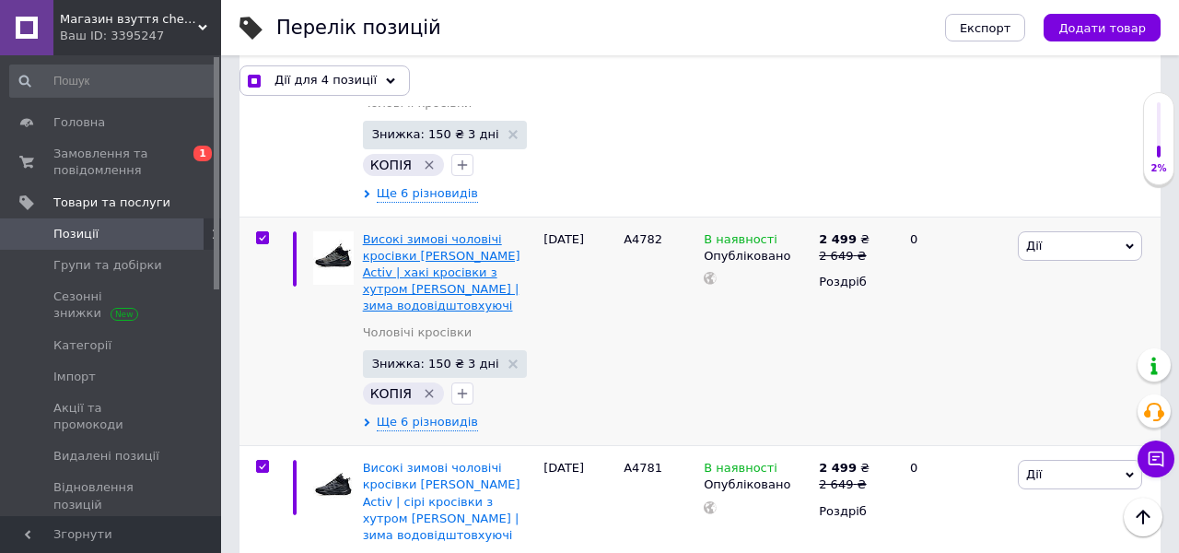
scroll to position [386, 0]
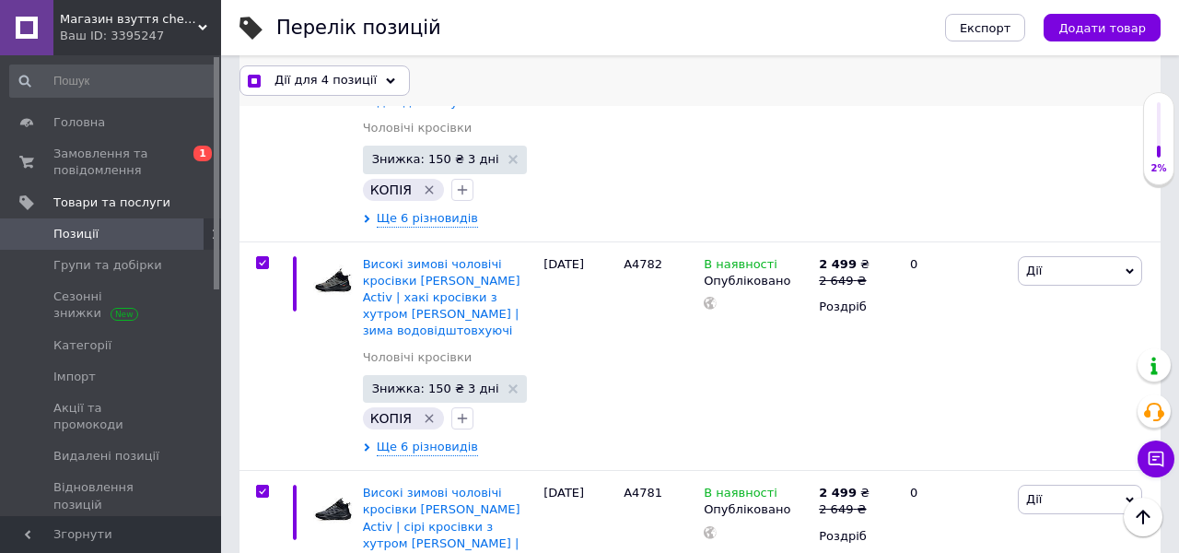
click at [332, 71] on div "Дії для 4 позиції" at bounding box center [325, 79] width 170 height 29
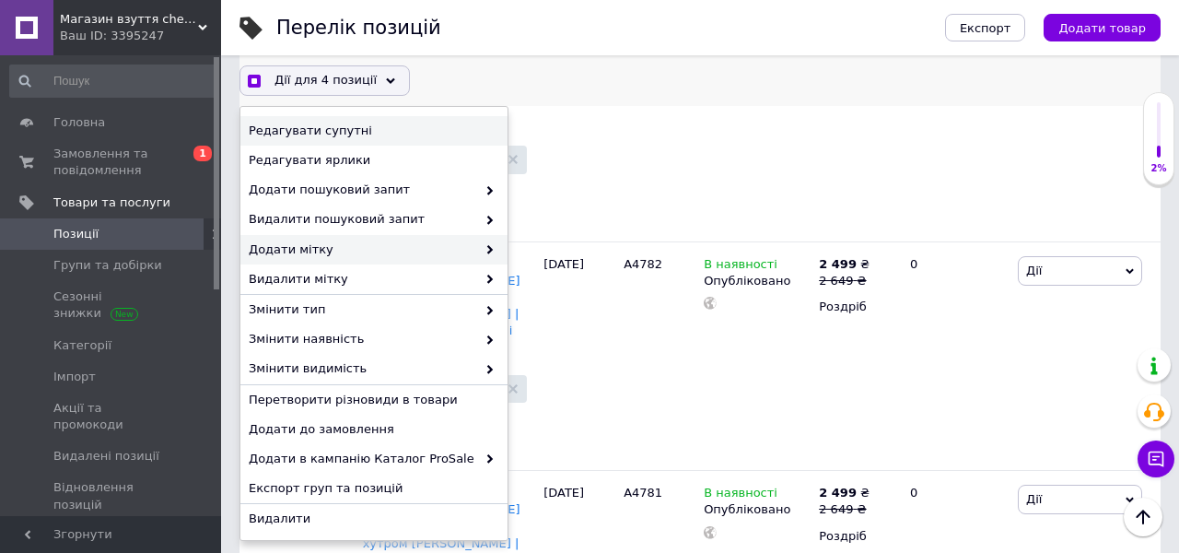
scroll to position [241, 0]
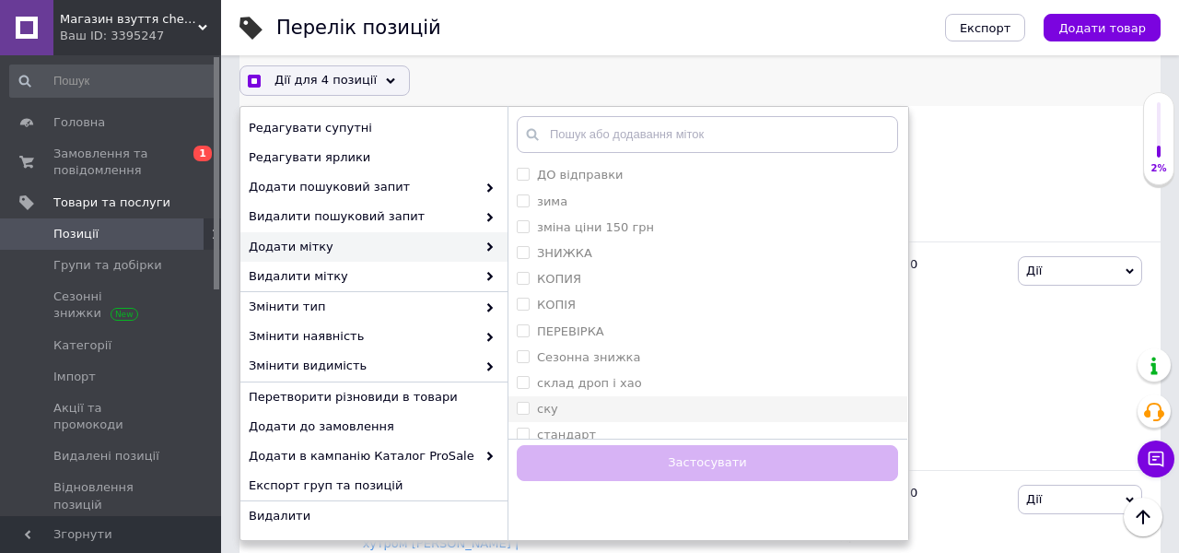
checkbox input "true"
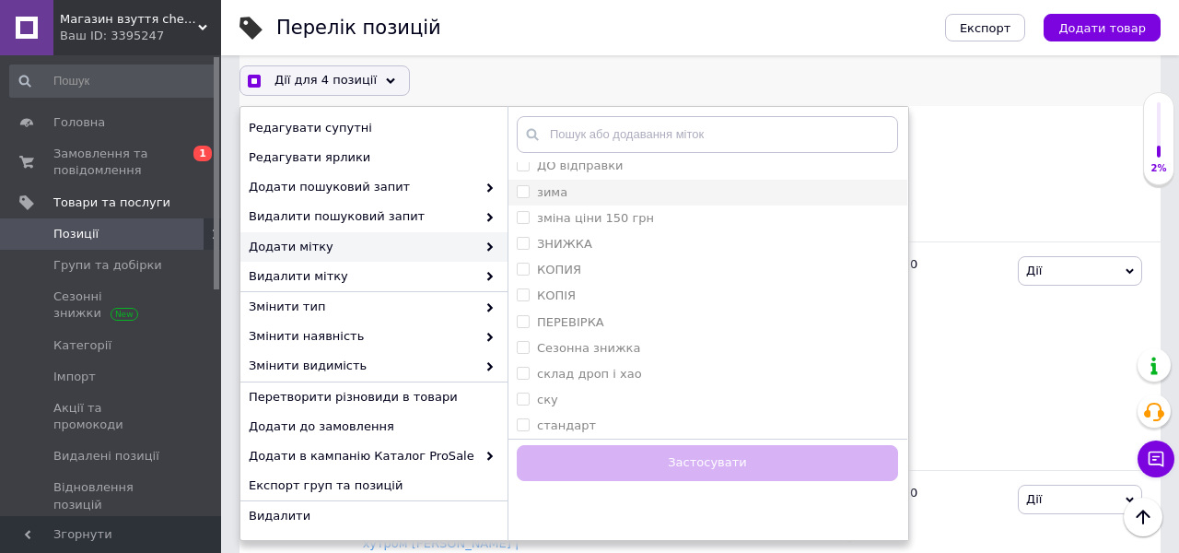
click at [567, 191] on div "зима" at bounding box center [707, 192] width 381 height 17
checkbox input "true"
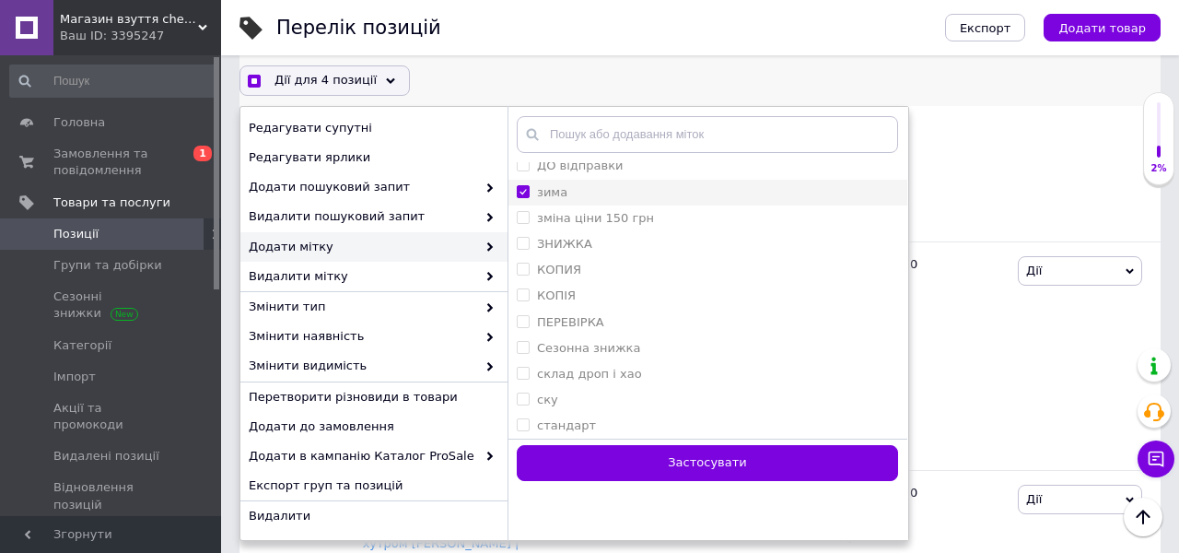
checkbox input "true"
click at [581, 425] on label "стандарт" at bounding box center [566, 425] width 59 height 14
checkbox input "true"
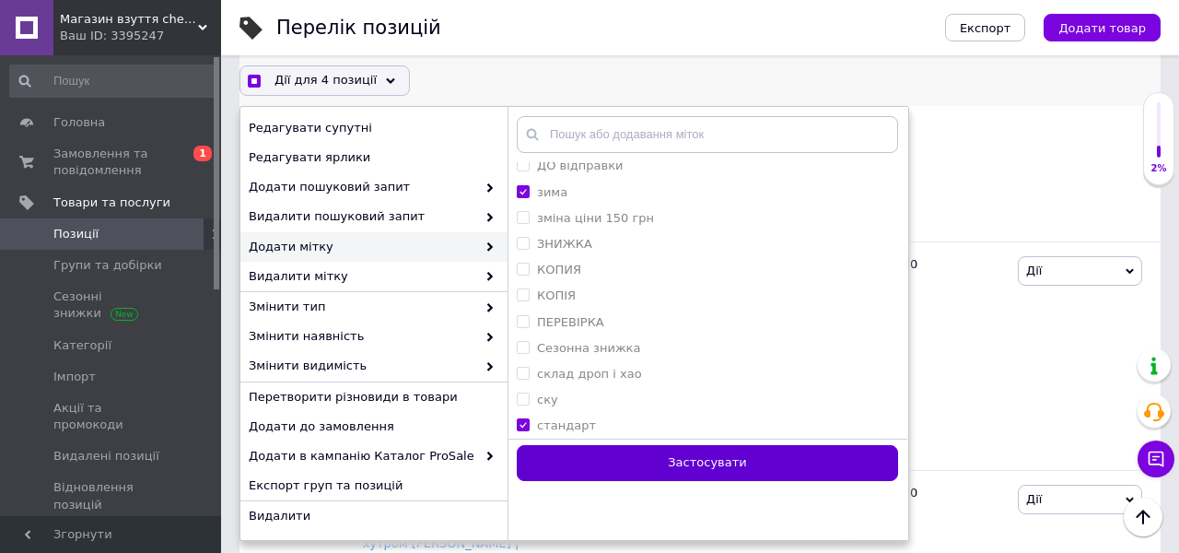
click at [651, 467] on button "Застосувати" at bounding box center [707, 463] width 381 height 36
checkbox input "false"
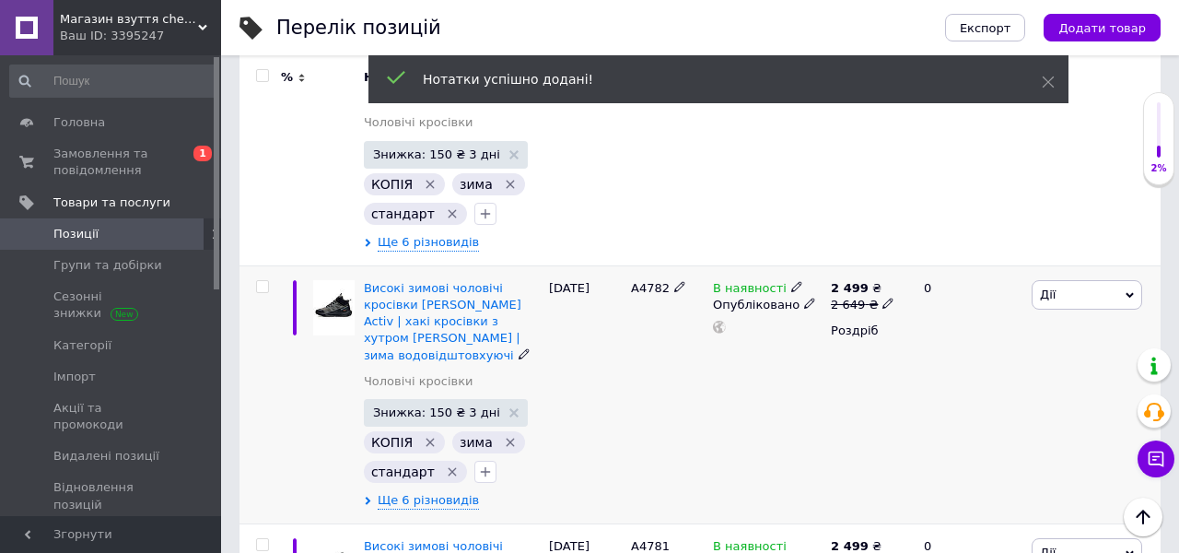
scroll to position [0, 0]
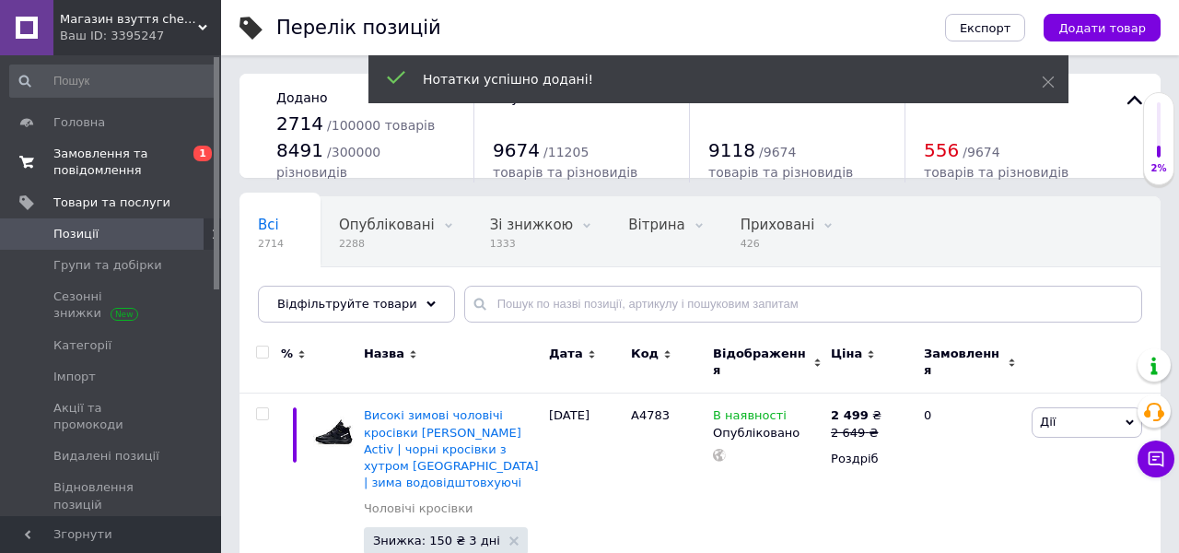
click at [101, 147] on span "Замовлення та повідомлення" at bounding box center [111, 162] width 117 height 33
